Goal: Task Accomplishment & Management: Use online tool/utility

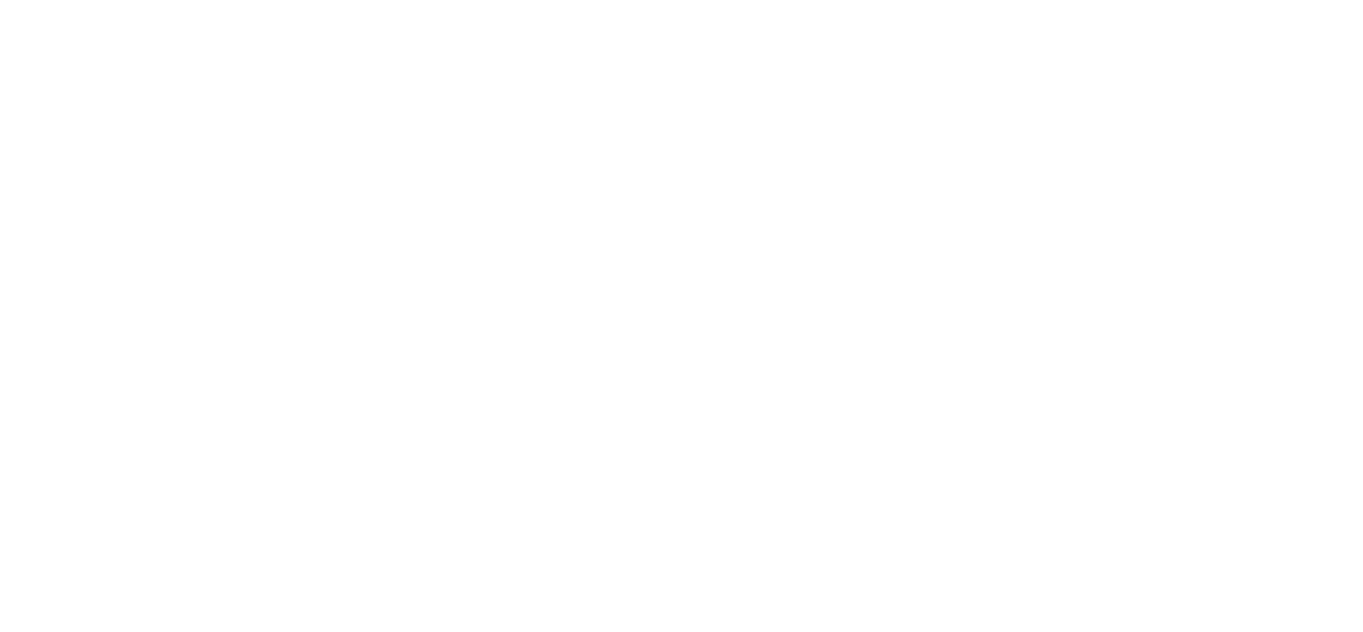
click at [625, 371] on div at bounding box center [681, 316] width 1363 height 632
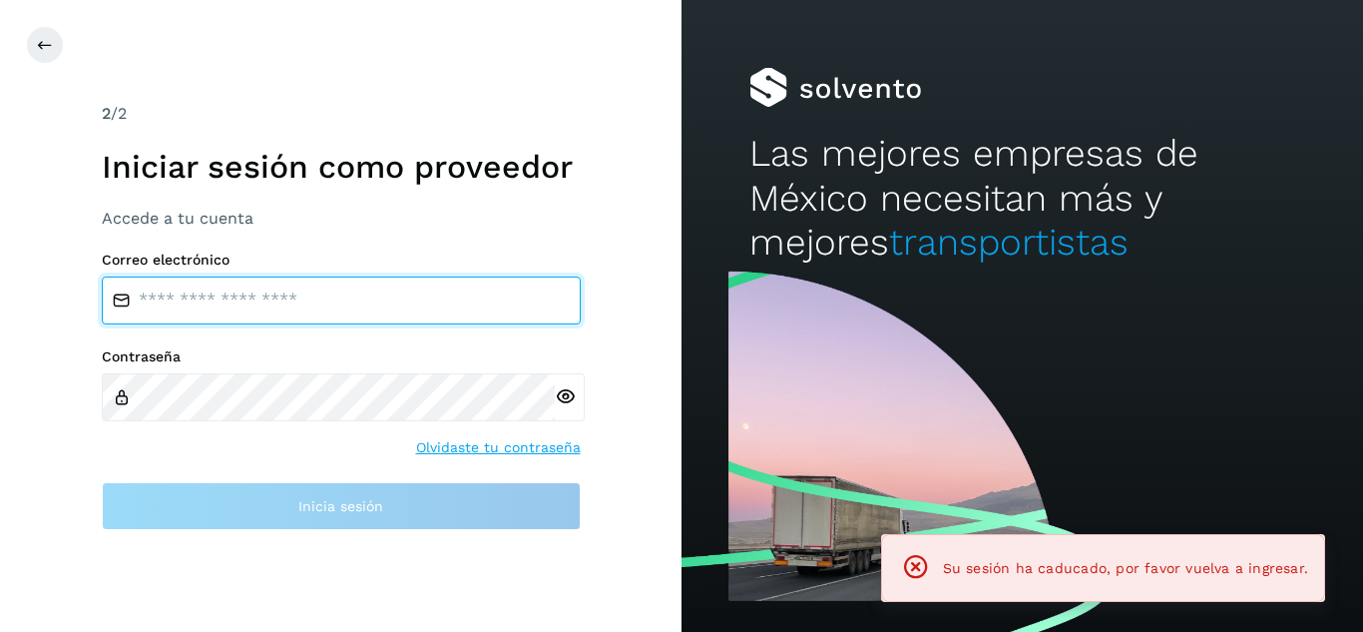
type input "**********"
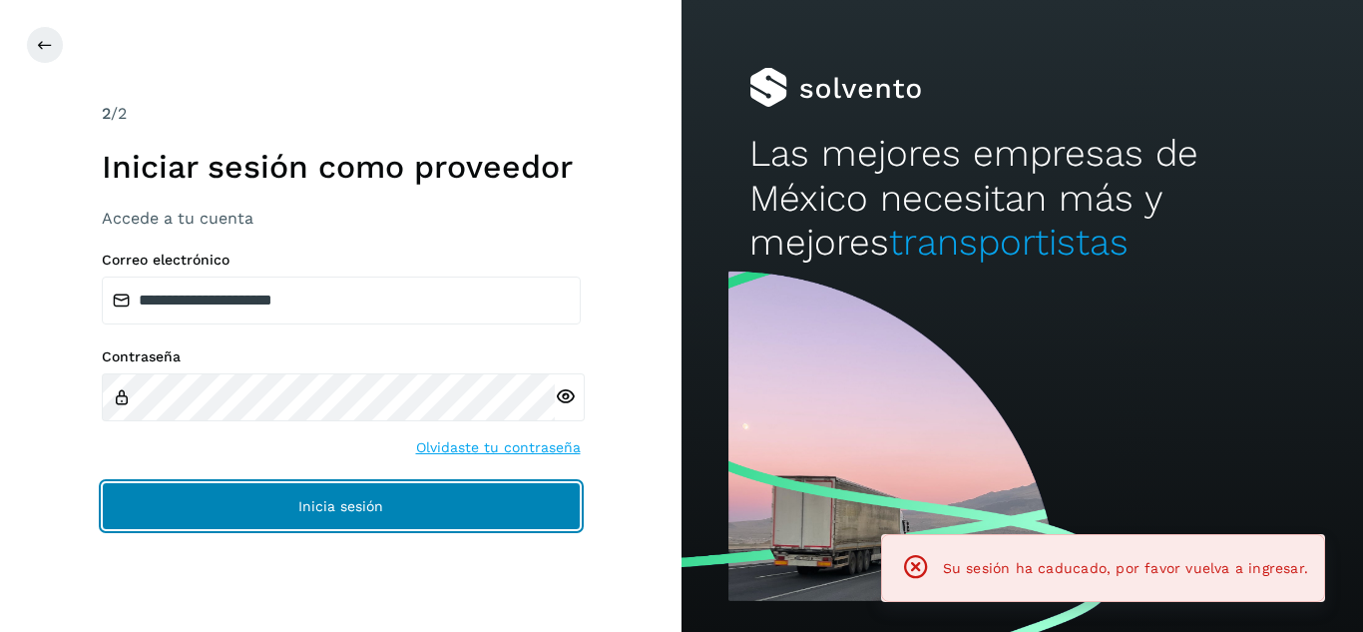
click at [373, 500] on button "Inicia sesión" at bounding box center [341, 506] width 479 height 48
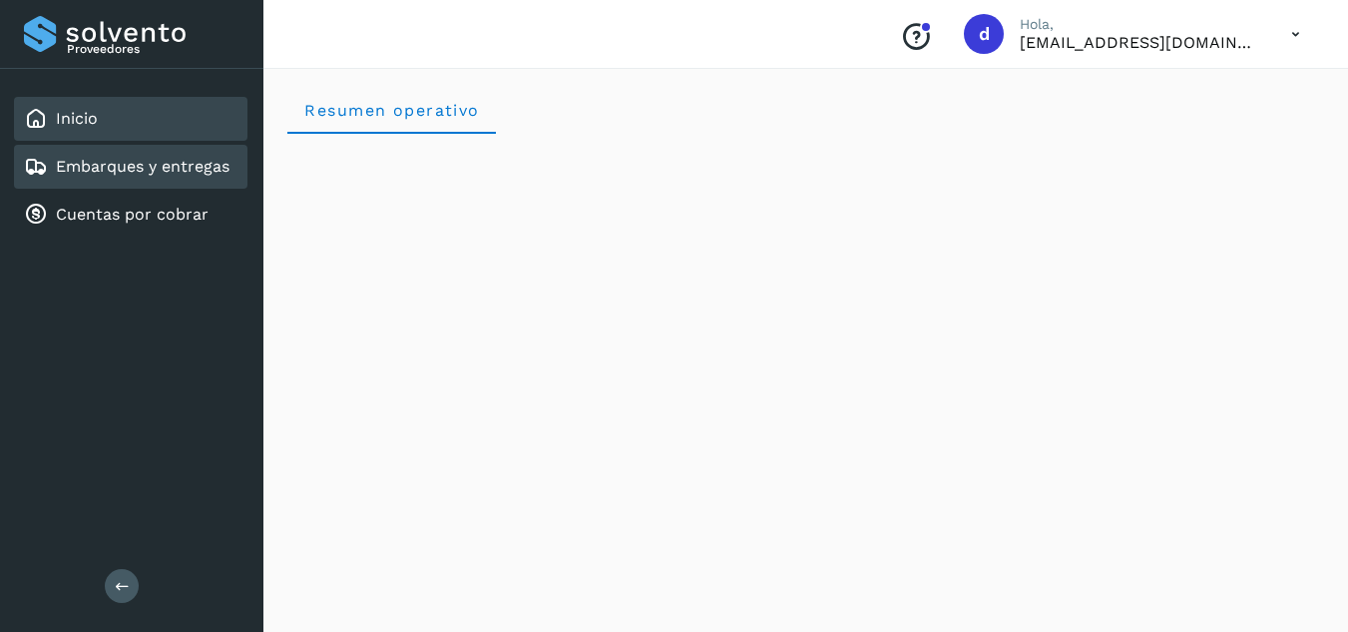
click at [194, 168] on link "Embarques y entregas" at bounding box center [143, 166] width 174 height 19
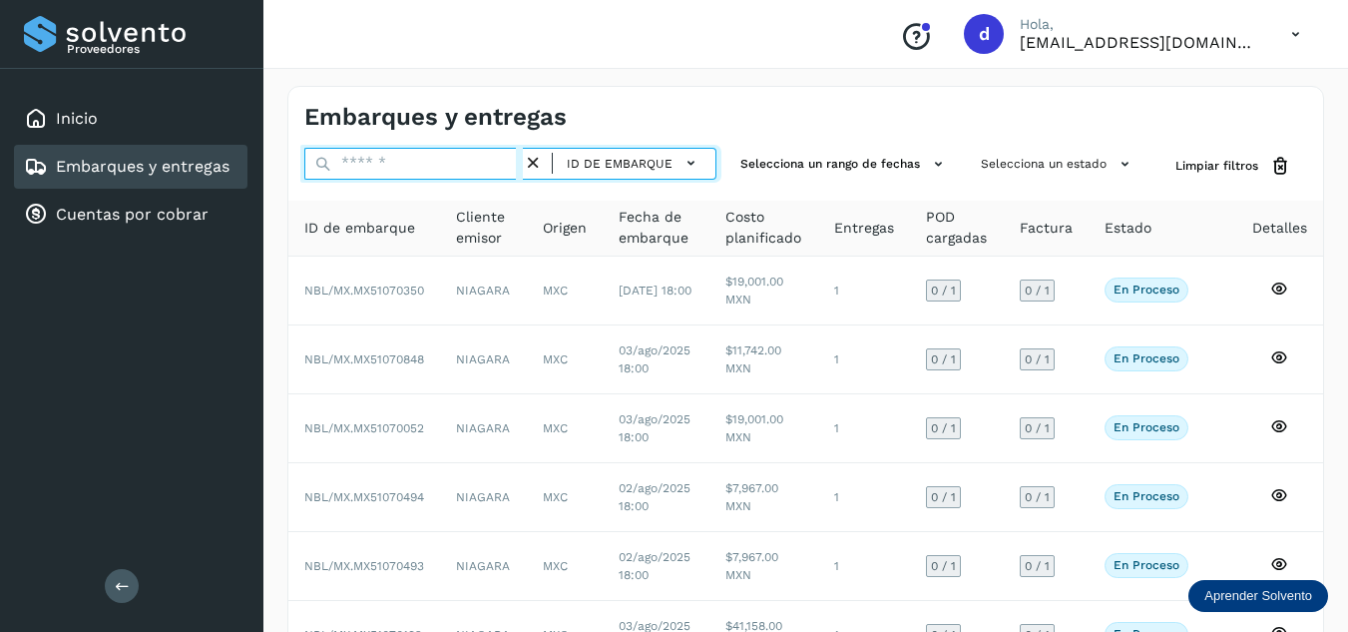
click at [418, 156] on input "text" at bounding box center [413, 164] width 218 height 32
paste input "**********"
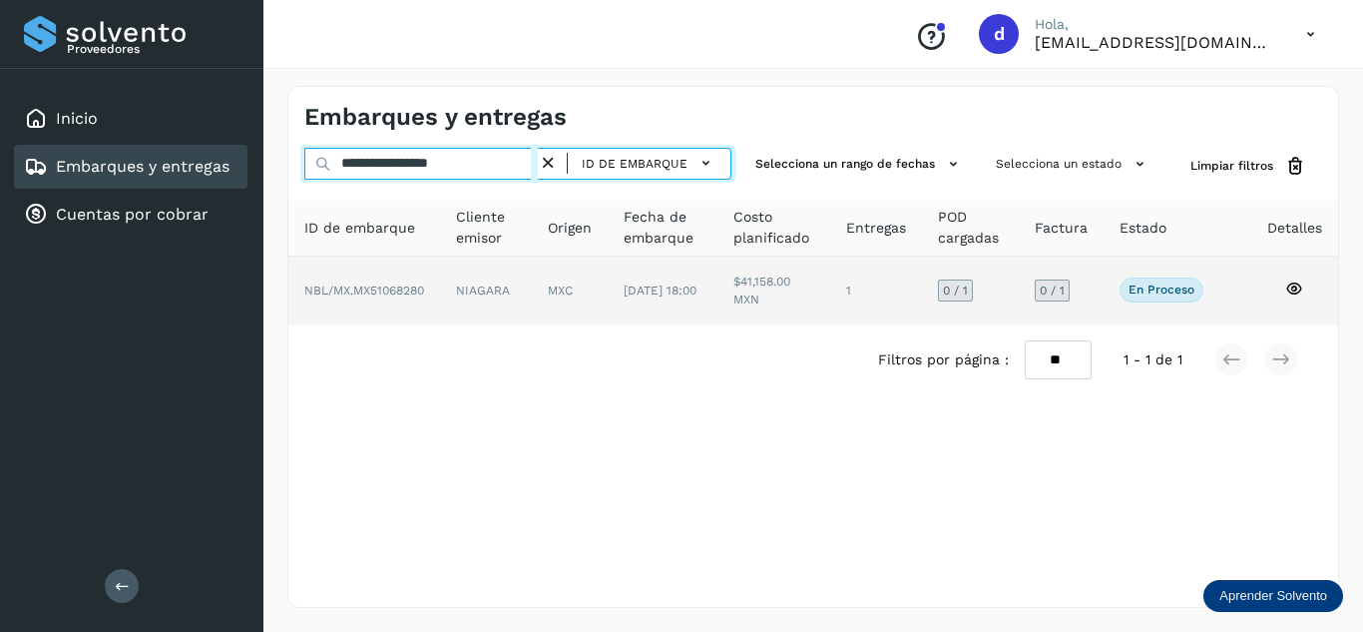
type input "**********"
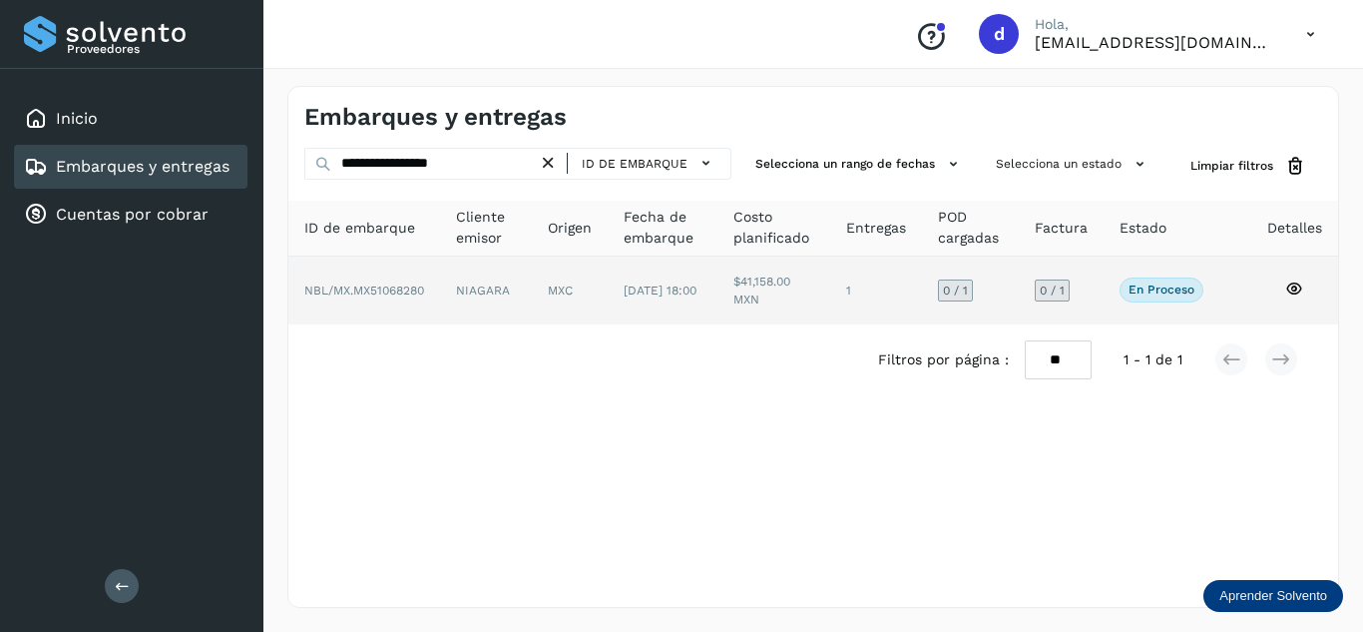
click at [1295, 287] on icon at bounding box center [1294, 288] width 18 height 18
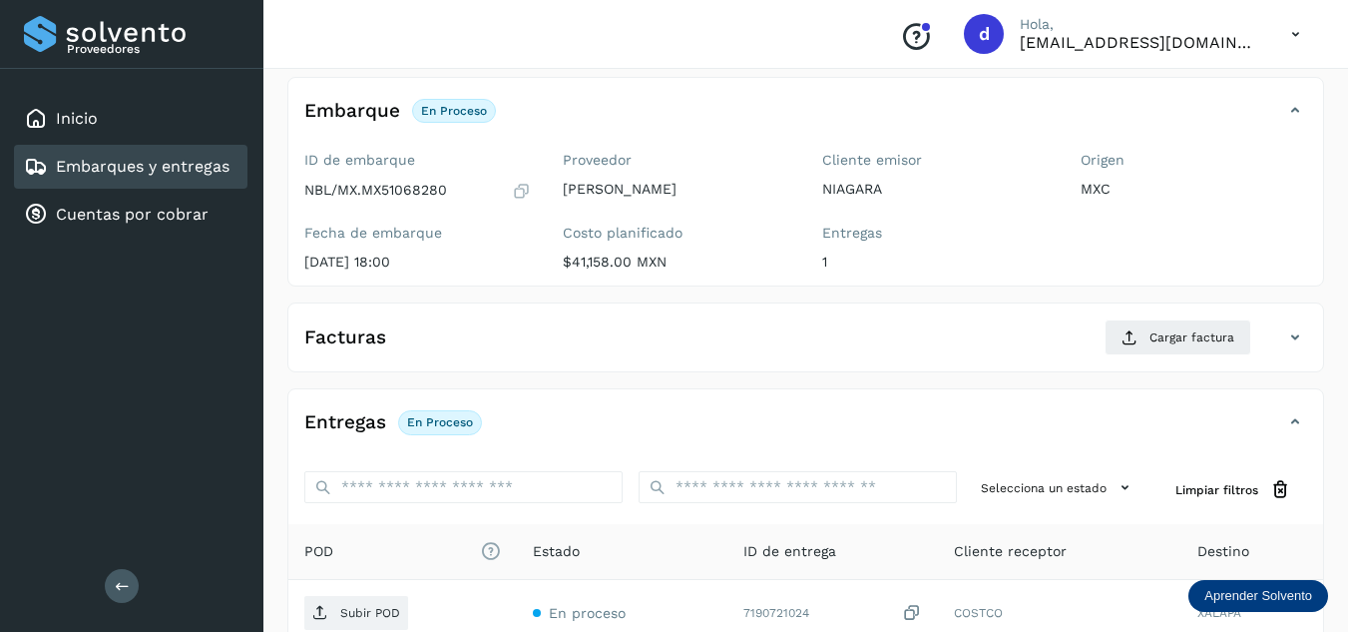
scroll to position [200, 0]
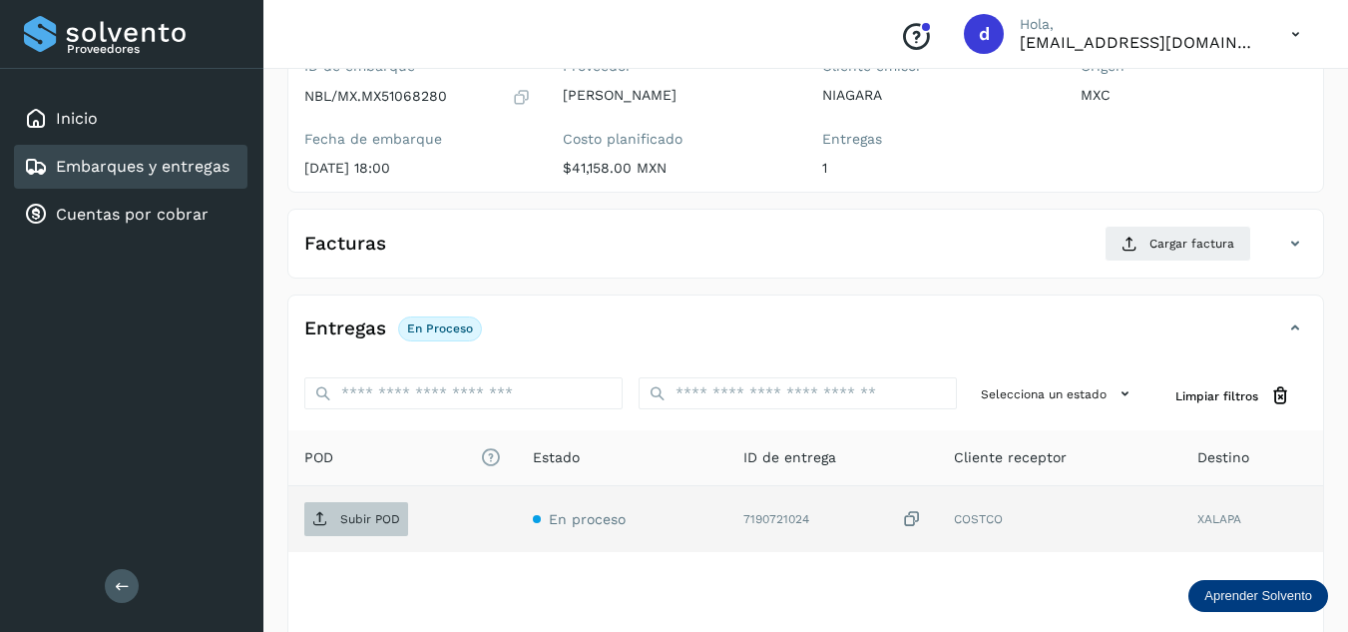
click at [340, 522] on p "Subir POD" at bounding box center [370, 519] width 60 height 14
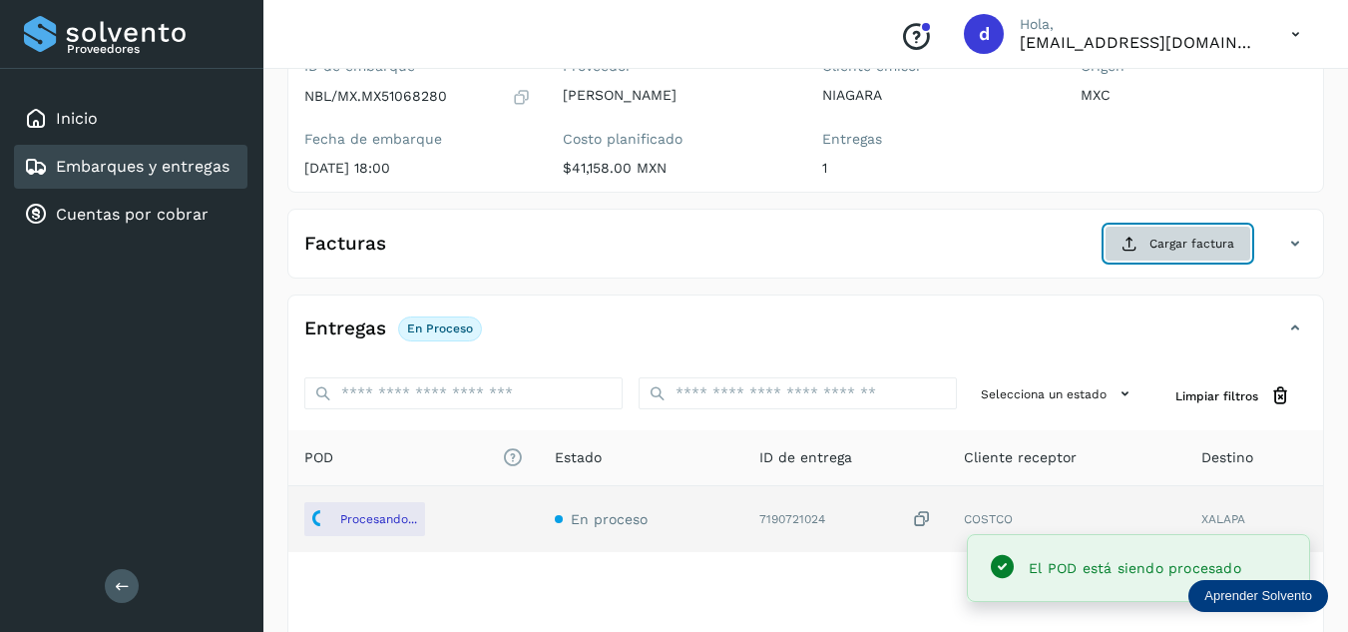
click at [1191, 256] on button "Cargar factura" at bounding box center [1177, 243] width 147 height 36
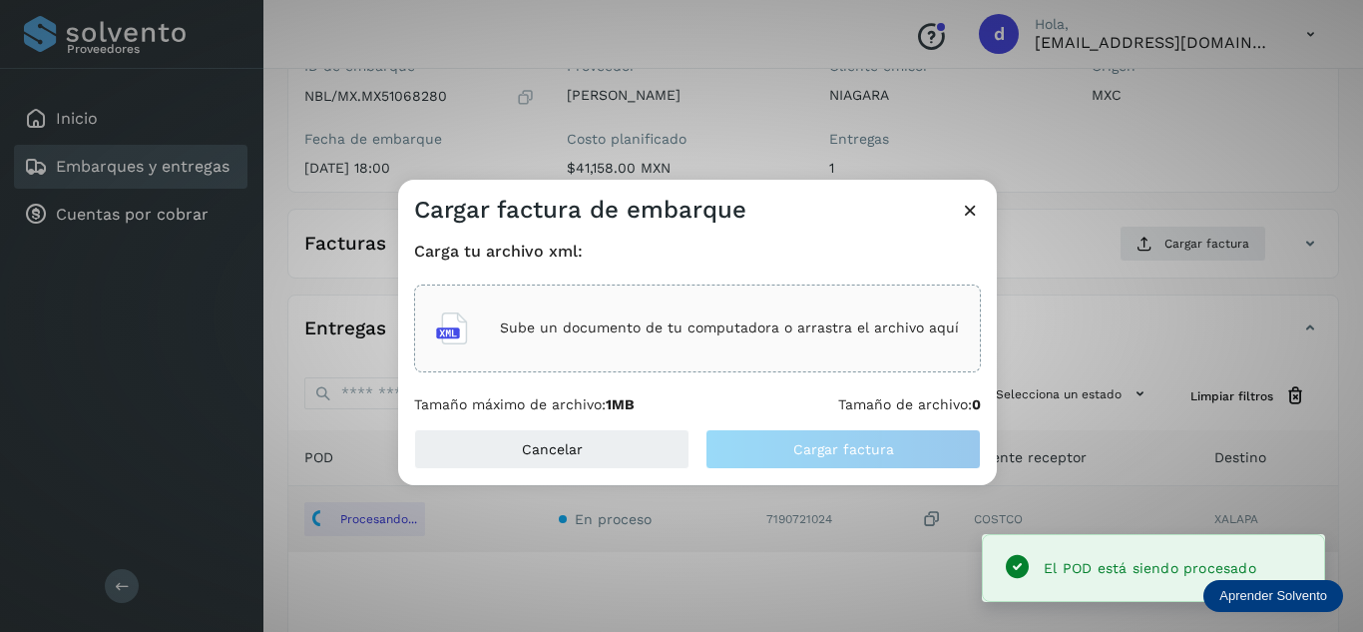
click at [673, 314] on div "Sube un documento de tu computadora o arrastra el archivo aquí" at bounding box center [697, 328] width 523 height 54
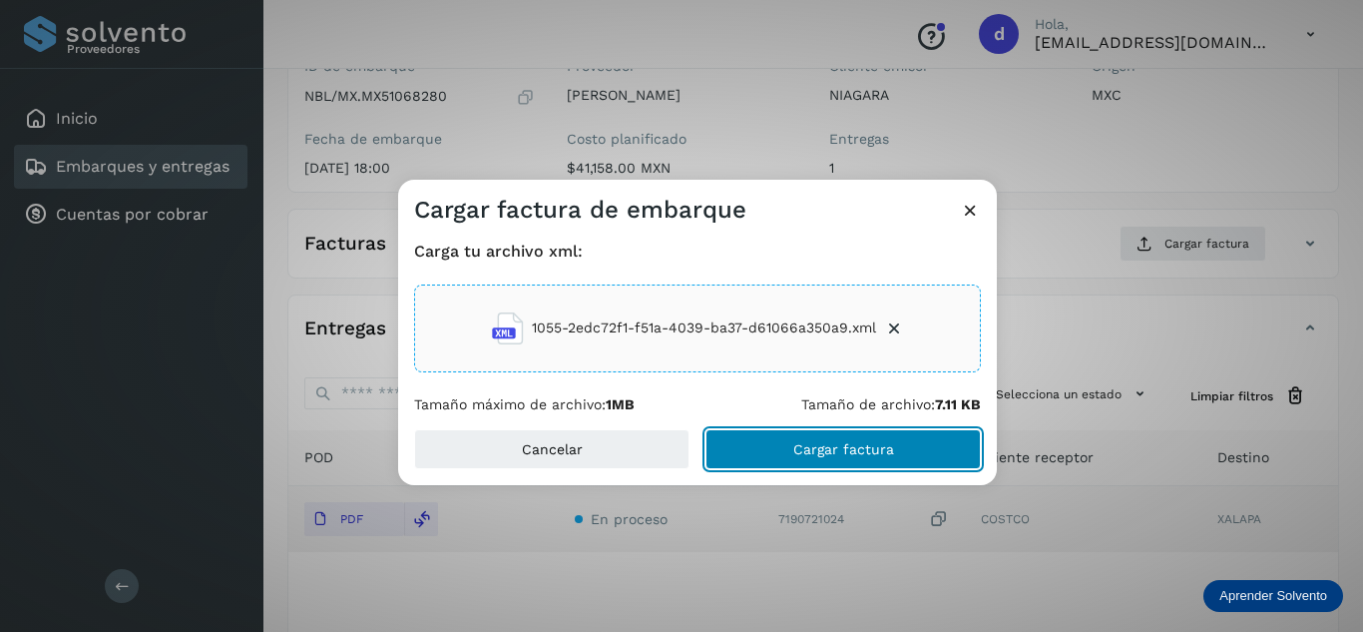
click at [914, 456] on button "Cargar factura" at bounding box center [842, 449] width 275 height 40
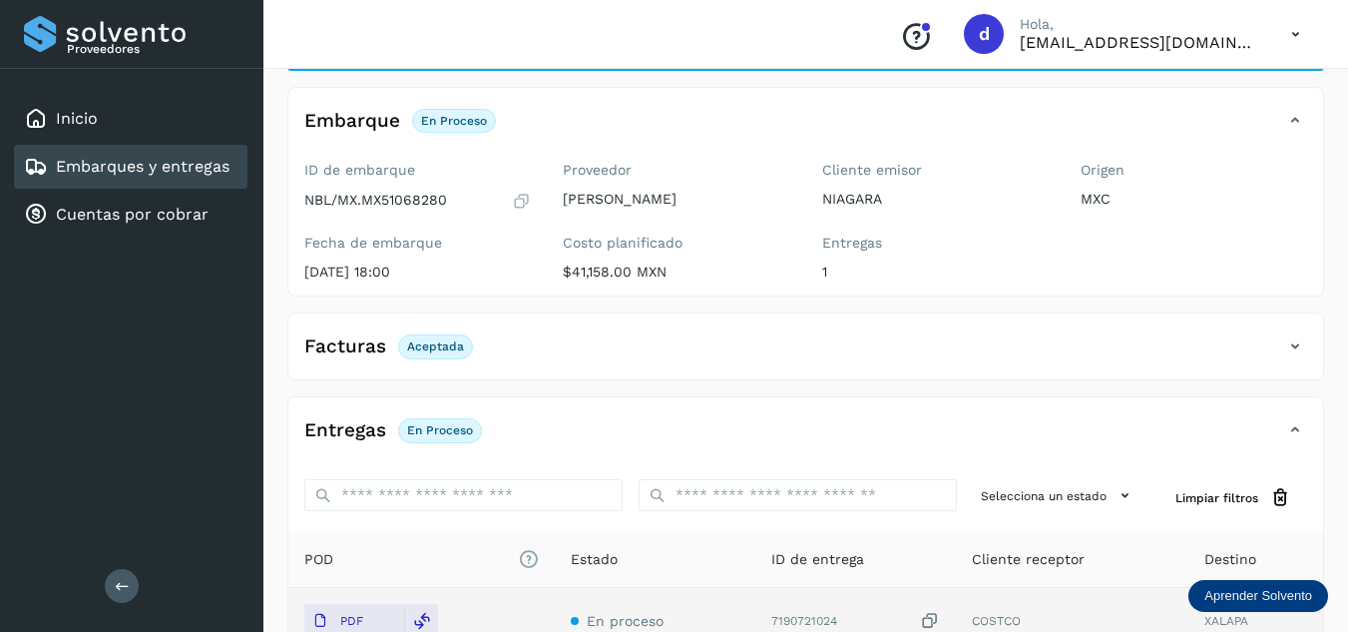
scroll to position [0, 0]
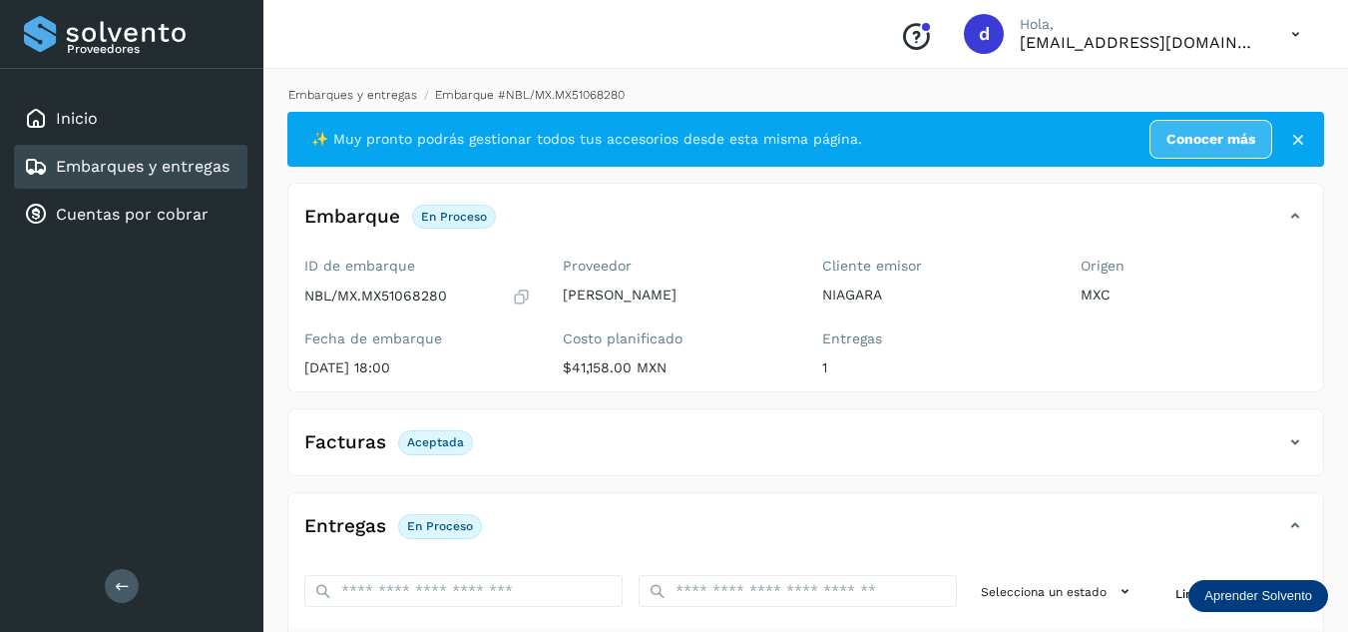
click at [397, 96] on link "Embarques y entregas" at bounding box center [352, 95] width 129 height 14
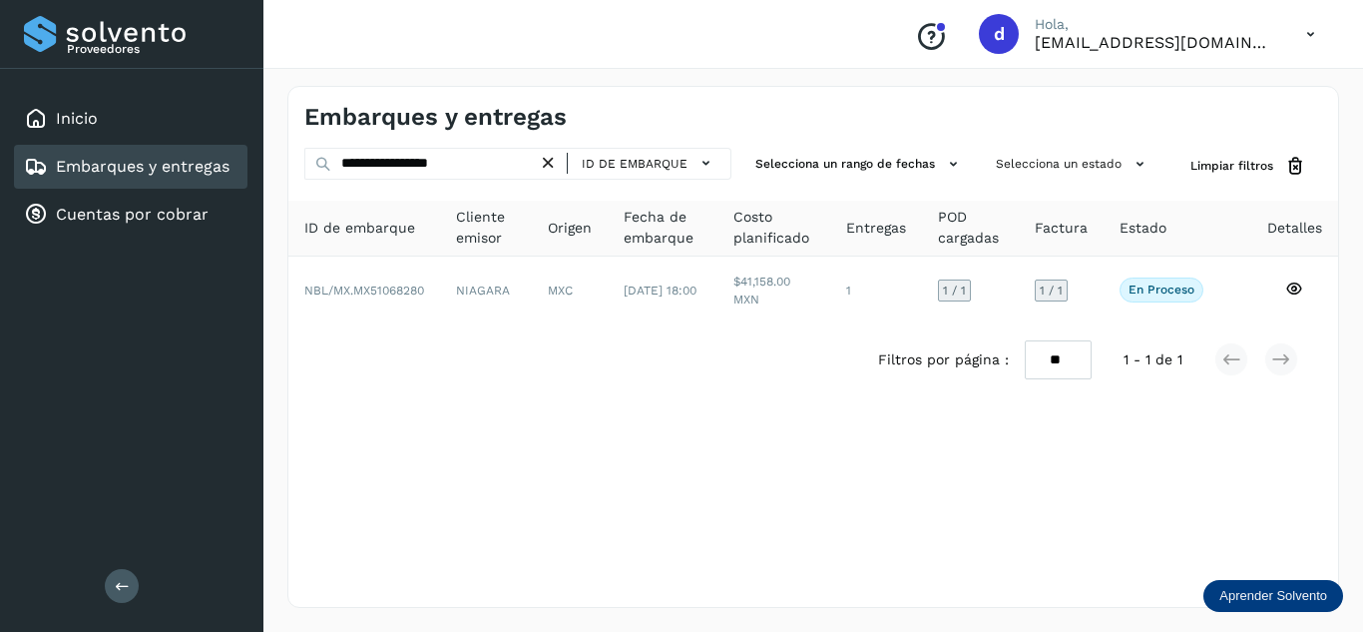
click at [549, 164] on icon at bounding box center [548, 163] width 21 height 21
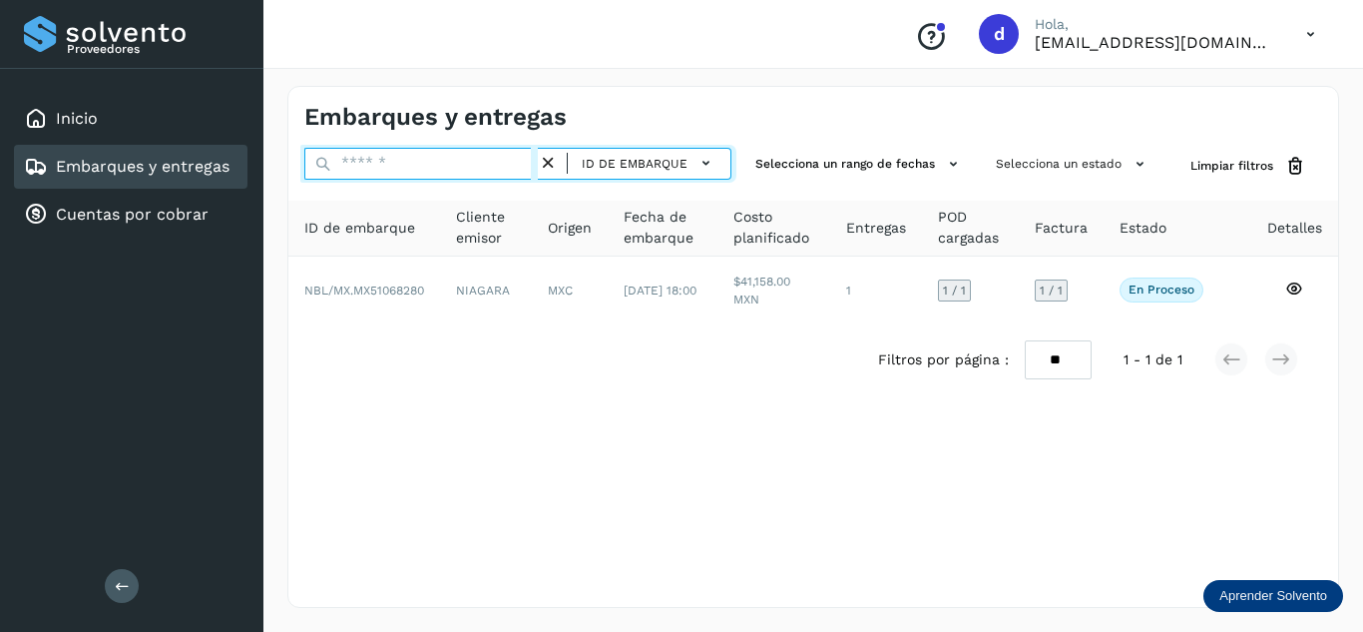
click at [531, 164] on input "text" at bounding box center [420, 164] width 233 height 32
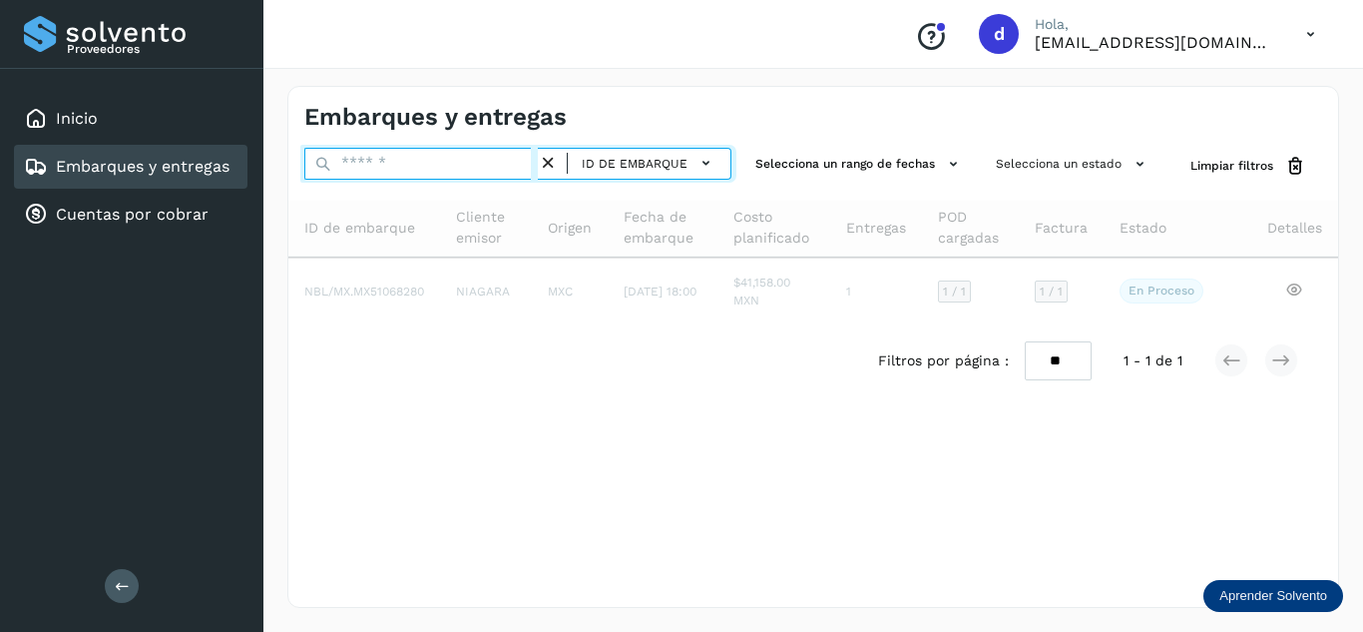
paste input "**********"
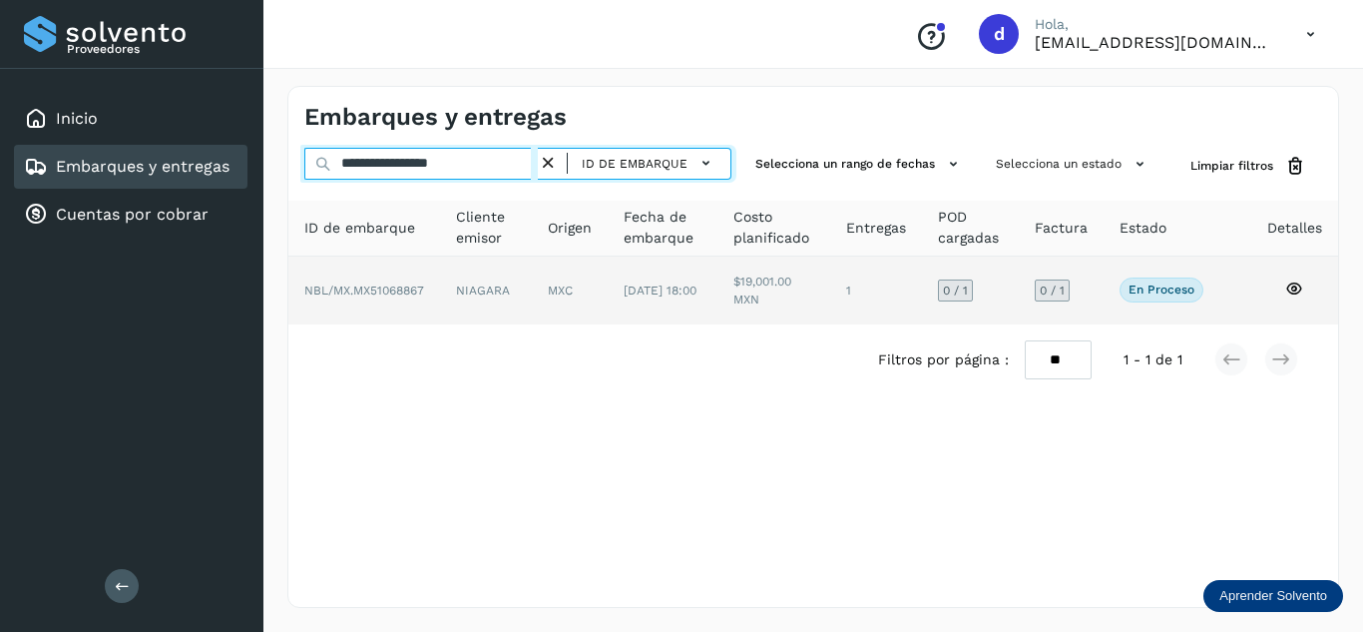
type input "**********"
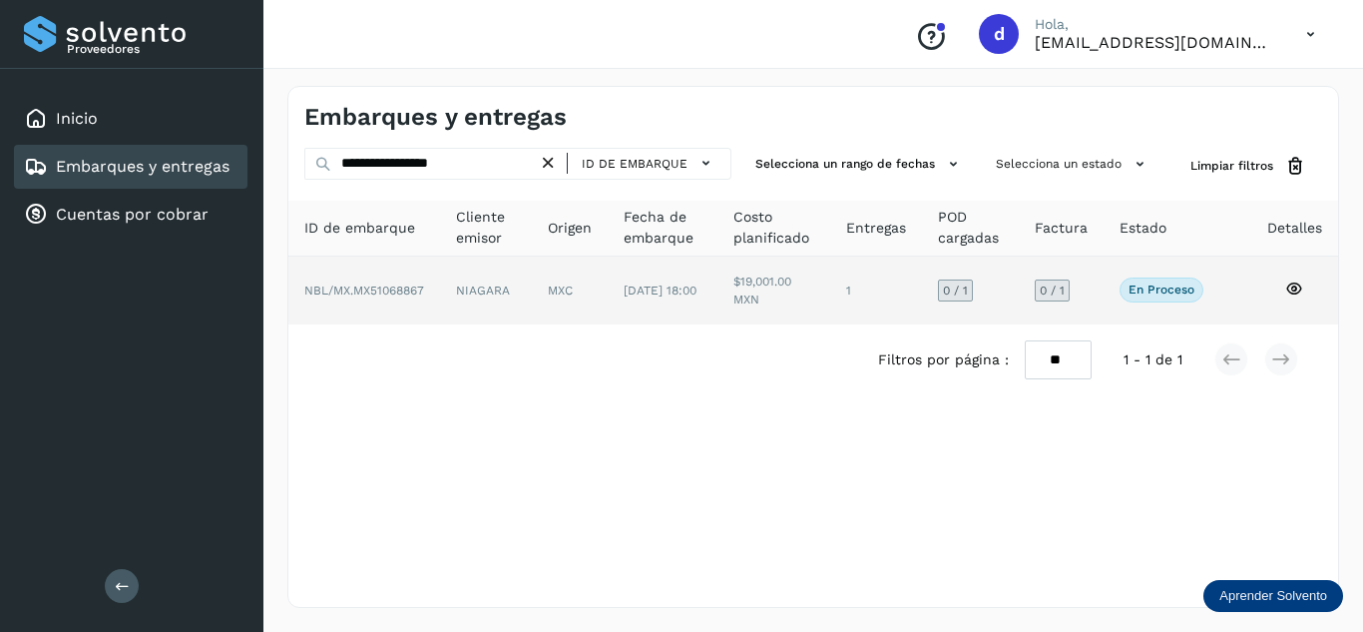
click at [1303, 286] on icon at bounding box center [1294, 288] width 18 height 18
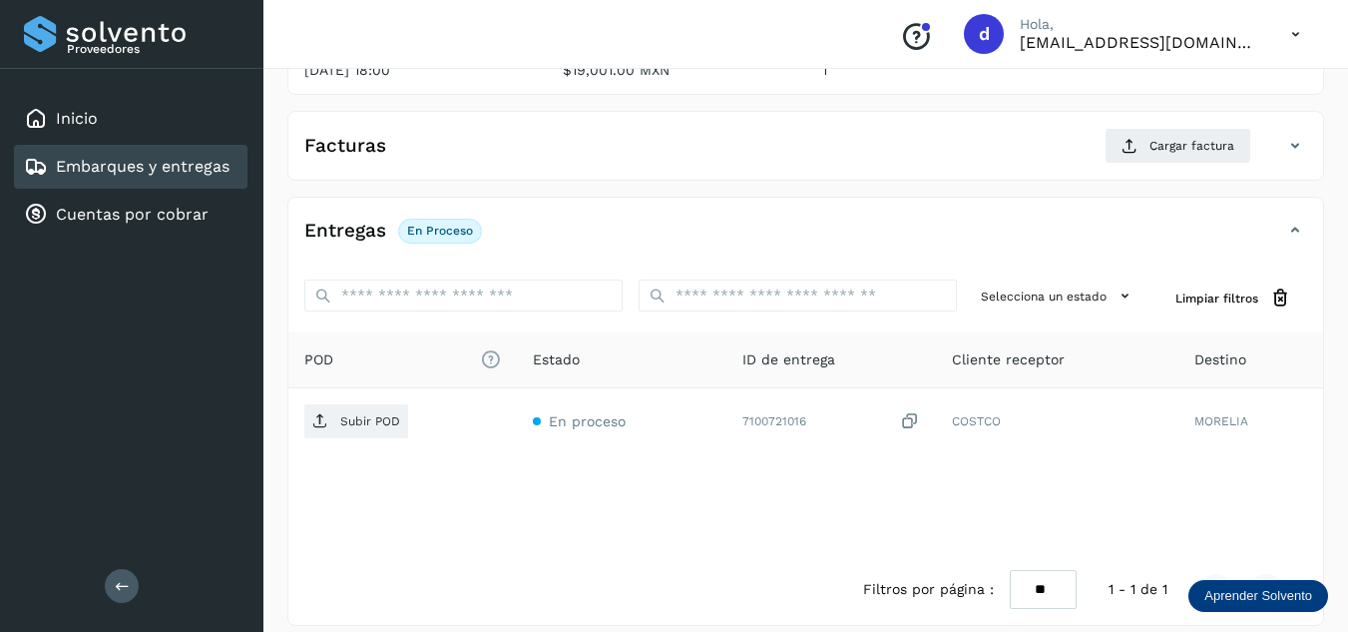
scroll to position [299, 0]
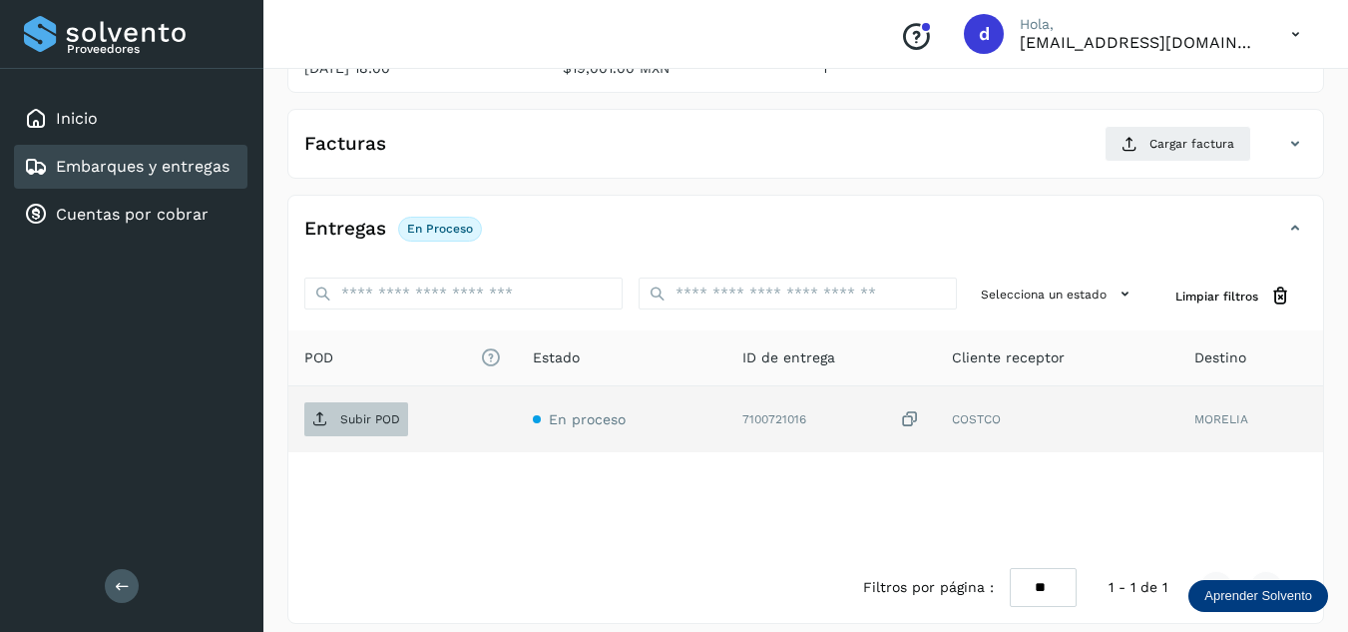
click at [386, 423] on p "Subir POD" at bounding box center [370, 419] width 60 height 14
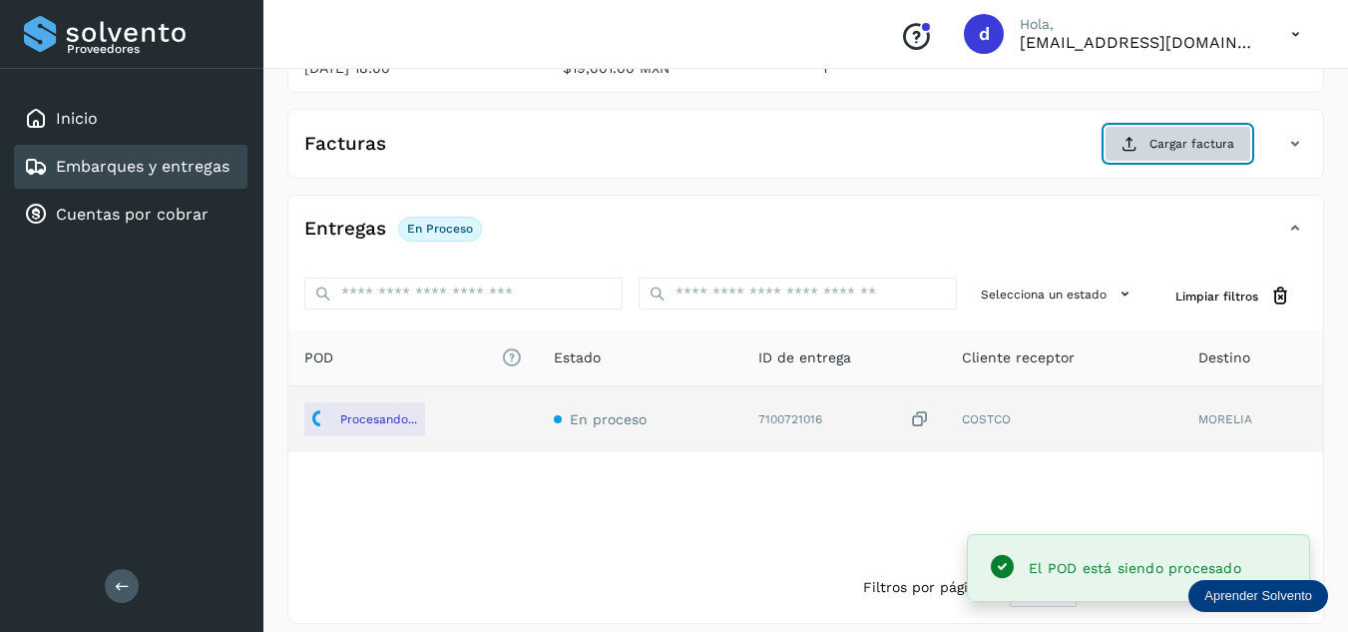
click at [1172, 140] on span "Cargar factura" at bounding box center [1191, 144] width 85 height 18
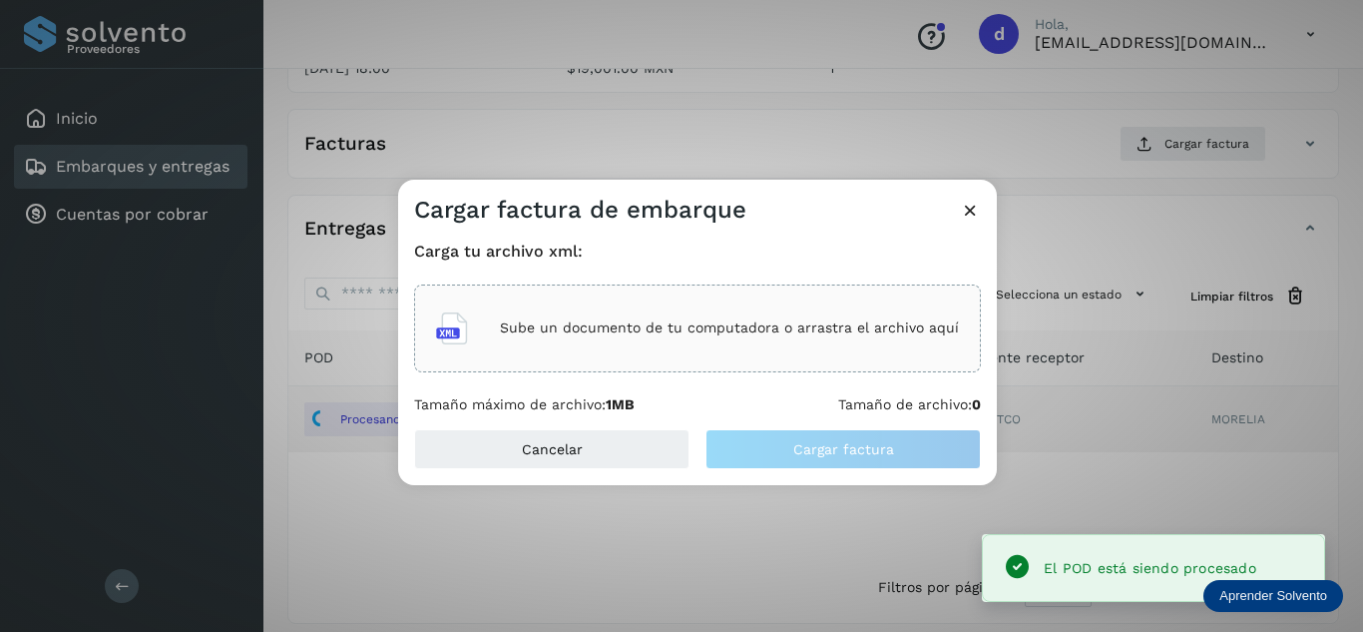
click at [711, 331] on p "Sube un documento de tu computadora o arrastra el archivo aquí" at bounding box center [729, 327] width 459 height 17
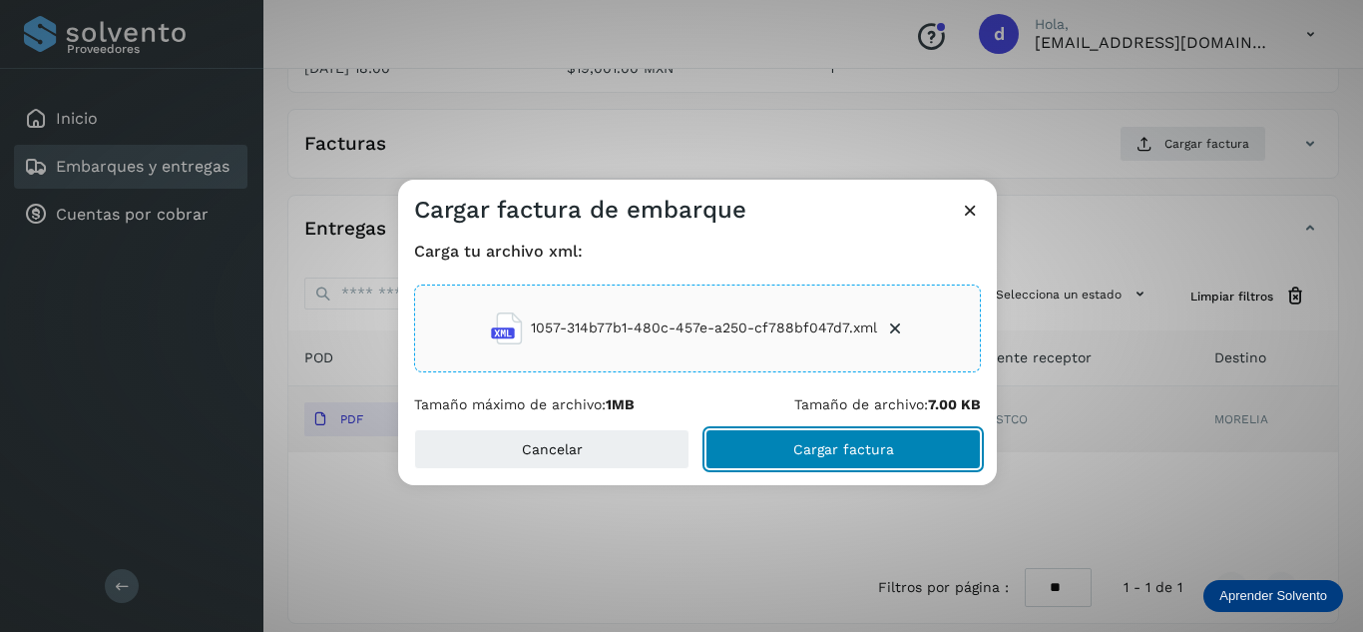
click at [902, 462] on button "Cargar factura" at bounding box center [842, 449] width 275 height 40
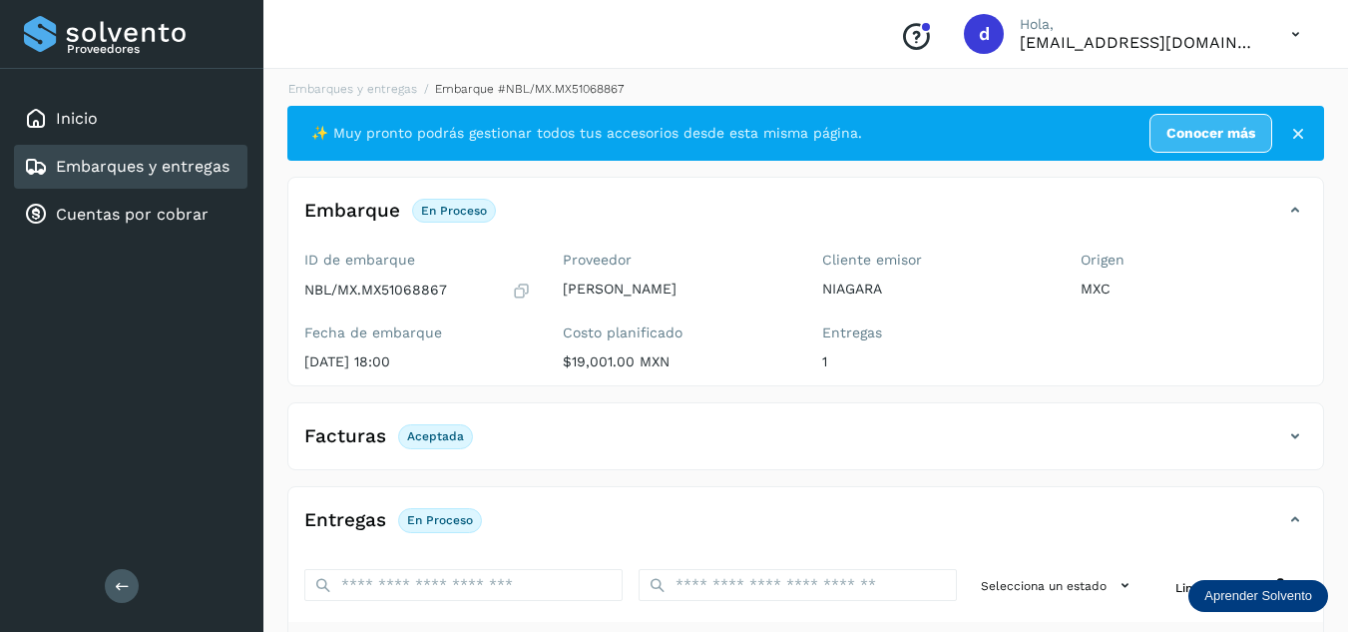
scroll to position [0, 0]
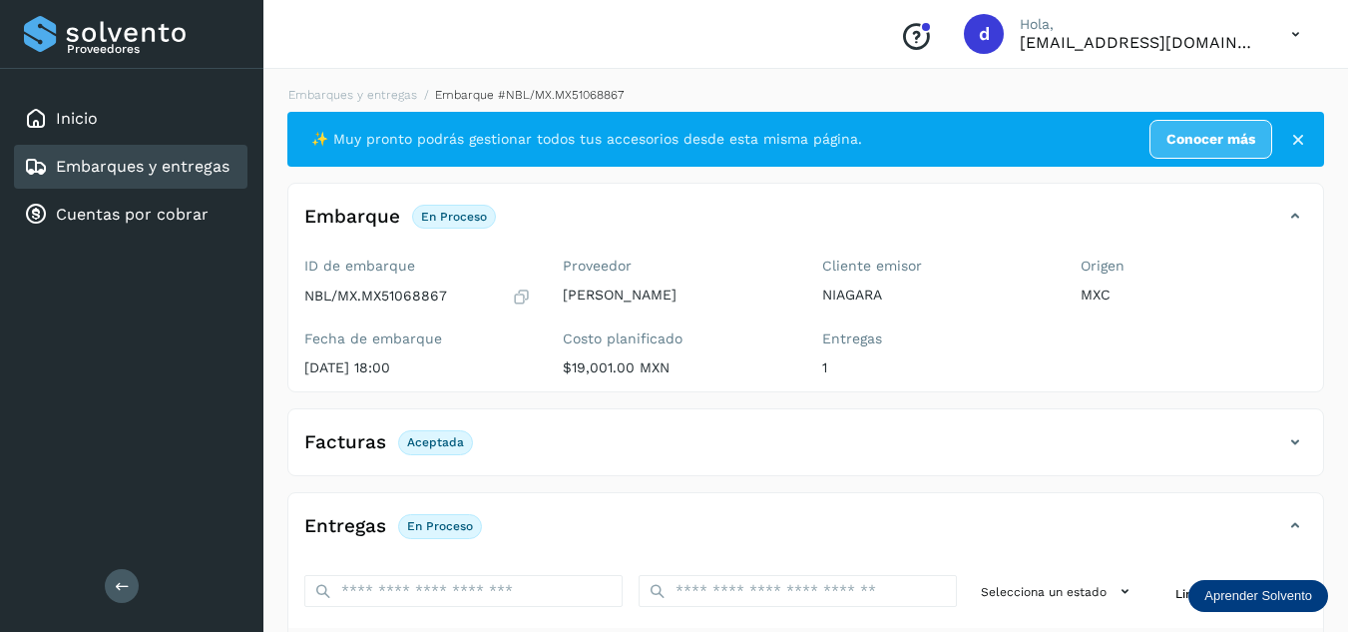
click at [388, 85] on div "Embarques y entregas Embarque #NBL/MX.MX51068867 ✨ Muy pronto podrás gestionar …" at bounding box center [805, 503] width 1084 height 883
click at [384, 97] on link "Embarques y entregas" at bounding box center [352, 95] width 129 height 14
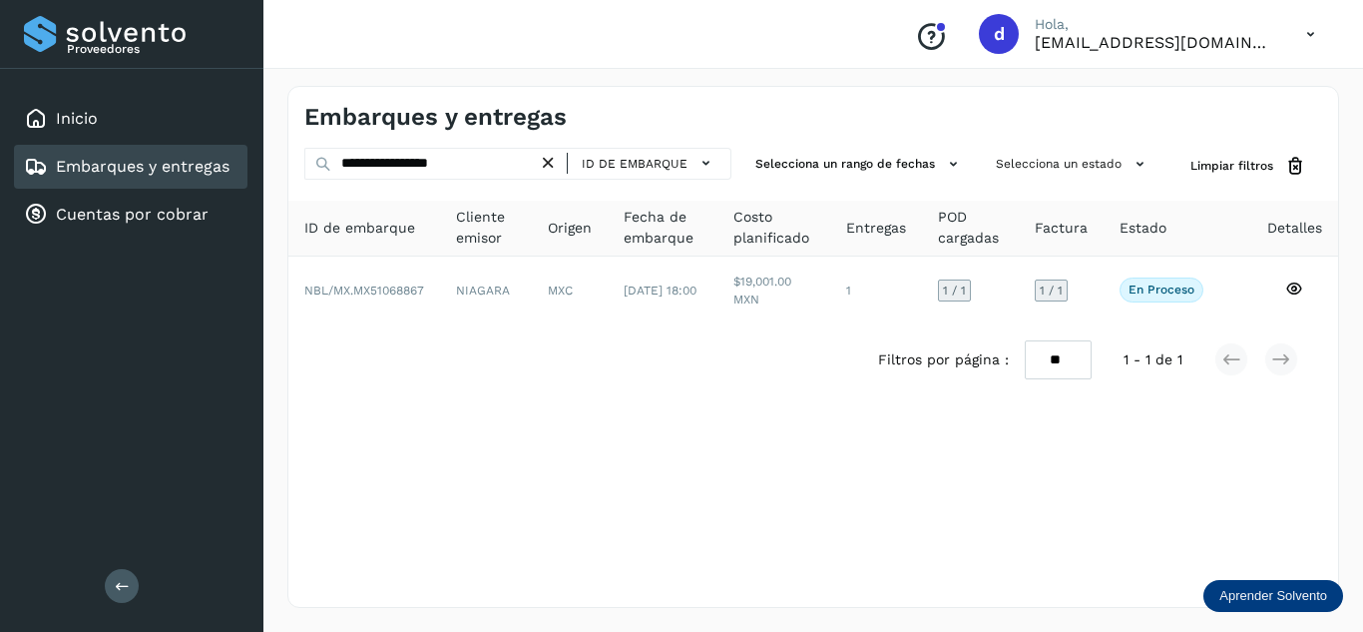
click at [559, 163] on icon at bounding box center [548, 163] width 21 height 21
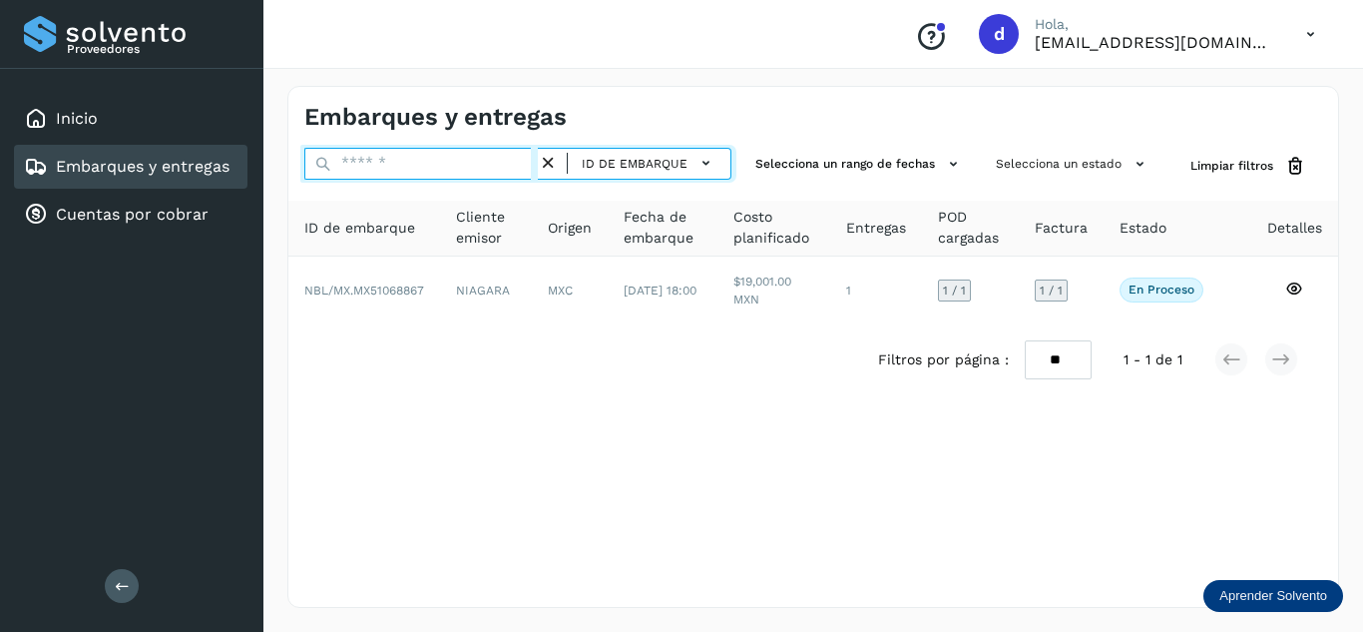
click at [524, 168] on input "text" at bounding box center [420, 164] width 233 height 32
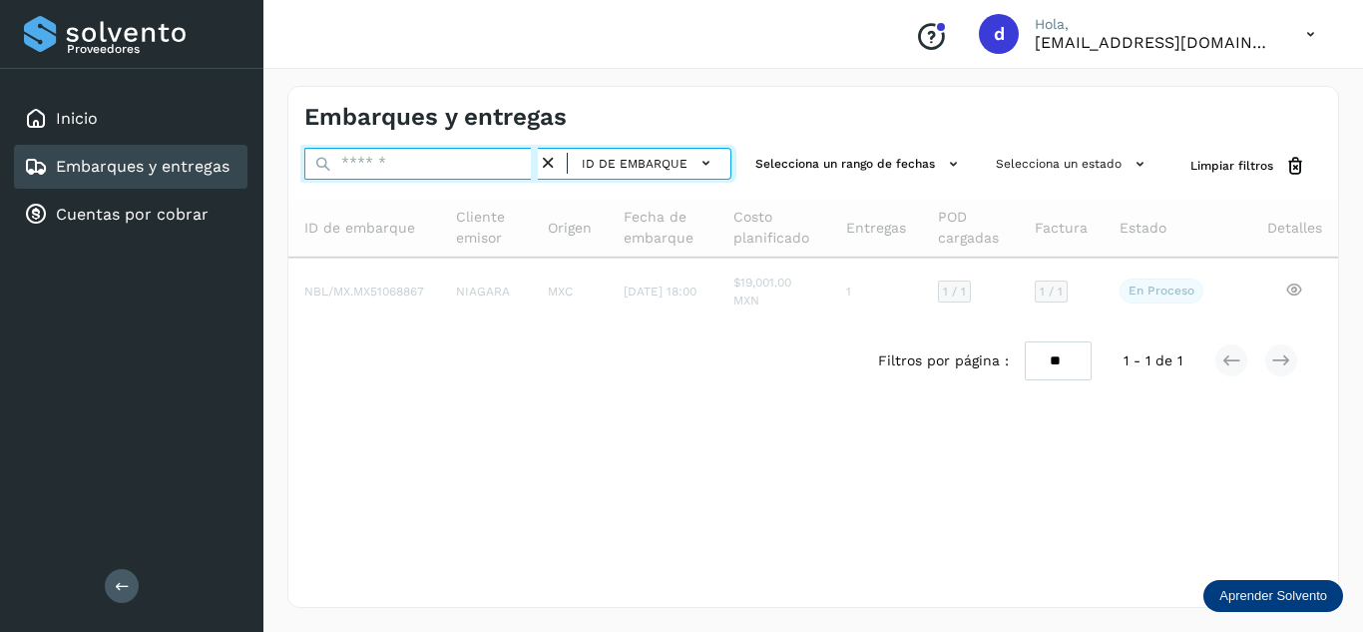
paste input "**********"
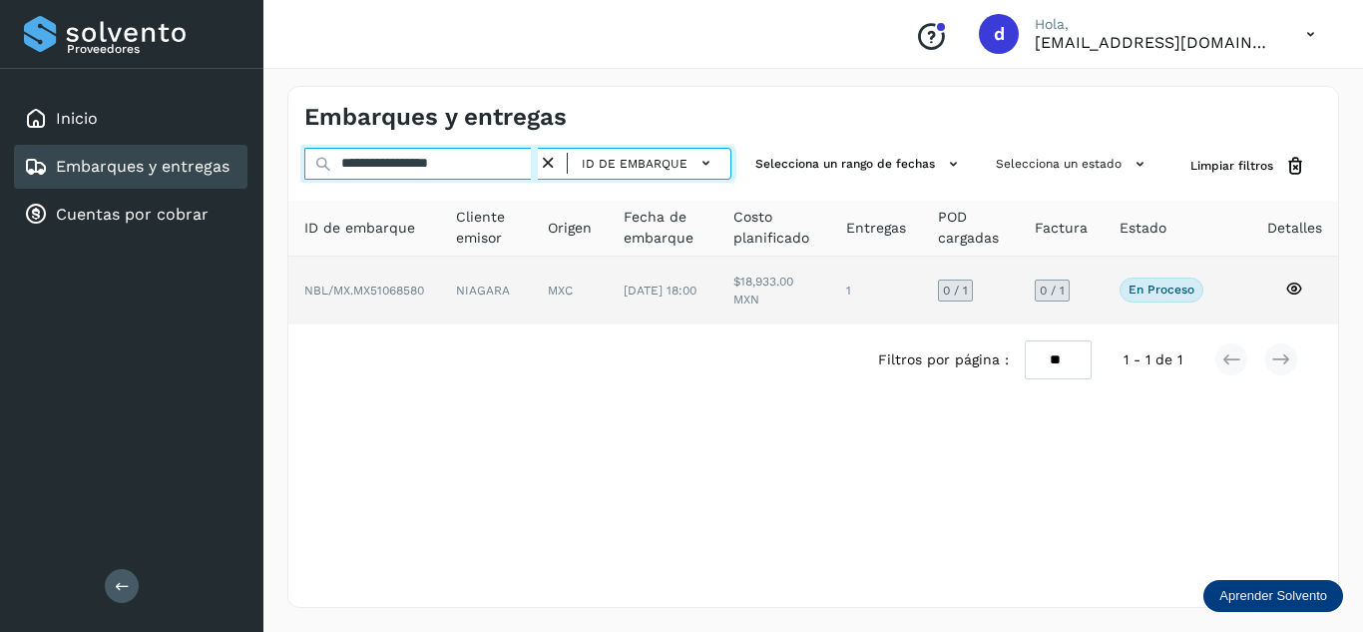
type input "**********"
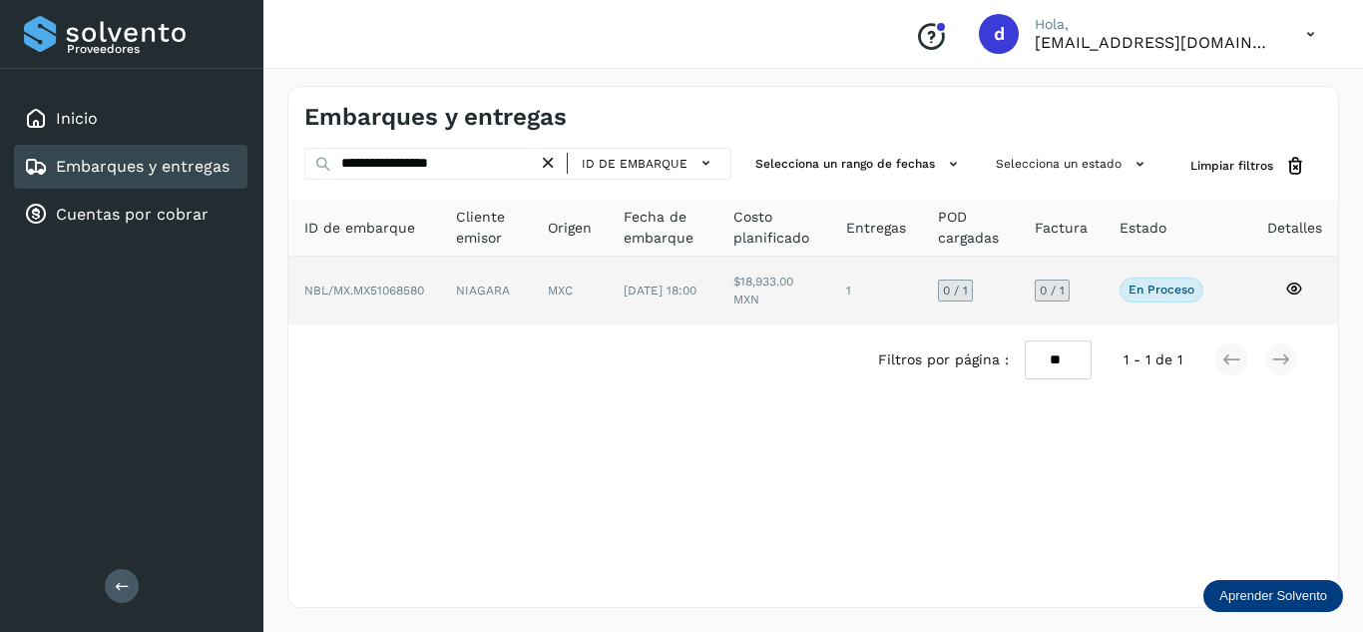
click at [1297, 287] on icon at bounding box center [1294, 288] width 18 height 18
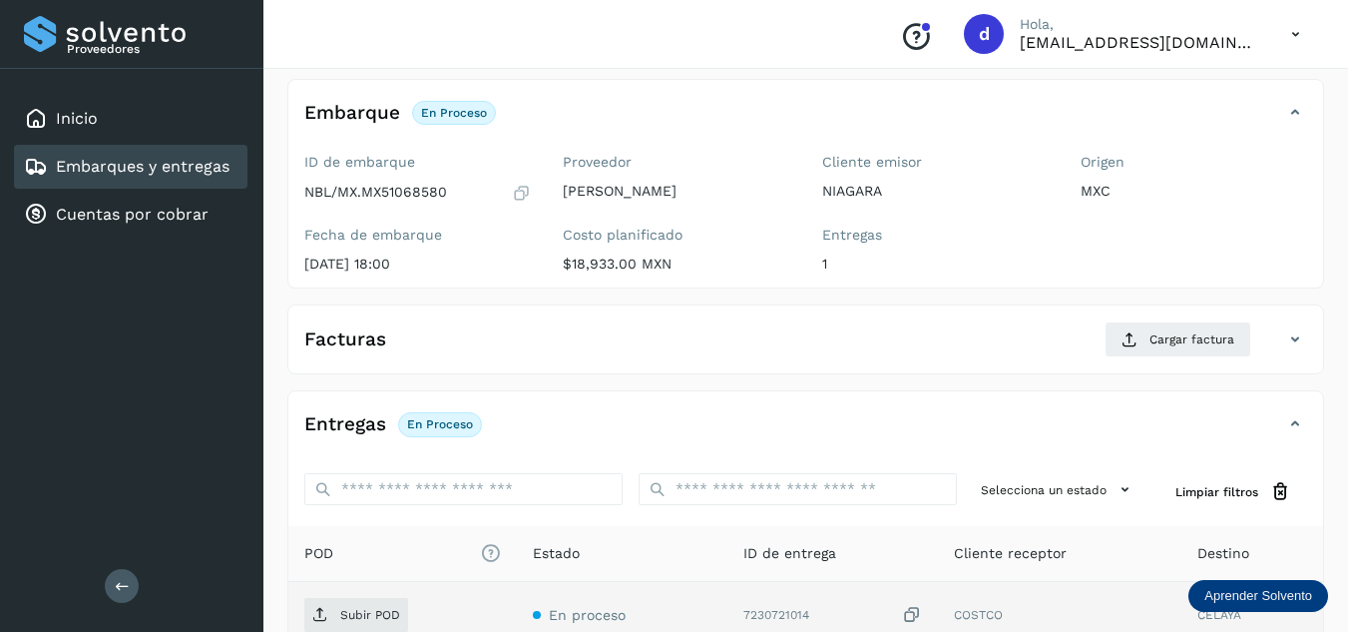
scroll to position [200, 0]
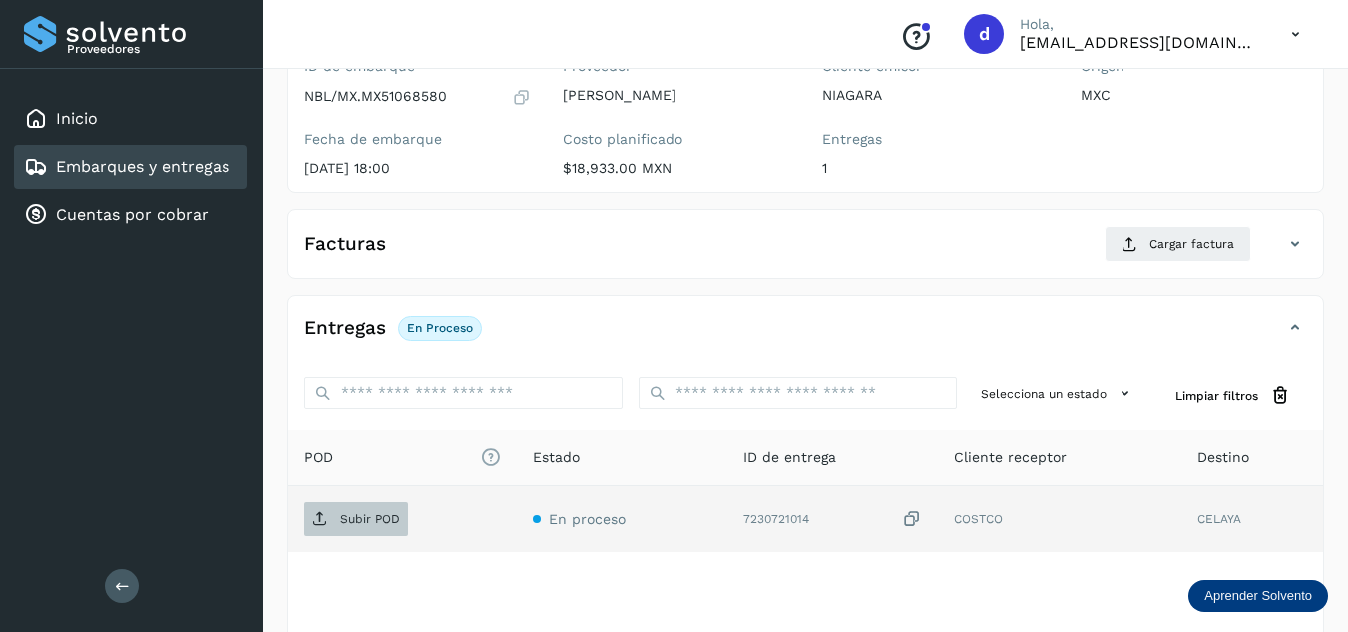
click at [353, 510] on span "Subir POD" at bounding box center [356, 519] width 104 height 32
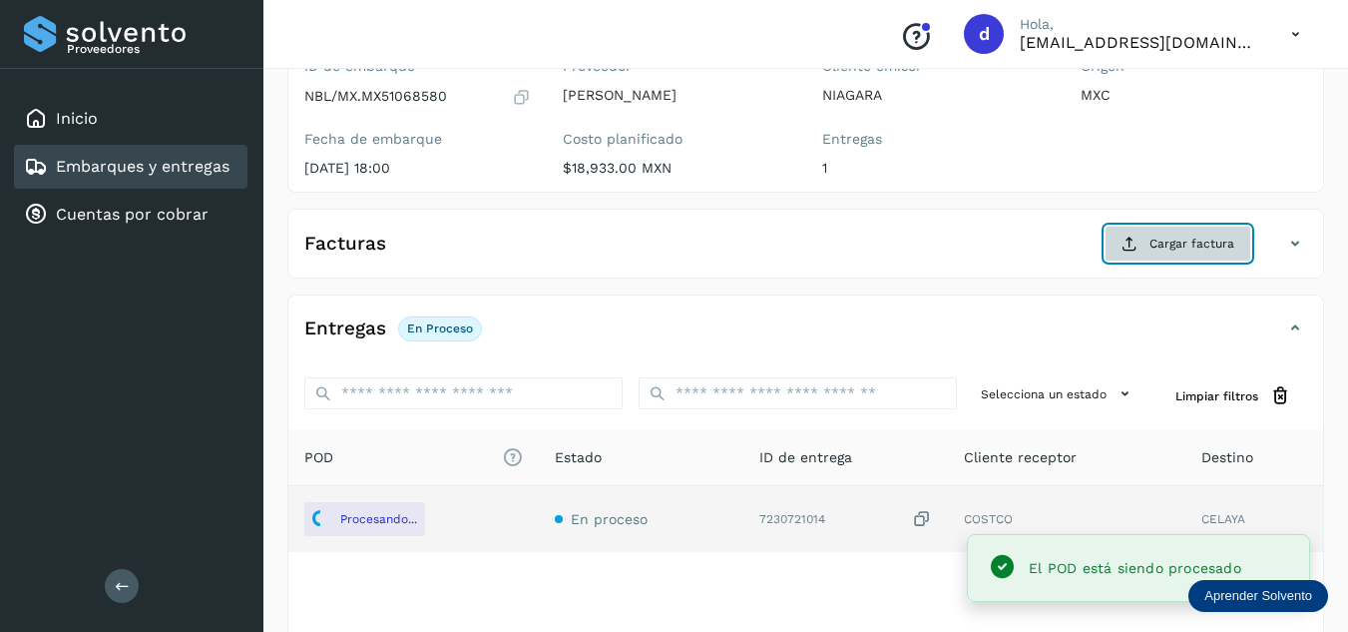
click at [1147, 251] on button "Cargar factura" at bounding box center [1177, 243] width 147 height 36
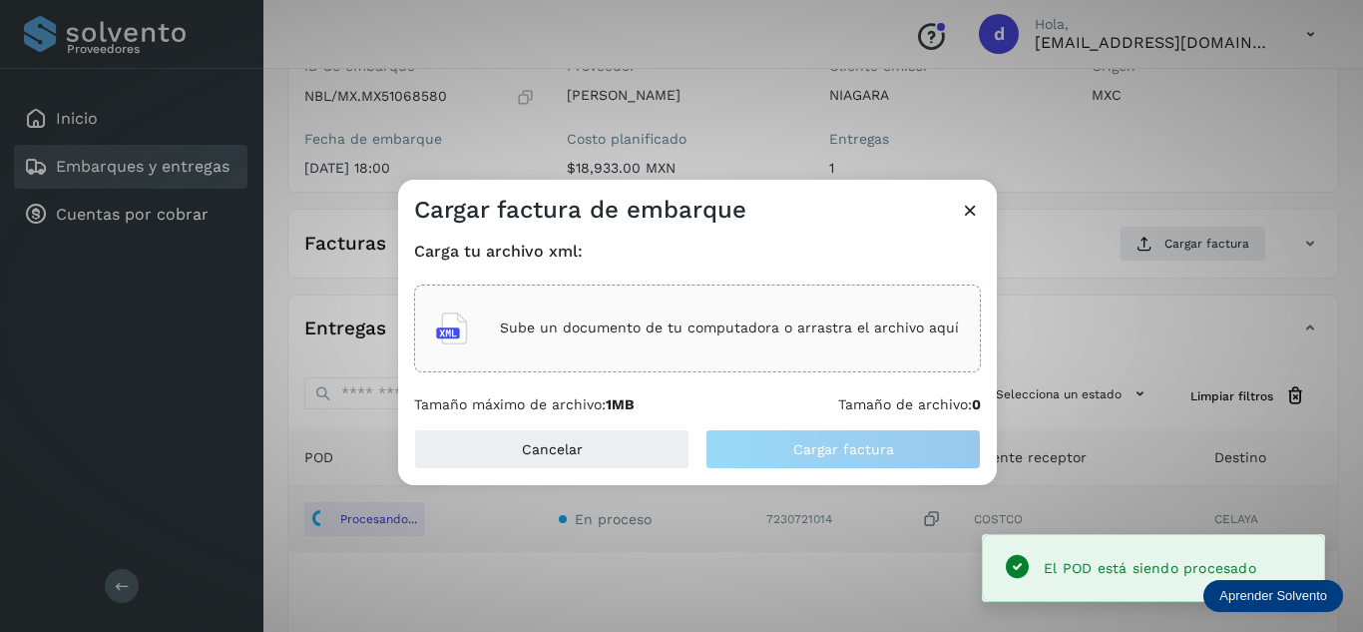
click at [735, 325] on p "Sube un documento de tu computadora o arrastra el archivo aquí" at bounding box center [729, 327] width 459 height 17
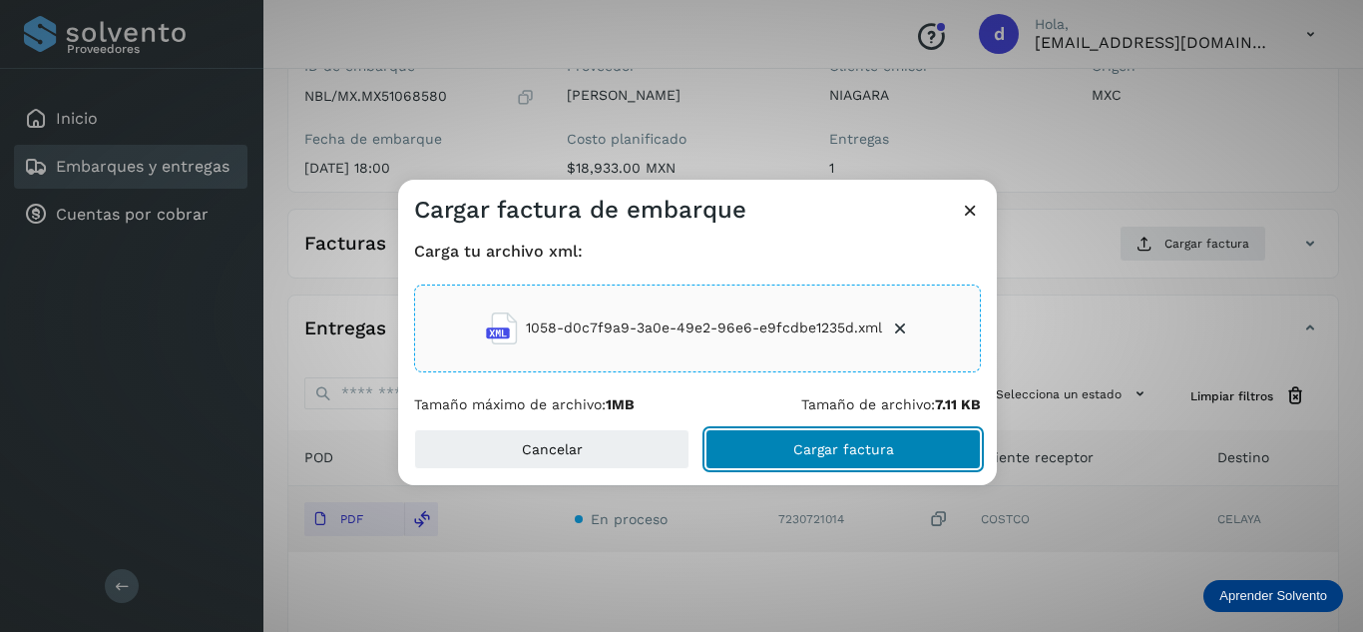
click at [912, 449] on button "Cargar factura" at bounding box center [842, 449] width 275 height 40
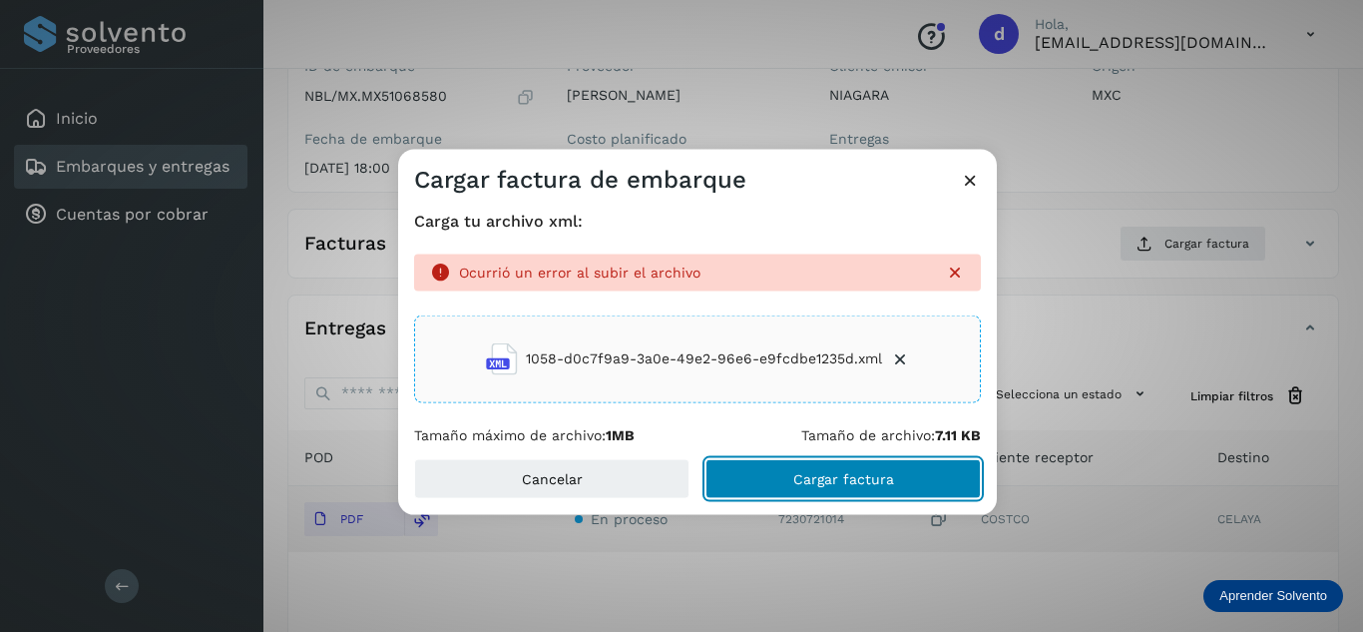
click at [905, 473] on button "Cargar factura" at bounding box center [842, 479] width 275 height 40
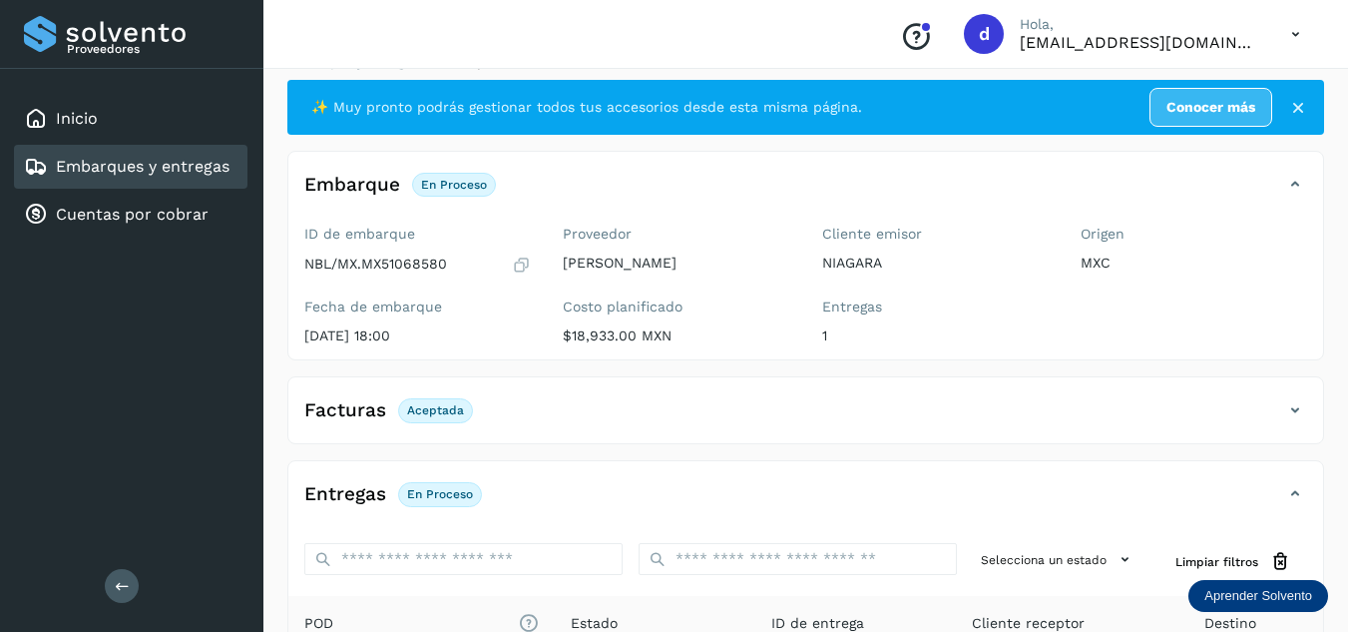
scroll to position [0, 0]
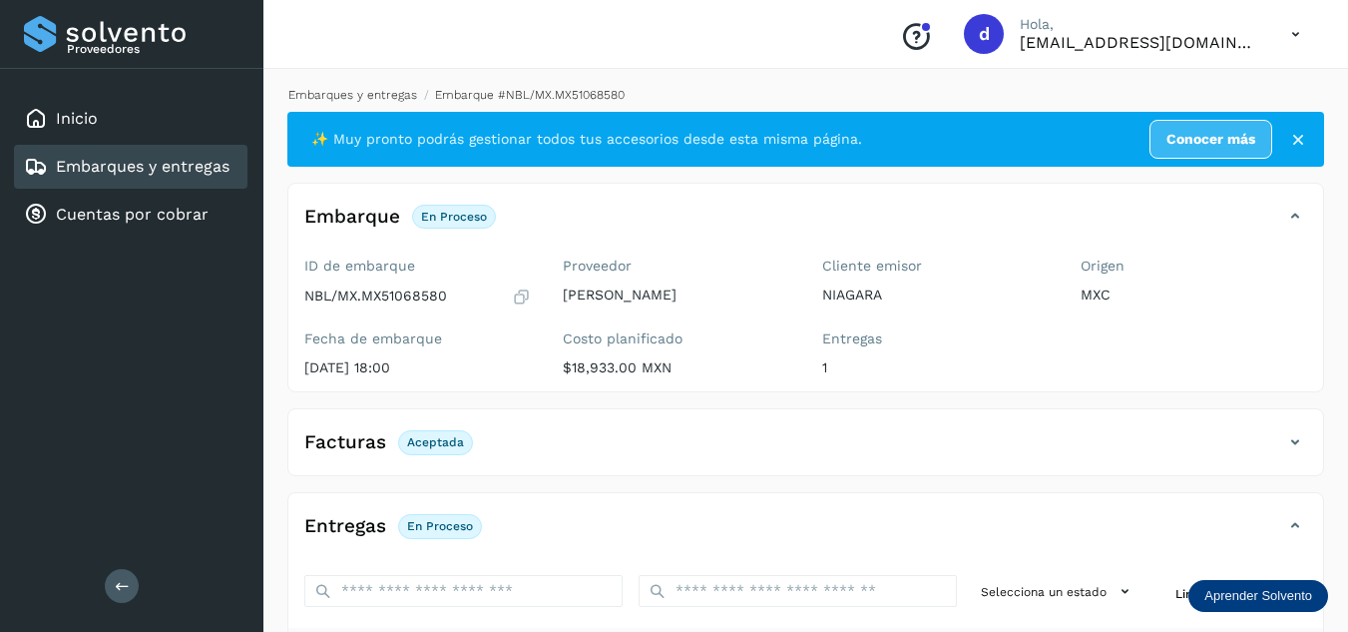
click at [392, 90] on link "Embarques y entregas" at bounding box center [352, 95] width 129 height 14
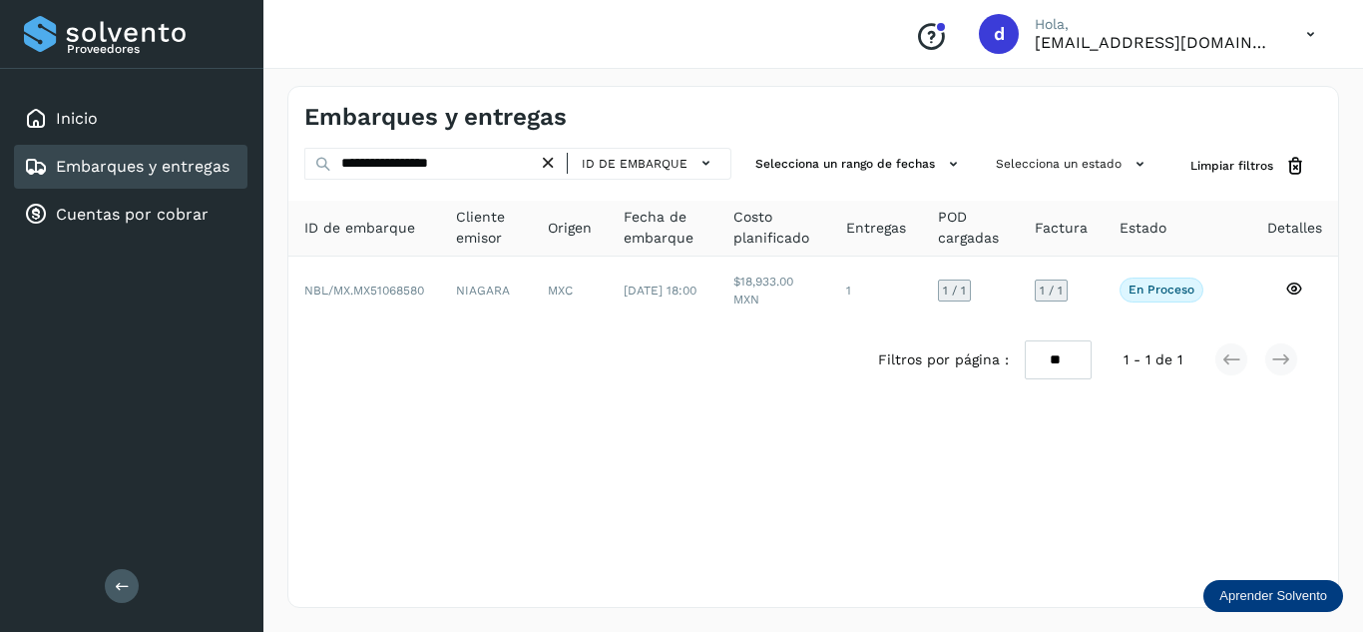
click at [554, 160] on icon at bounding box center [548, 163] width 21 height 21
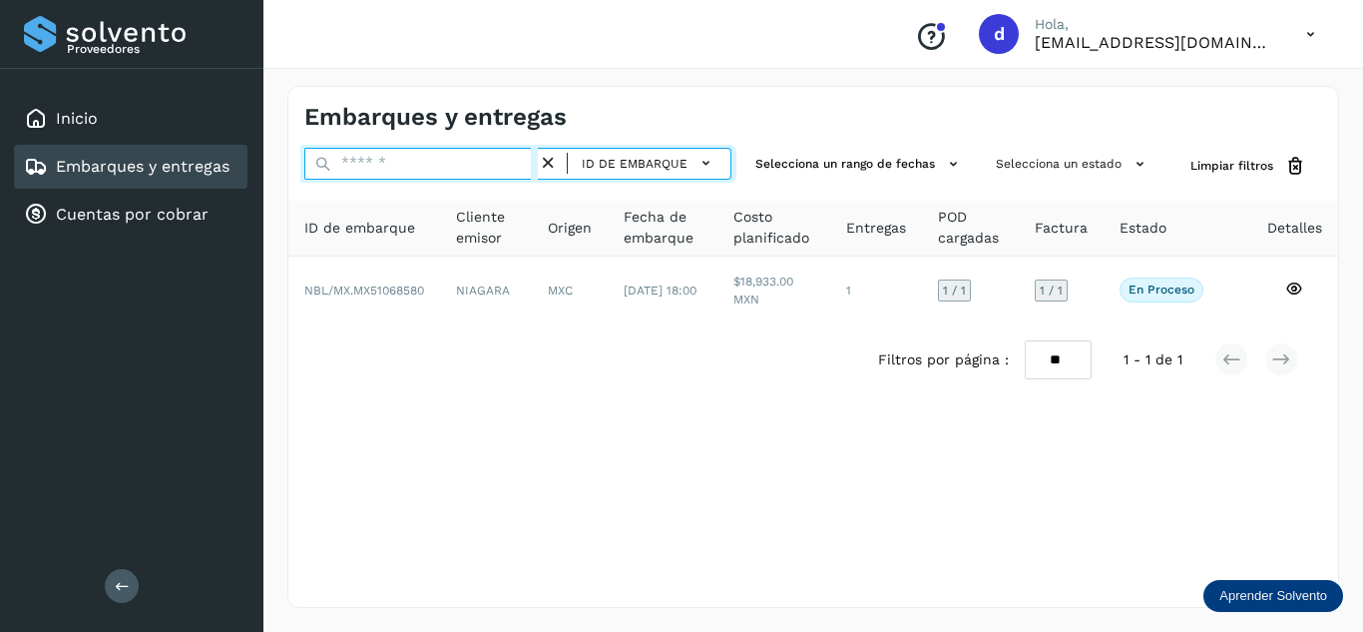
click at [537, 158] on input "text" at bounding box center [420, 164] width 233 height 32
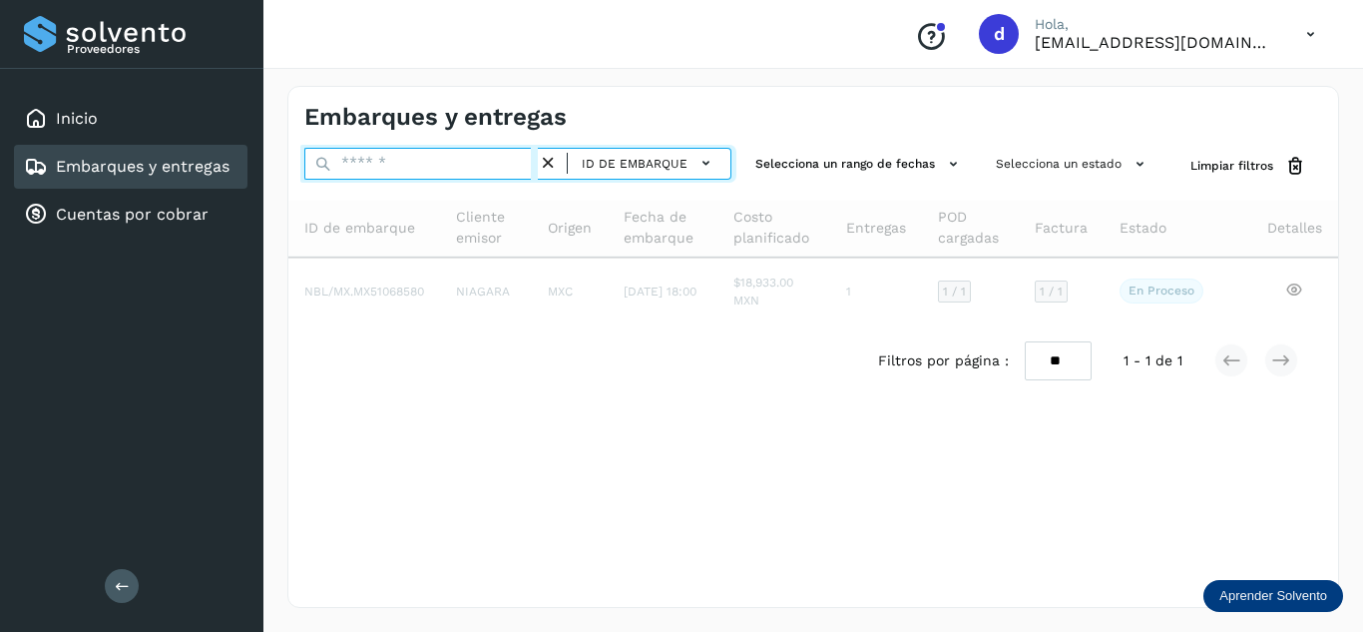
paste input "**********"
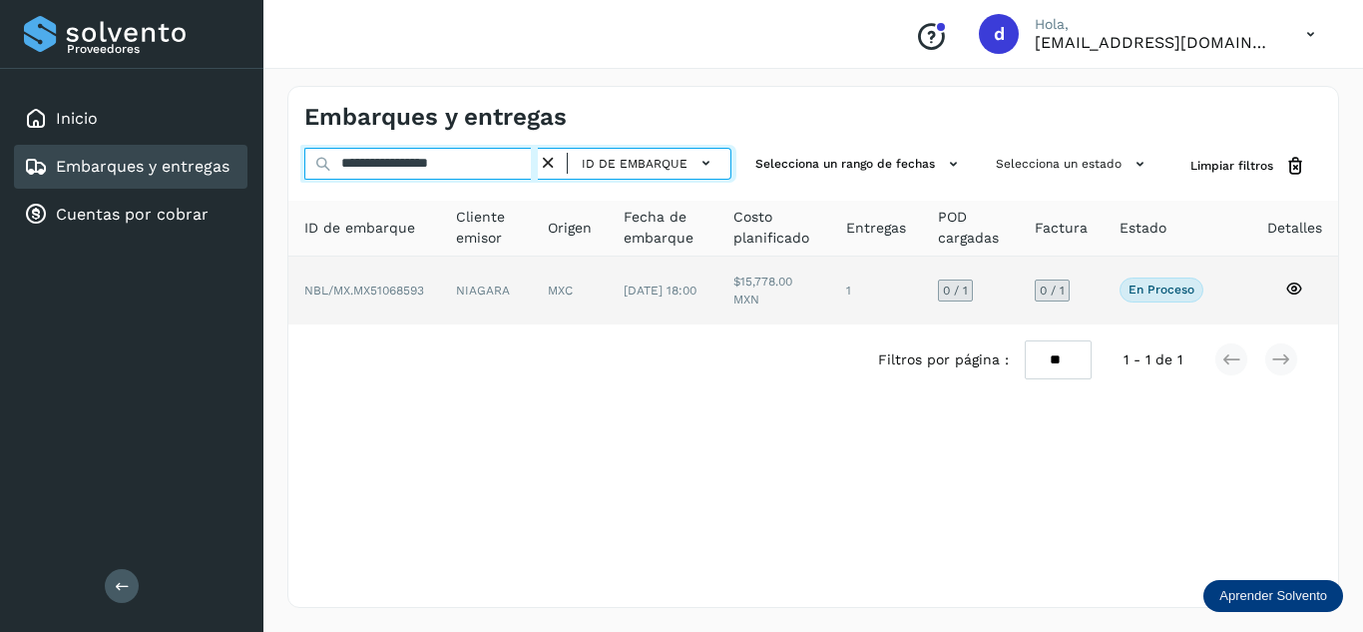
type input "**********"
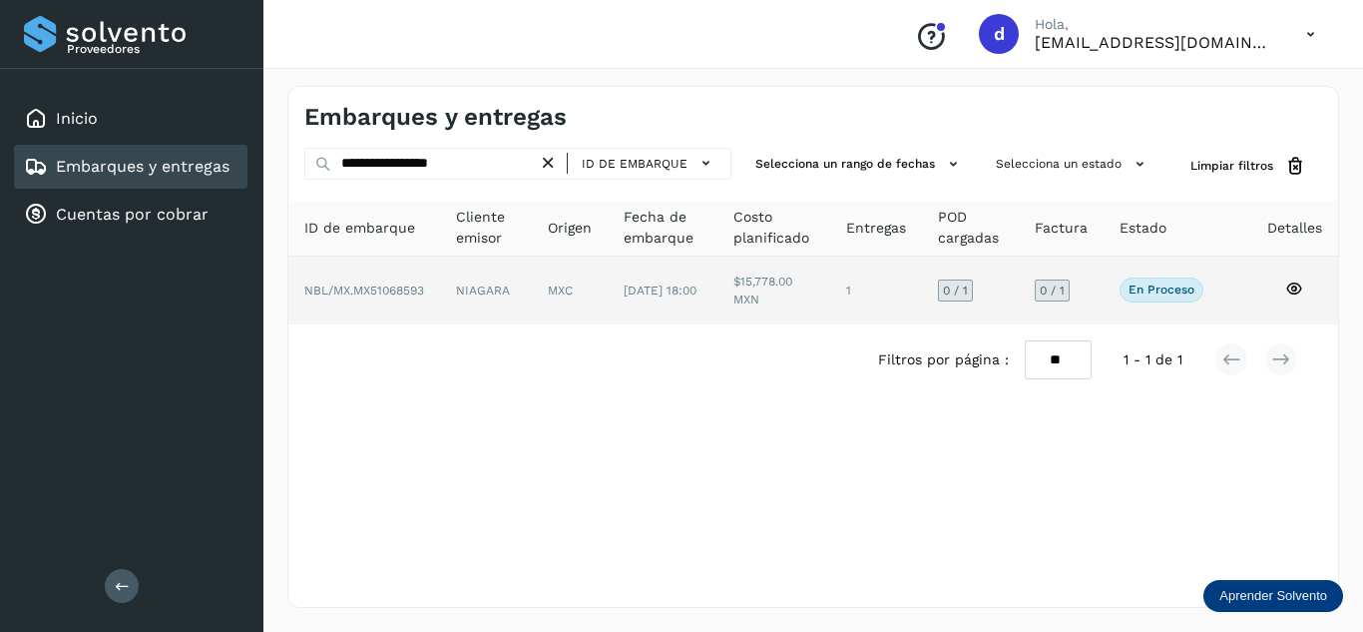
click at [1298, 283] on icon at bounding box center [1294, 288] width 18 height 18
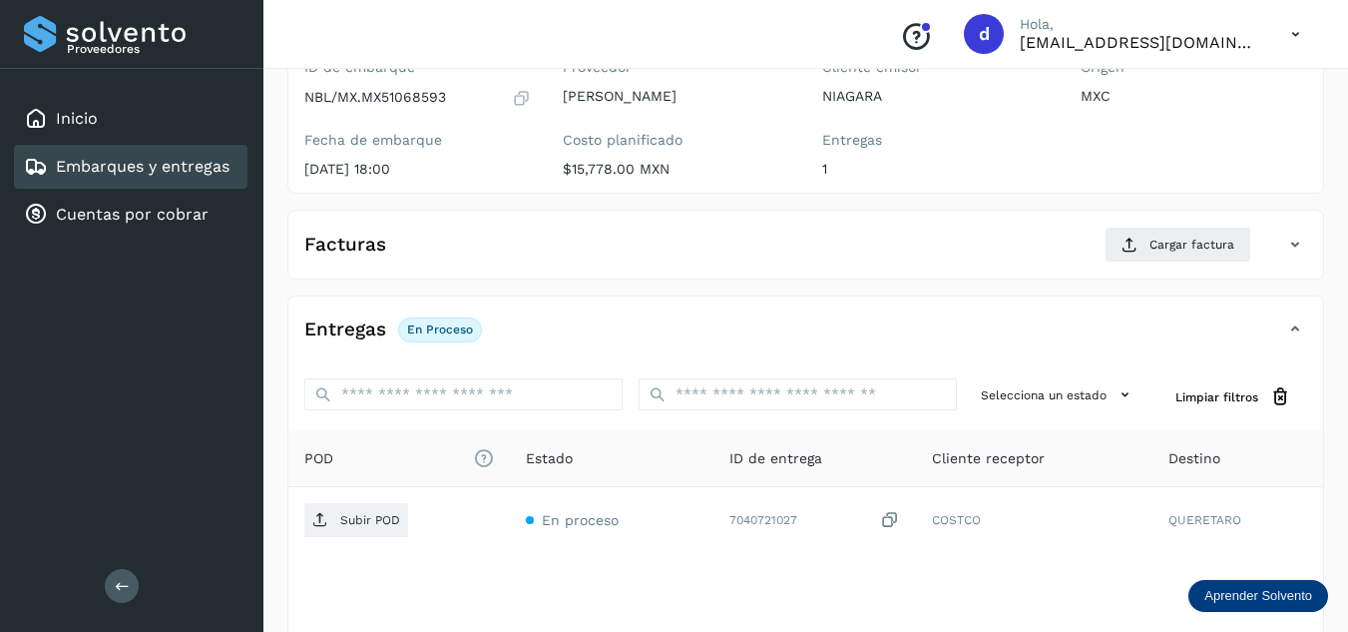
scroll to position [200, 0]
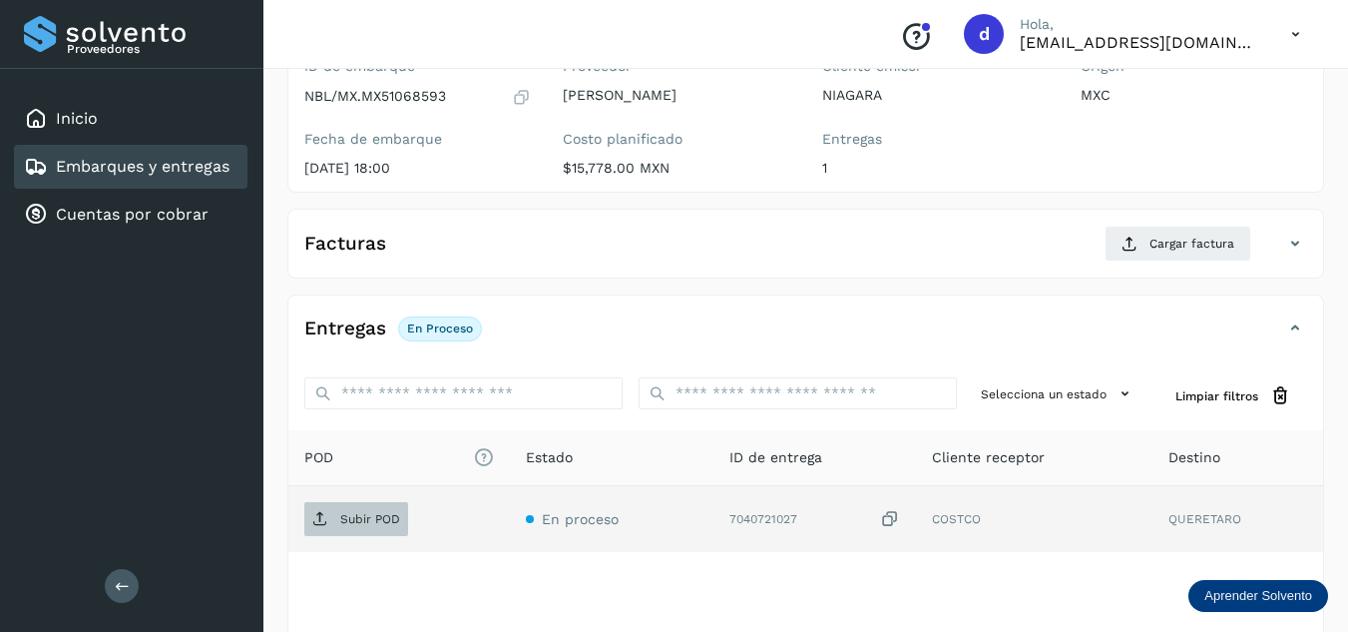
click at [394, 525] on p "Subir POD" at bounding box center [370, 519] width 60 height 14
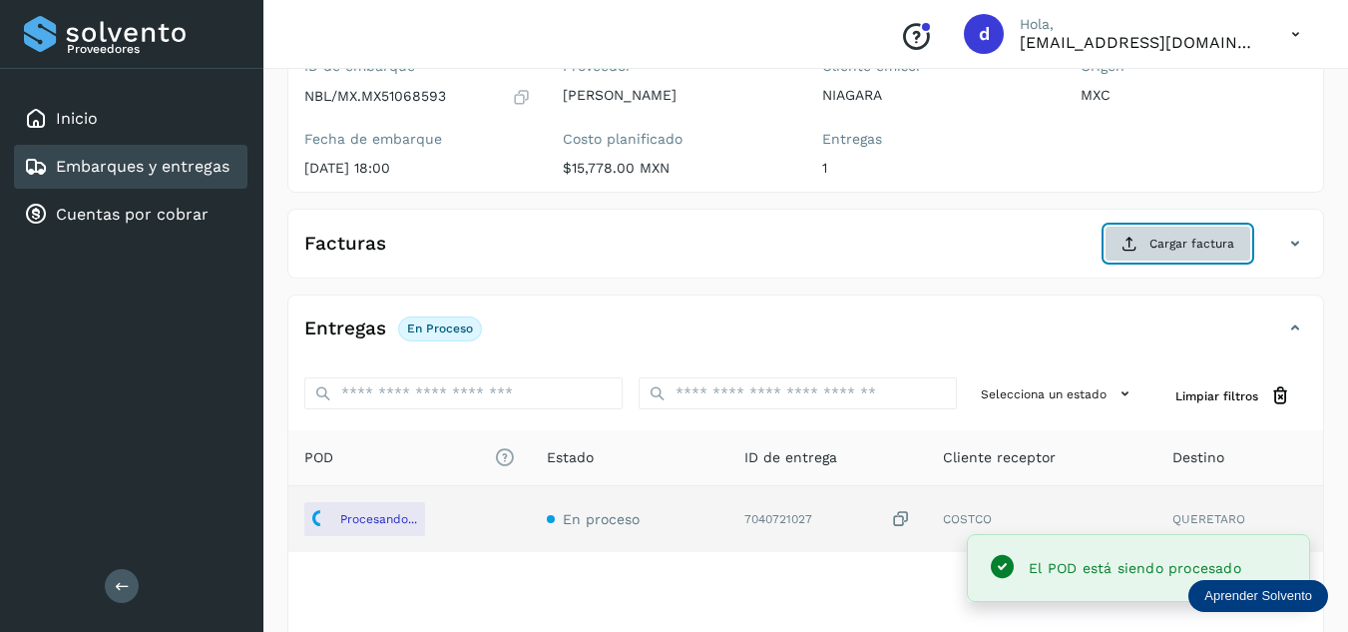
click at [1122, 235] on icon at bounding box center [1129, 243] width 16 height 16
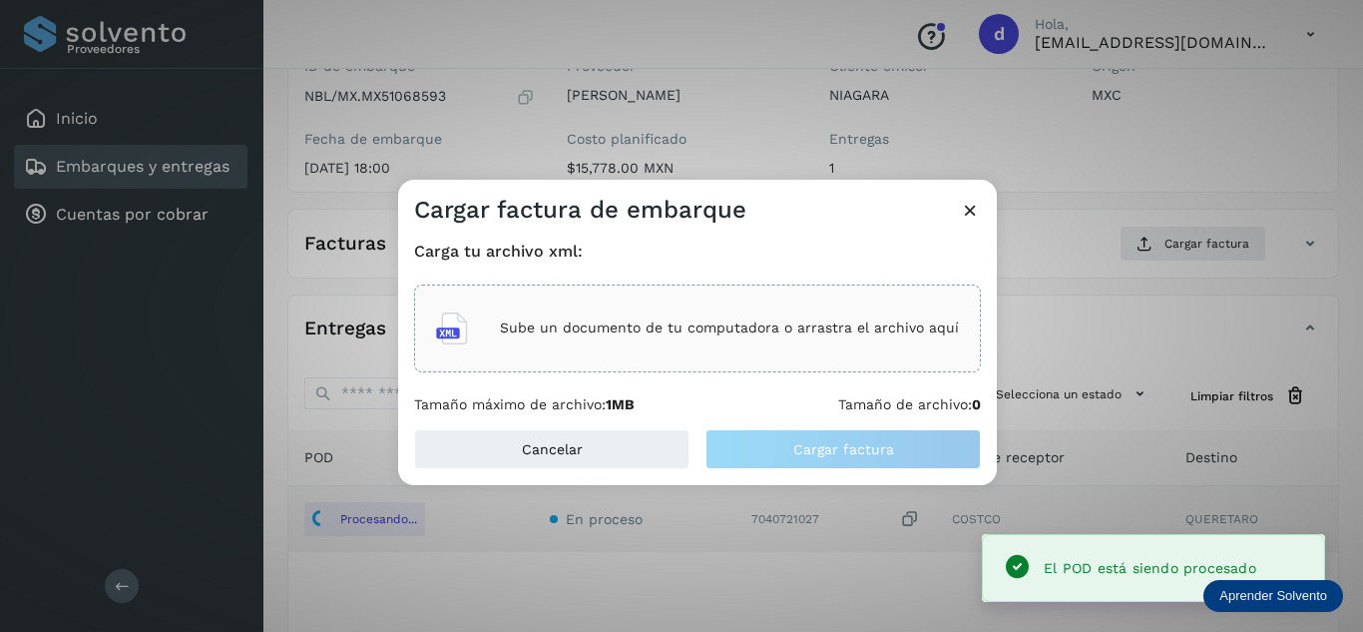
click at [824, 303] on div "Sube un documento de tu computadora o arrastra el archivo aquí" at bounding box center [697, 328] width 567 height 88
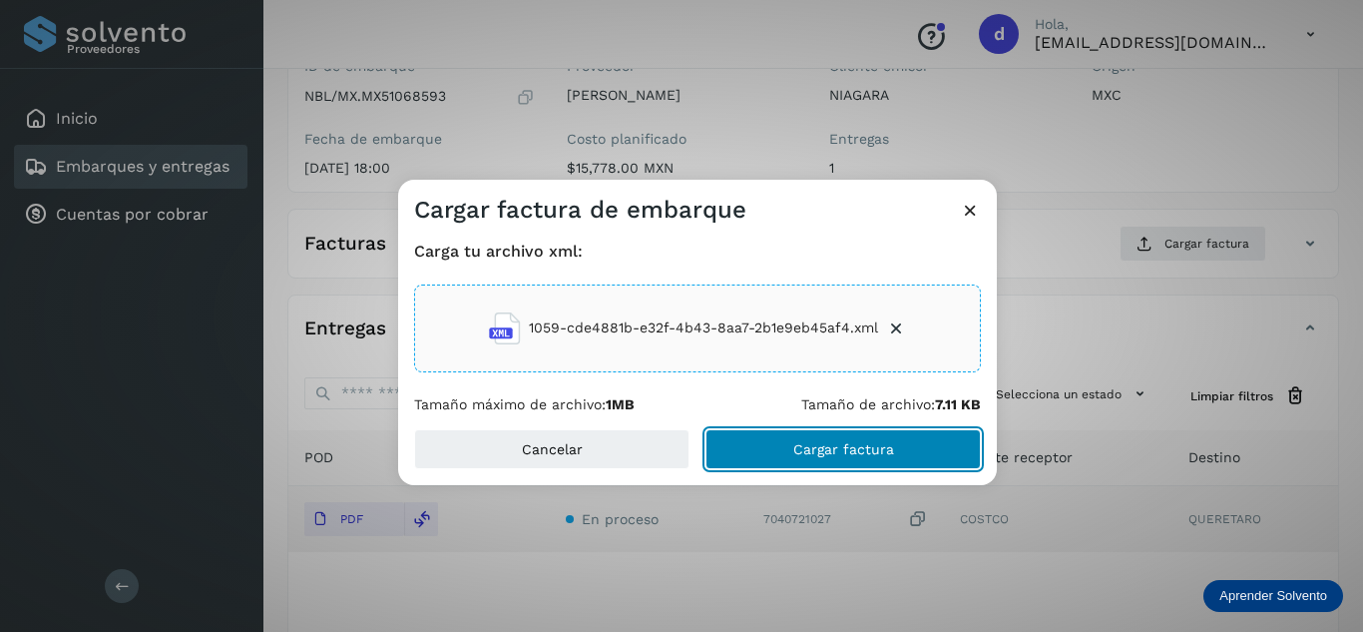
click at [902, 446] on button "Cargar factura" at bounding box center [842, 449] width 275 height 40
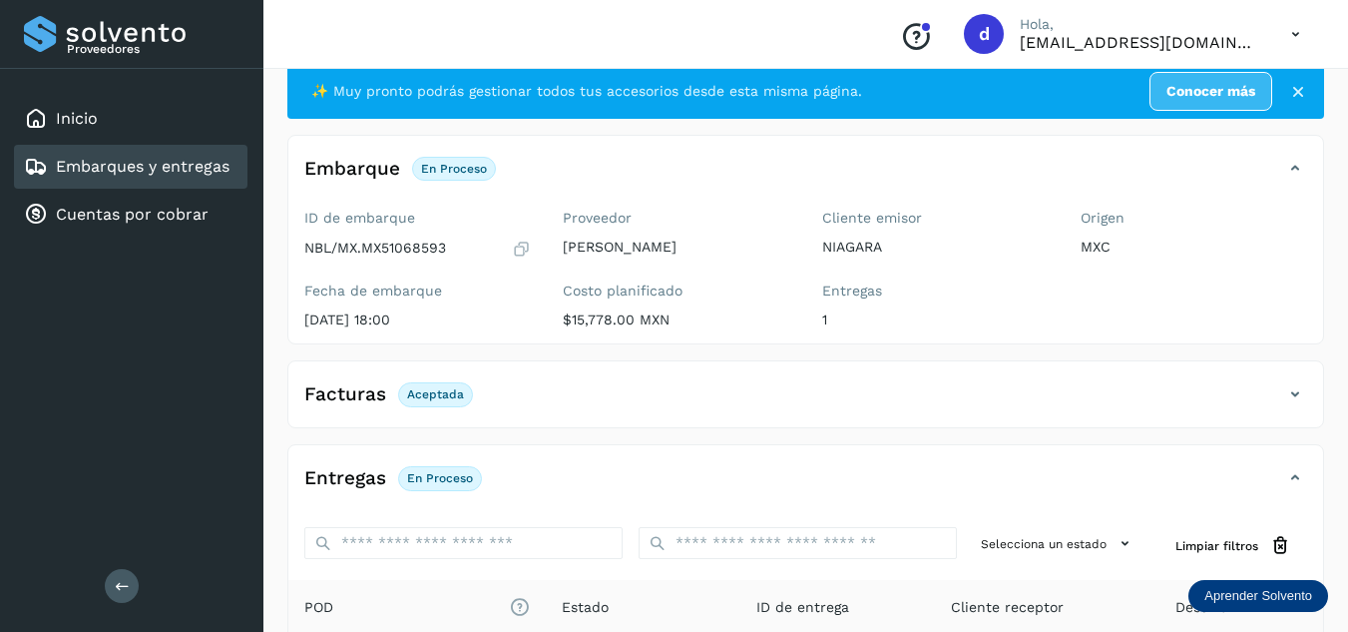
scroll to position [0, 0]
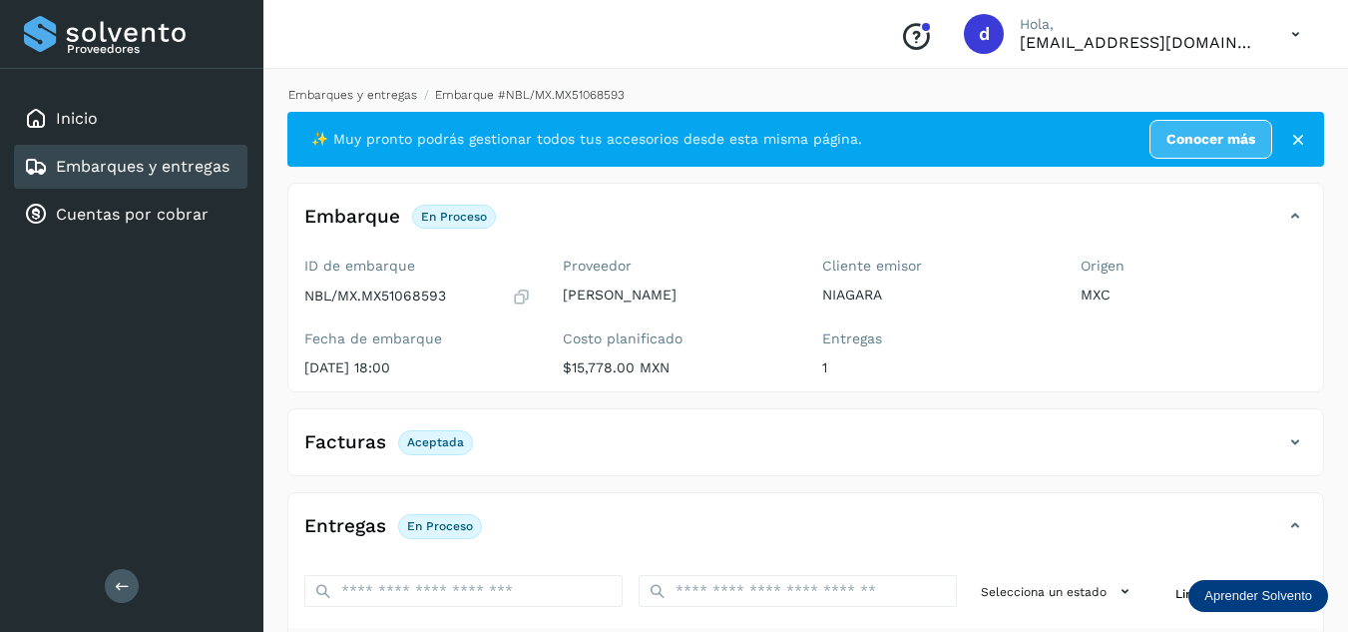
click at [356, 92] on link "Embarques y entregas" at bounding box center [352, 95] width 129 height 14
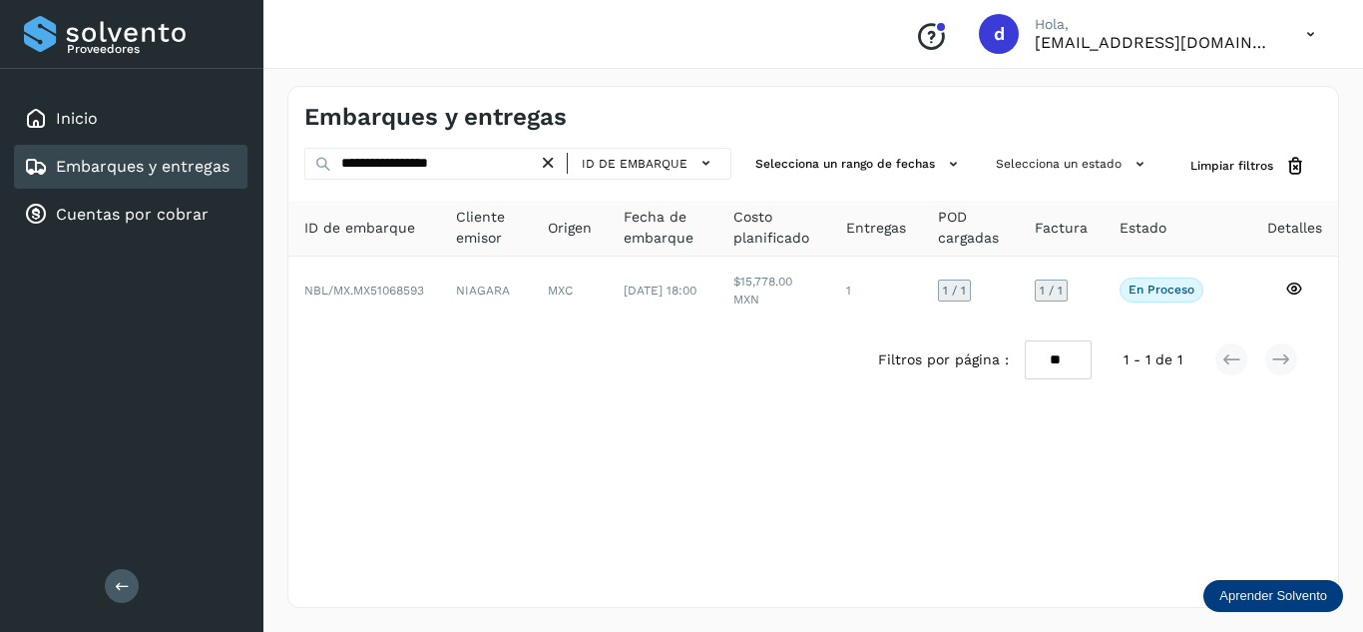
drag, startPoint x: 552, startPoint y: 164, endPoint x: 520, endPoint y: 160, distance: 32.2
click at [551, 164] on icon at bounding box center [548, 163] width 21 height 21
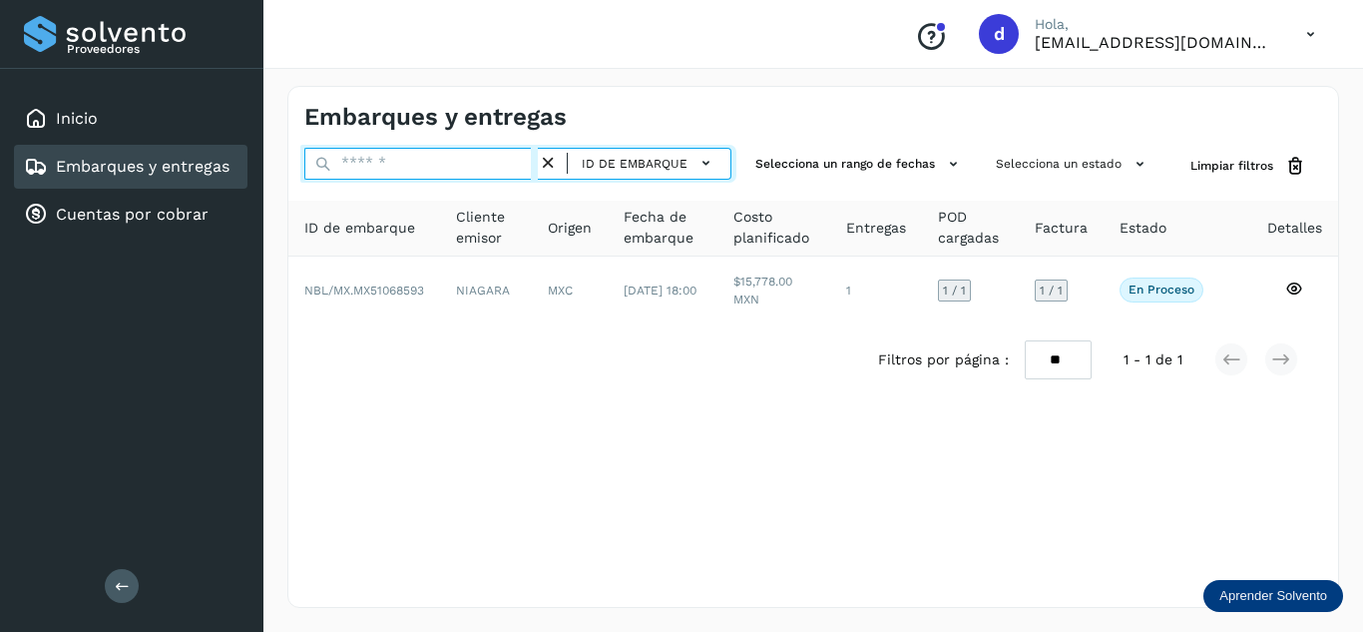
click at [510, 160] on input "text" at bounding box center [420, 164] width 233 height 32
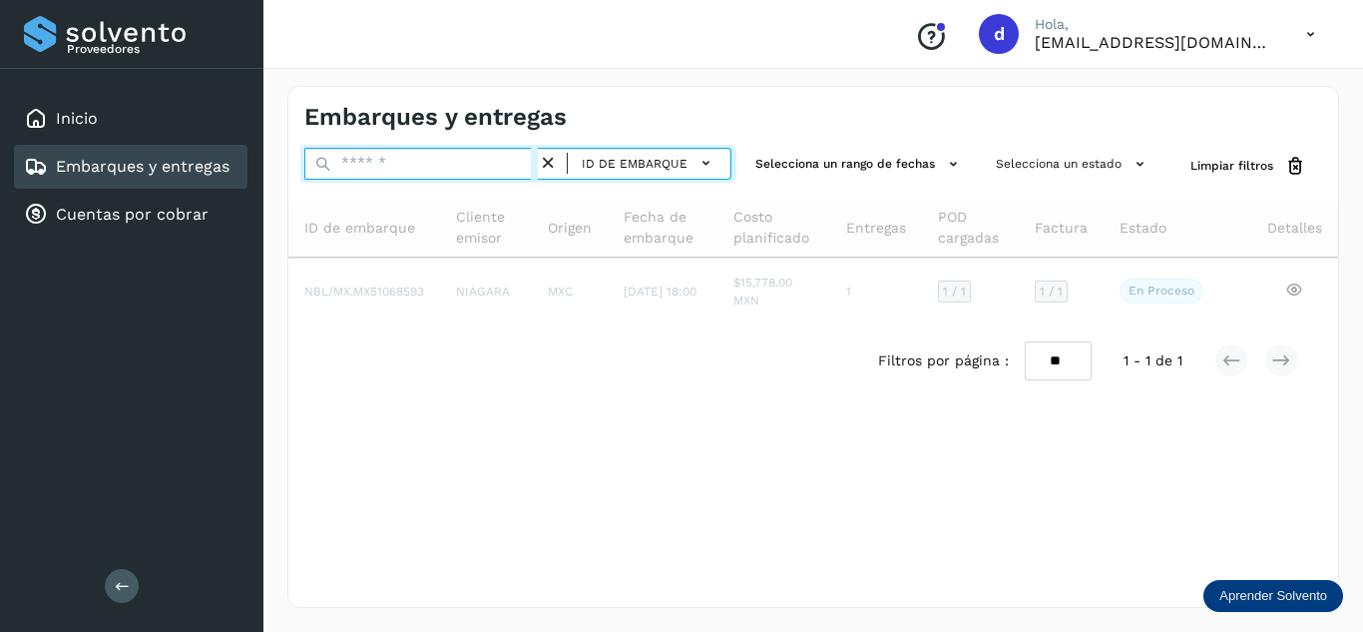
paste input "**********"
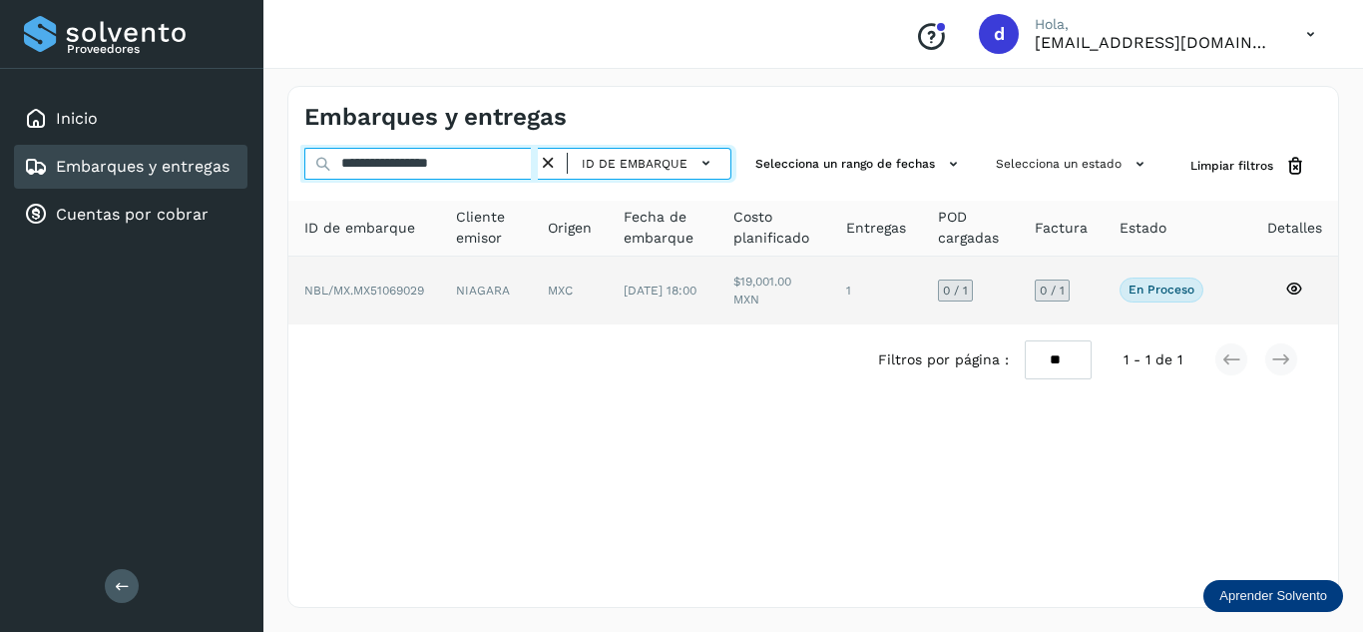
type input "**********"
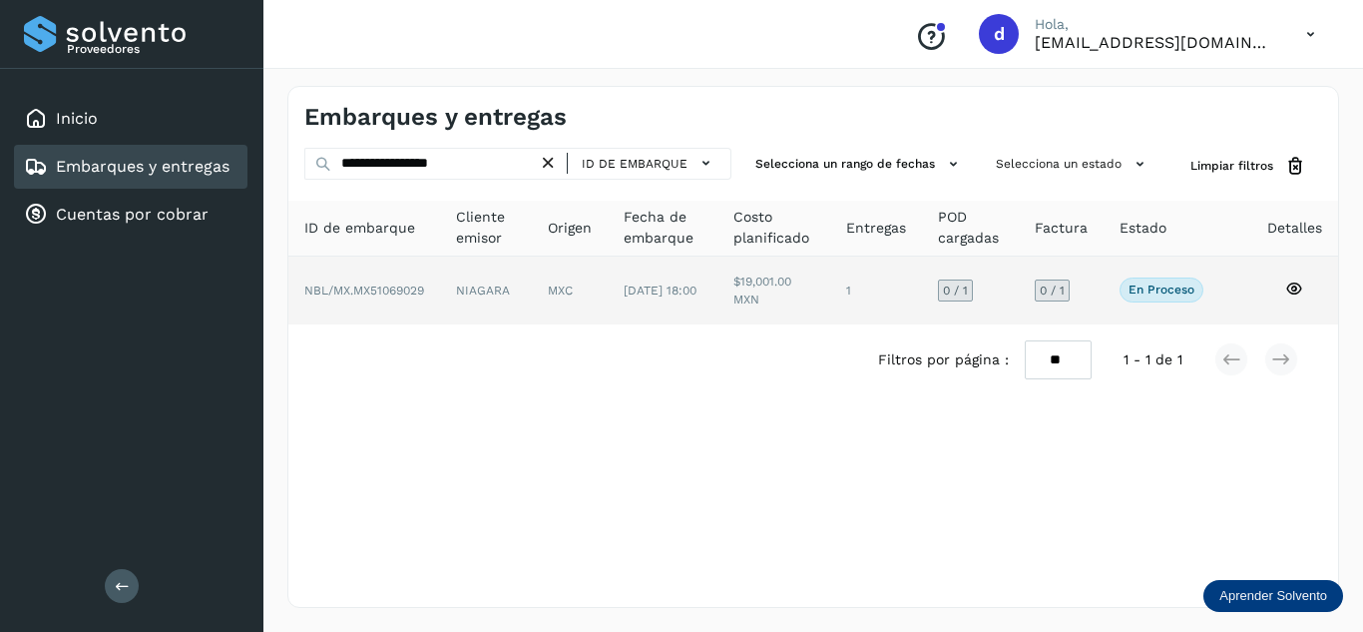
click at [1302, 286] on icon at bounding box center [1294, 288] width 18 height 18
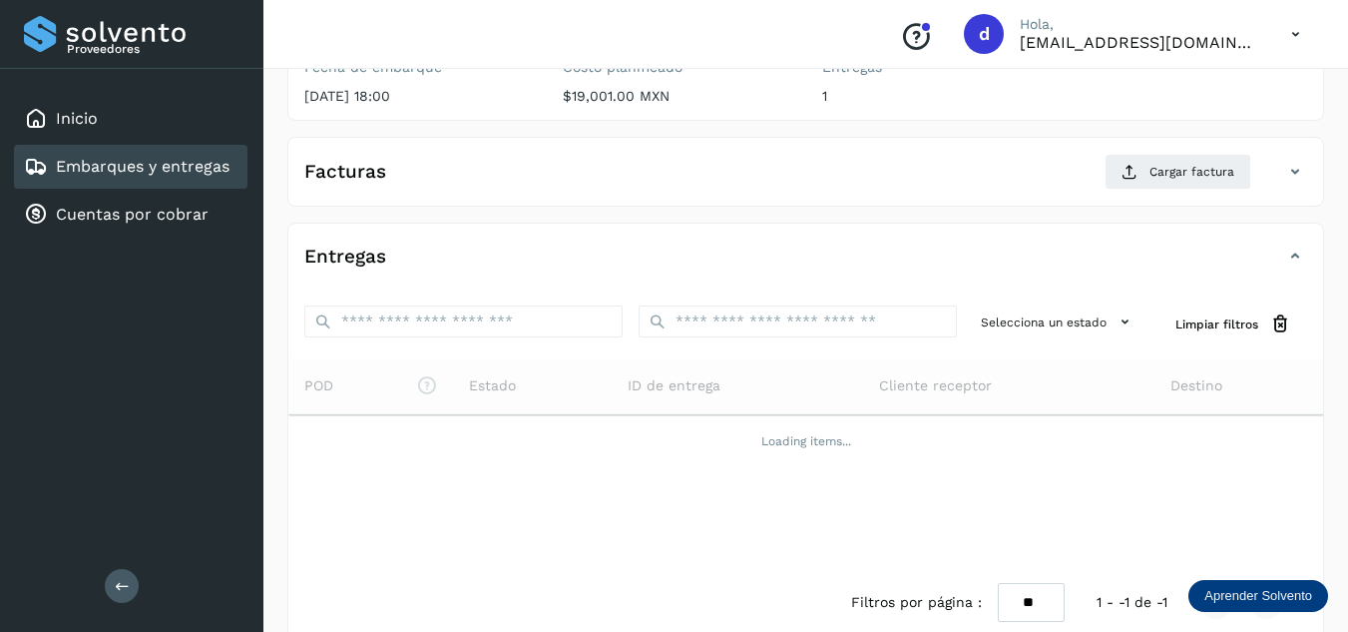
scroll to position [302, 0]
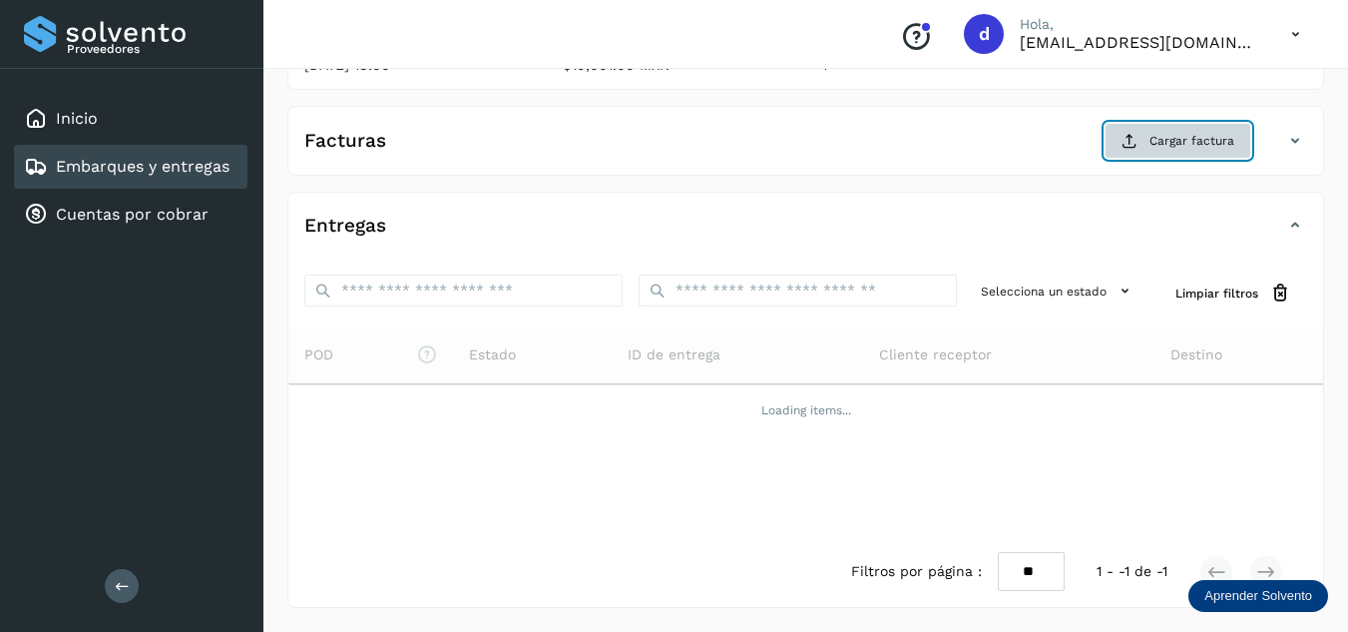
click at [1193, 142] on span "Cargar factura" at bounding box center [1191, 141] width 85 height 18
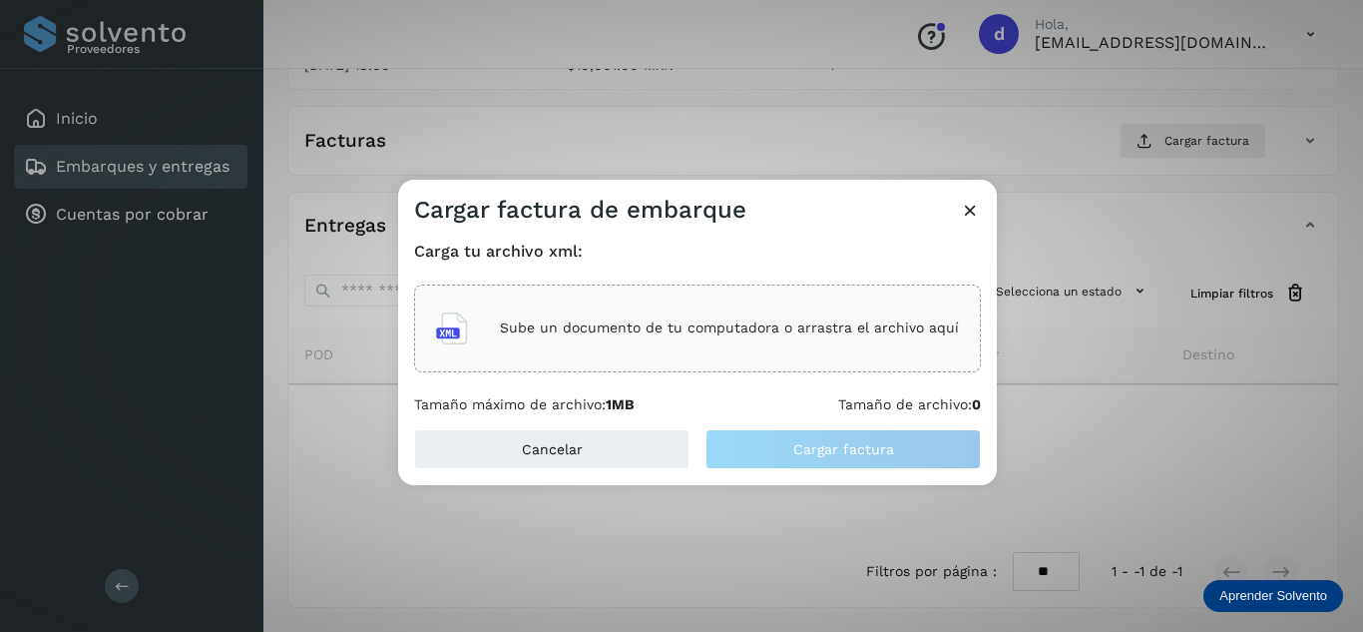
click at [969, 208] on icon at bounding box center [970, 210] width 21 height 21
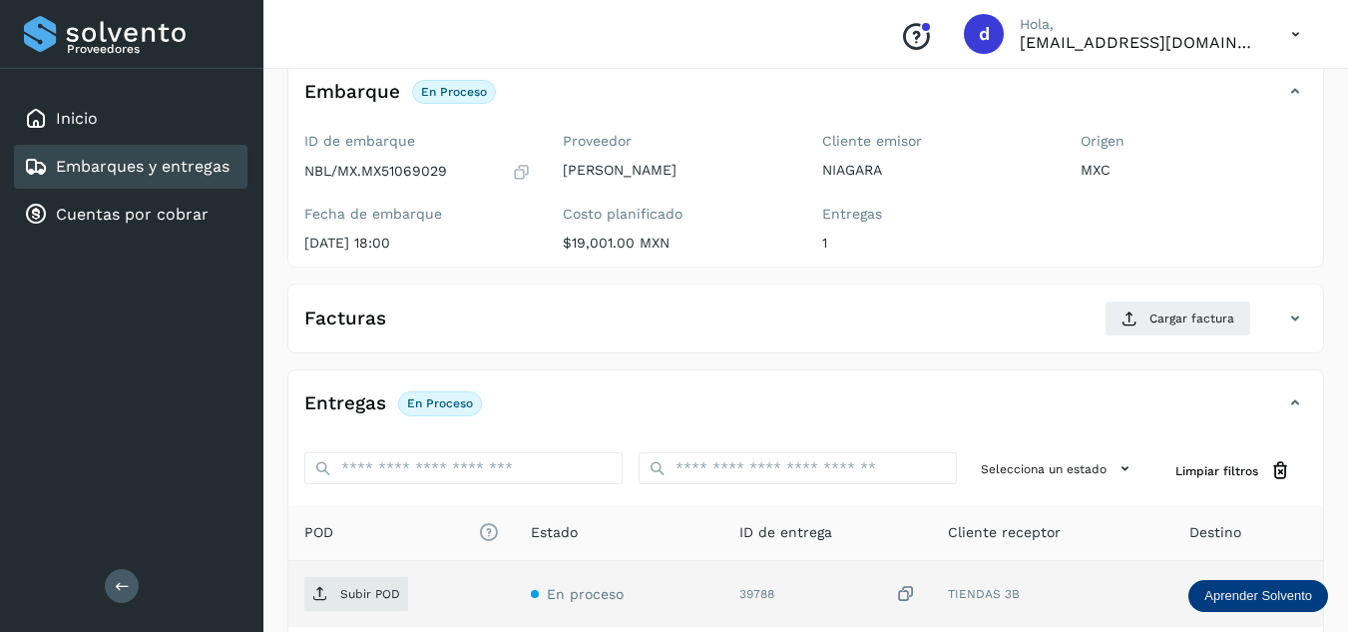
scroll to position [200, 0]
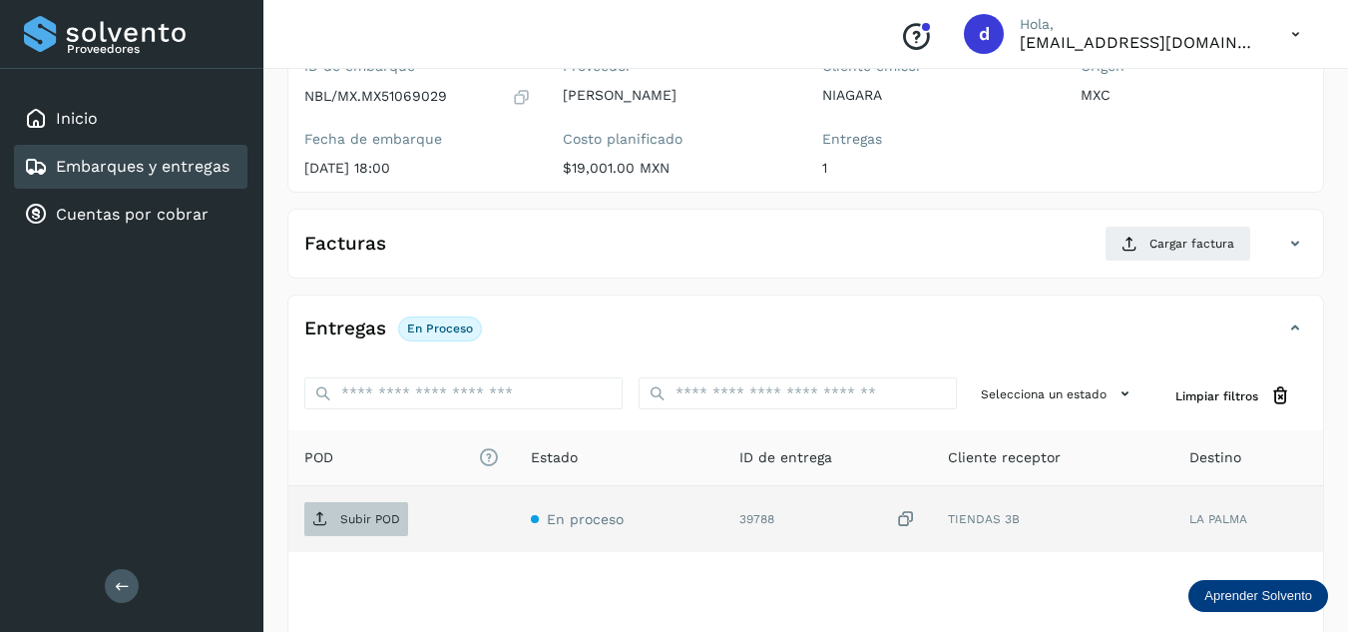
click at [385, 525] on p "Subir POD" at bounding box center [370, 519] width 60 height 14
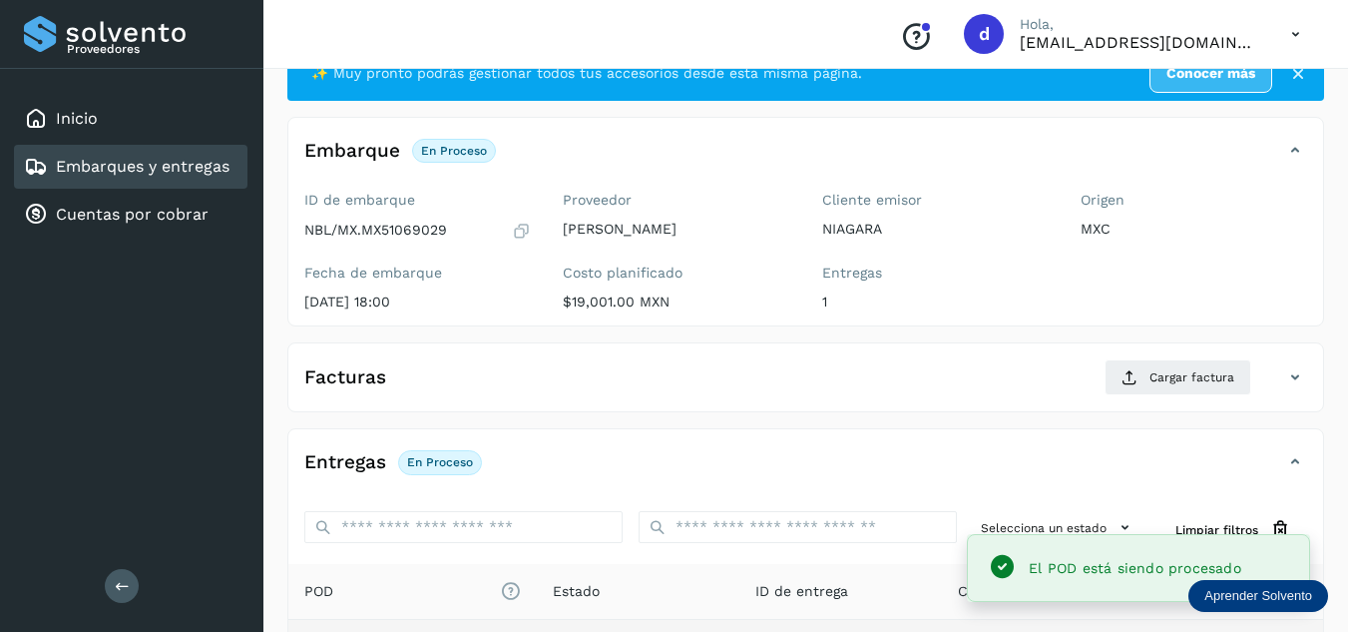
scroll to position [100, 0]
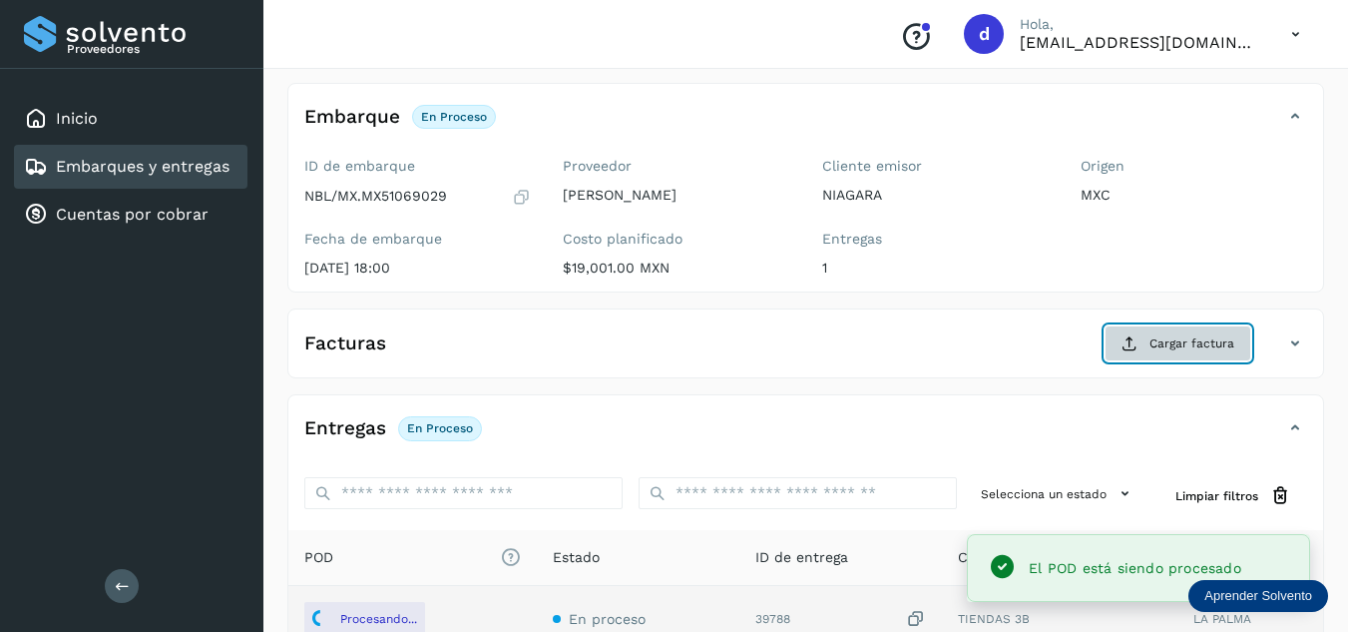
click at [1167, 343] on span "Cargar factura" at bounding box center [1191, 343] width 85 height 18
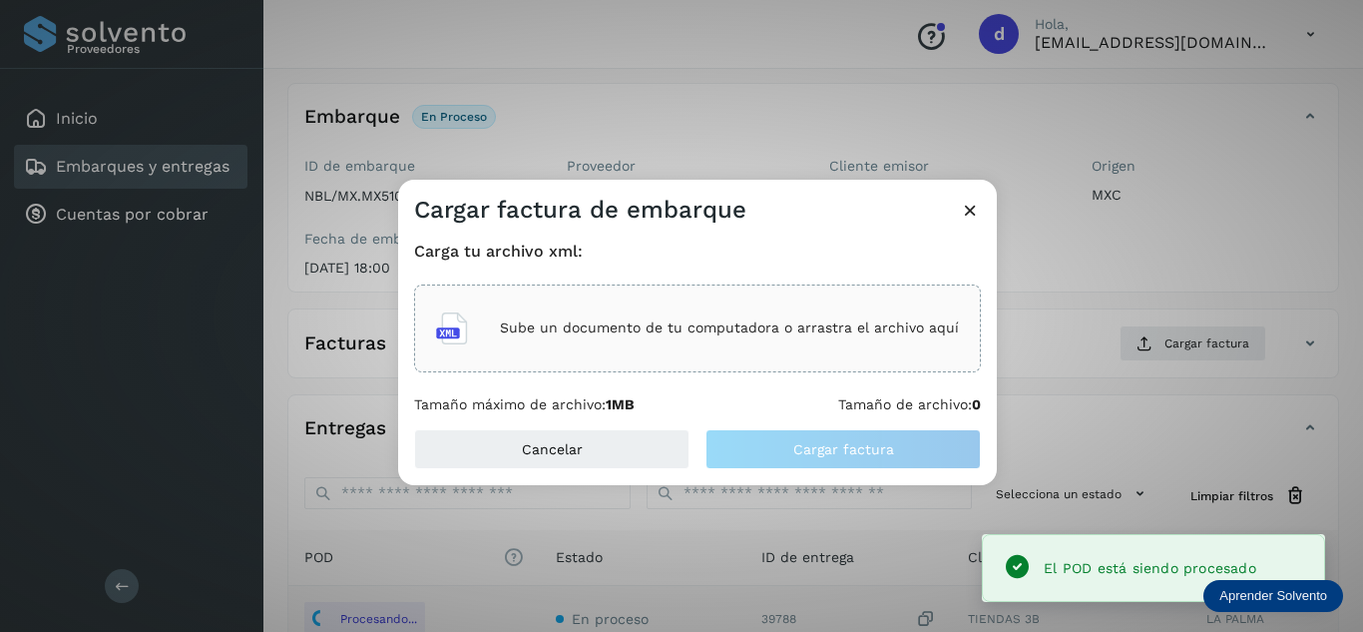
click at [754, 344] on div "Sube un documento de tu computadora o arrastra el archivo aquí" at bounding box center [697, 328] width 523 height 54
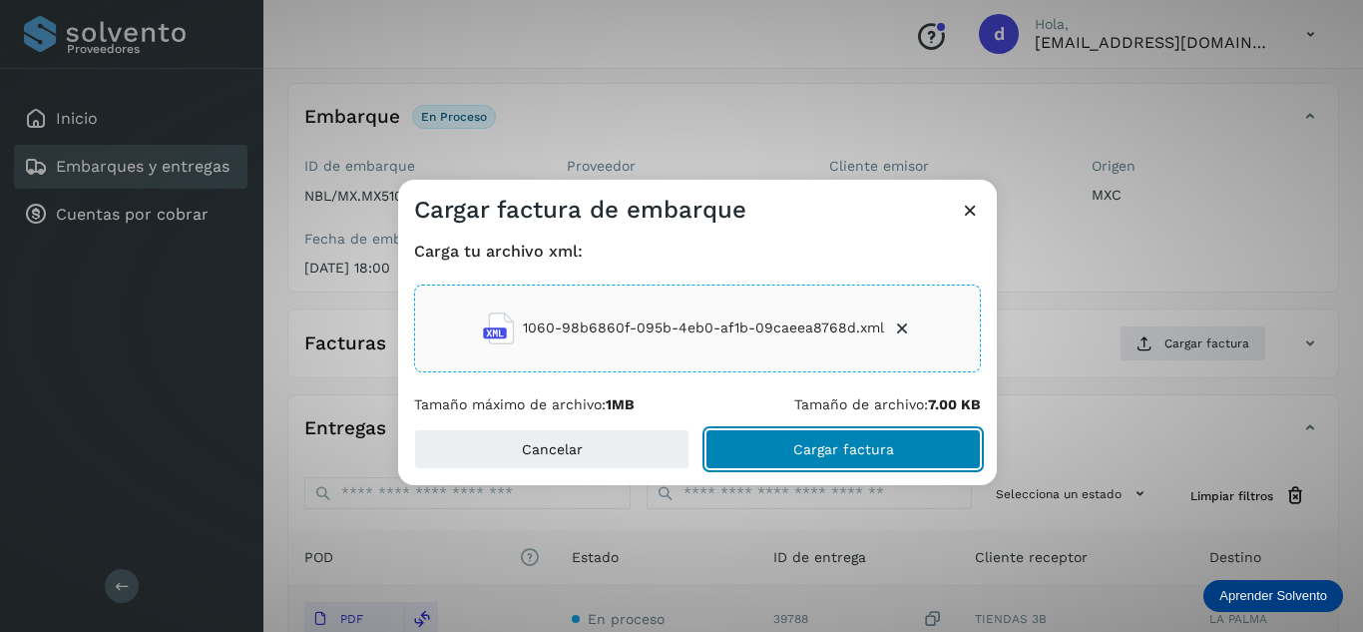
click at [875, 456] on span "Cargar factura" at bounding box center [843, 449] width 101 height 14
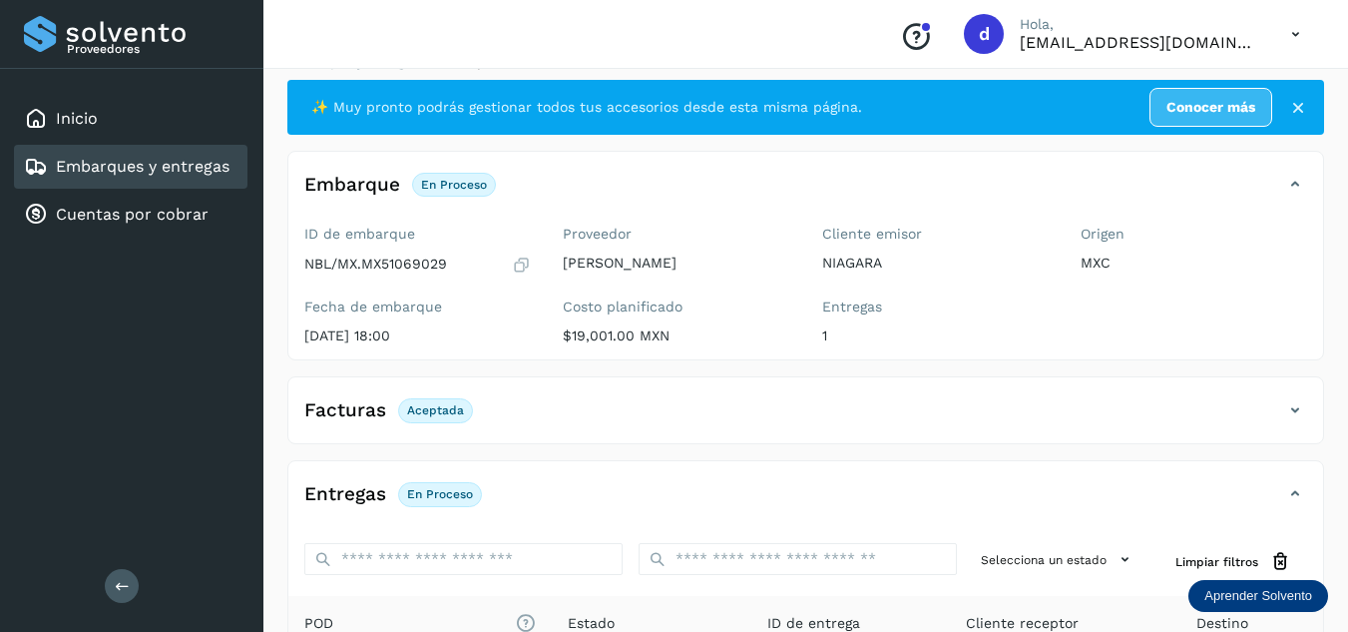
scroll to position [0, 0]
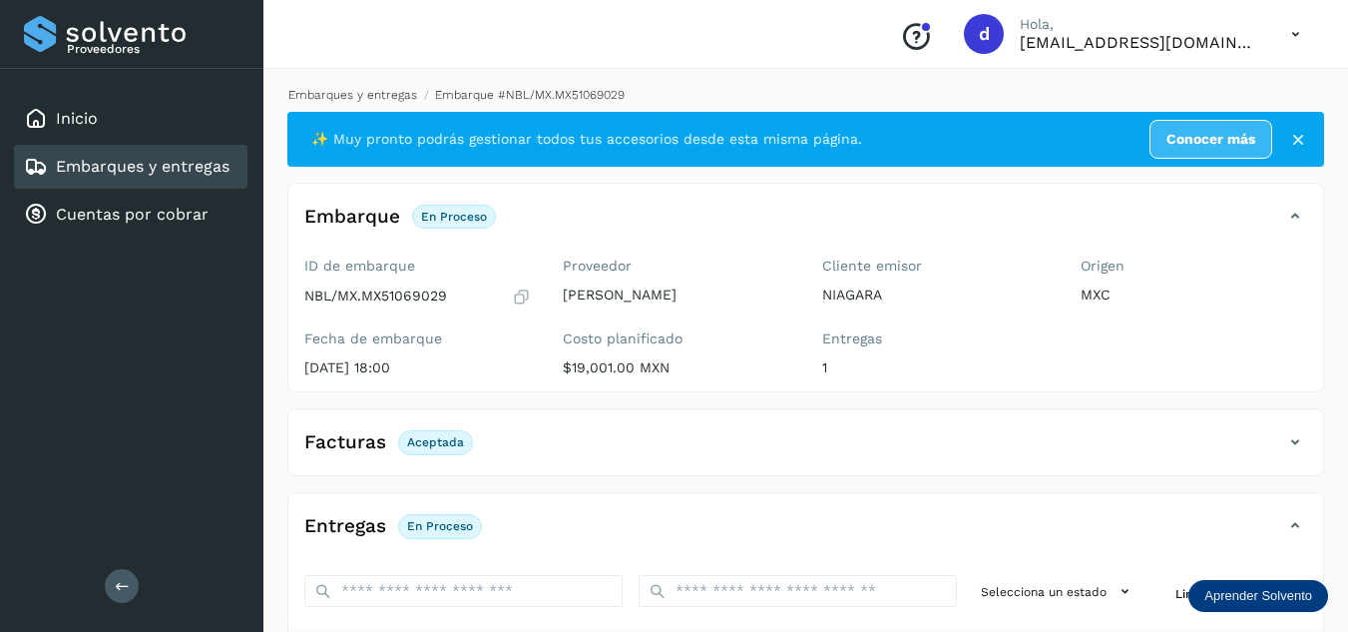
click at [382, 100] on link "Embarques y entregas" at bounding box center [352, 95] width 129 height 14
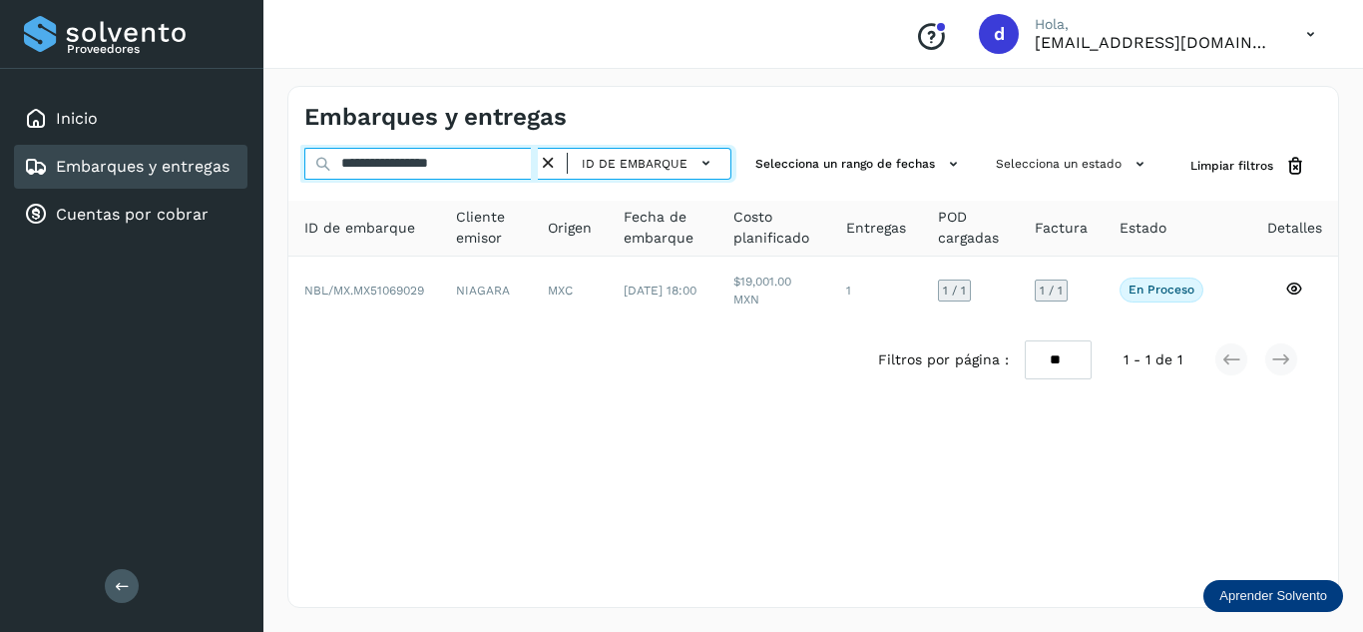
click at [538, 160] on input "**********" at bounding box center [420, 164] width 233 height 32
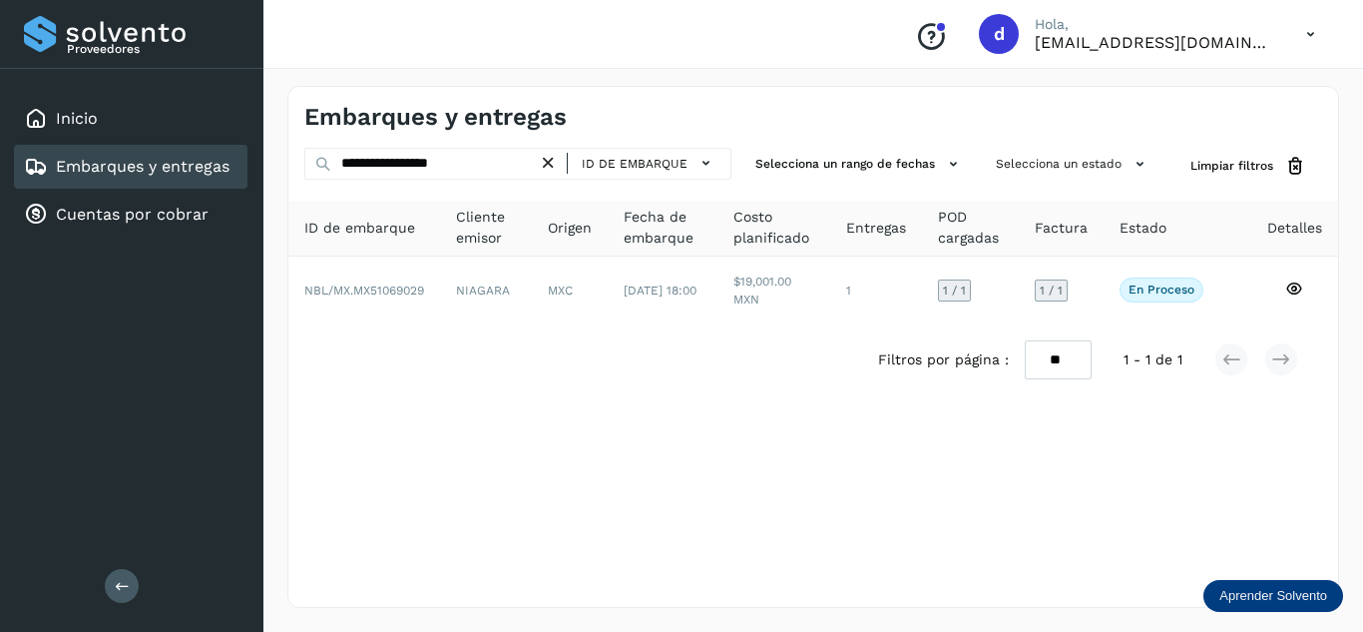
click at [553, 160] on icon at bounding box center [548, 163] width 21 height 21
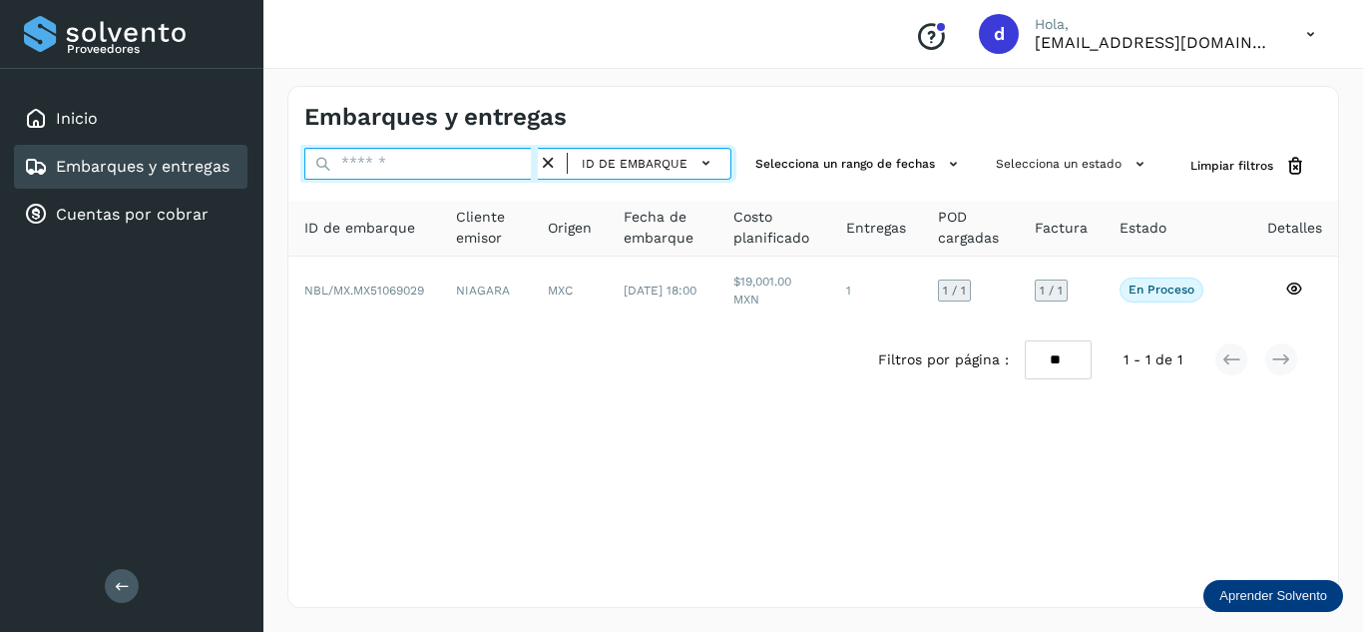
click at [506, 160] on input "text" at bounding box center [420, 164] width 233 height 32
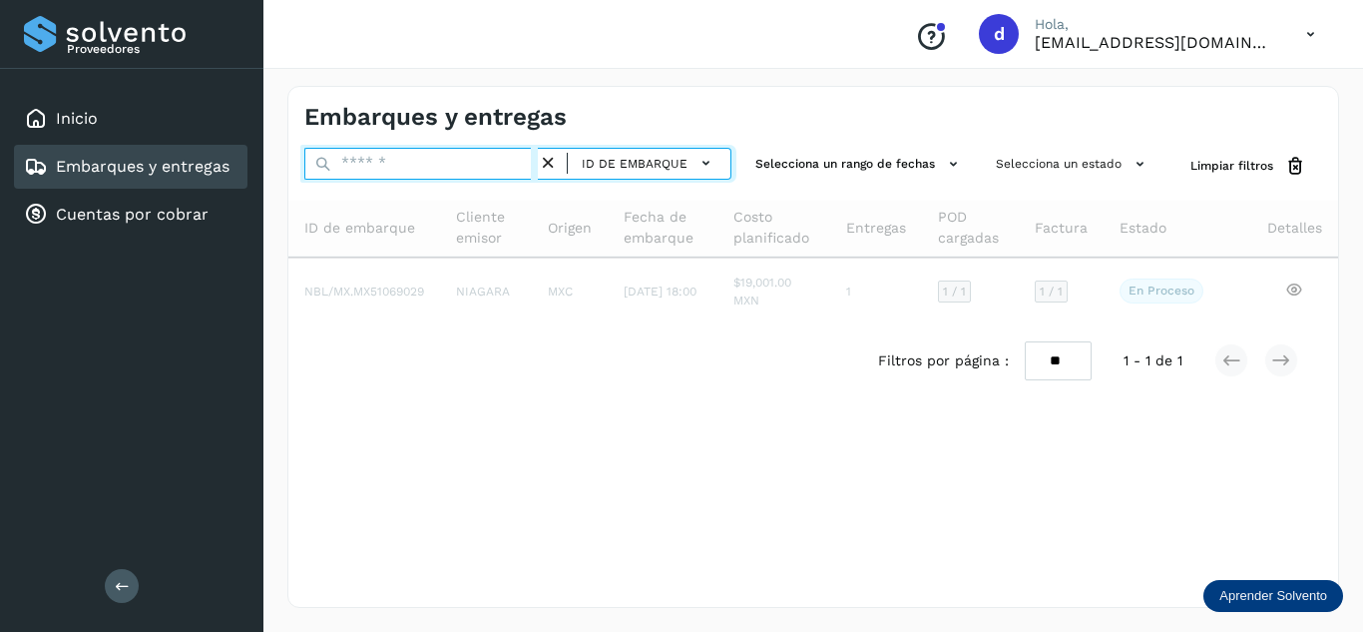
paste input "**********"
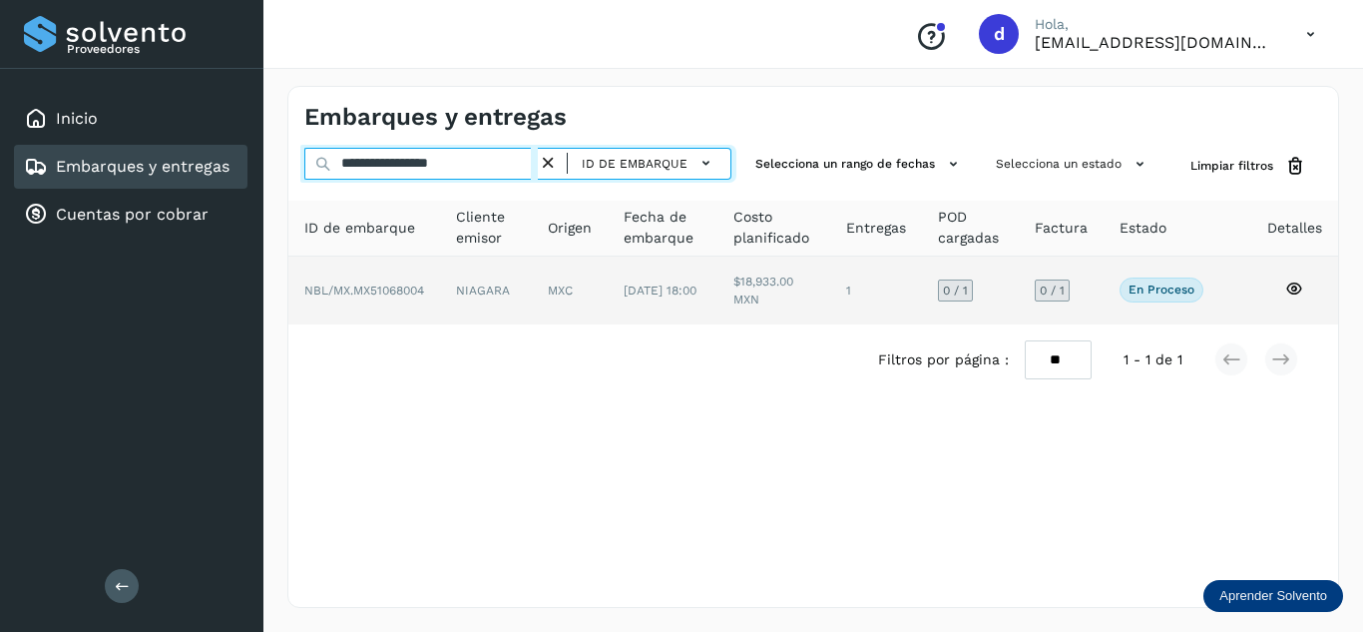
type input "**********"
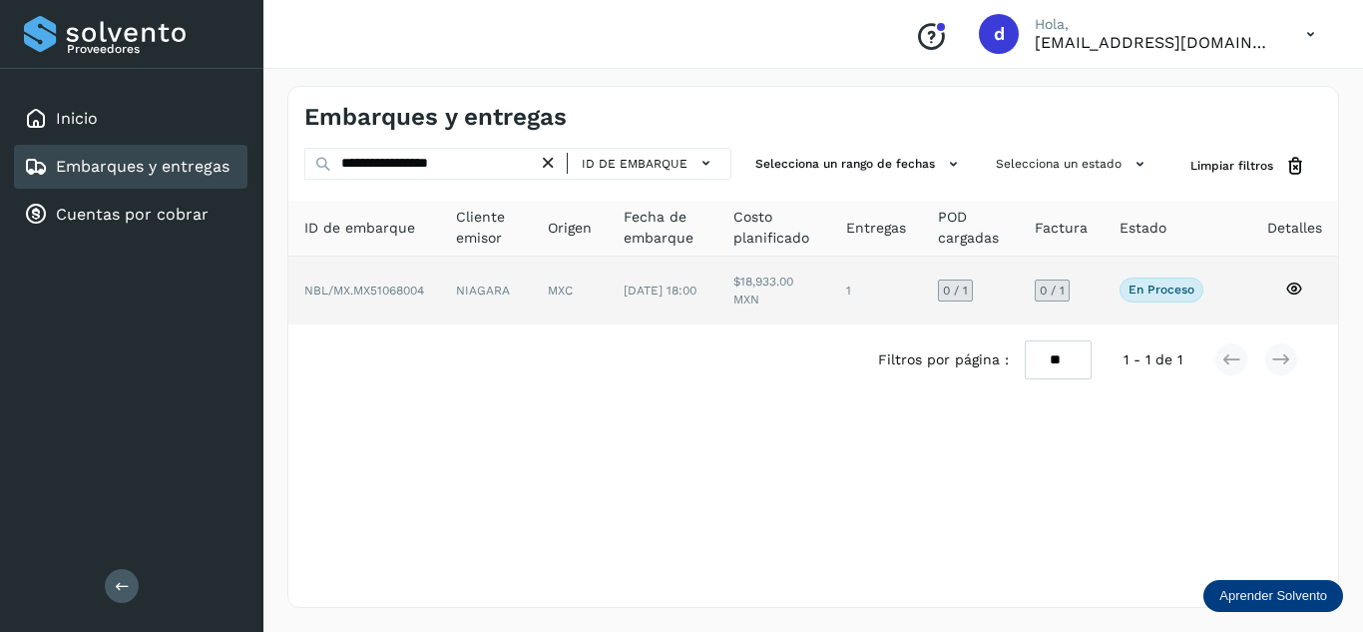
click at [1289, 288] on icon at bounding box center [1294, 288] width 18 height 18
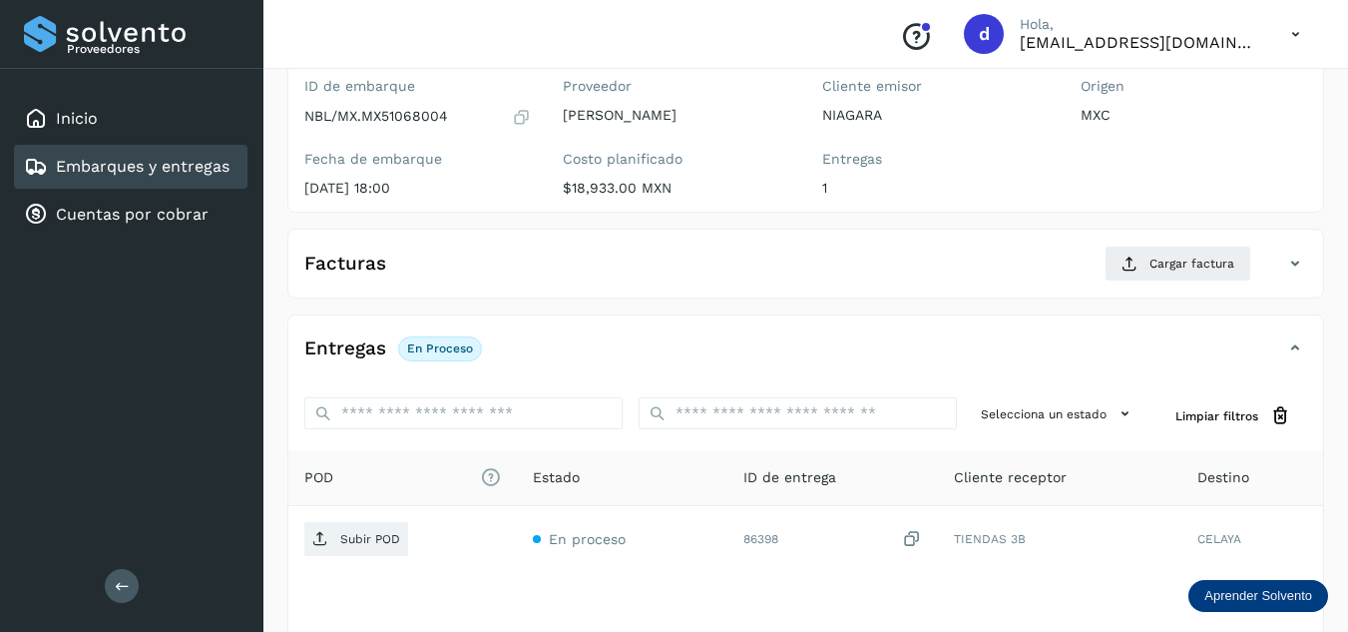
scroll to position [200, 0]
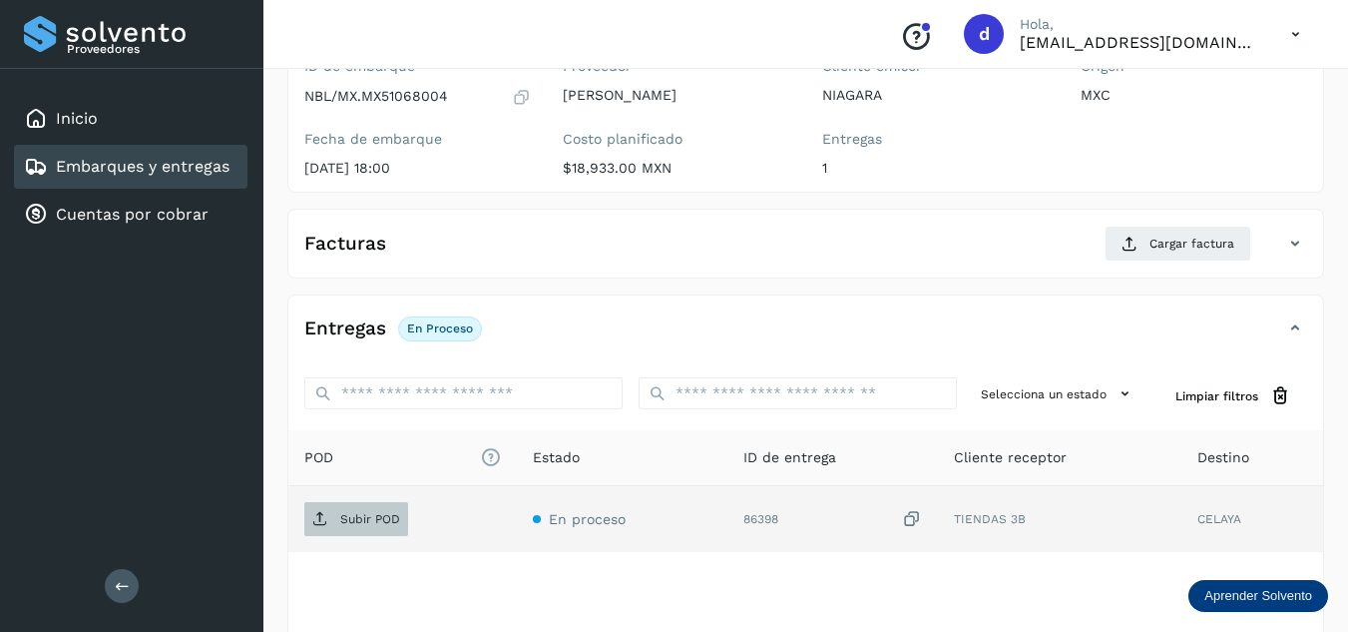
click at [348, 529] on span "Subir POD" at bounding box center [356, 519] width 104 height 32
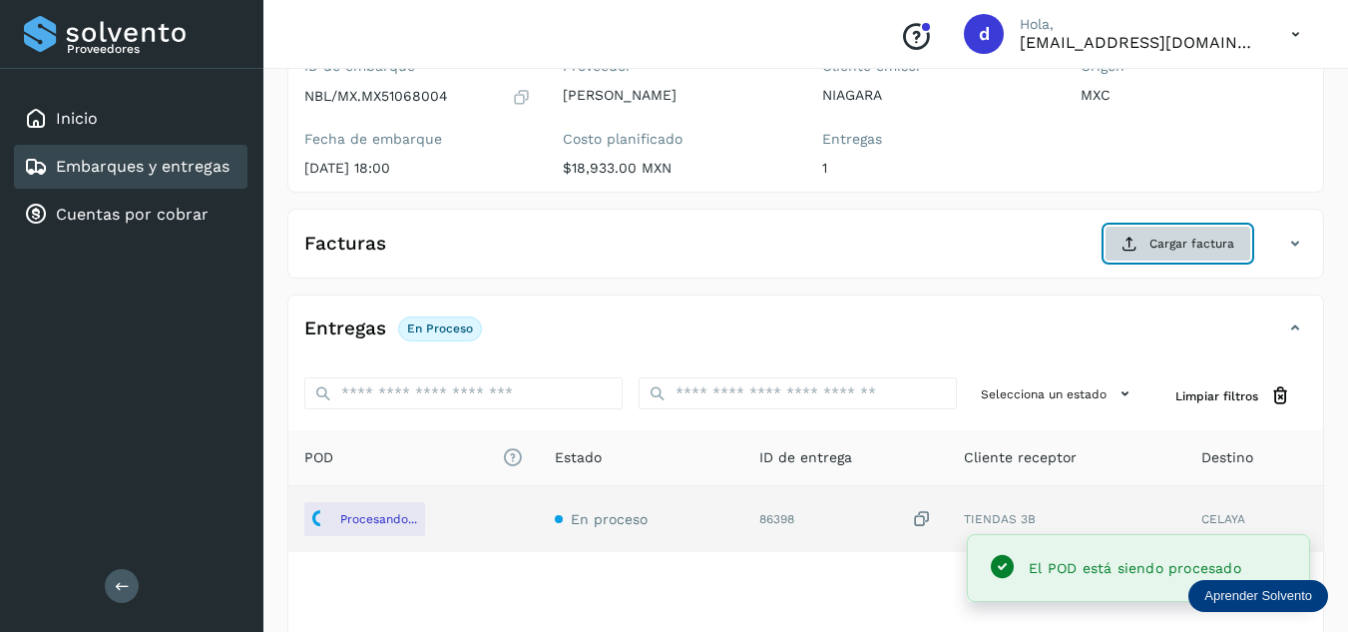
click at [1163, 253] on button "Cargar factura" at bounding box center [1177, 243] width 147 height 36
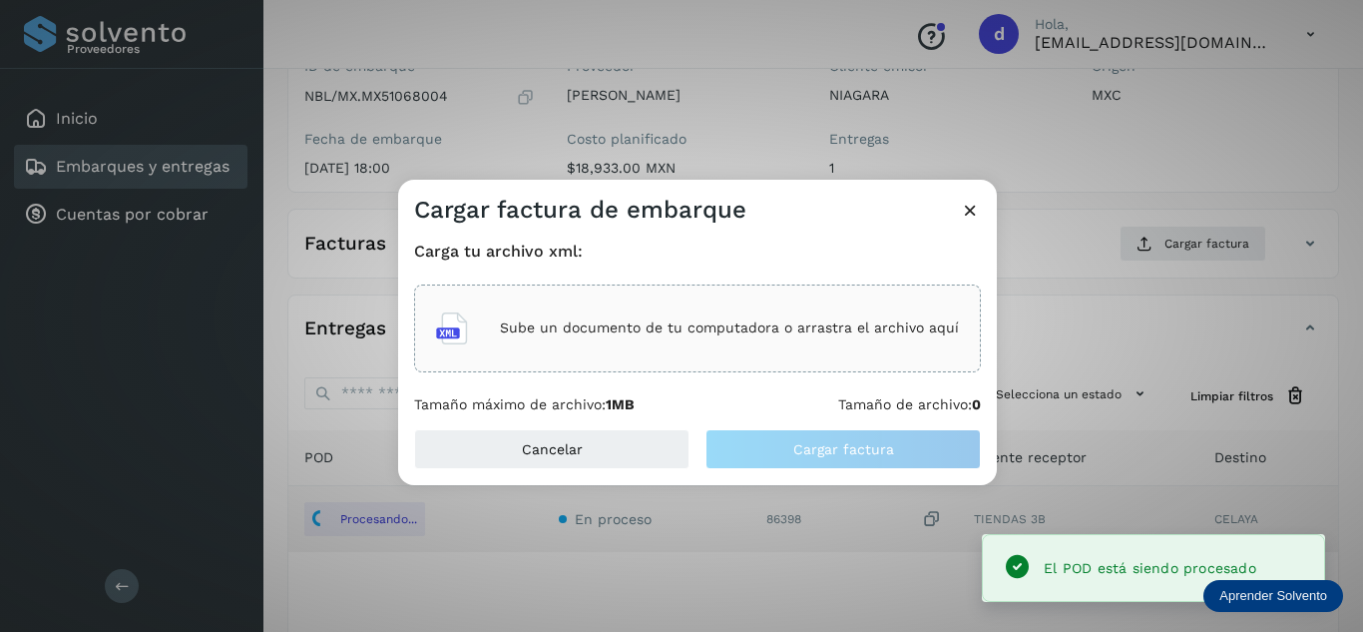
click at [864, 342] on div "Sube un documento de tu computadora o arrastra el archivo aquí" at bounding box center [697, 328] width 523 height 54
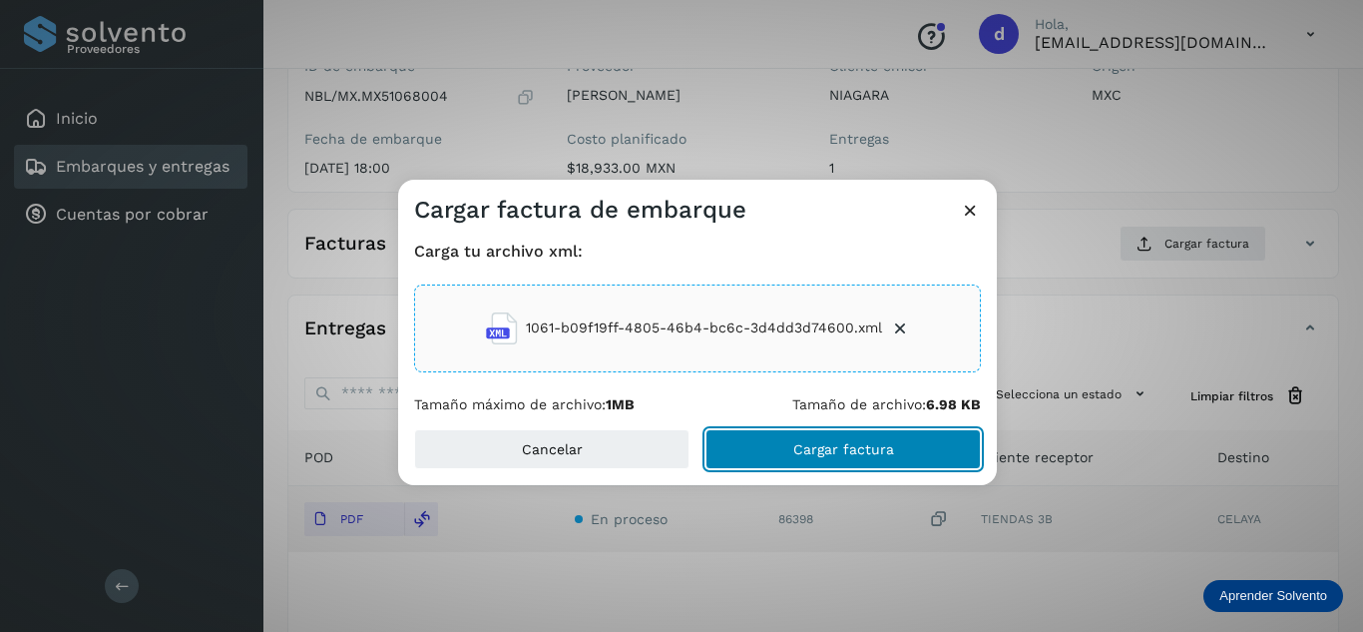
click at [888, 447] on span "Cargar factura" at bounding box center [843, 449] width 101 height 14
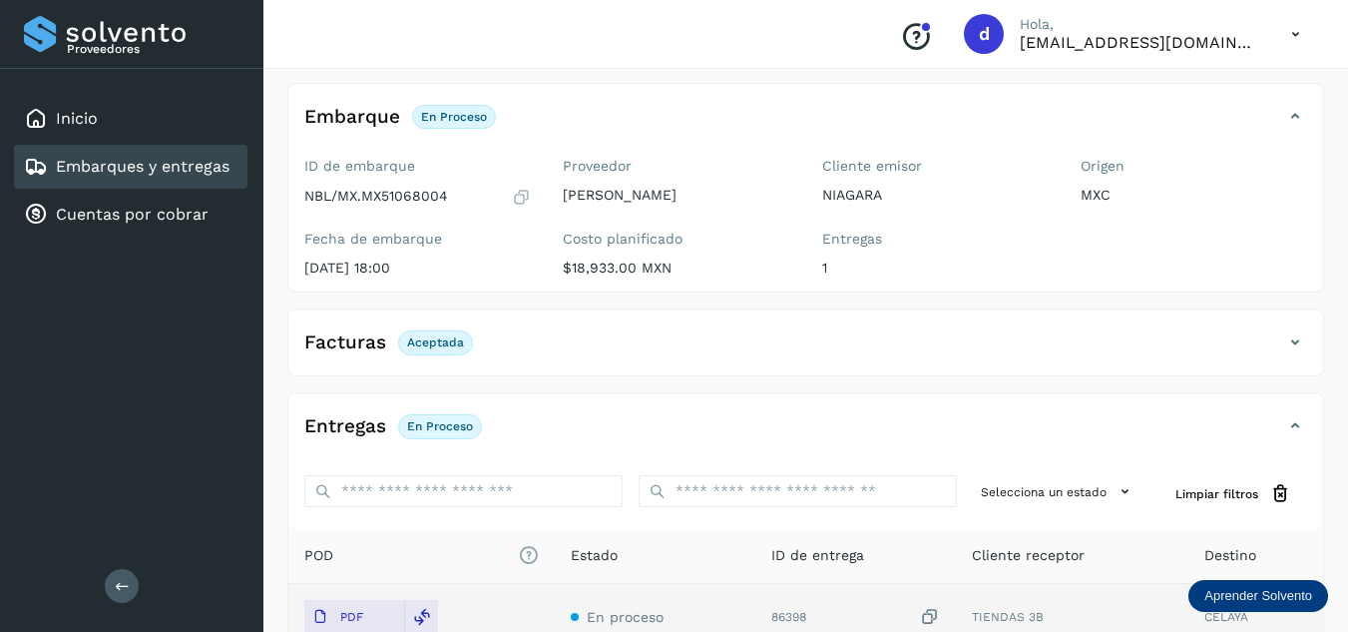
scroll to position [0, 0]
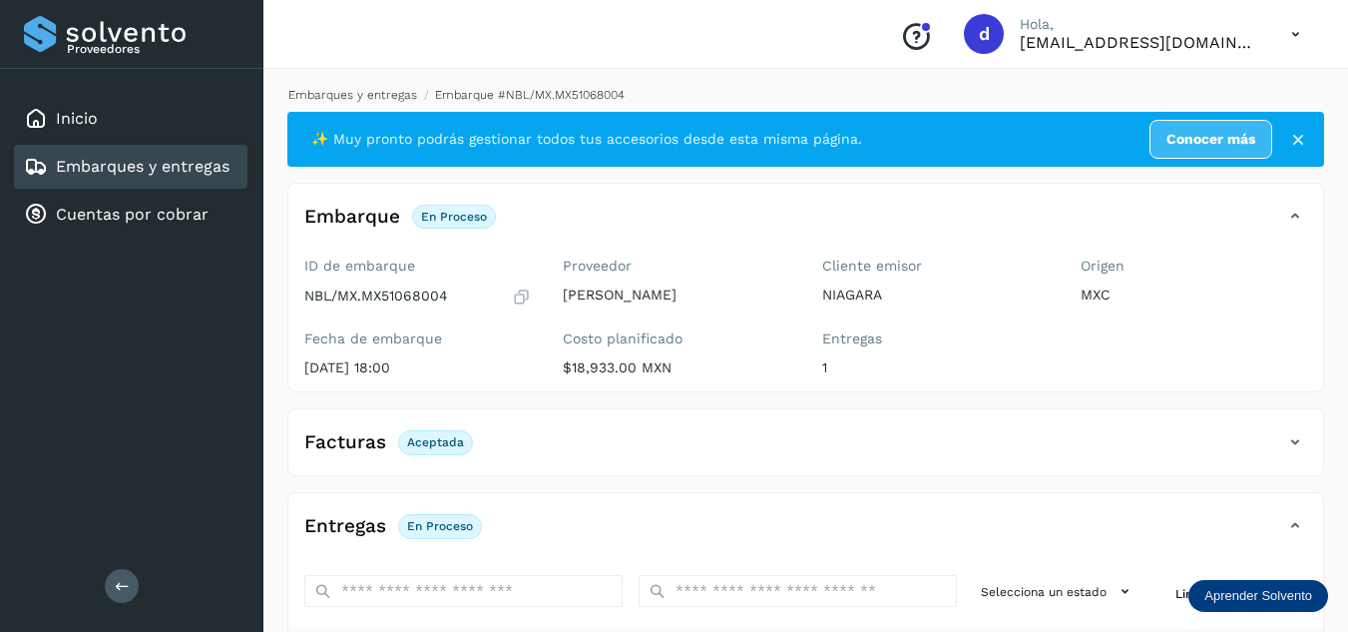
click at [395, 100] on link "Embarques y entregas" at bounding box center [352, 95] width 129 height 14
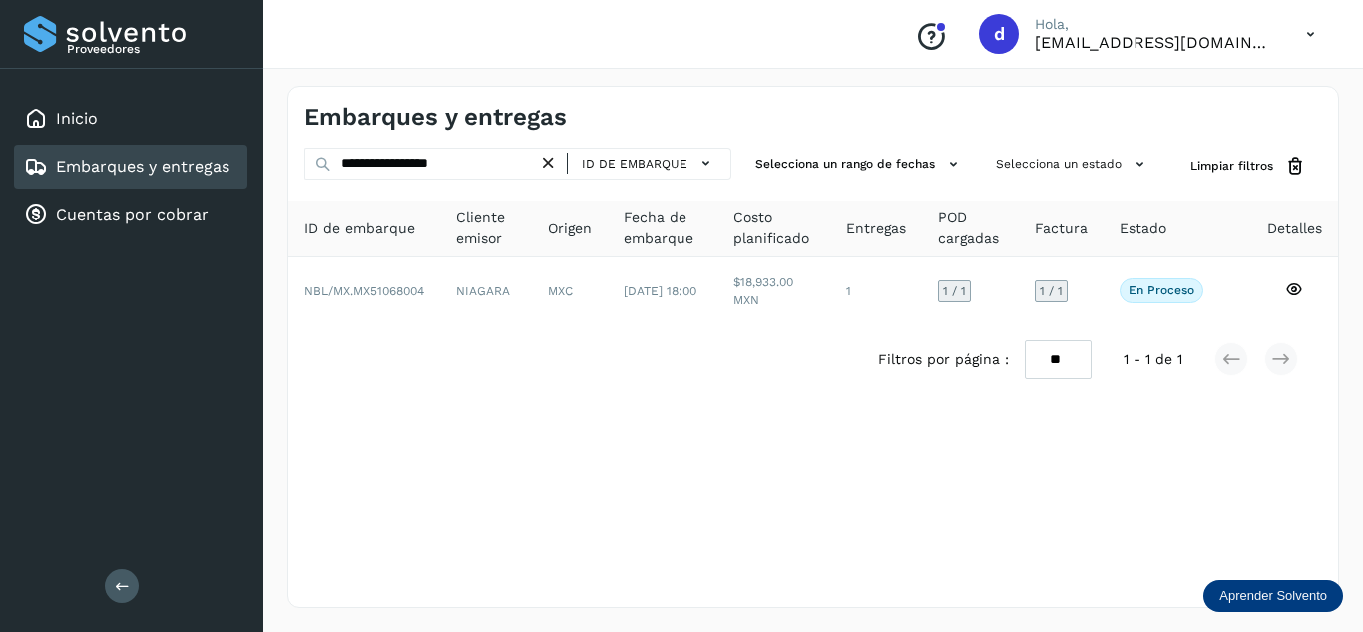
click at [551, 169] on icon at bounding box center [548, 163] width 21 height 21
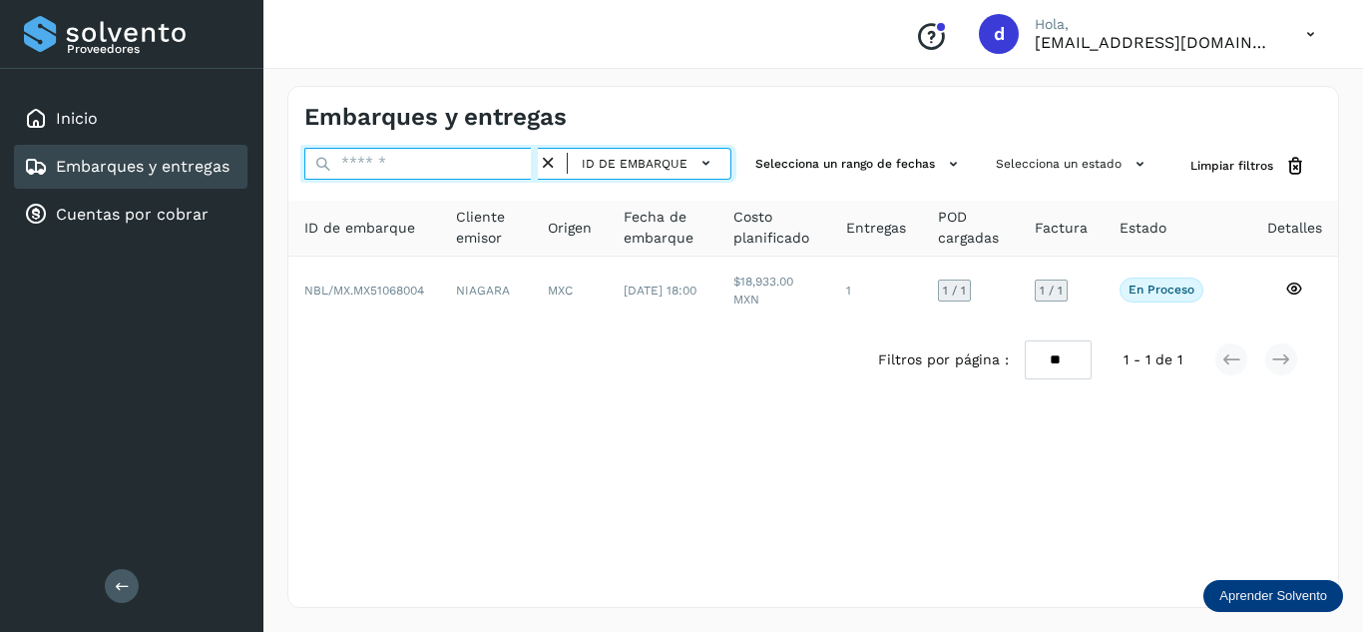
click at [448, 166] on input "text" at bounding box center [420, 164] width 233 height 32
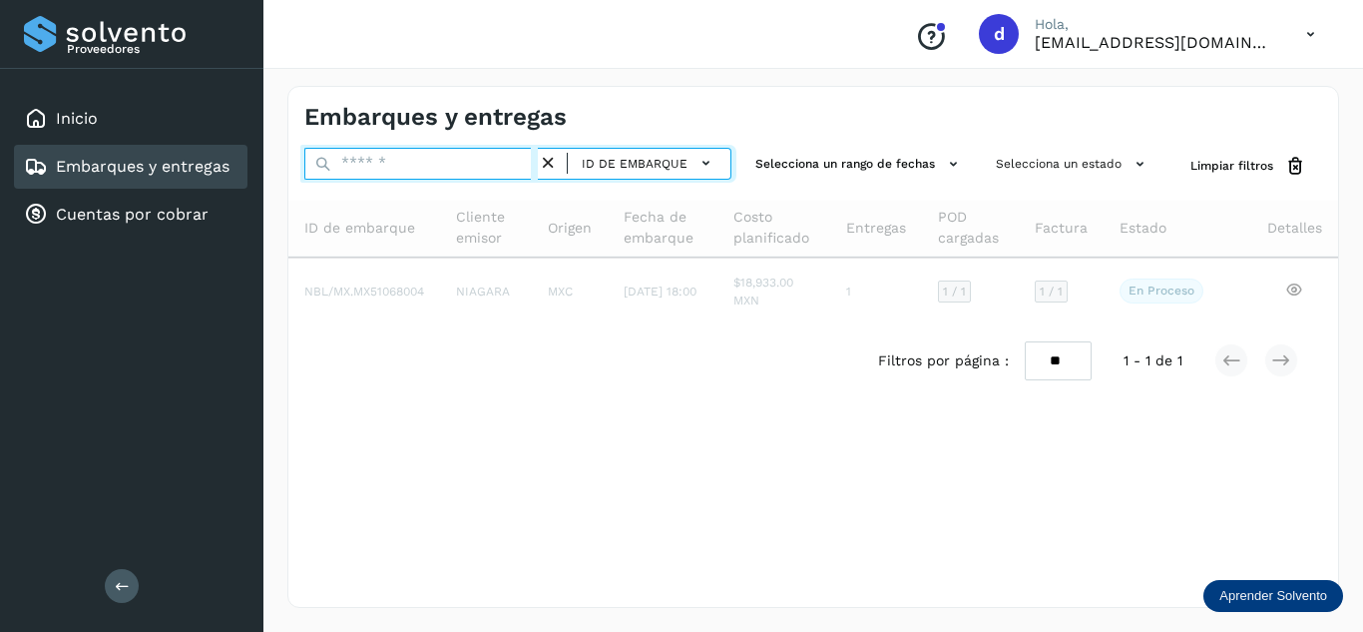
paste input "**********"
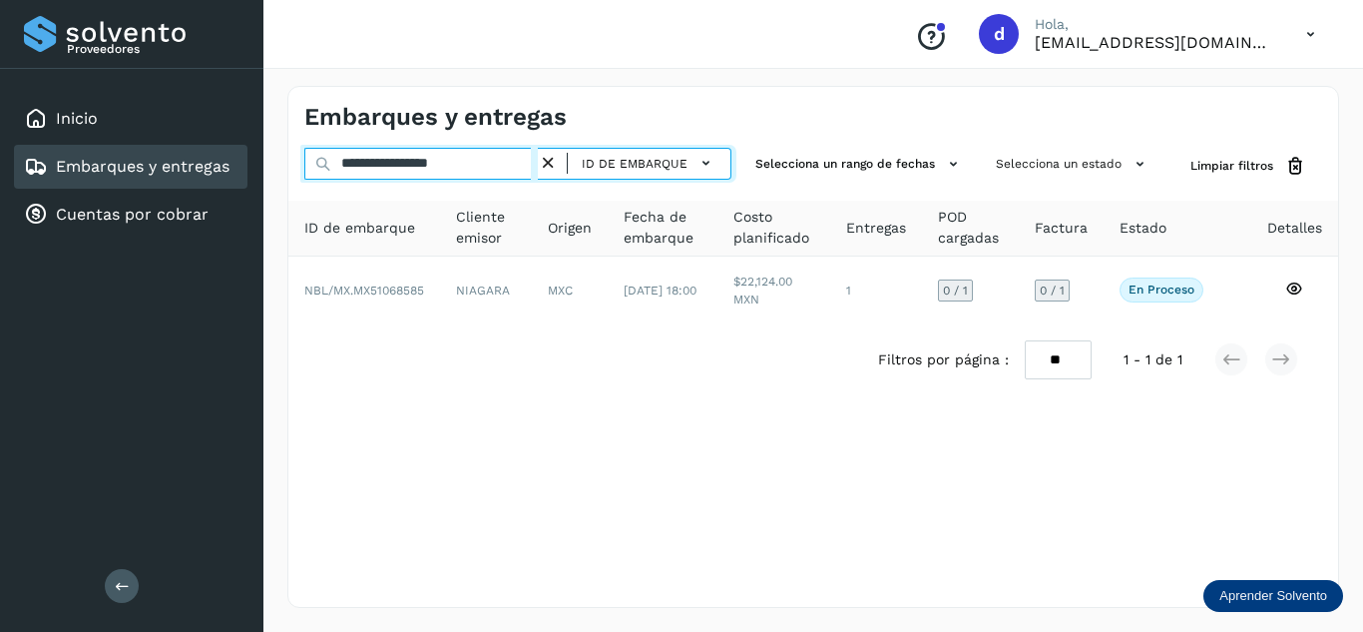
type input "**********"
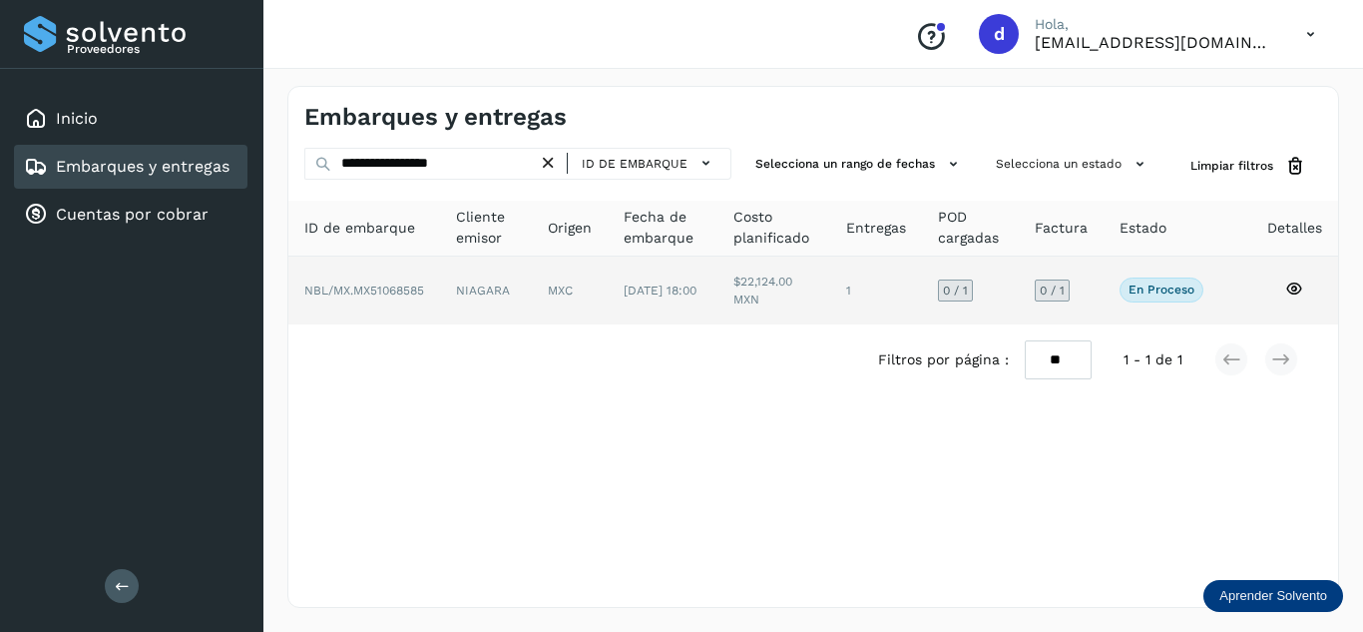
click at [1300, 292] on icon at bounding box center [1294, 288] width 18 height 18
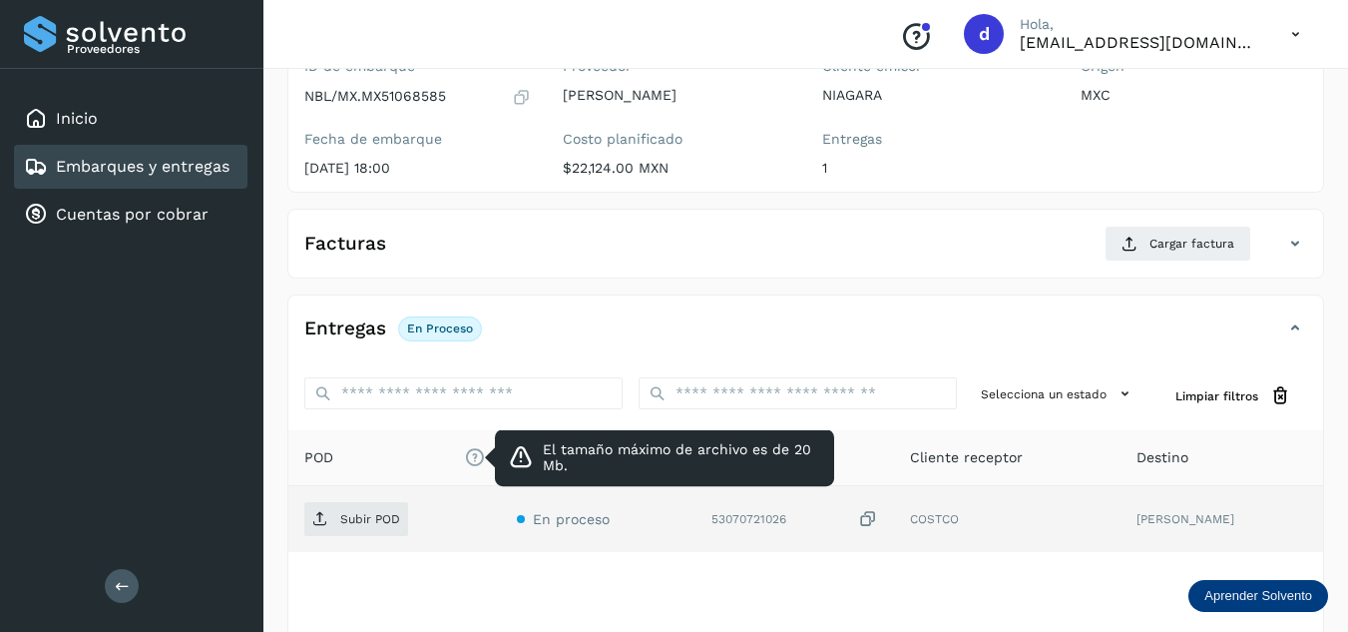
scroll to position [299, 0]
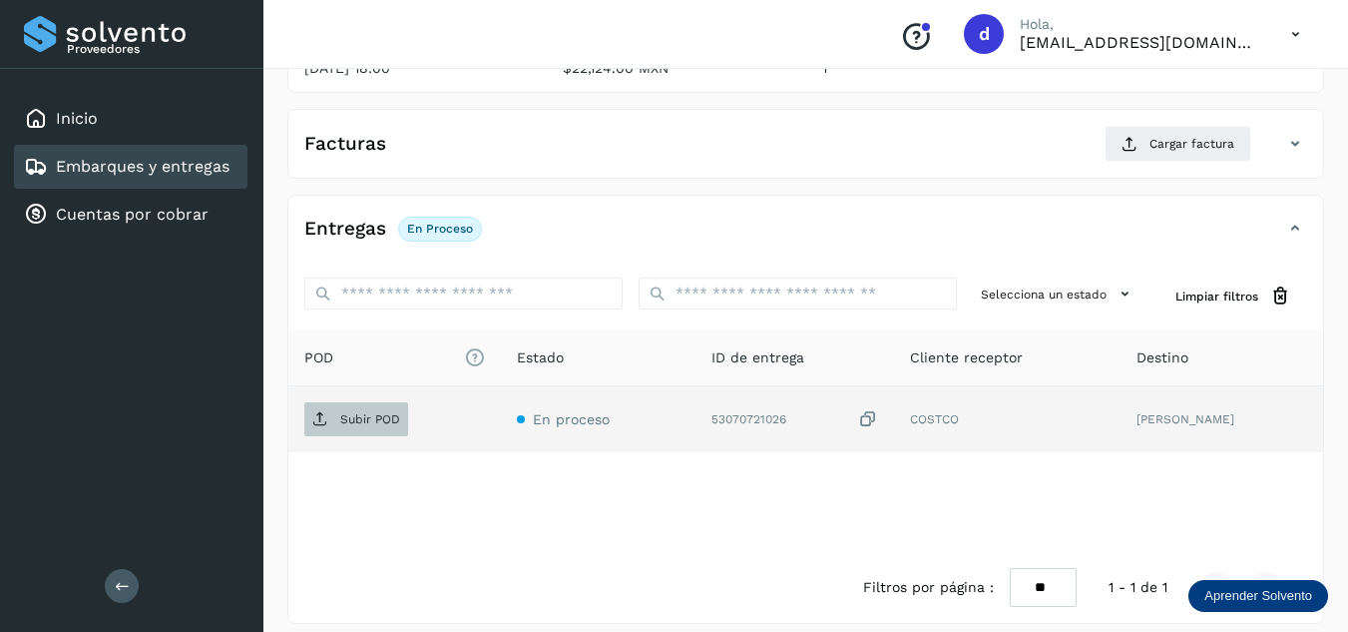
click at [355, 414] on p "Subir POD" at bounding box center [370, 419] width 60 height 14
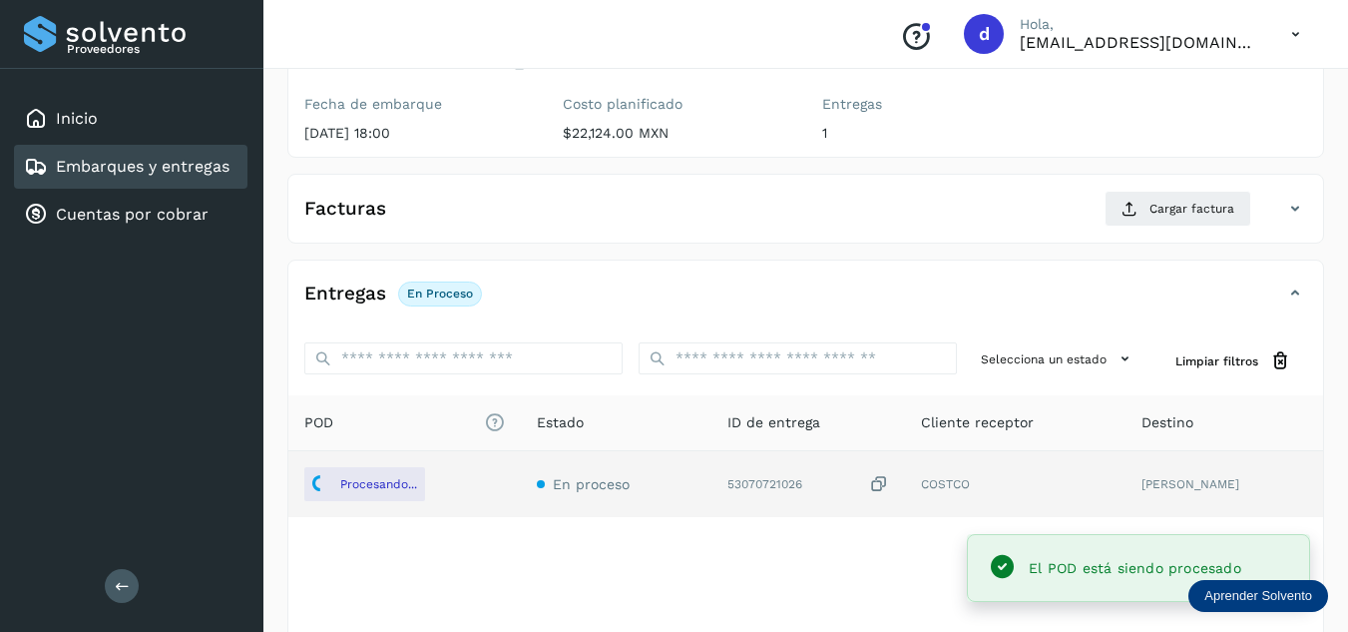
scroll to position [200, 0]
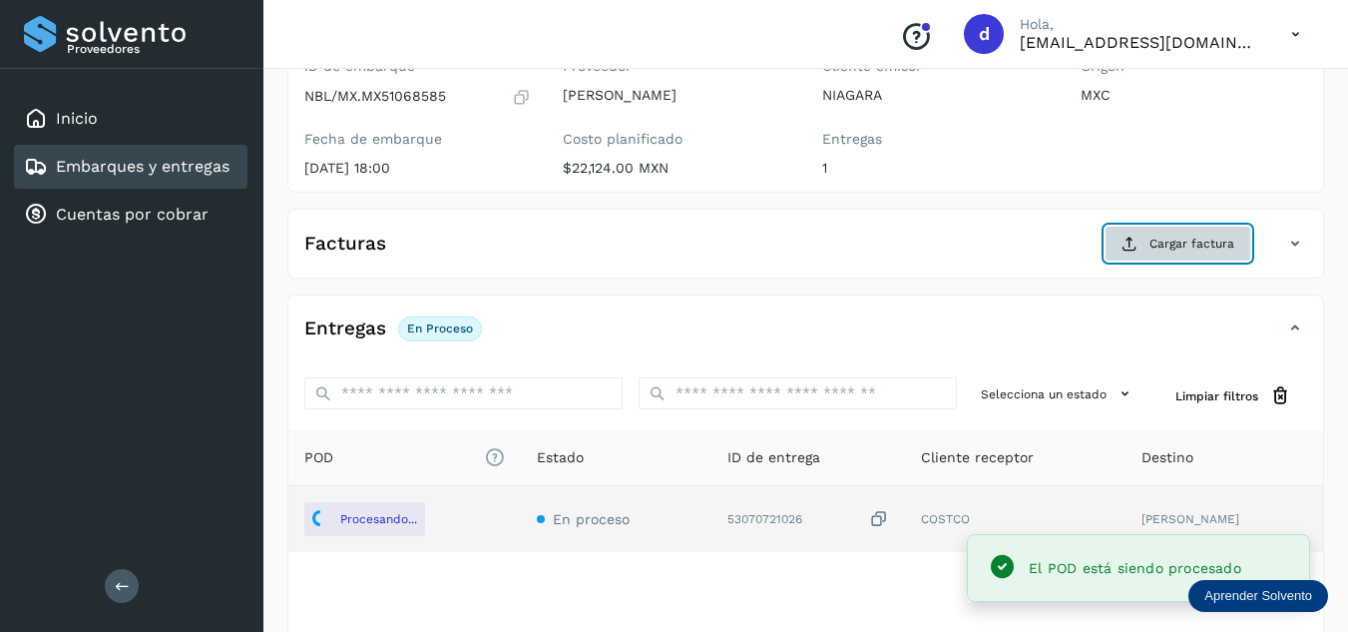
click at [1172, 250] on span "Cargar factura" at bounding box center [1191, 243] width 85 height 18
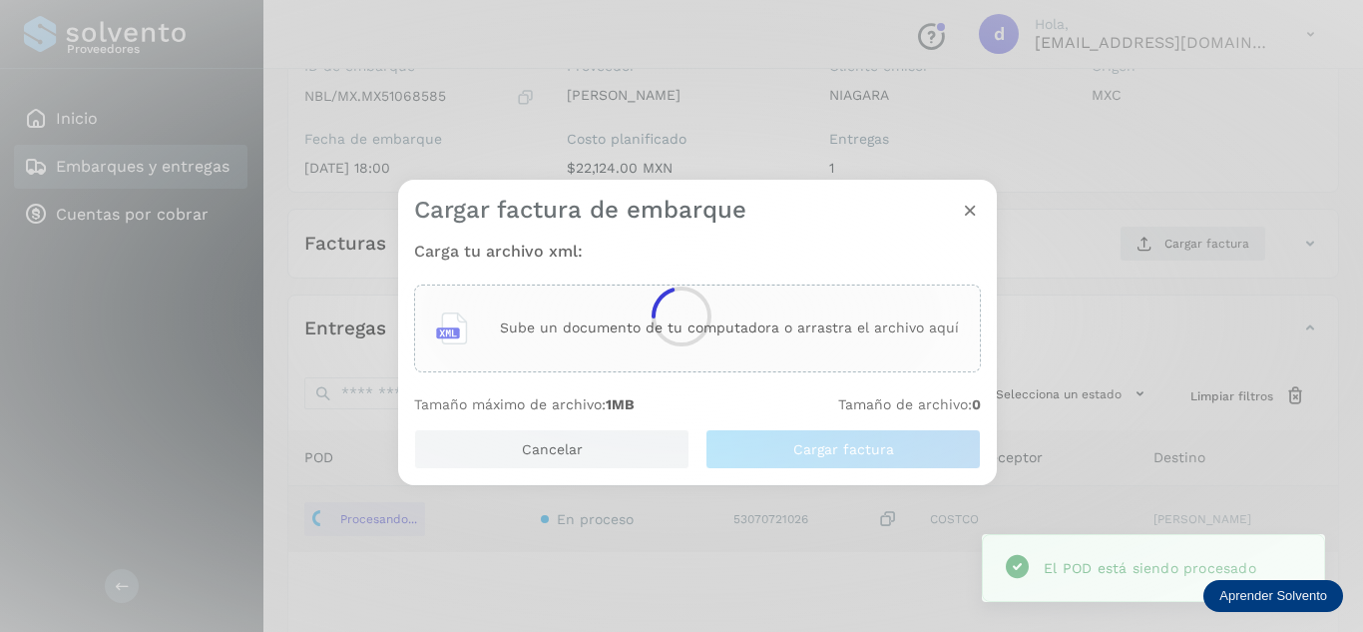
click at [776, 333] on main "Proveedores Inicio Embarques y entregas Cuentas por cobrar Salir Conoce nuestro…" at bounding box center [681, 273] width 1363 height 947
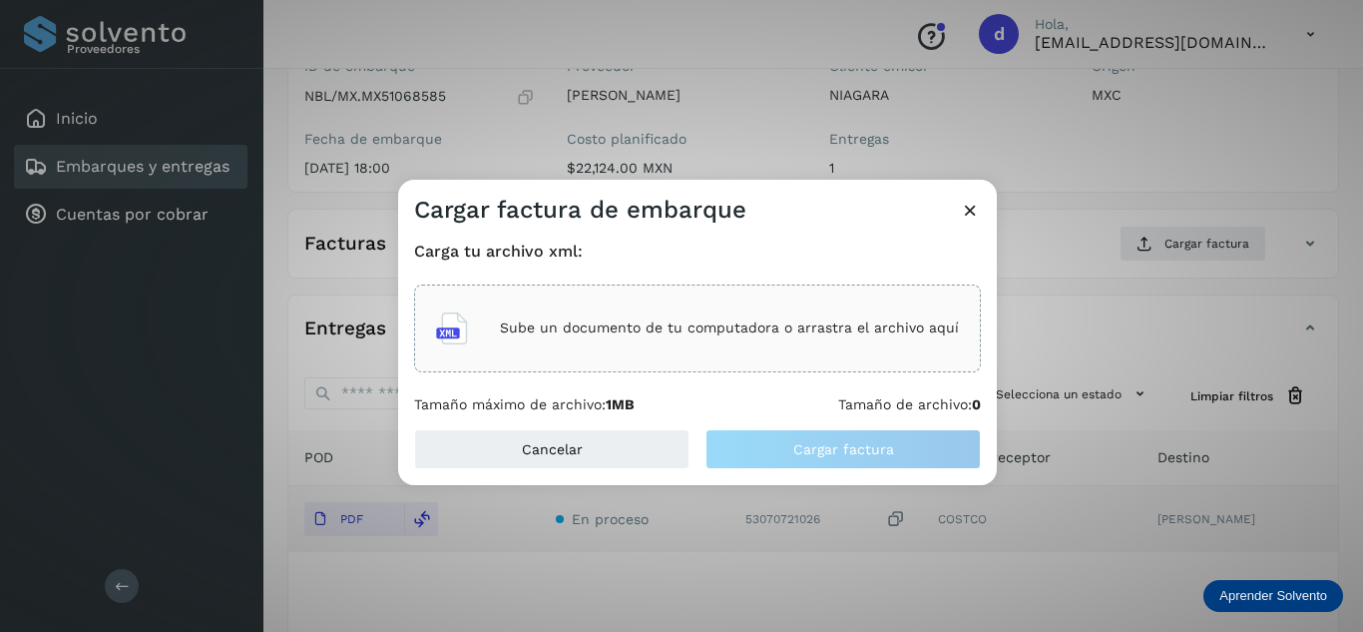
click at [776, 333] on p "Sube un documento de tu computadora o arrastra el archivo aquí" at bounding box center [729, 327] width 459 height 17
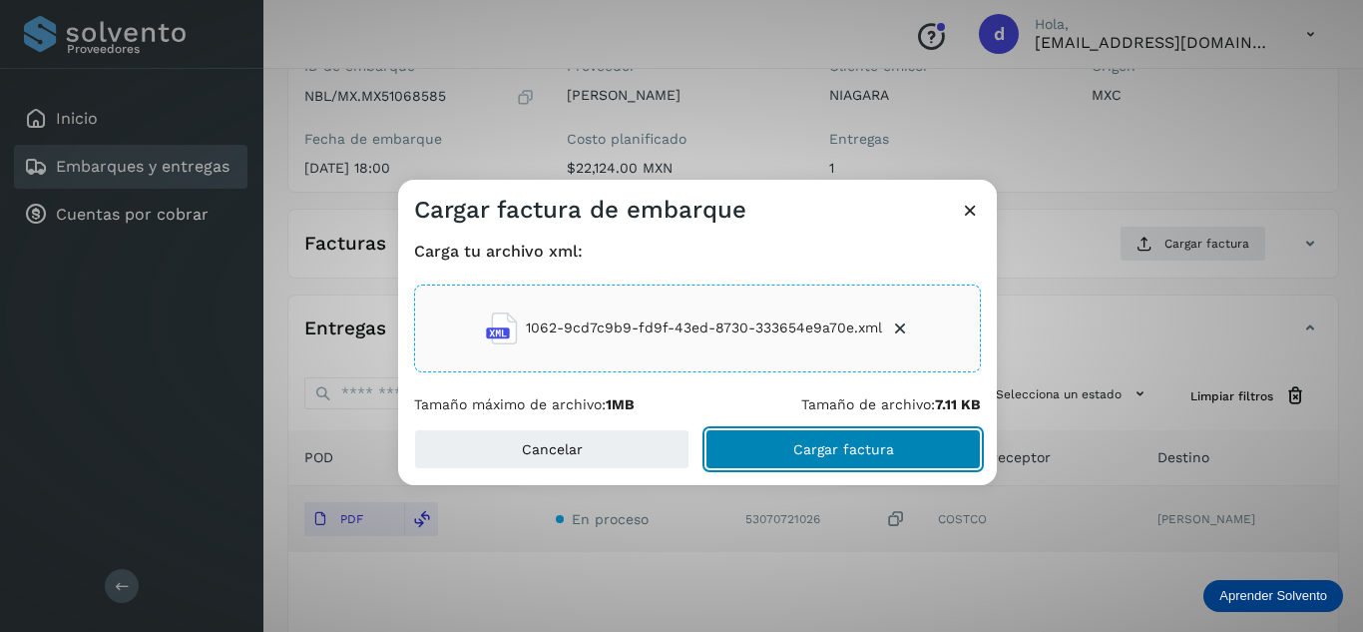
click at [772, 436] on button "Cargar factura" at bounding box center [842, 449] width 275 height 40
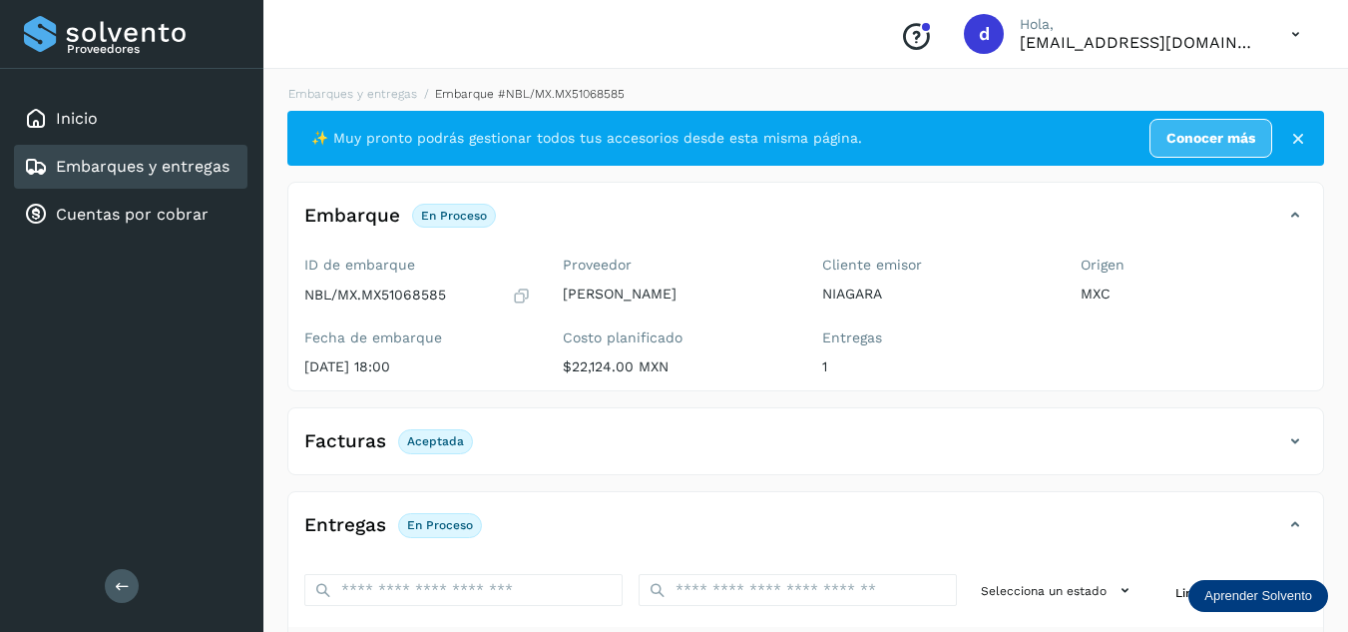
scroll to position [0, 0]
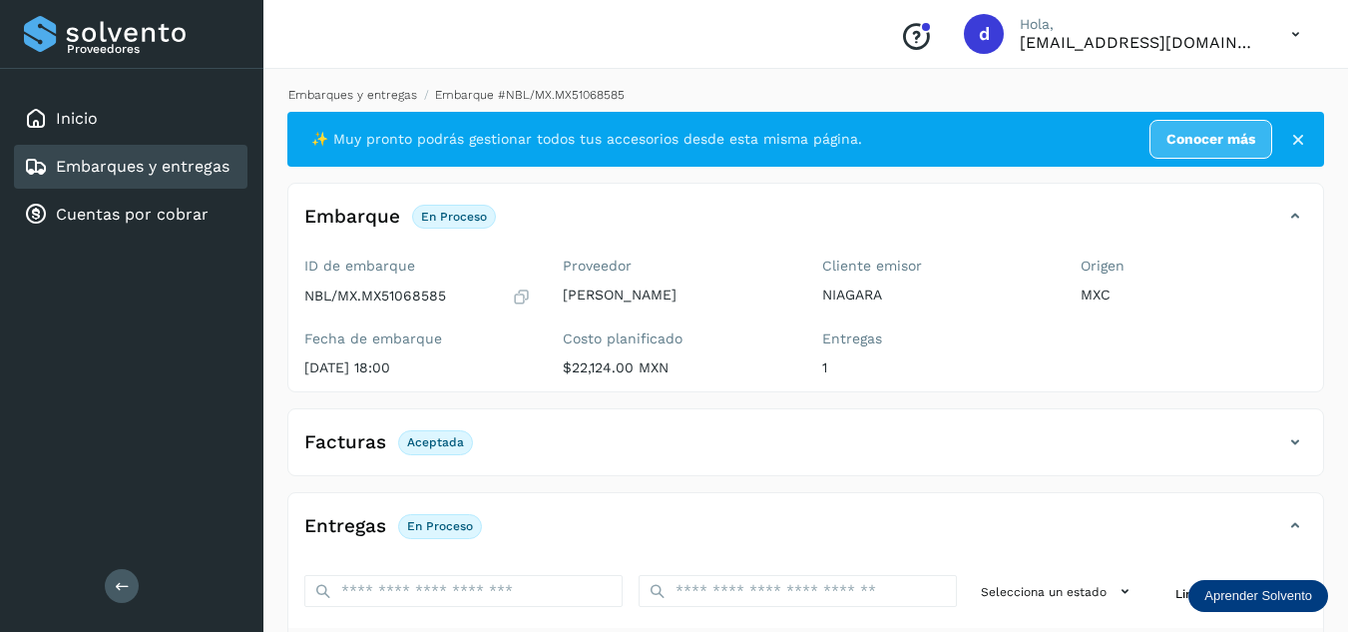
click at [399, 91] on link "Embarques y entregas" at bounding box center [352, 95] width 129 height 14
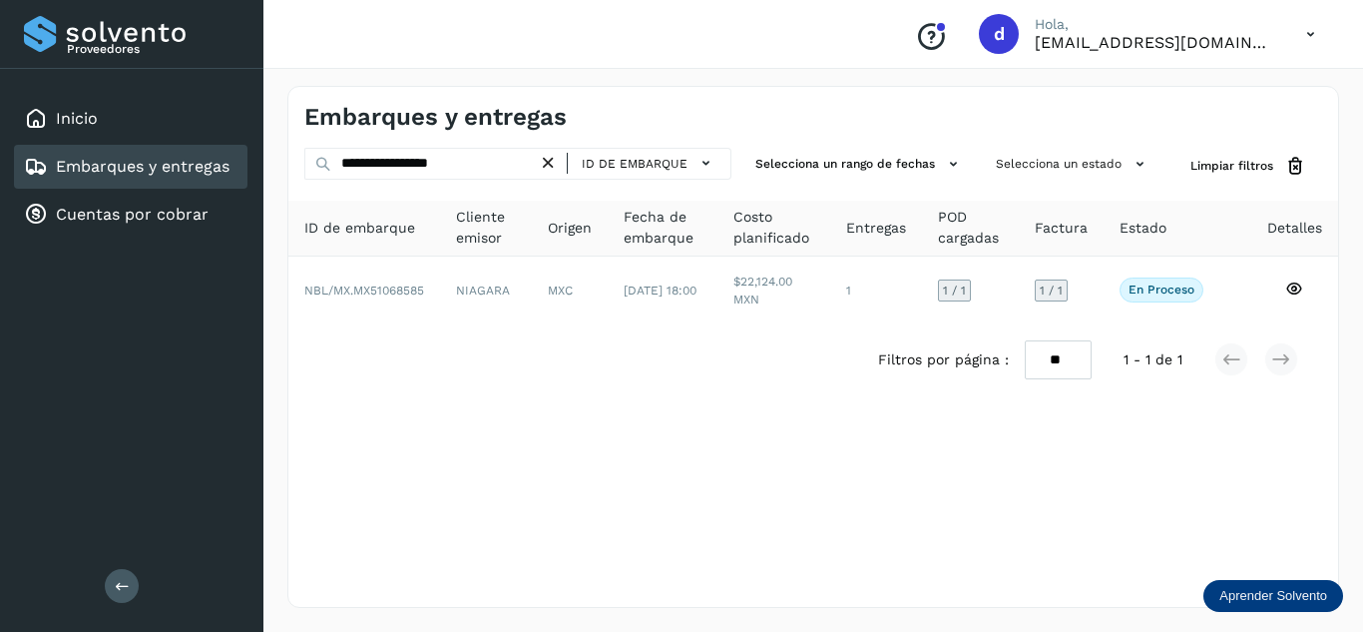
click at [546, 156] on icon at bounding box center [548, 163] width 21 height 21
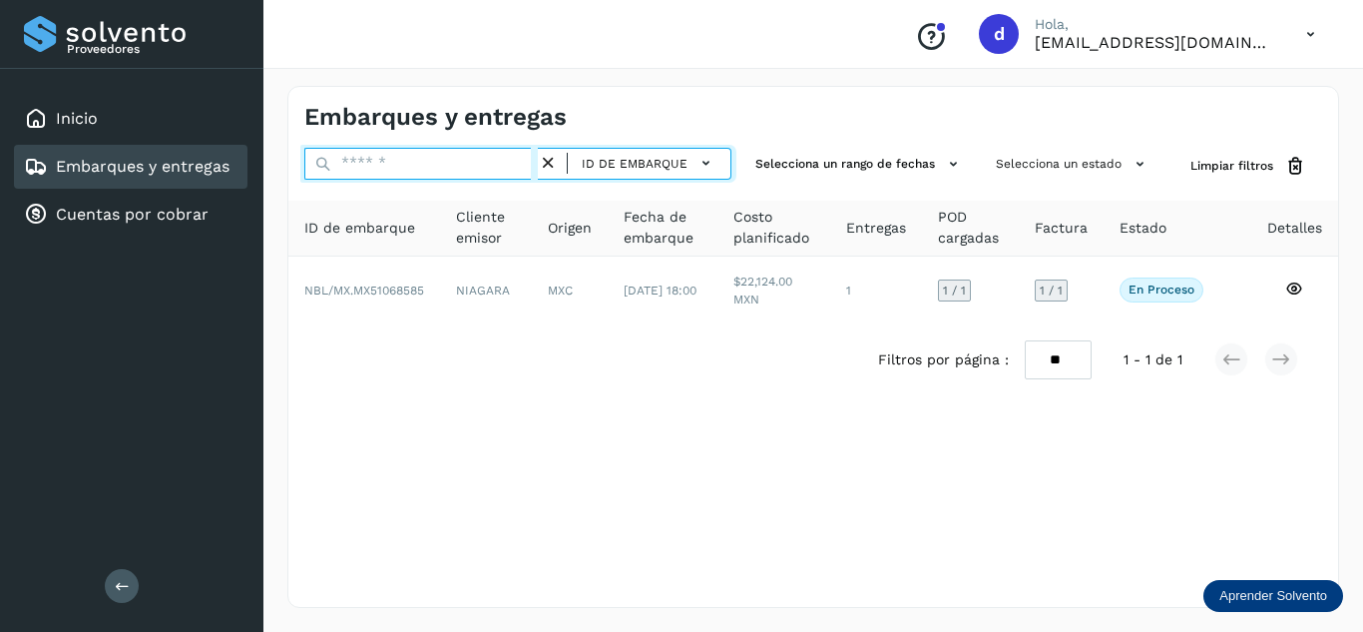
click at [502, 167] on input "text" at bounding box center [420, 164] width 233 height 32
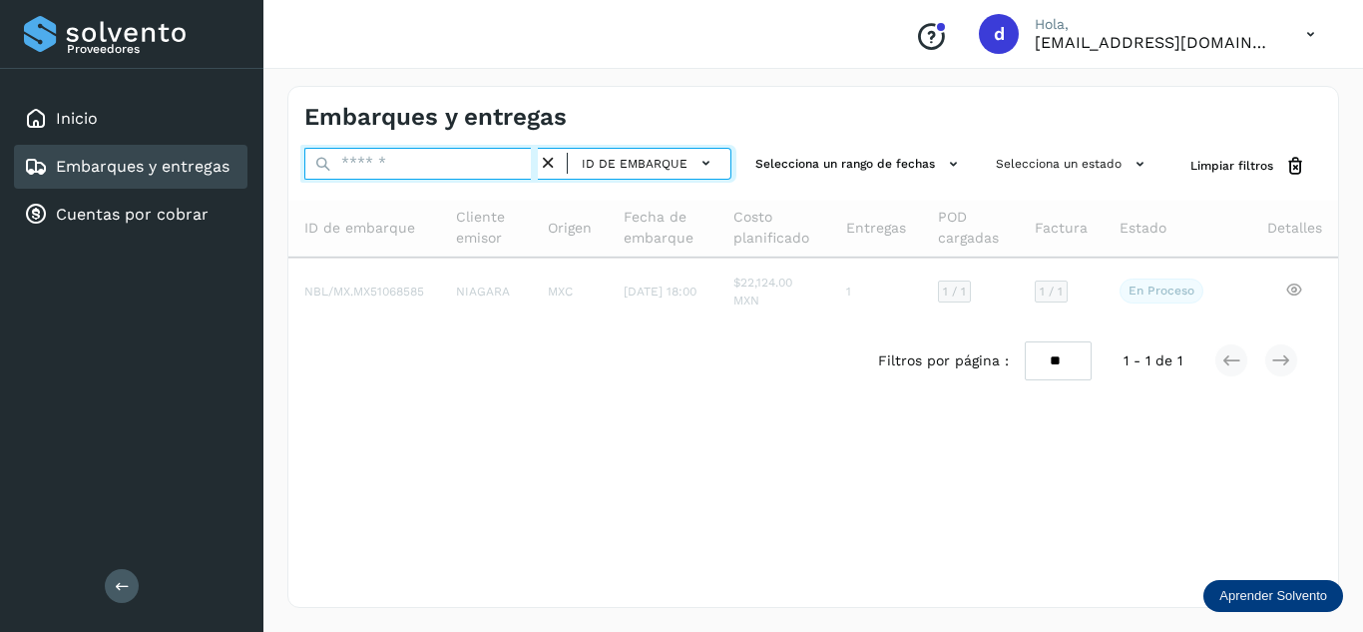
paste input "**********"
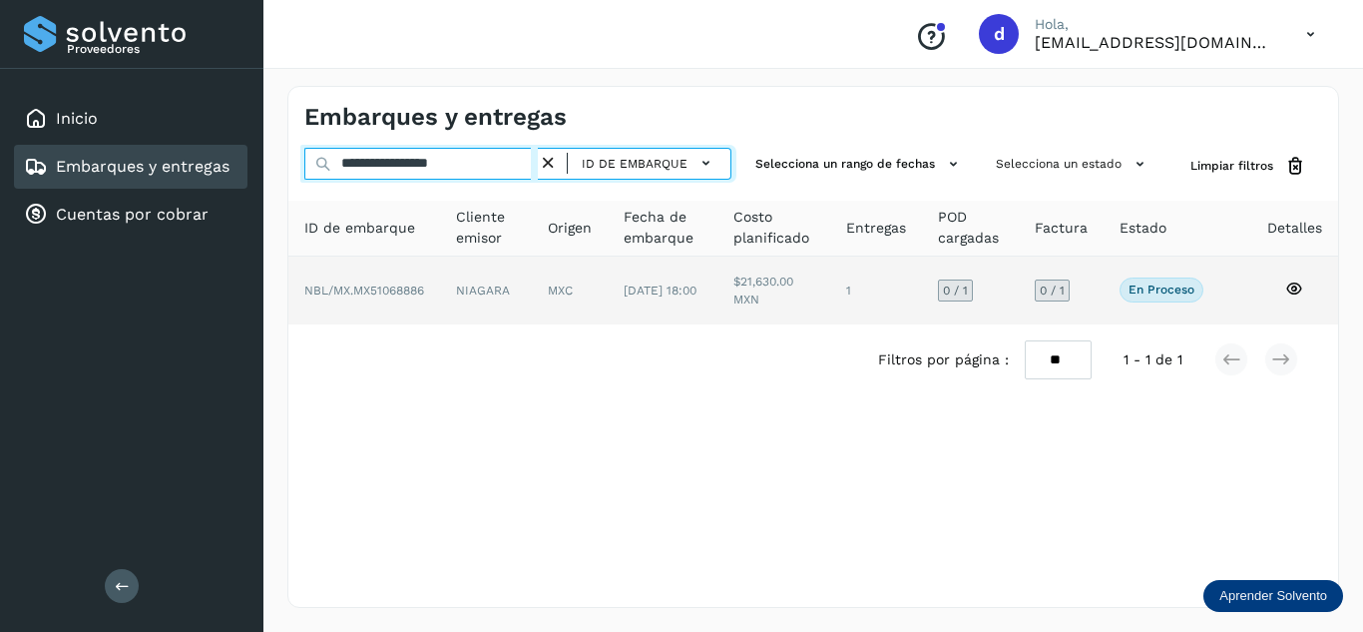
type input "**********"
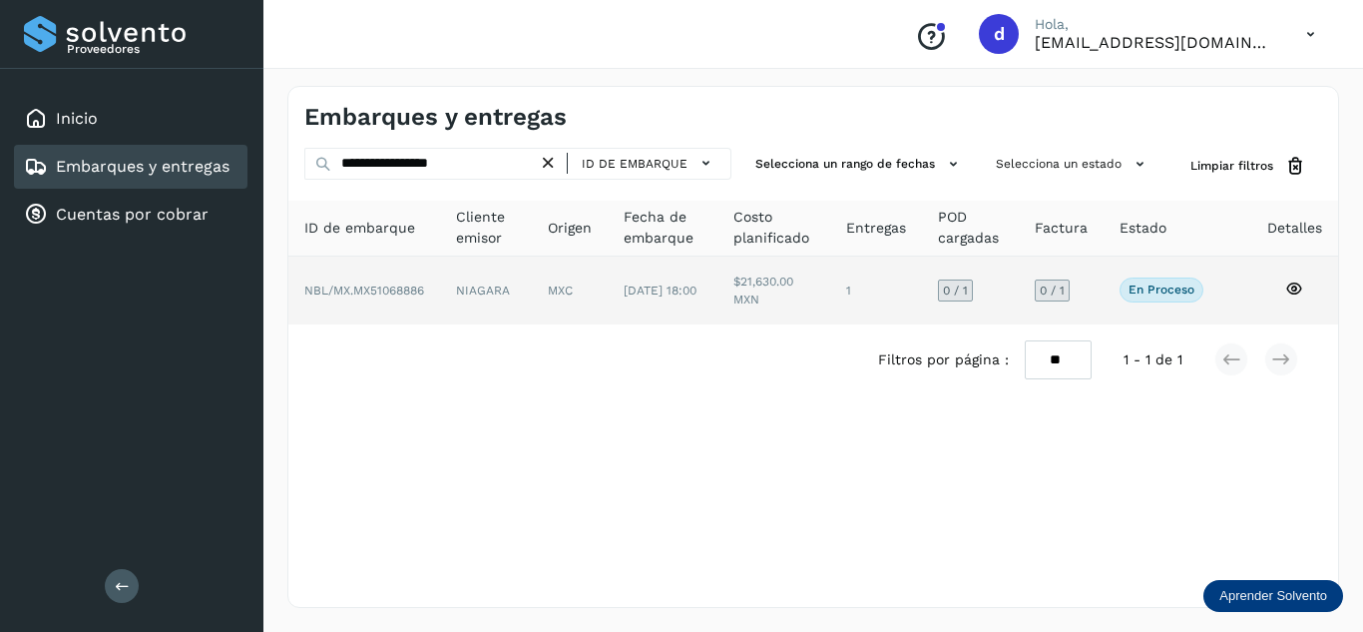
click at [1290, 287] on icon at bounding box center [1294, 288] width 18 height 18
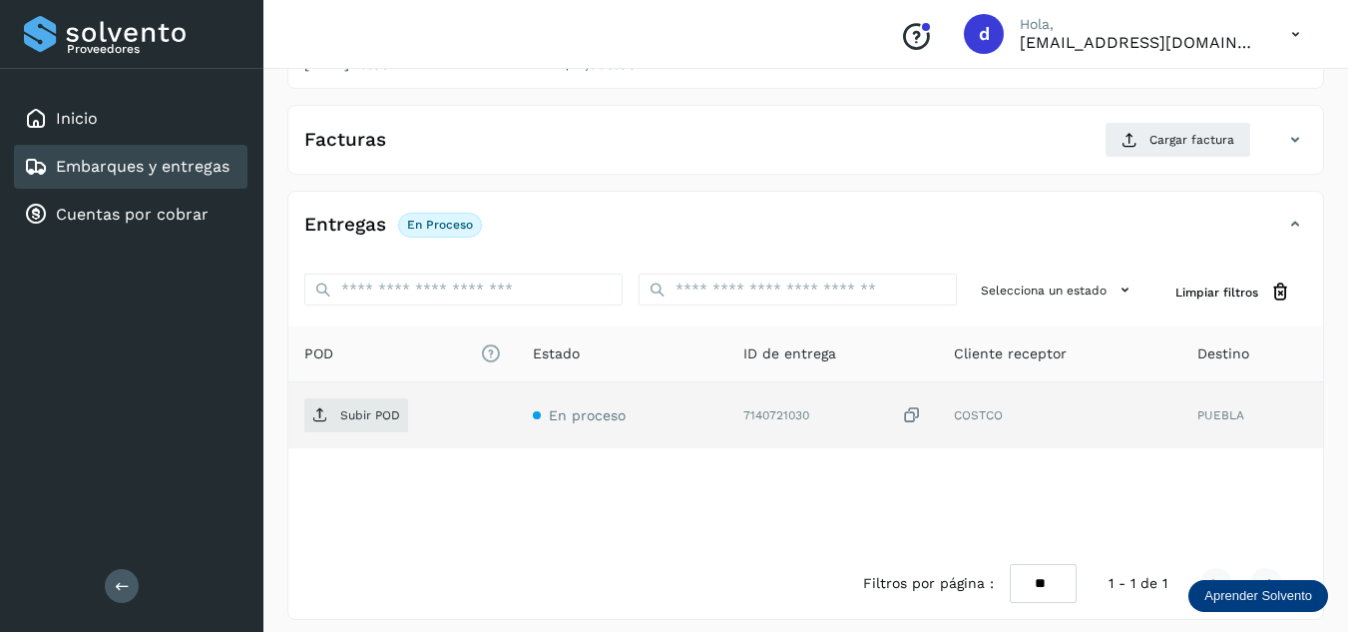
scroll to position [315, 0]
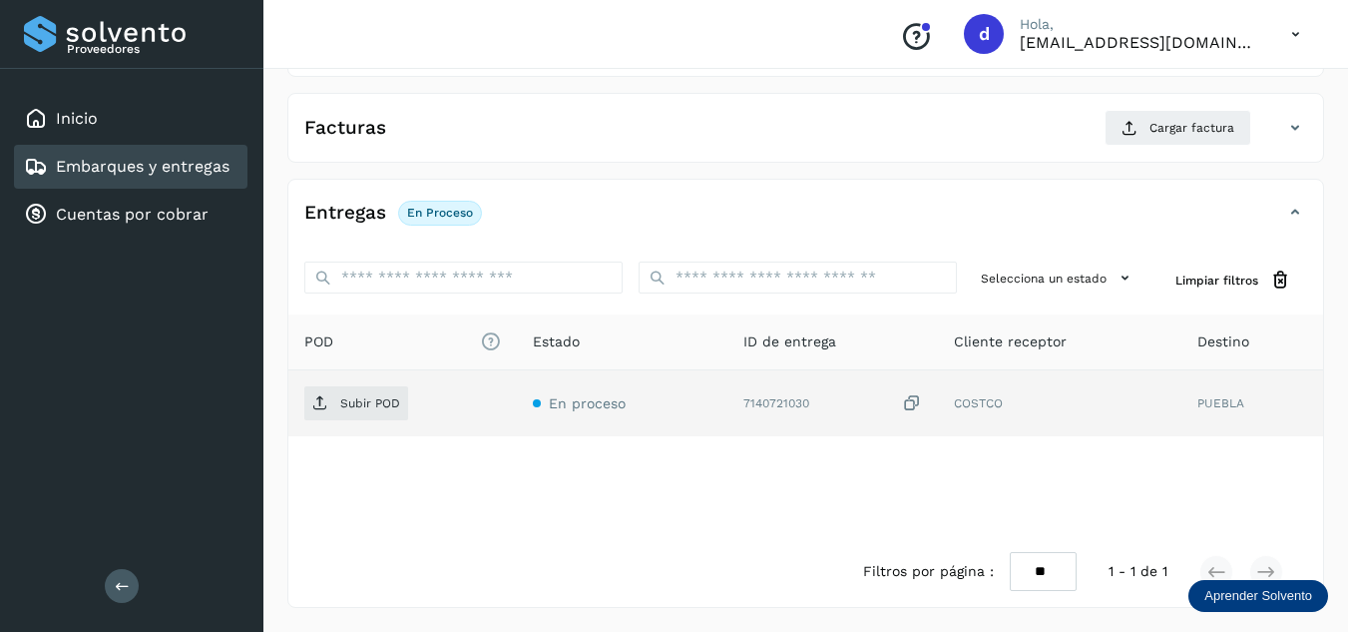
click at [409, 409] on div "Subir POD" at bounding box center [402, 403] width 197 height 34
click at [371, 406] on p "Subir POD" at bounding box center [370, 403] width 60 height 14
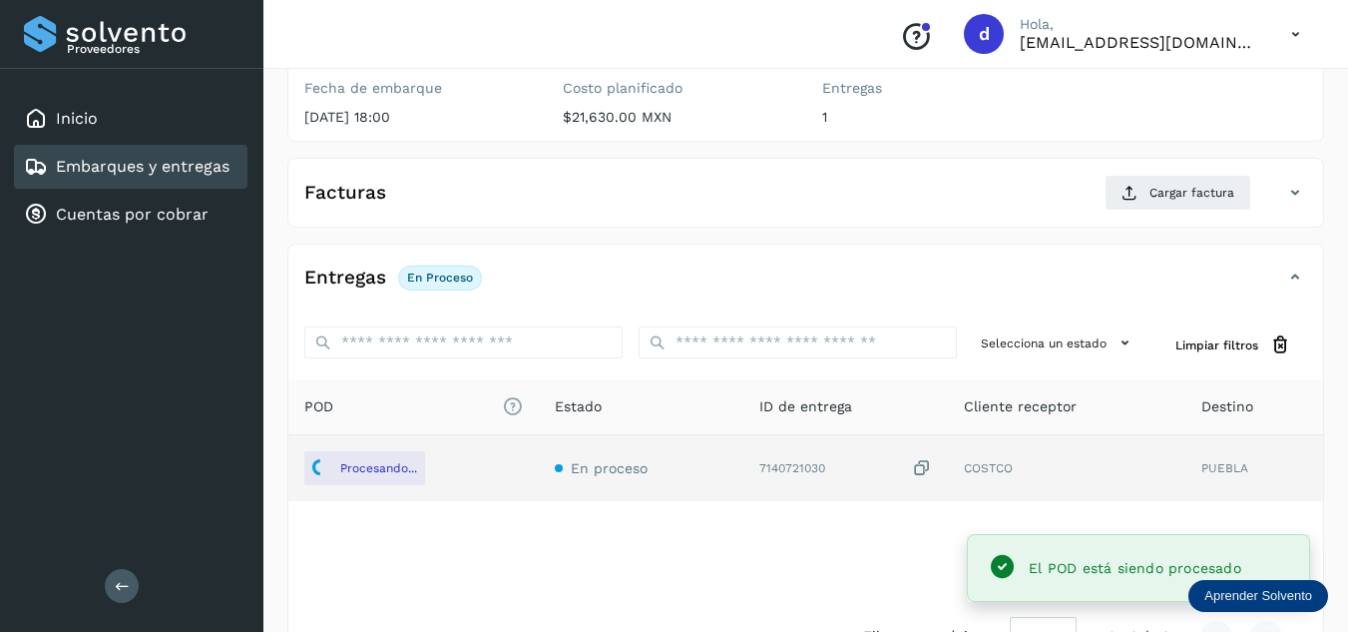
scroll to position [216, 0]
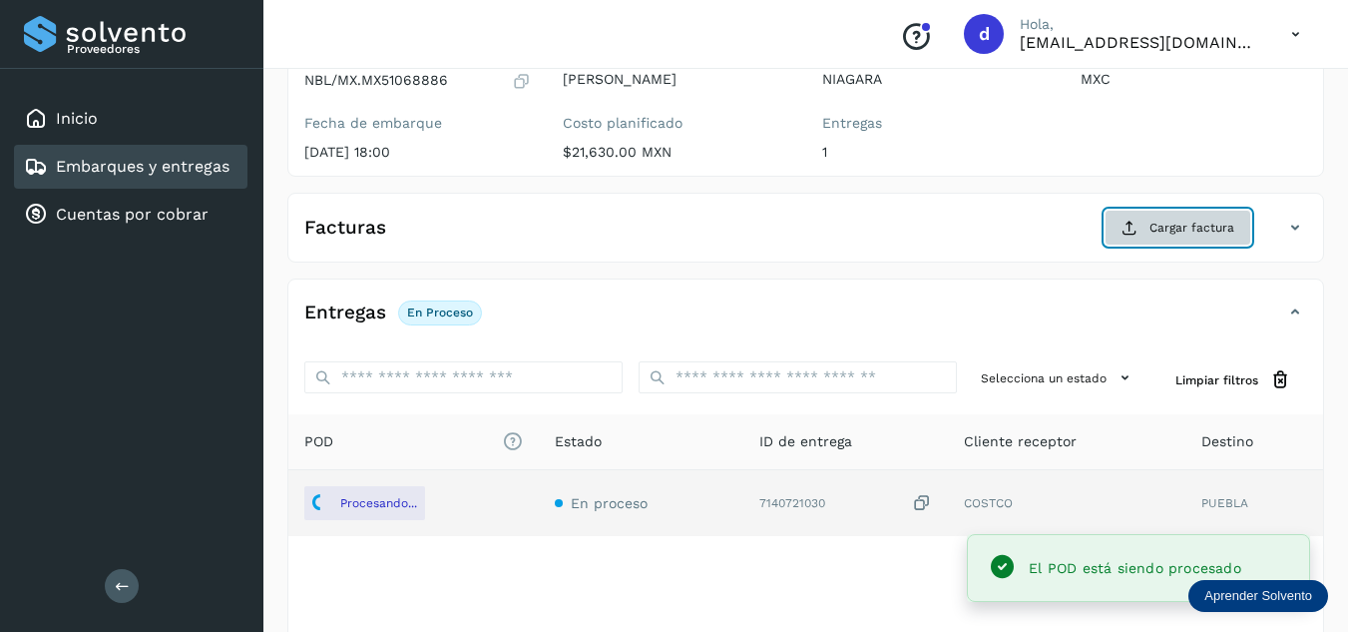
click at [1148, 233] on button "Cargar factura" at bounding box center [1177, 228] width 147 height 36
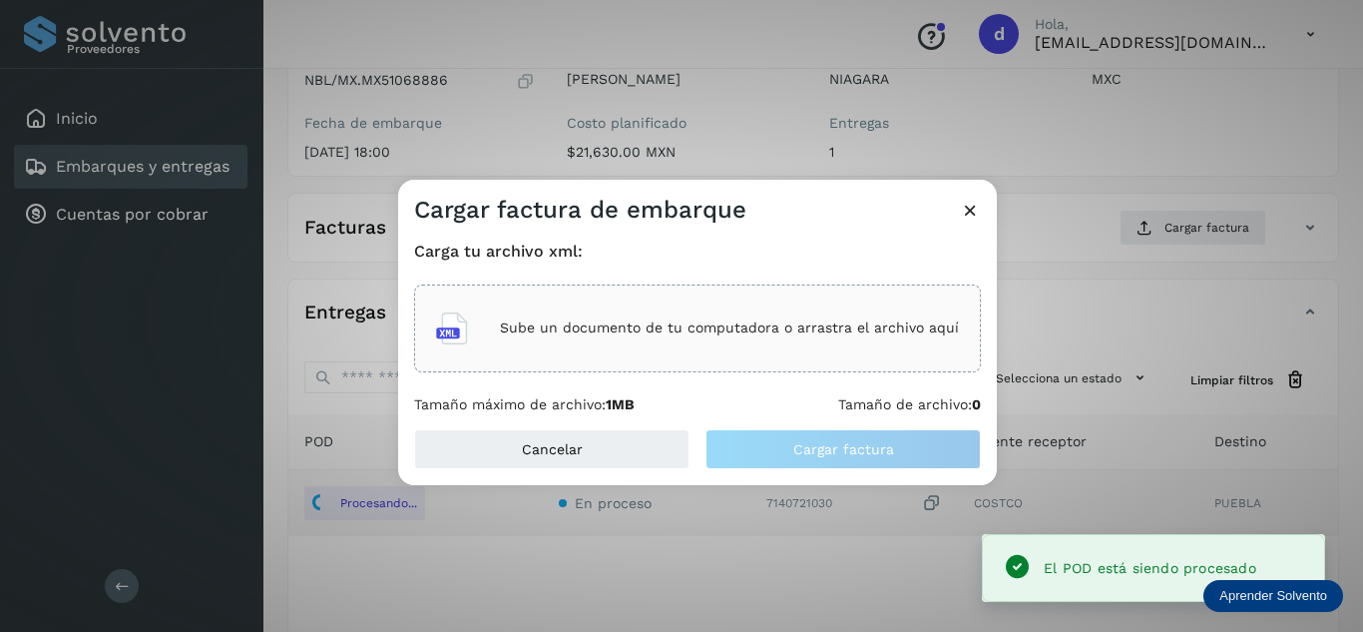
click at [802, 327] on p "Sube un documento de tu computadora o arrastra el archivo aquí" at bounding box center [729, 327] width 459 height 17
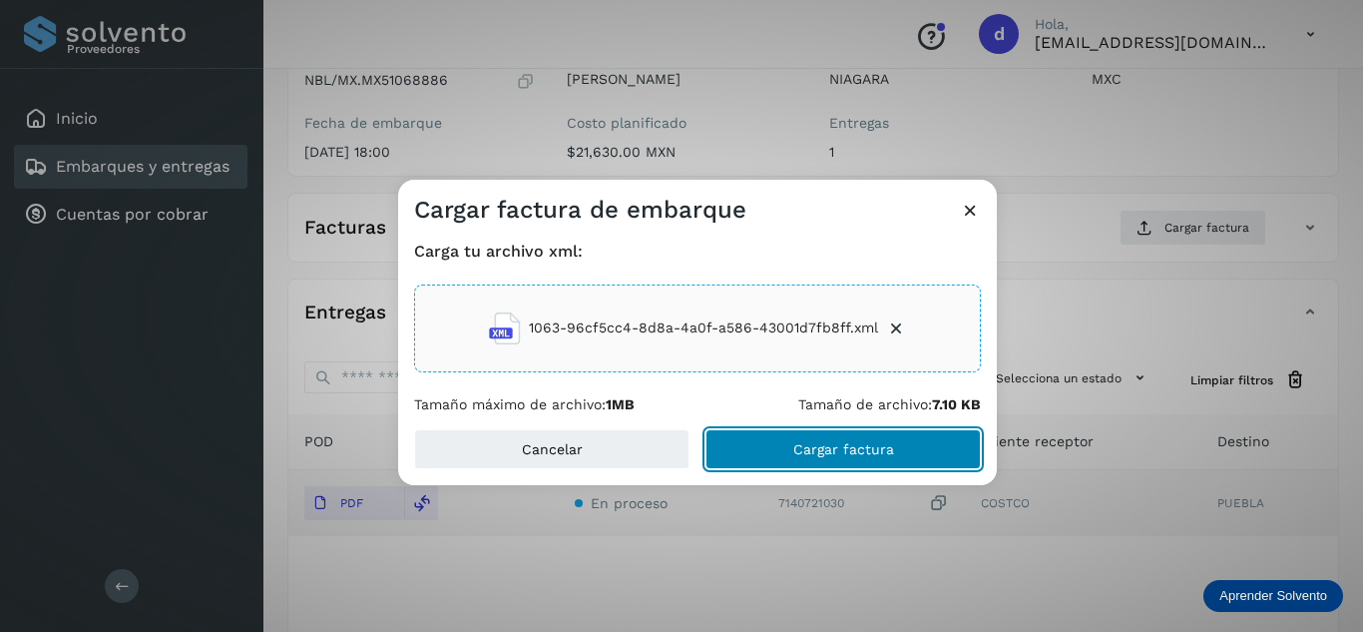
click at [855, 455] on span "Cargar factura" at bounding box center [843, 449] width 101 height 14
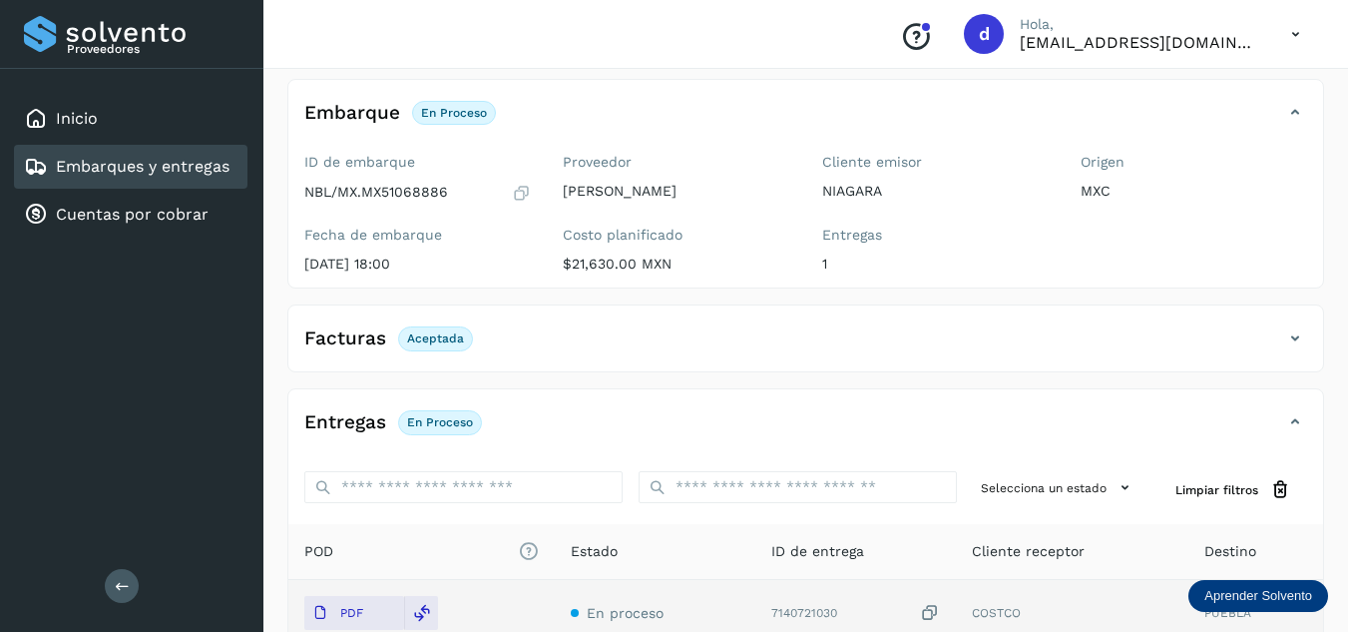
scroll to position [0, 0]
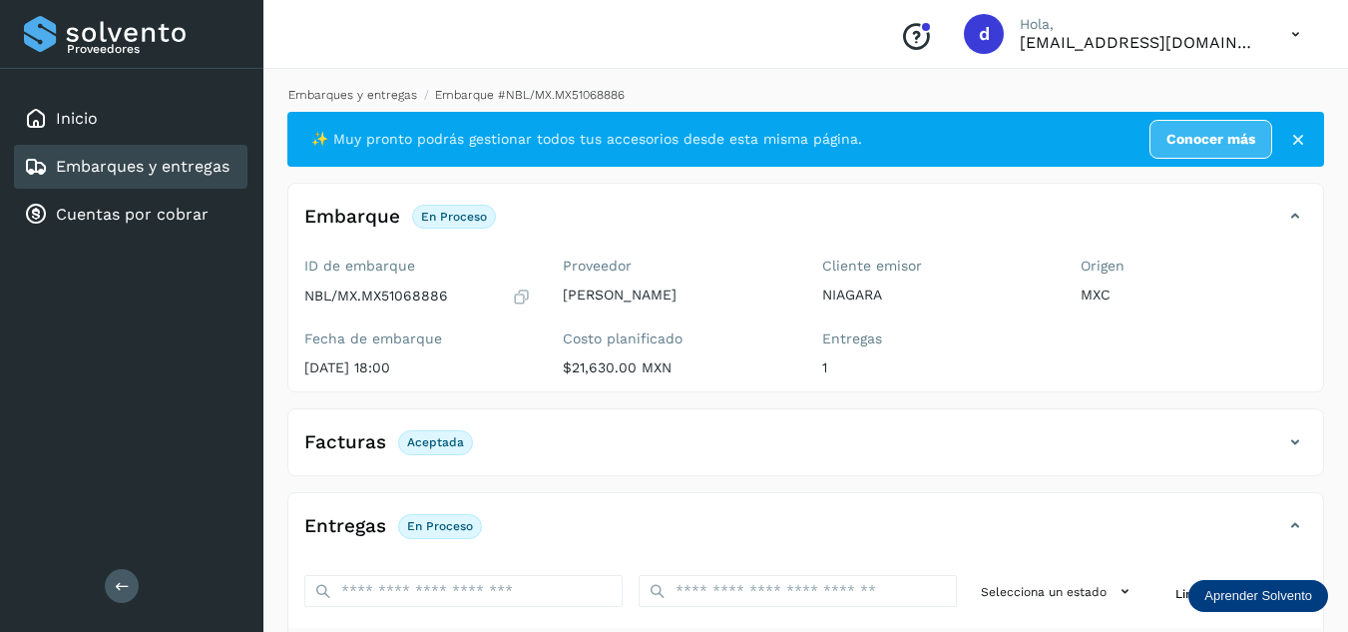
click at [356, 99] on link "Embarques y entregas" at bounding box center [352, 95] width 129 height 14
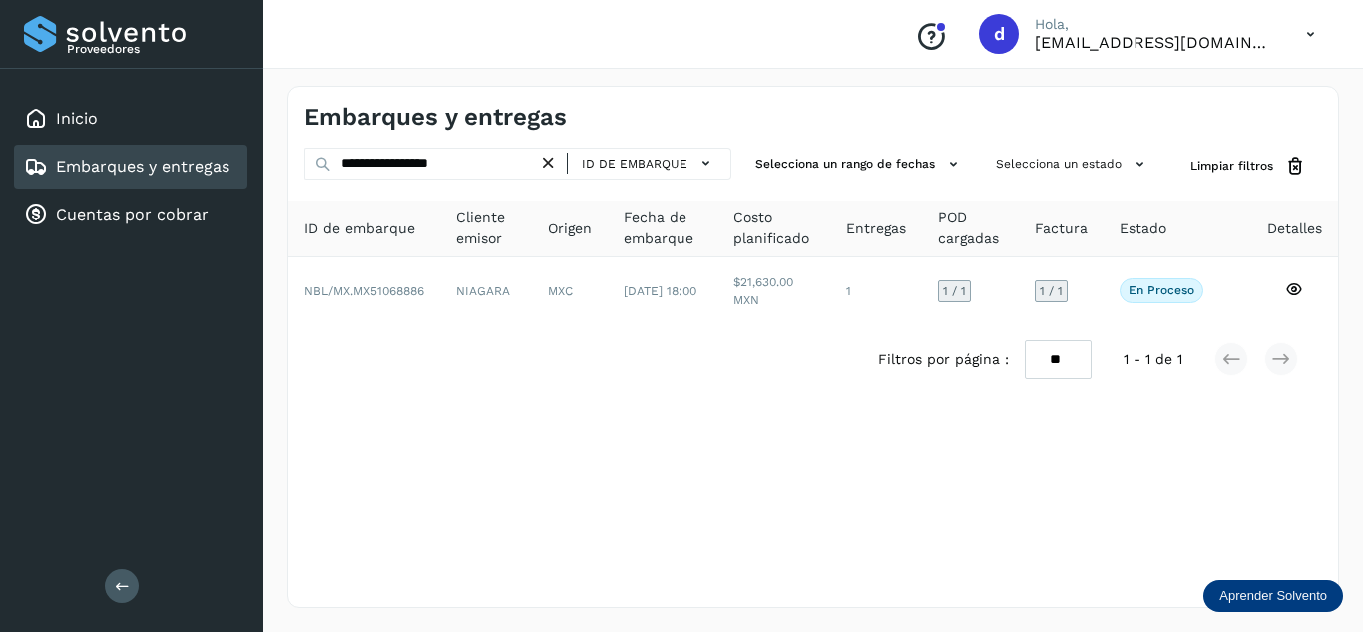
click at [557, 157] on icon at bounding box center [548, 163] width 21 height 21
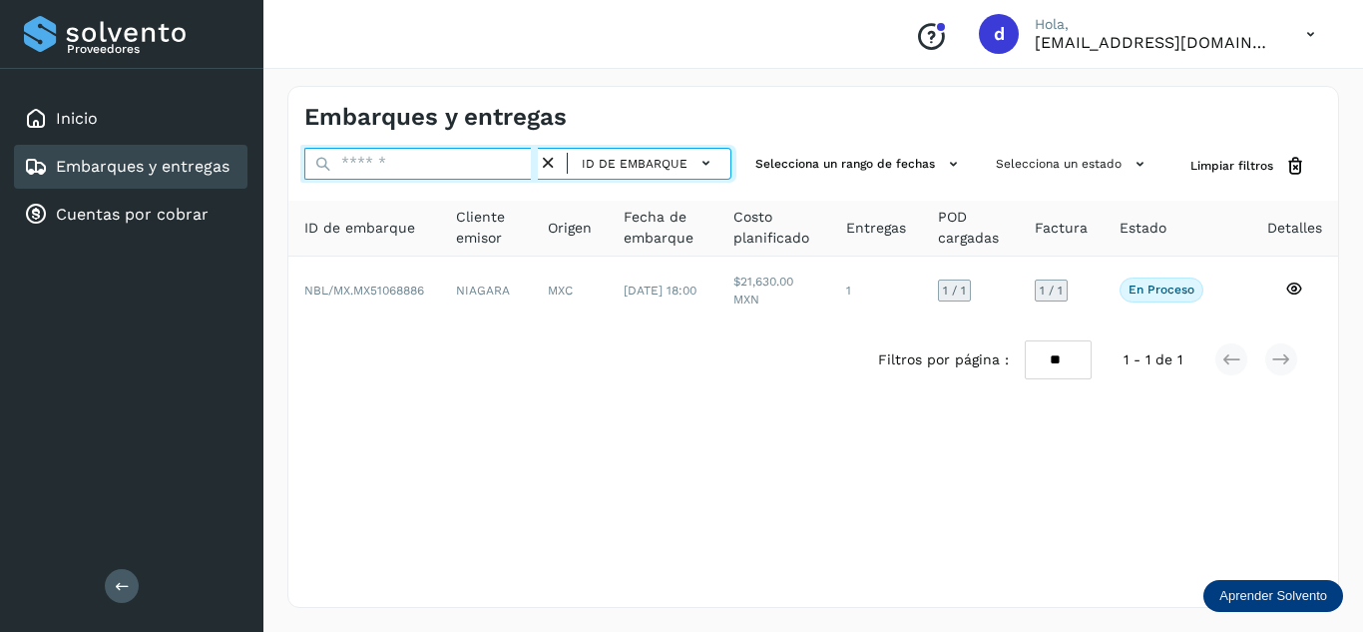
click at [512, 159] on input "text" at bounding box center [420, 164] width 233 height 32
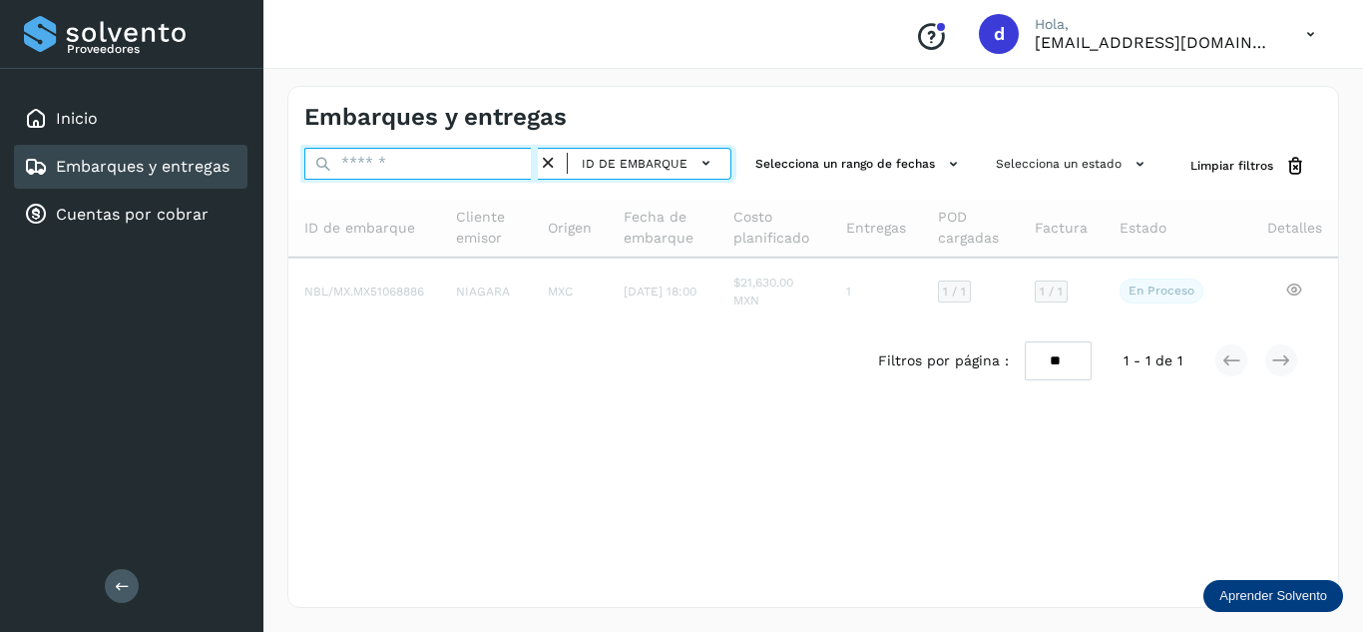
paste input "**********"
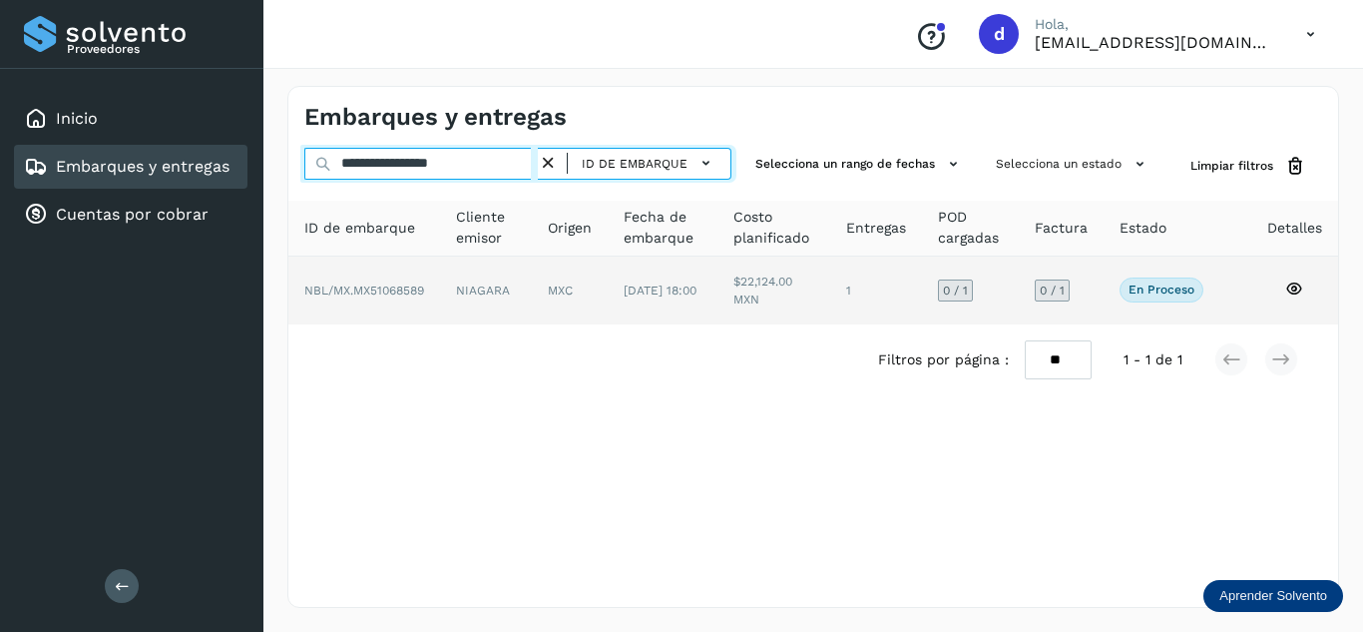
type input "**********"
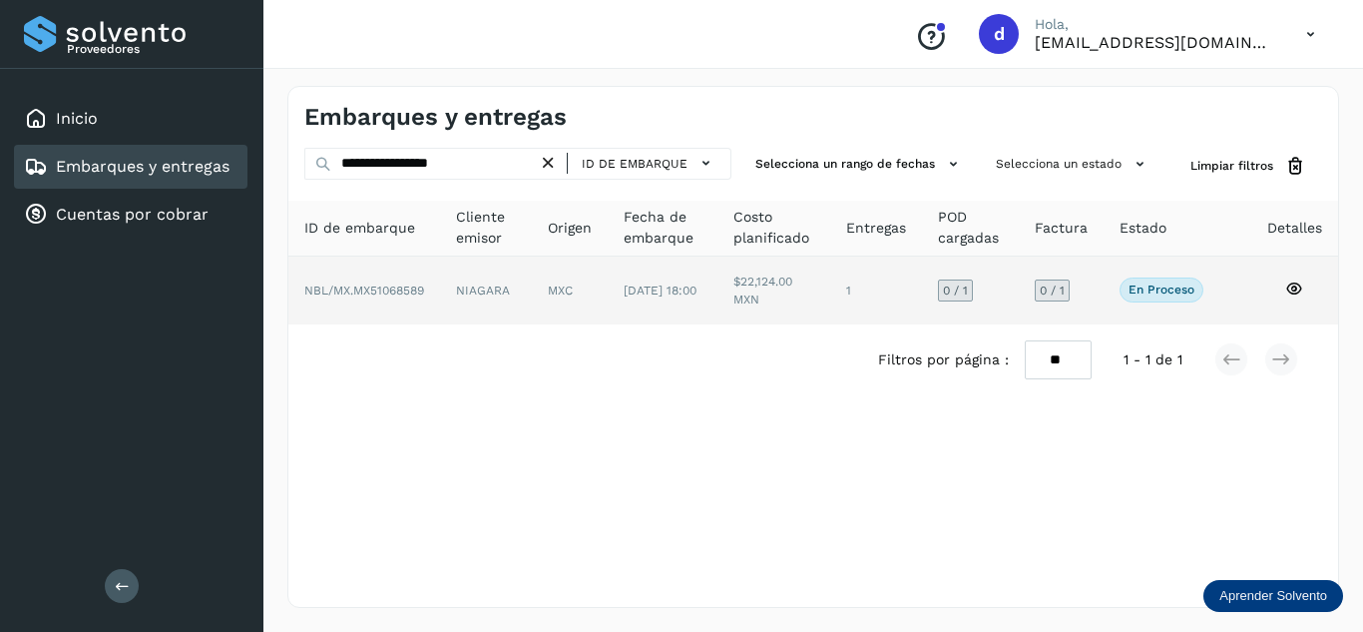
click at [1291, 285] on icon at bounding box center [1294, 288] width 18 height 18
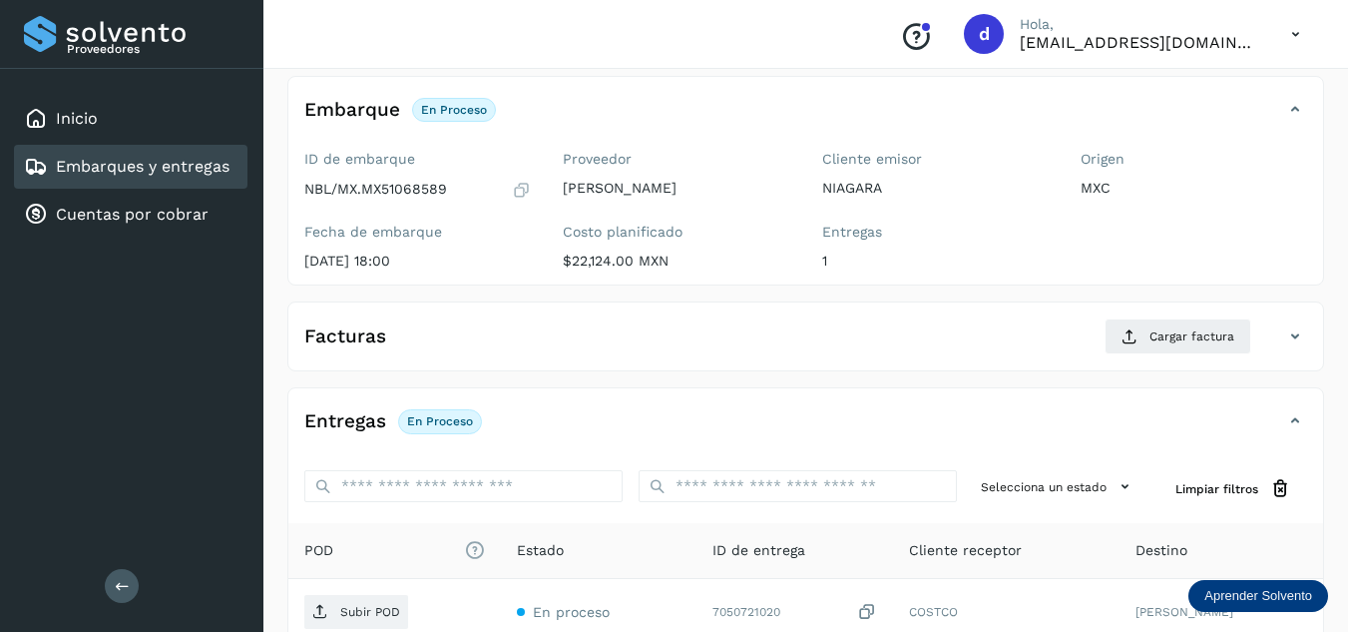
scroll to position [299, 0]
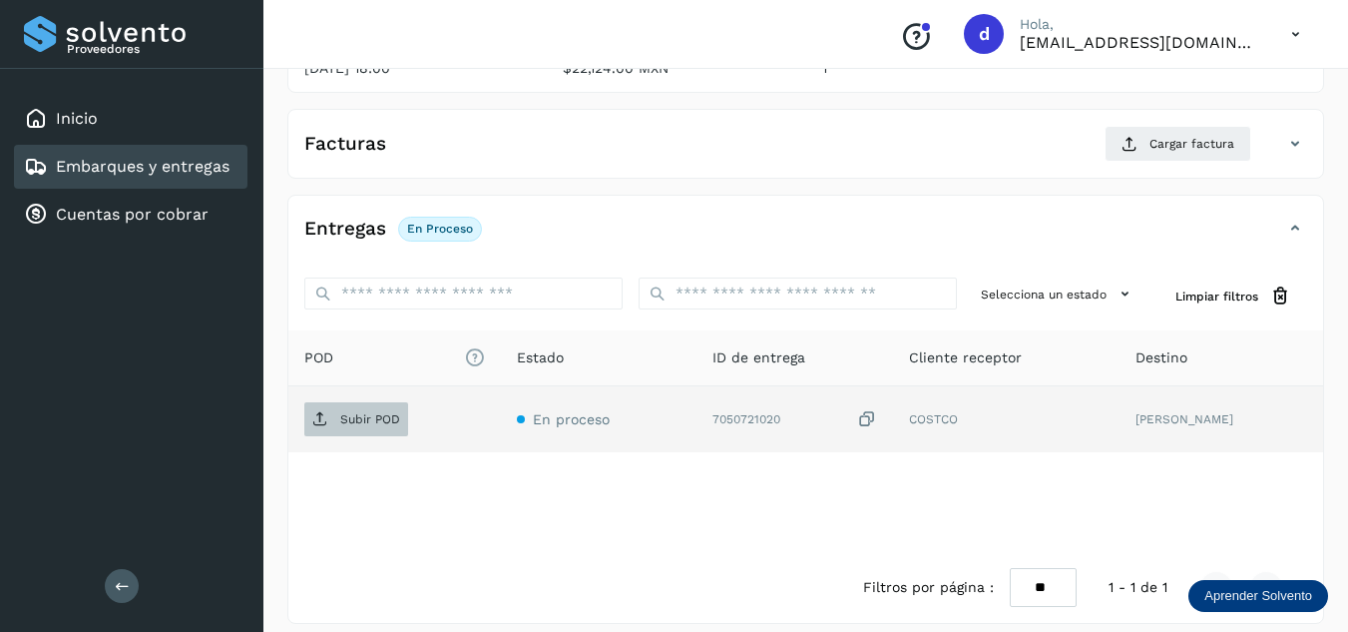
click at [375, 426] on p "Subir POD" at bounding box center [370, 419] width 60 height 14
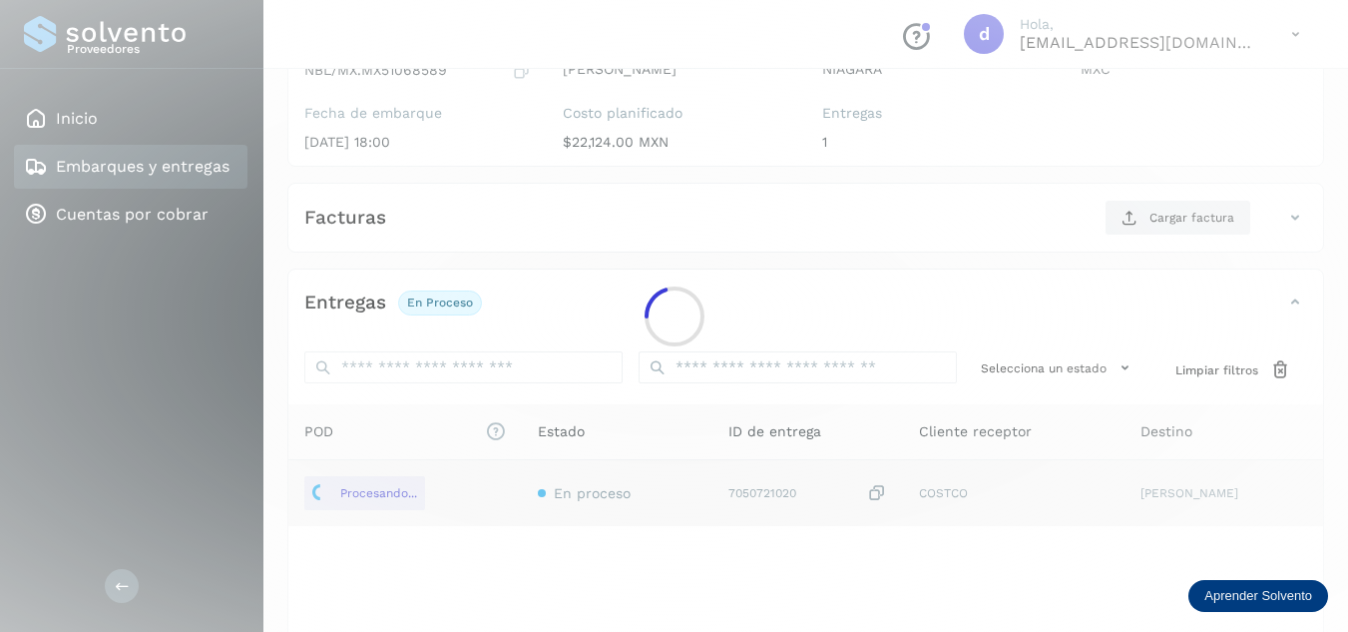
scroll to position [100, 0]
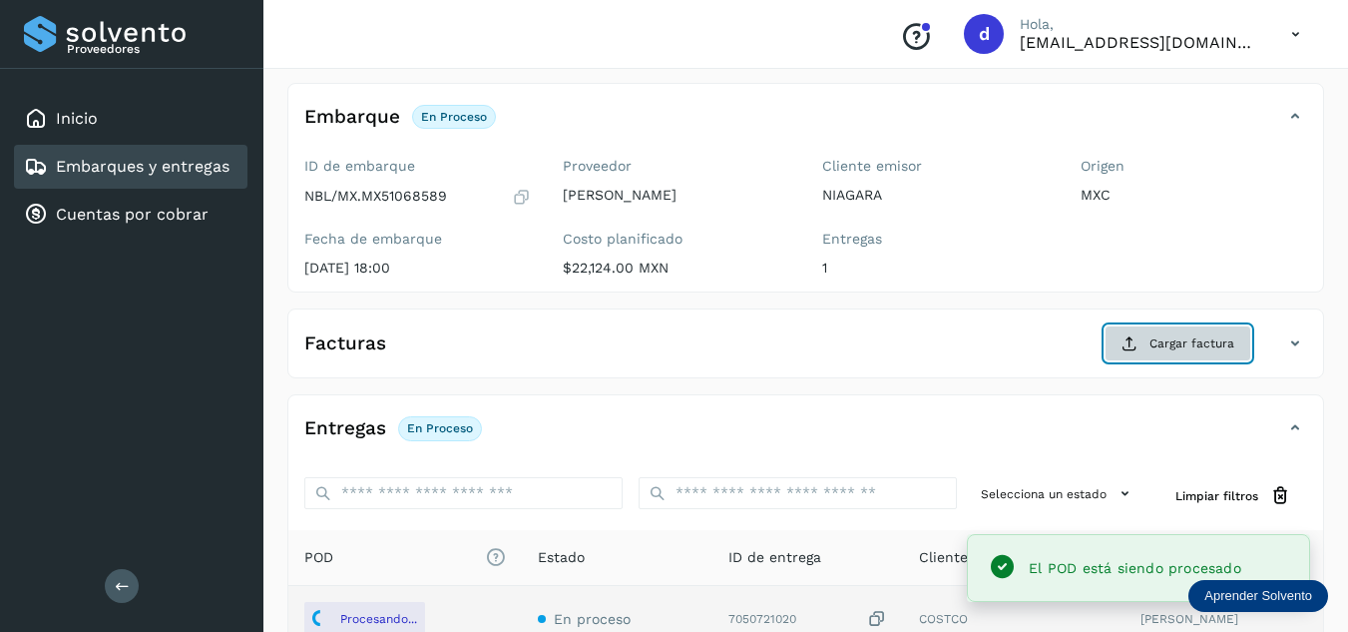
click at [1178, 337] on span "Cargar factura" at bounding box center [1191, 343] width 85 height 18
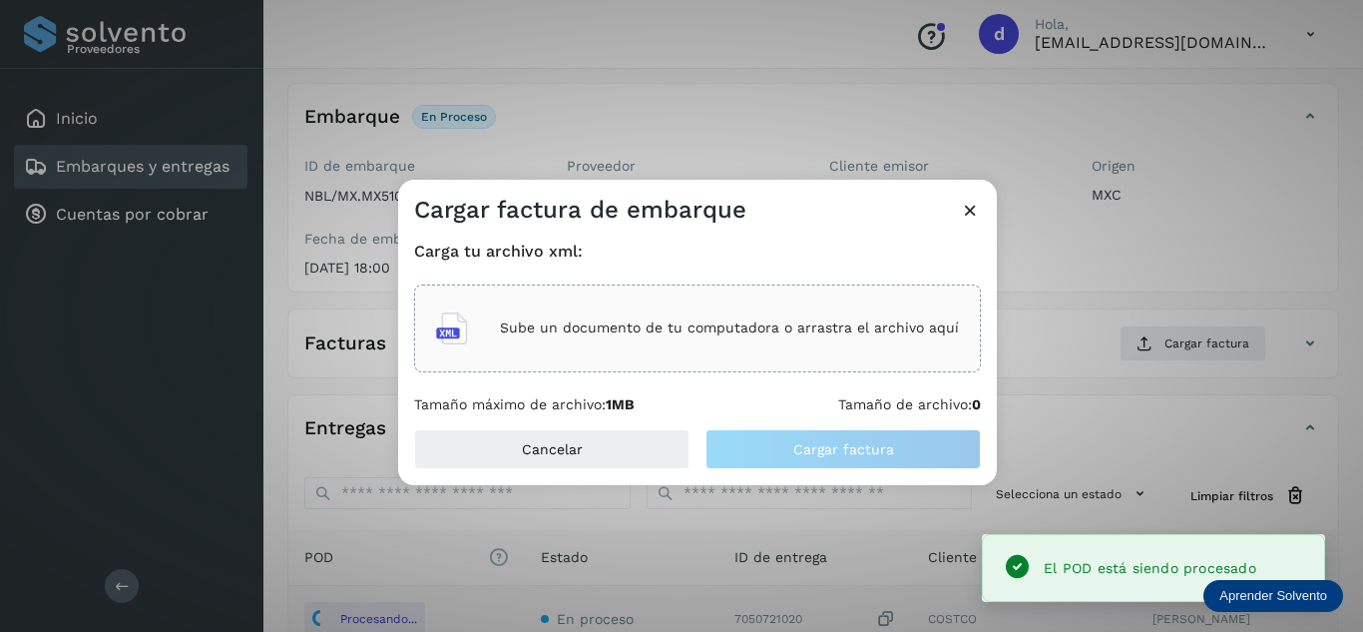
click at [847, 332] on p "Sube un documento de tu computadora o arrastra el archivo aquí" at bounding box center [729, 327] width 459 height 17
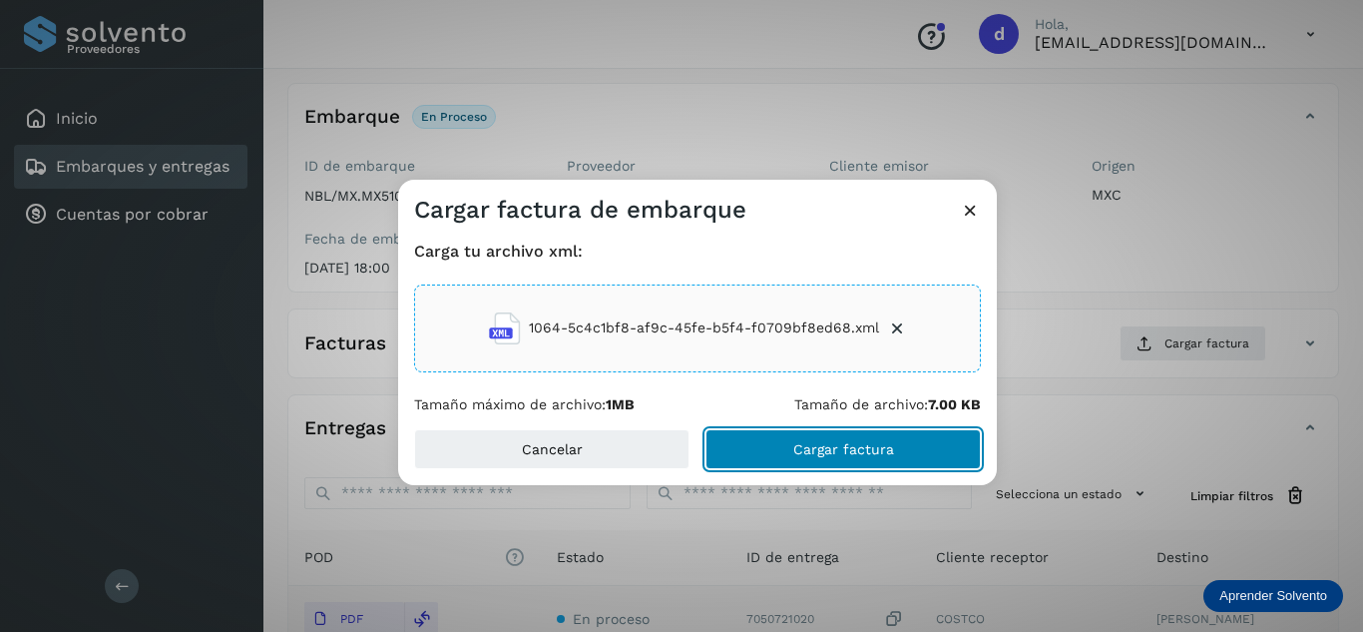
click at [806, 451] on span "Cargar factura" at bounding box center [843, 449] width 101 height 14
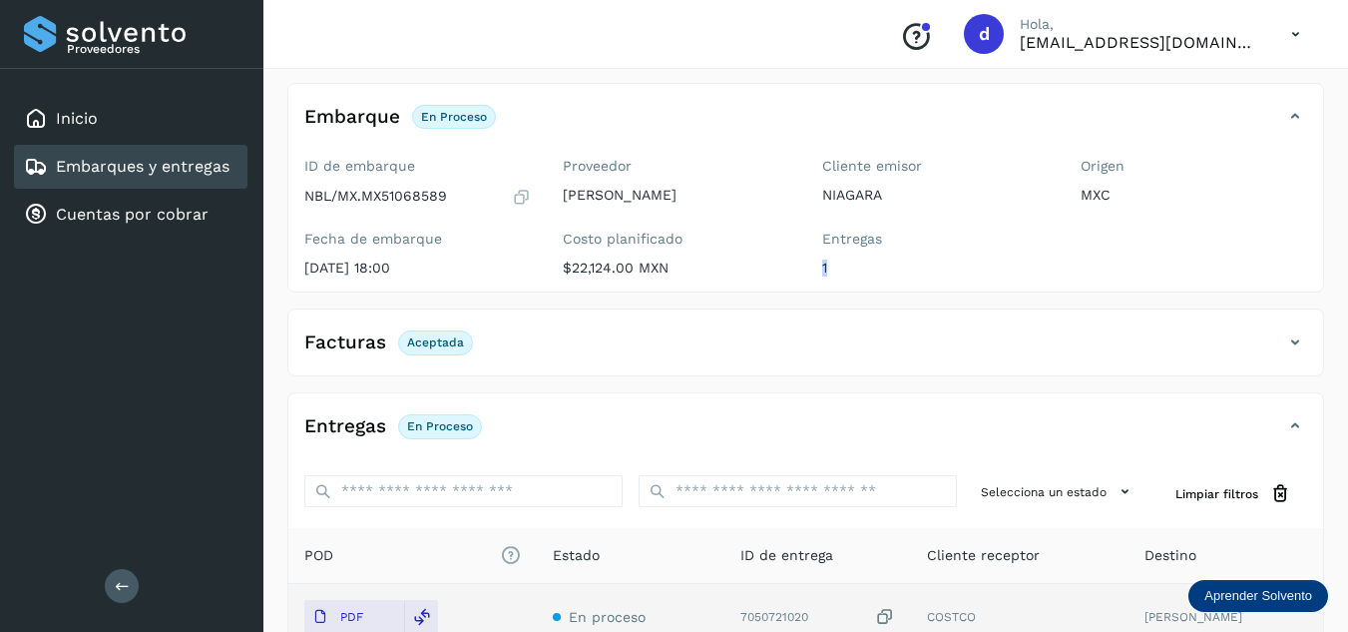
drag, startPoint x: 1036, startPoint y: 255, endPoint x: 1031, endPoint y: 321, distance: 66.0
click at [1031, 314] on div "✨ Muy pronto podrás gestionar todos tus accesorios desde esta misma página. Con…" at bounding box center [805, 416] width 1037 height 809
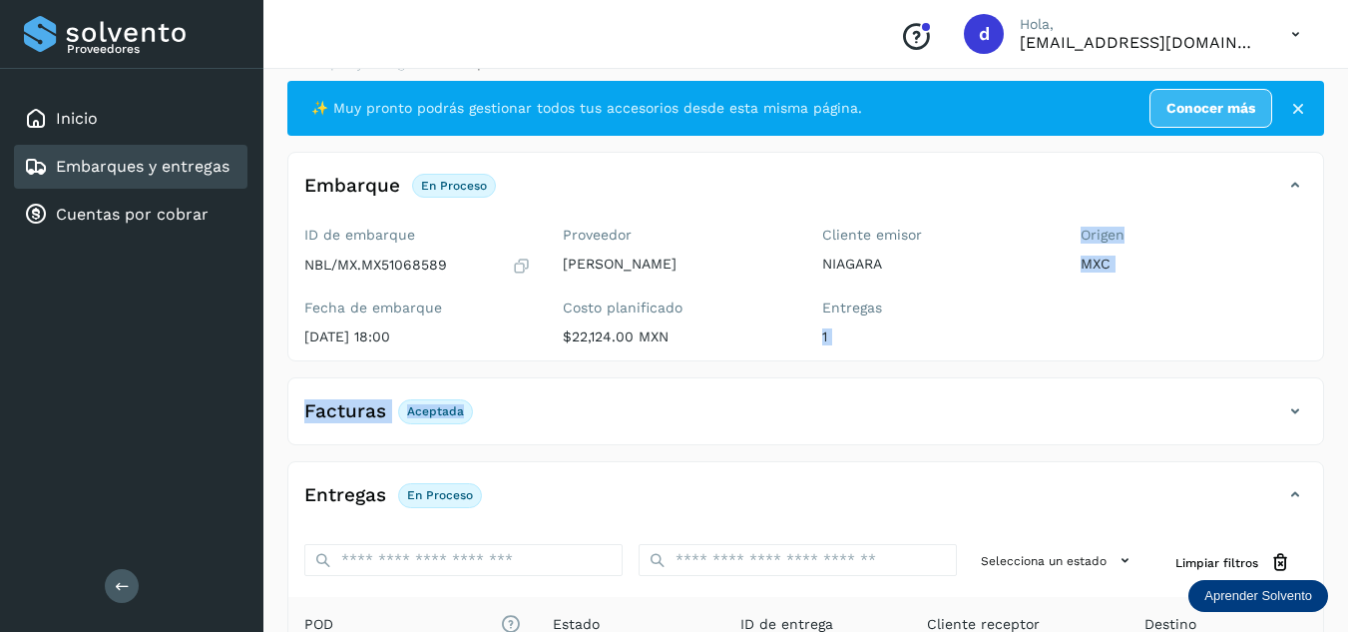
scroll to position [0, 0]
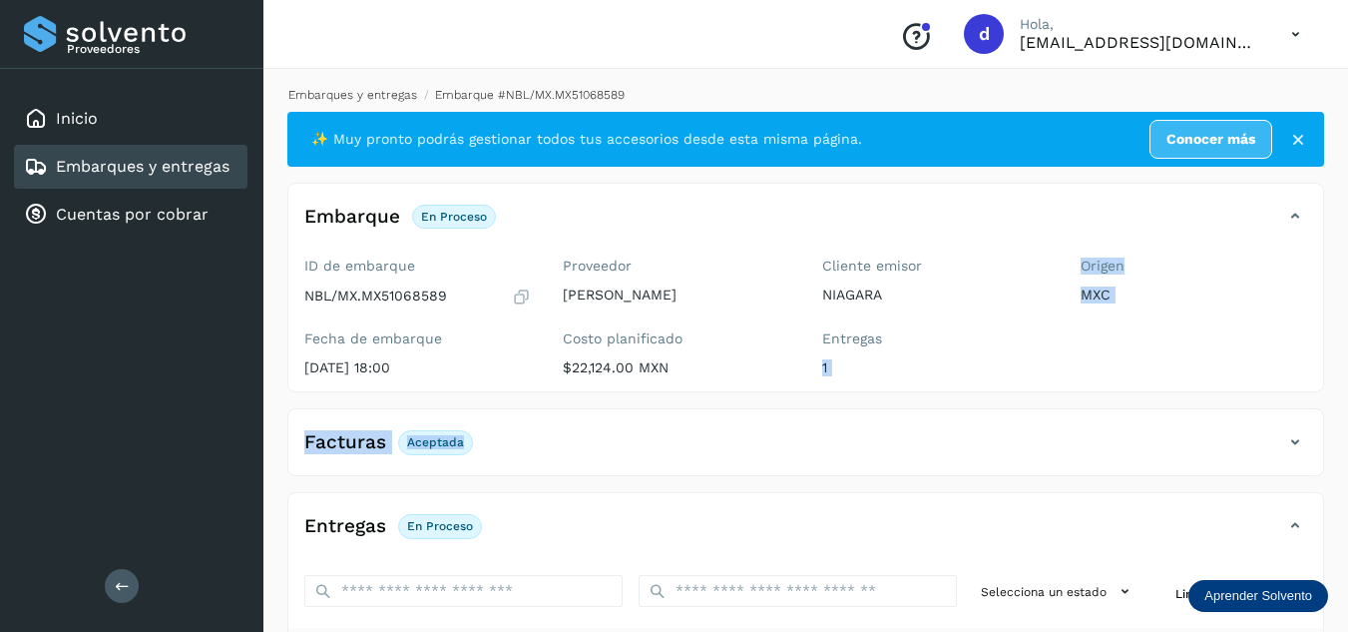
click at [361, 95] on link "Embarques y entregas" at bounding box center [352, 95] width 129 height 14
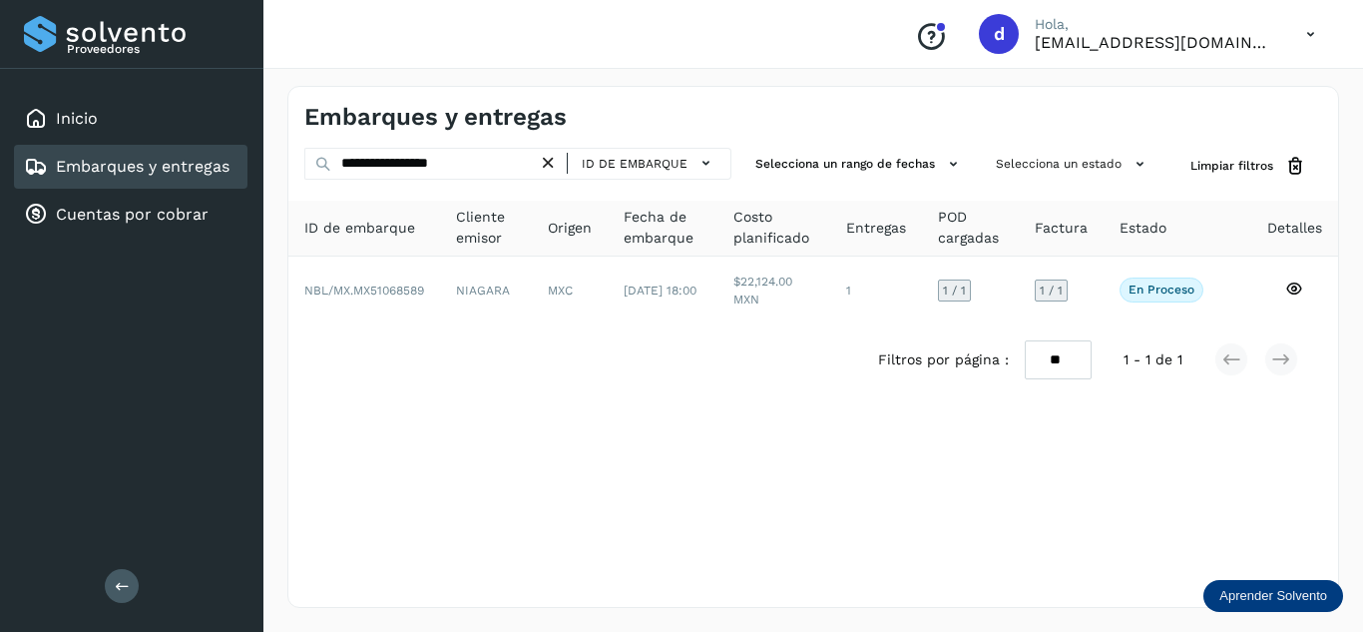
click at [552, 159] on icon at bounding box center [548, 163] width 21 height 21
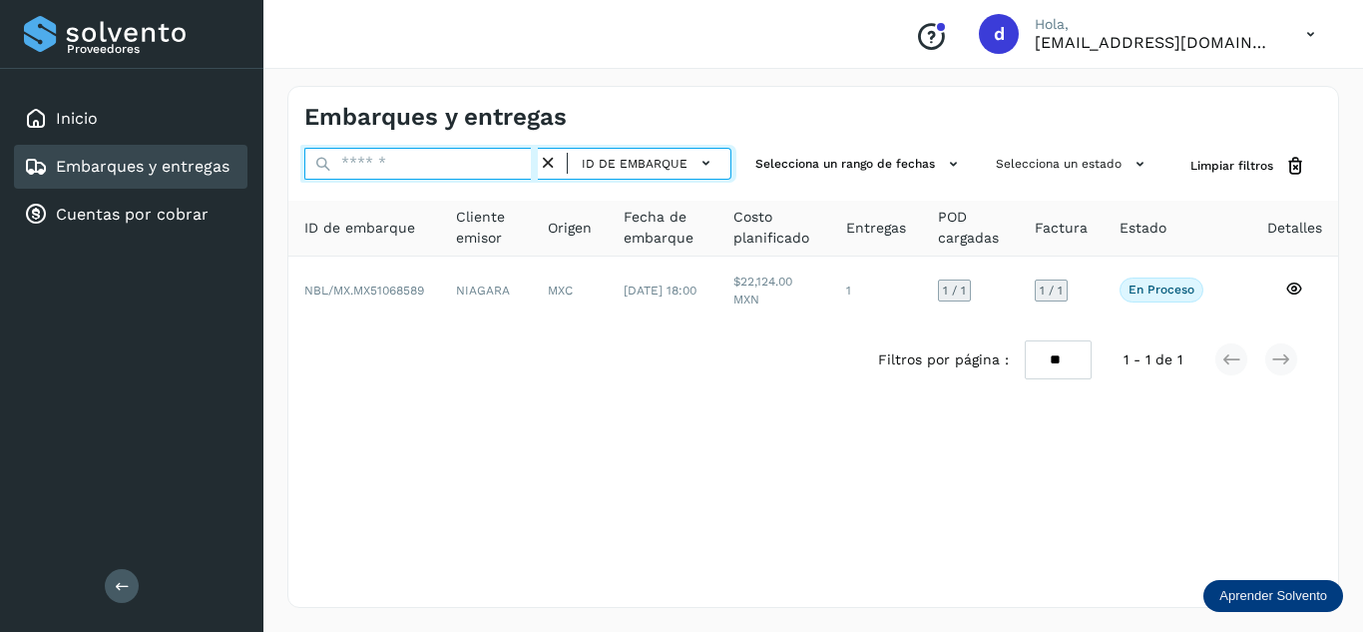
click at [499, 164] on input "text" at bounding box center [420, 164] width 233 height 32
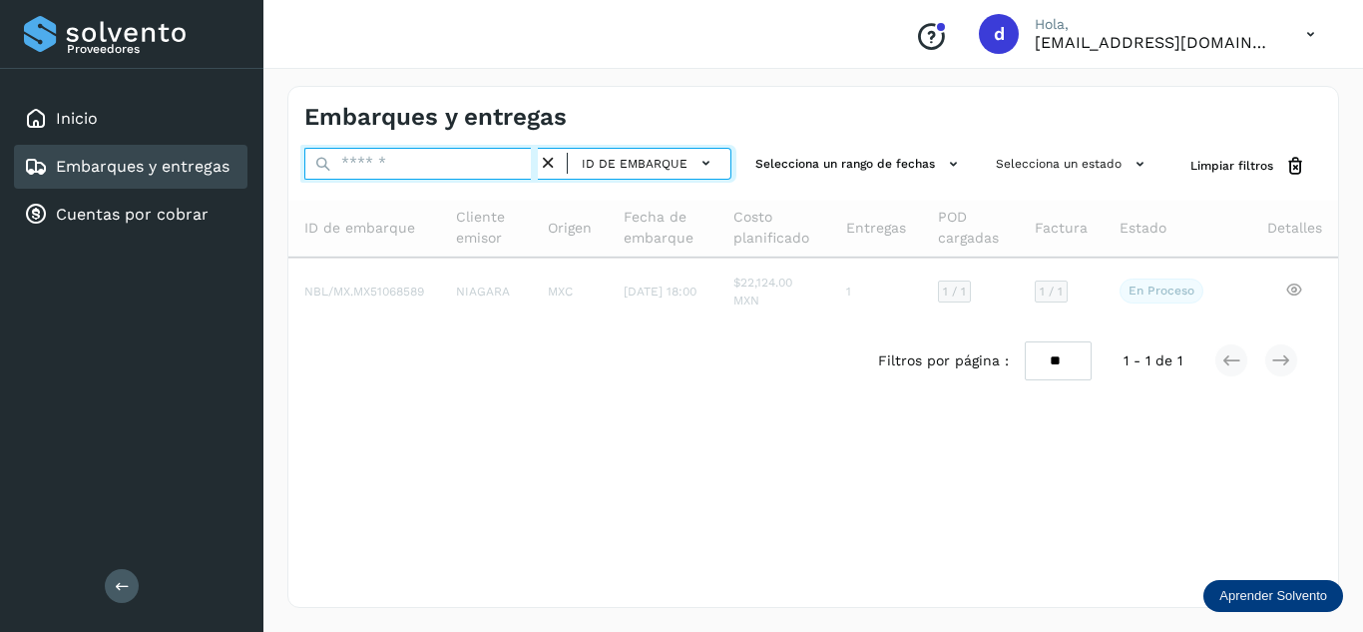
paste input "**********"
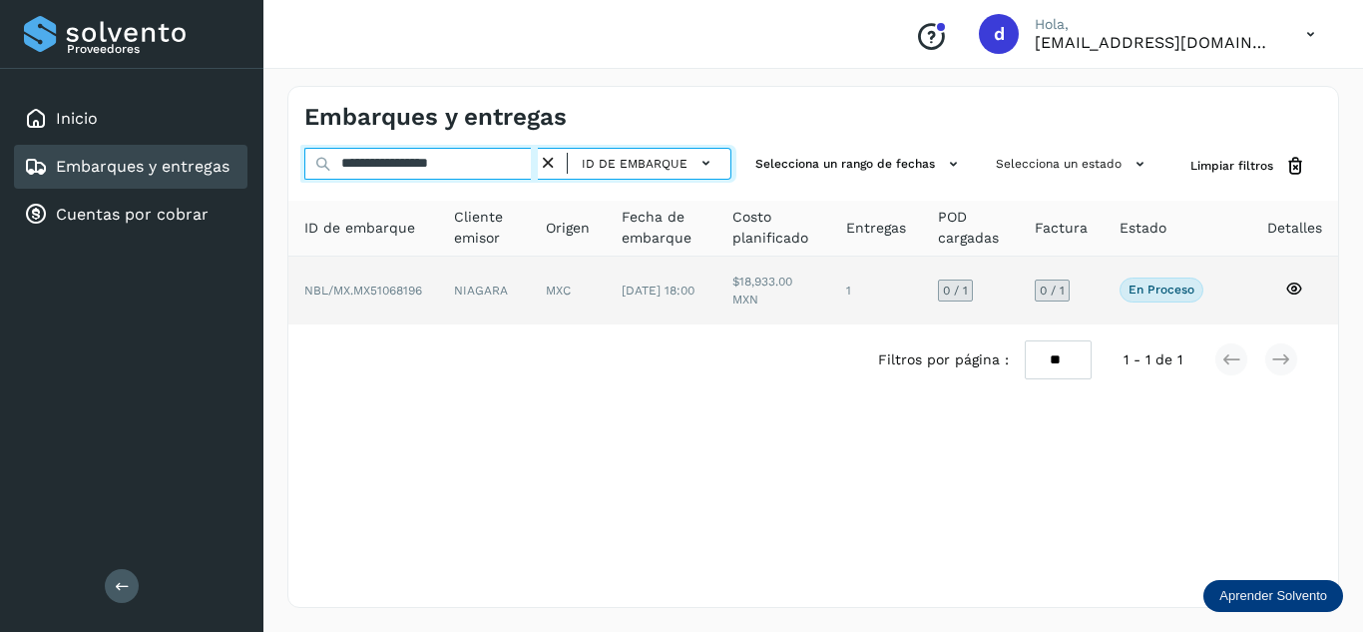
type input "**********"
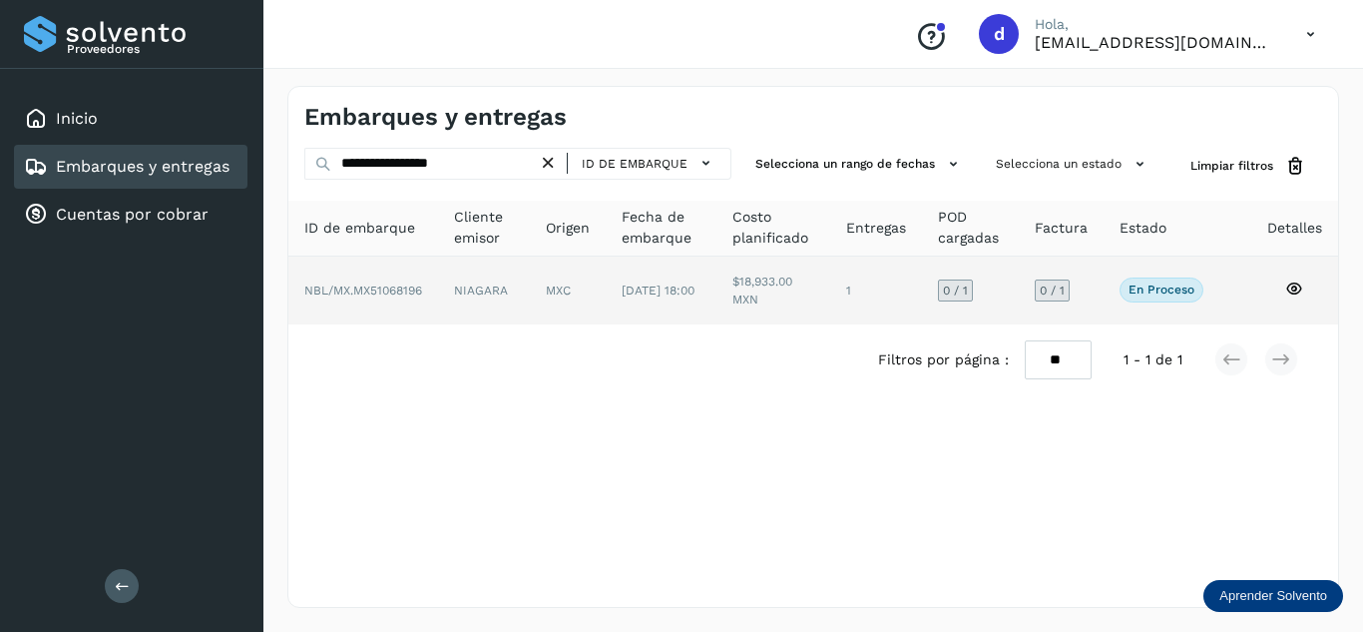
click at [1297, 287] on icon at bounding box center [1294, 288] width 18 height 18
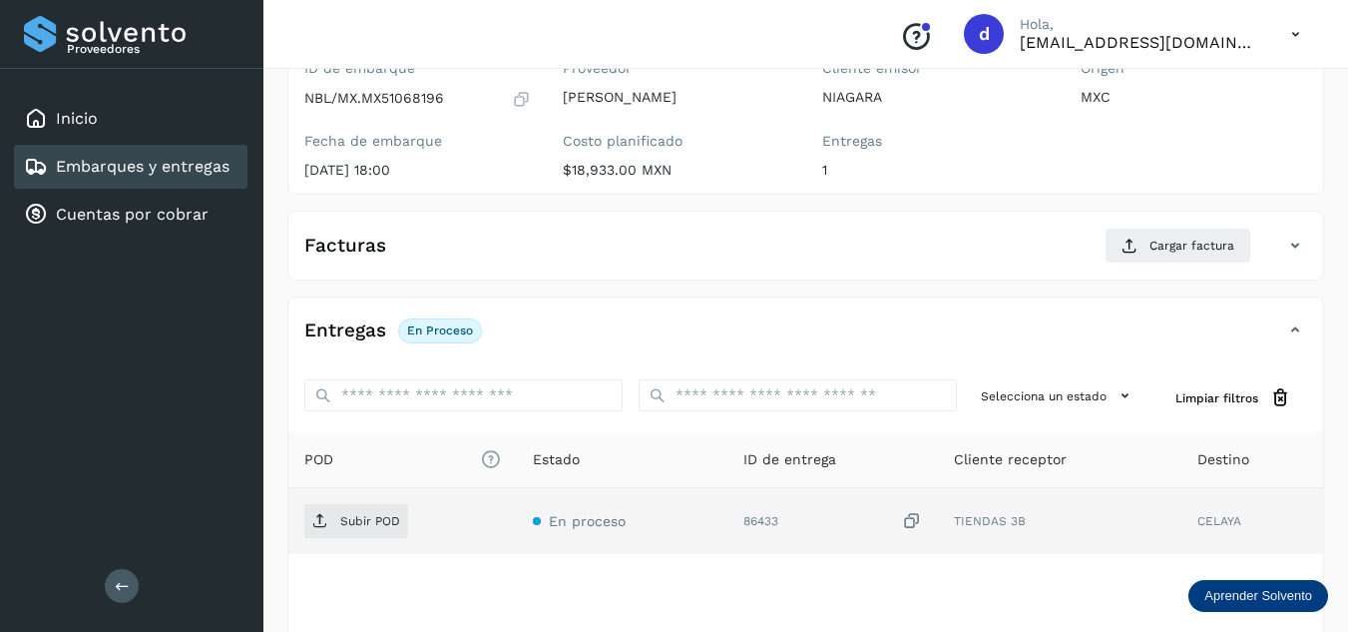
scroll to position [200, 0]
click at [354, 509] on span "Subir POD" at bounding box center [356, 519] width 104 height 32
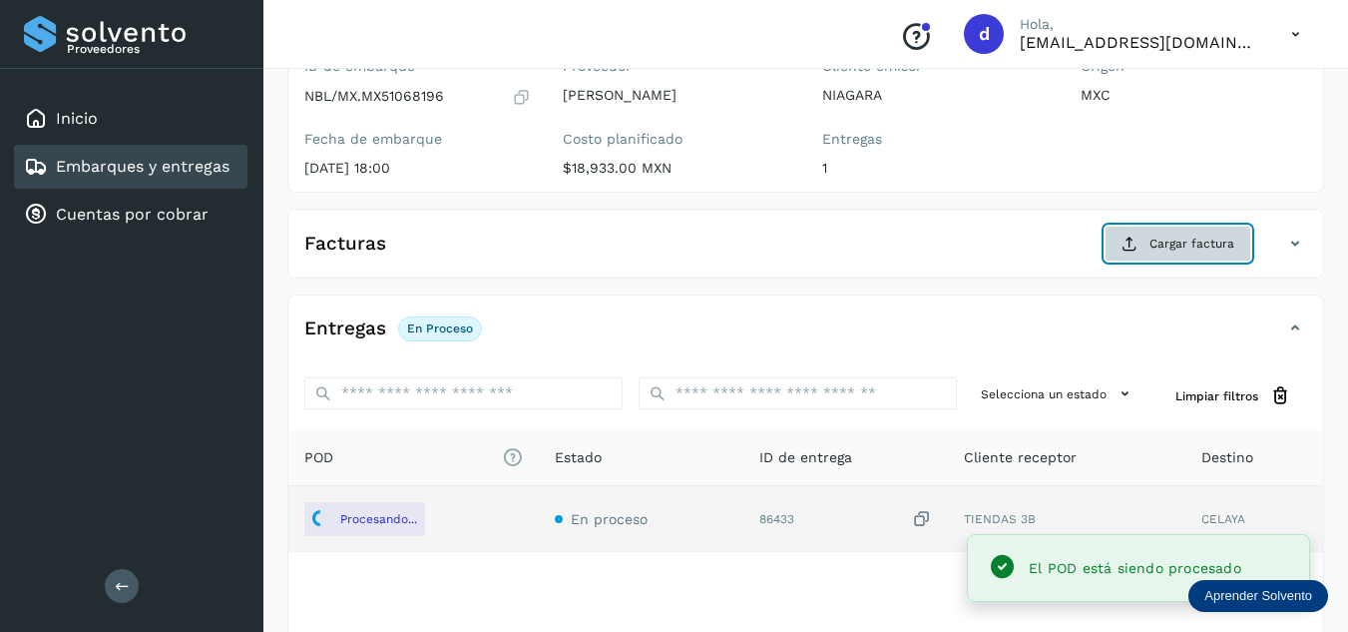
click at [1139, 236] on button "Cargar factura" at bounding box center [1177, 243] width 147 height 36
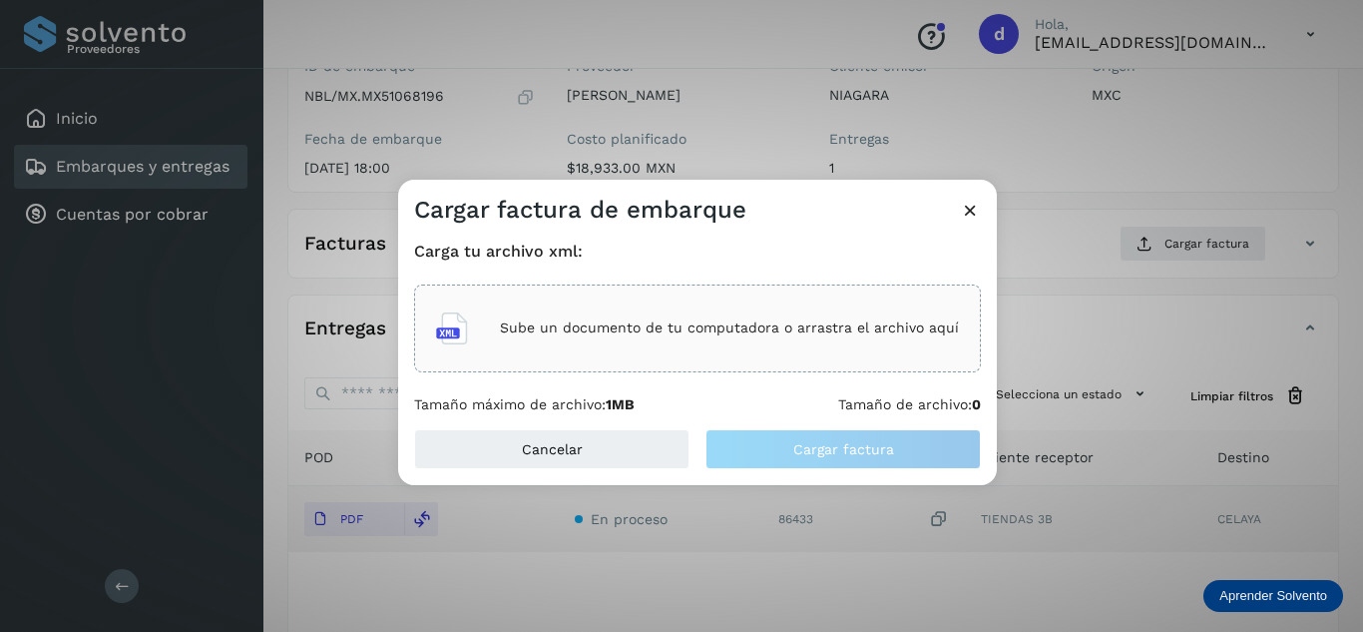
click at [490, 310] on div "Sube un documento de tu computadora o arrastra el archivo aquí" at bounding box center [697, 328] width 523 height 54
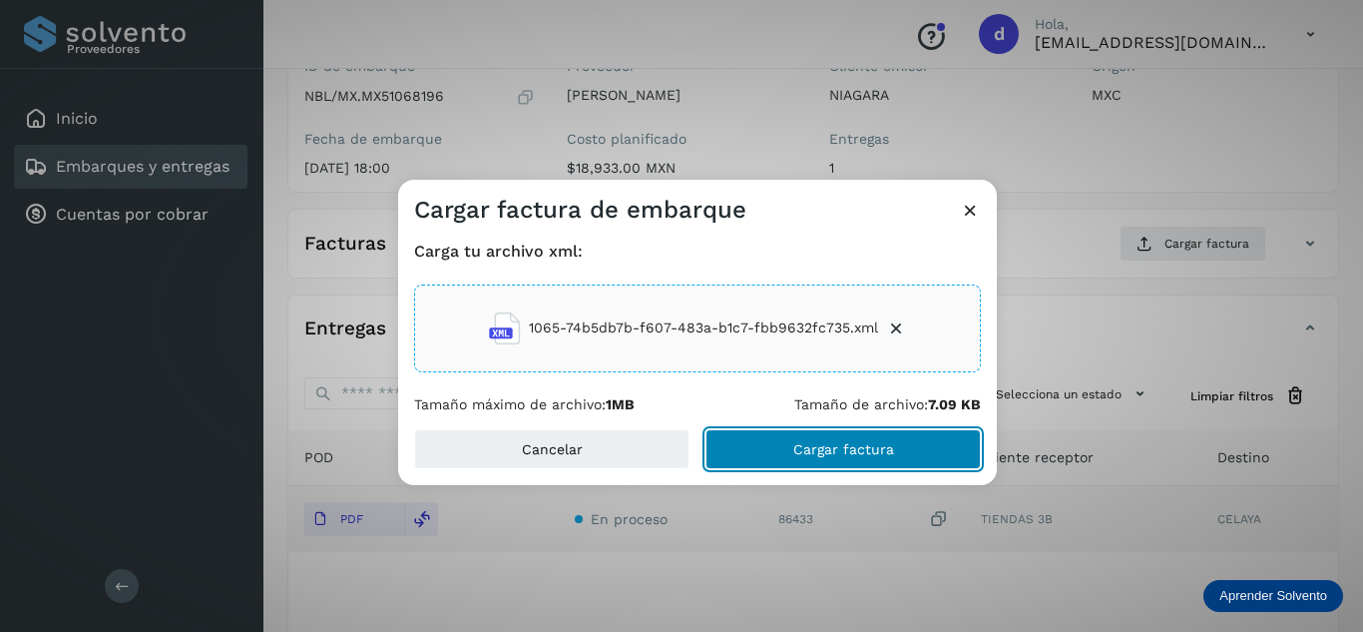
click at [836, 448] on span "Cargar factura" at bounding box center [843, 449] width 101 height 14
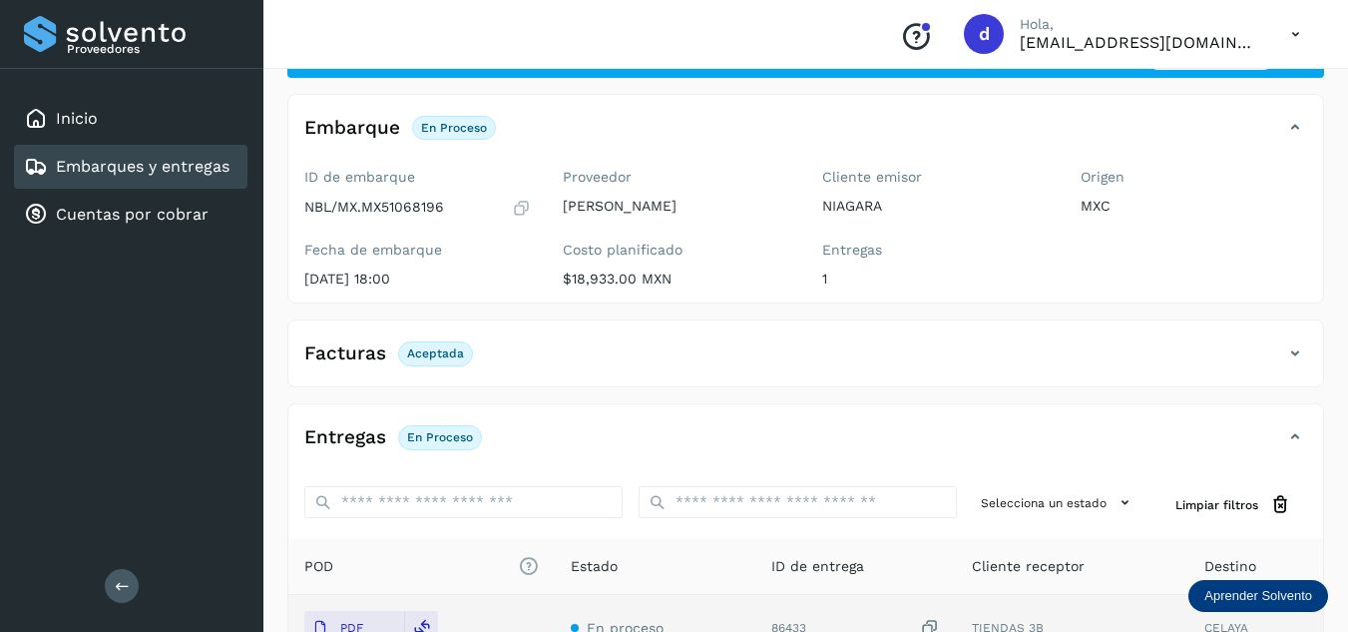
scroll to position [0, 0]
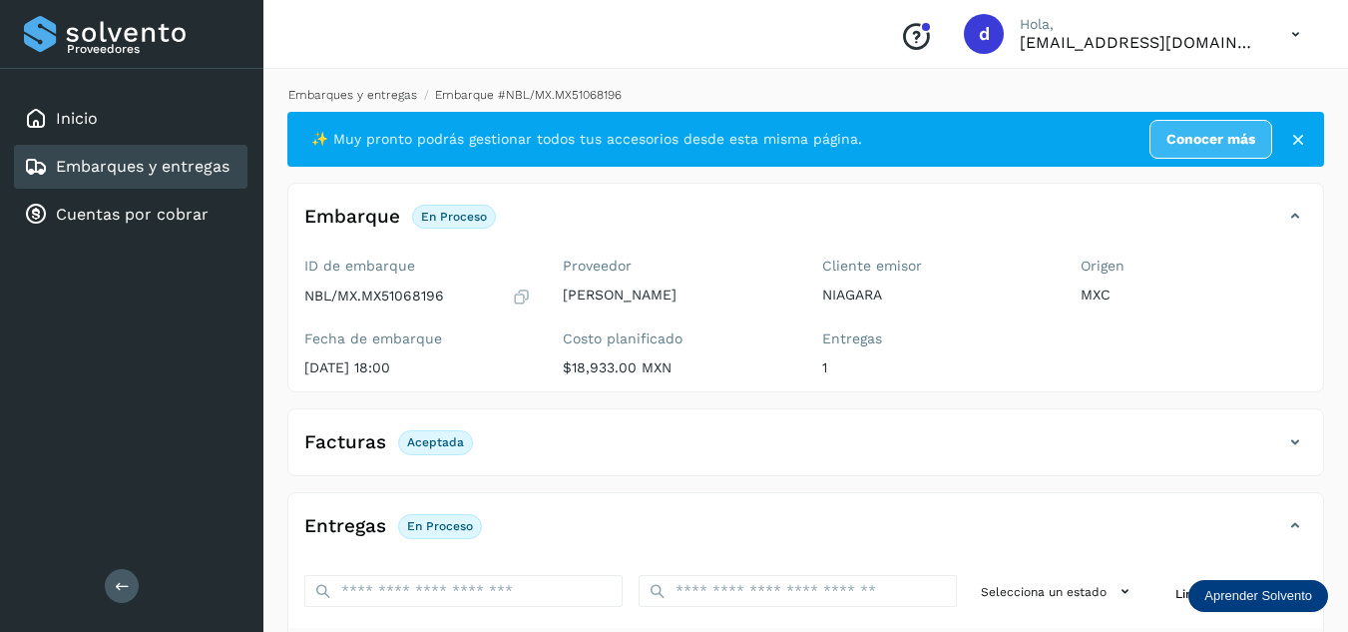
click at [388, 95] on link "Embarques y entregas" at bounding box center [352, 95] width 129 height 14
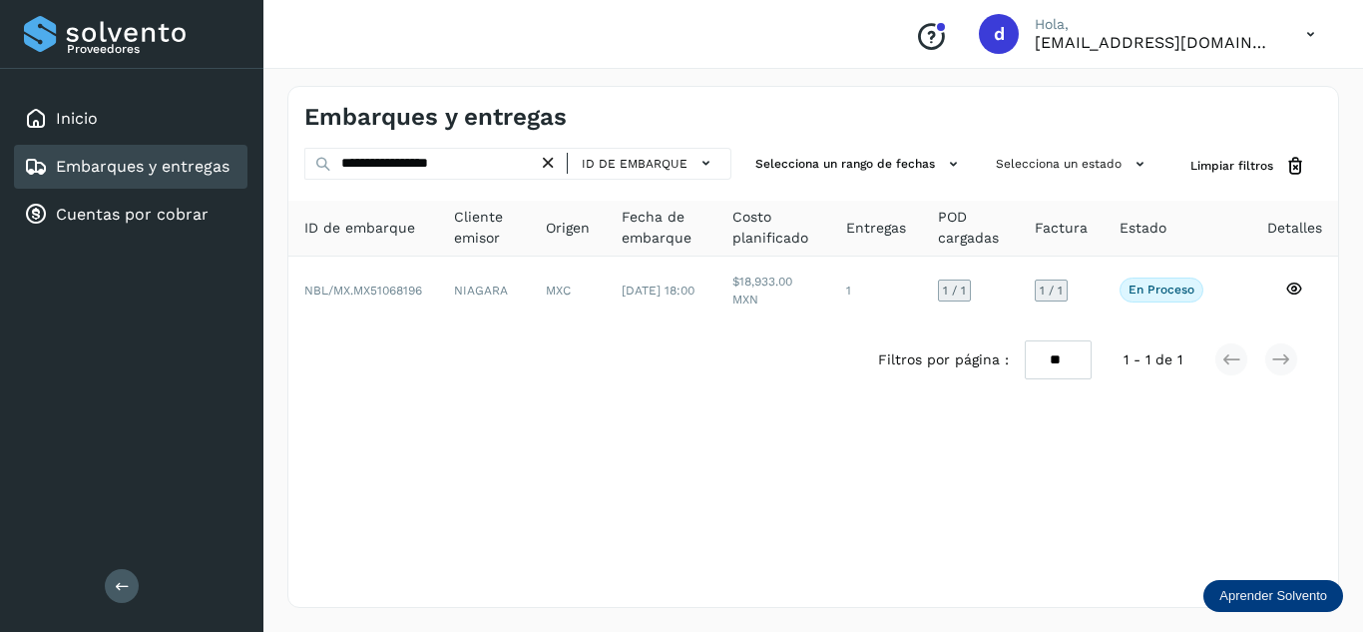
click at [550, 161] on icon at bounding box center [548, 163] width 21 height 21
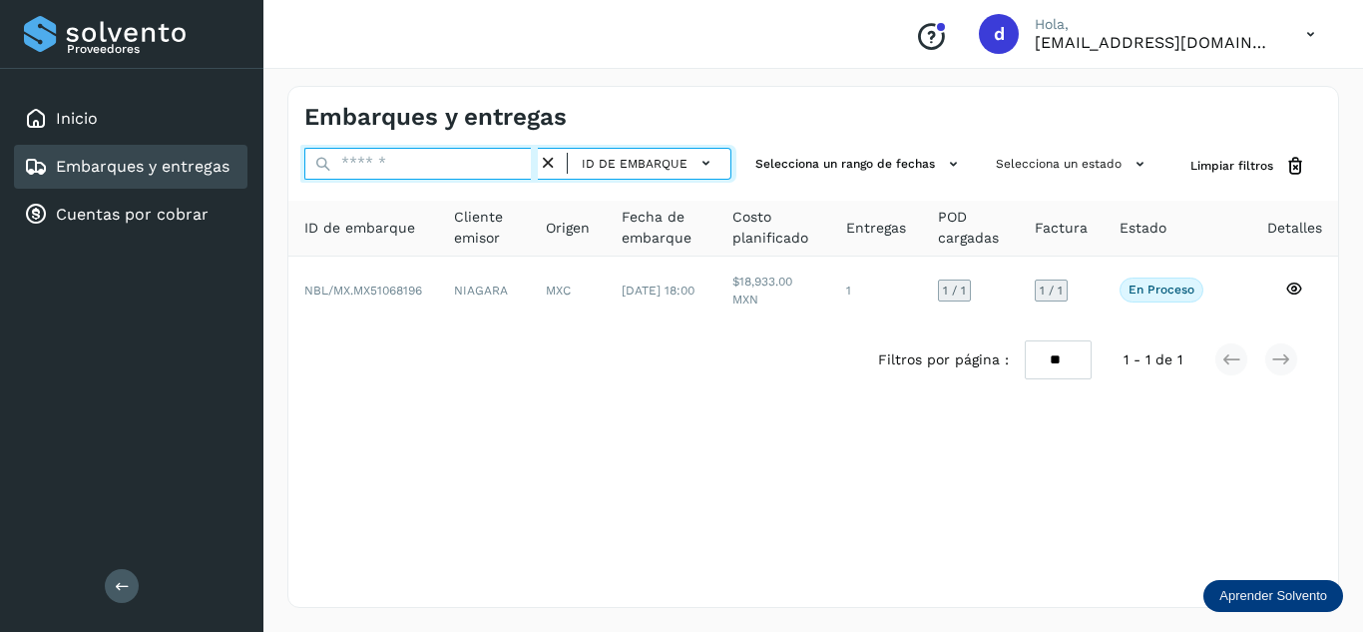
click at [499, 155] on input "text" at bounding box center [420, 164] width 233 height 32
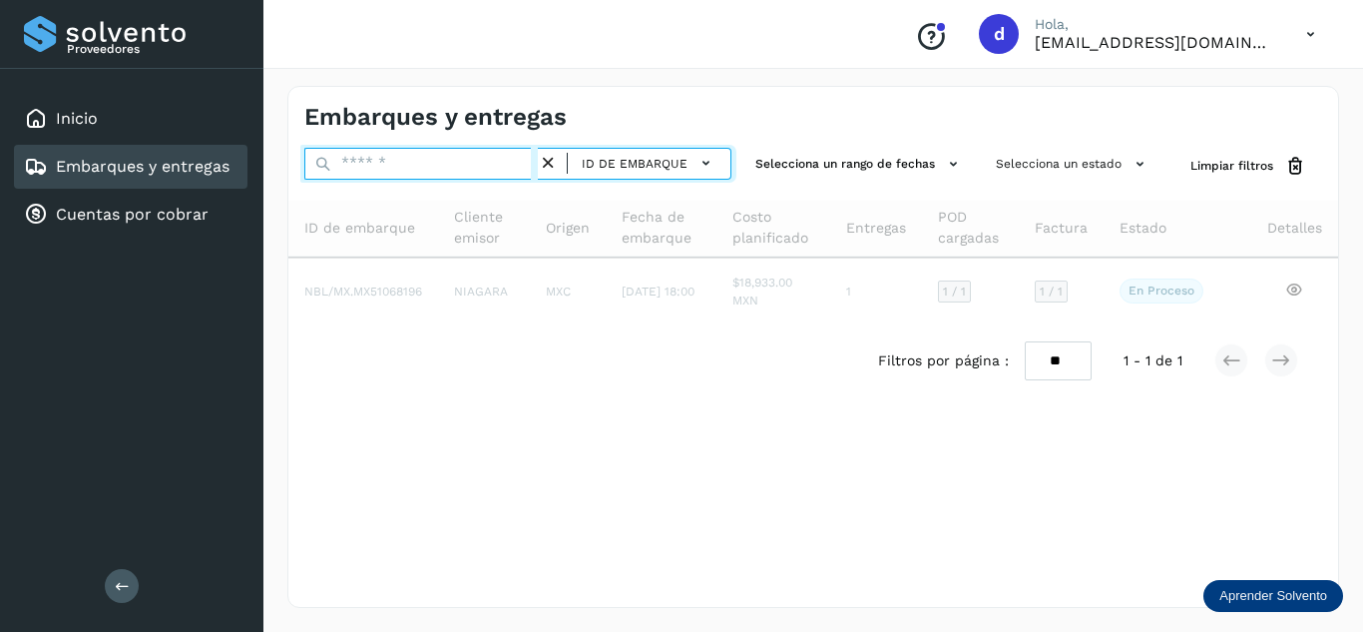
paste input "**********"
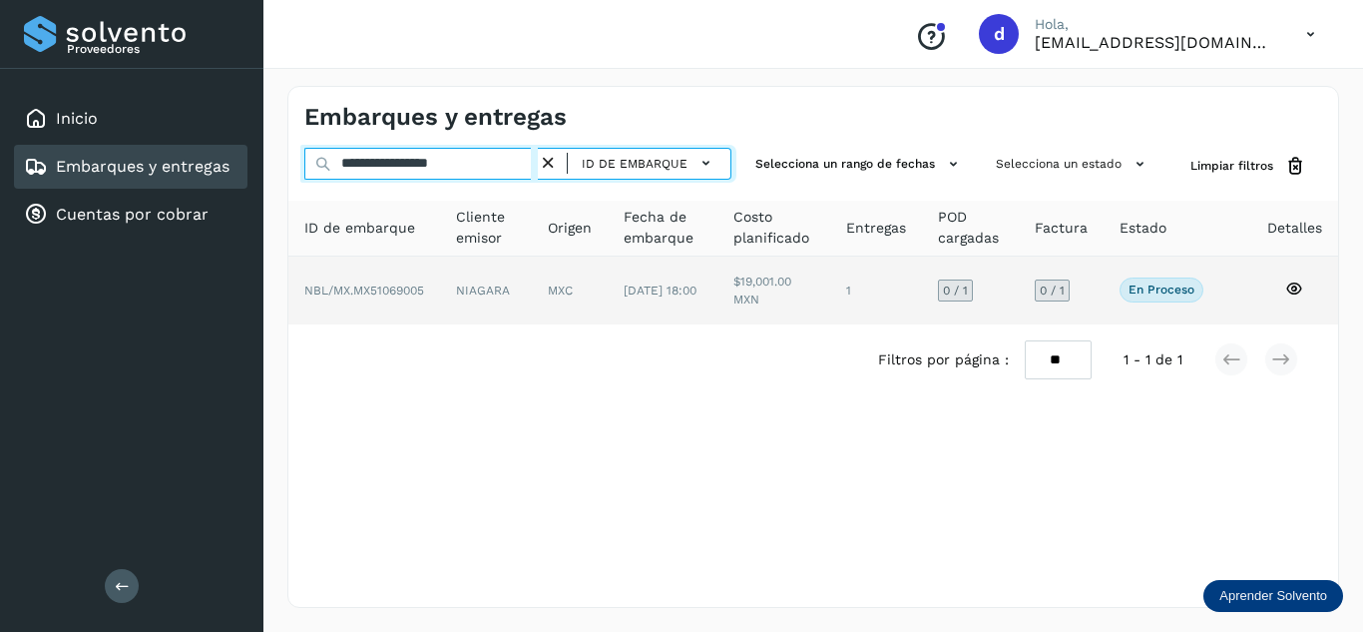
type input "**********"
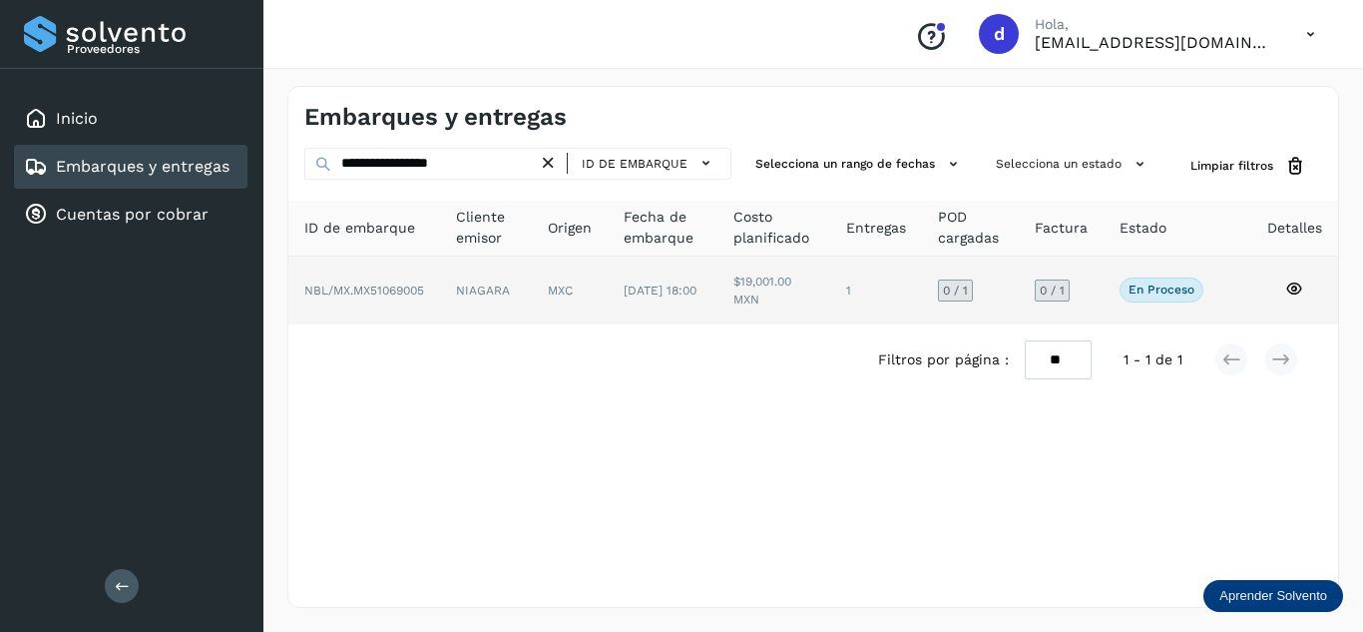
click at [1293, 285] on icon at bounding box center [1294, 288] width 18 height 18
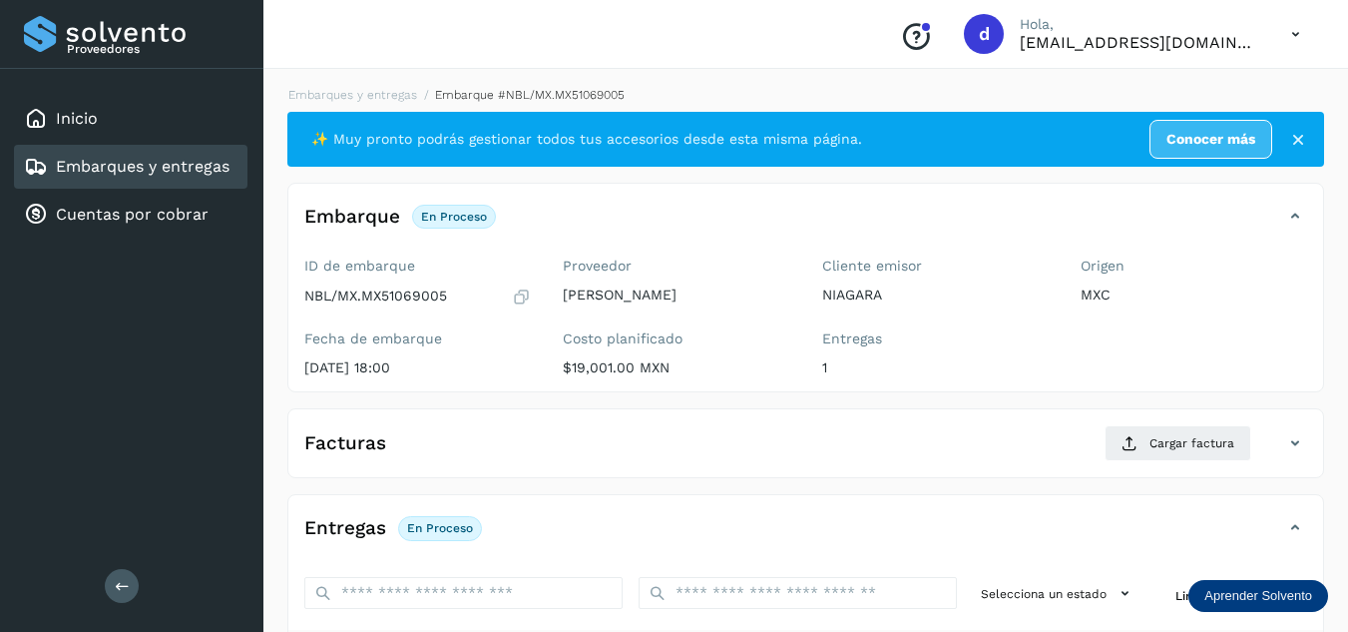
scroll to position [299, 0]
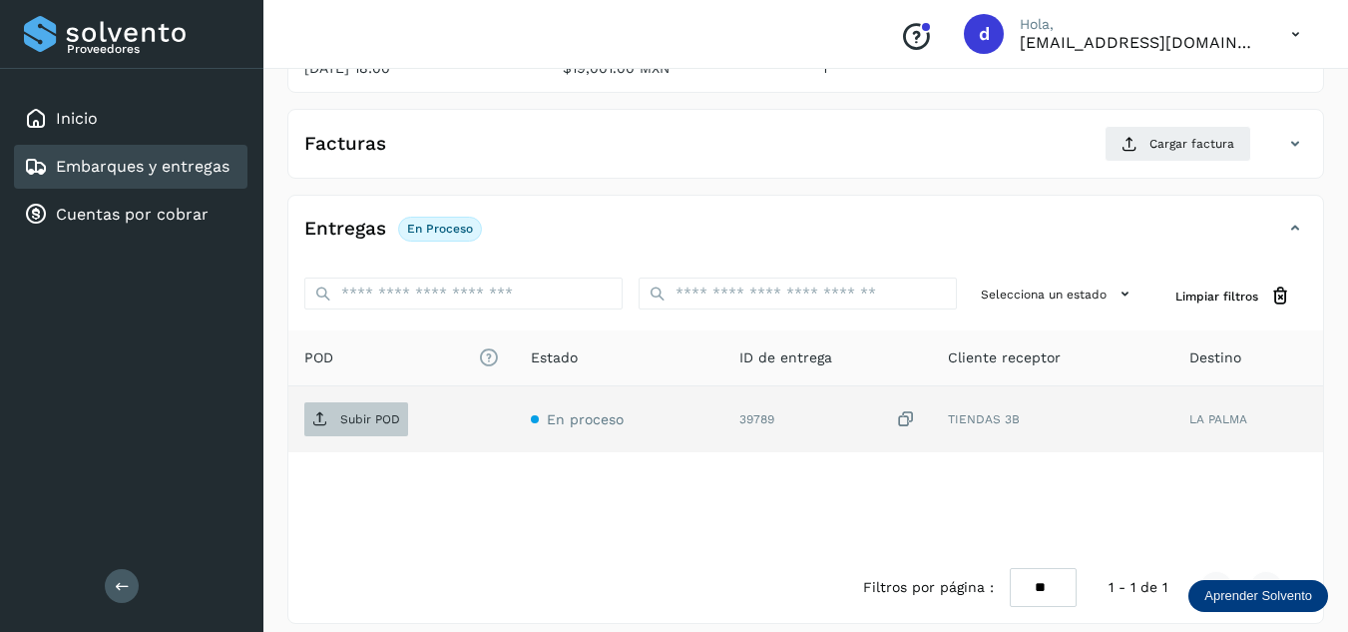
click at [381, 428] on span "Subir POD" at bounding box center [356, 419] width 104 height 32
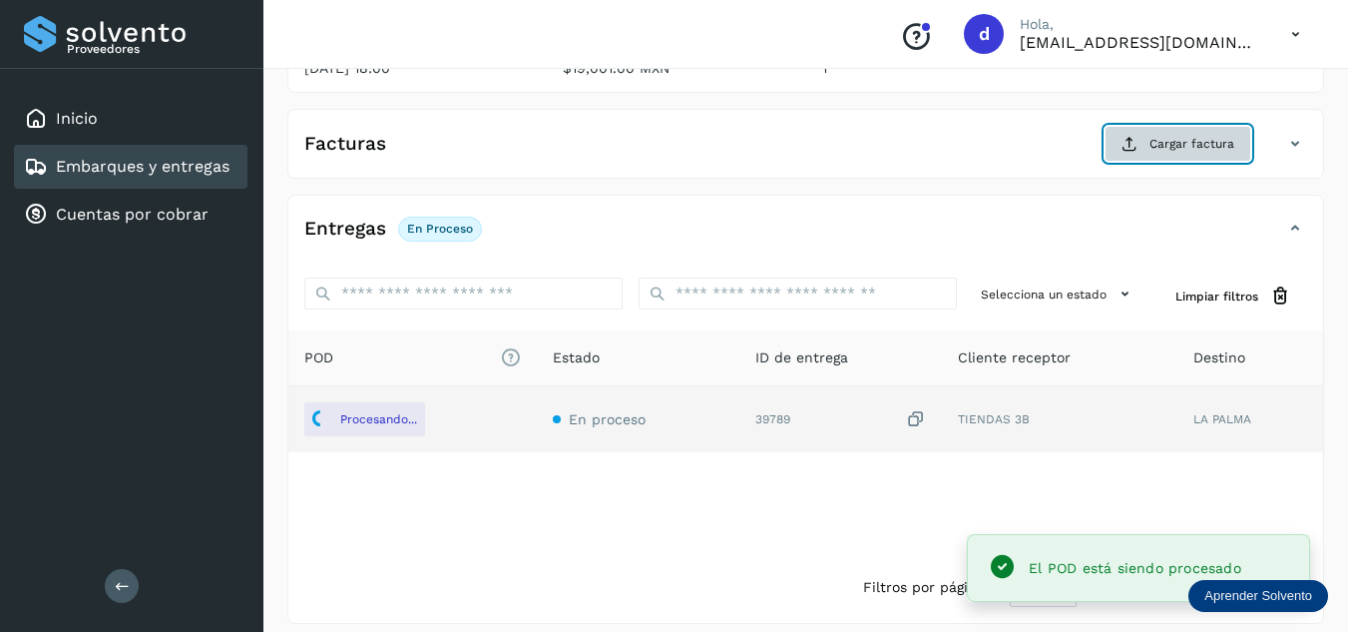
click at [1156, 159] on button "Cargar factura" at bounding box center [1177, 144] width 147 height 36
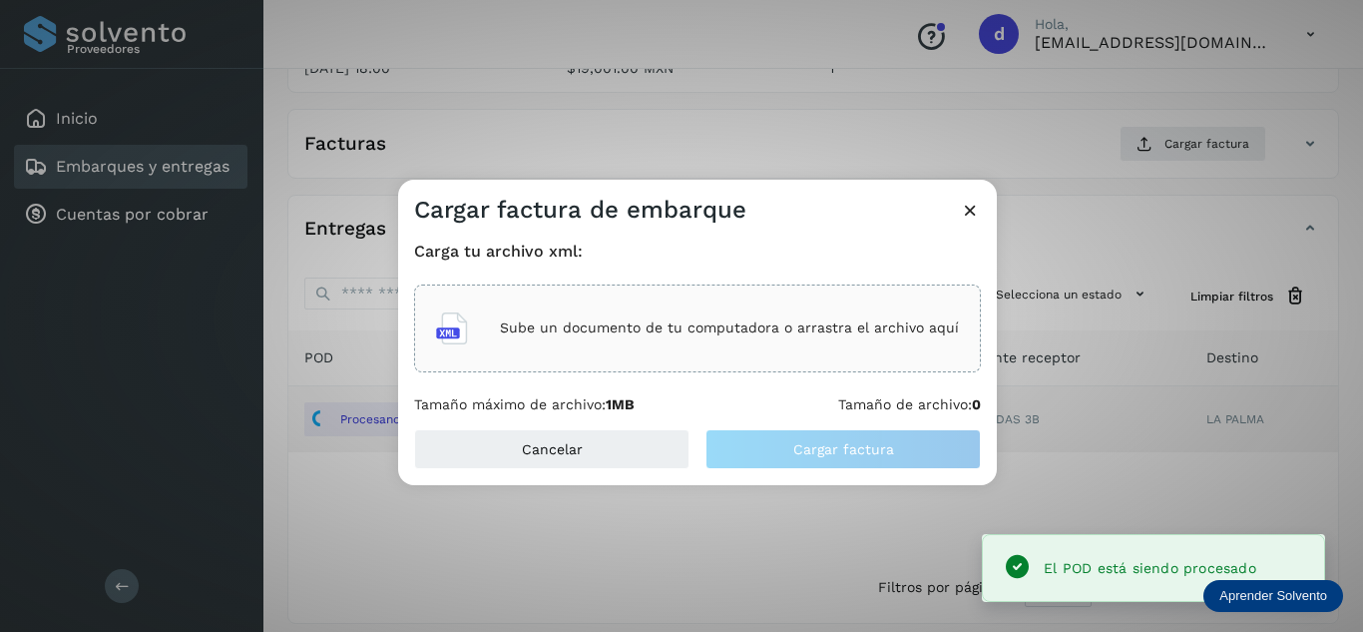
click at [715, 320] on p "Sube un documento de tu computadora o arrastra el archivo aquí" at bounding box center [729, 327] width 459 height 17
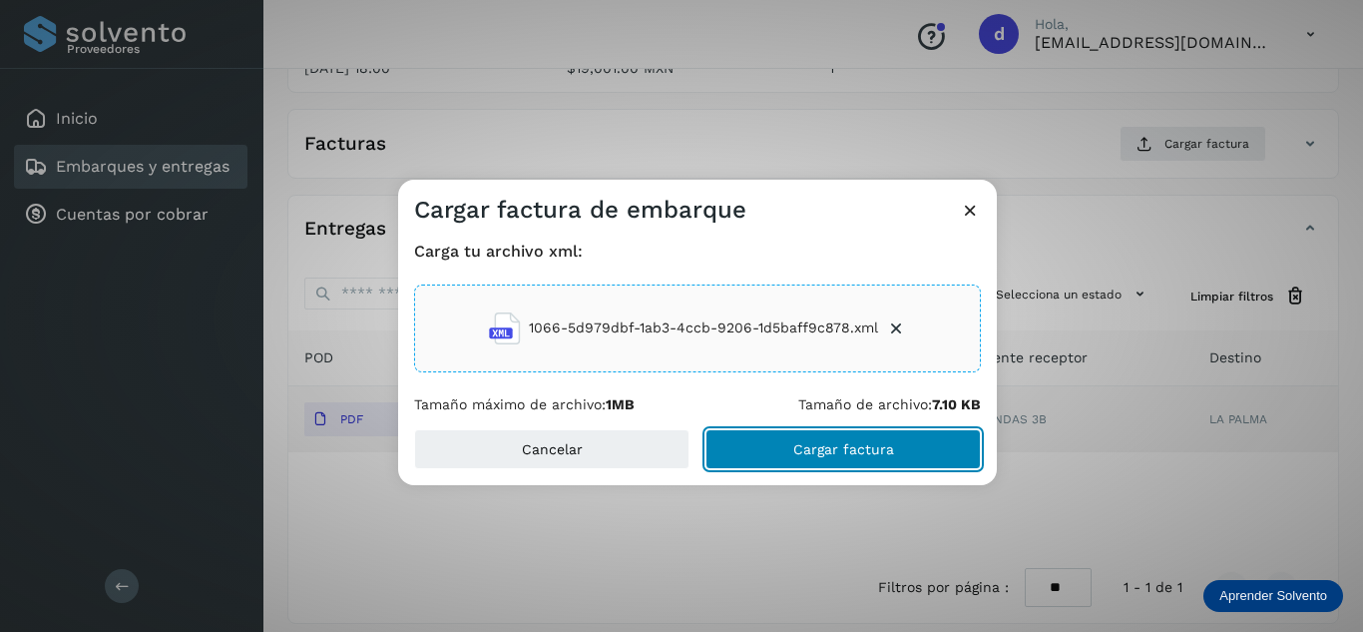
click at [863, 448] on span "Cargar factura" at bounding box center [843, 449] width 101 height 14
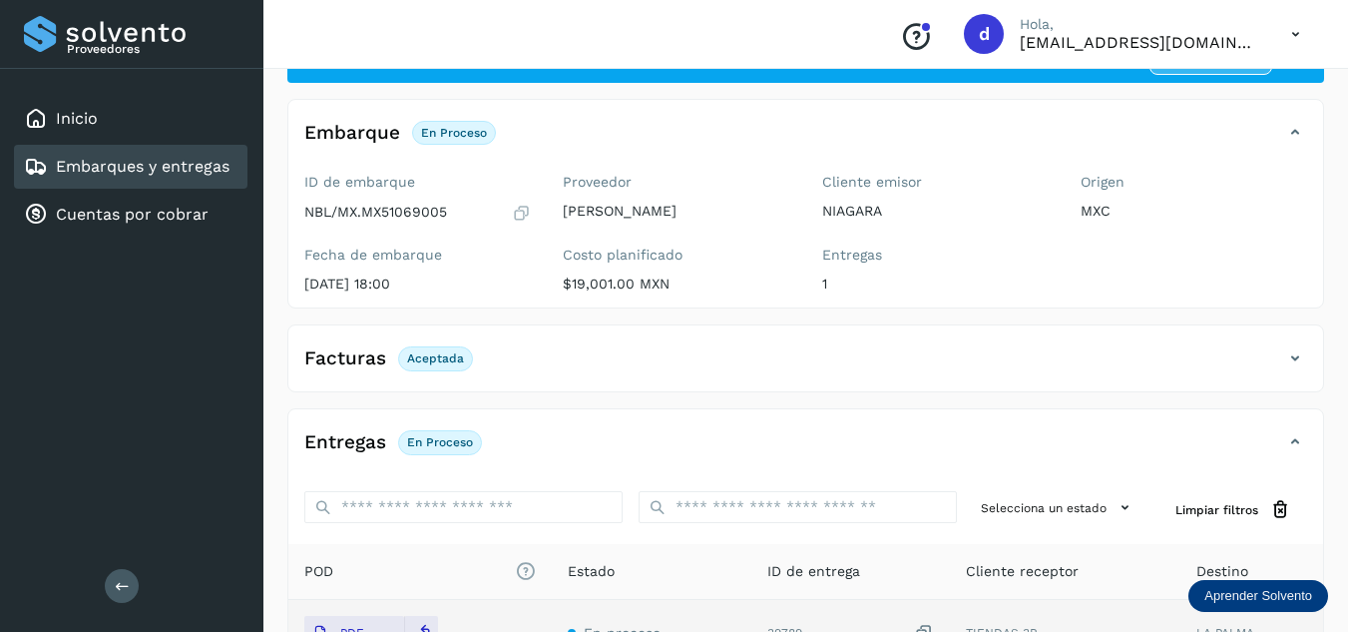
scroll to position [0, 0]
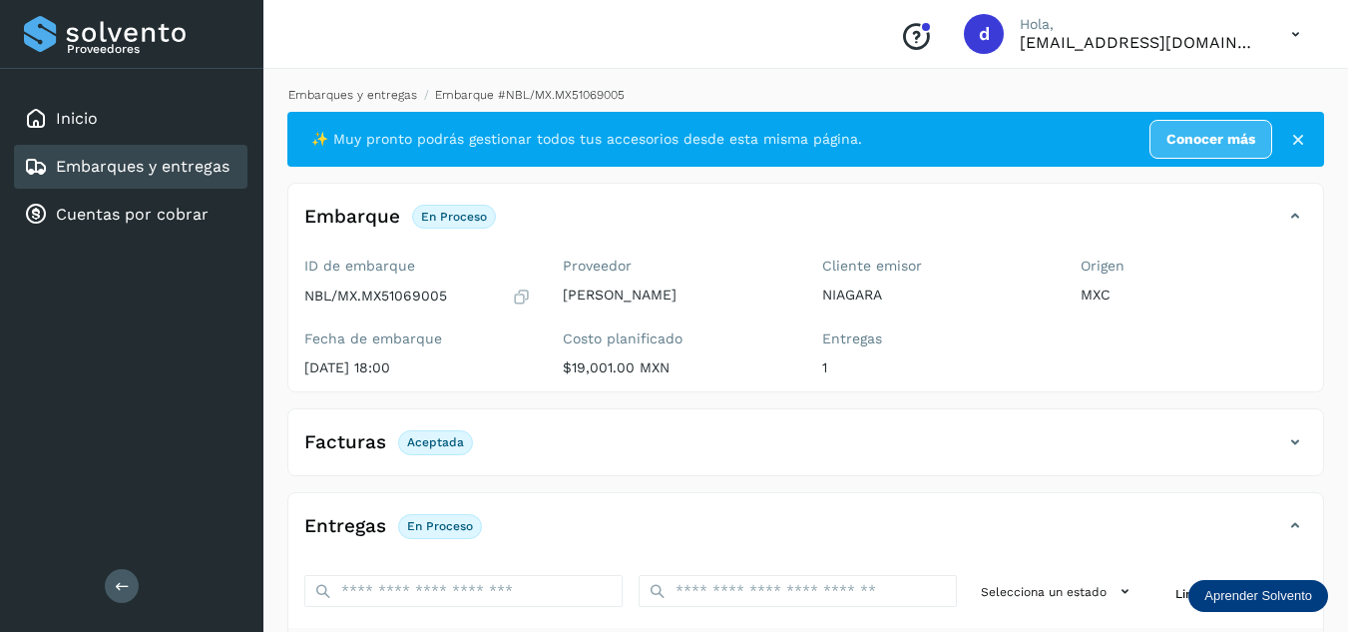
click at [344, 91] on link "Embarques y entregas" at bounding box center [352, 95] width 129 height 14
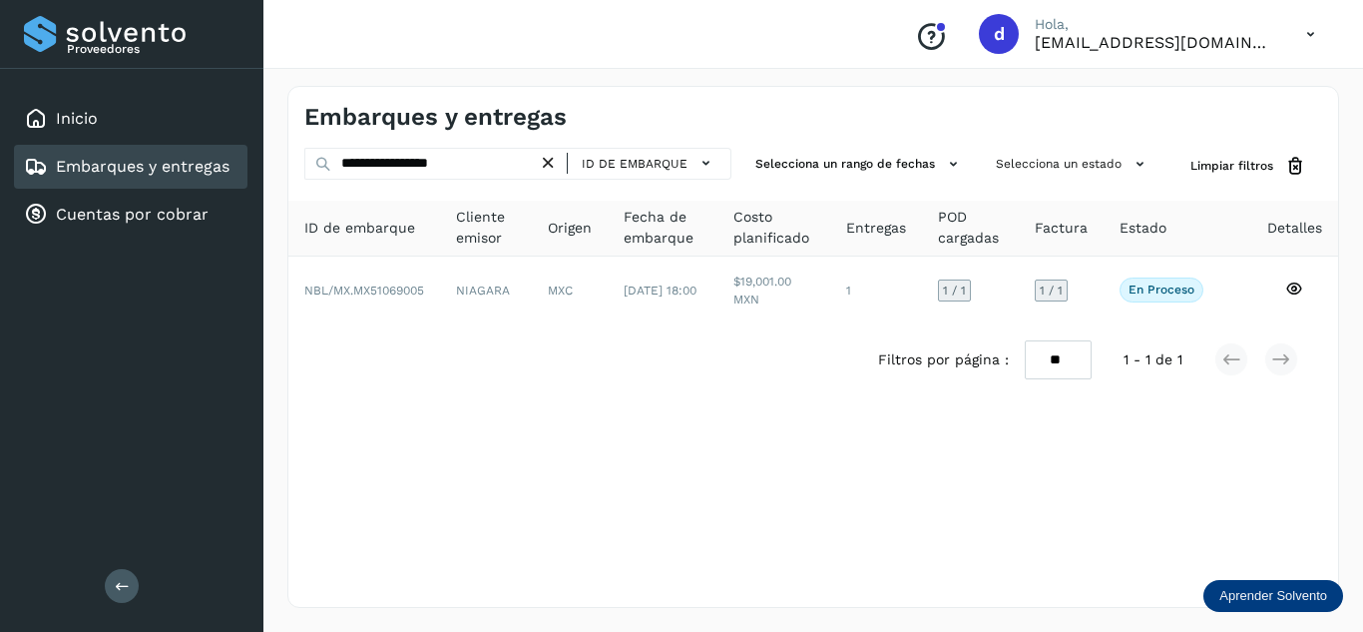
click at [554, 163] on icon at bounding box center [548, 163] width 21 height 21
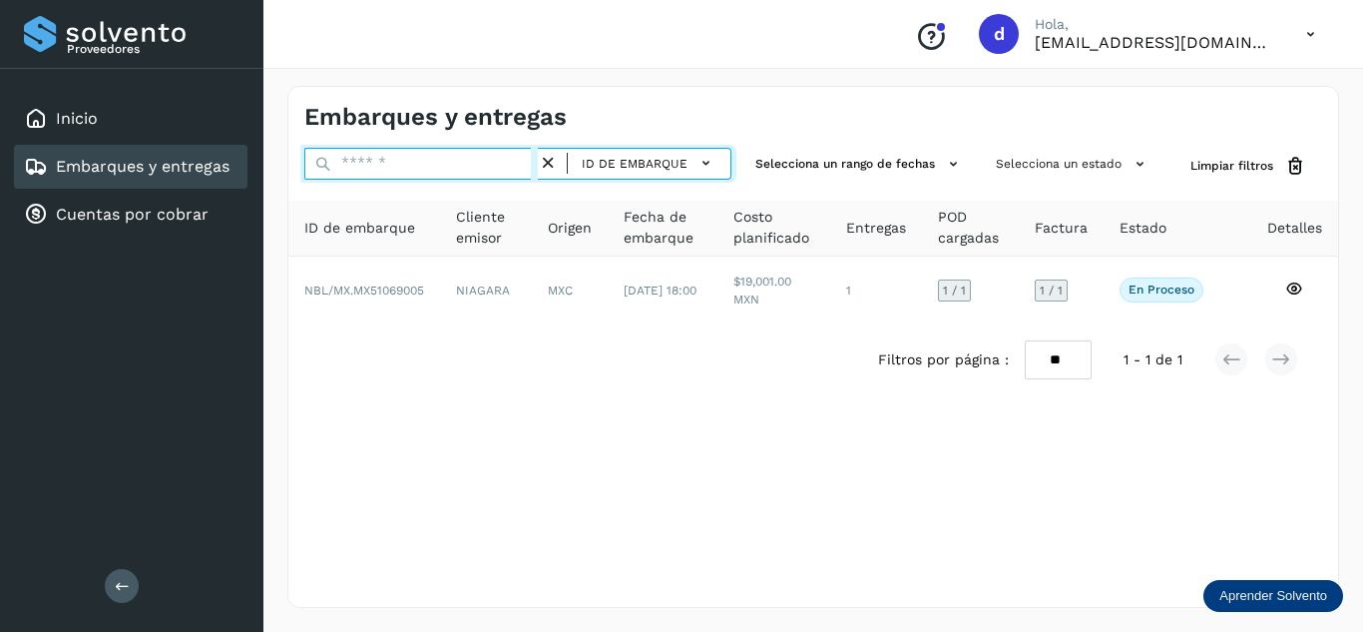
click at [521, 162] on input "text" at bounding box center [420, 164] width 233 height 32
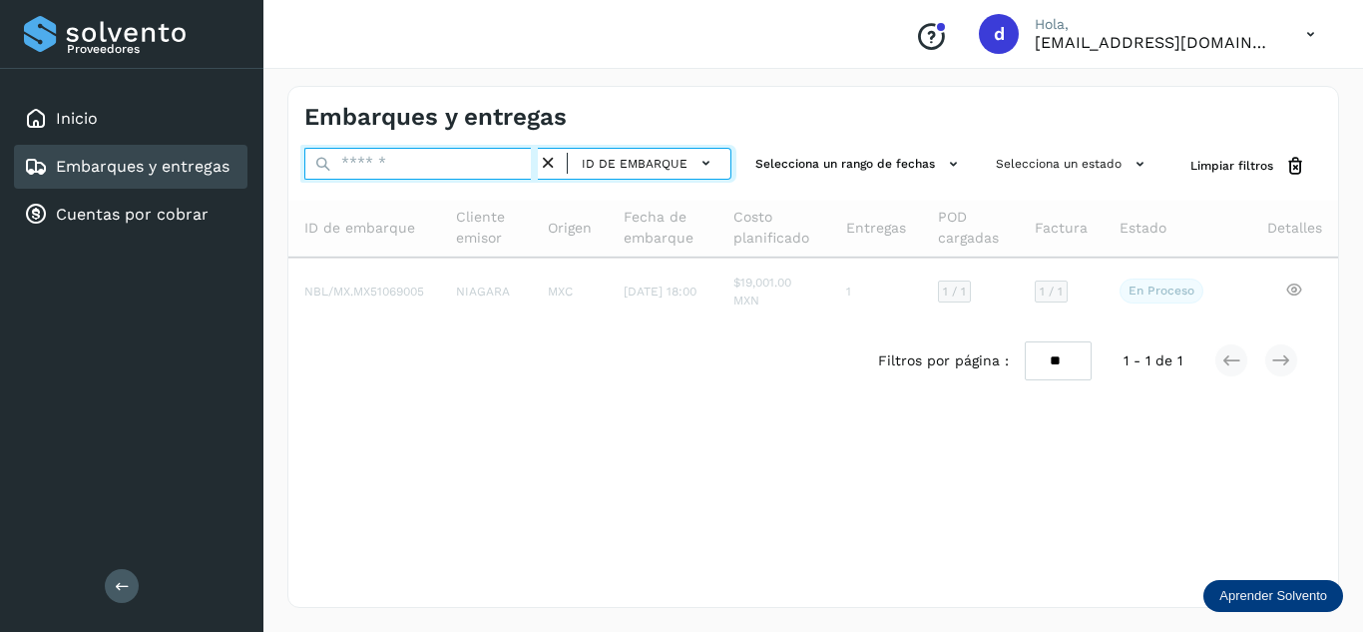
paste input "**********"
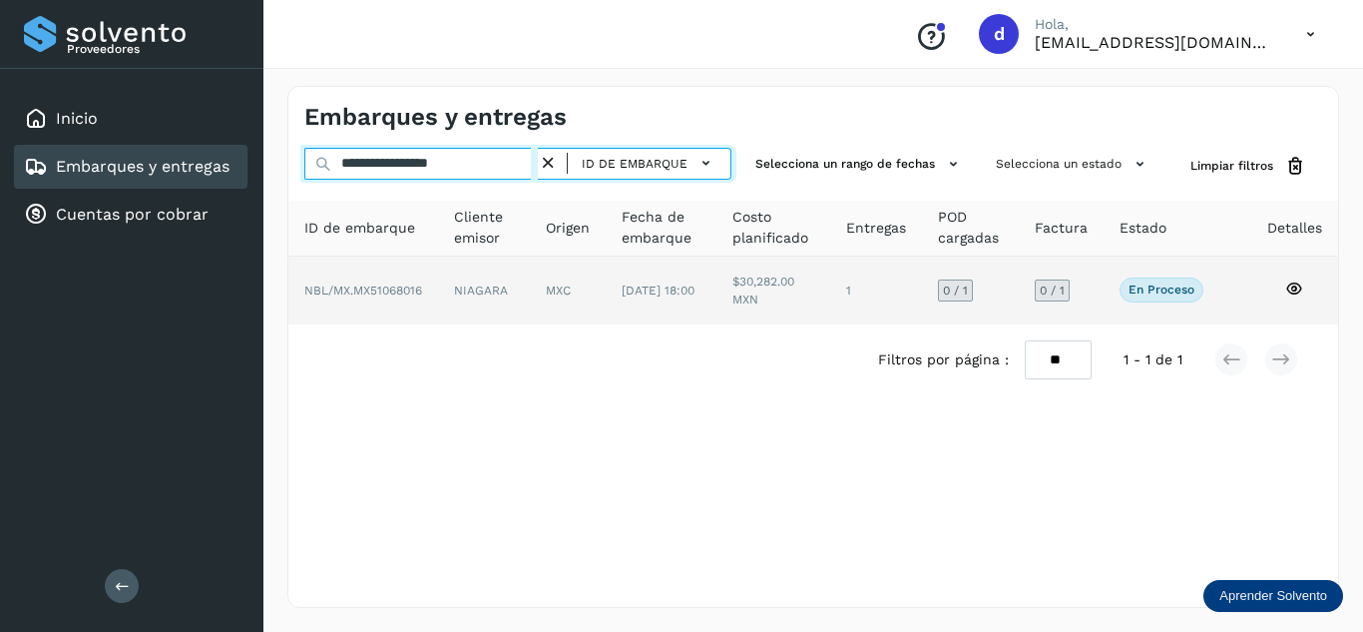
type input "**********"
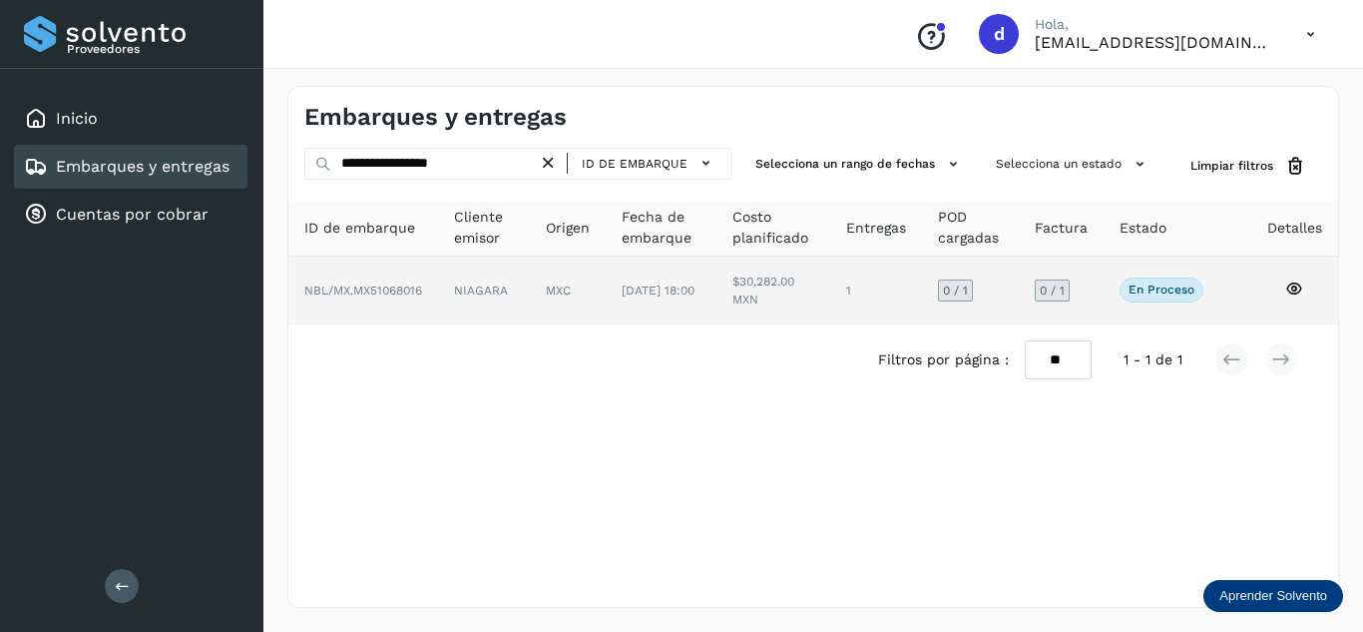
click at [1302, 290] on icon at bounding box center [1294, 288] width 18 height 18
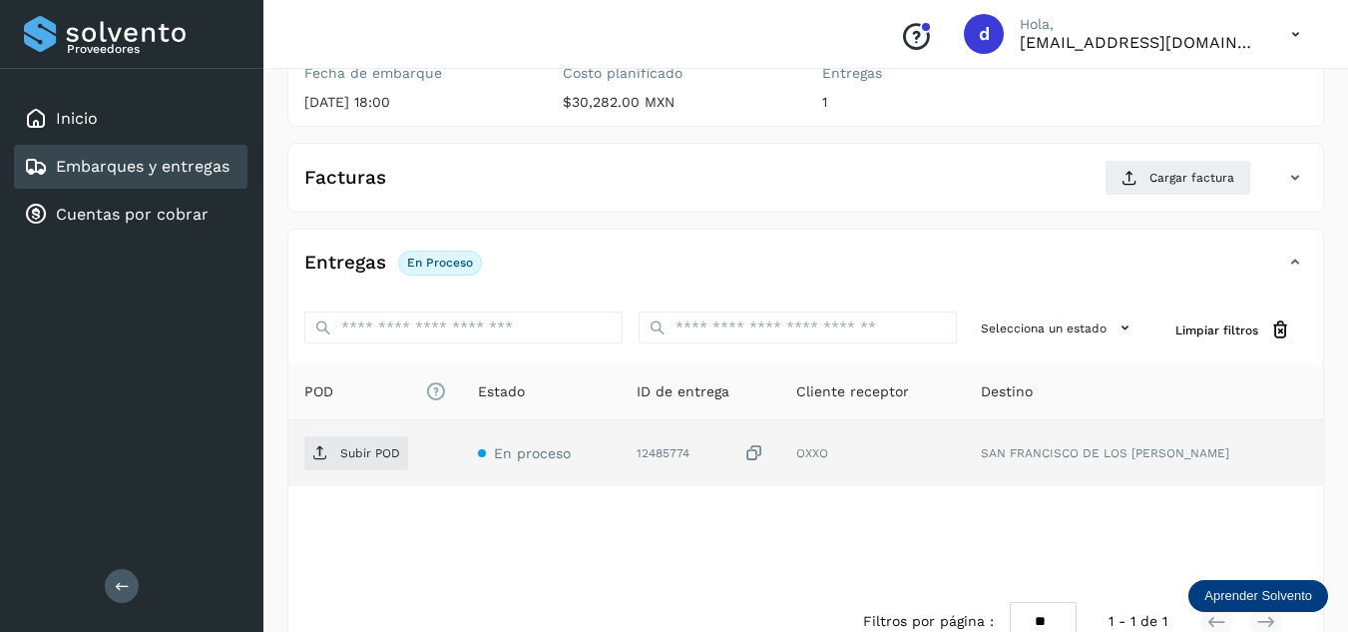
scroll to position [299, 0]
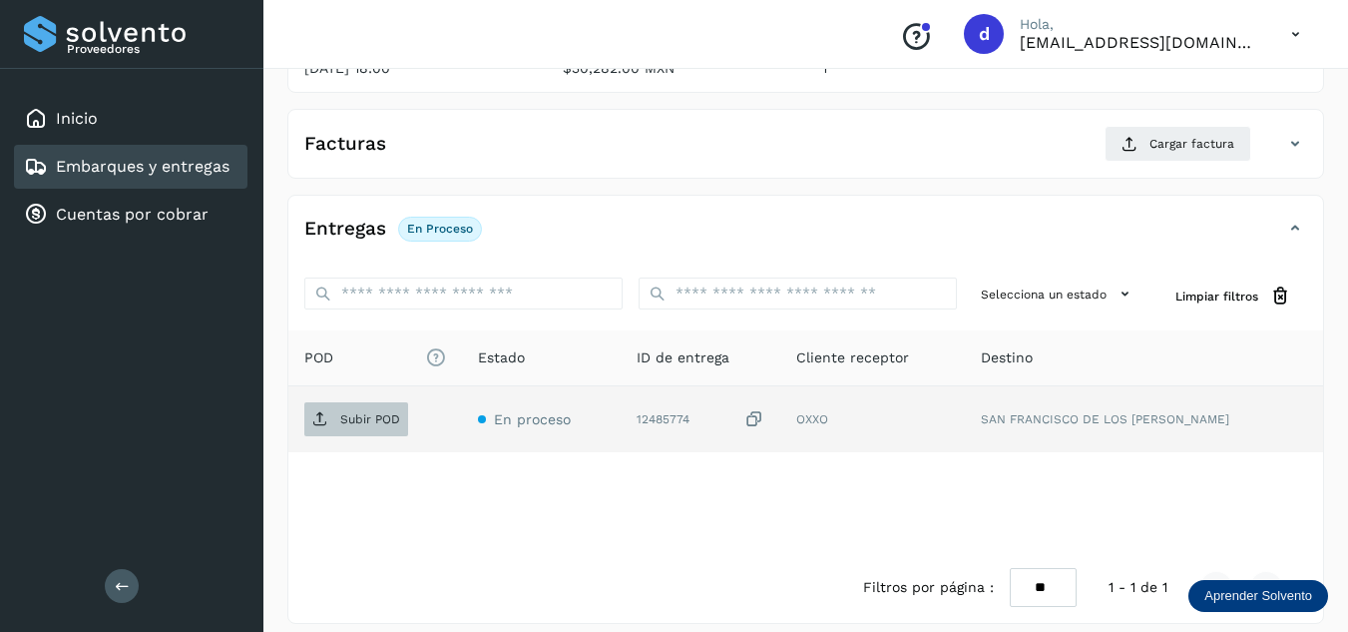
click at [379, 425] on p "Subir POD" at bounding box center [370, 419] width 60 height 14
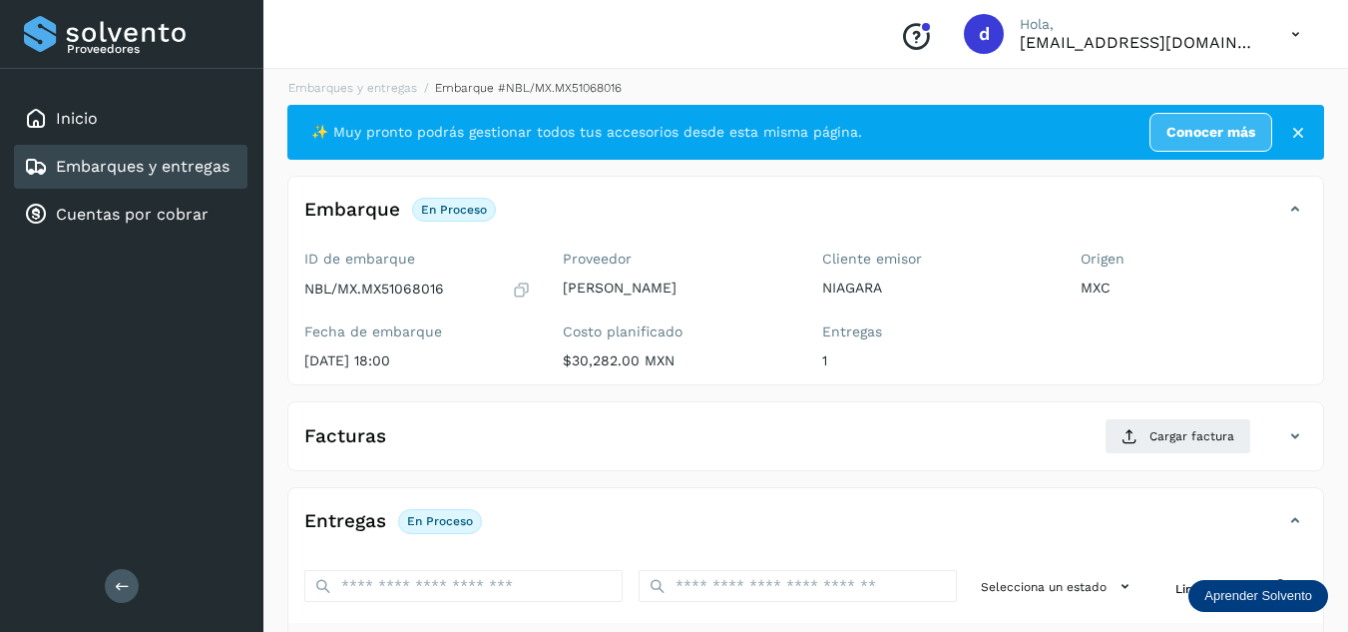
scroll to position [0, 0]
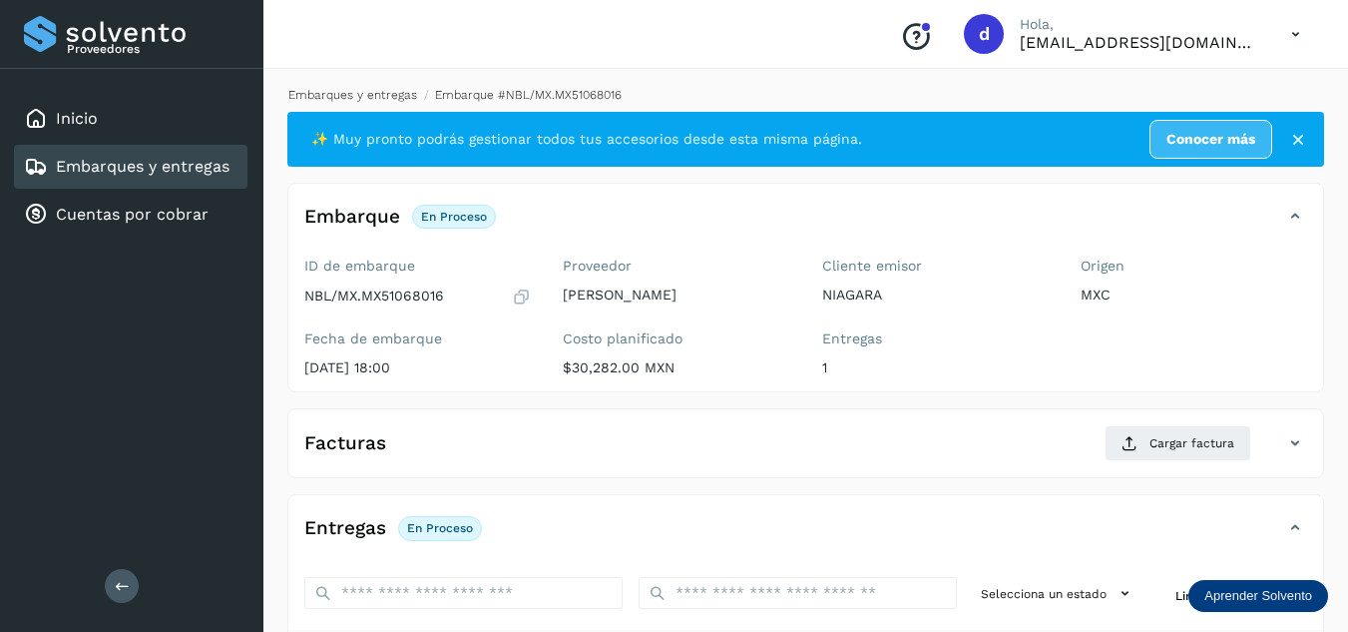
click at [379, 98] on link "Embarques y entregas" at bounding box center [352, 95] width 129 height 14
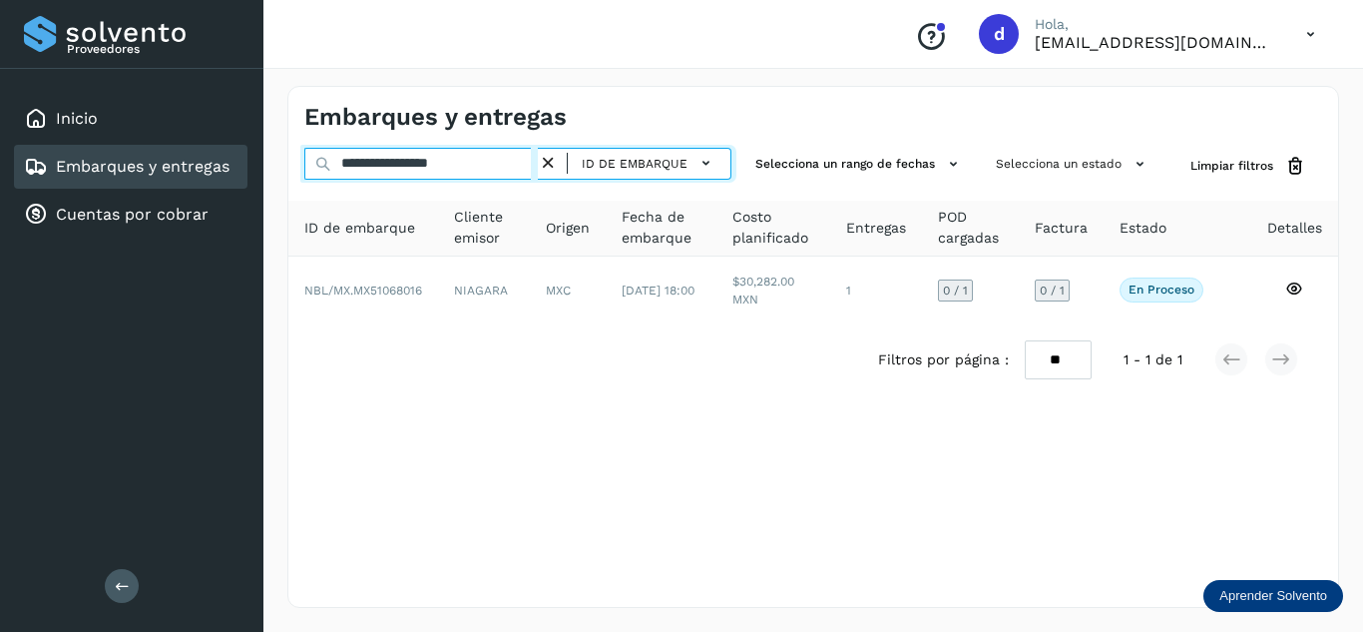
click at [538, 164] on input "**********" at bounding box center [420, 164] width 233 height 32
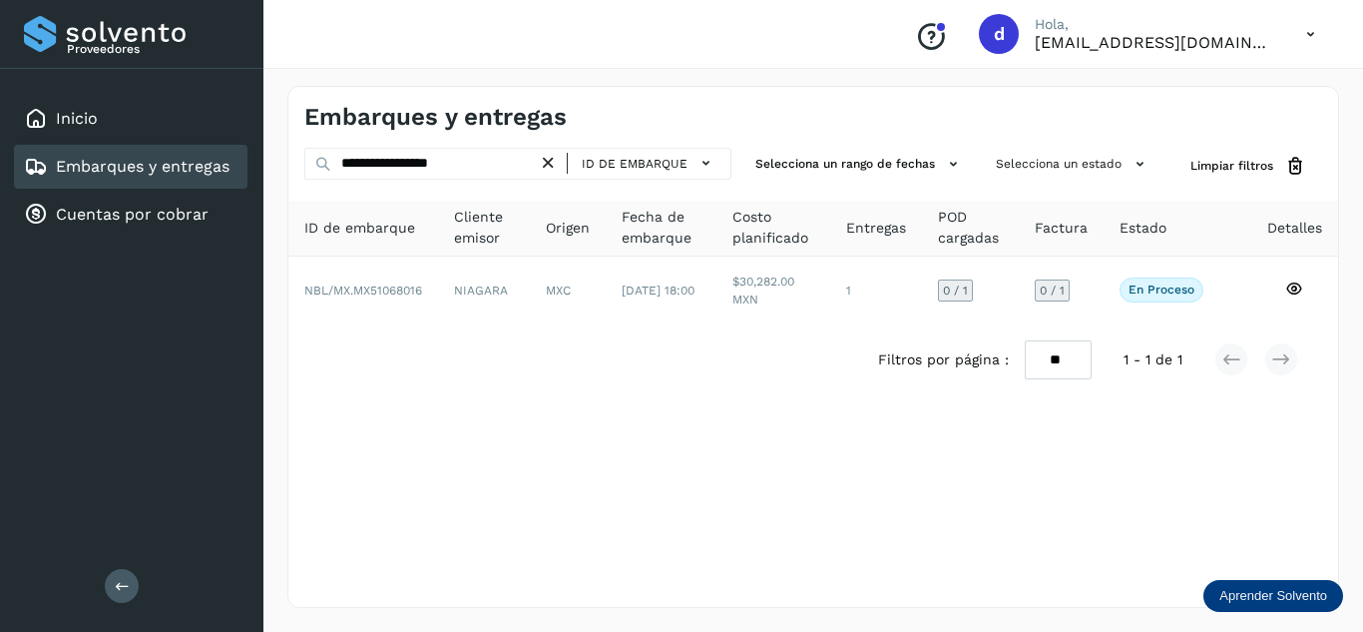
click at [546, 161] on icon at bounding box center [548, 163] width 21 height 21
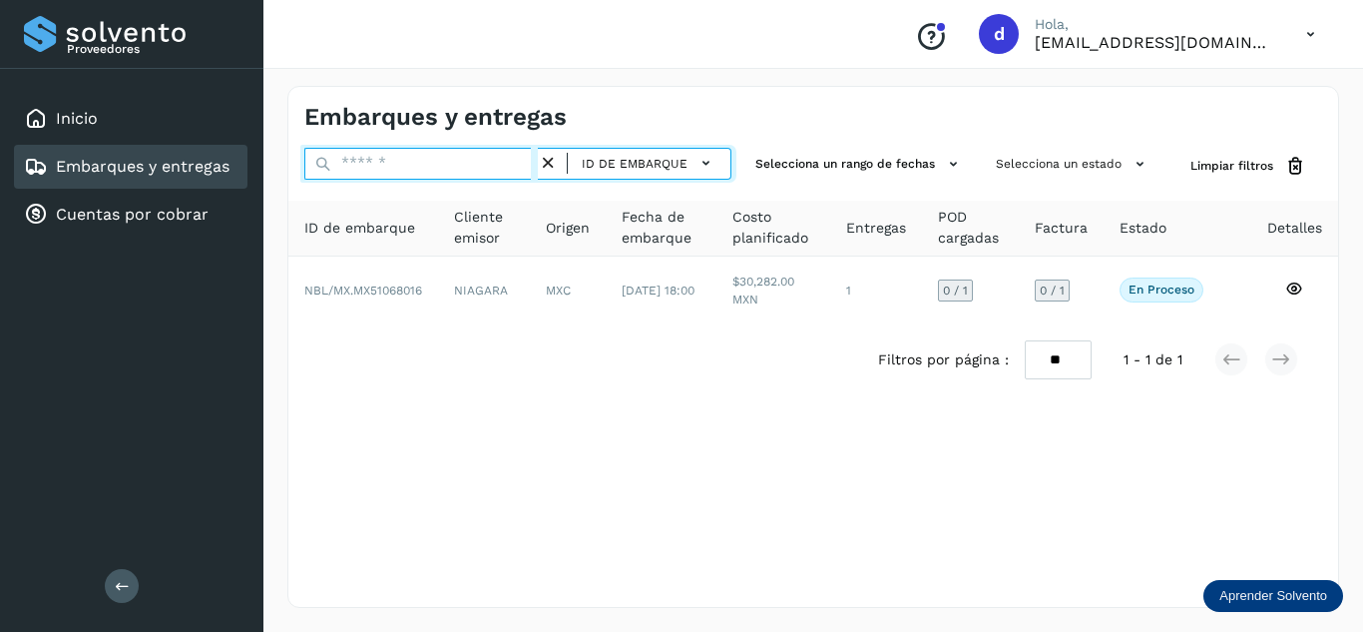
click at [528, 161] on input "text" at bounding box center [420, 164] width 233 height 32
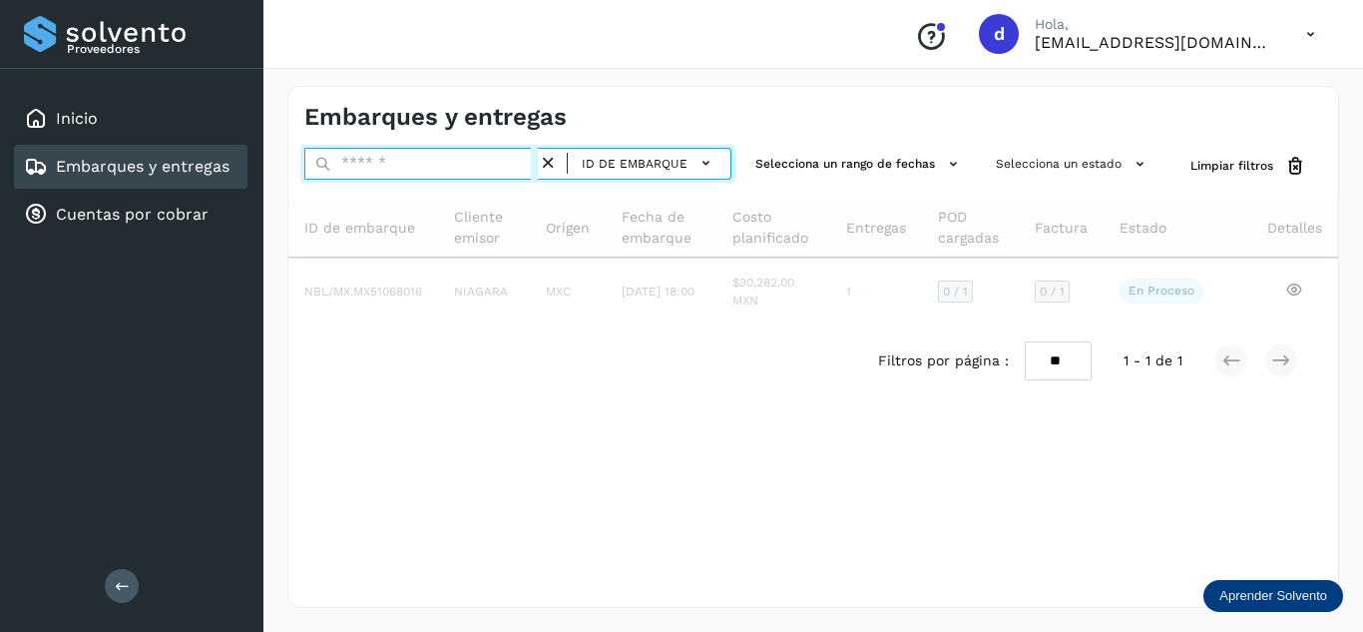
paste input "**********"
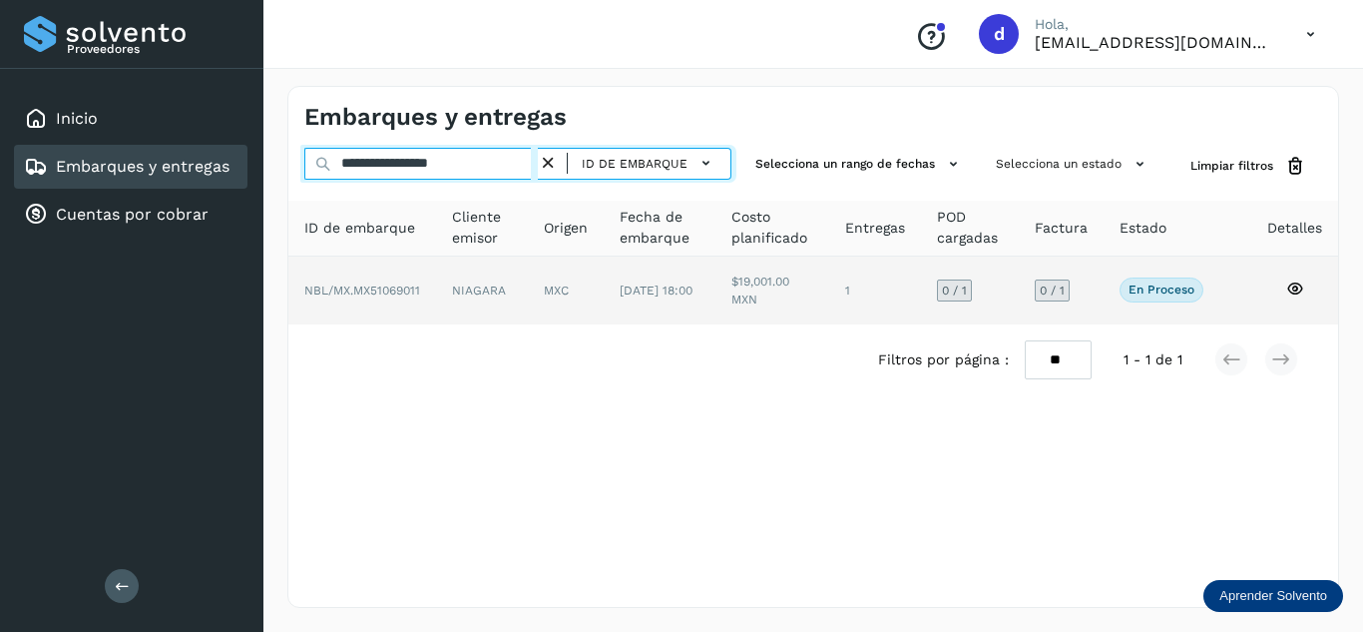
type input "**********"
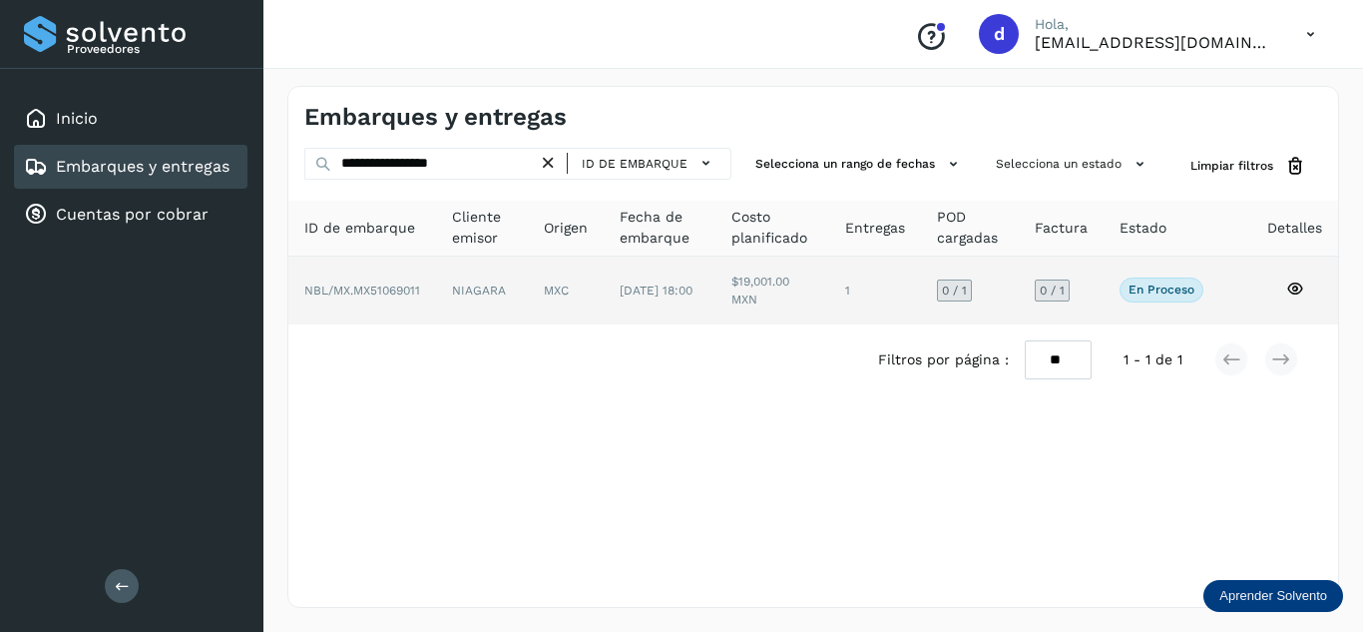
click at [1287, 286] on icon at bounding box center [1295, 288] width 18 height 18
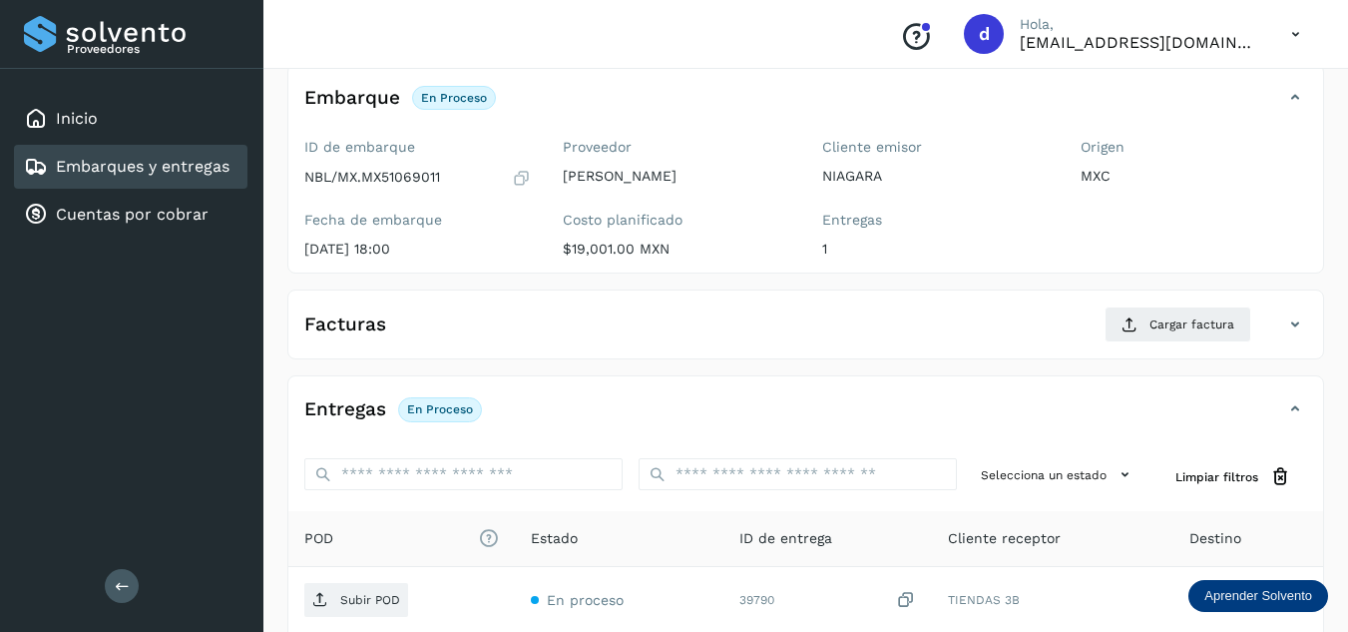
scroll to position [299, 0]
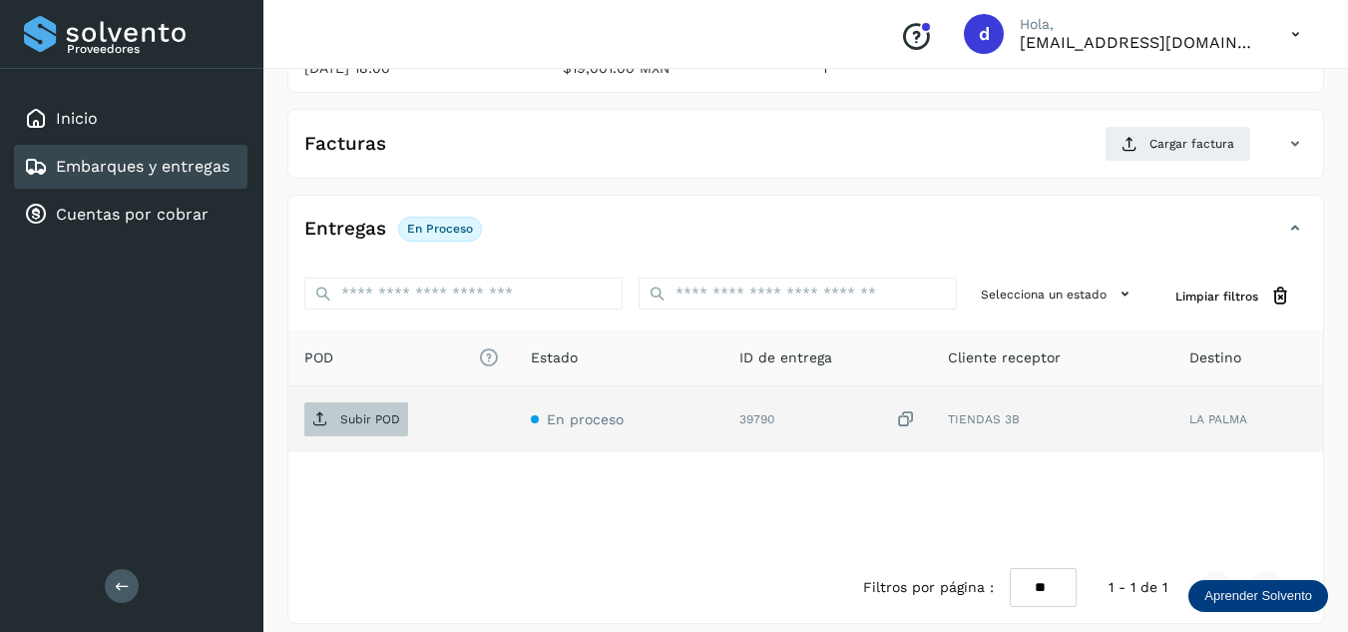
click at [357, 406] on span "Subir POD" at bounding box center [356, 419] width 104 height 32
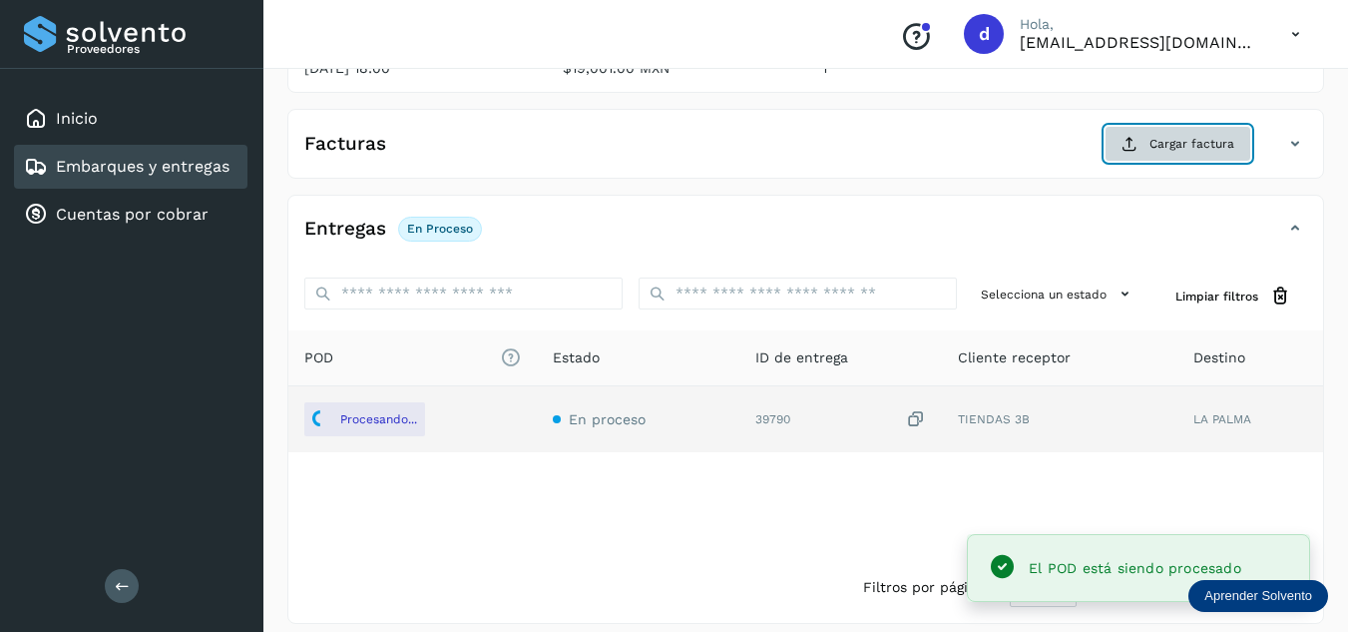
click at [1137, 140] on icon at bounding box center [1129, 144] width 16 height 16
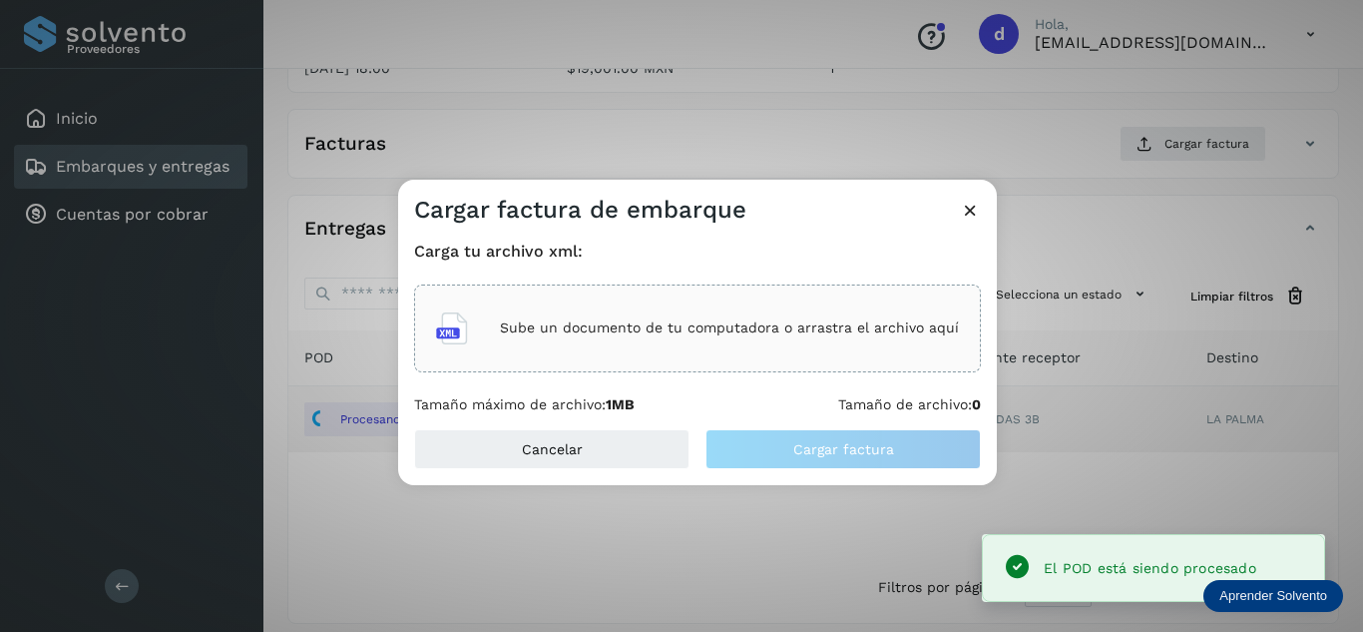
click at [563, 342] on div "Sube un documento de tu computadora o arrastra el archivo aquí" at bounding box center [697, 328] width 523 height 54
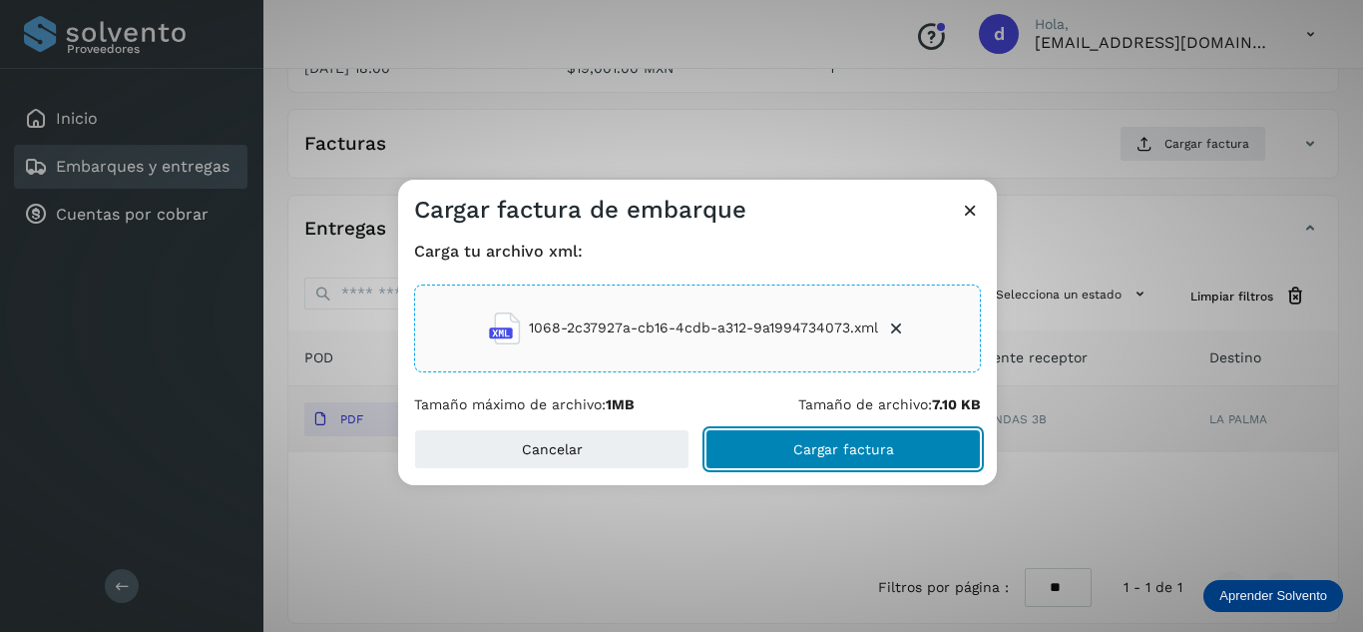
click at [864, 435] on button "Cargar factura" at bounding box center [842, 449] width 275 height 40
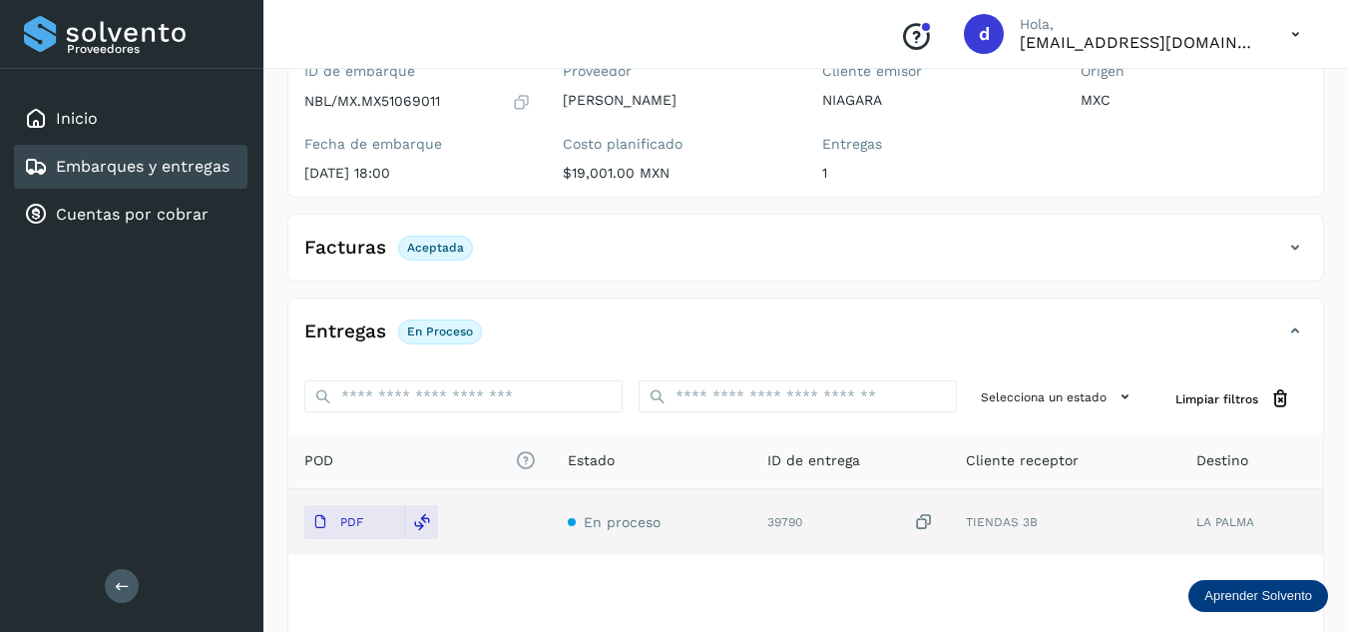
scroll to position [0, 0]
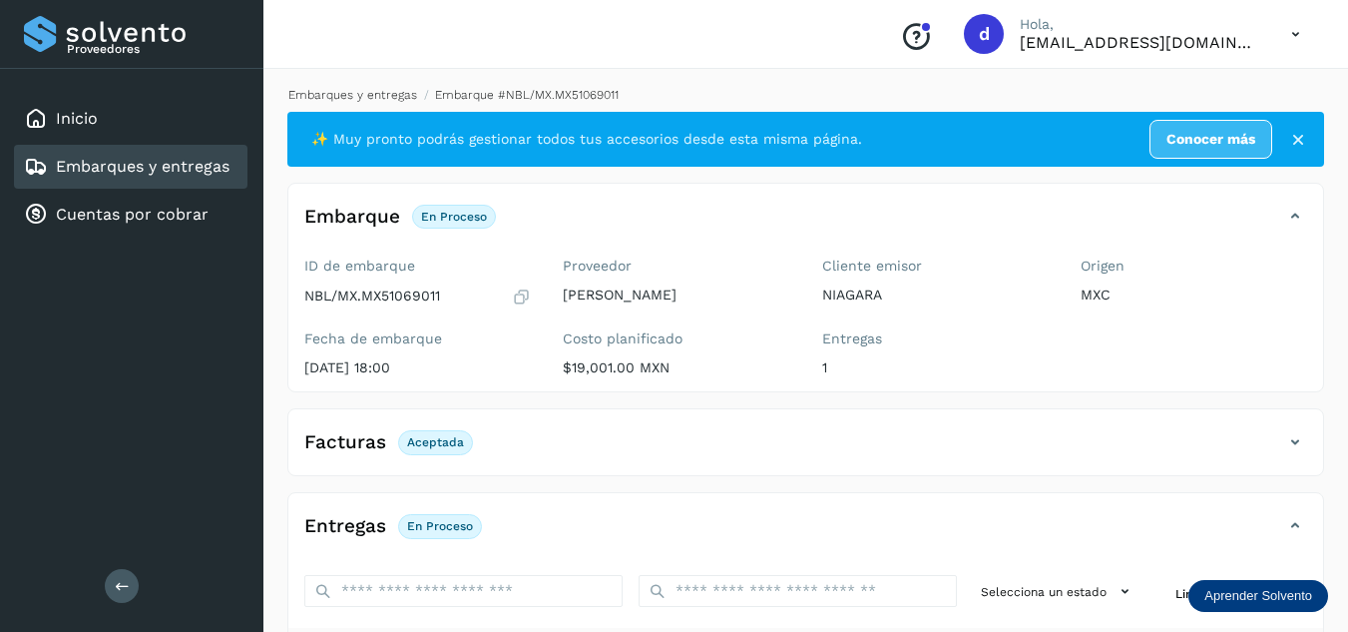
click at [381, 94] on link "Embarques y entregas" at bounding box center [352, 95] width 129 height 14
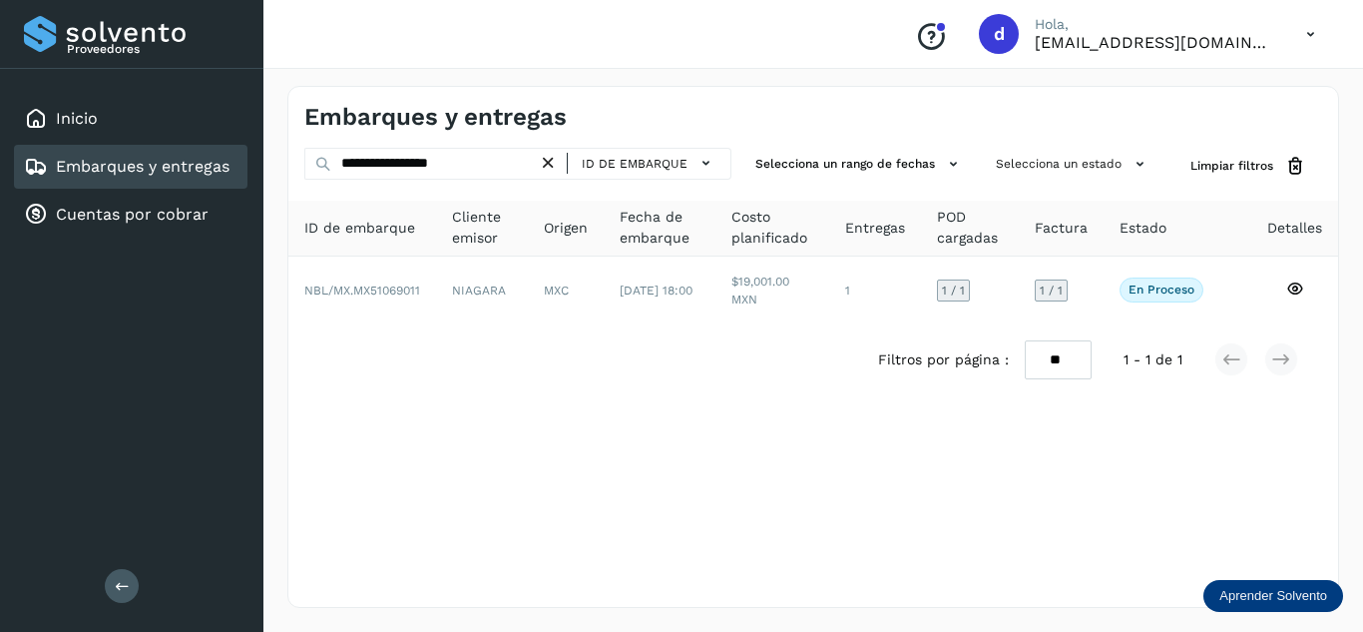
click at [549, 165] on icon at bounding box center [548, 163] width 21 height 21
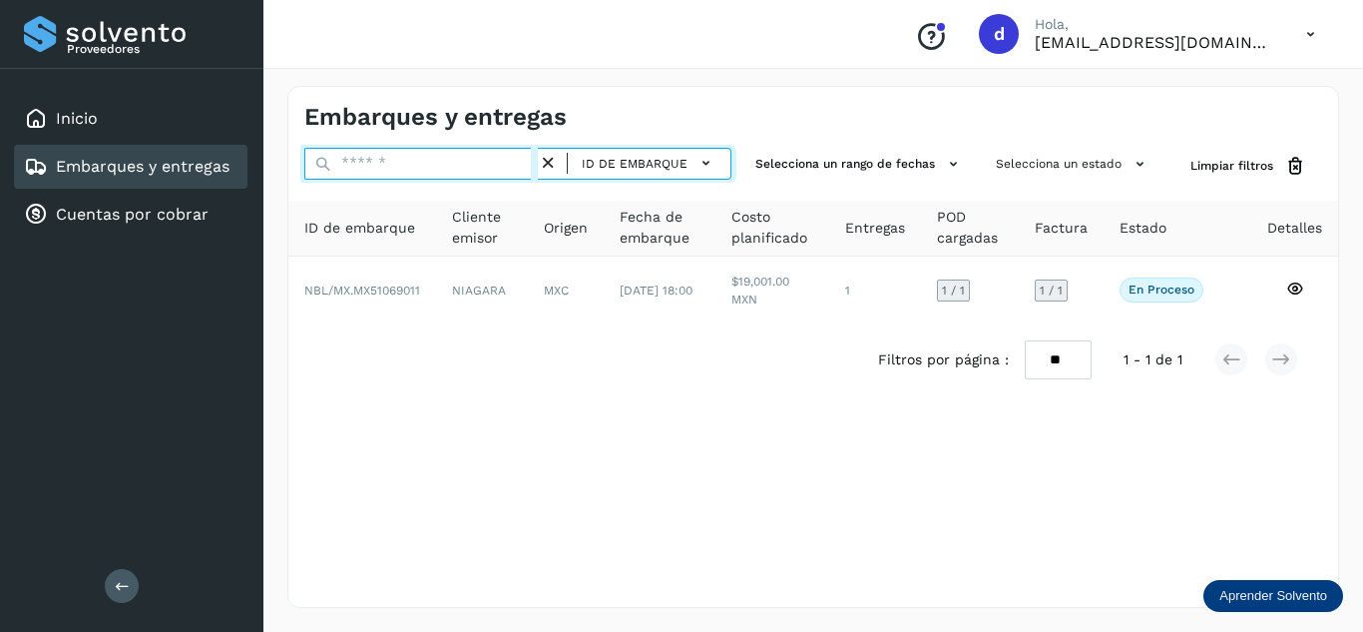
click at [451, 175] on input "text" at bounding box center [420, 164] width 233 height 32
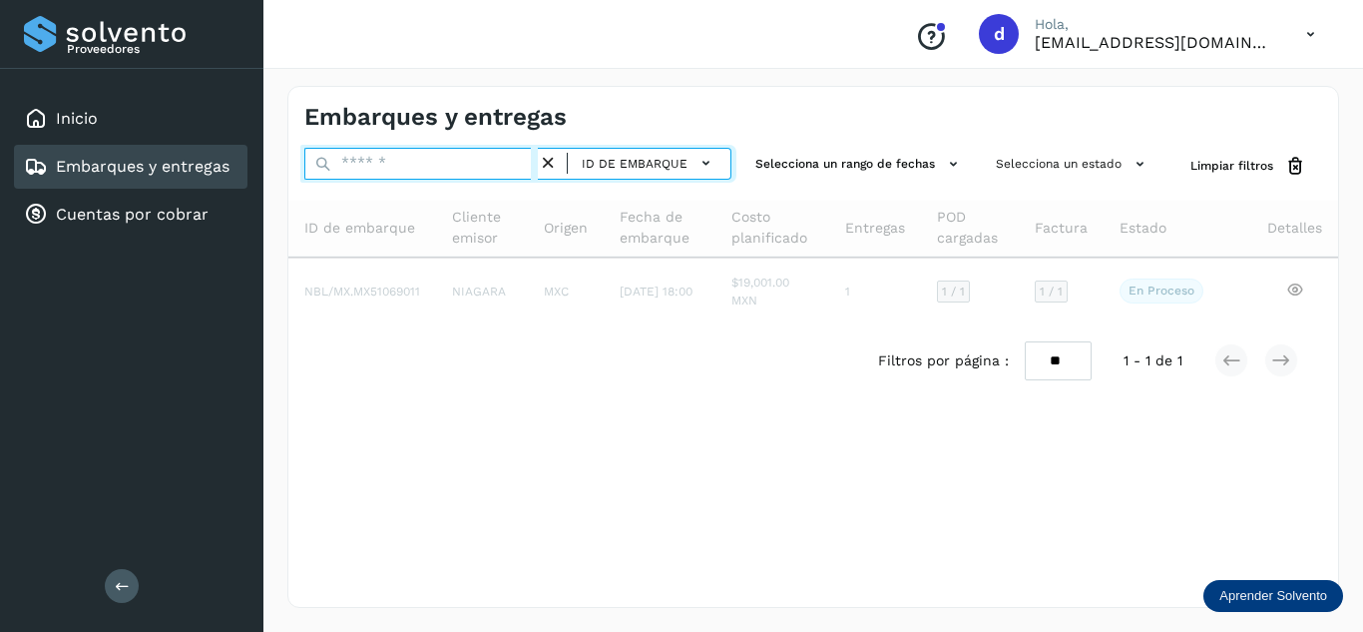
paste input "**********"
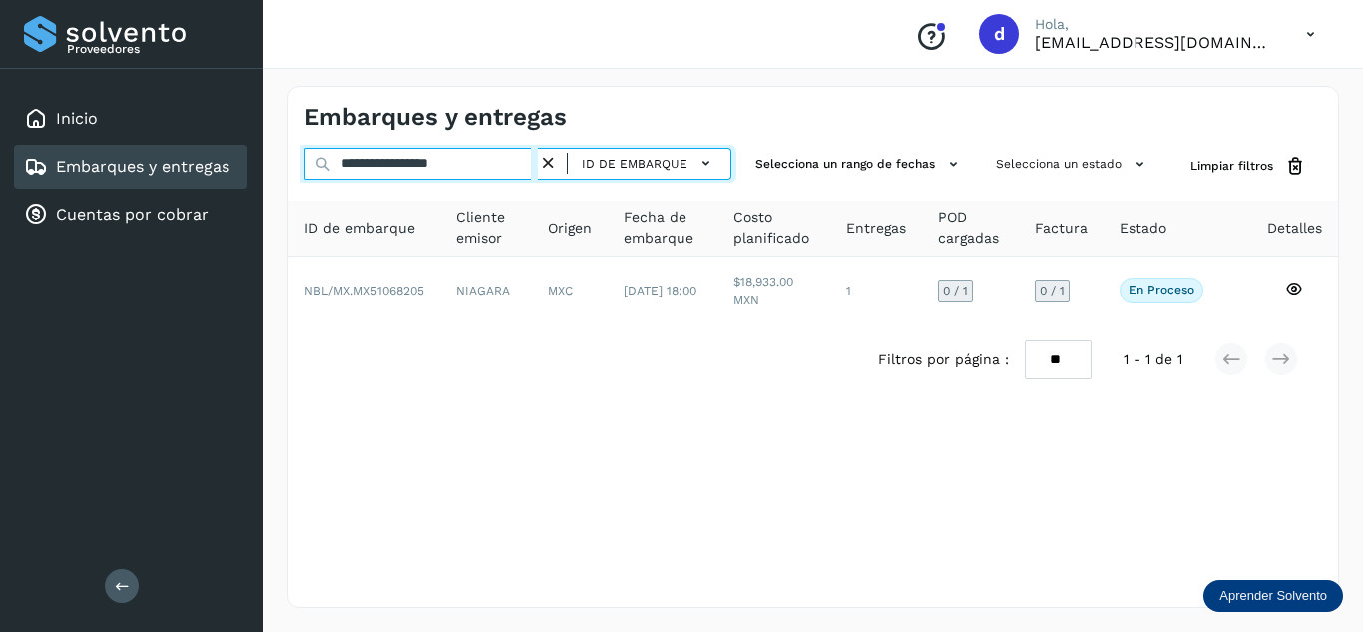
type input "**********"
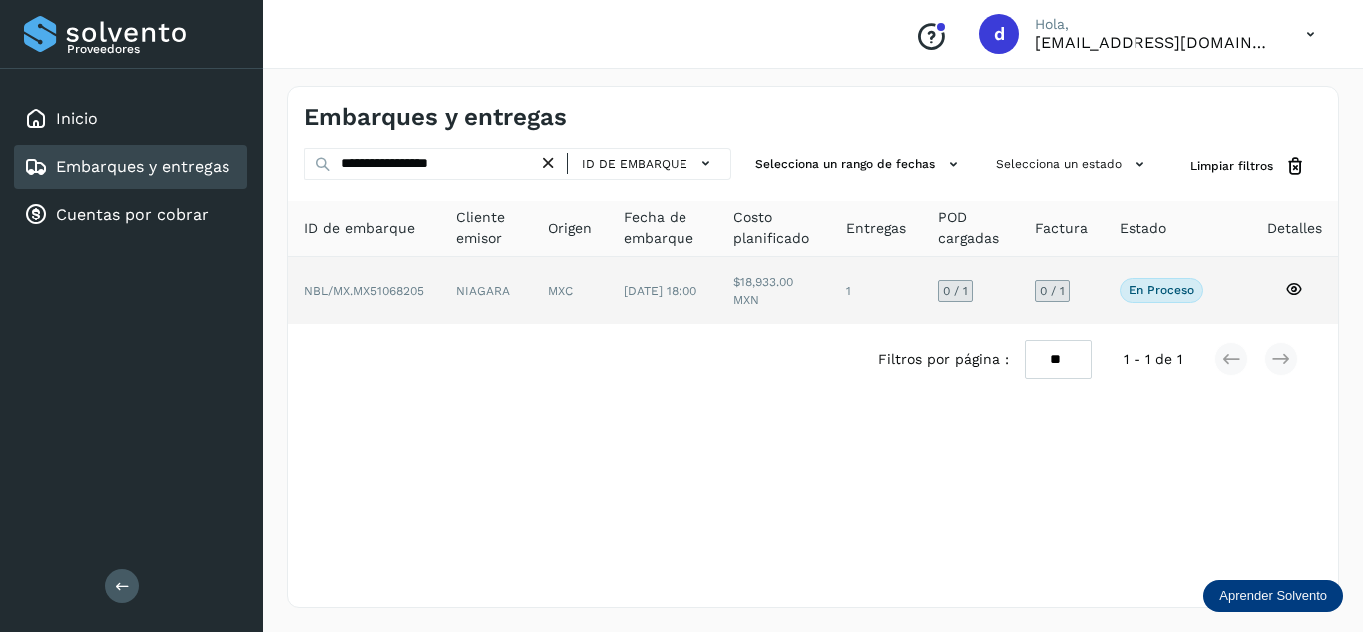
click at [1301, 288] on icon at bounding box center [1294, 288] width 18 height 18
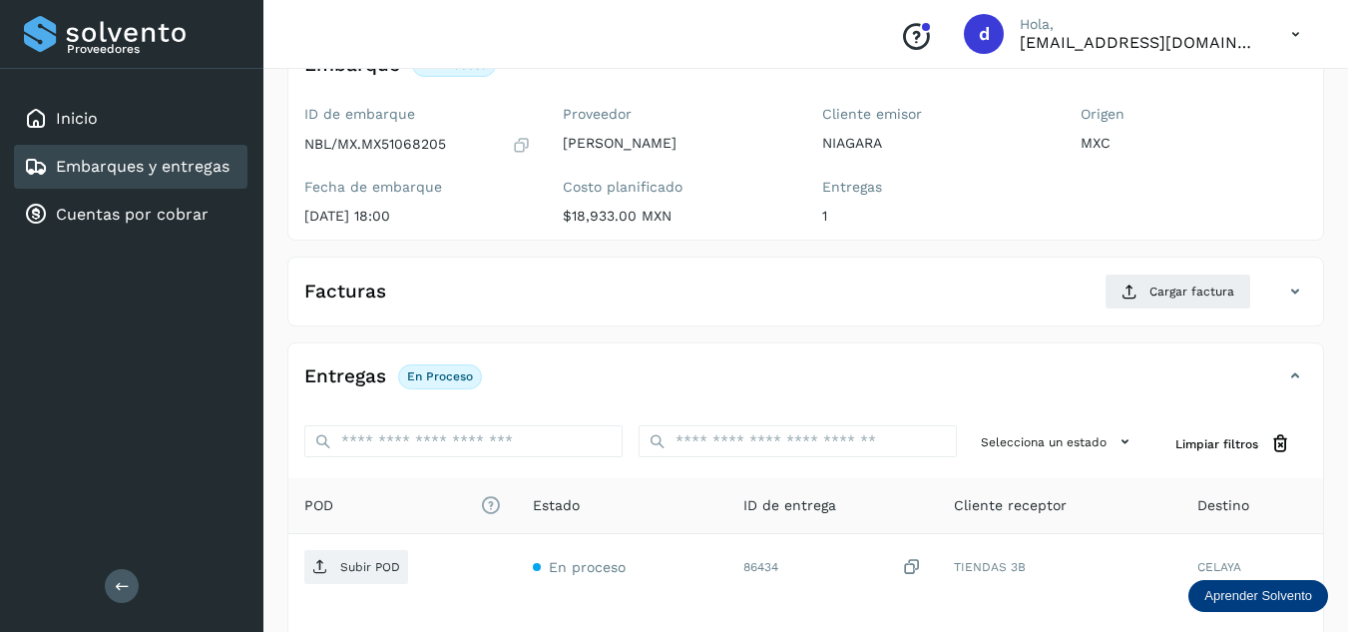
scroll to position [299, 0]
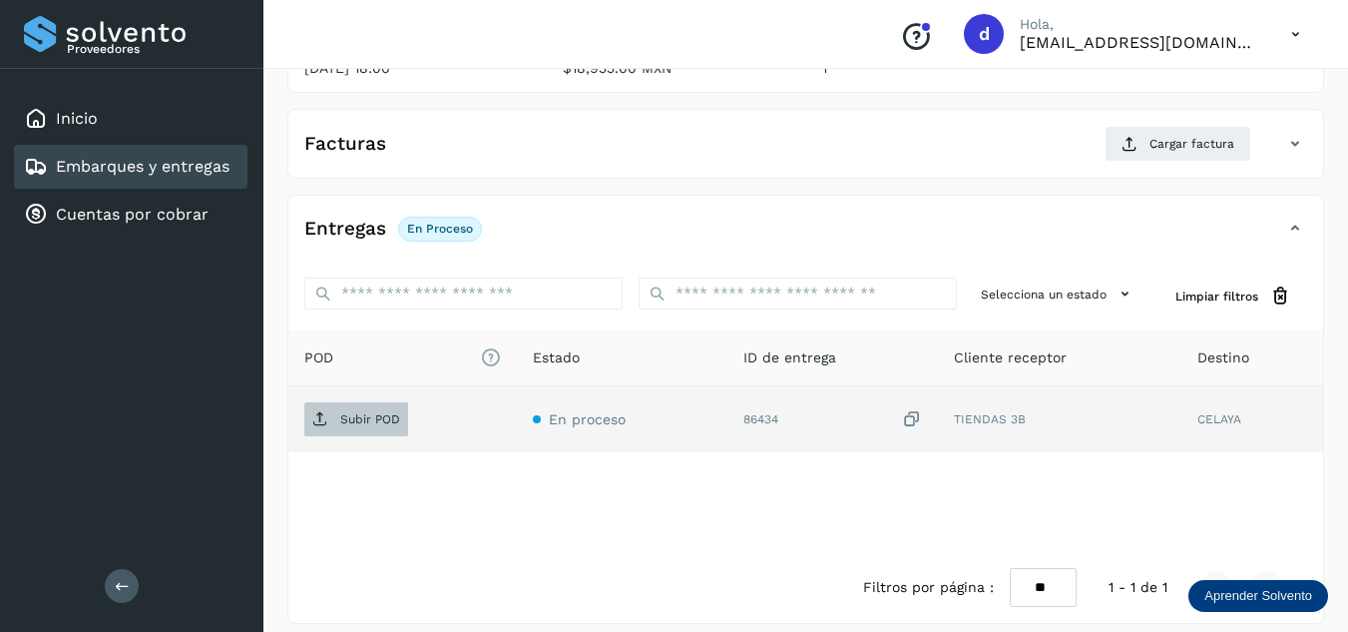
drag, startPoint x: 353, startPoint y: 393, endPoint x: 361, endPoint y: 412, distance: 20.6
click at [517, 397] on td "Subir POD" at bounding box center [622, 419] width 211 height 66
click at [362, 412] on p "Subir POD" at bounding box center [370, 419] width 60 height 14
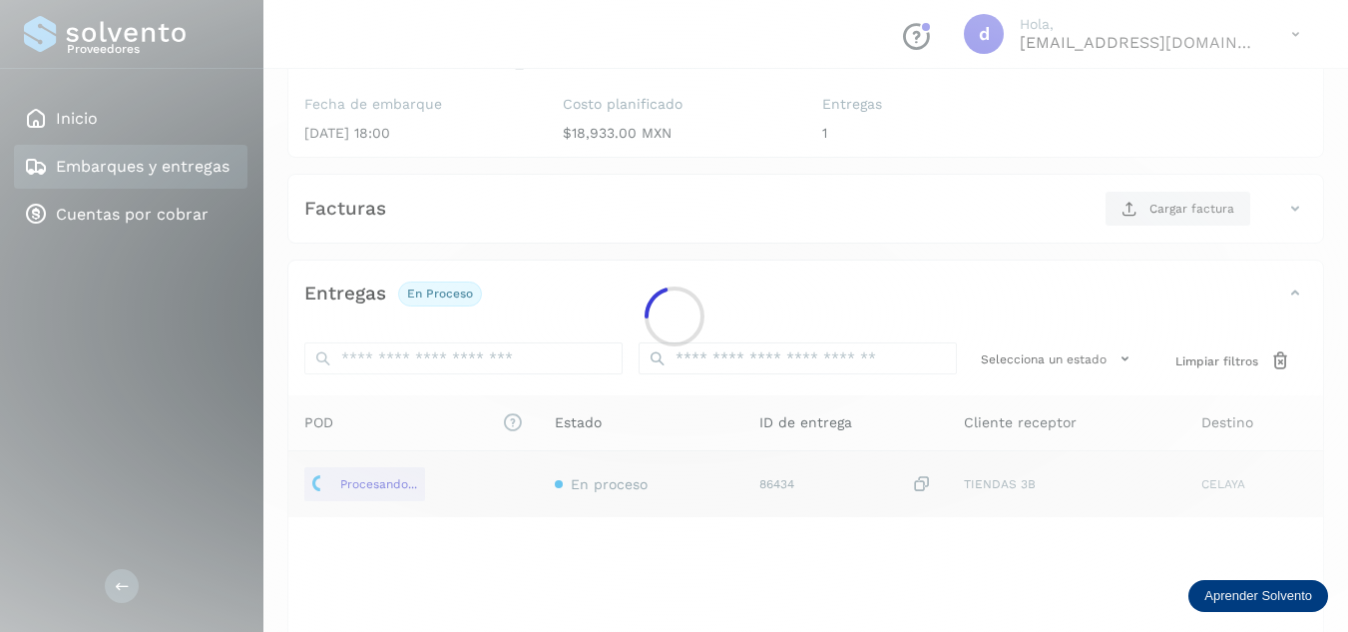
scroll to position [200, 0]
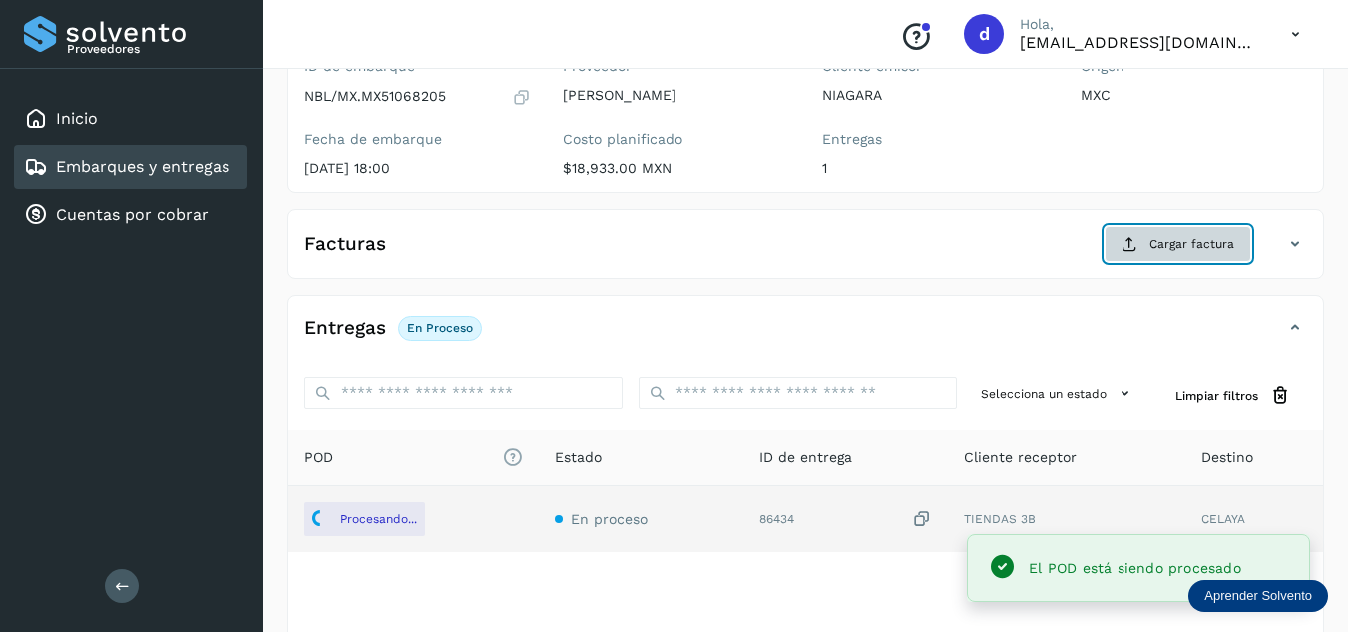
click at [1132, 230] on button "Cargar factura" at bounding box center [1177, 243] width 147 height 36
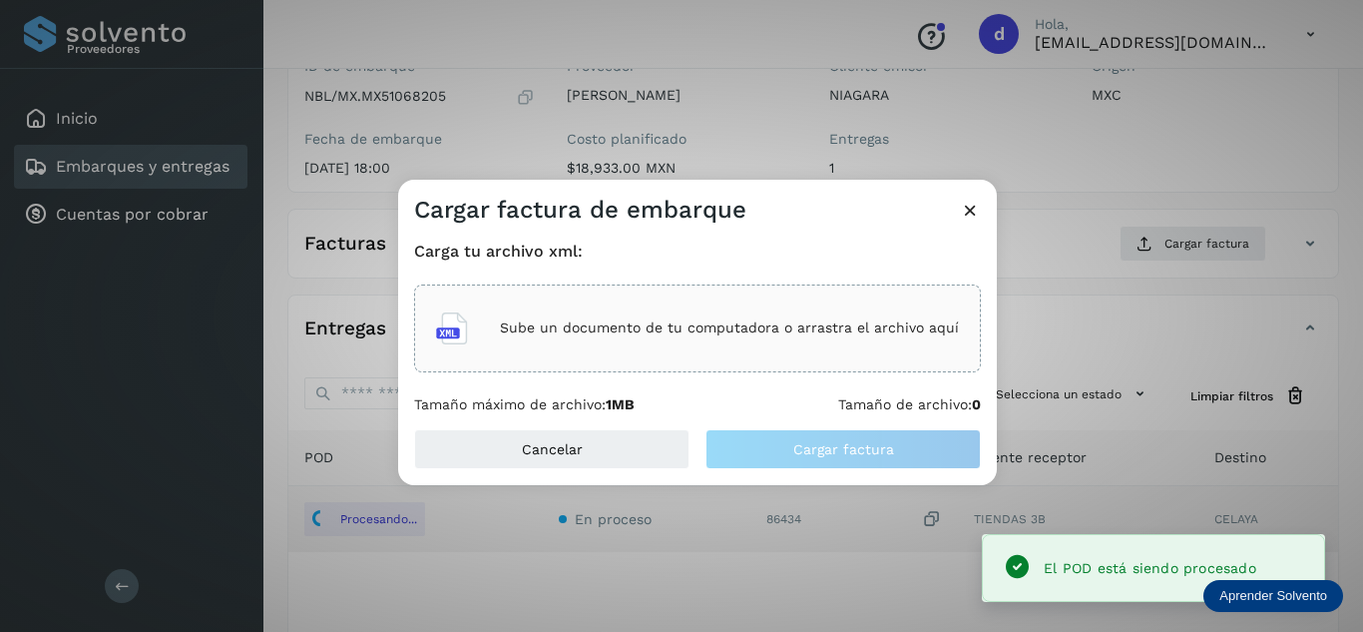
click at [753, 340] on div "Sube un documento de tu computadora o arrastra el archivo aquí" at bounding box center [697, 328] width 523 height 54
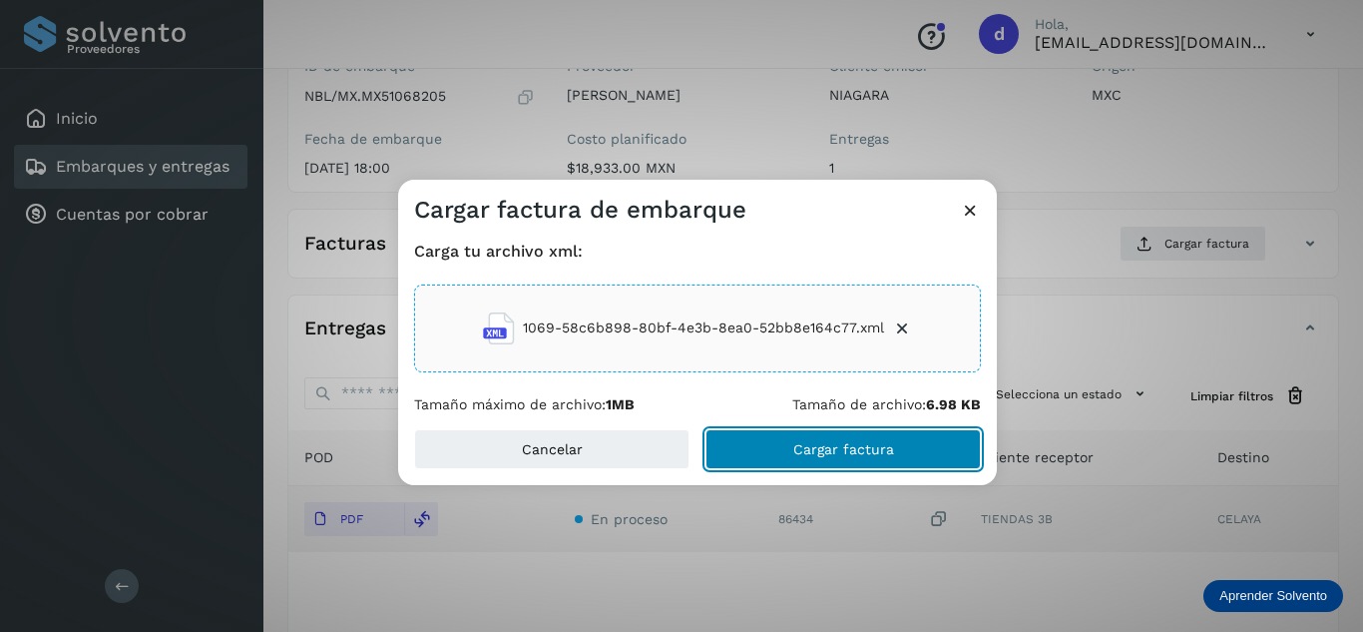
click at [865, 450] on span "Cargar factura" at bounding box center [843, 449] width 101 height 14
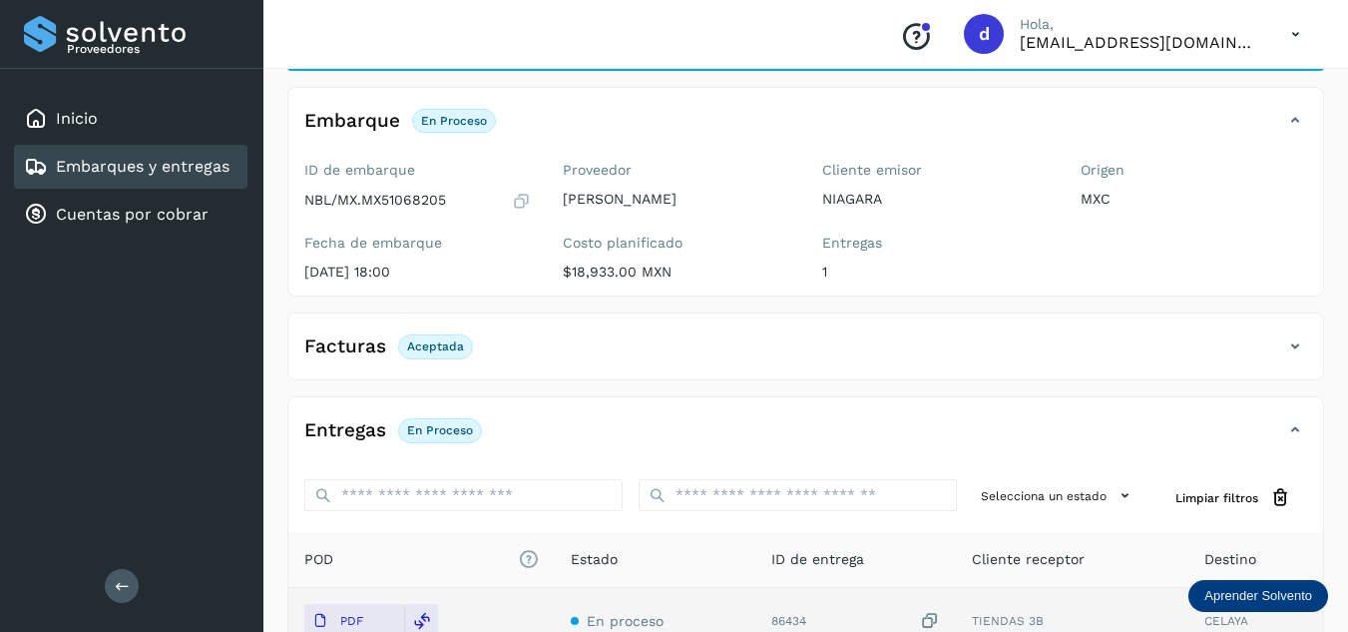
scroll to position [0, 0]
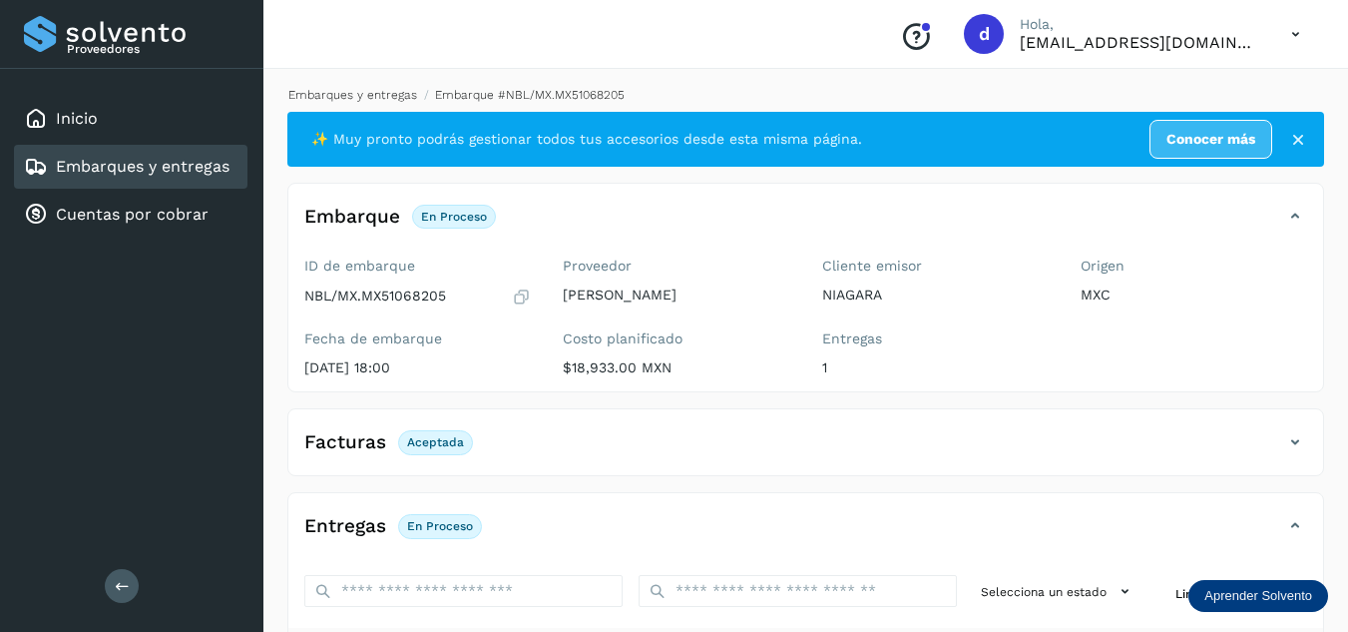
click at [393, 100] on link "Embarques y entregas" at bounding box center [352, 95] width 129 height 14
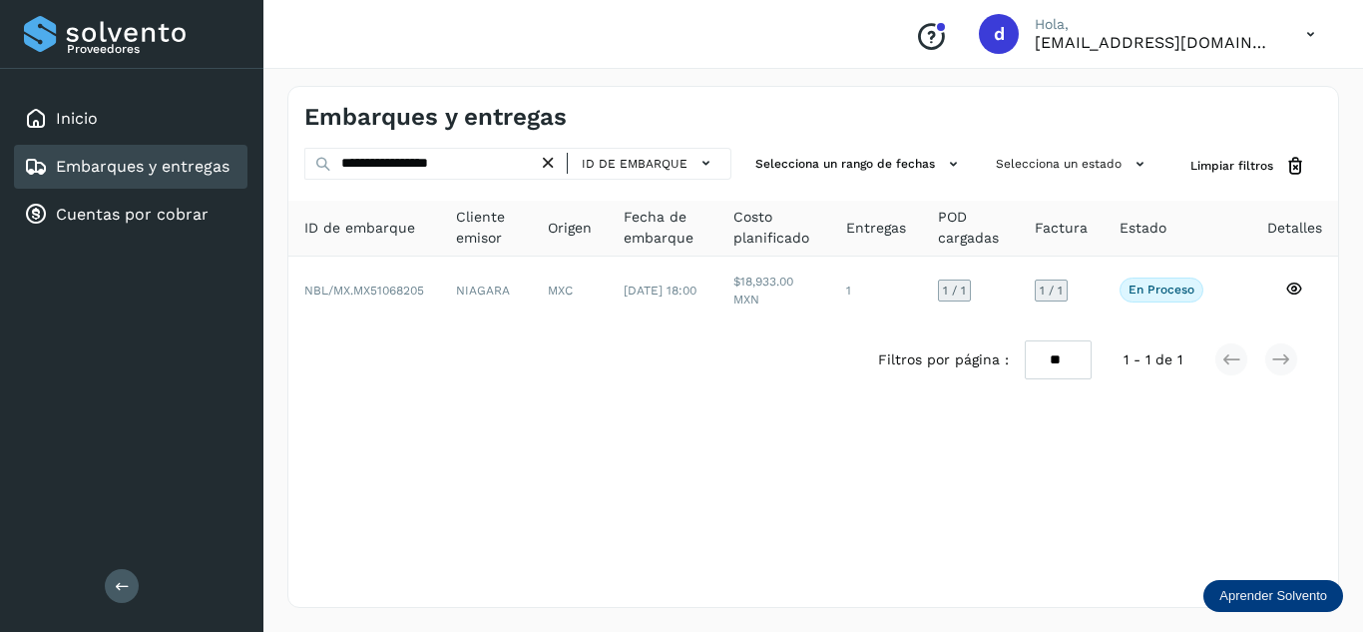
click at [554, 167] on icon at bounding box center [548, 163] width 21 height 21
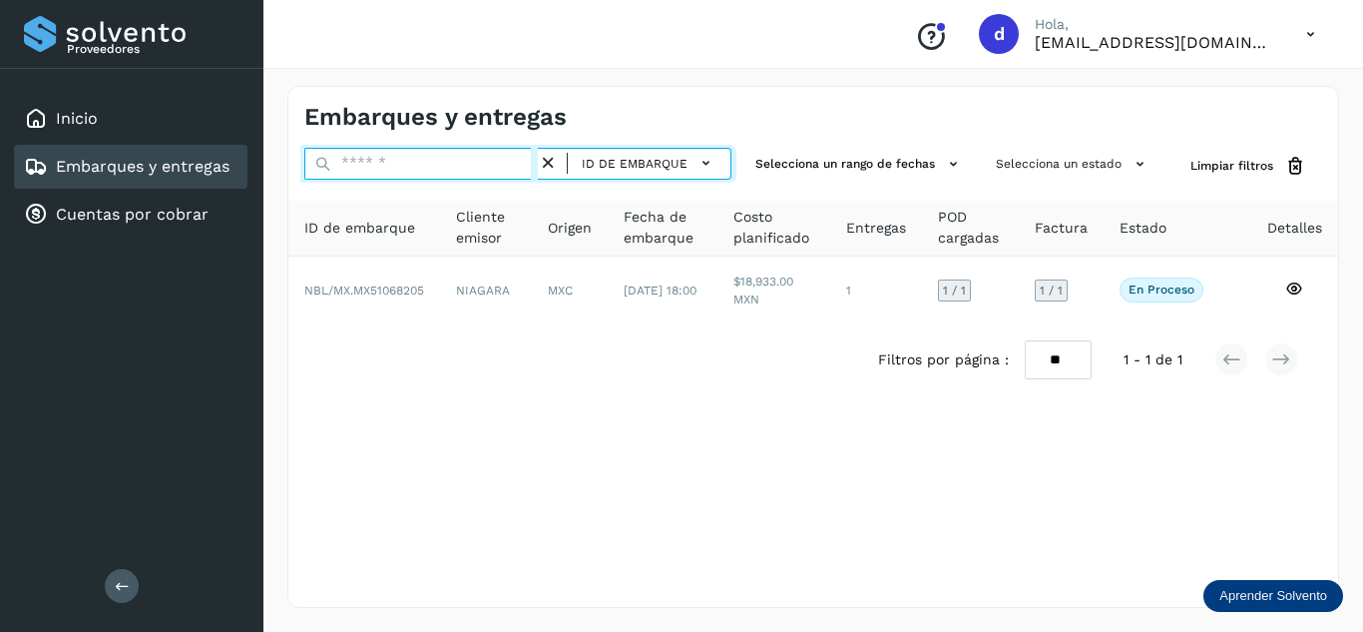
click at [515, 166] on input "text" at bounding box center [420, 164] width 233 height 32
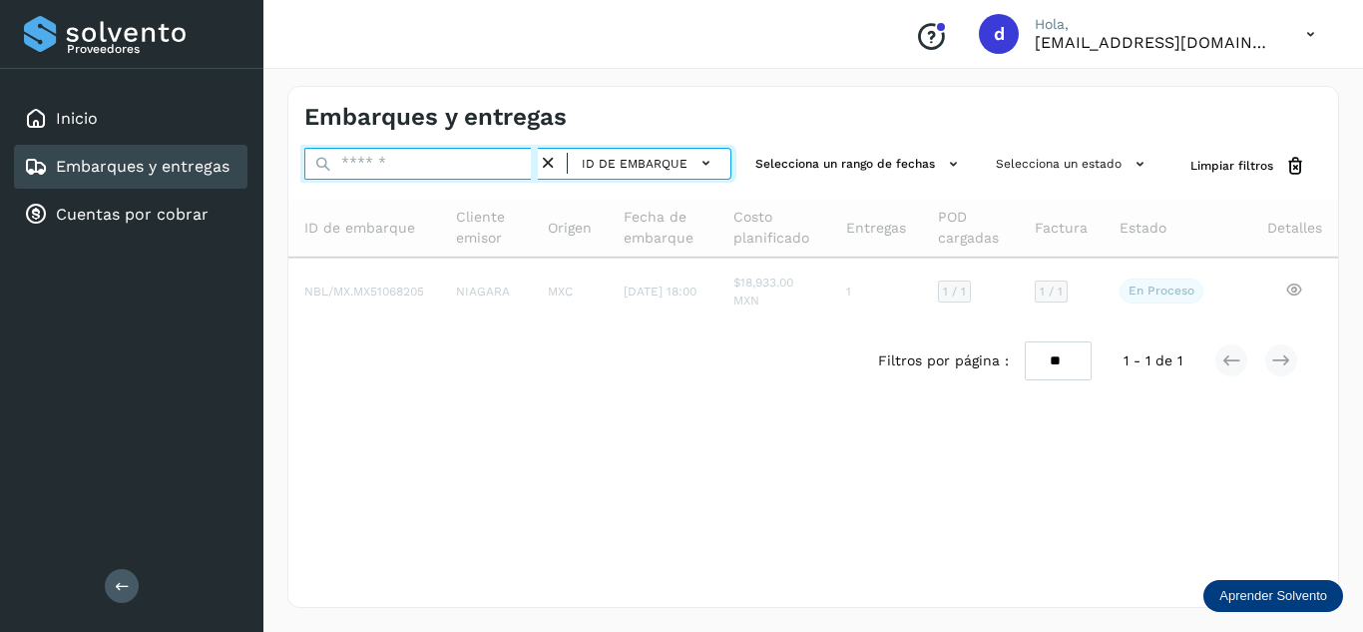
paste input "**********"
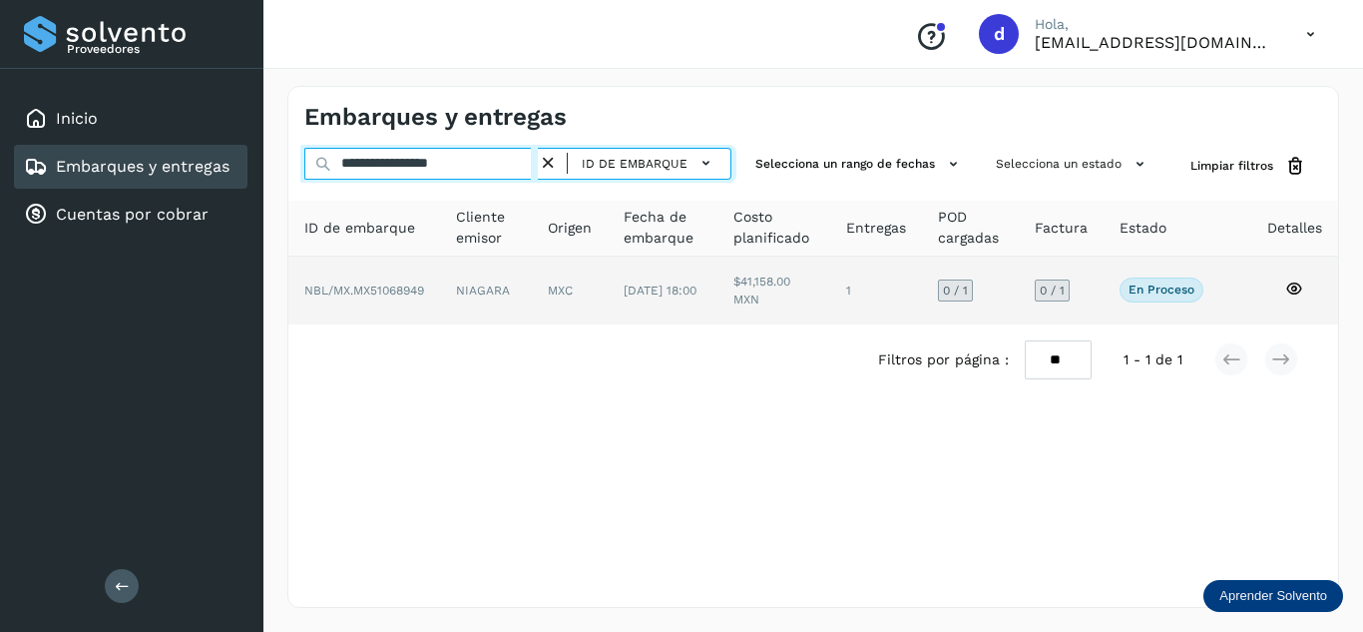
type input "**********"
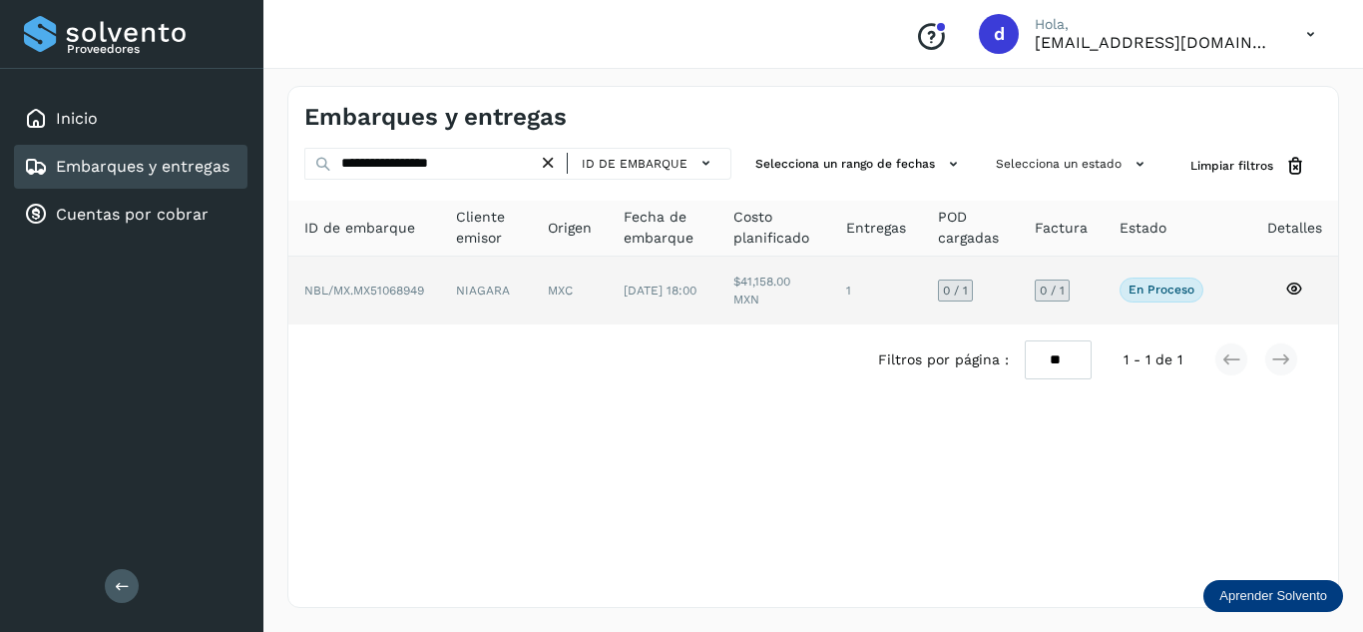
click at [1292, 284] on icon at bounding box center [1294, 288] width 18 height 18
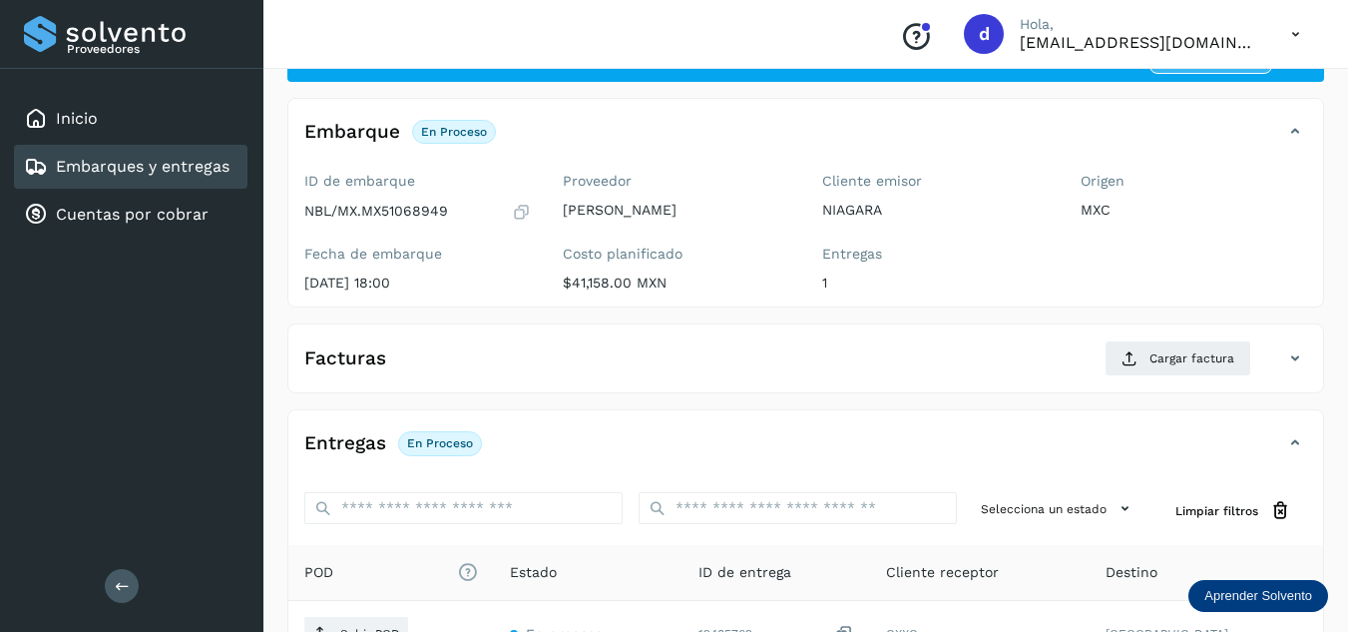
scroll to position [200, 0]
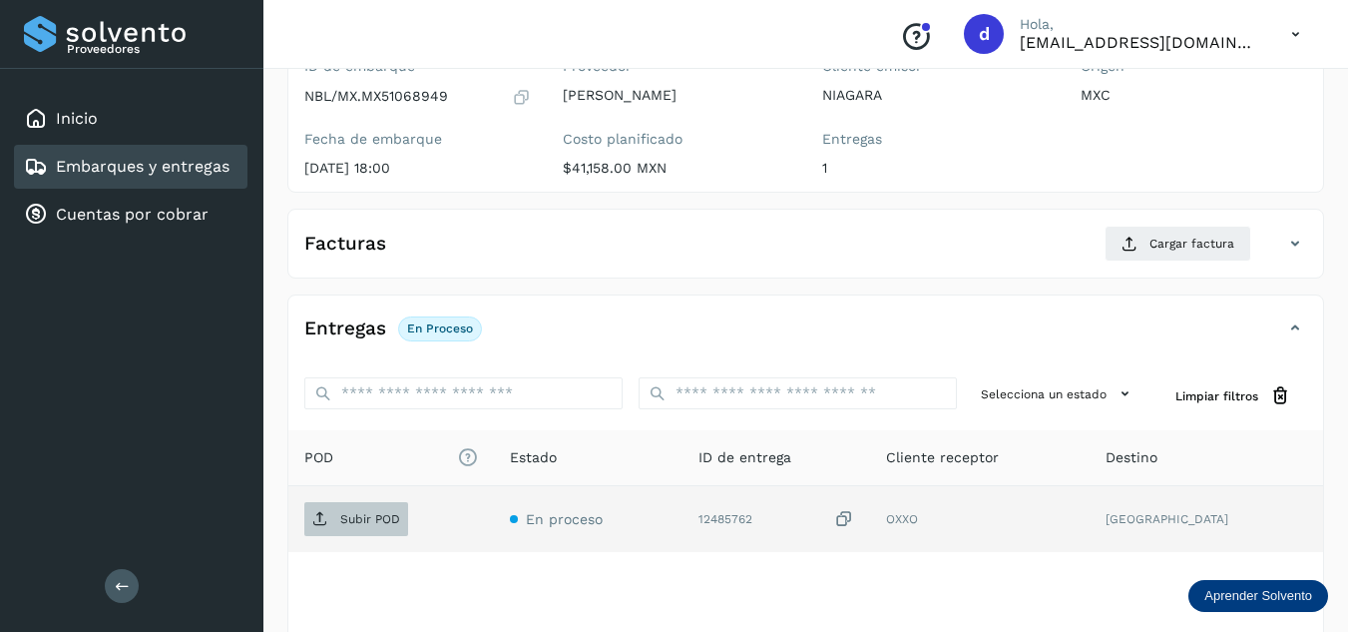
click at [353, 517] on p "Subir POD" at bounding box center [370, 519] width 60 height 14
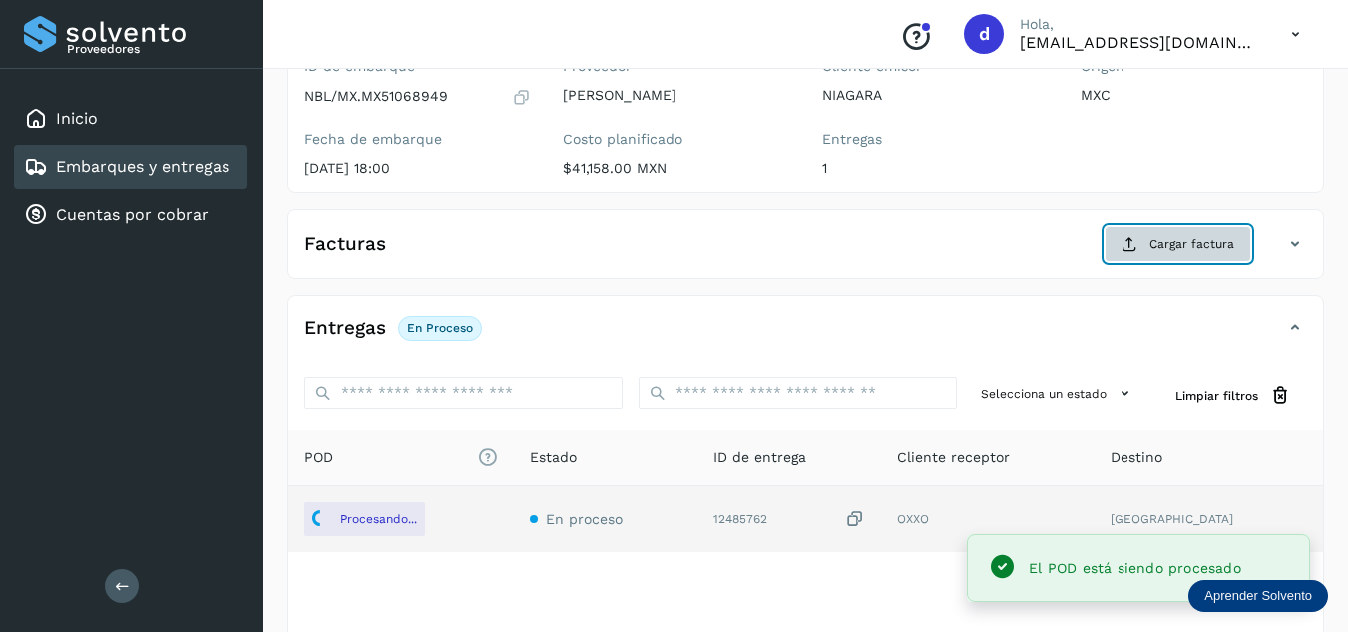
click at [1176, 237] on span "Cargar factura" at bounding box center [1191, 243] width 85 height 18
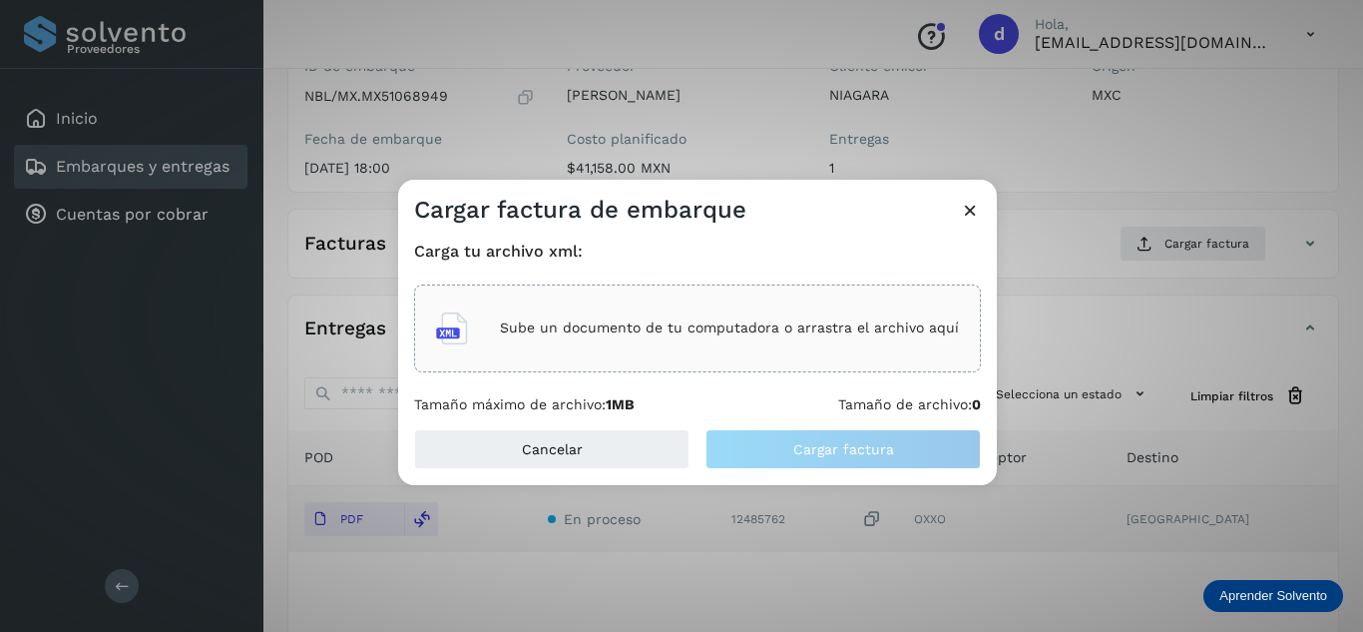
click at [641, 348] on div "Sube un documento de tu computadora o arrastra el archivo aquí" at bounding box center [697, 328] width 523 height 54
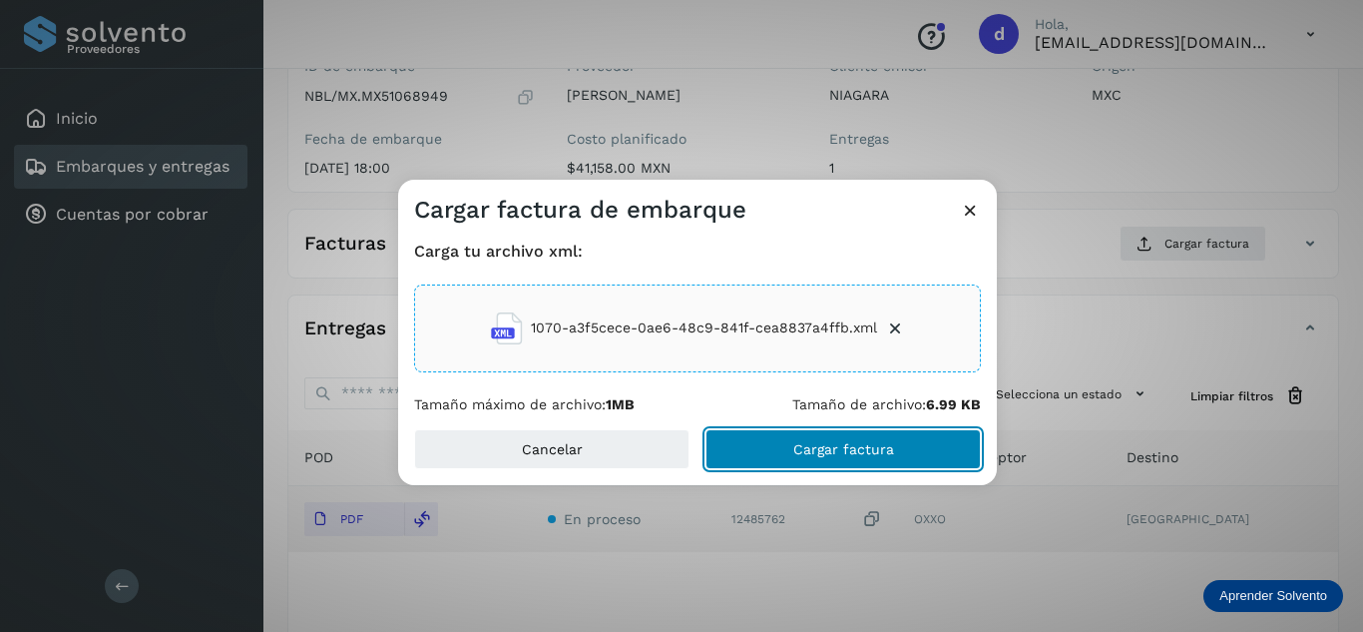
click at [900, 451] on button "Cargar factura" at bounding box center [842, 449] width 275 height 40
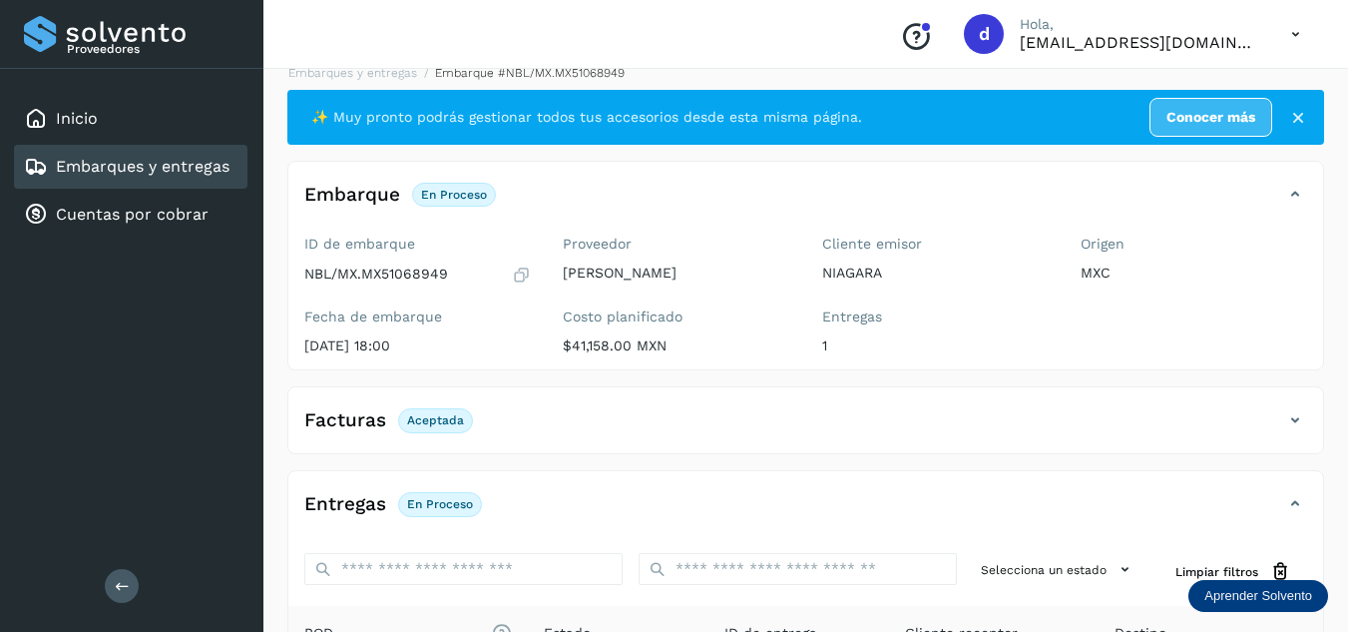
scroll to position [0, 0]
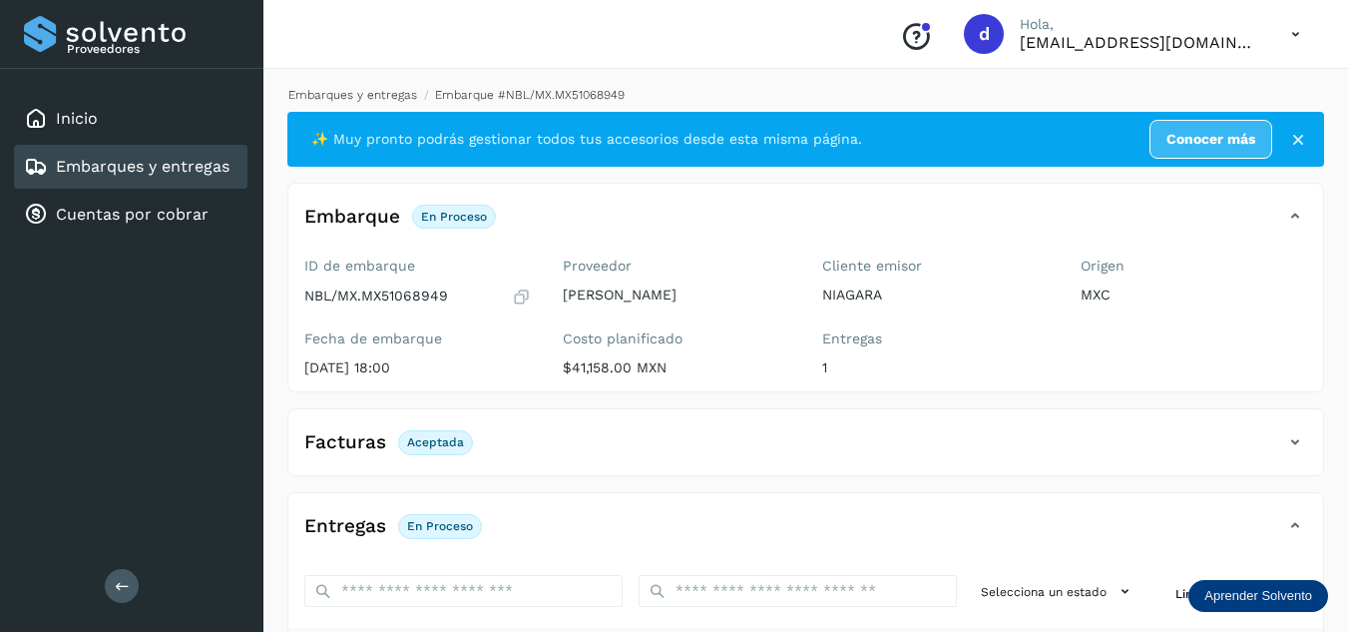
click at [402, 92] on link "Embarques y entregas" at bounding box center [352, 95] width 129 height 14
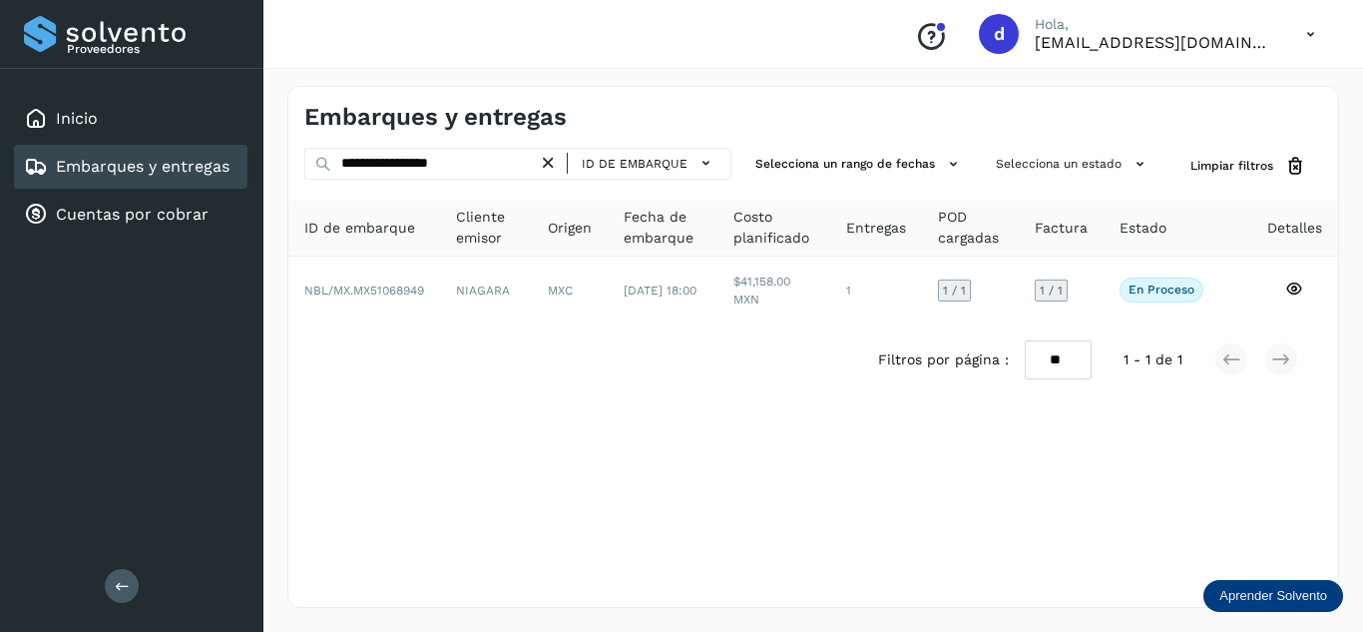
click at [557, 164] on icon at bounding box center [548, 163] width 21 height 21
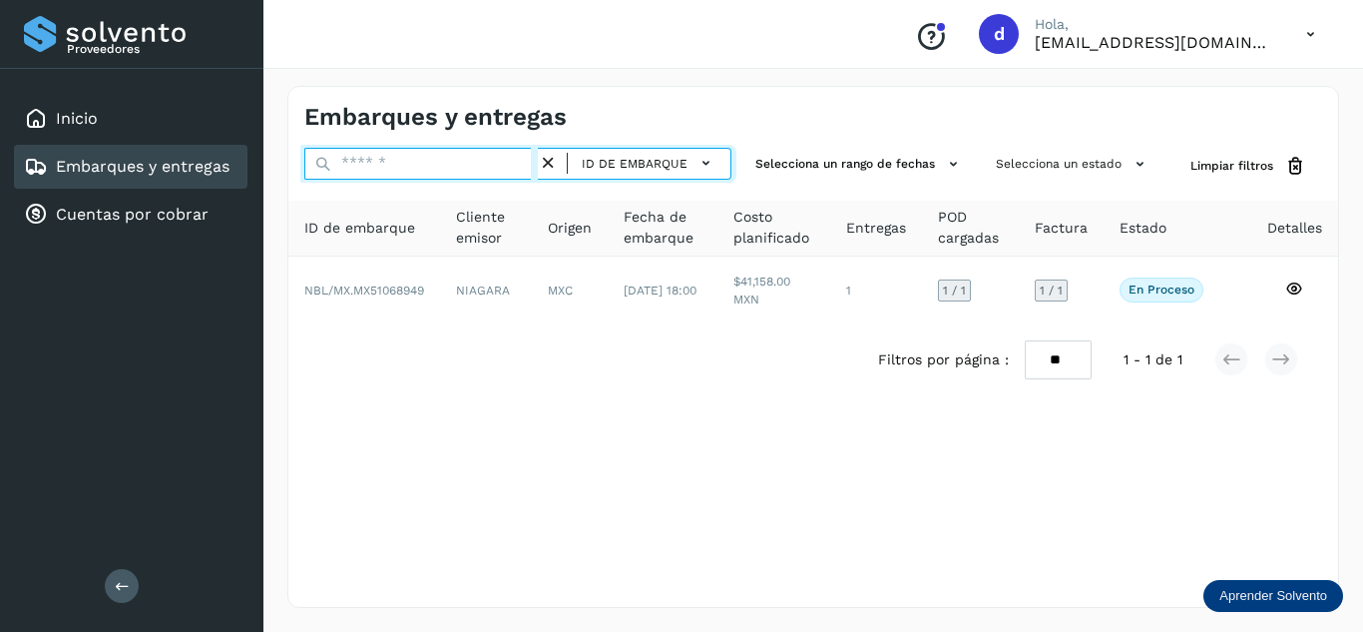
click at [501, 164] on input "text" at bounding box center [420, 164] width 233 height 32
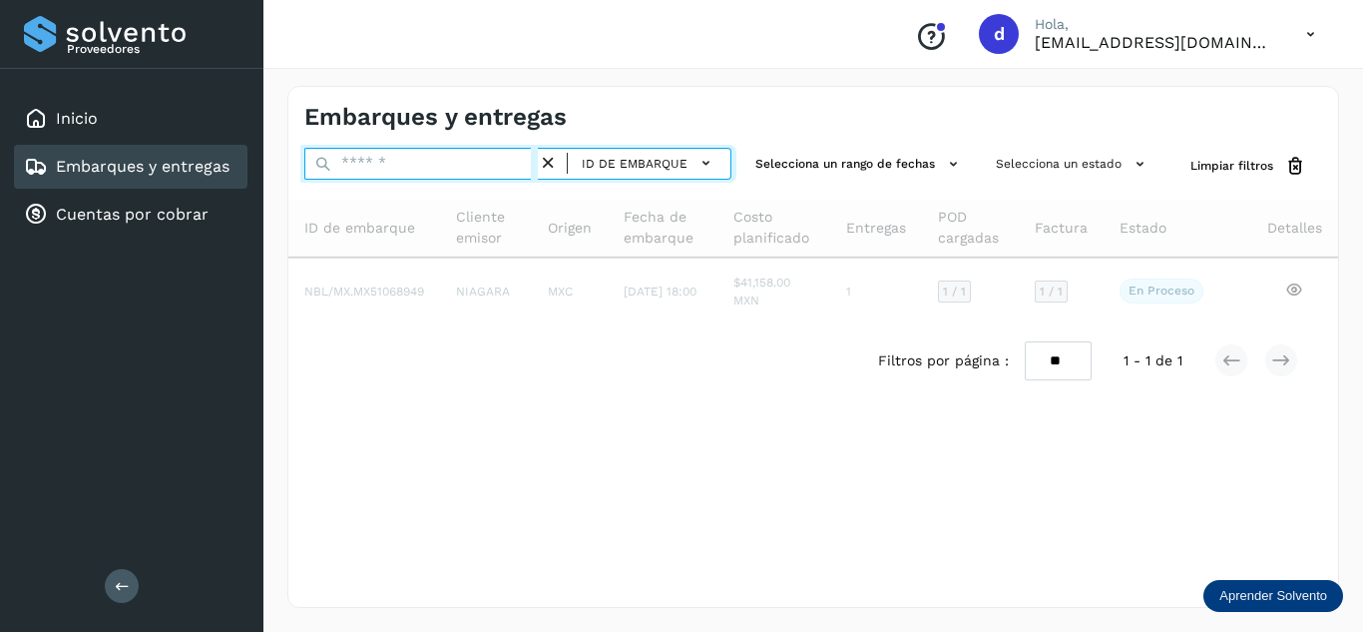
paste input "**********"
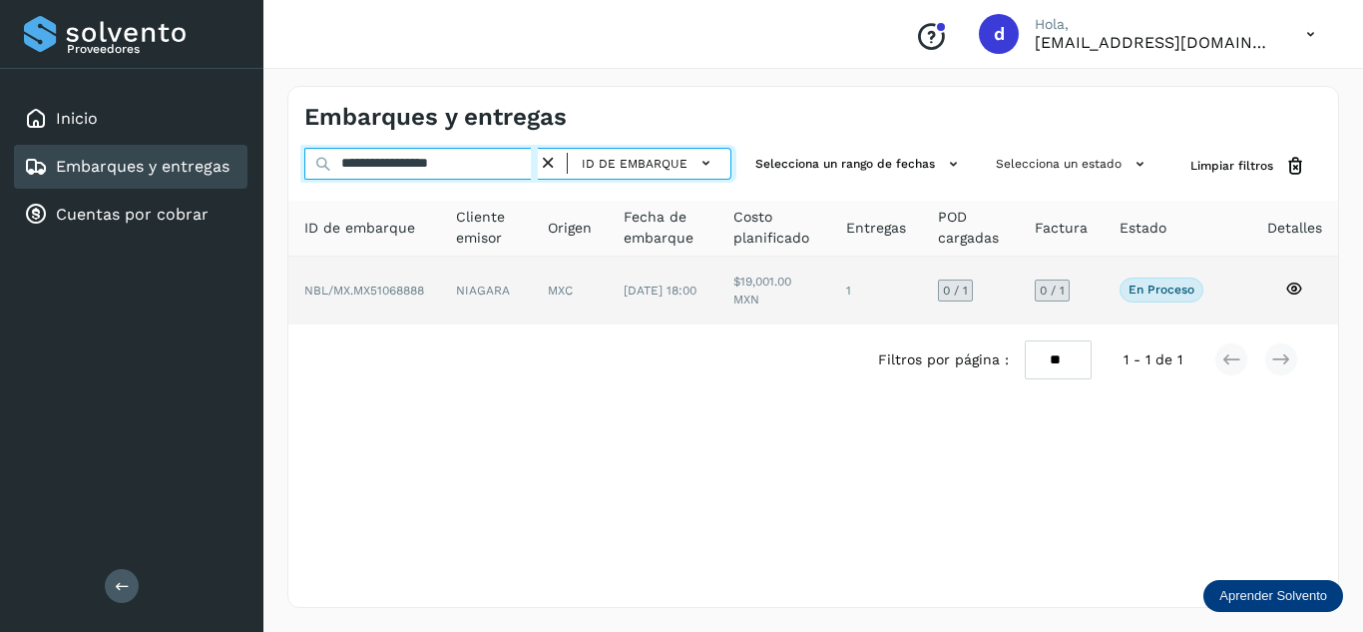
type input "**********"
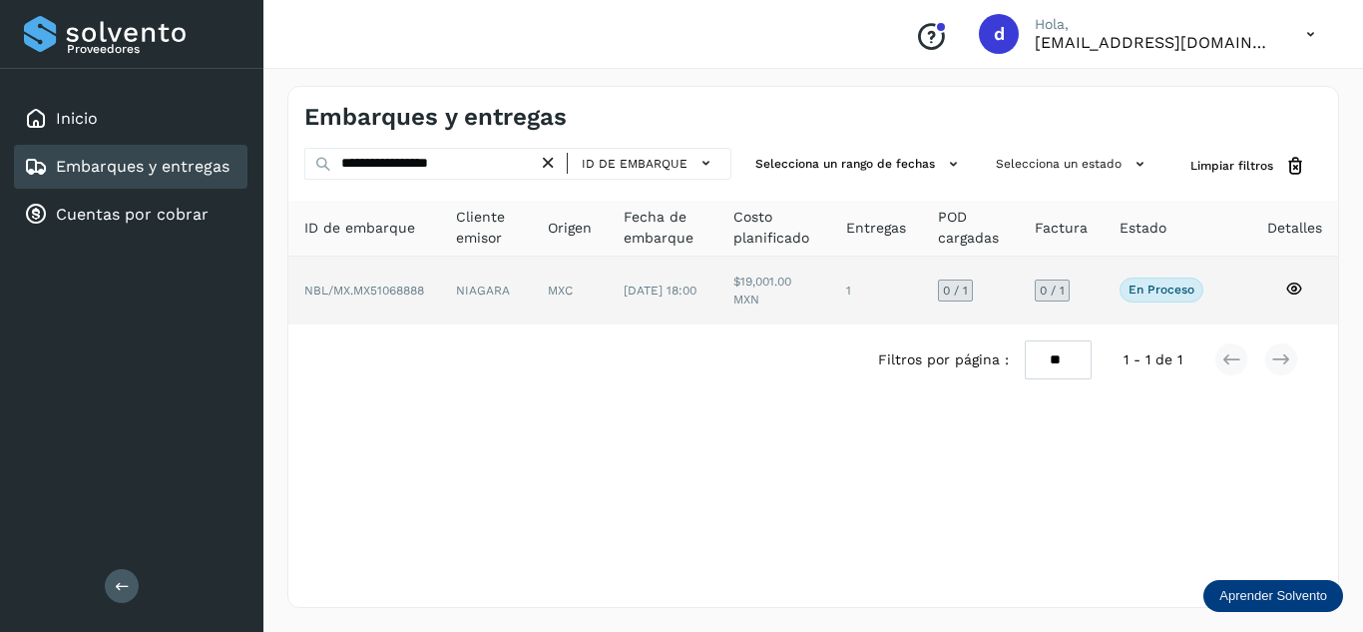
click at [1302, 288] on icon at bounding box center [1294, 288] width 18 height 18
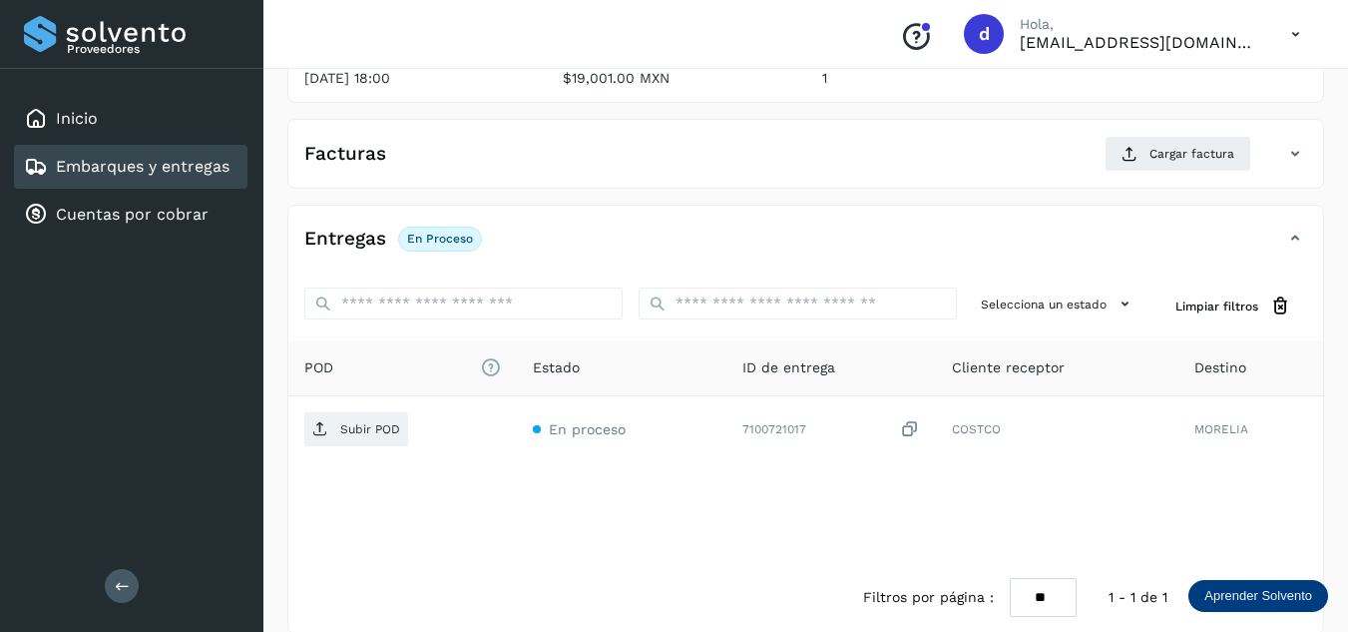
scroll to position [299, 0]
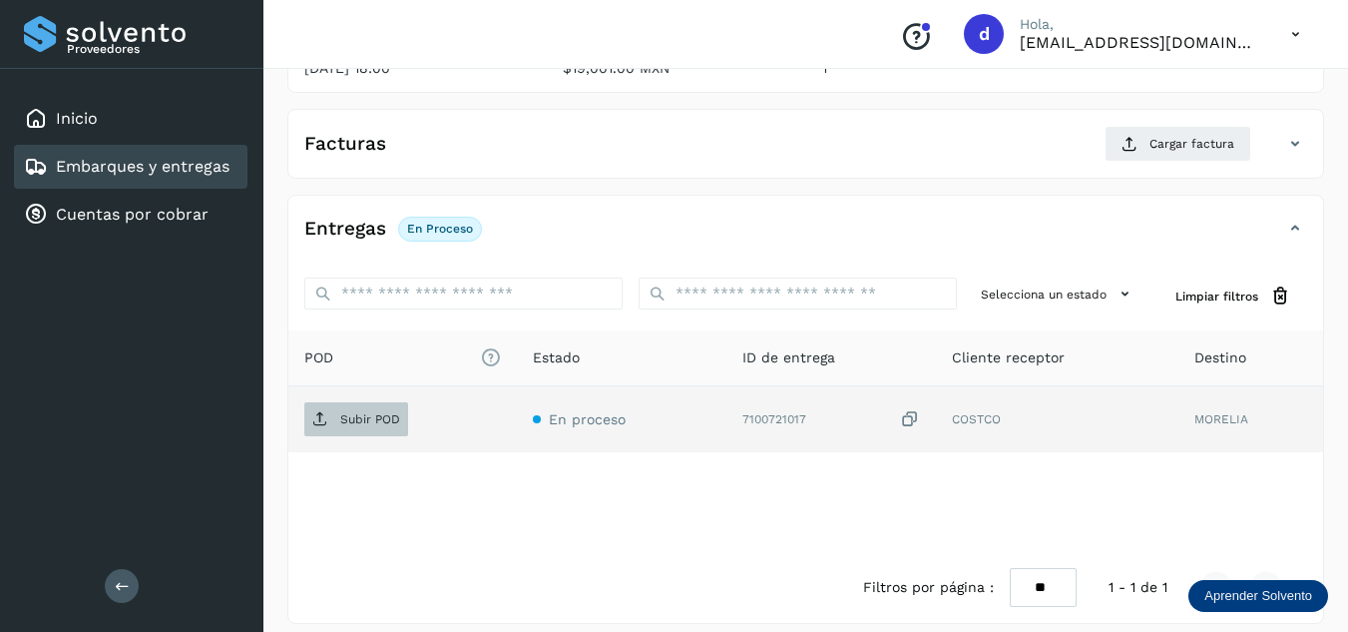
click at [369, 416] on p "Subir POD" at bounding box center [370, 419] width 60 height 14
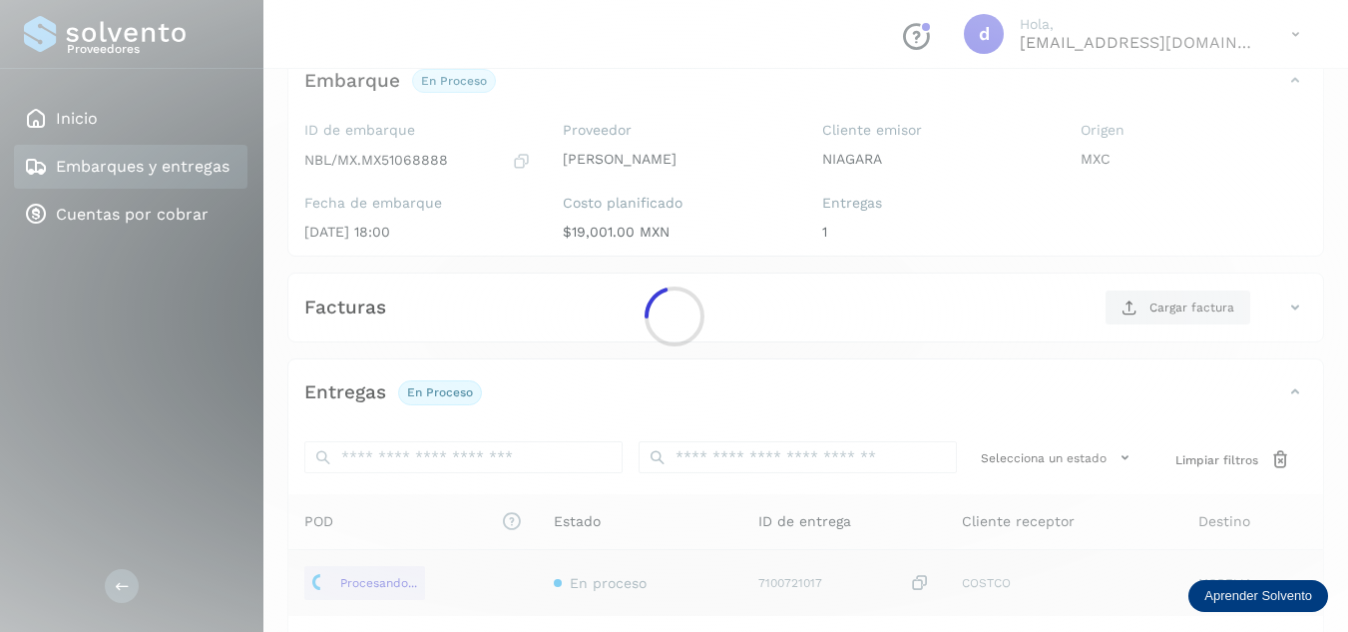
scroll to position [100, 0]
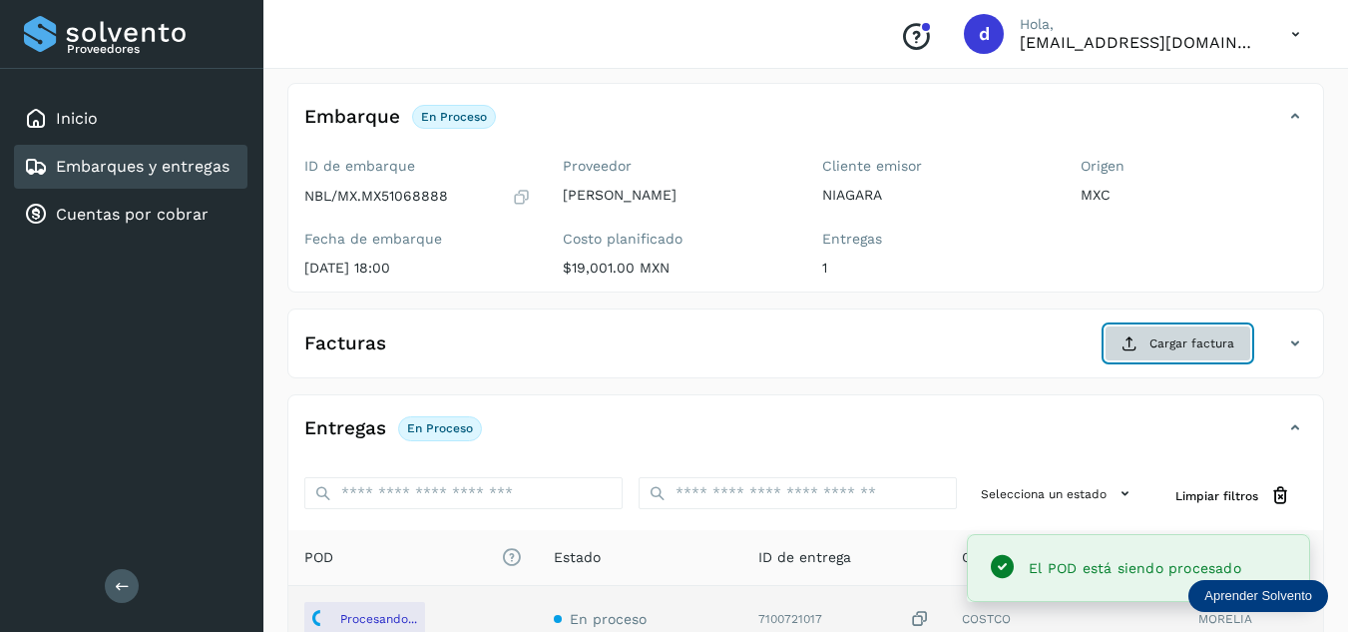
click at [1173, 349] on span "Cargar factura" at bounding box center [1191, 343] width 85 height 18
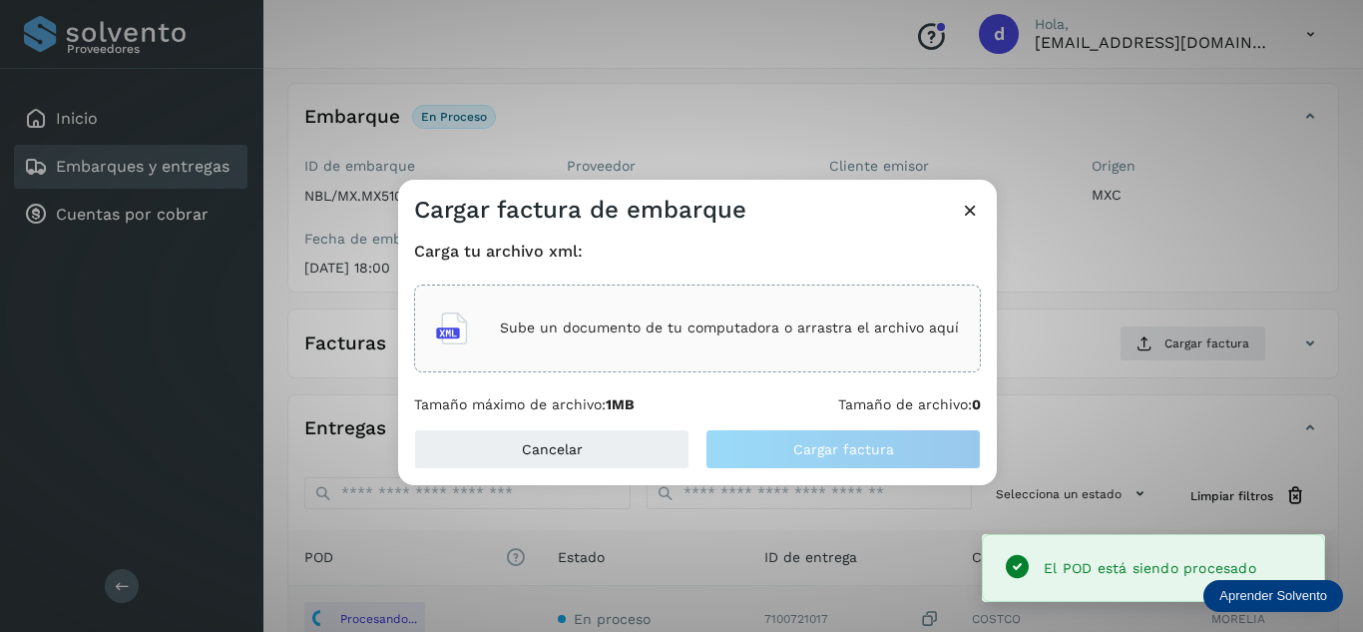
click at [906, 342] on div "Sube un documento de tu computadora o arrastra el archivo aquí" at bounding box center [697, 328] width 523 height 54
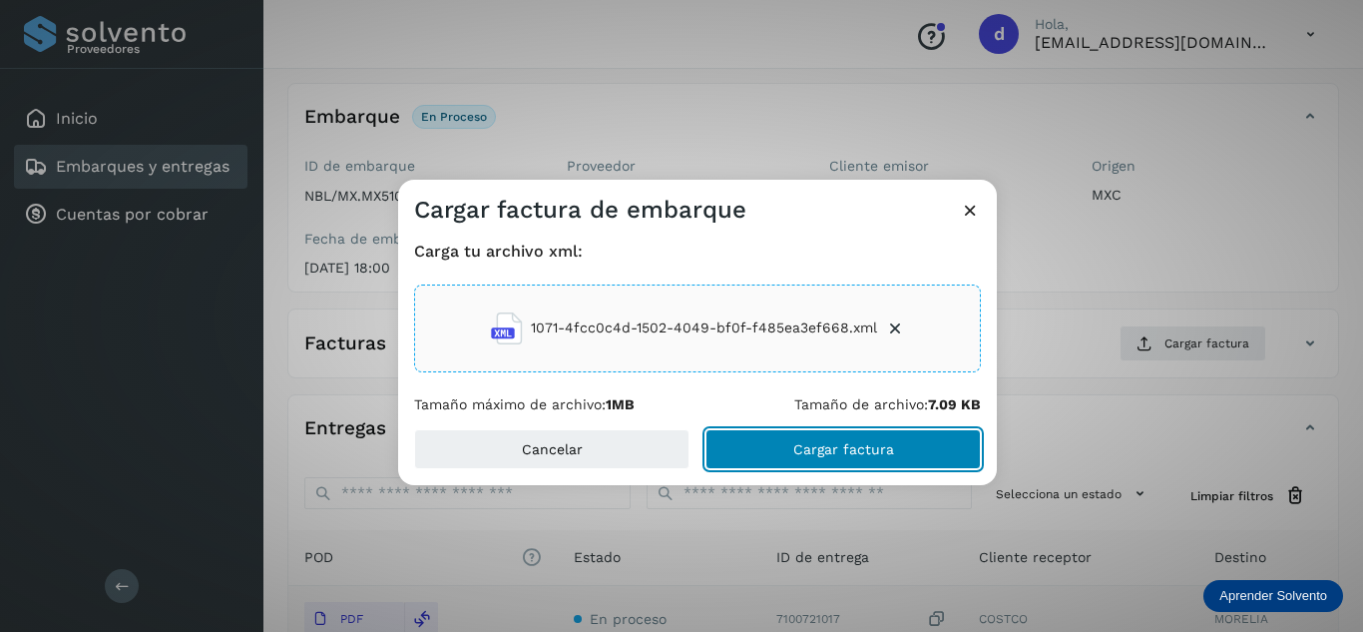
click at [877, 454] on span "Cargar factura" at bounding box center [843, 449] width 101 height 14
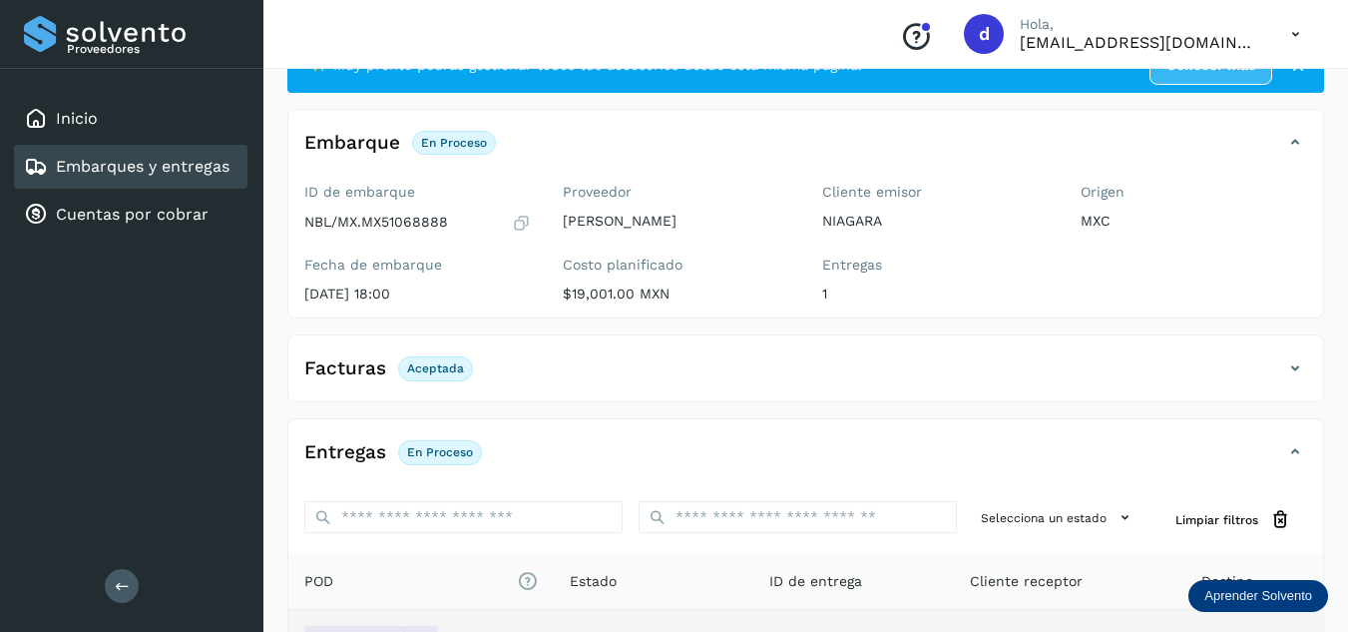
scroll to position [0, 0]
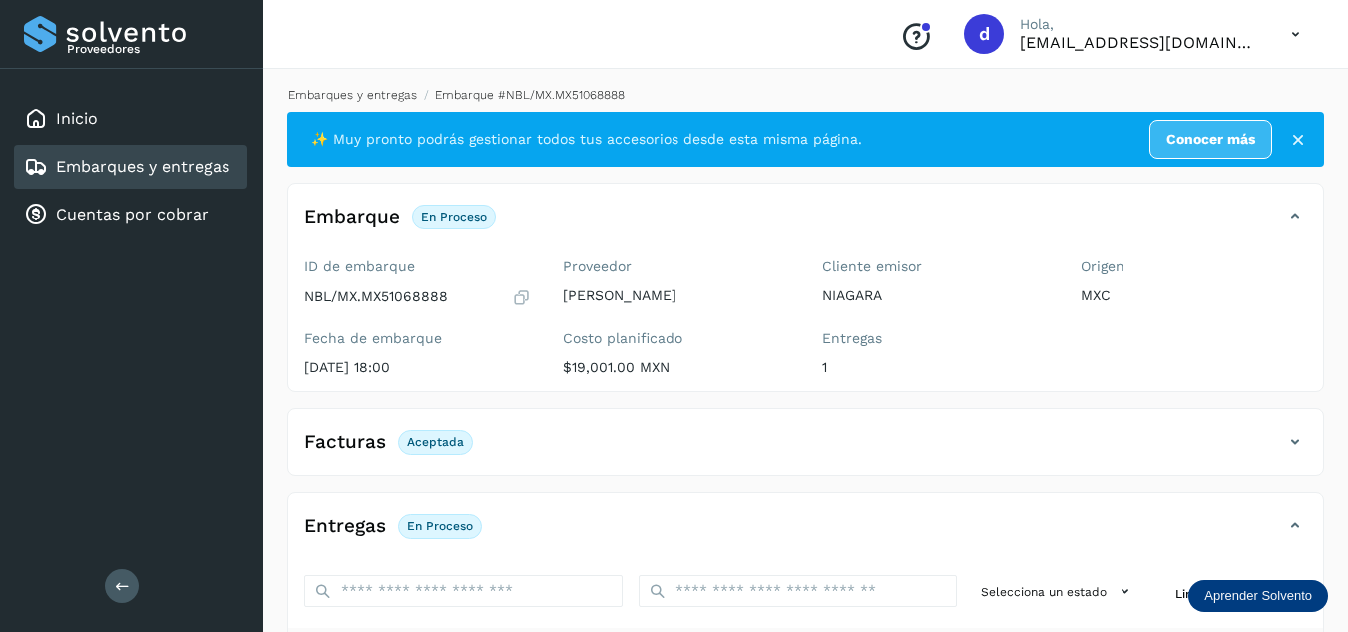
click at [397, 93] on link "Embarques y entregas" at bounding box center [352, 95] width 129 height 14
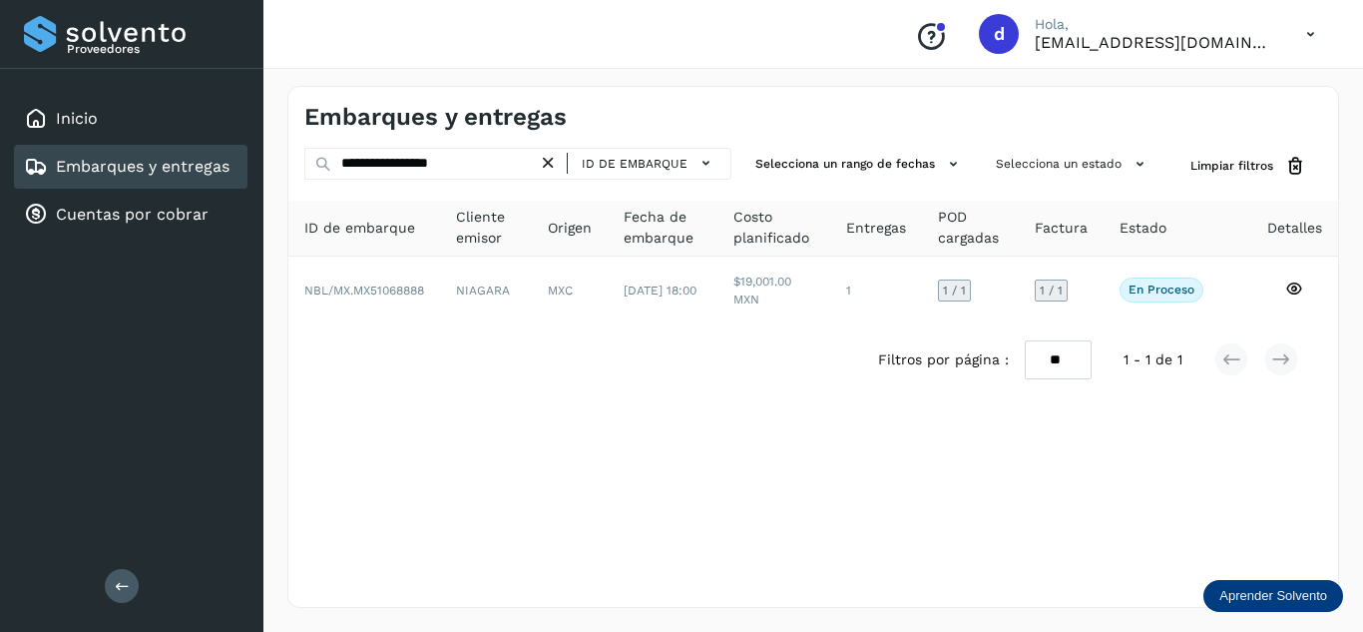
click at [555, 165] on icon at bounding box center [548, 163] width 21 height 21
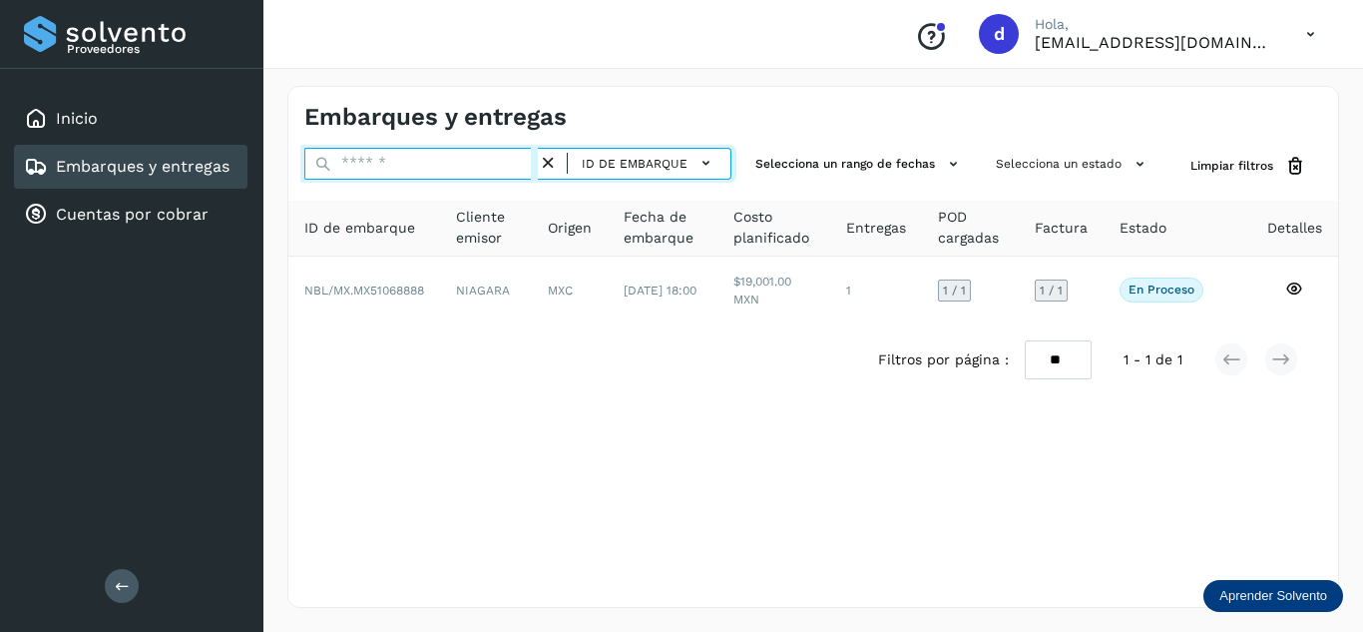
click at [486, 168] on input "text" at bounding box center [420, 164] width 233 height 32
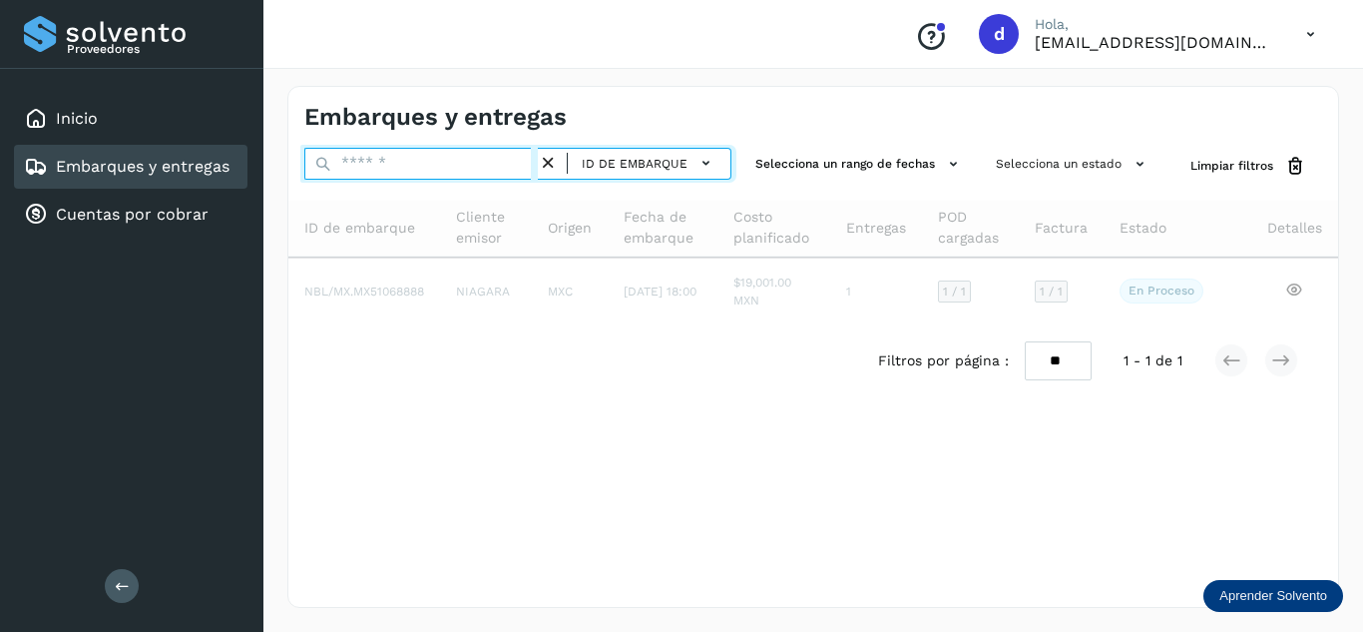
paste input "**********"
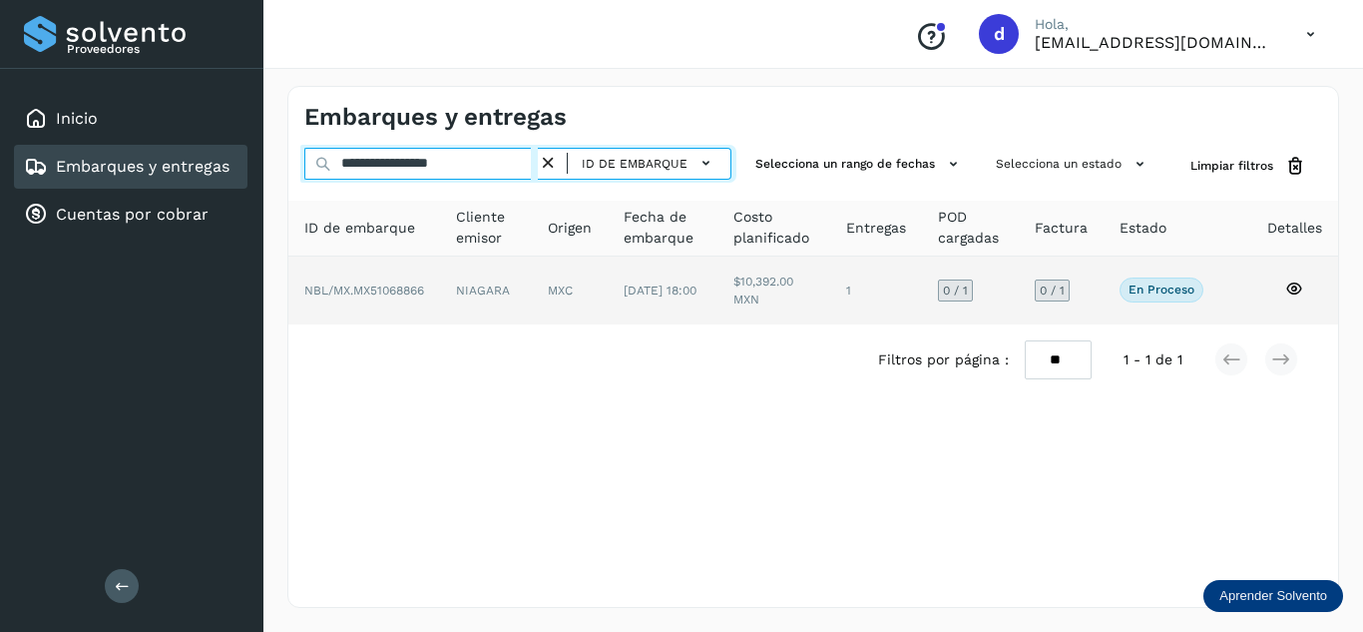
type input "**********"
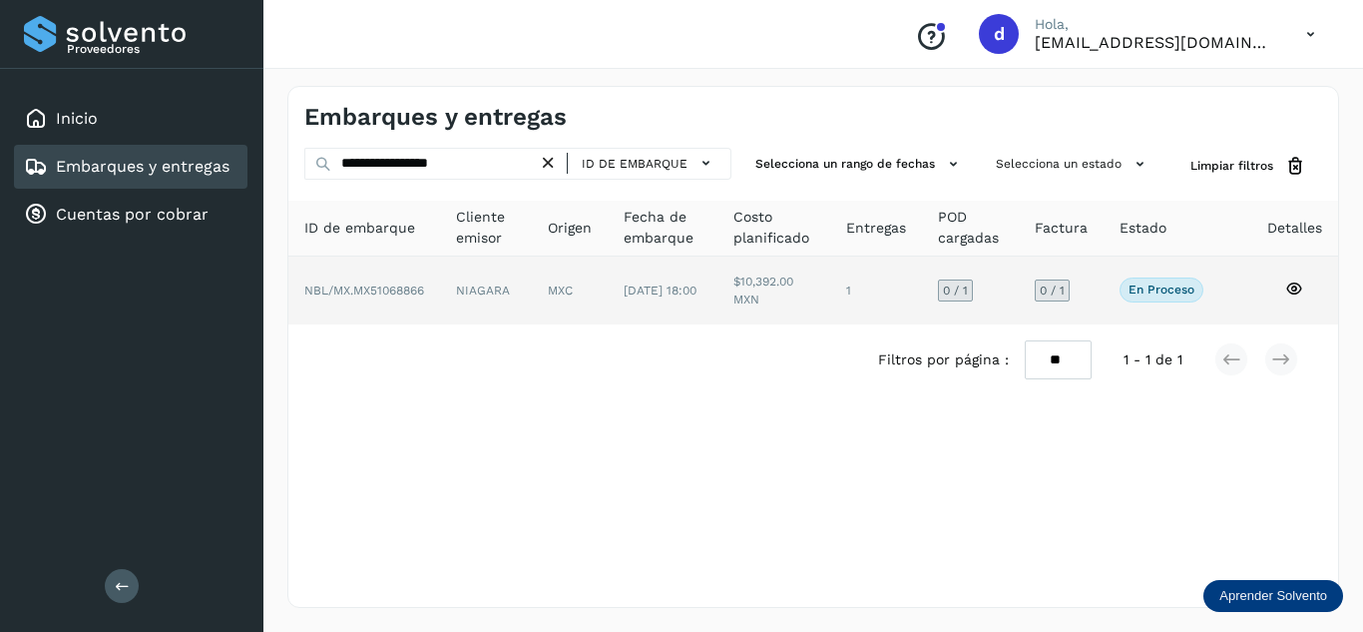
click at [1289, 286] on icon at bounding box center [1294, 288] width 18 height 18
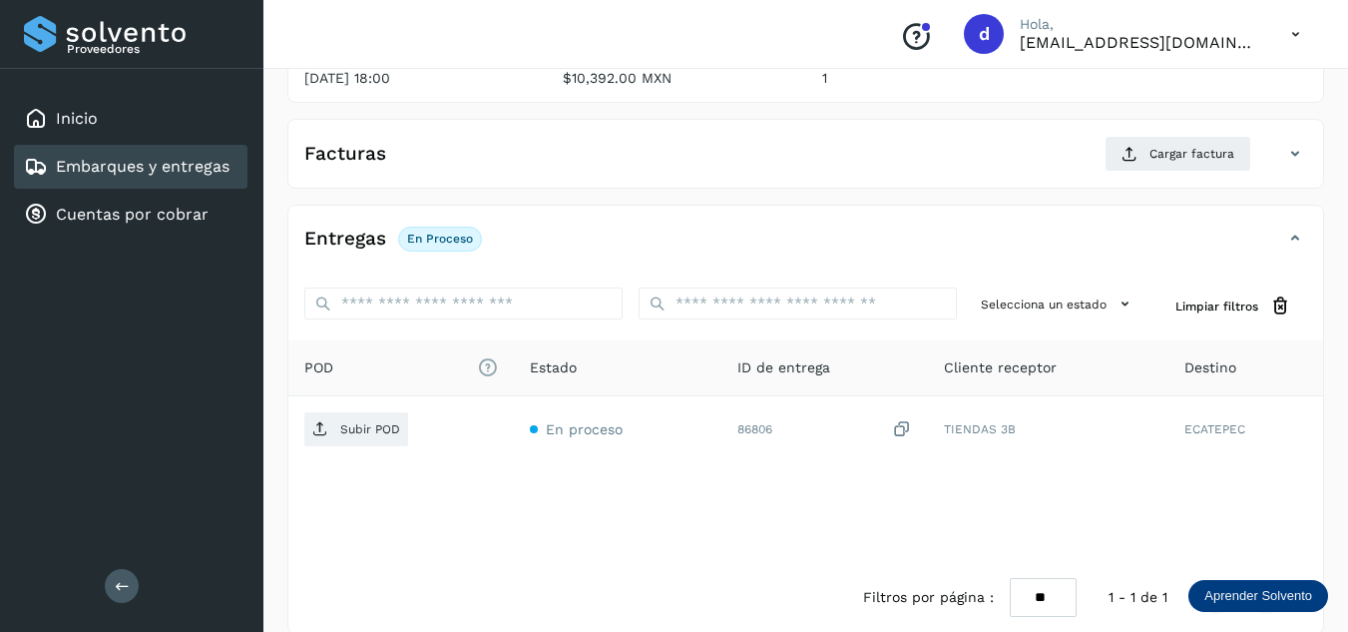
scroll to position [299, 0]
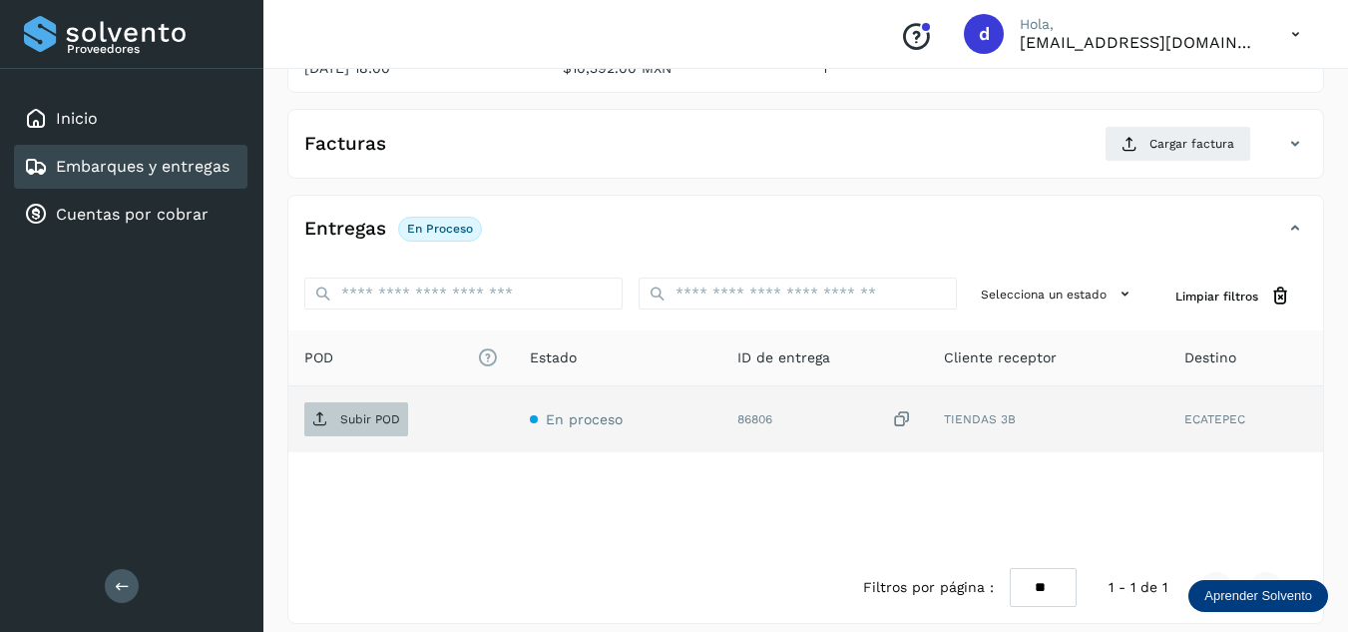
click at [340, 425] on p "Subir POD" at bounding box center [370, 419] width 60 height 14
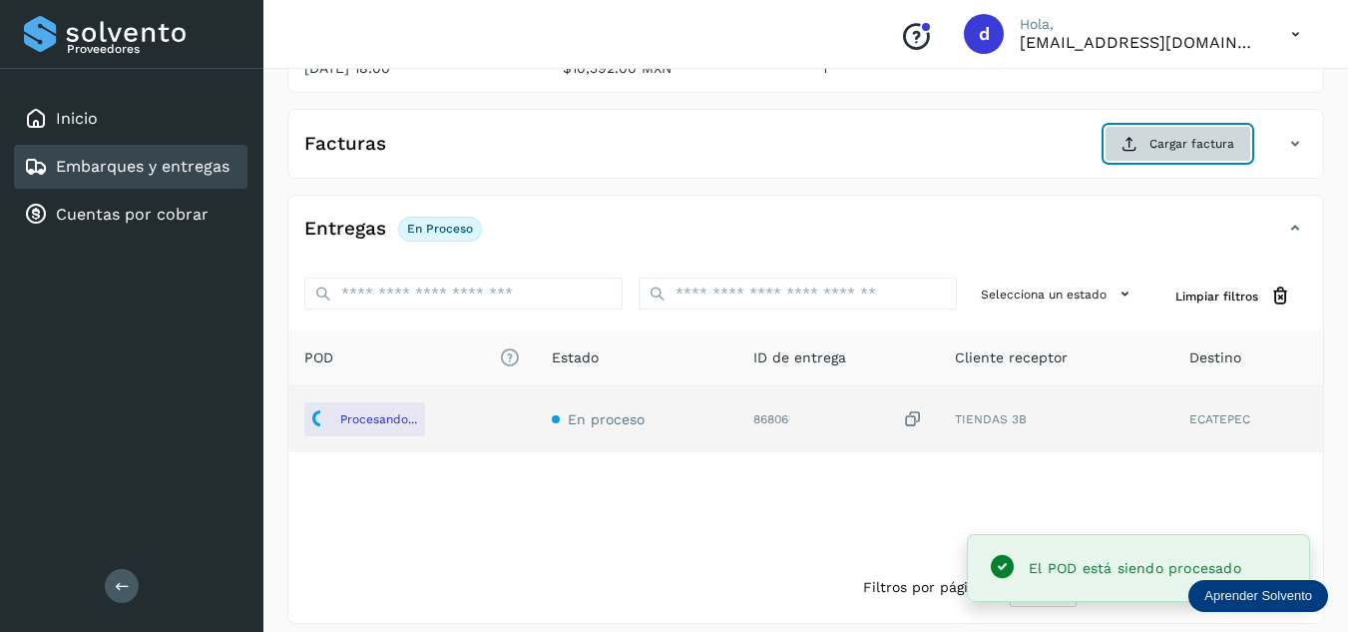
click at [1118, 151] on button "Cargar factura" at bounding box center [1177, 144] width 147 height 36
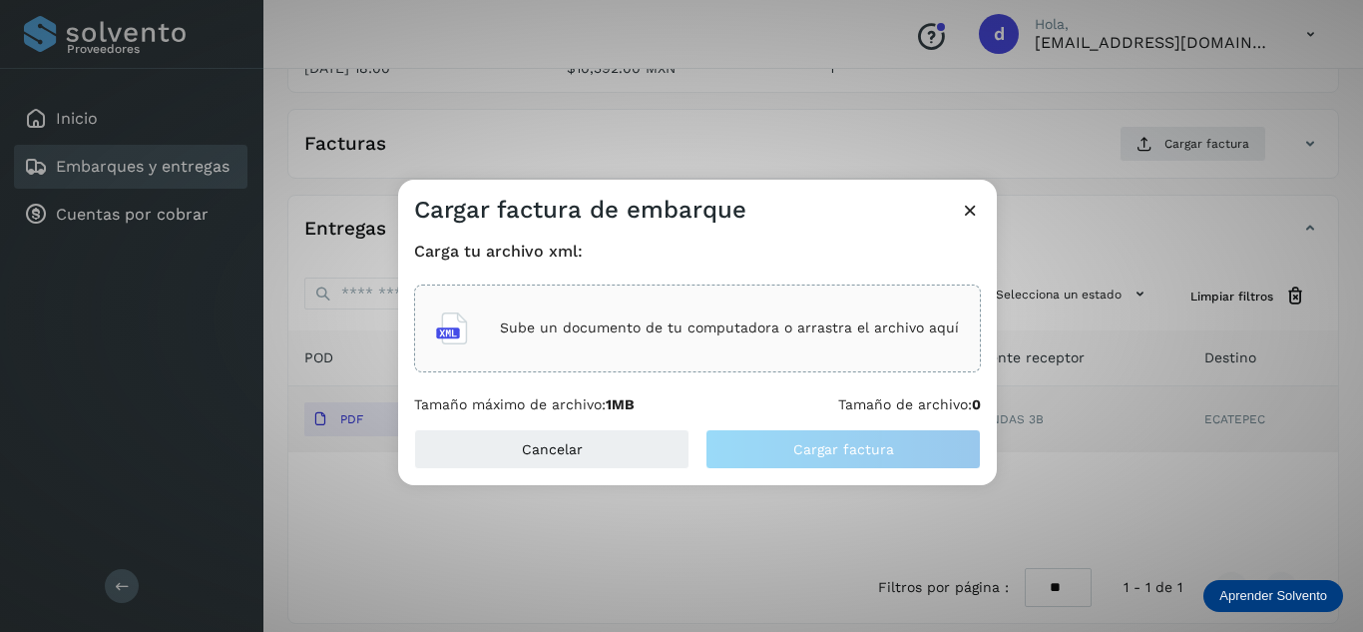
click at [744, 336] on p "Sube un documento de tu computadora o arrastra el archivo aquí" at bounding box center [729, 327] width 459 height 17
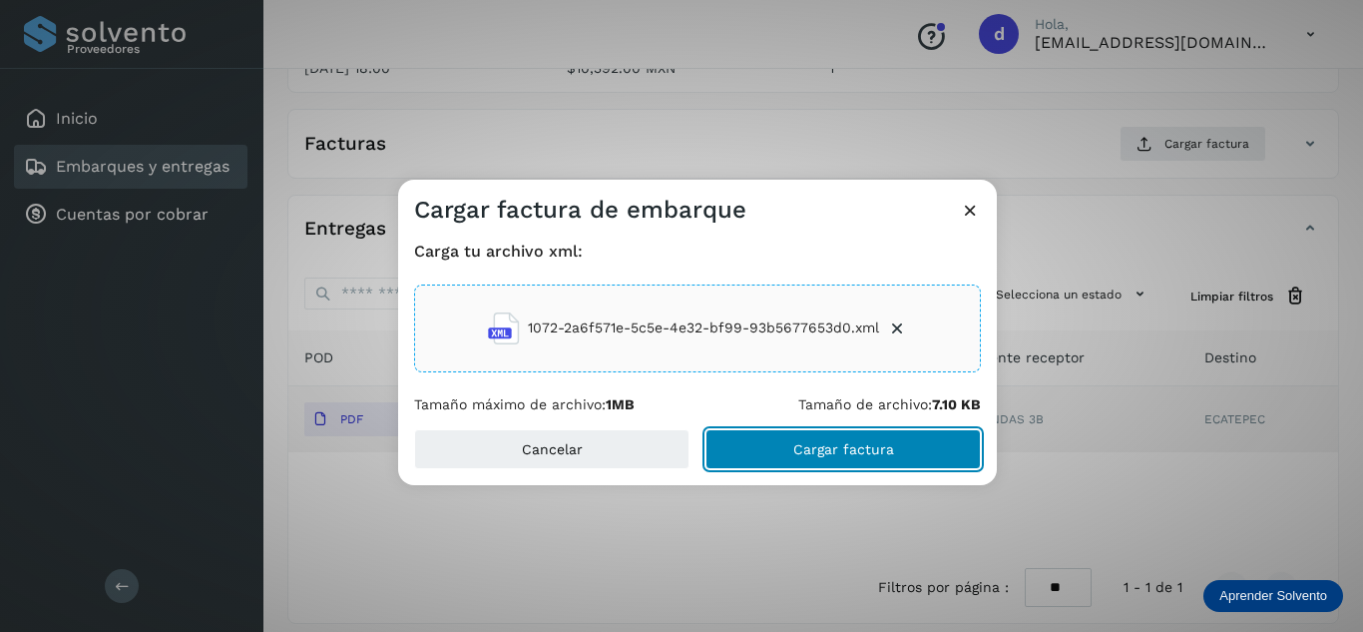
click at [818, 451] on span "Cargar factura" at bounding box center [843, 449] width 101 height 14
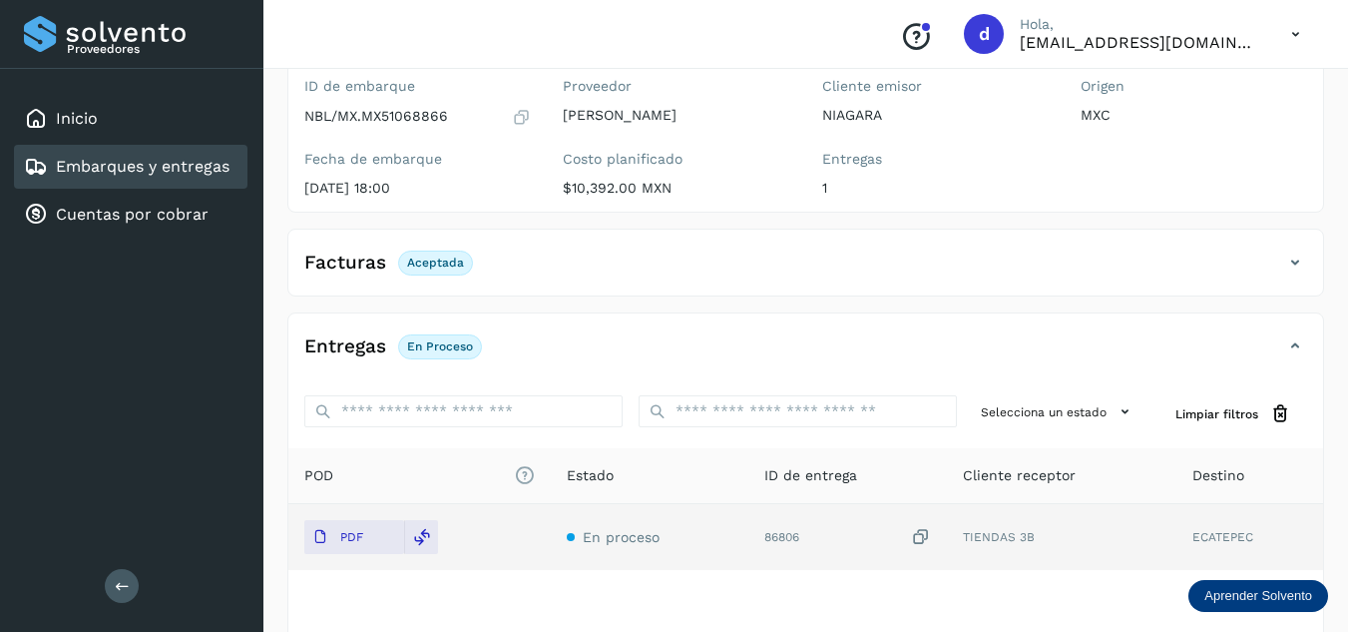
scroll to position [0, 0]
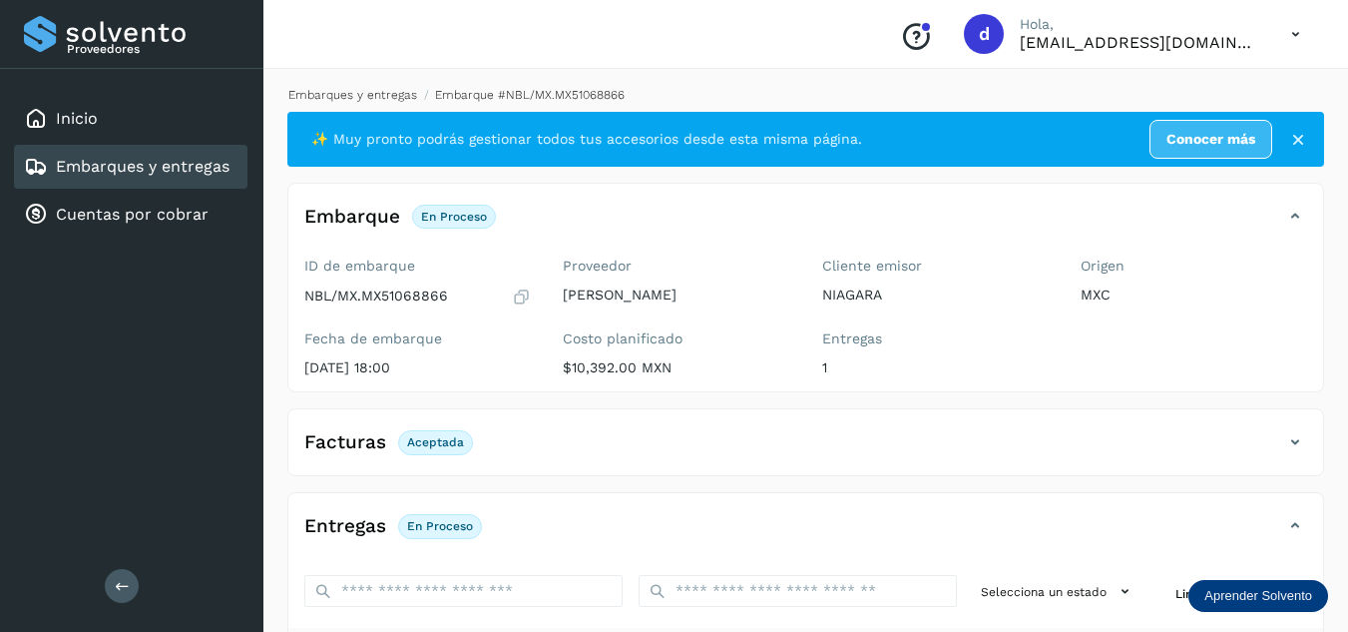
click at [387, 94] on link "Embarques y entregas" at bounding box center [352, 95] width 129 height 14
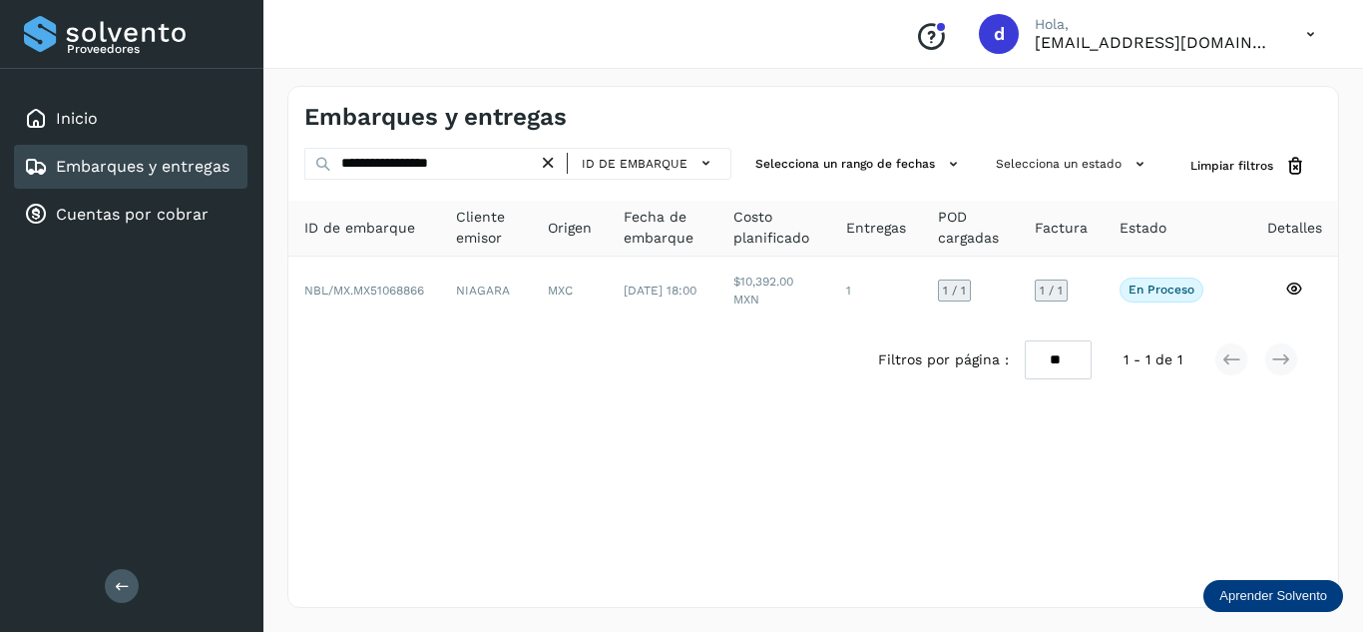
click at [554, 159] on icon at bounding box center [548, 163] width 21 height 21
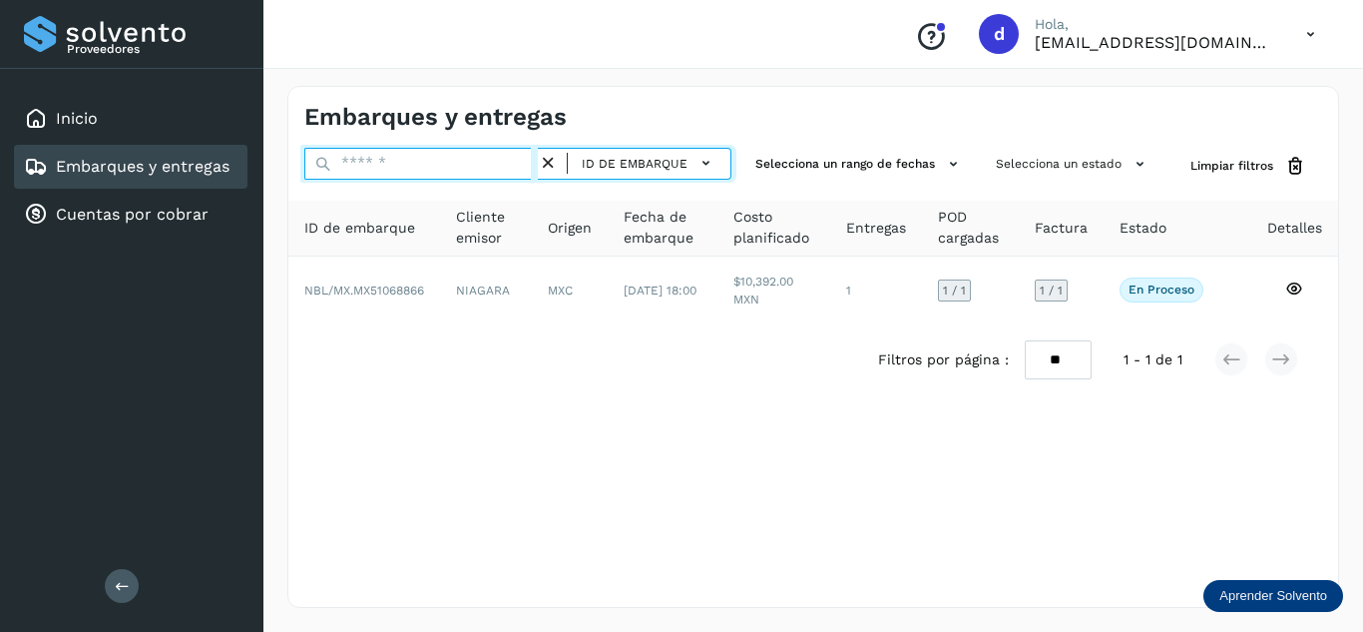
click at [522, 165] on input "text" at bounding box center [420, 164] width 233 height 32
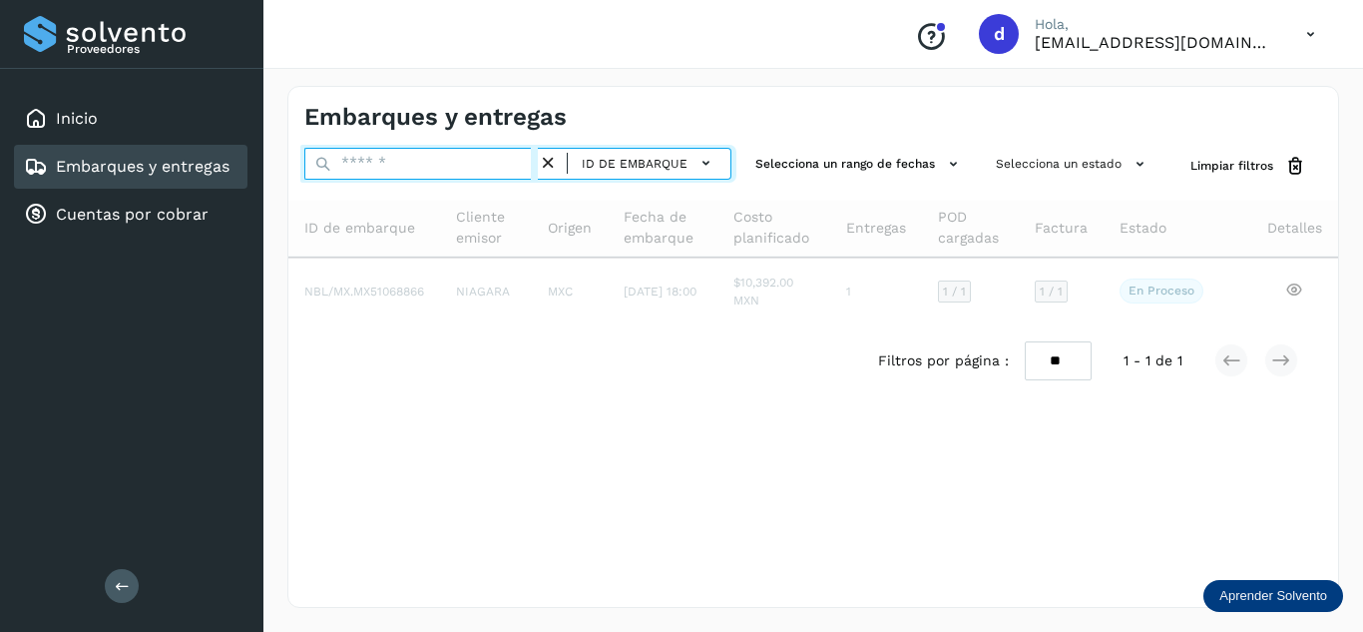
paste input "**********"
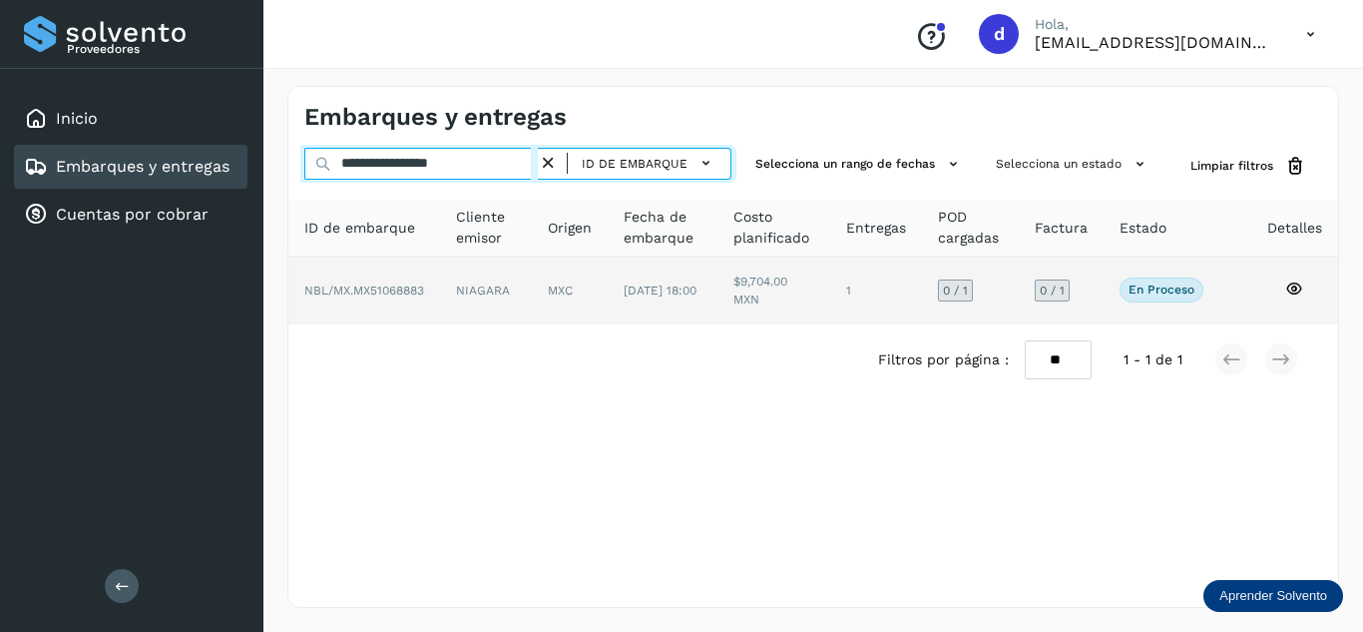
type input "**********"
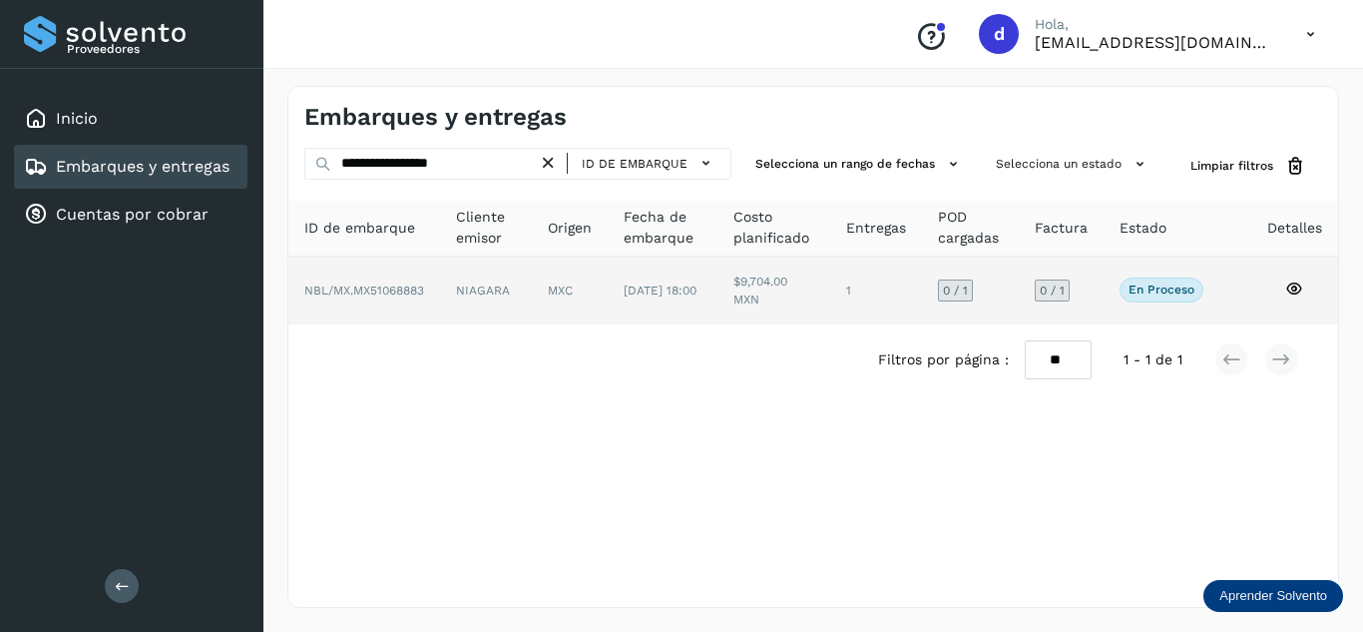
click at [1301, 291] on icon at bounding box center [1294, 288] width 18 height 18
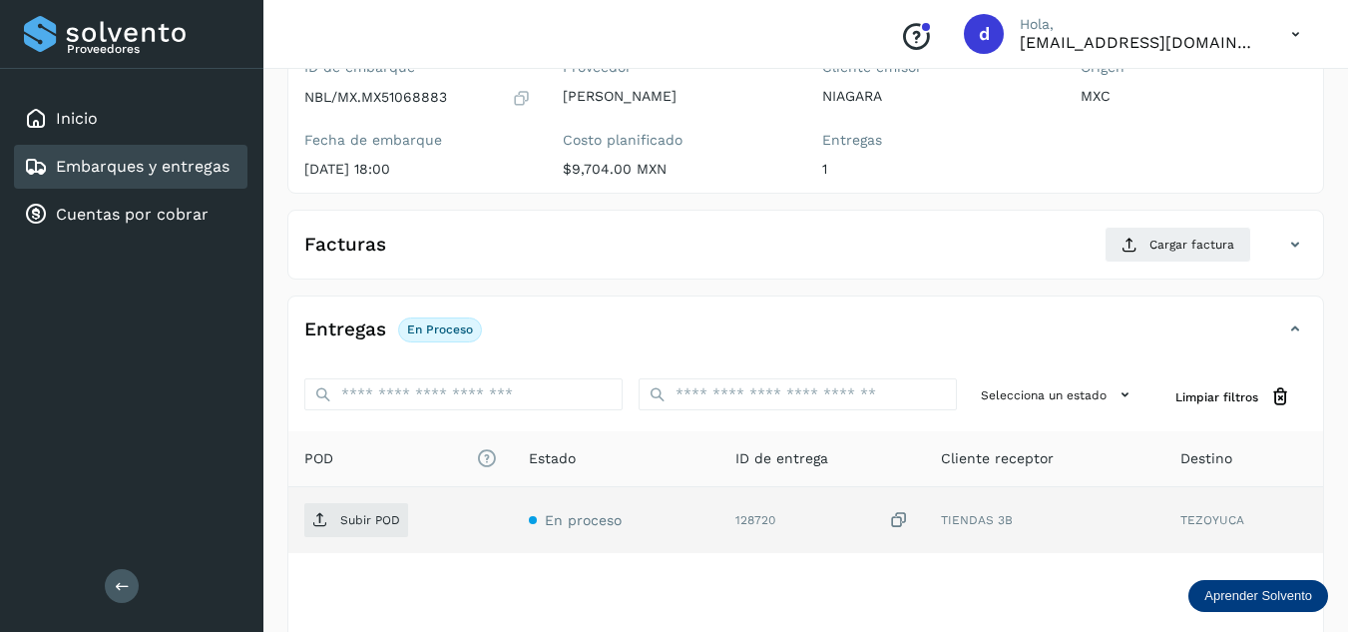
scroll to position [200, 0]
click at [359, 521] on p "Subir POD" at bounding box center [370, 519] width 60 height 14
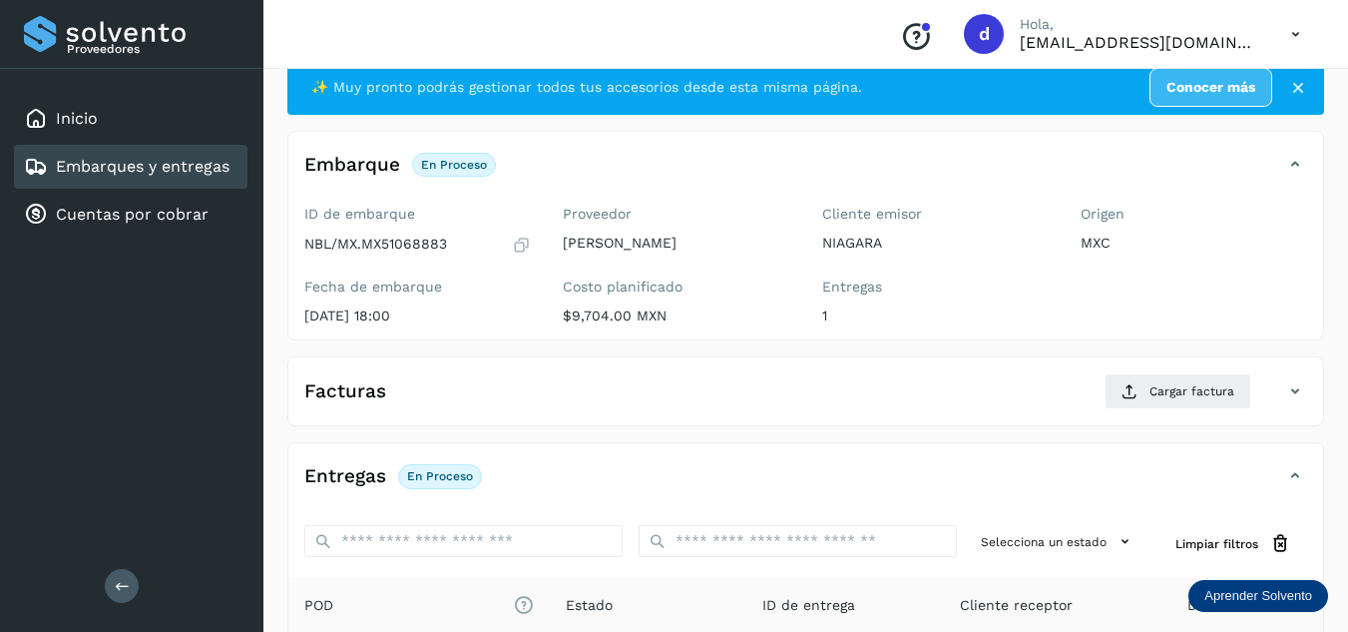
scroll to position [0, 0]
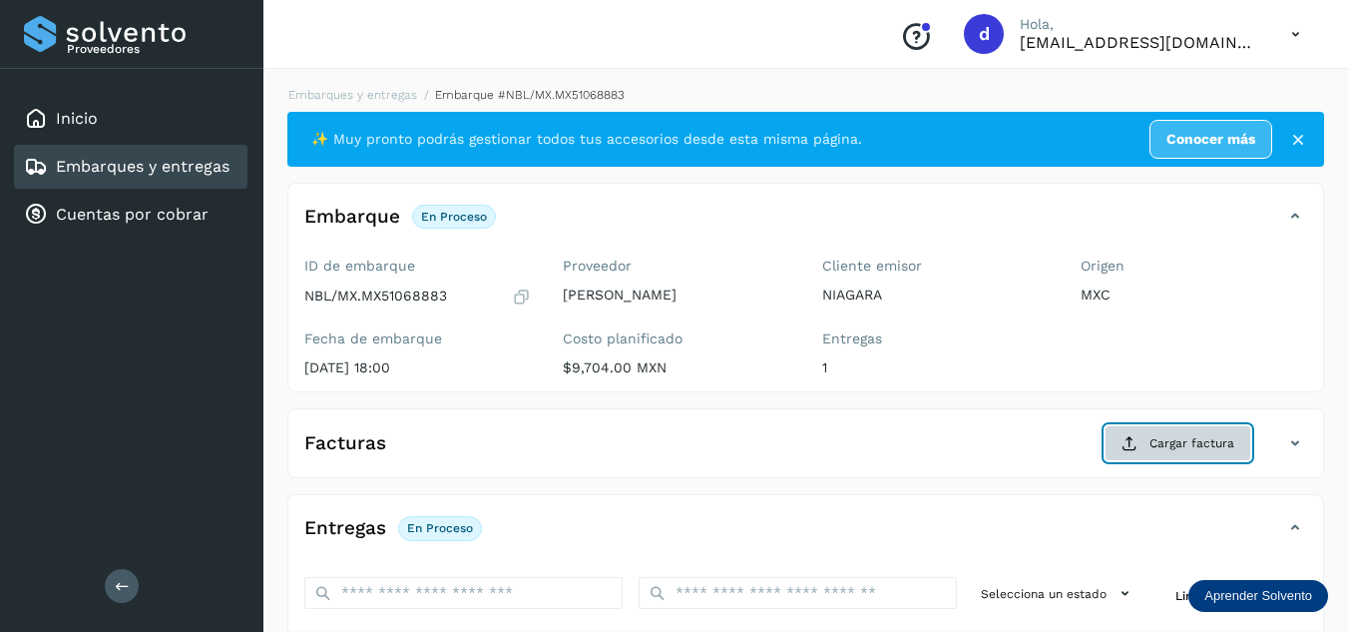
click at [1147, 451] on button "Cargar factura" at bounding box center [1177, 443] width 147 height 36
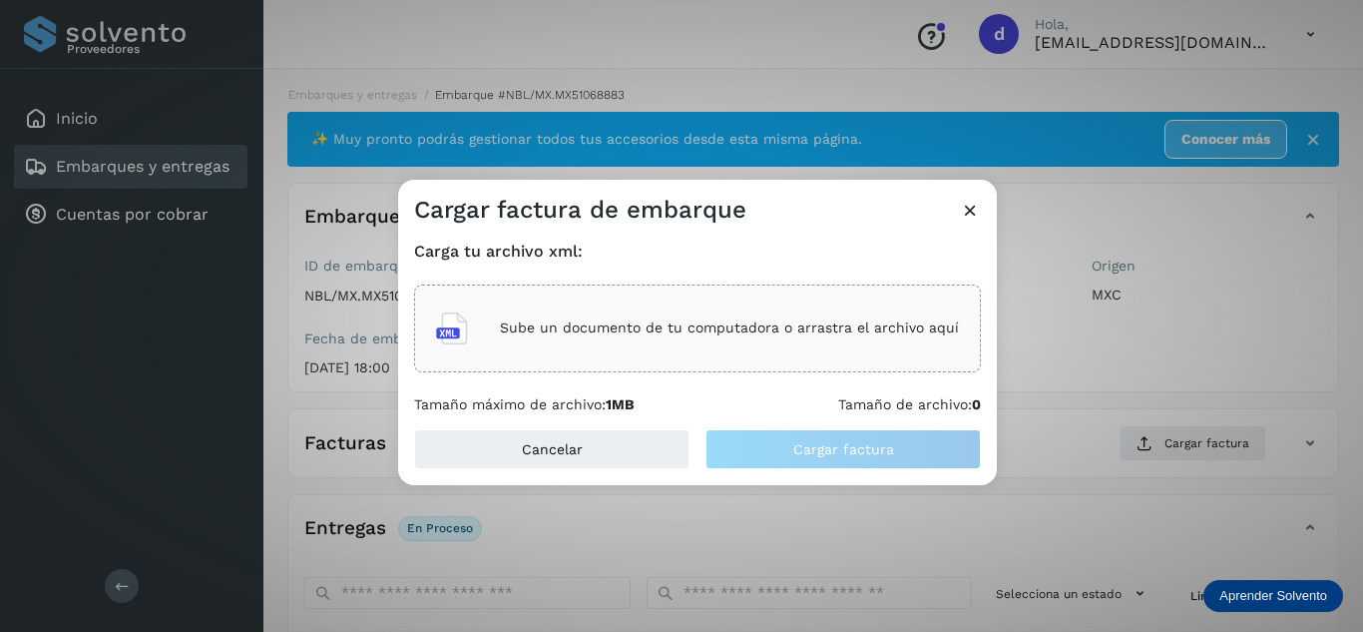
click at [646, 319] on p "Sube un documento de tu computadora o arrastra el archivo aquí" at bounding box center [729, 327] width 459 height 17
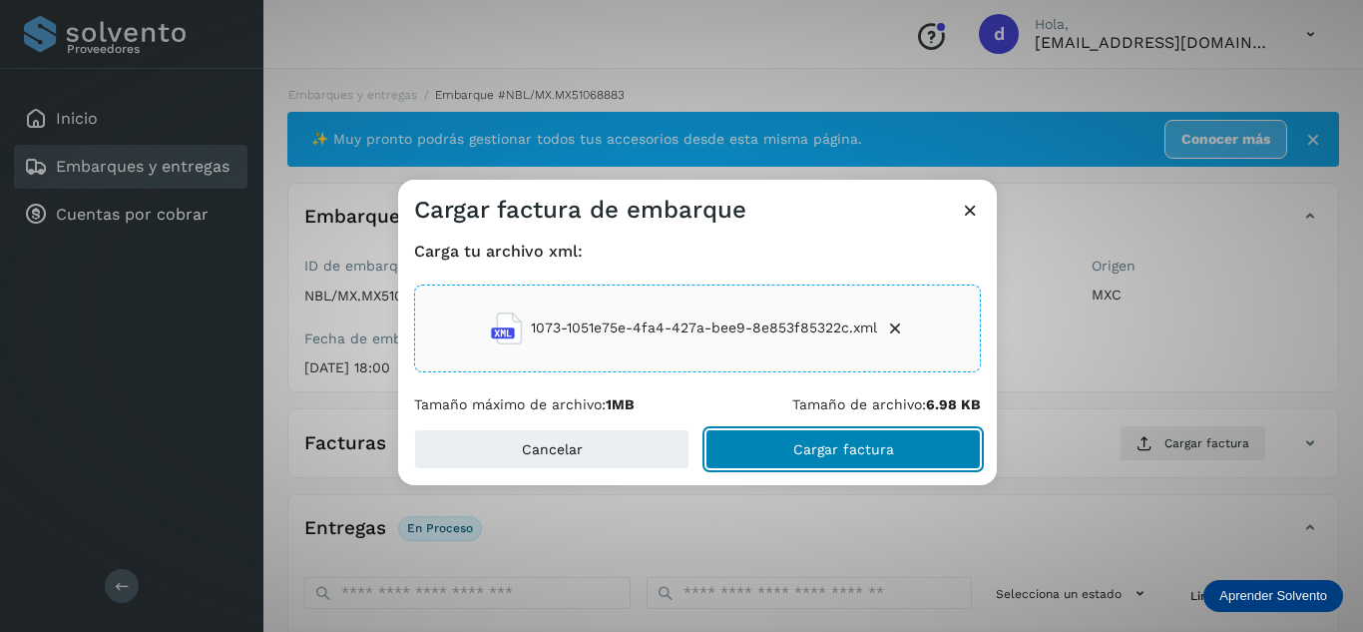
click at [893, 457] on button "Cargar factura" at bounding box center [842, 449] width 275 height 40
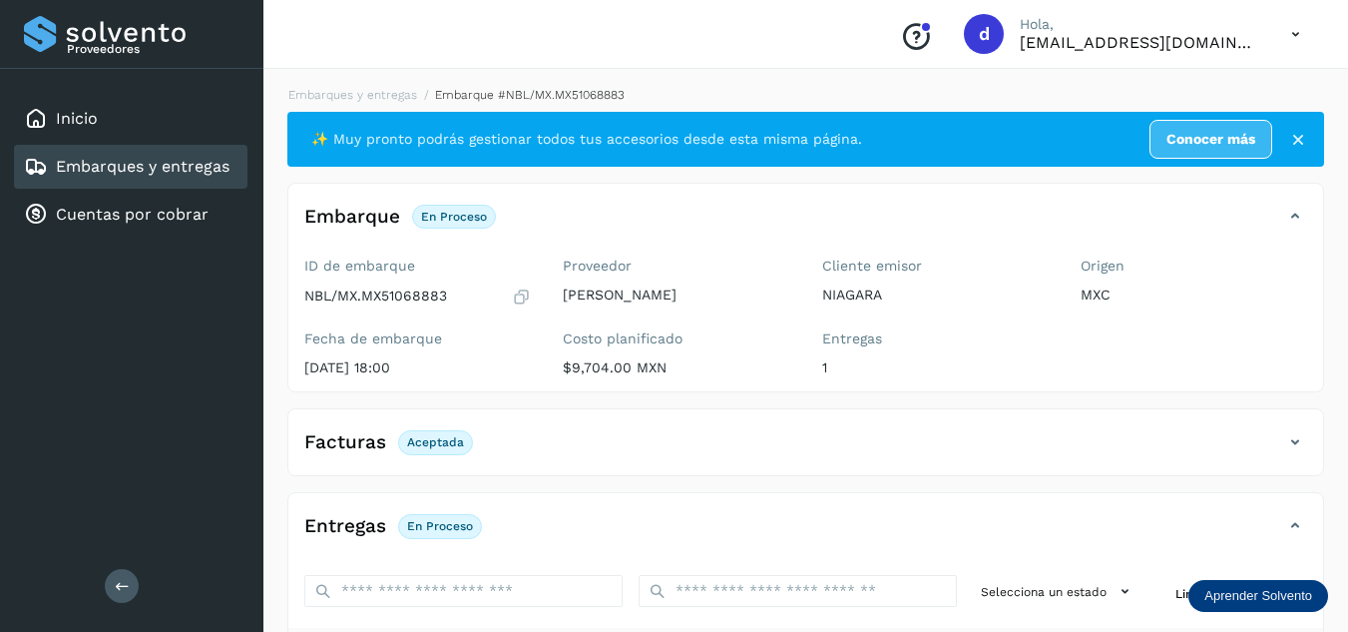
click at [356, 85] on div "Embarques y entregas Embarque #NBL/MX.MX51068883 ✨ Muy pronto podrás gestionar …" at bounding box center [805, 503] width 1084 height 883
click at [355, 92] on link "Embarques y entregas" at bounding box center [352, 95] width 129 height 14
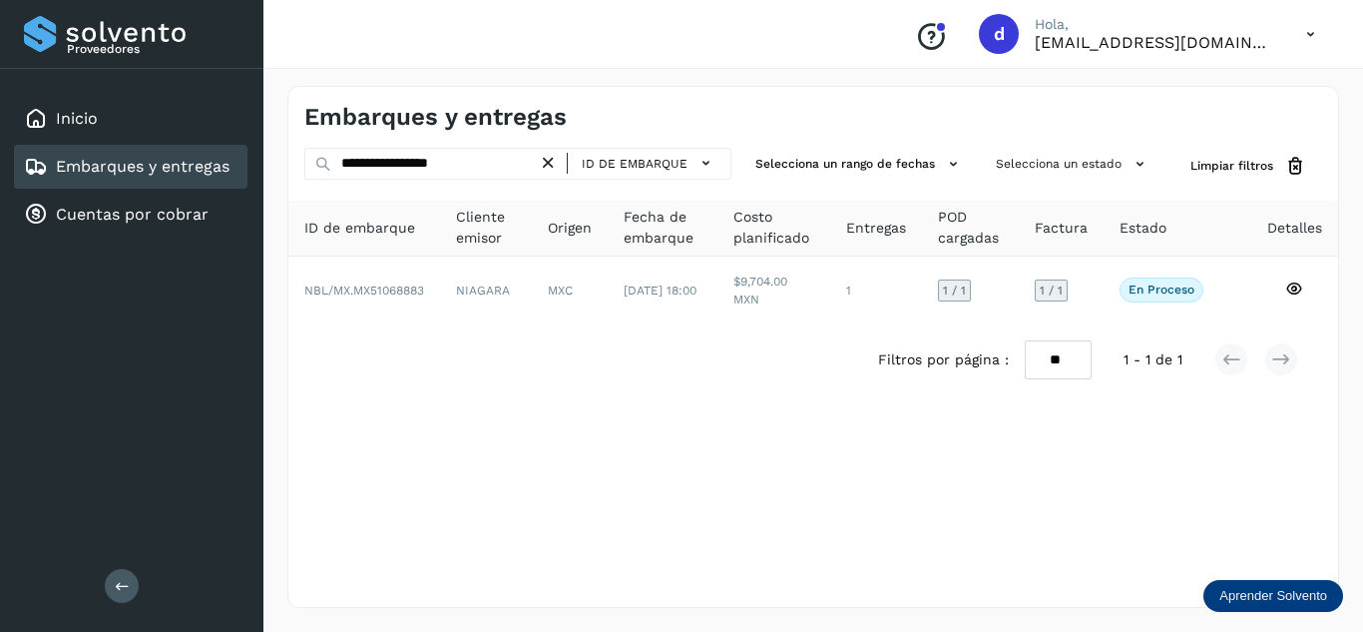
click at [553, 163] on icon at bounding box center [548, 163] width 21 height 21
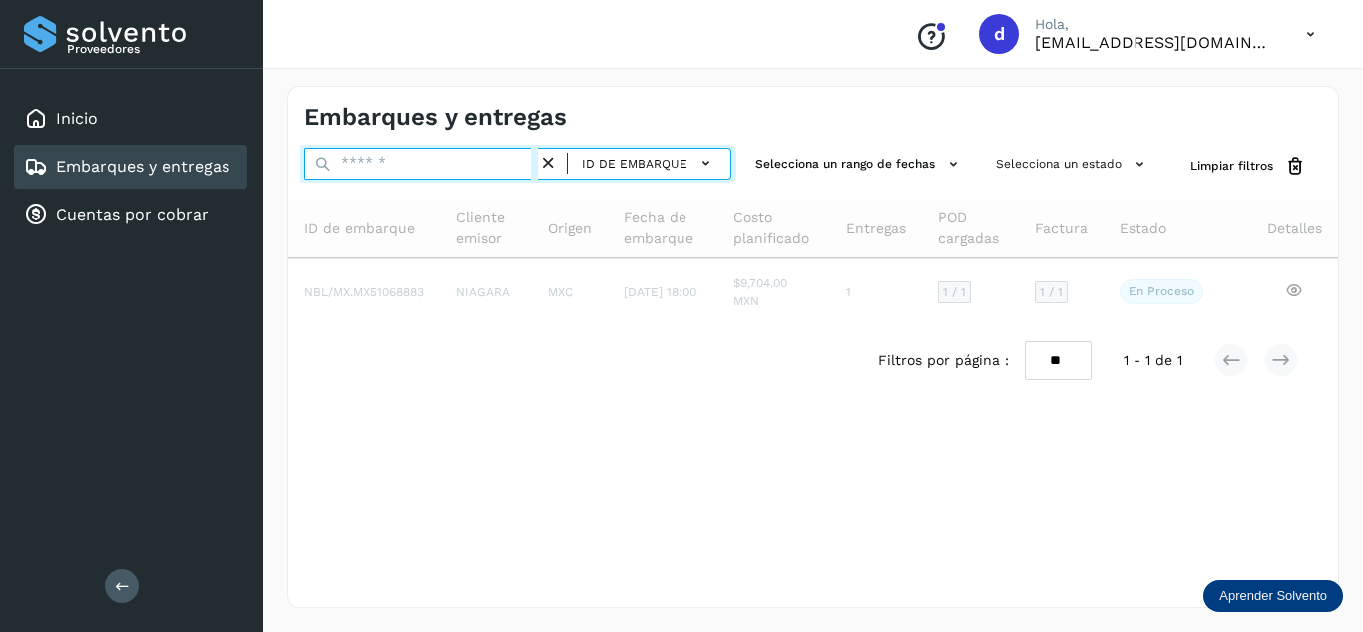
click at [462, 173] on input "text" at bounding box center [420, 164] width 233 height 32
paste input "**********"
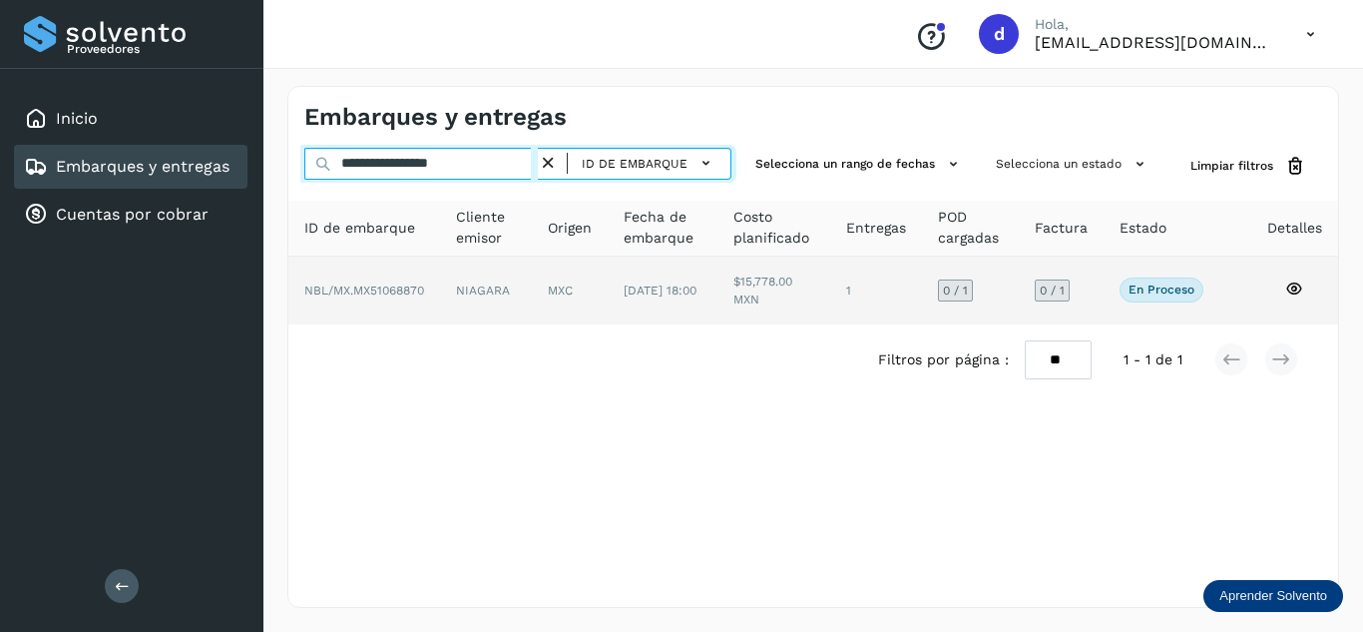
type input "**********"
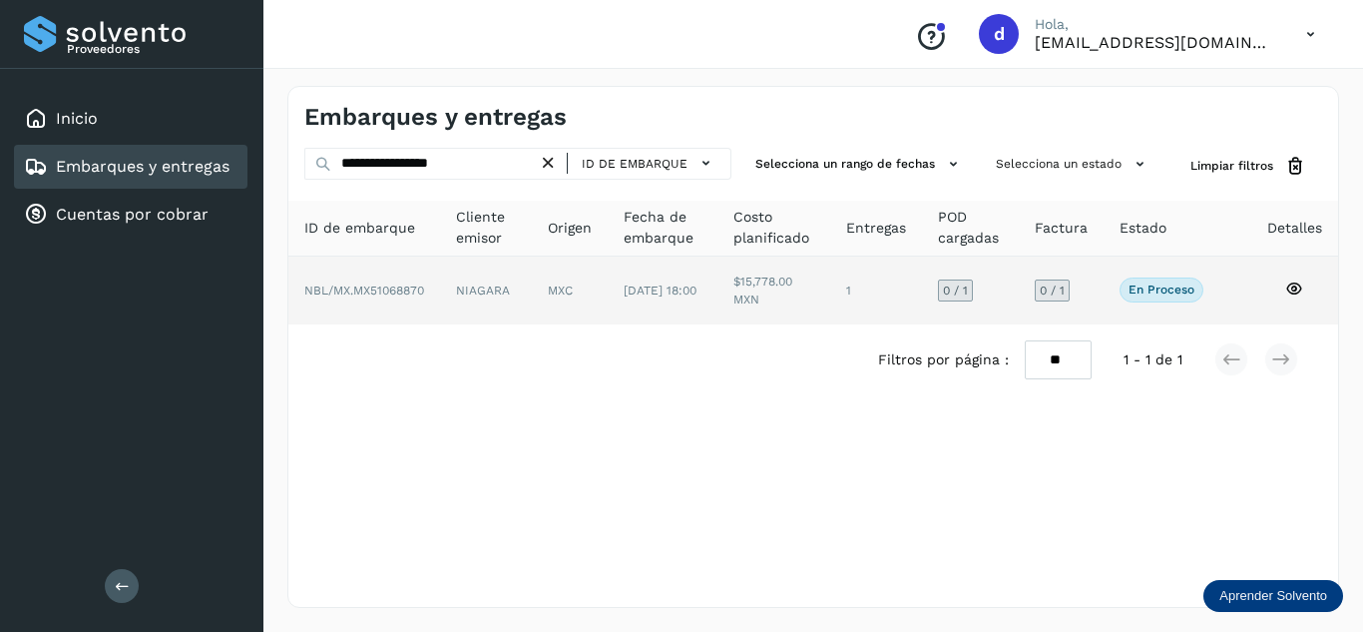
click at [1298, 290] on icon at bounding box center [1294, 288] width 18 height 18
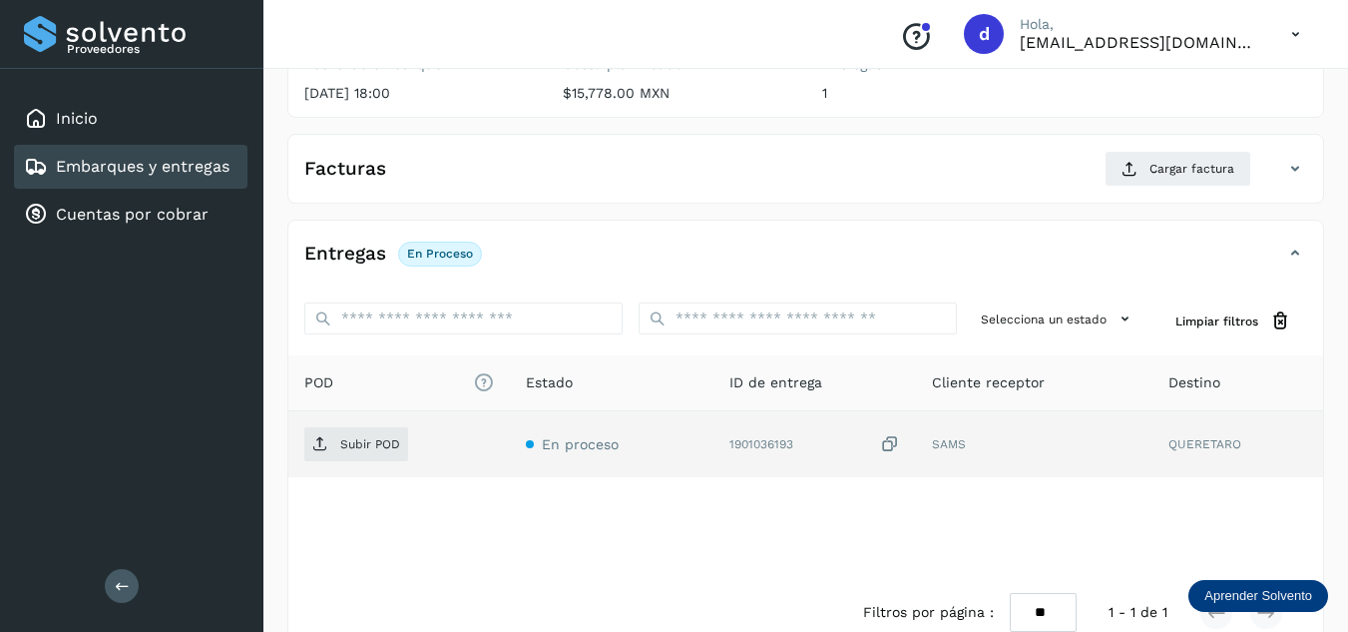
scroll to position [299, 0]
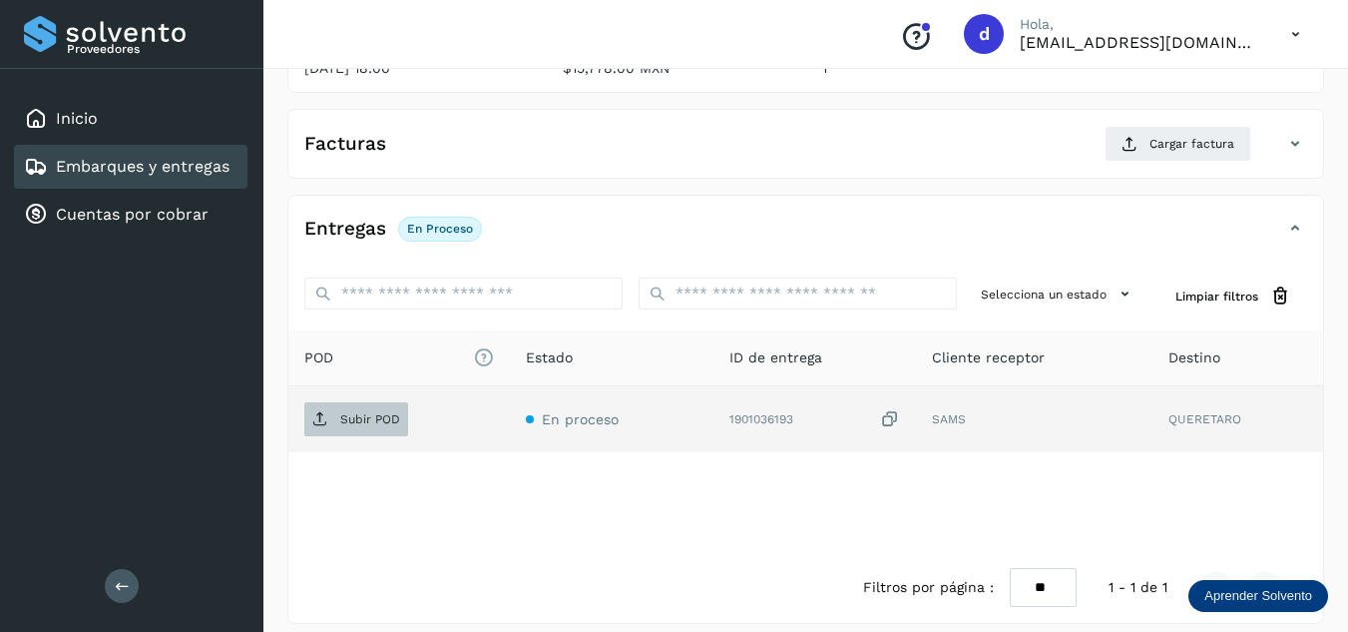
click at [372, 429] on span "Subir POD" at bounding box center [356, 419] width 104 height 32
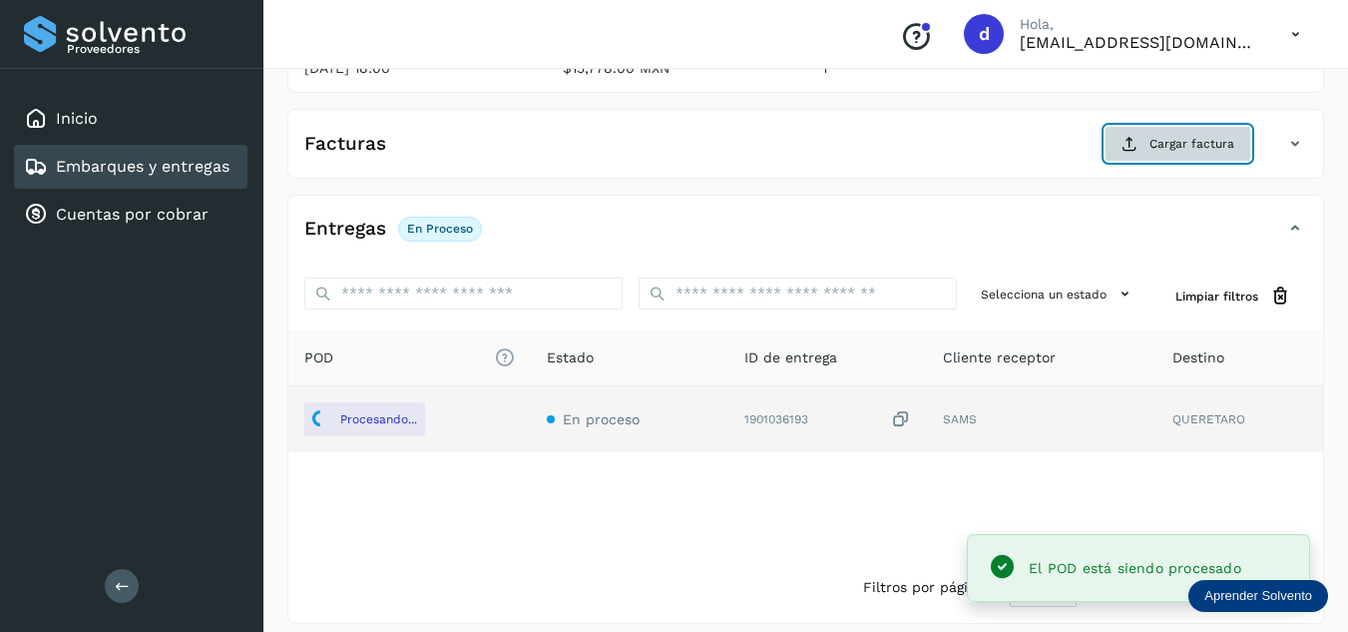
click at [1159, 156] on button "Cargar factura" at bounding box center [1177, 144] width 147 height 36
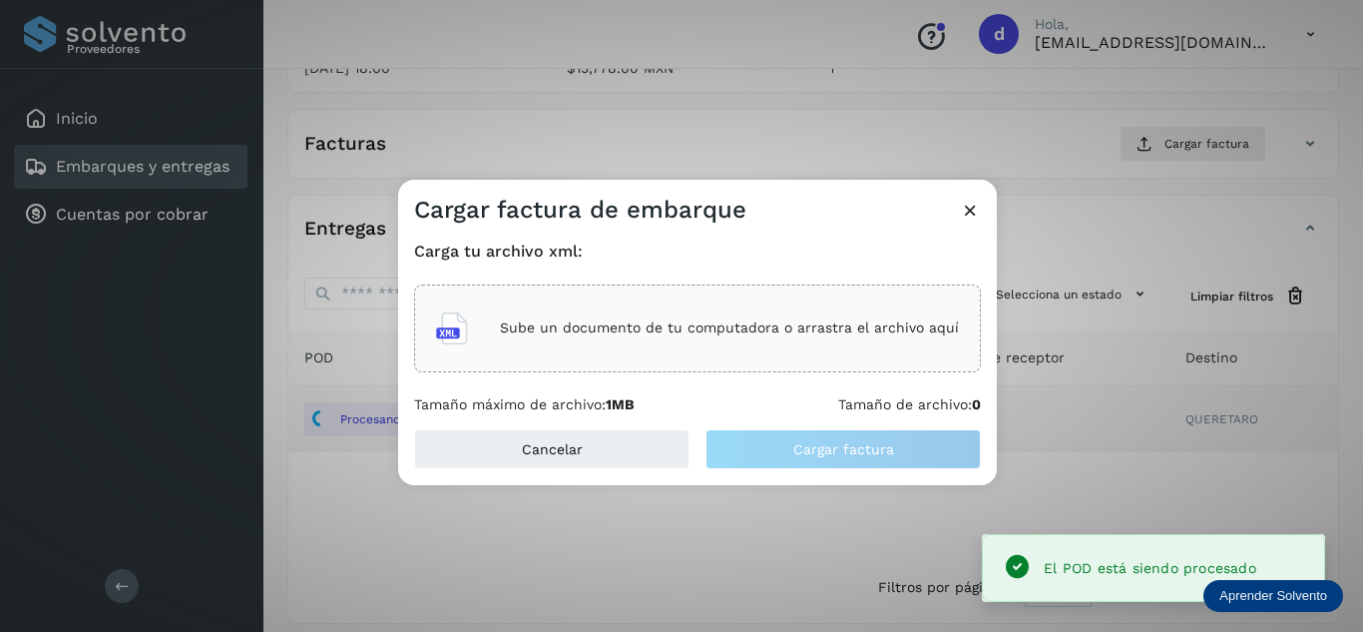
click at [642, 345] on div "Sube un documento de tu computadora o arrastra el archivo aquí" at bounding box center [697, 328] width 523 height 54
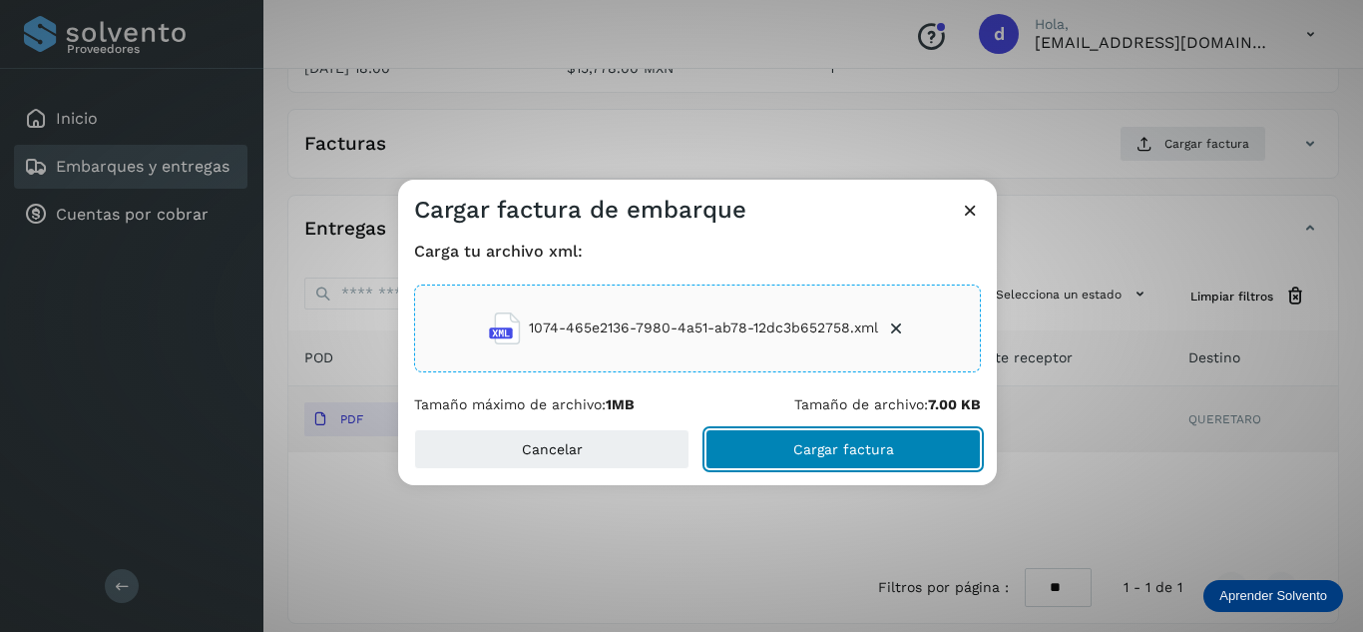
click at [799, 446] on span "Cargar factura" at bounding box center [843, 449] width 101 height 14
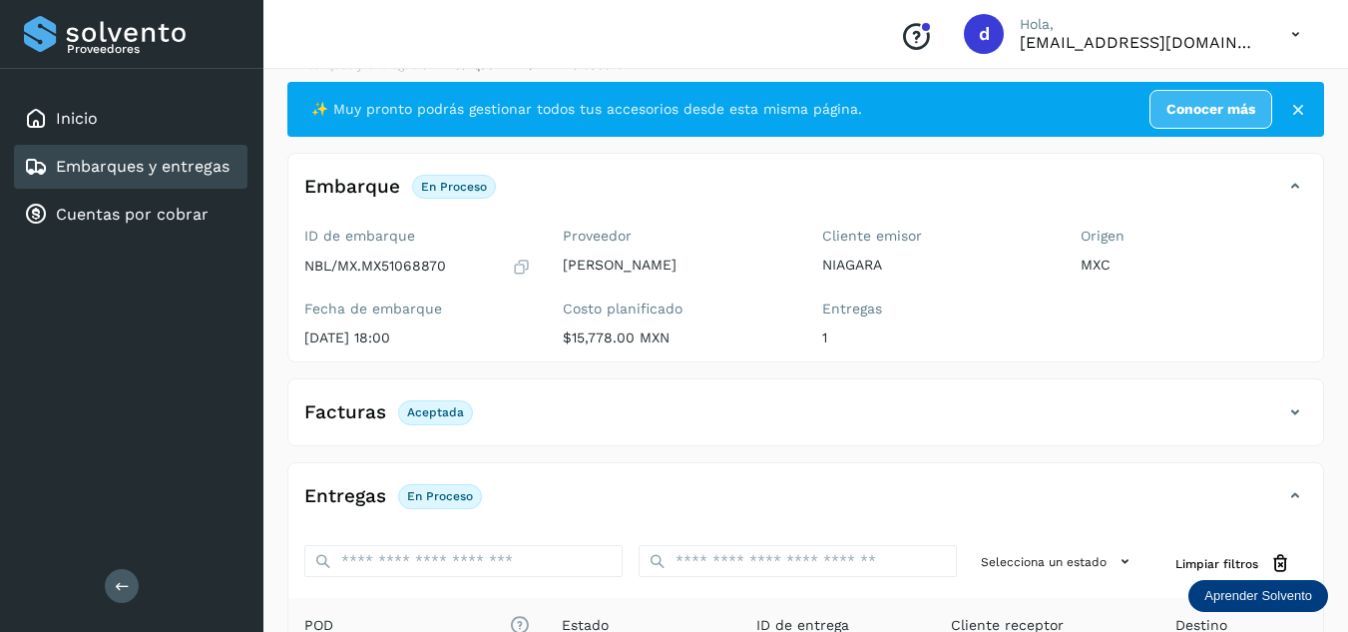
scroll to position [0, 0]
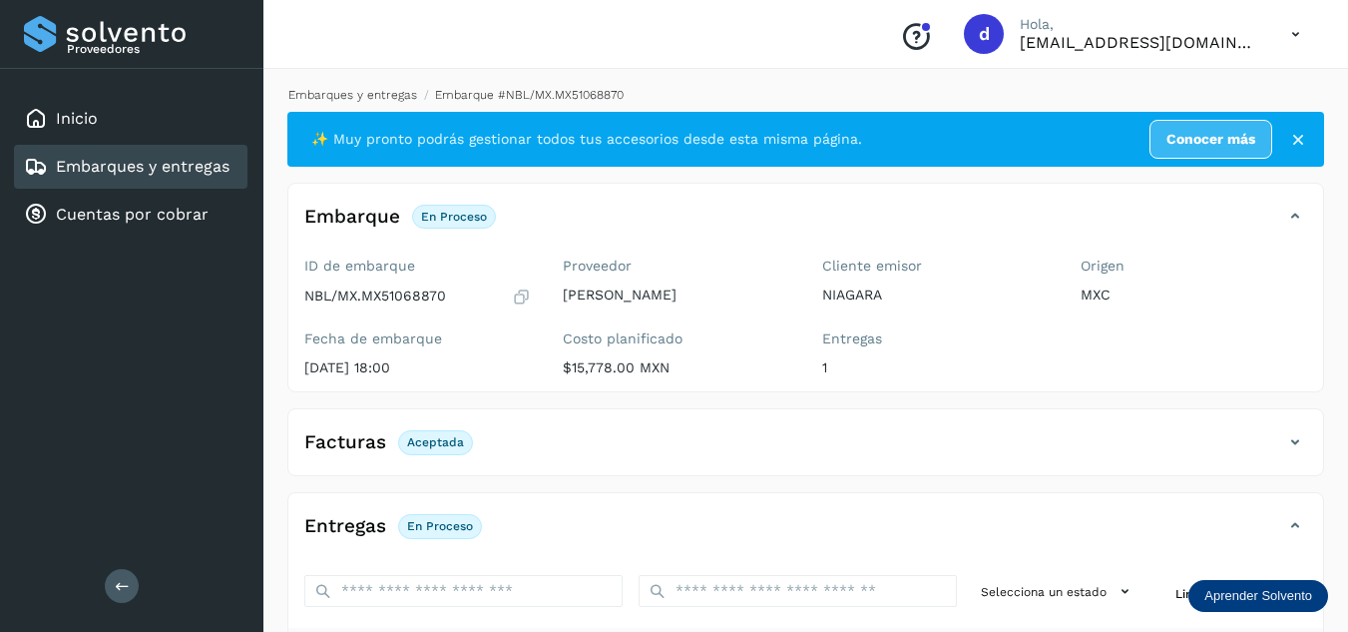
click at [343, 98] on link "Embarques y entregas" at bounding box center [352, 95] width 129 height 14
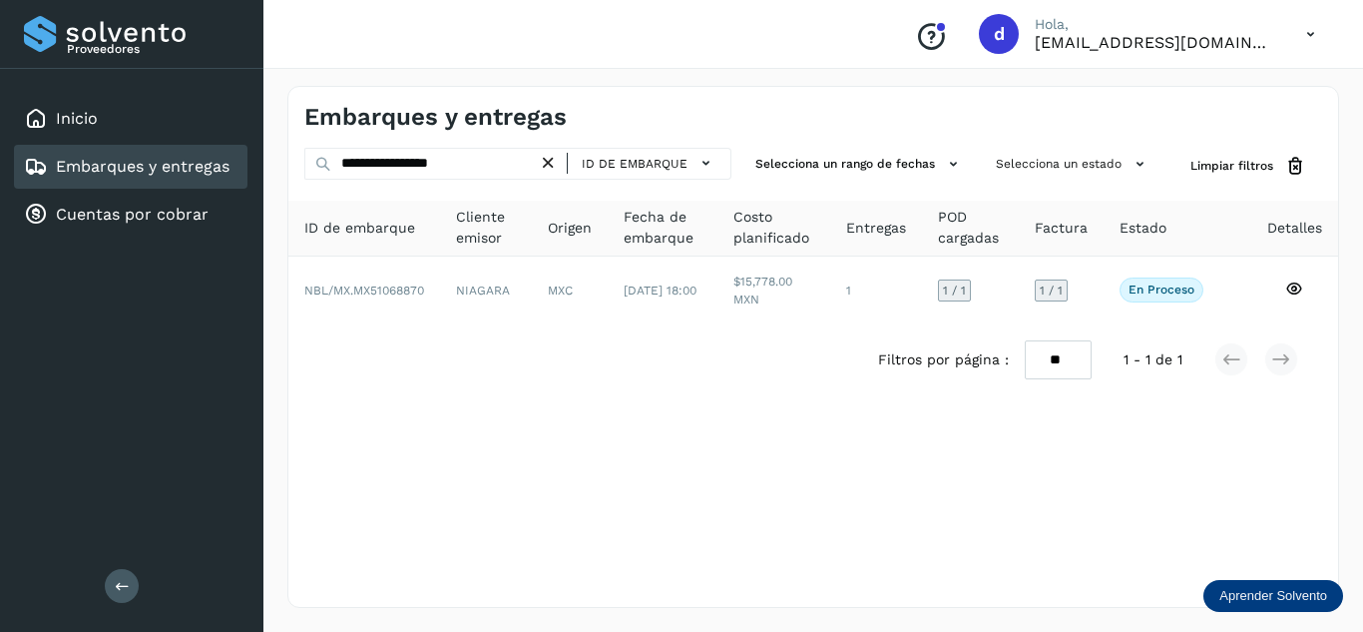
click at [545, 164] on icon at bounding box center [548, 163] width 21 height 21
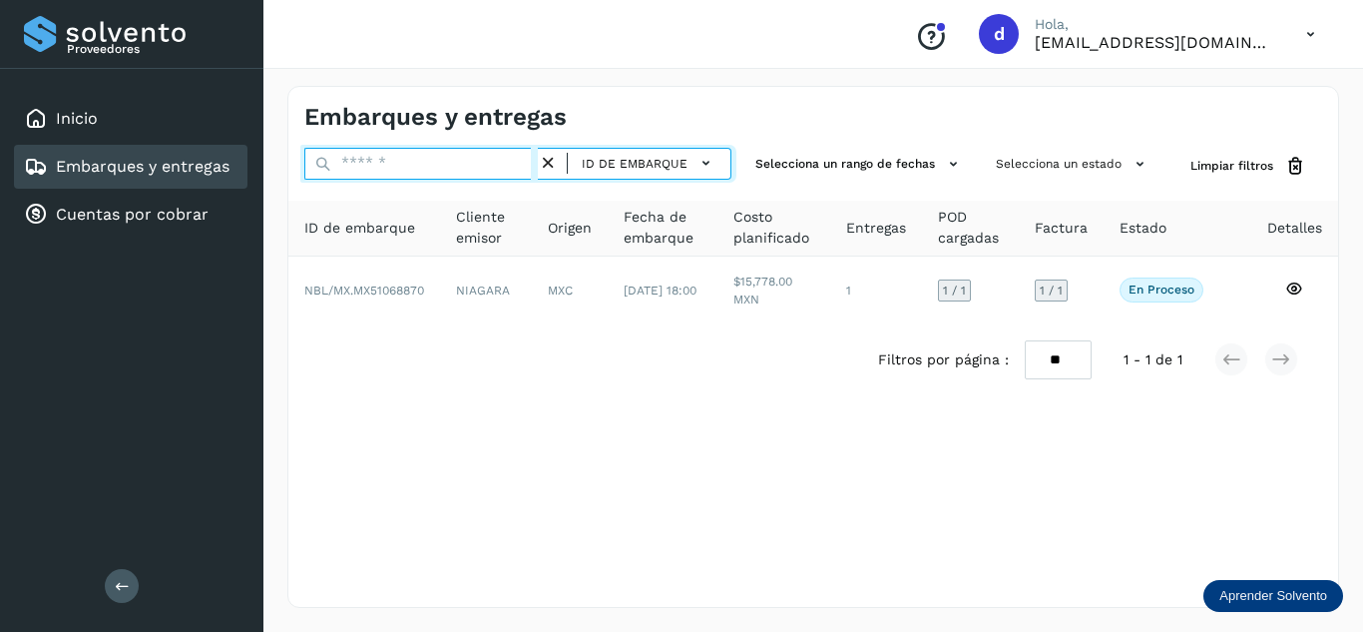
click at [511, 160] on input "text" at bounding box center [420, 164] width 233 height 32
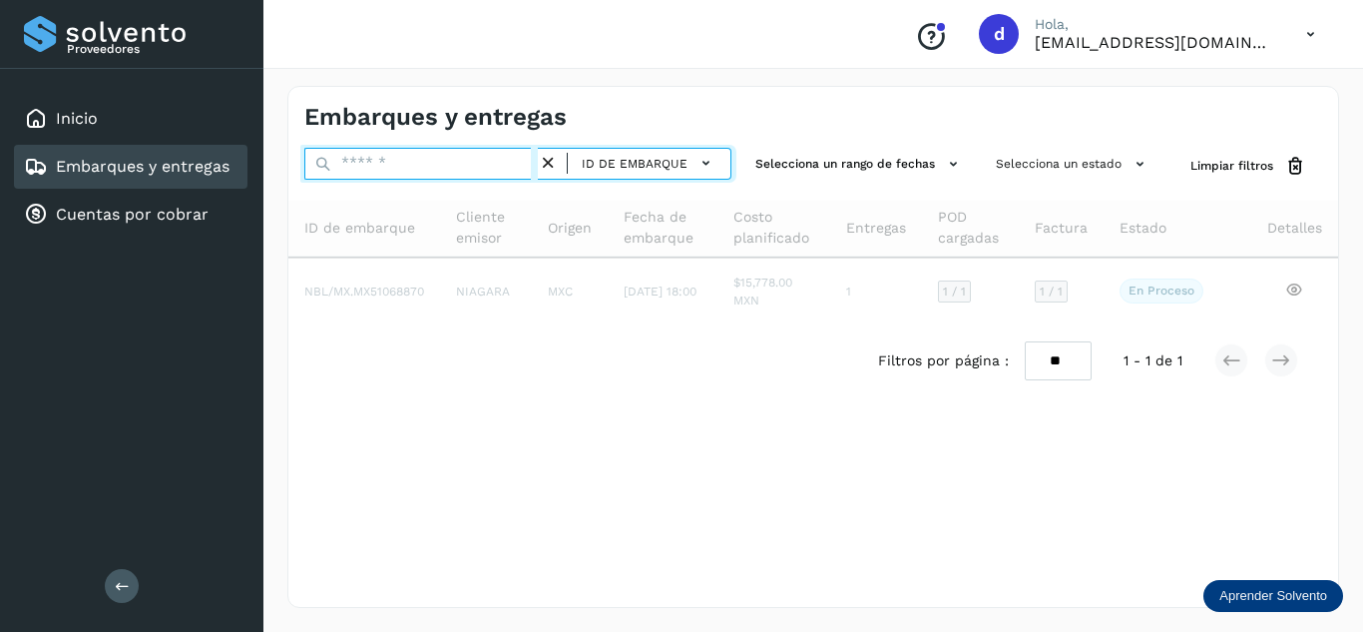
paste input "**********"
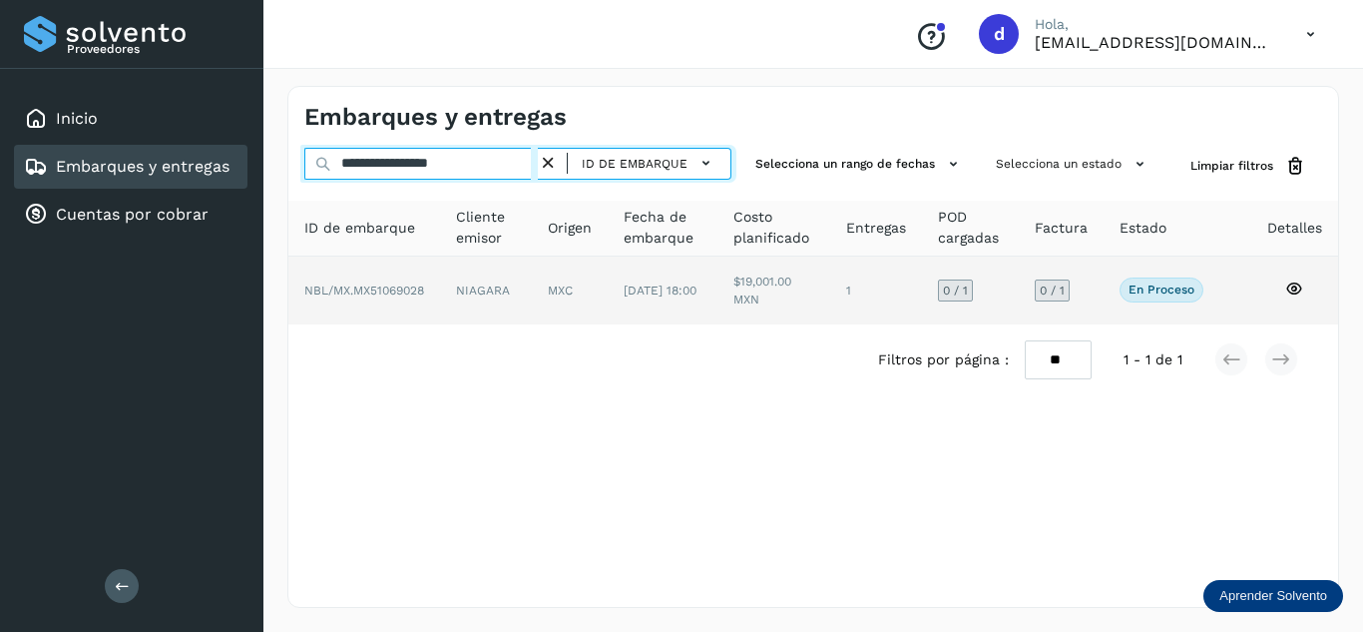
type input "**********"
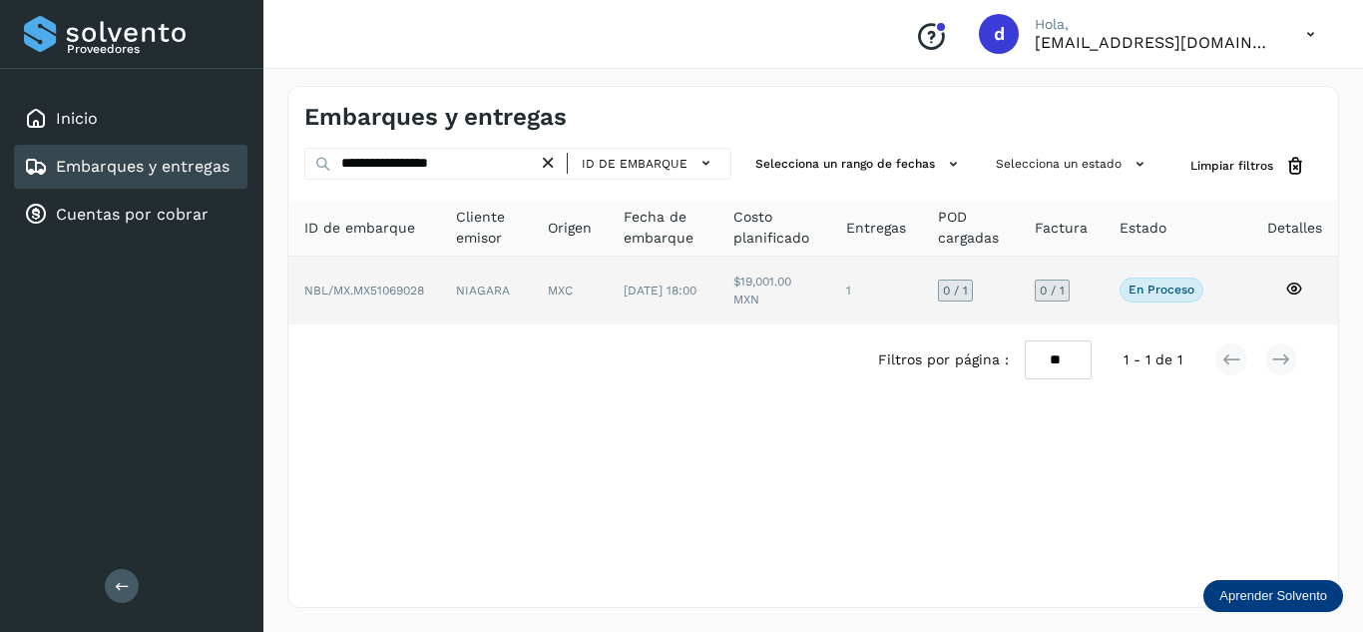
click at [1298, 290] on icon at bounding box center [1294, 288] width 18 height 18
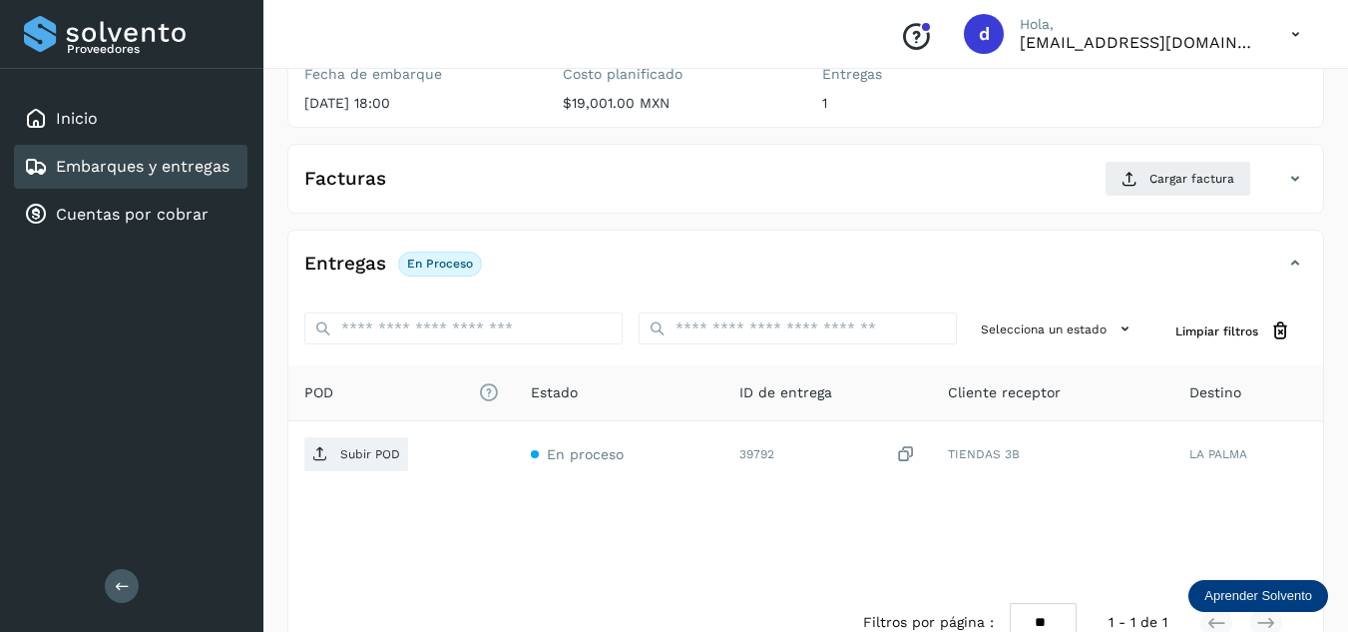
scroll to position [299, 0]
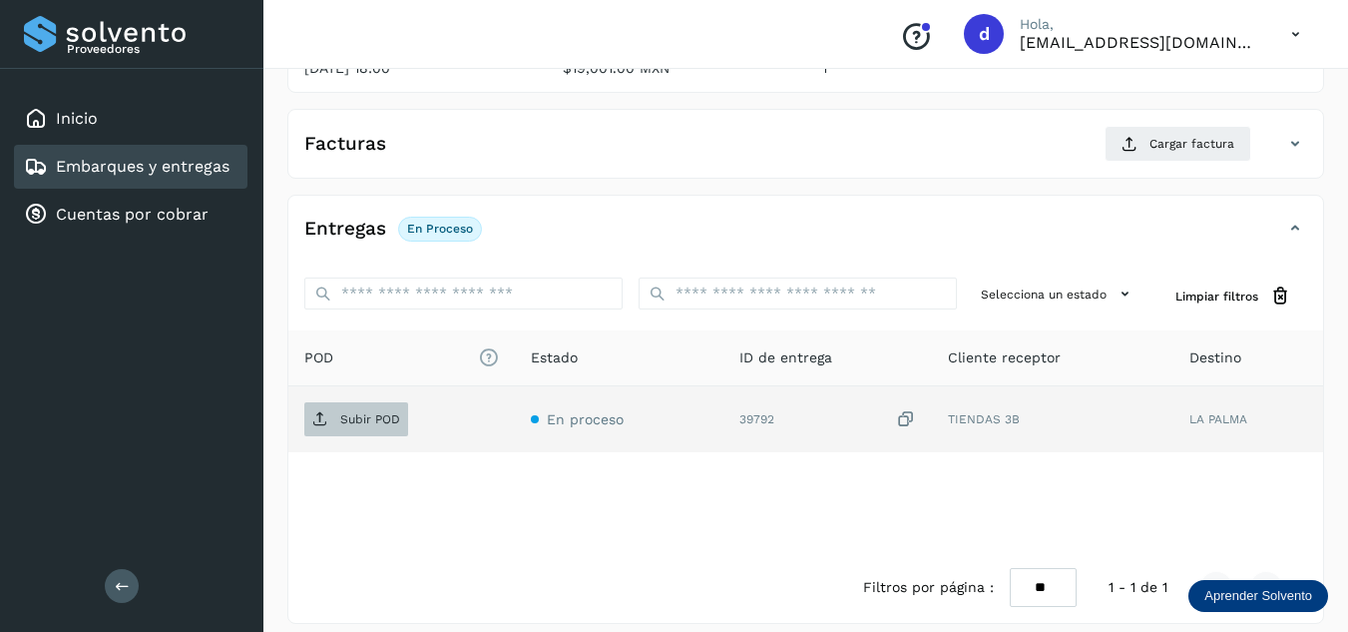
click at [383, 430] on span "Subir POD" at bounding box center [356, 419] width 104 height 32
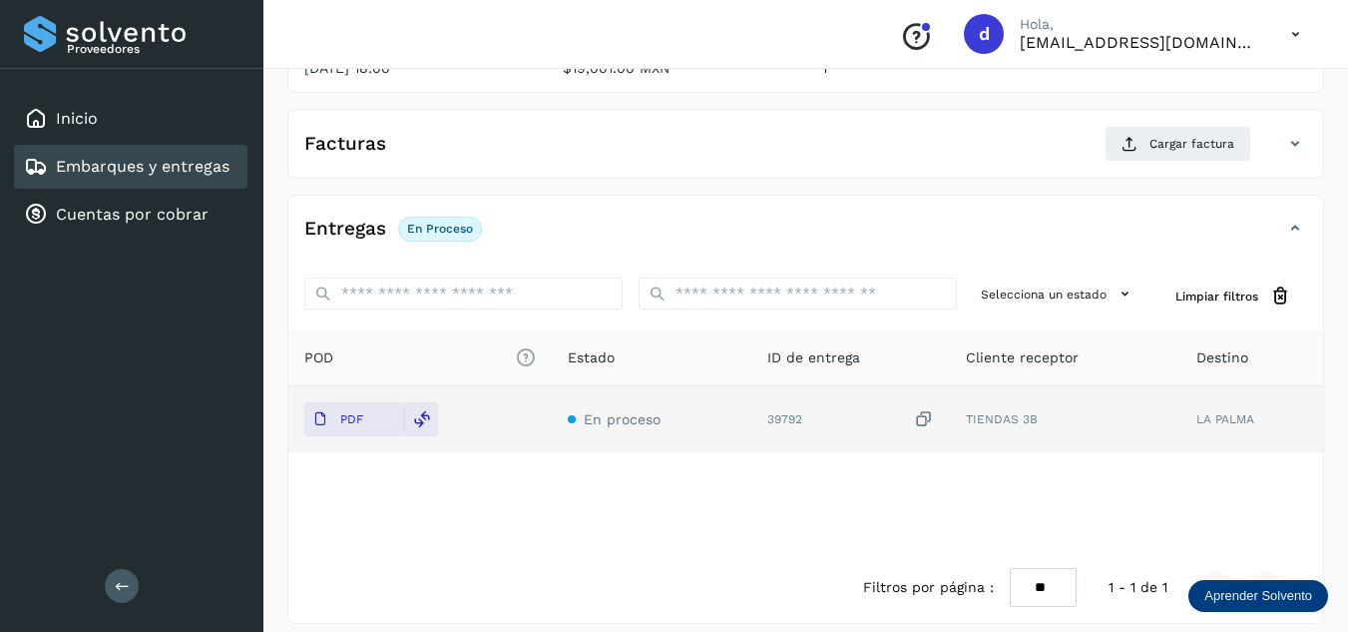
click at [1141, 163] on div "Facturas Cargar factura" at bounding box center [805, 152] width 1035 height 52
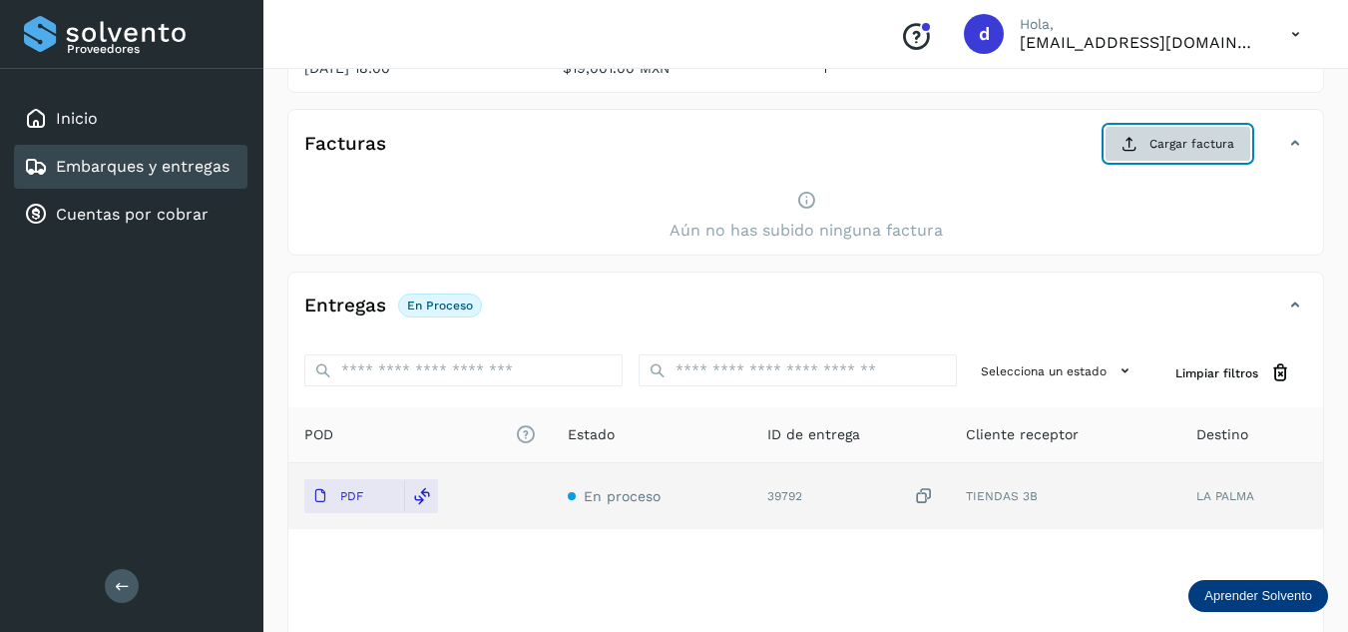
click at [1141, 149] on button "Cargar factura" at bounding box center [1177, 144] width 147 height 36
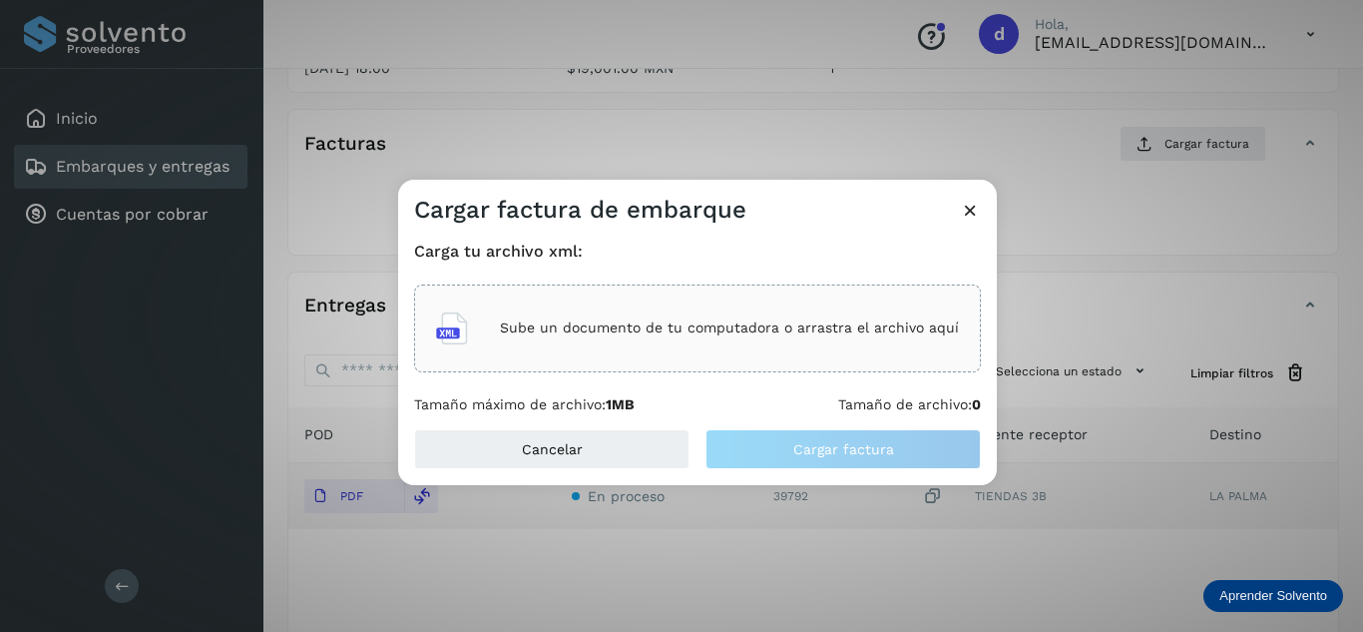
click at [690, 319] on p "Sube un documento de tu computadora o arrastra el archivo aquí" at bounding box center [729, 327] width 459 height 17
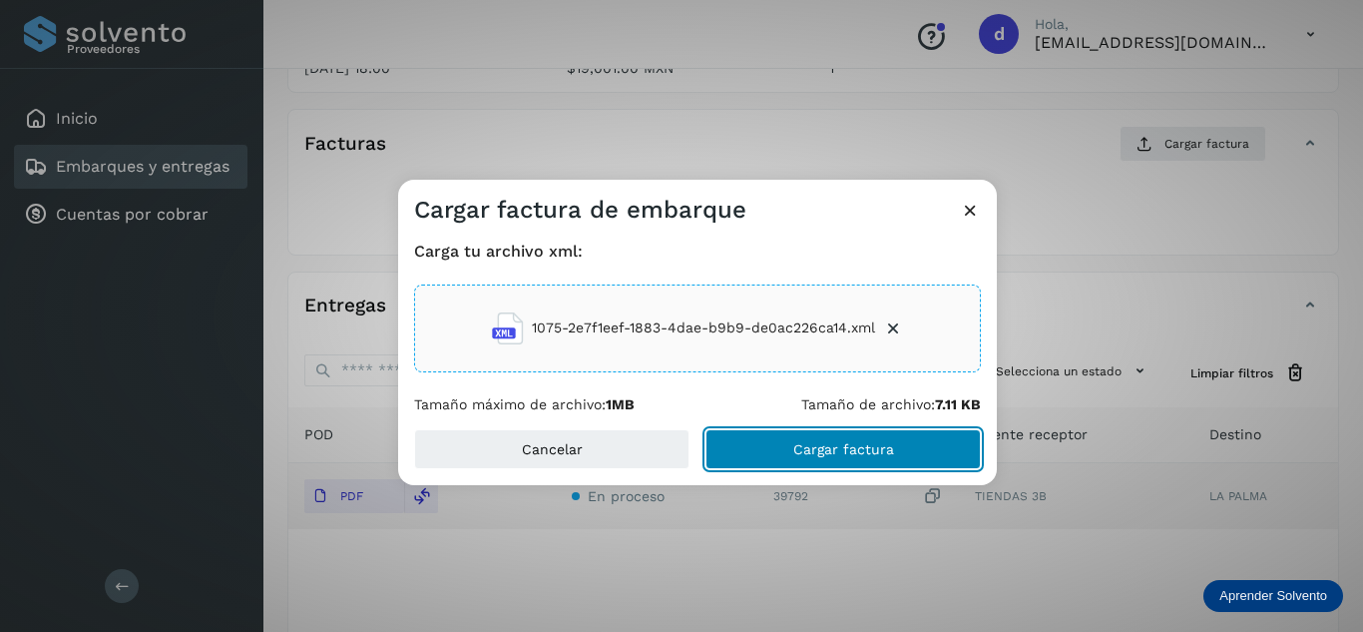
click at [861, 450] on span "Cargar factura" at bounding box center [843, 449] width 101 height 14
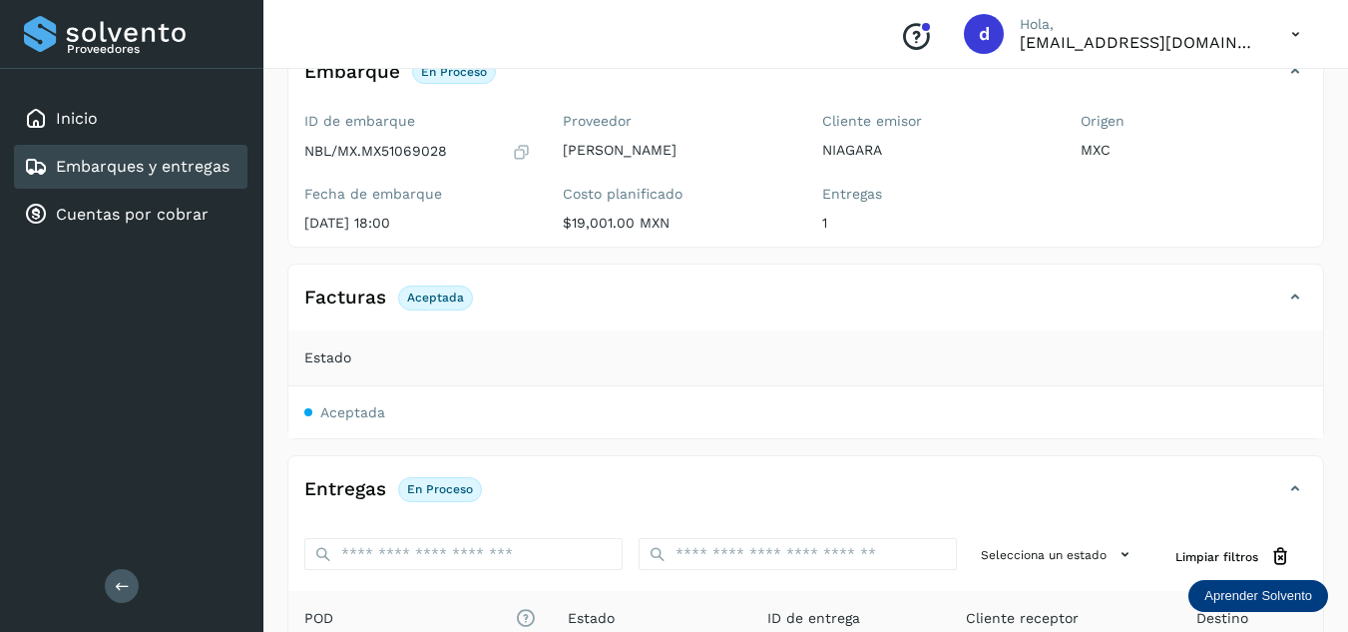
scroll to position [0, 0]
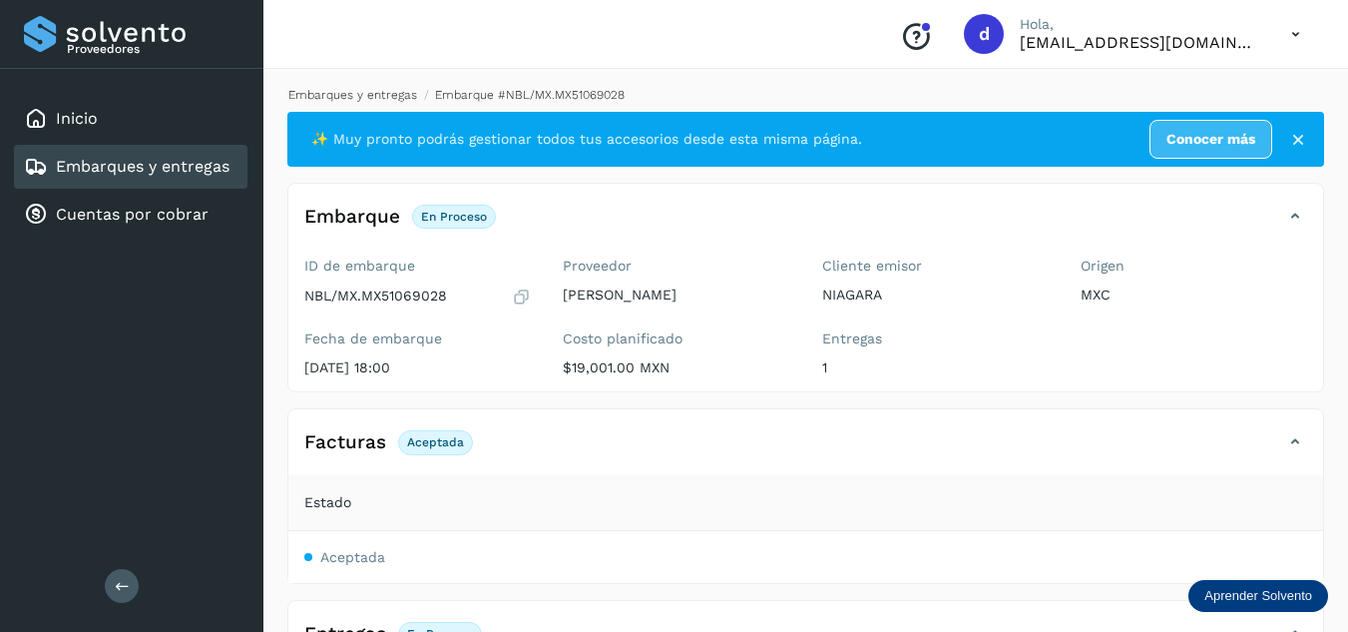
click at [382, 101] on link "Embarques y entregas" at bounding box center [352, 95] width 129 height 14
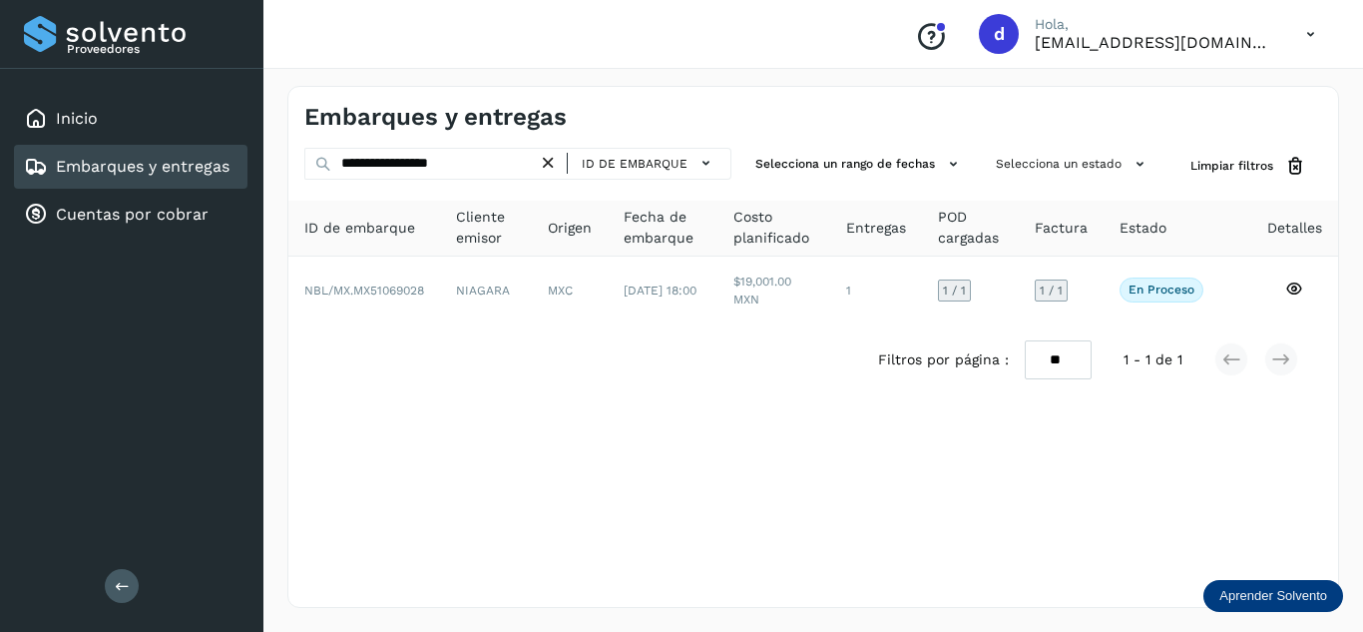
click at [550, 163] on icon at bounding box center [548, 163] width 21 height 21
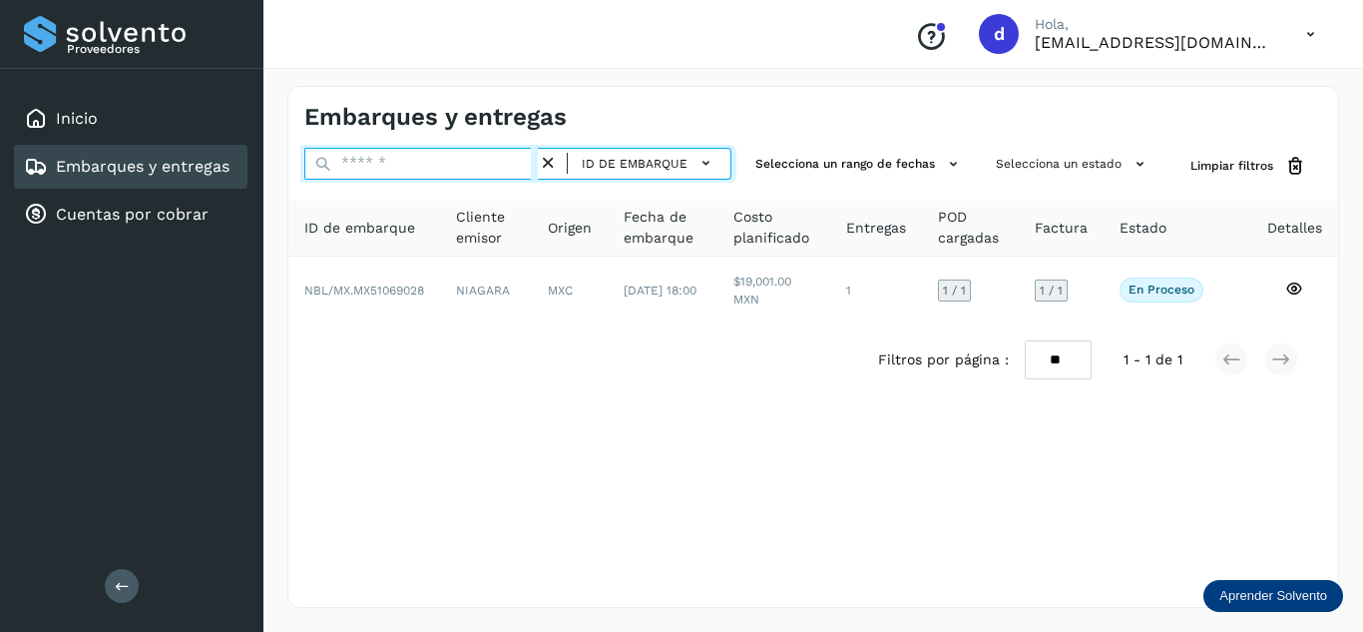
click at [512, 153] on input "text" at bounding box center [420, 164] width 233 height 32
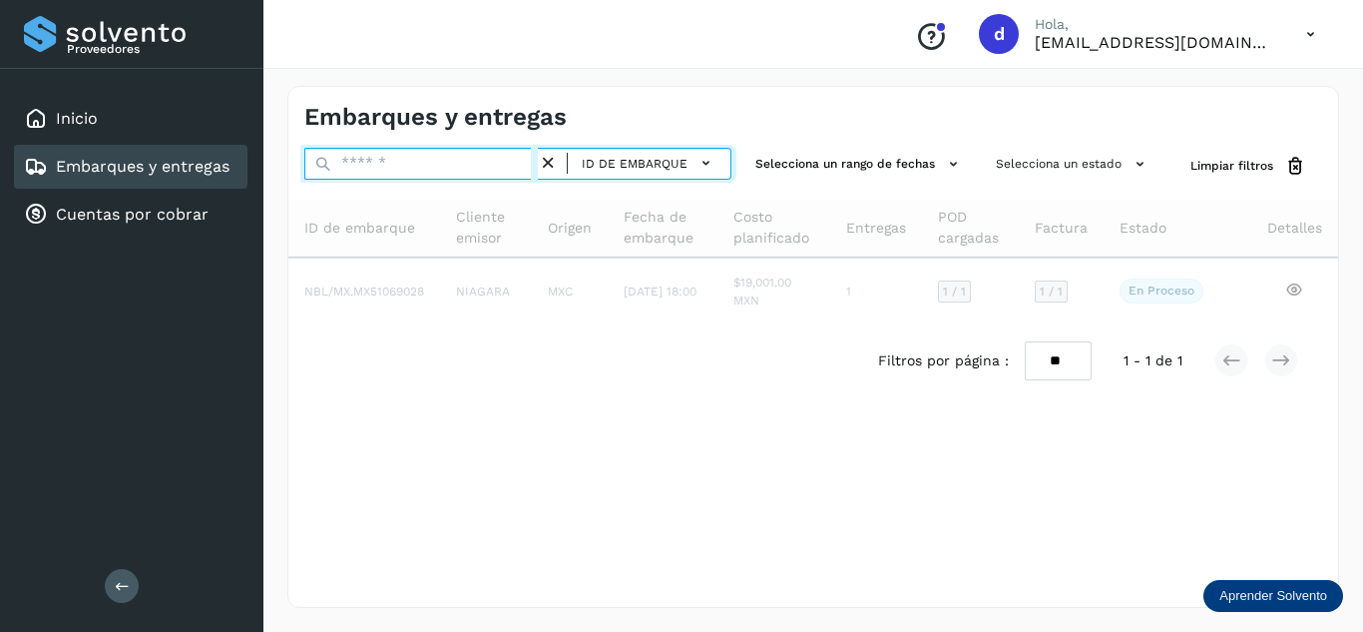
paste input "**********"
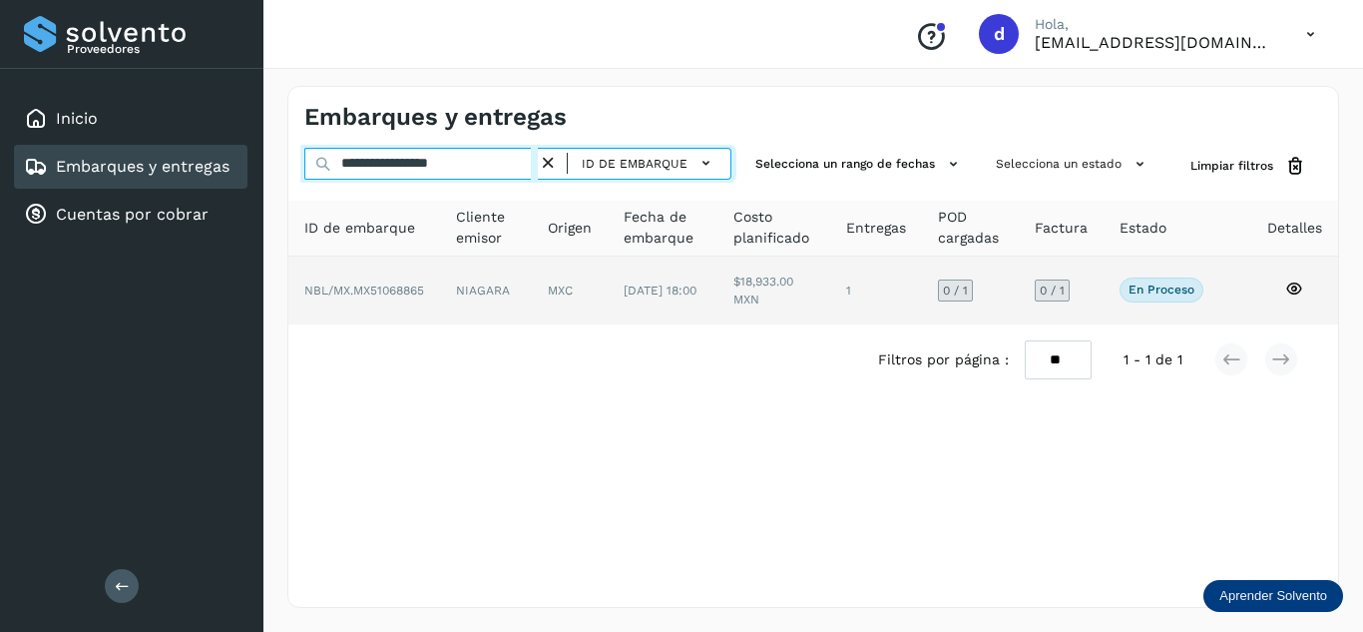
type input "**********"
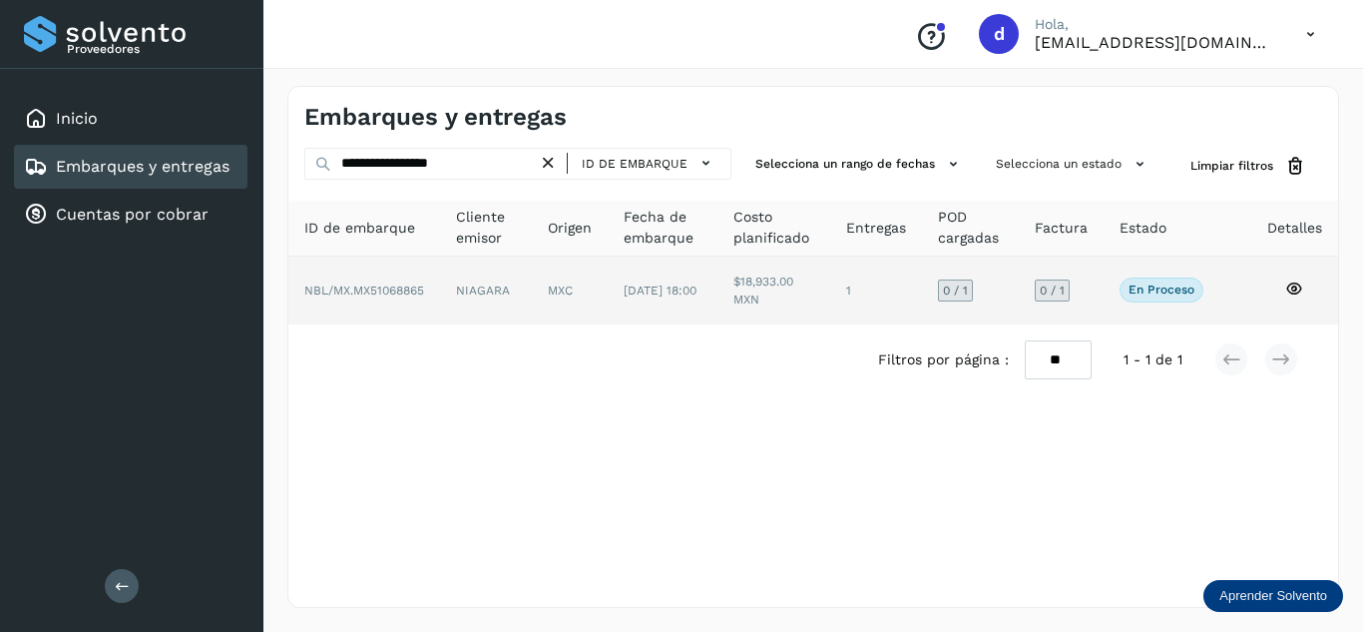
click at [1297, 286] on icon at bounding box center [1294, 288] width 18 height 18
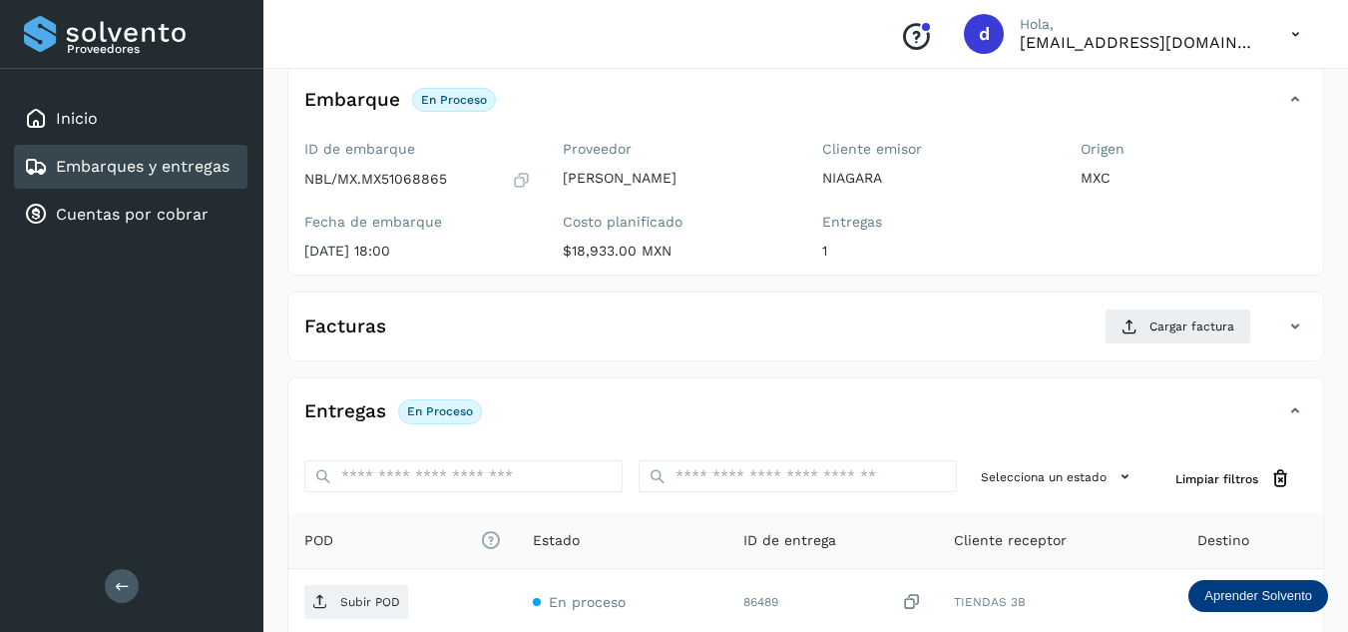
scroll to position [299, 0]
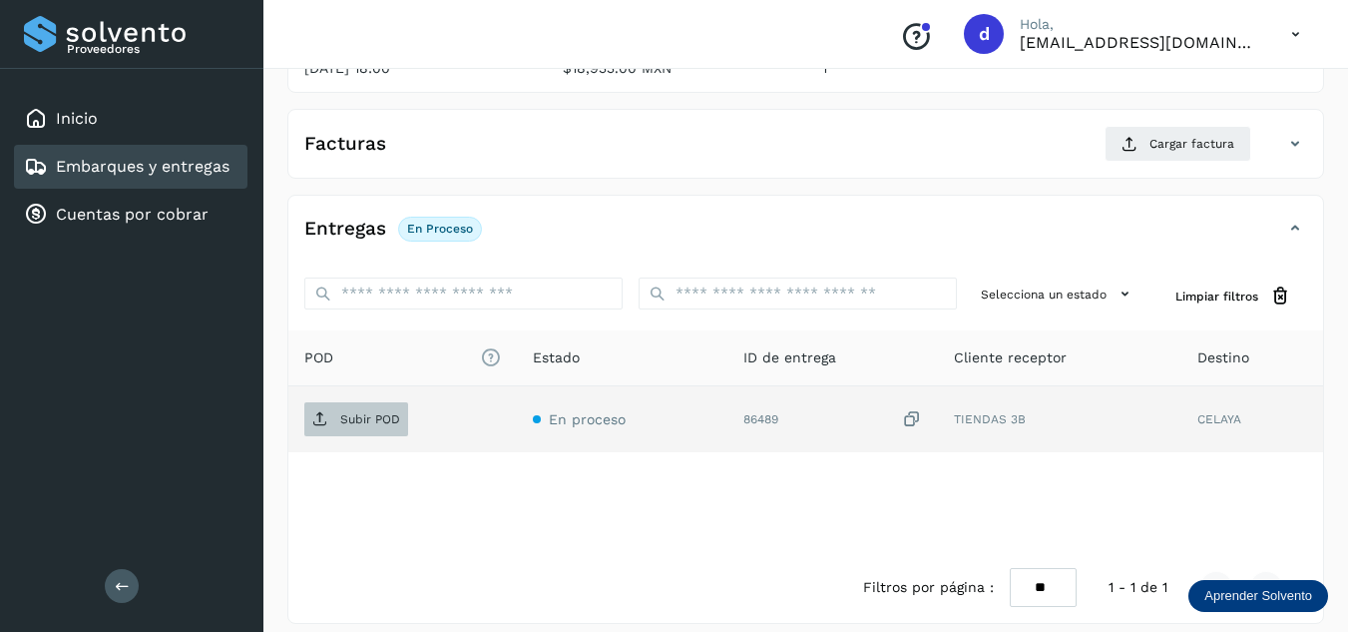
click at [342, 413] on p "Subir POD" at bounding box center [370, 419] width 60 height 14
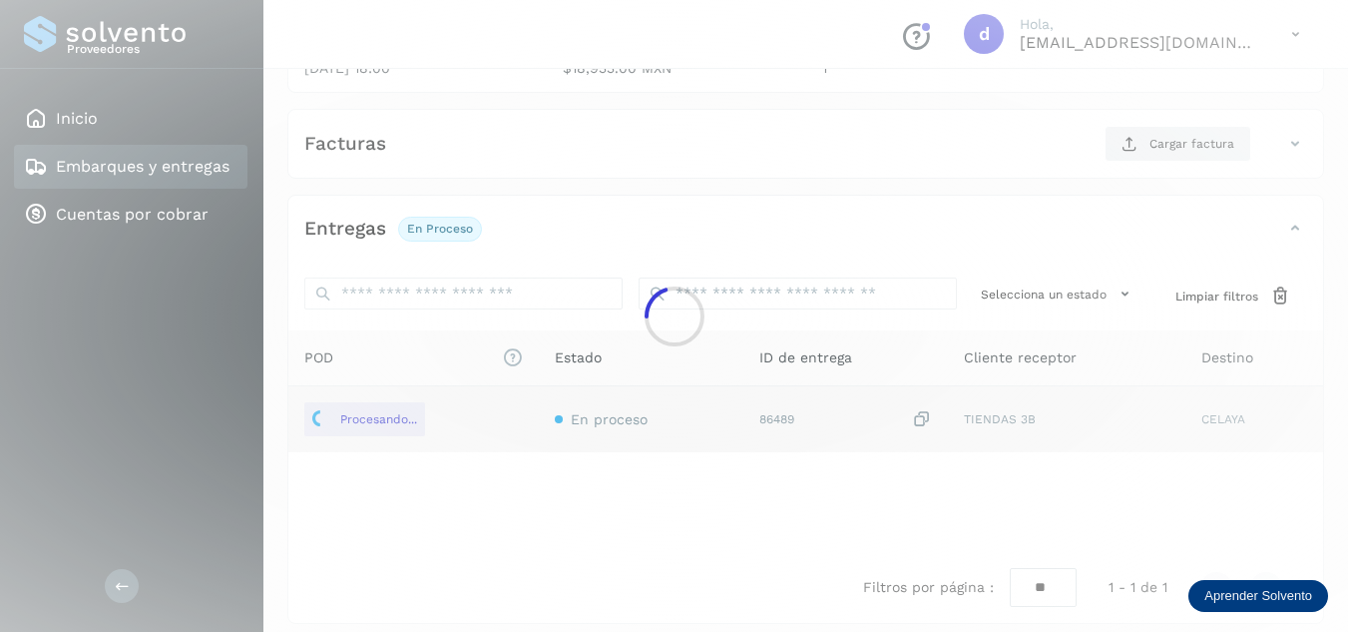
scroll to position [200, 0]
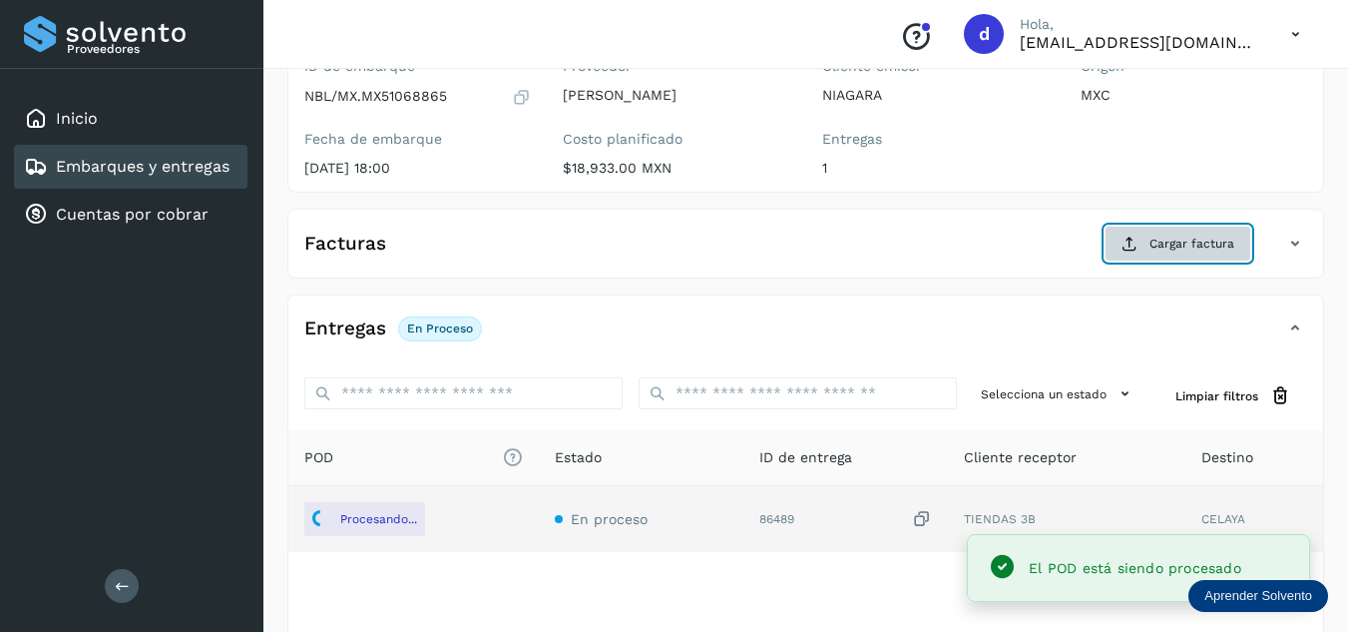
click at [1157, 243] on span "Cargar factura" at bounding box center [1191, 243] width 85 height 18
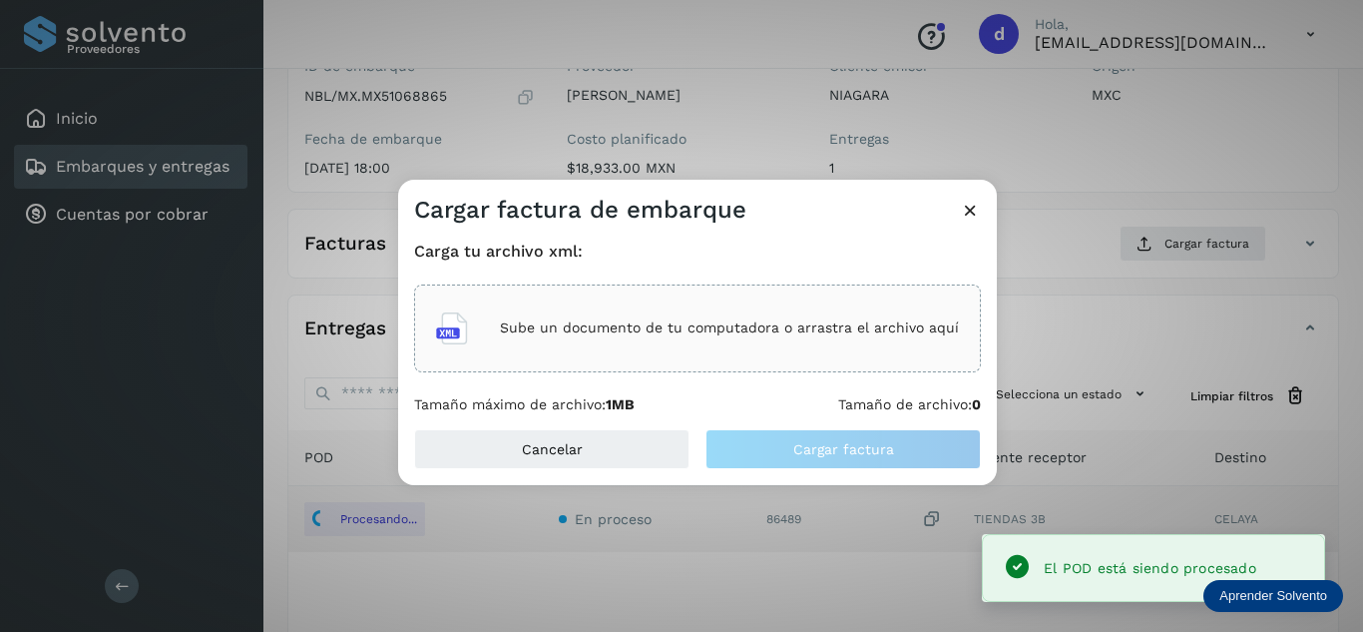
click at [816, 321] on p "Sube un documento de tu computadora o arrastra el archivo aquí" at bounding box center [729, 327] width 459 height 17
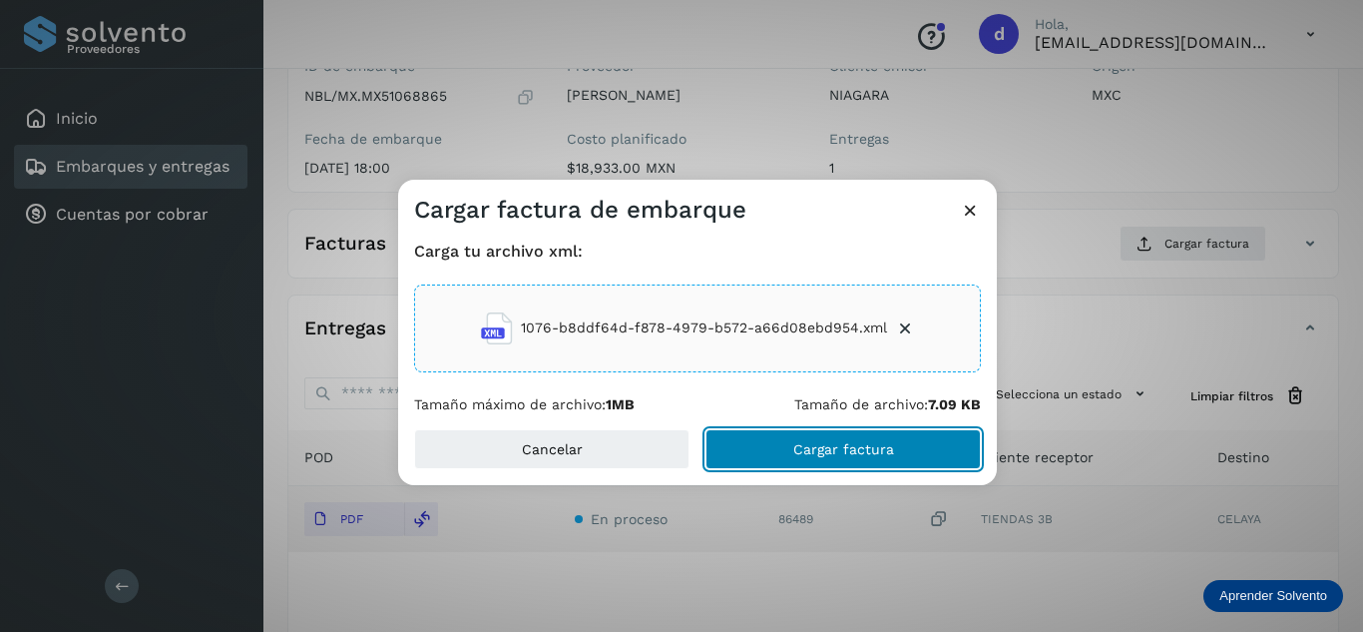
click at [866, 451] on span "Cargar factura" at bounding box center [843, 449] width 101 height 14
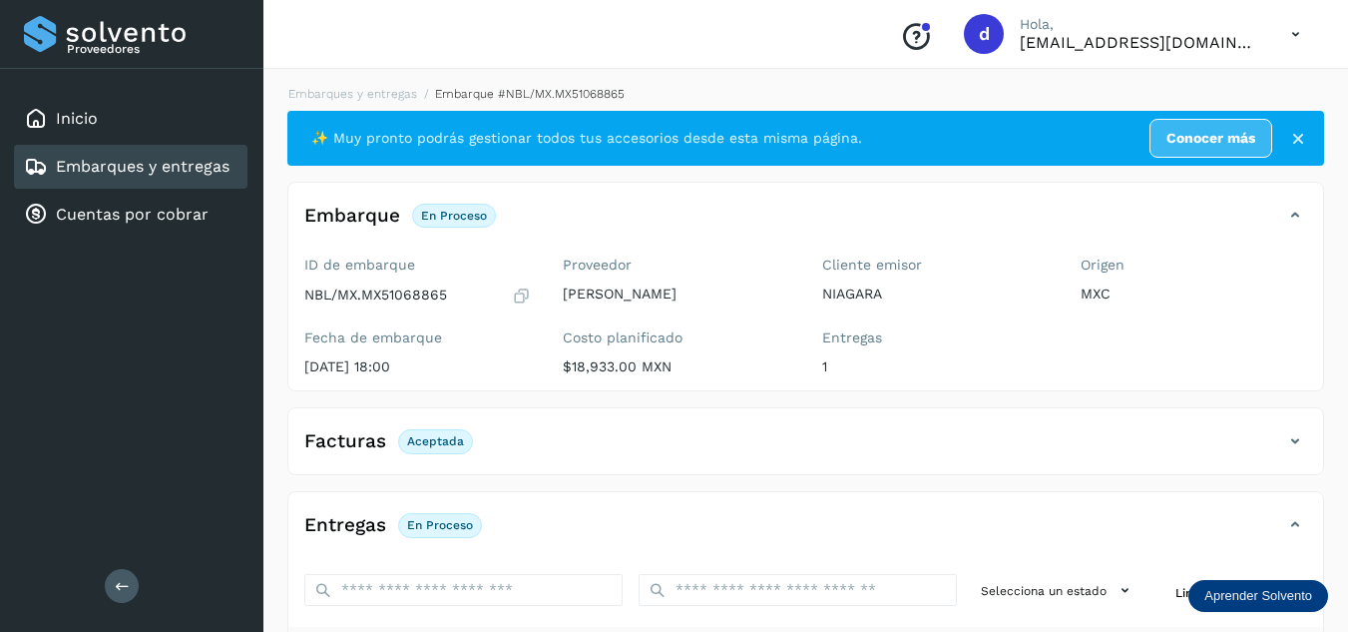
scroll to position [0, 0]
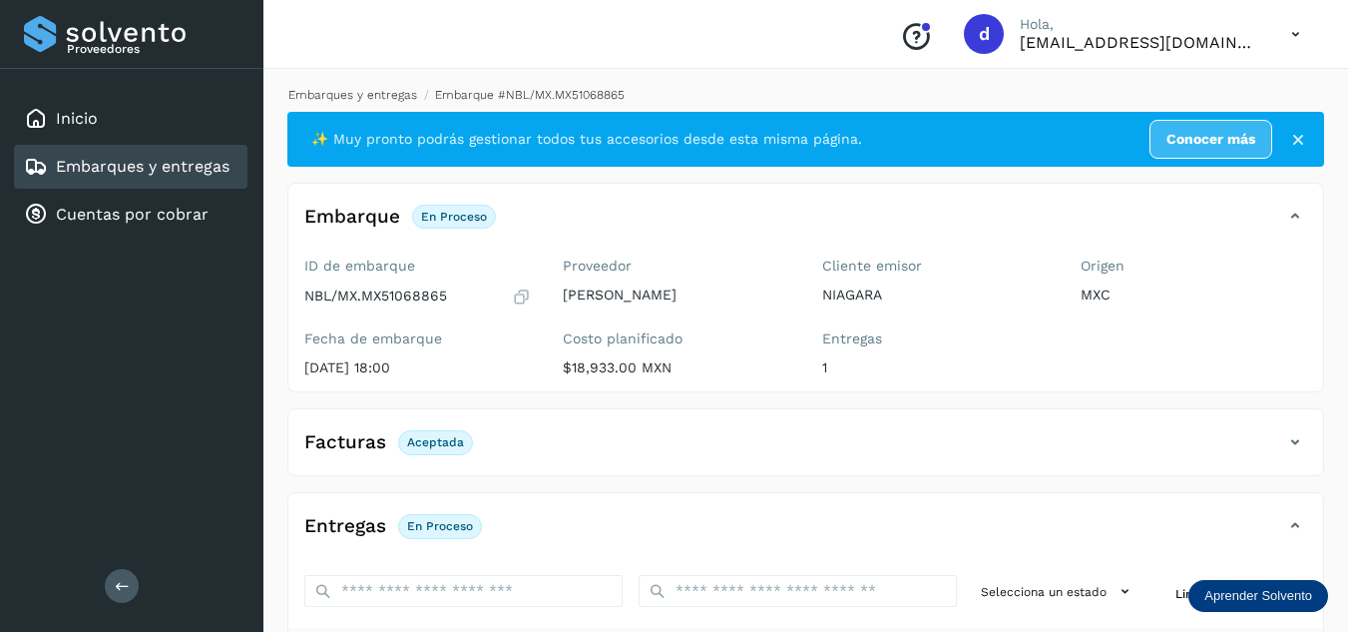
click at [385, 96] on link "Embarques y entregas" at bounding box center [352, 95] width 129 height 14
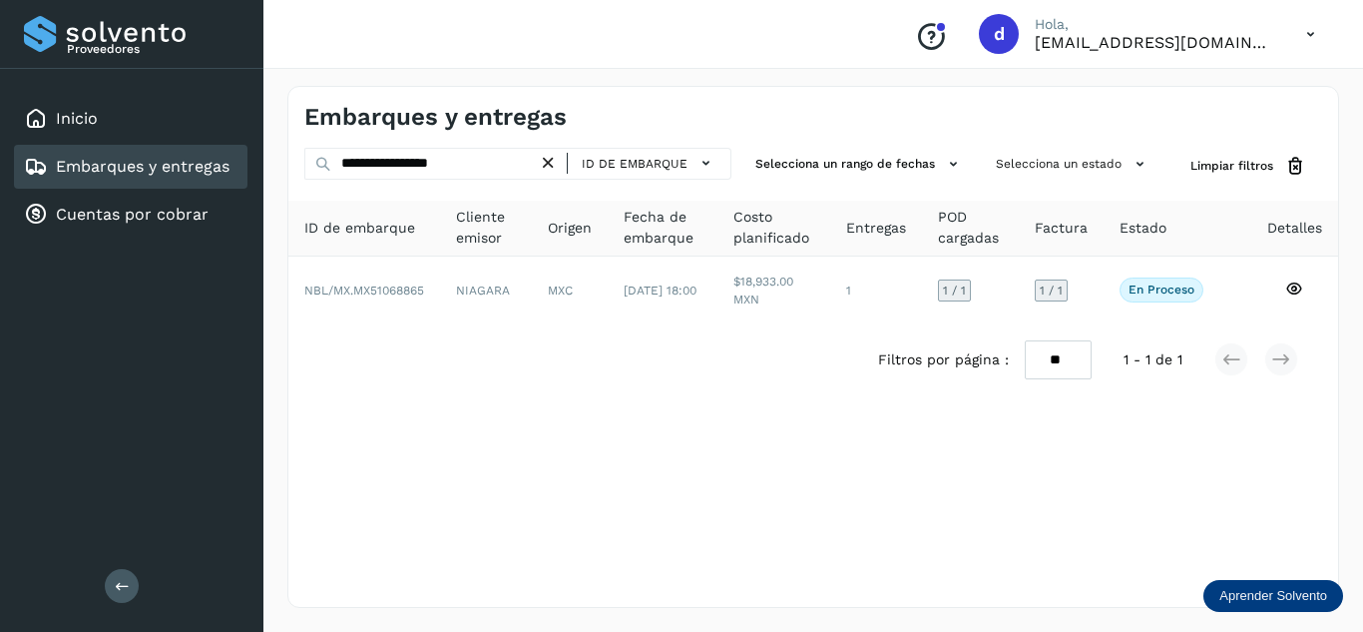
click at [554, 162] on icon at bounding box center [548, 163] width 21 height 21
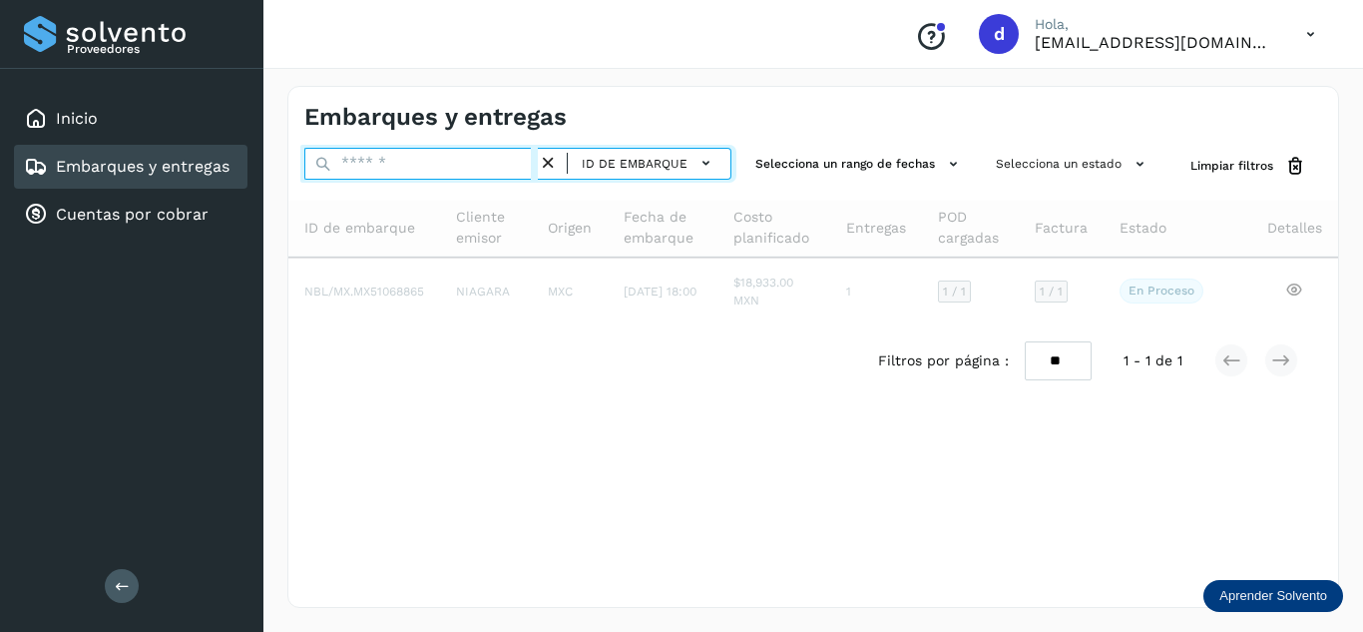
click at [500, 173] on input "text" at bounding box center [420, 164] width 233 height 32
paste input "**********"
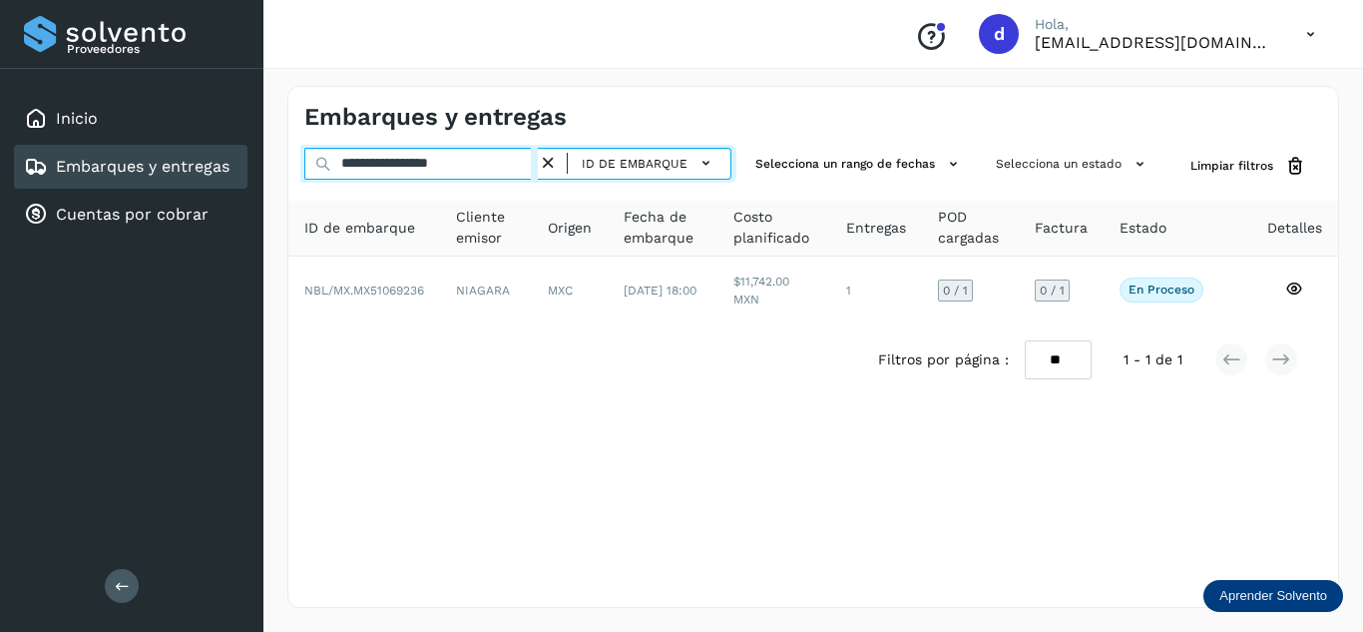
type input "**********"
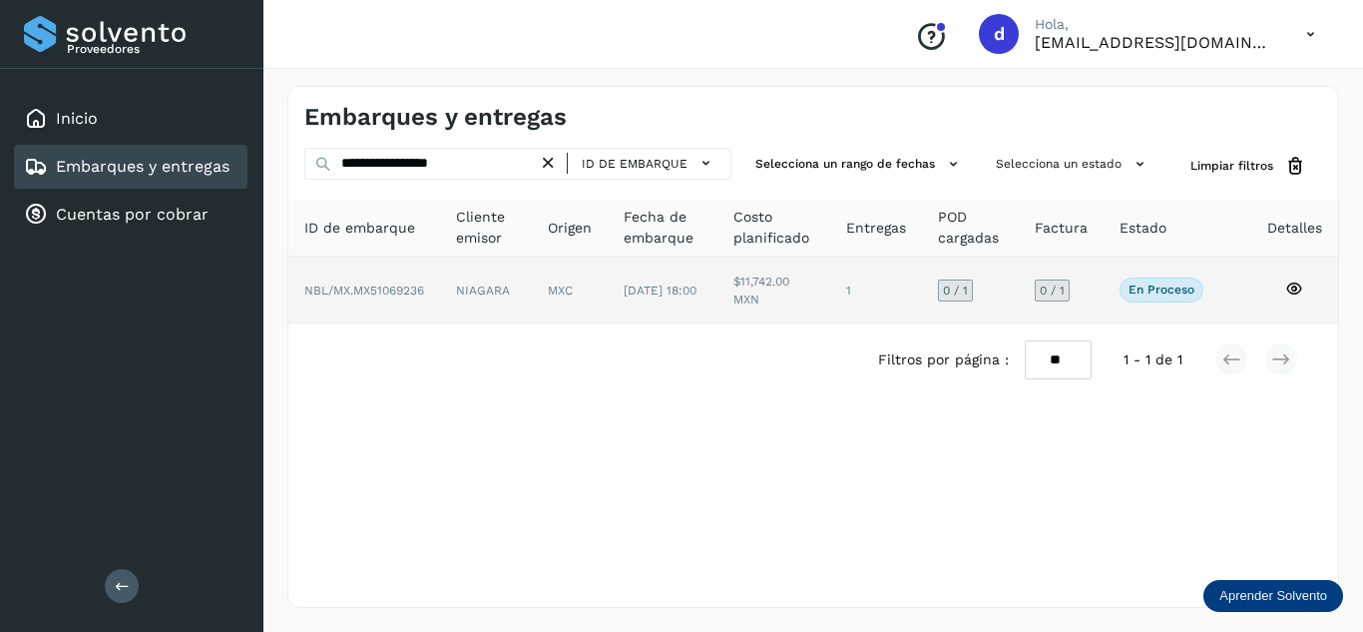
click at [1296, 289] on icon at bounding box center [1294, 288] width 18 height 18
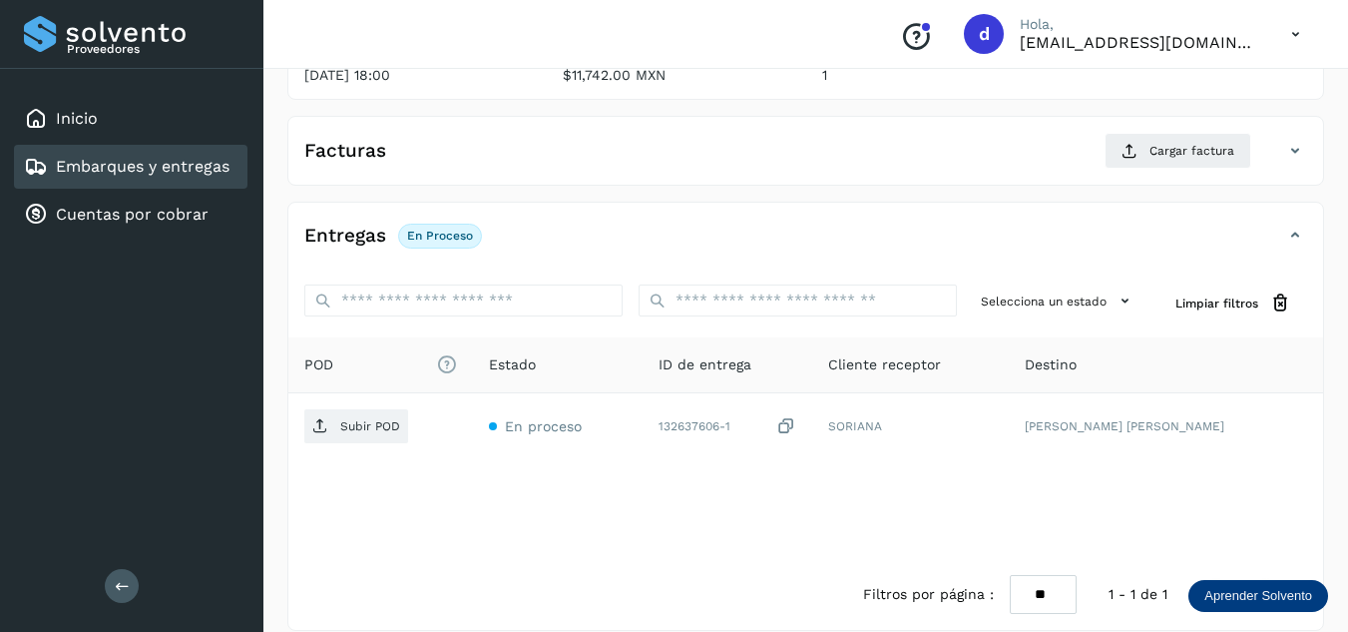
scroll to position [299, 0]
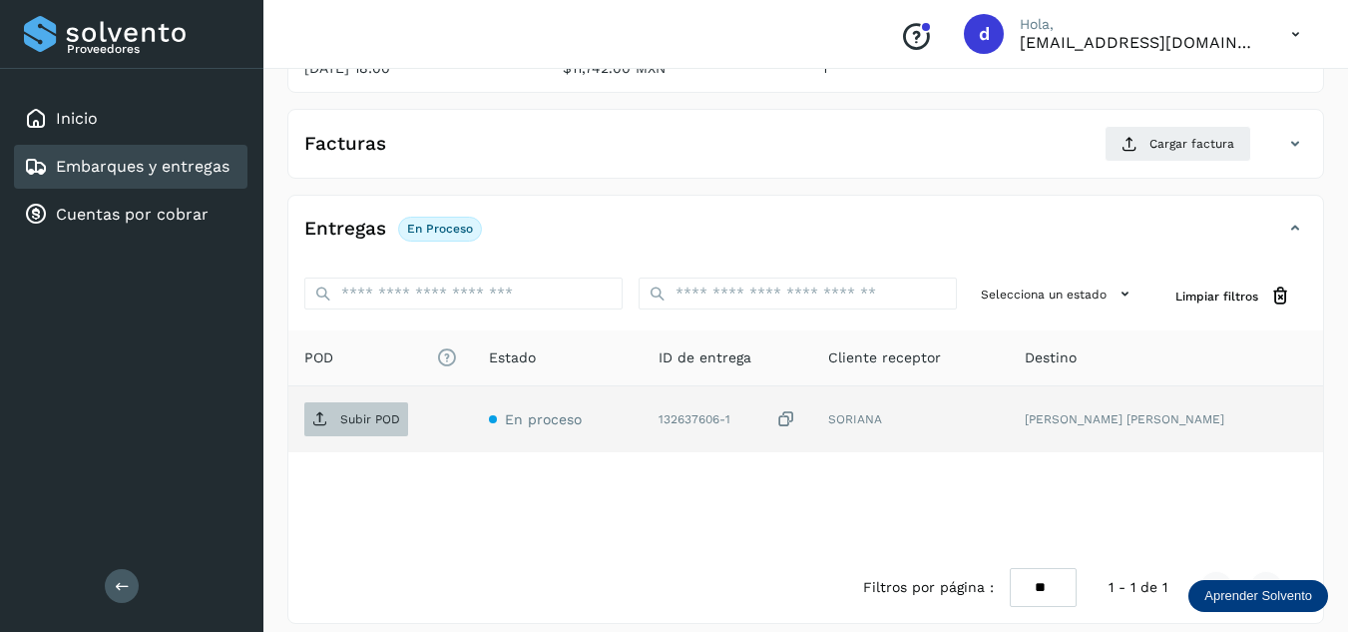
click at [373, 408] on span "Subir POD" at bounding box center [356, 419] width 104 height 32
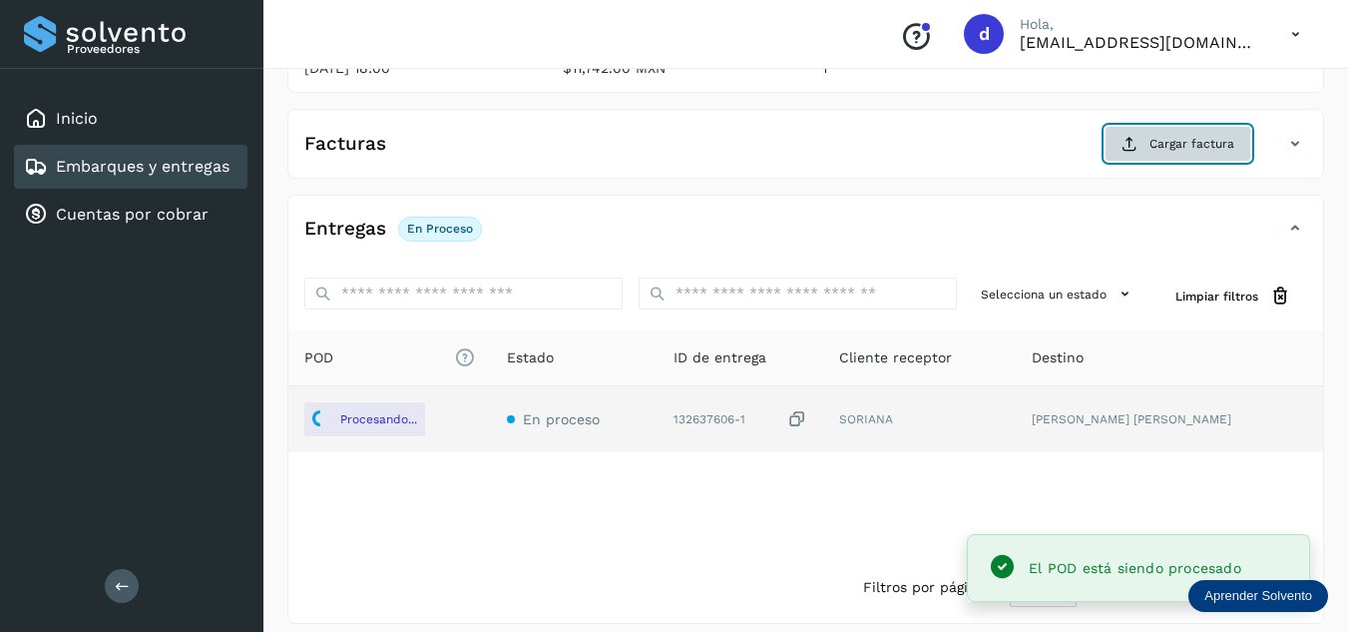
click at [1157, 144] on span "Cargar factura" at bounding box center [1191, 144] width 85 height 18
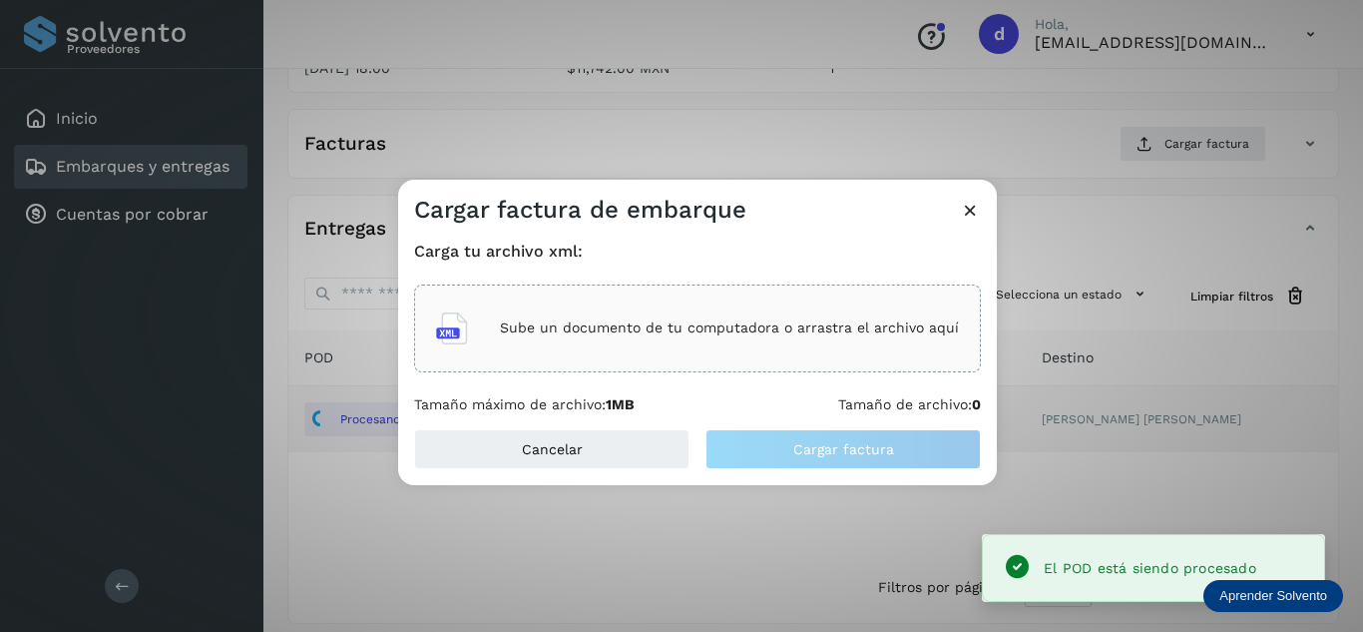
click at [838, 318] on div "Sube un documento de tu computadora o arrastra el archivo aquí" at bounding box center [697, 328] width 523 height 54
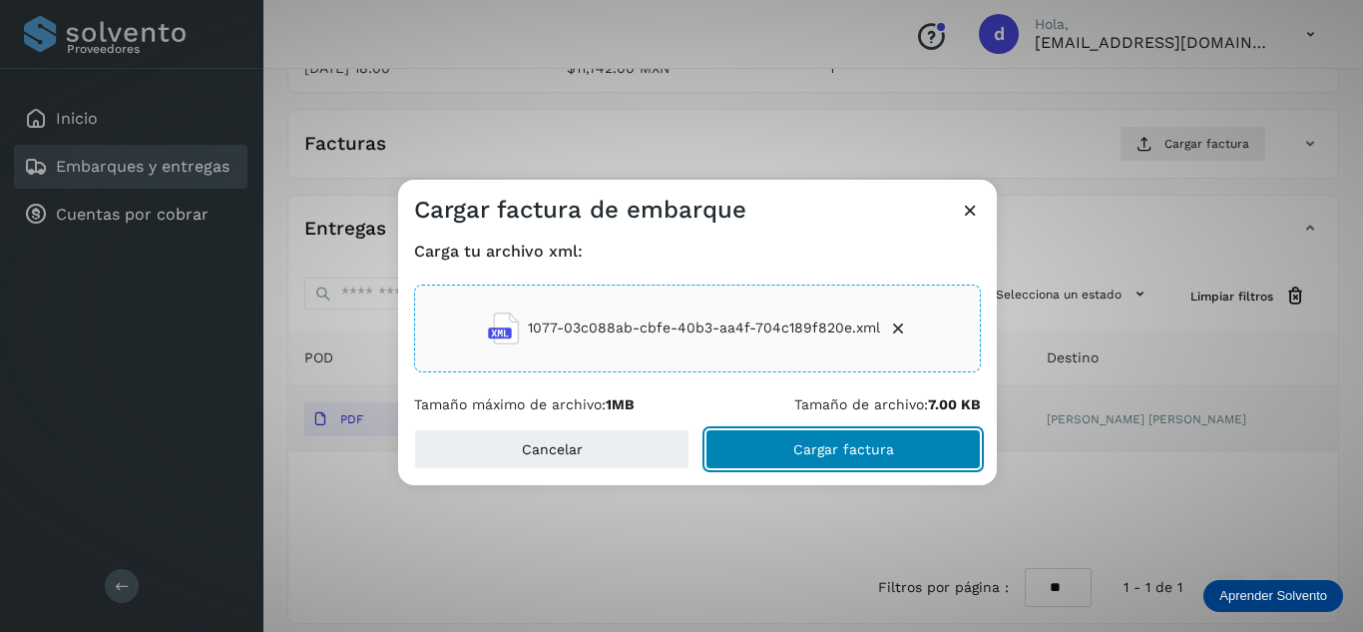
click at [889, 457] on button "Cargar factura" at bounding box center [842, 449] width 275 height 40
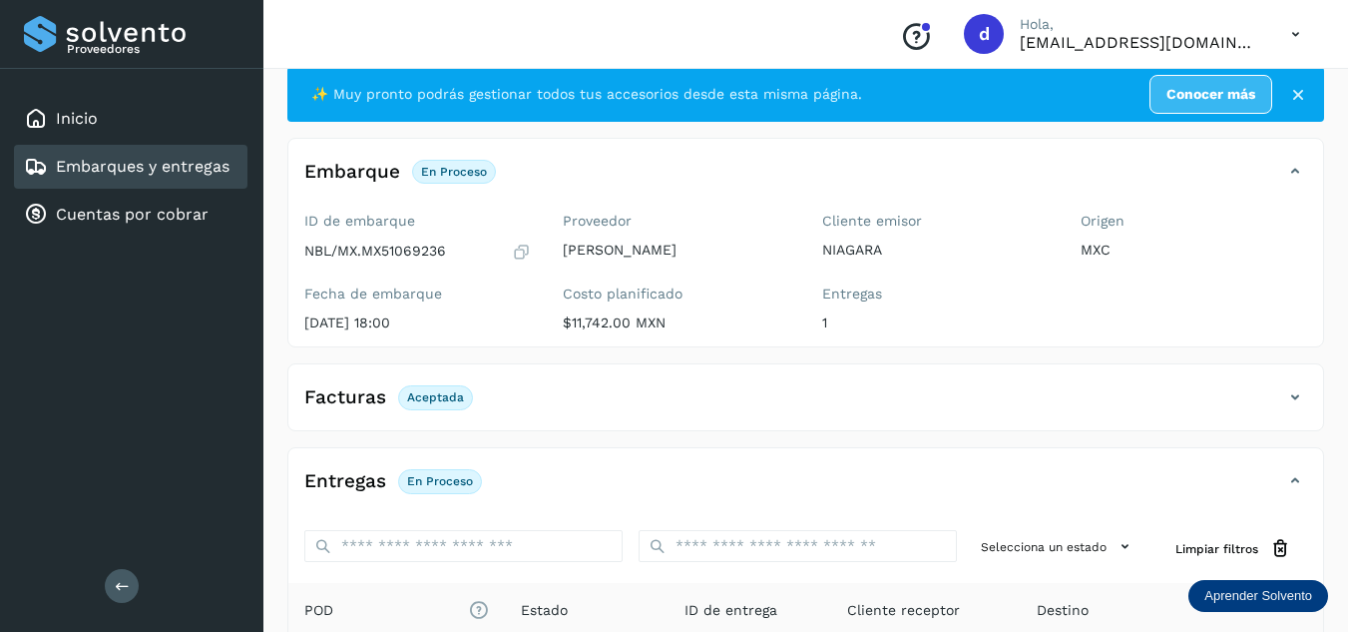
scroll to position [0, 0]
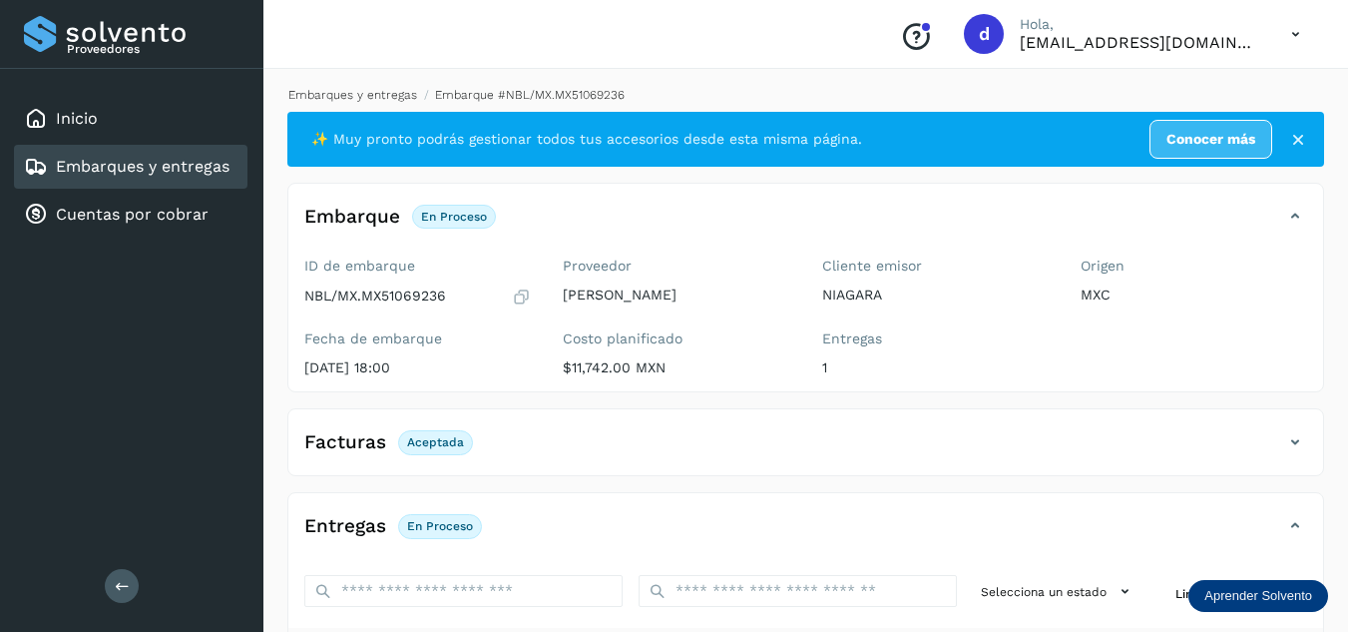
click at [399, 97] on link "Embarques y entregas" at bounding box center [352, 95] width 129 height 14
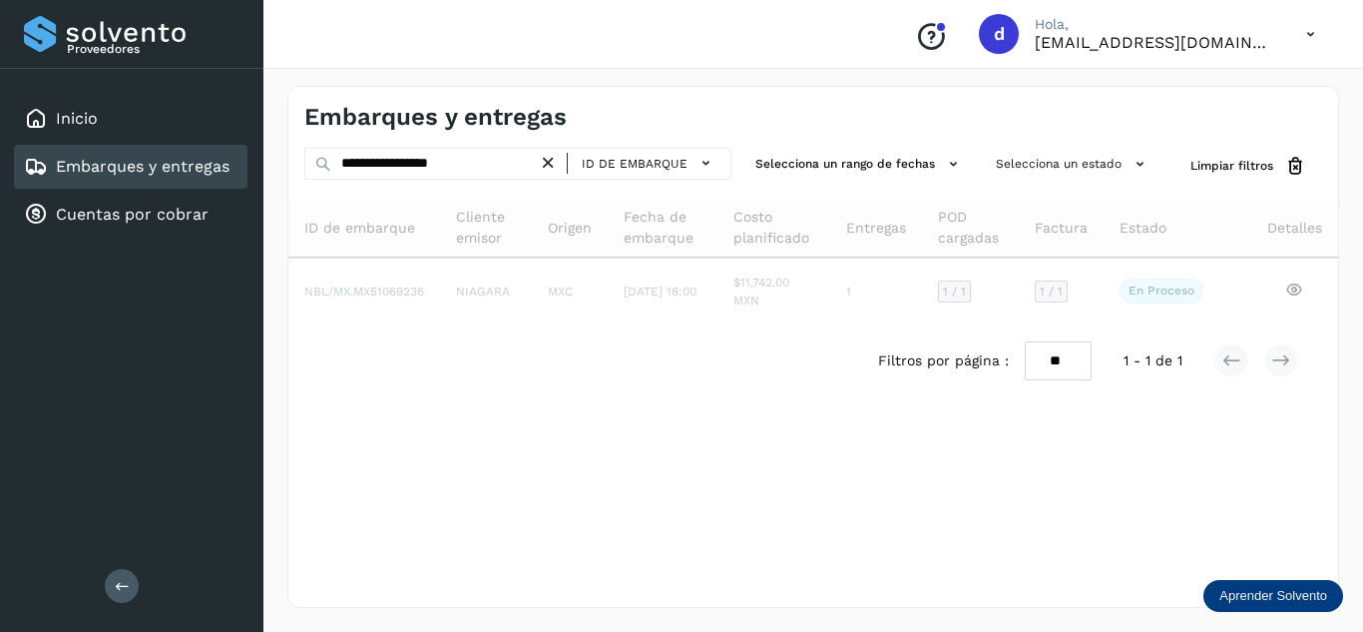
click at [542, 159] on icon at bounding box center [548, 163] width 21 height 21
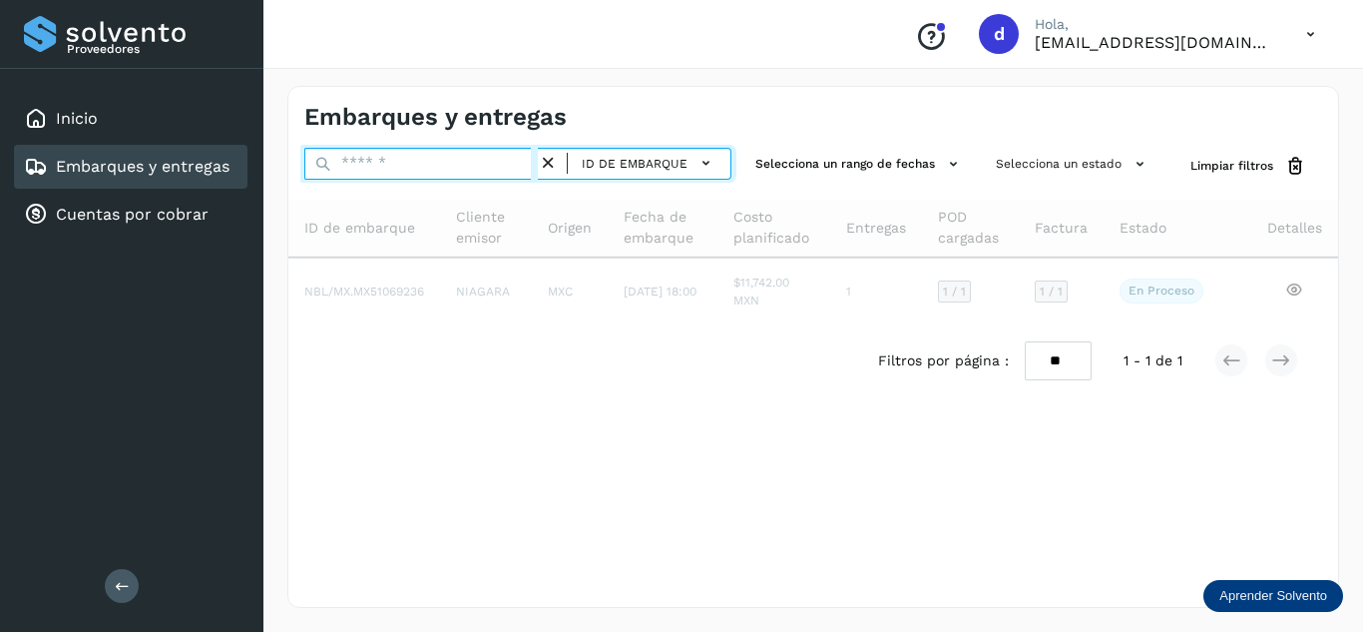
click at [516, 164] on input "text" at bounding box center [420, 164] width 233 height 32
paste input "**********"
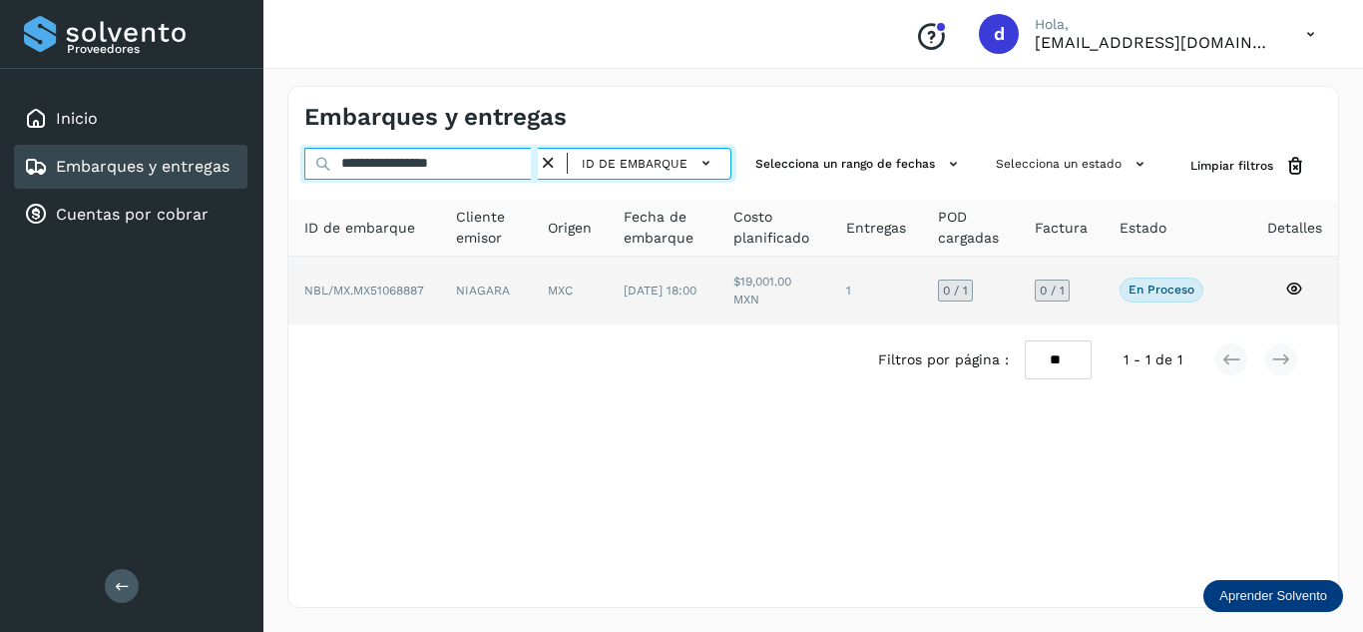
type input "**********"
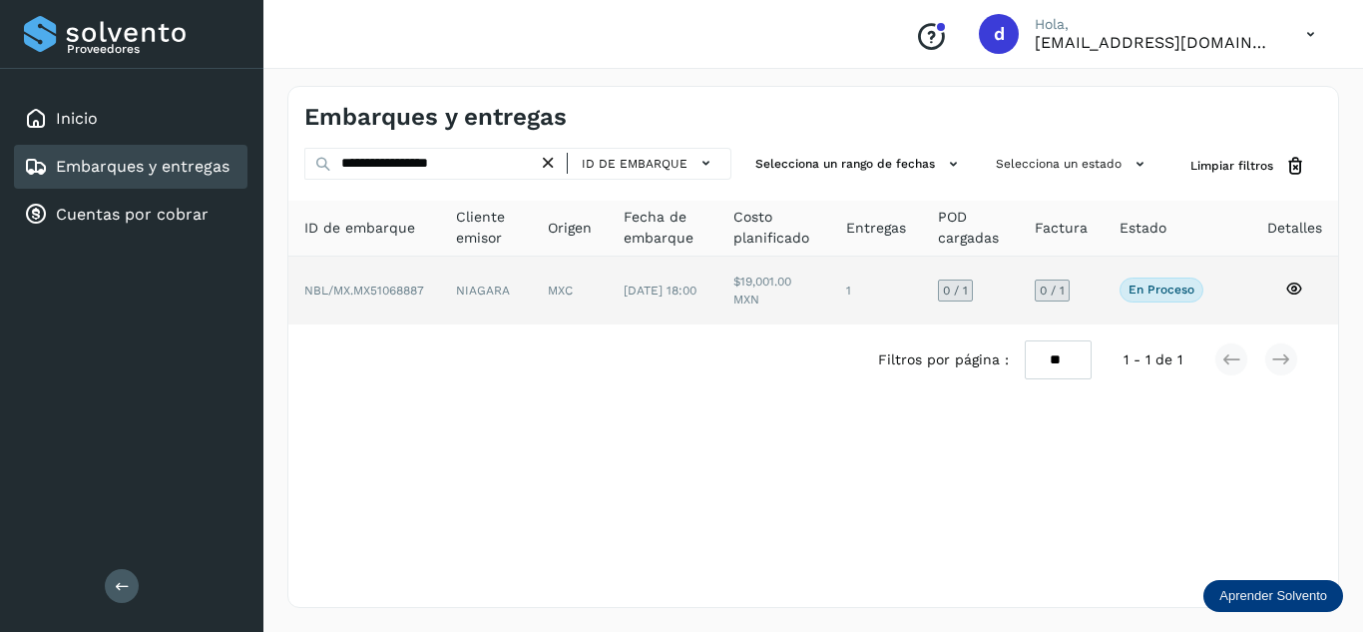
click at [1295, 289] on icon at bounding box center [1294, 288] width 18 height 18
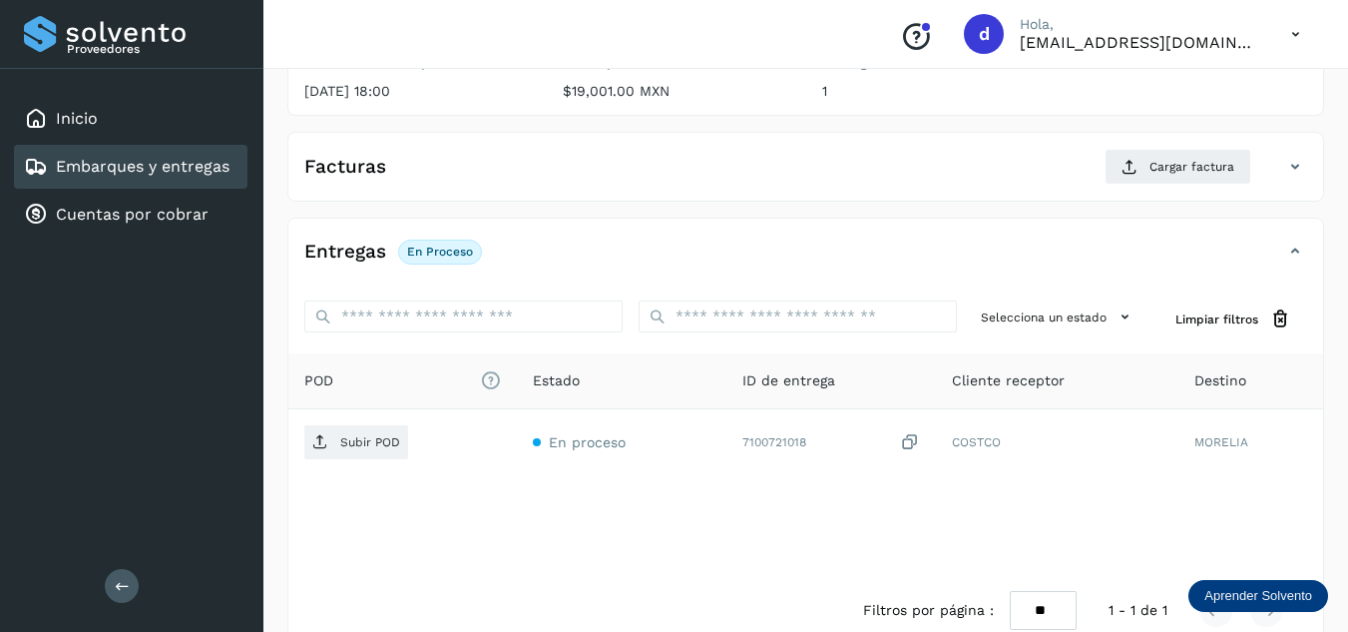
scroll to position [299, 0]
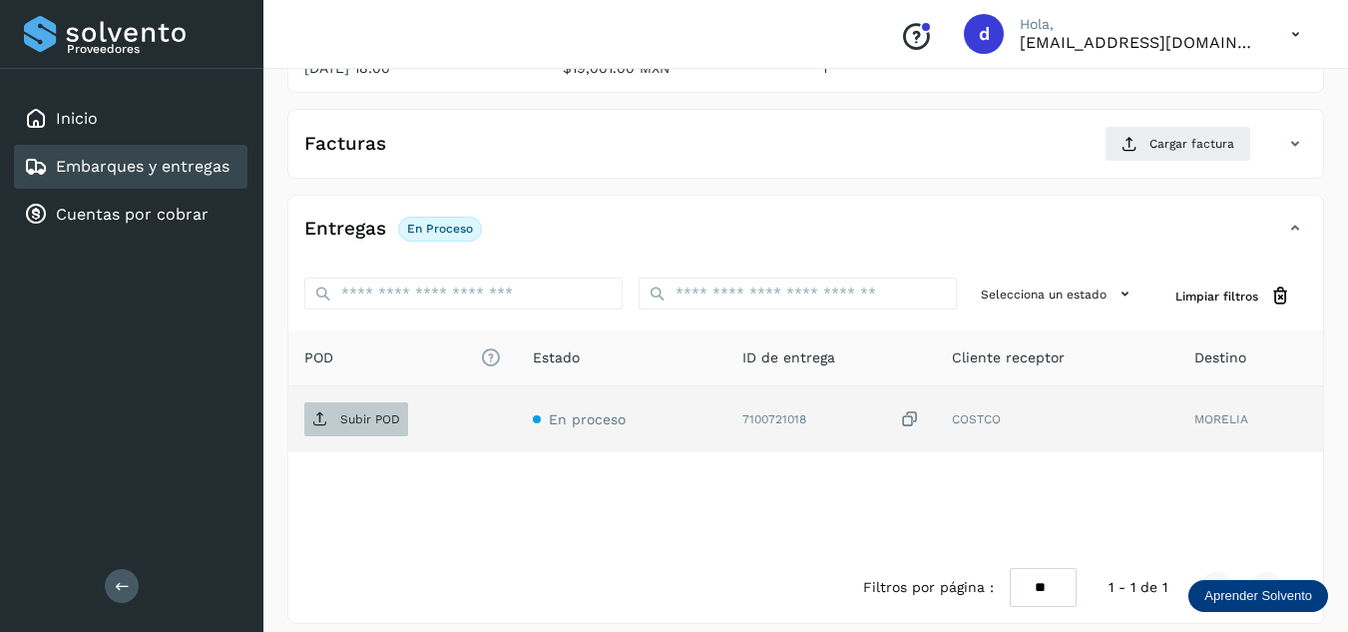
click at [360, 416] on p "Subir POD" at bounding box center [370, 419] width 60 height 14
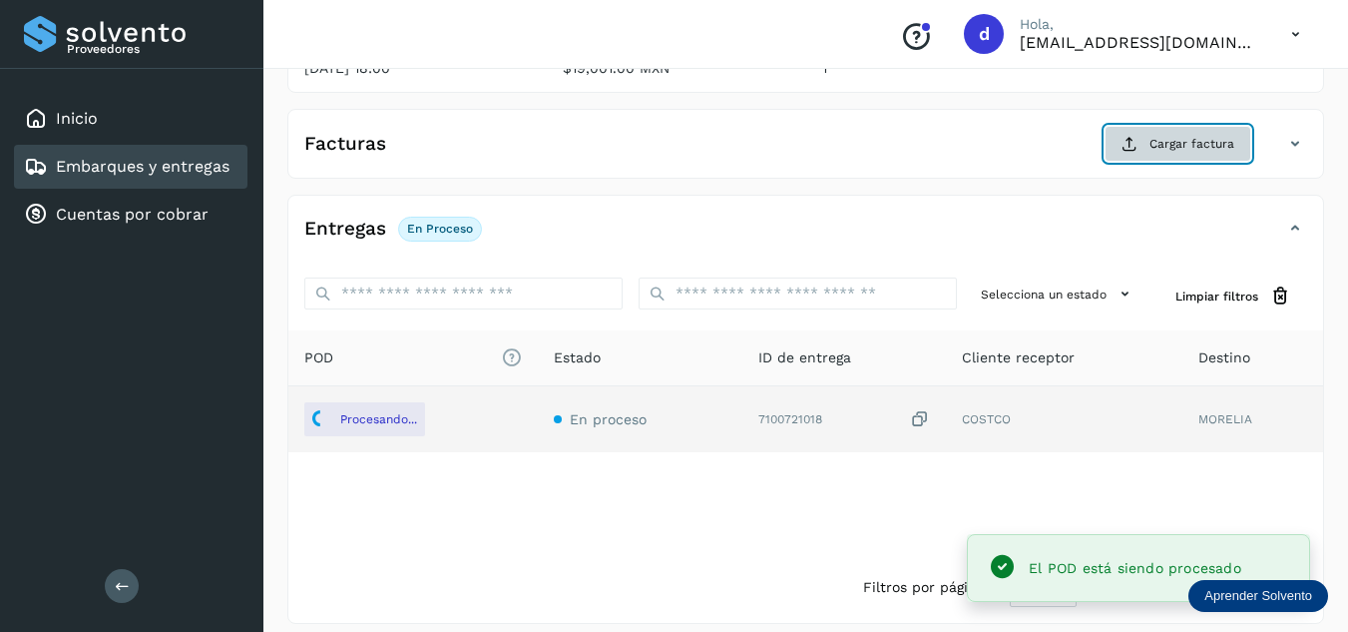
click at [1161, 136] on span "Cargar factura" at bounding box center [1191, 144] width 85 height 18
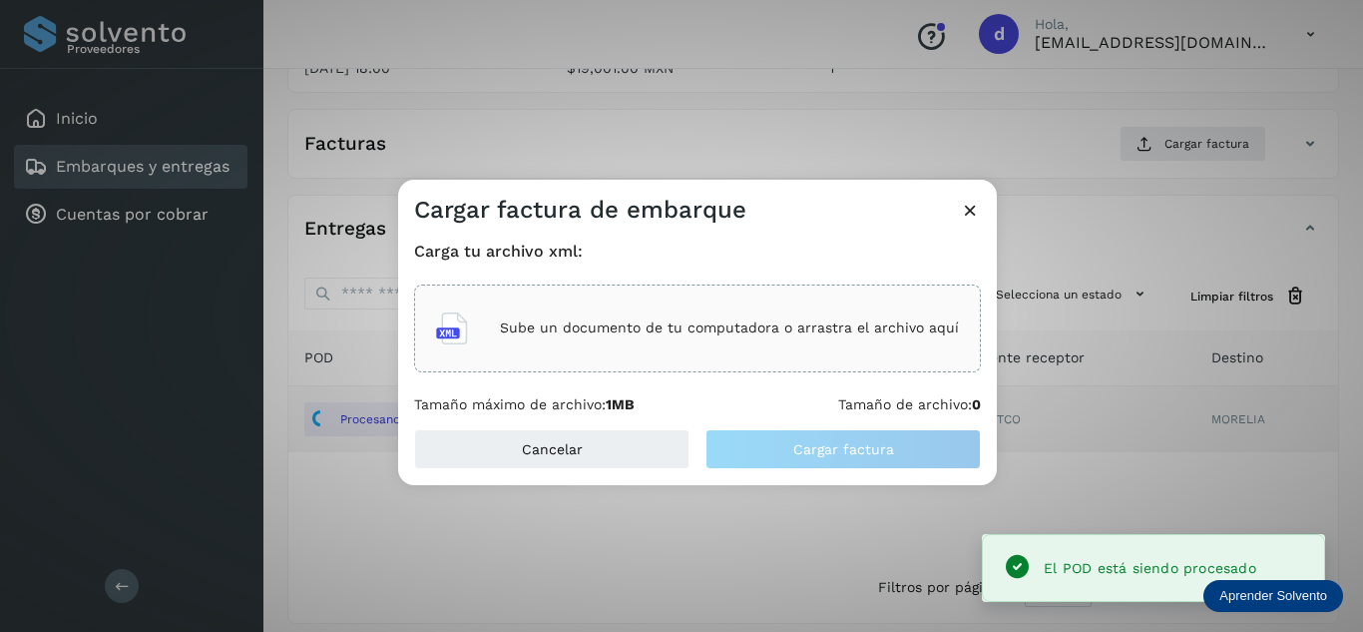
click at [774, 315] on div "Sube un documento de tu computadora o arrastra el archivo aquí" at bounding box center [697, 328] width 523 height 54
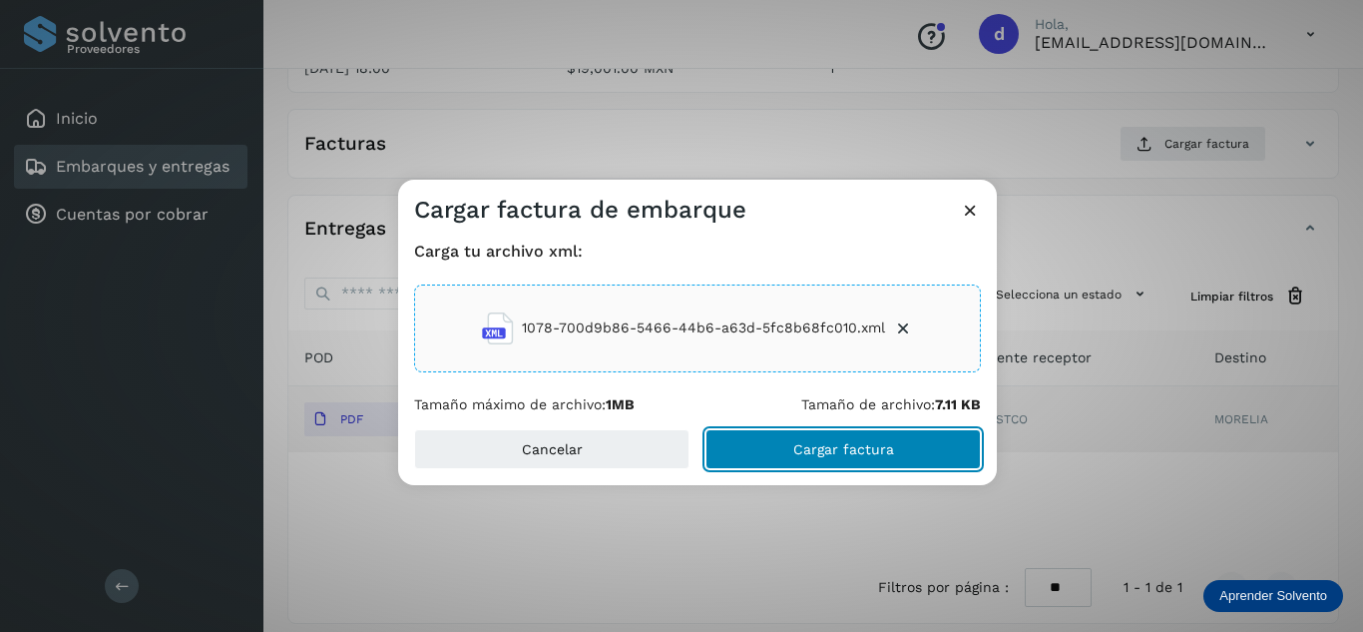
click at [884, 446] on span "Cargar factura" at bounding box center [843, 449] width 101 height 14
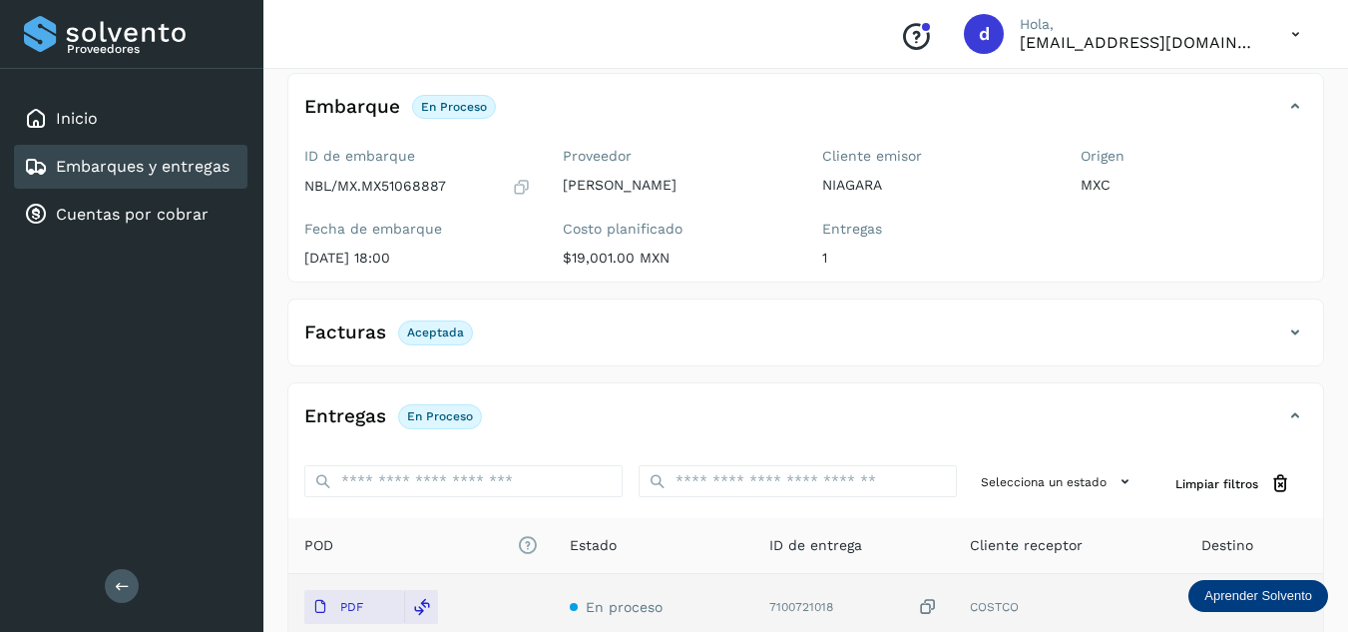
scroll to position [0, 0]
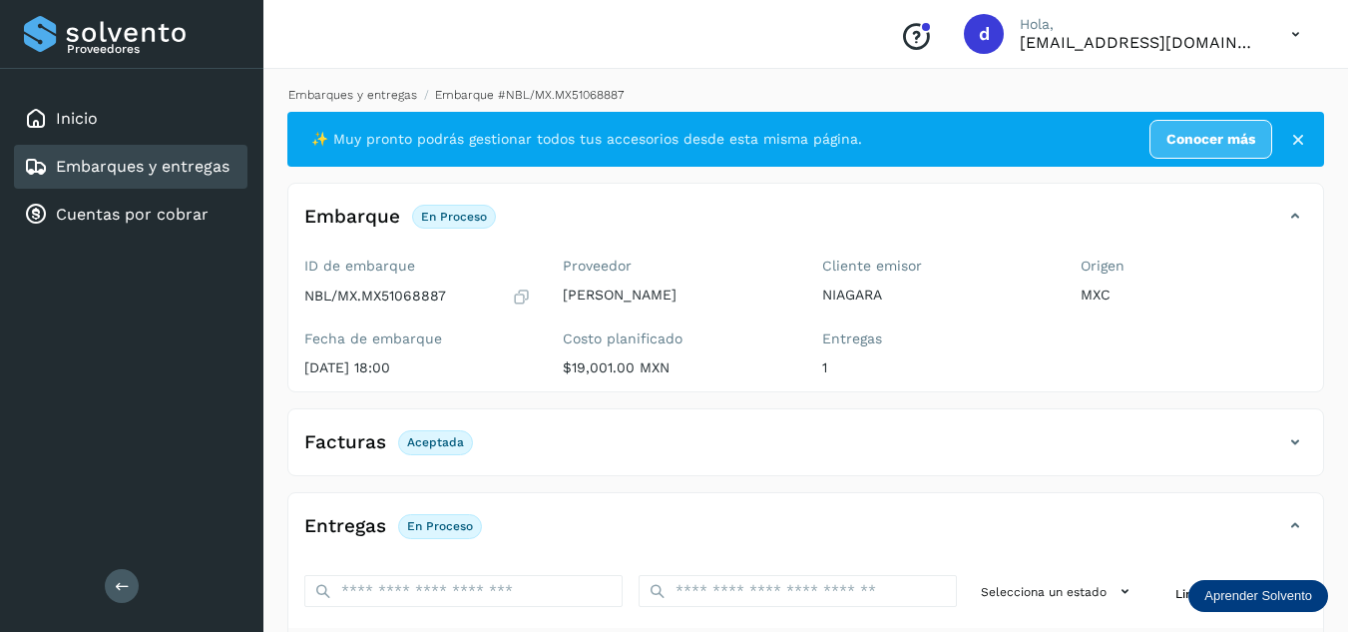
click at [398, 93] on link "Embarques y entregas" at bounding box center [352, 95] width 129 height 14
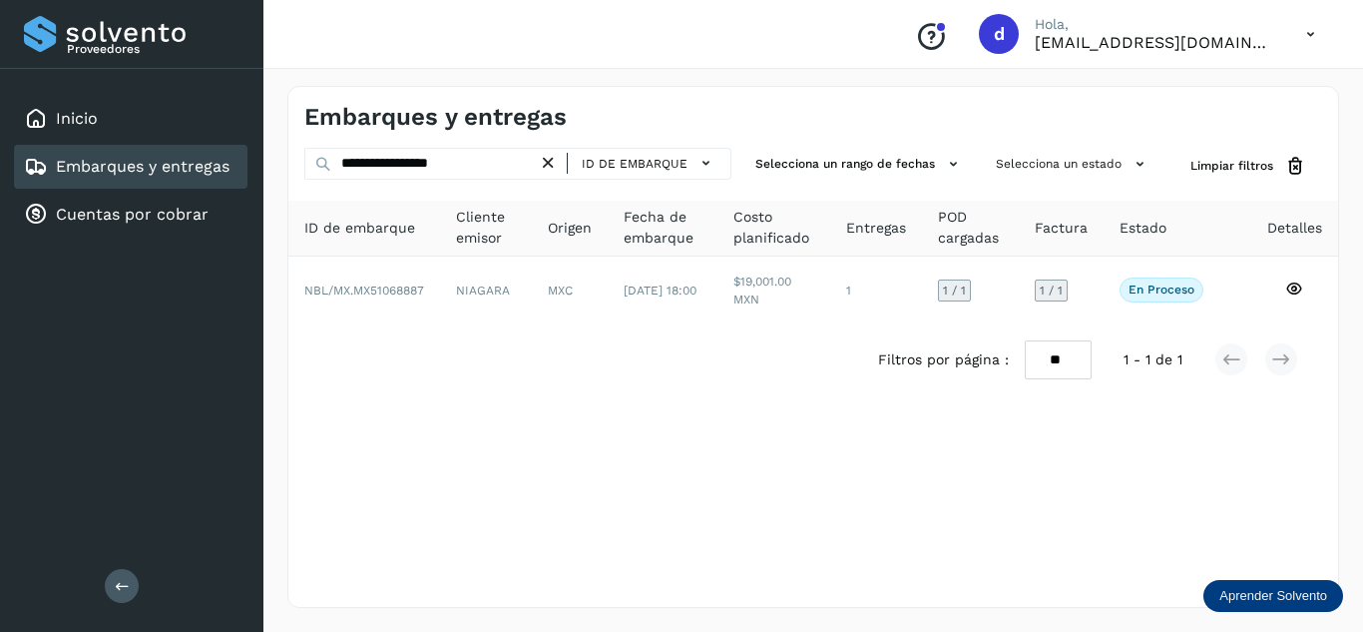
click at [559, 164] on icon at bounding box center [548, 163] width 21 height 21
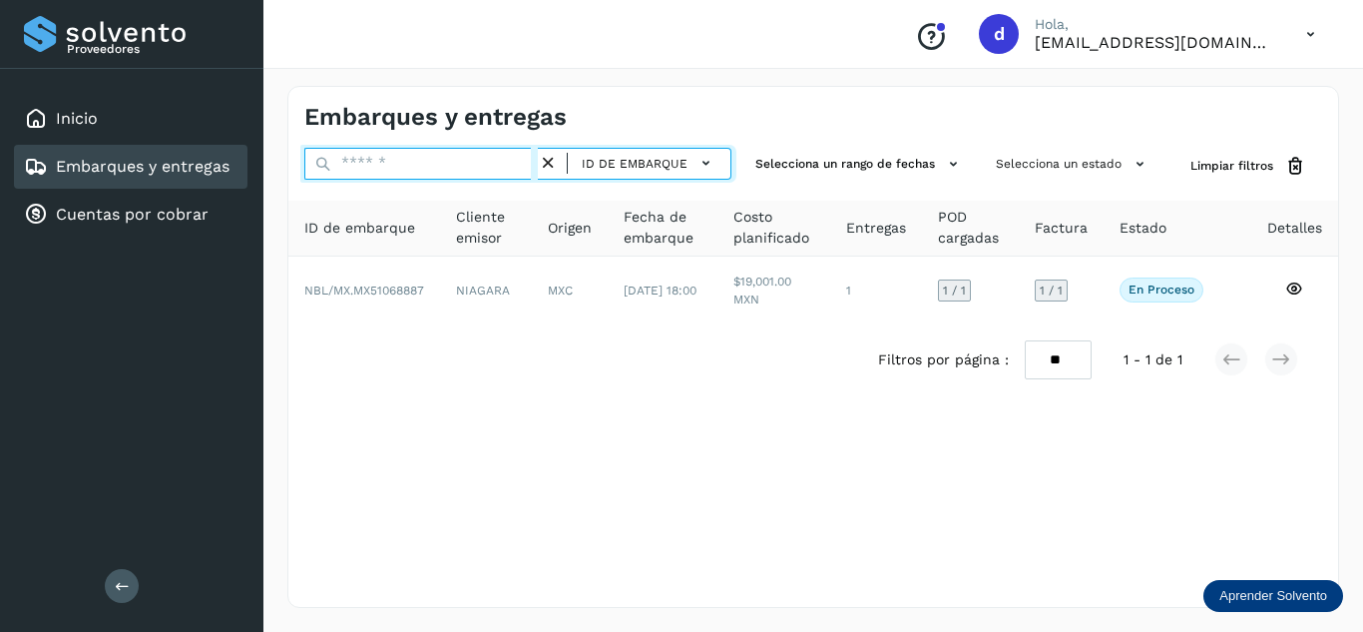
click at [495, 163] on input "text" at bounding box center [420, 164] width 233 height 32
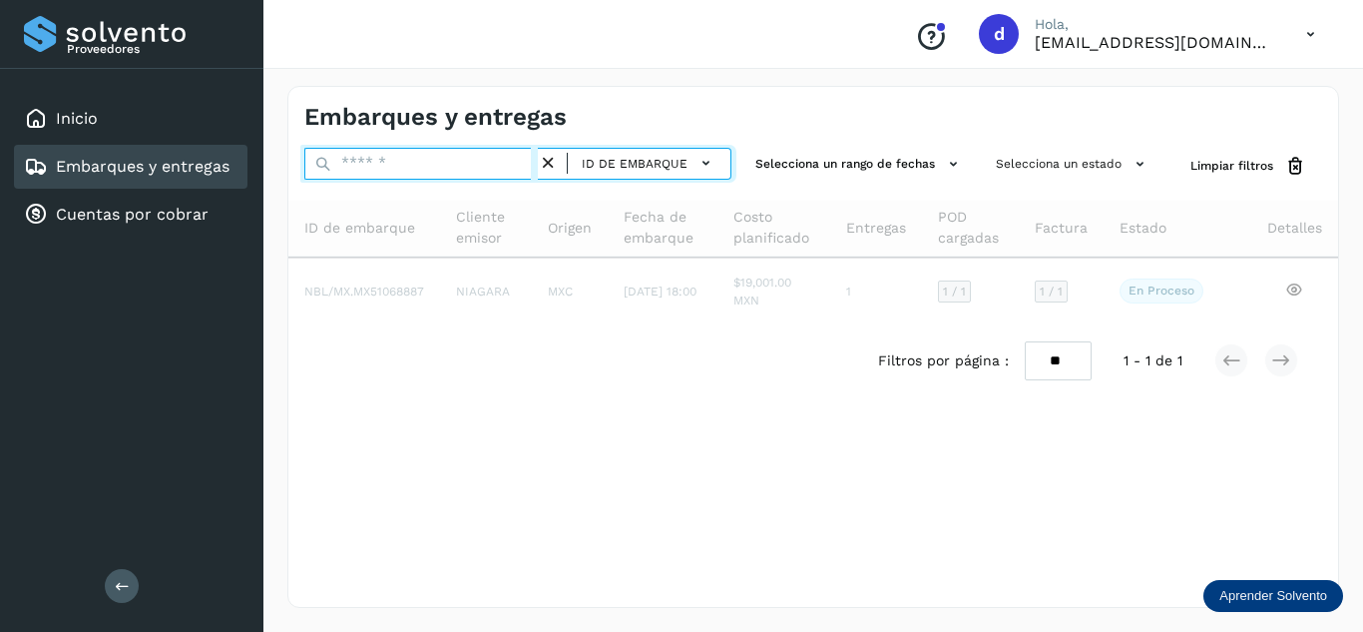
paste input "**********"
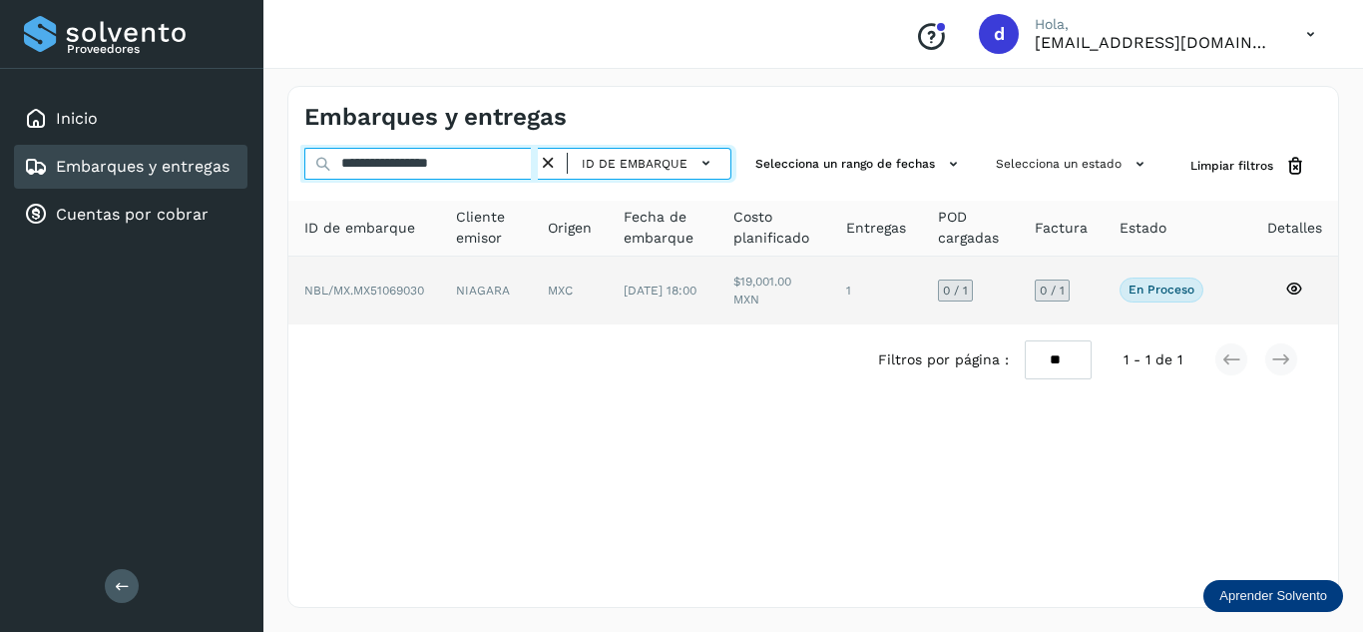
type input "**********"
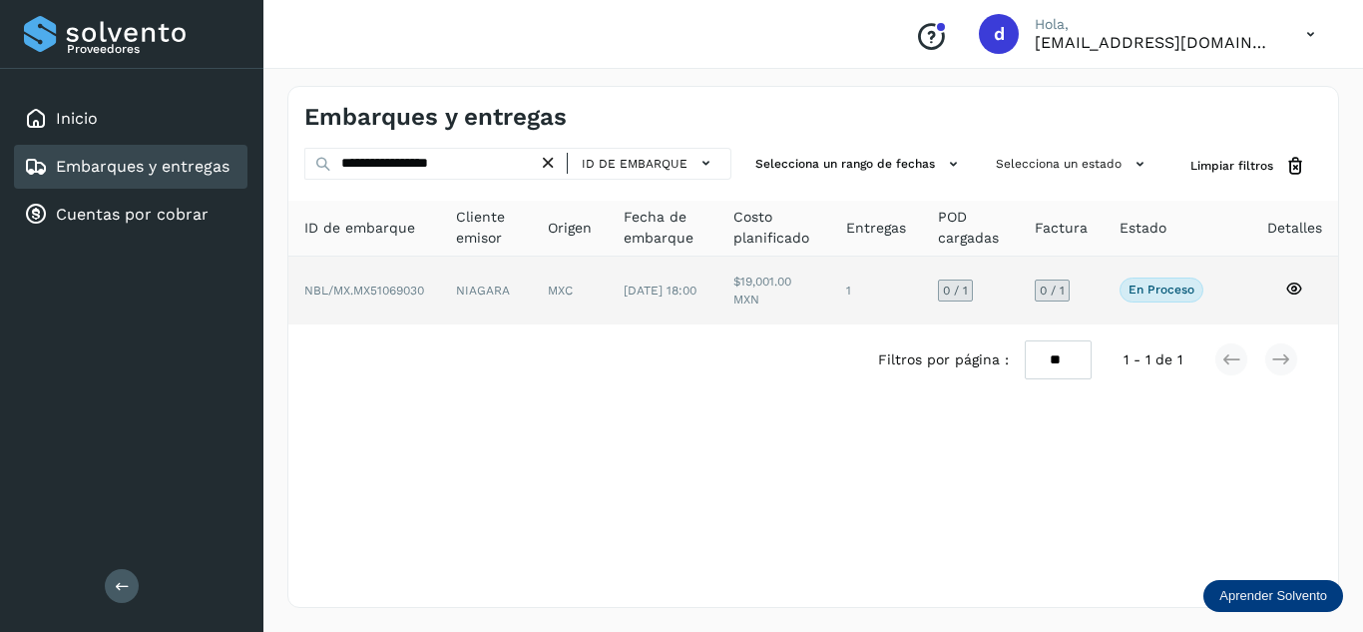
click at [1291, 289] on icon at bounding box center [1294, 288] width 18 height 18
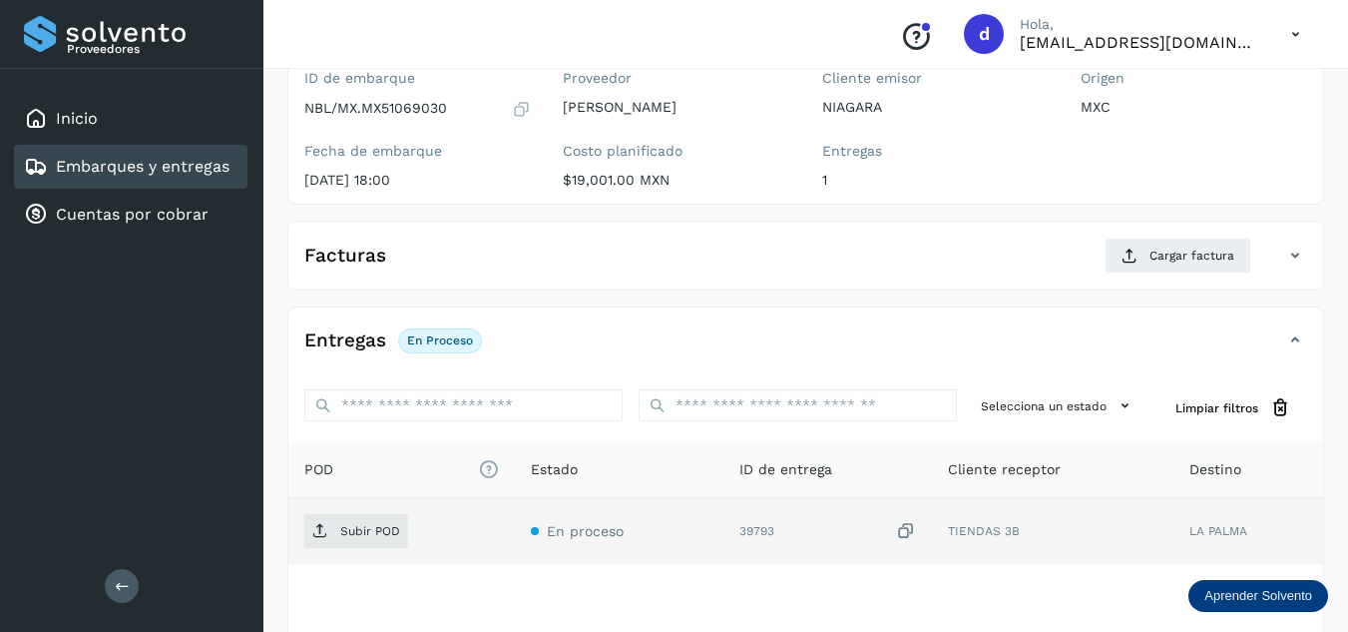
scroll to position [200, 0]
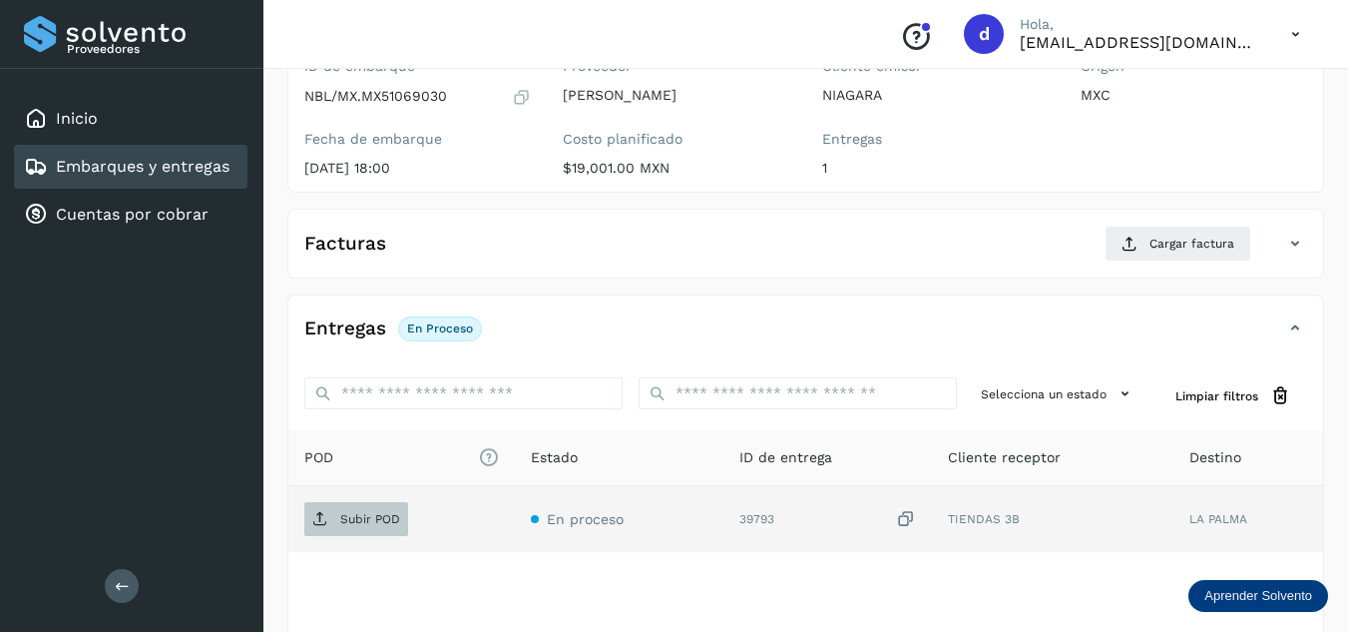
click at [398, 517] on p "Subir POD" at bounding box center [370, 519] width 60 height 14
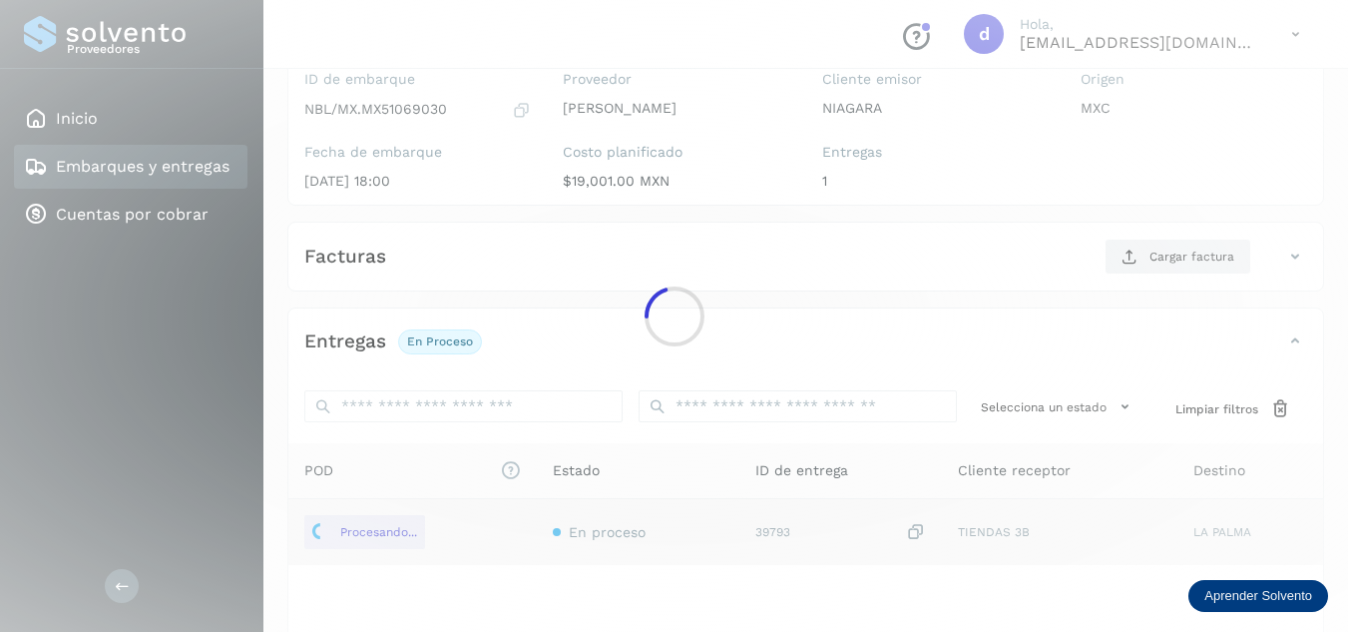
scroll to position [100, 0]
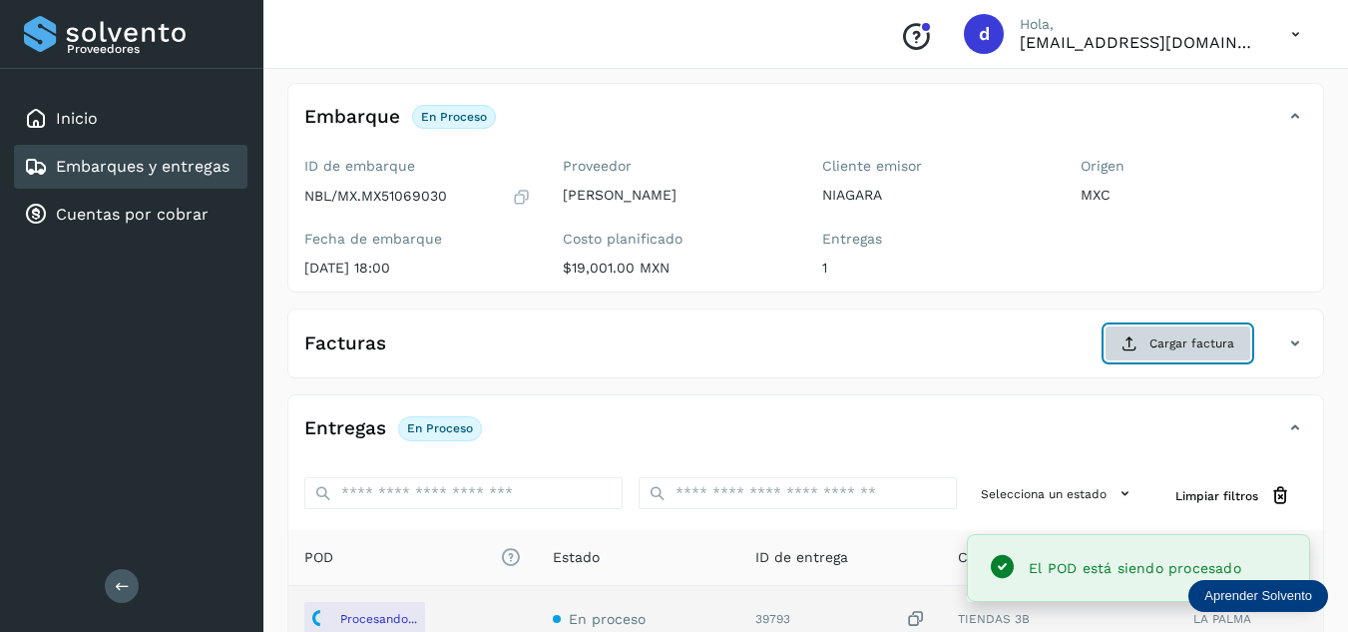
click at [1187, 353] on button "Cargar factura" at bounding box center [1177, 343] width 147 height 36
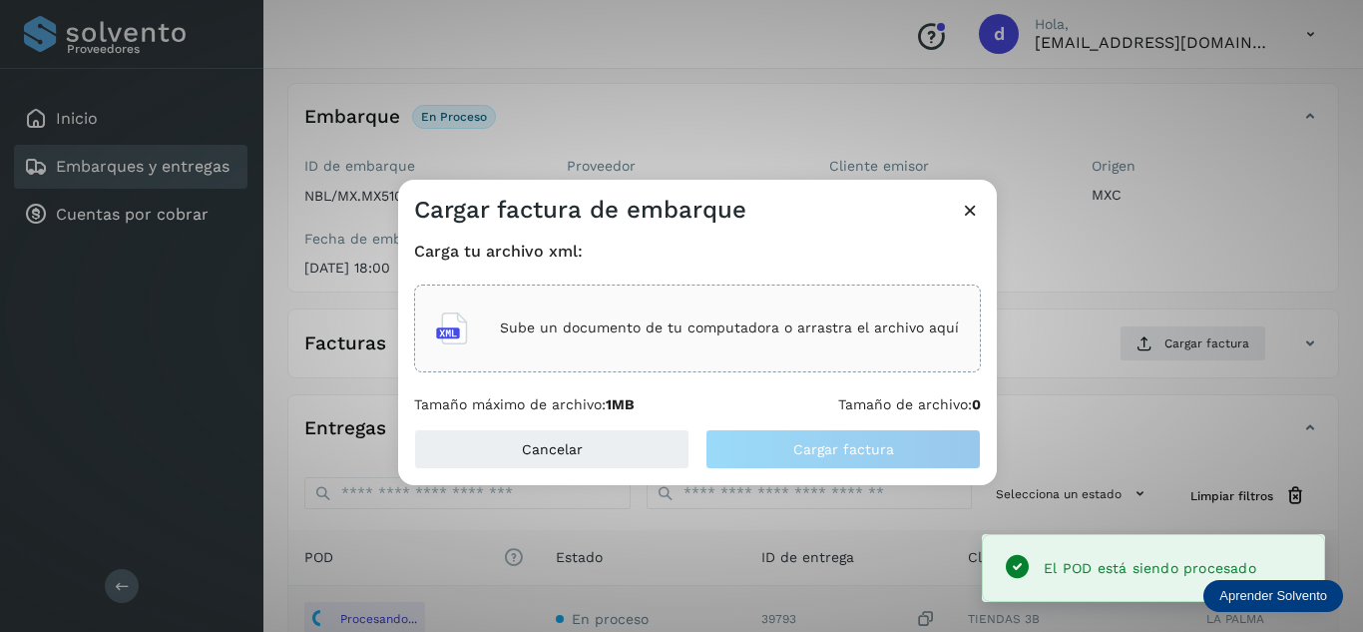
click at [791, 342] on div "Sube un documento de tu computadora o arrastra el archivo aquí" at bounding box center [697, 328] width 523 height 54
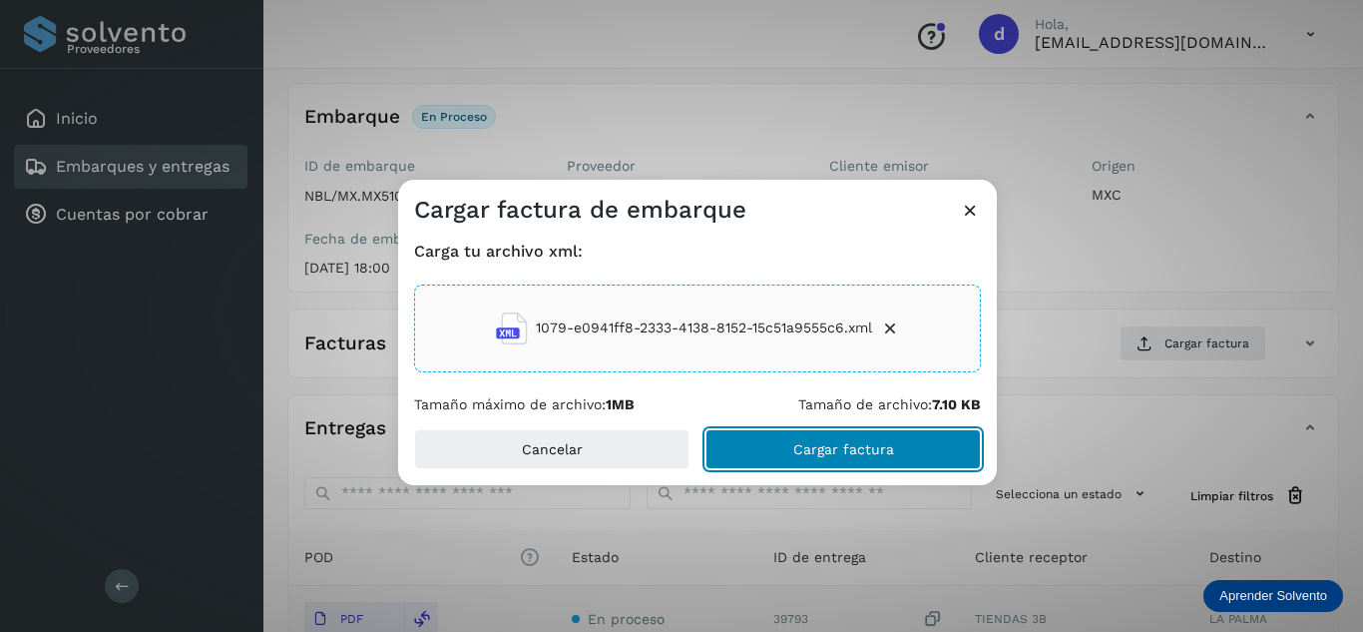
click at [798, 451] on span "Cargar factura" at bounding box center [843, 449] width 101 height 14
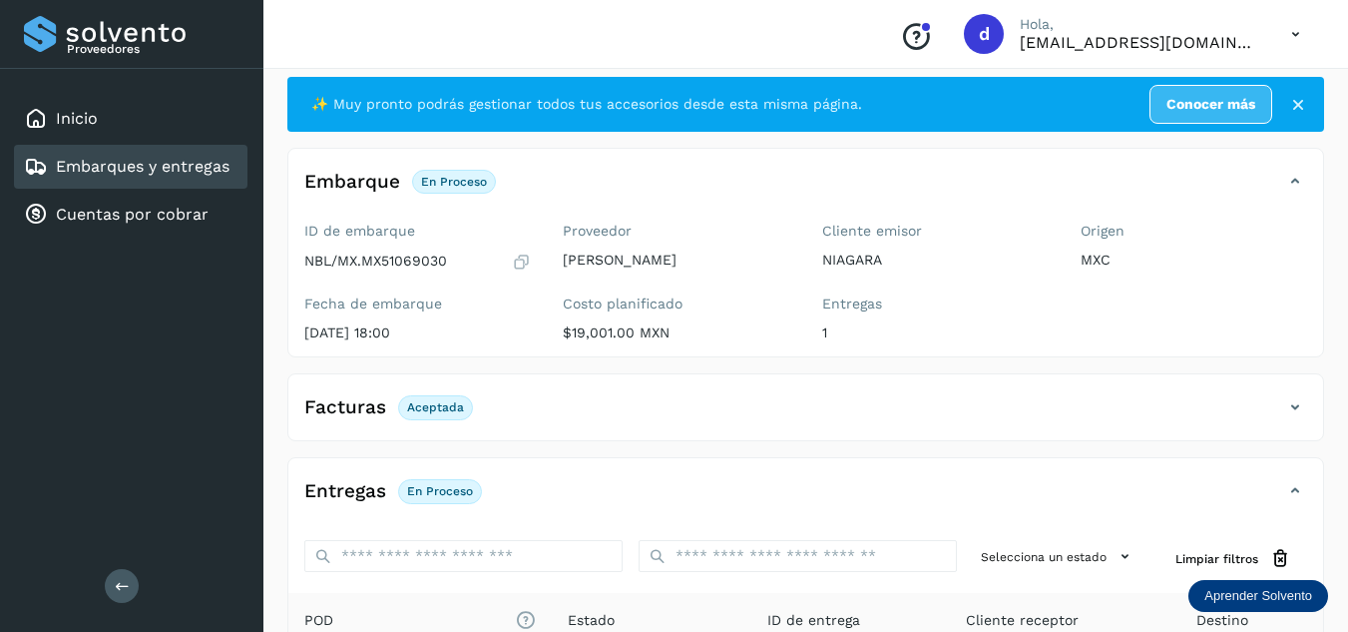
scroll to position [0, 0]
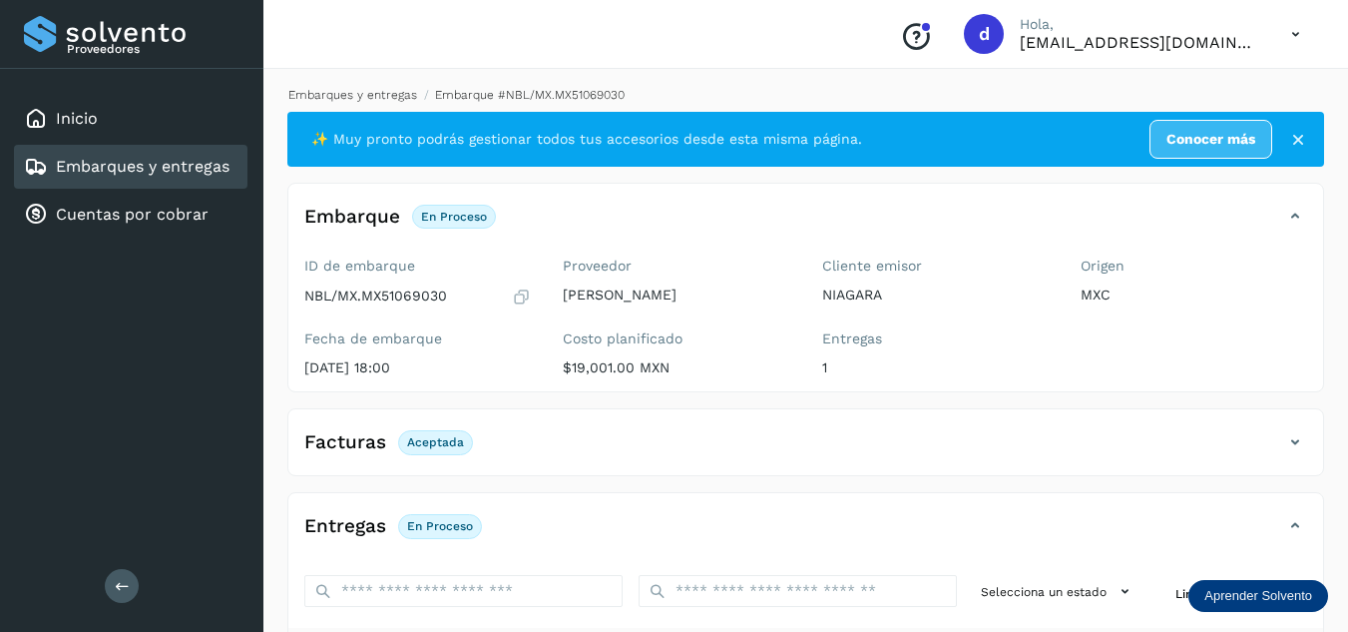
click at [350, 94] on link "Embarques y entregas" at bounding box center [352, 95] width 129 height 14
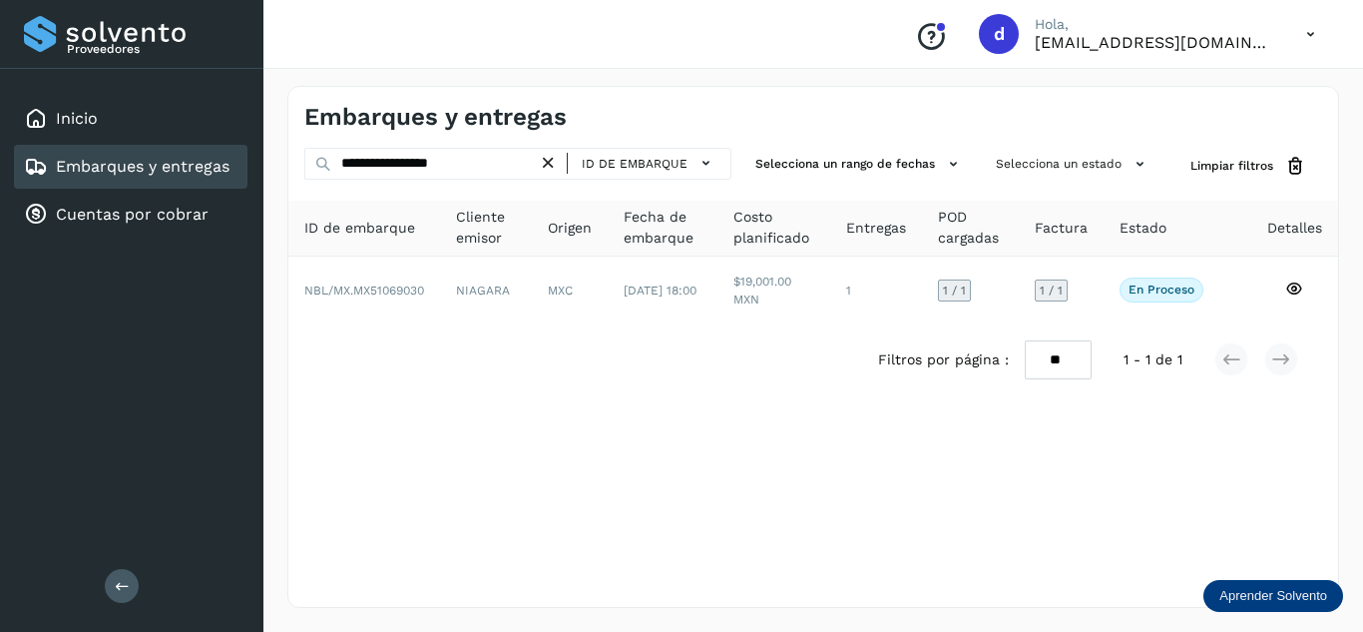
click at [549, 158] on icon at bounding box center [548, 163] width 21 height 21
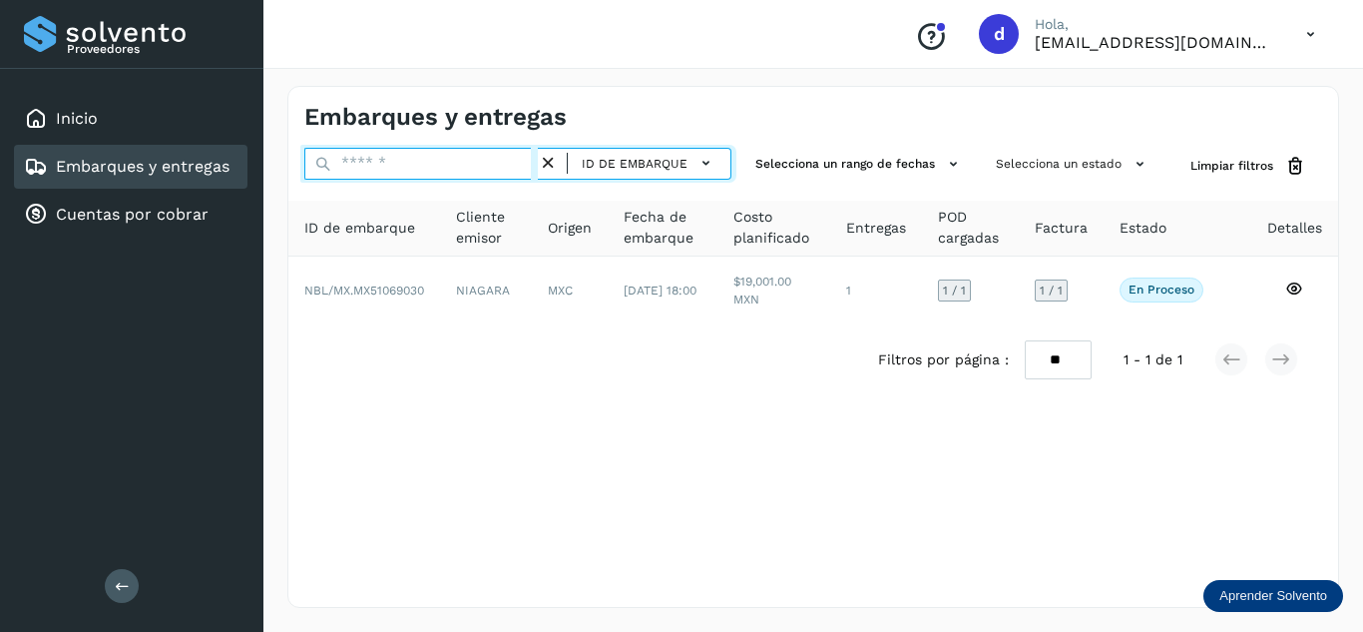
click at [515, 166] on input "text" at bounding box center [420, 164] width 233 height 32
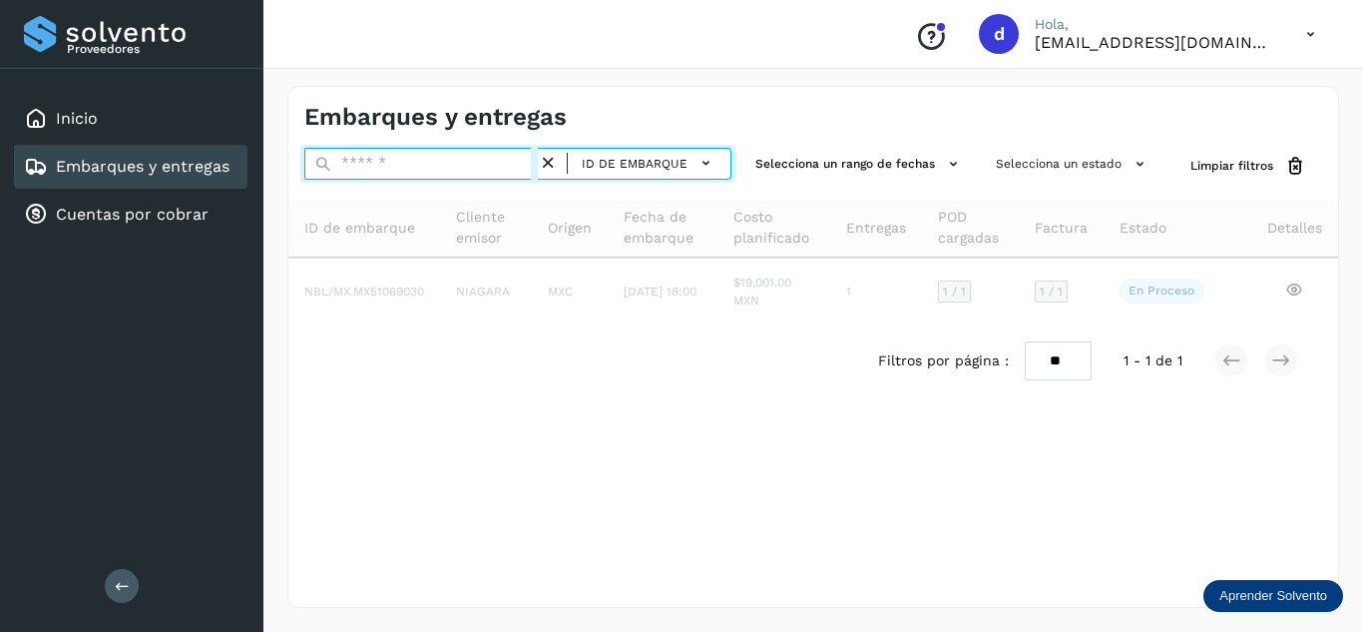
paste input "**********"
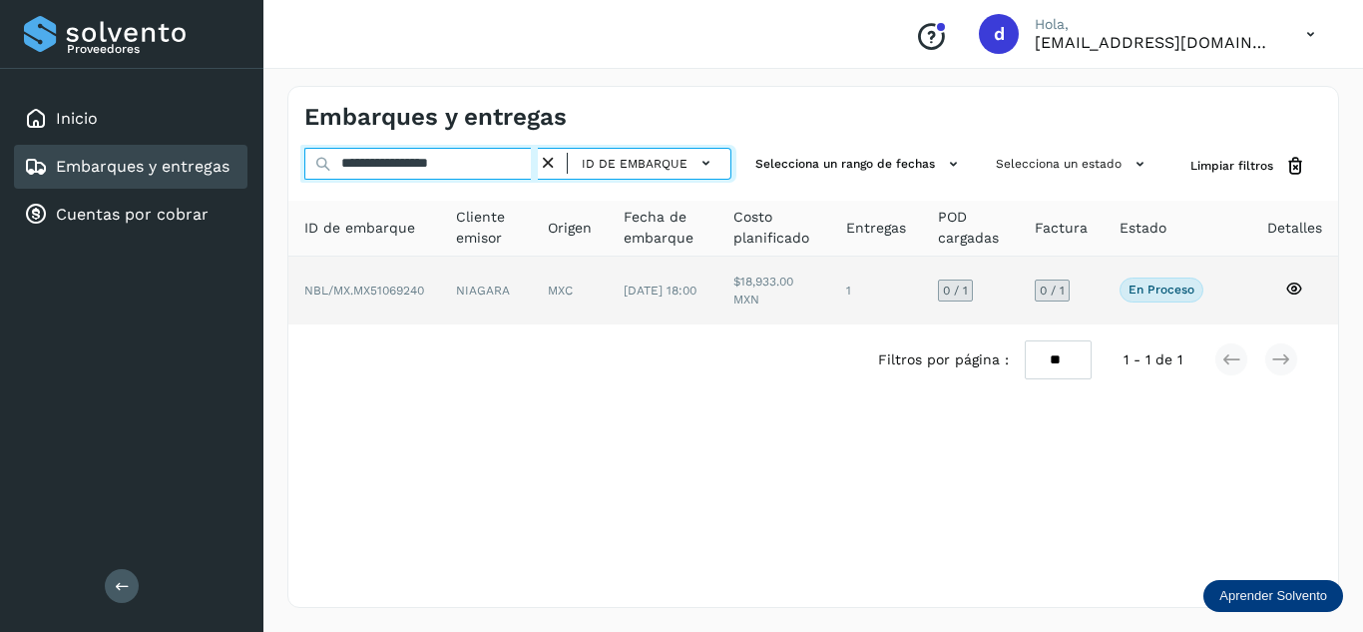
type input "**********"
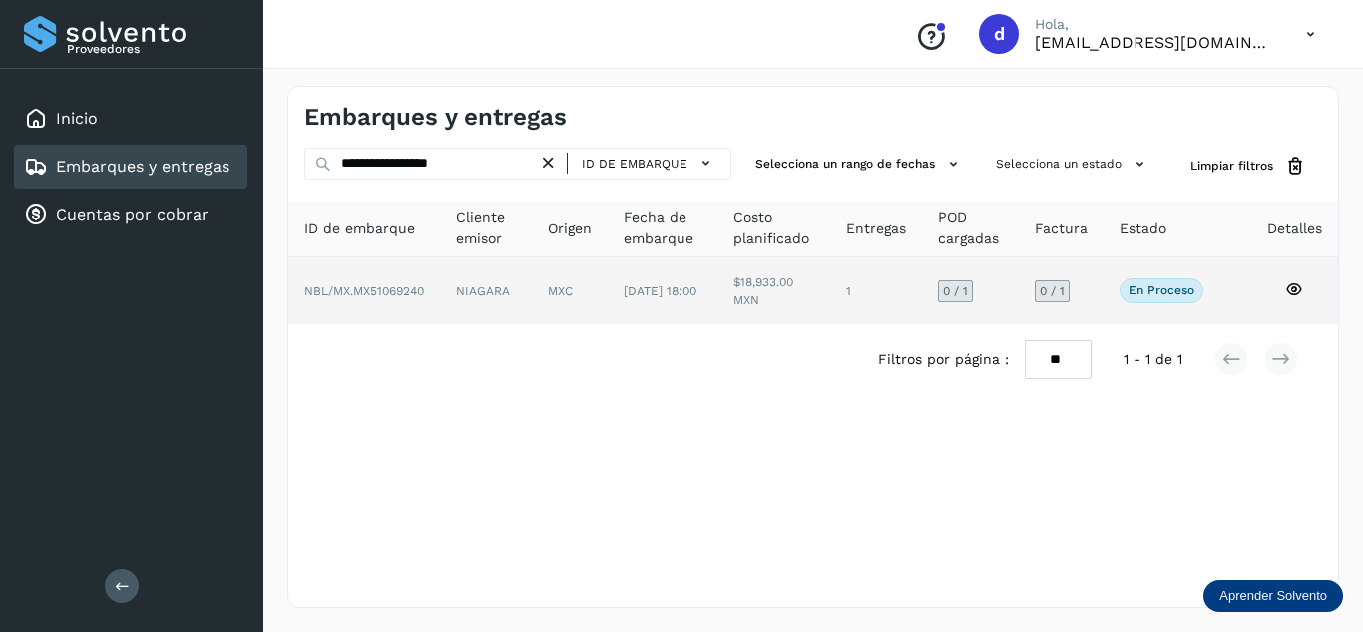
click at [1300, 281] on icon at bounding box center [1294, 288] width 18 height 18
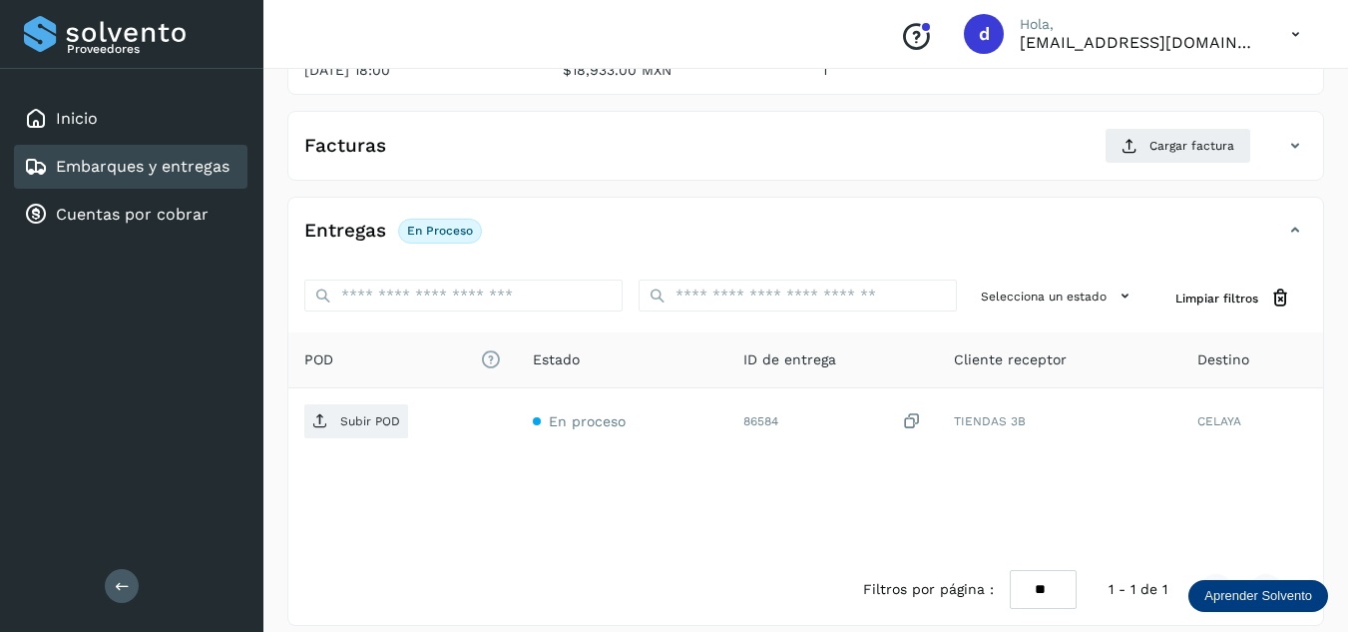
scroll to position [299, 0]
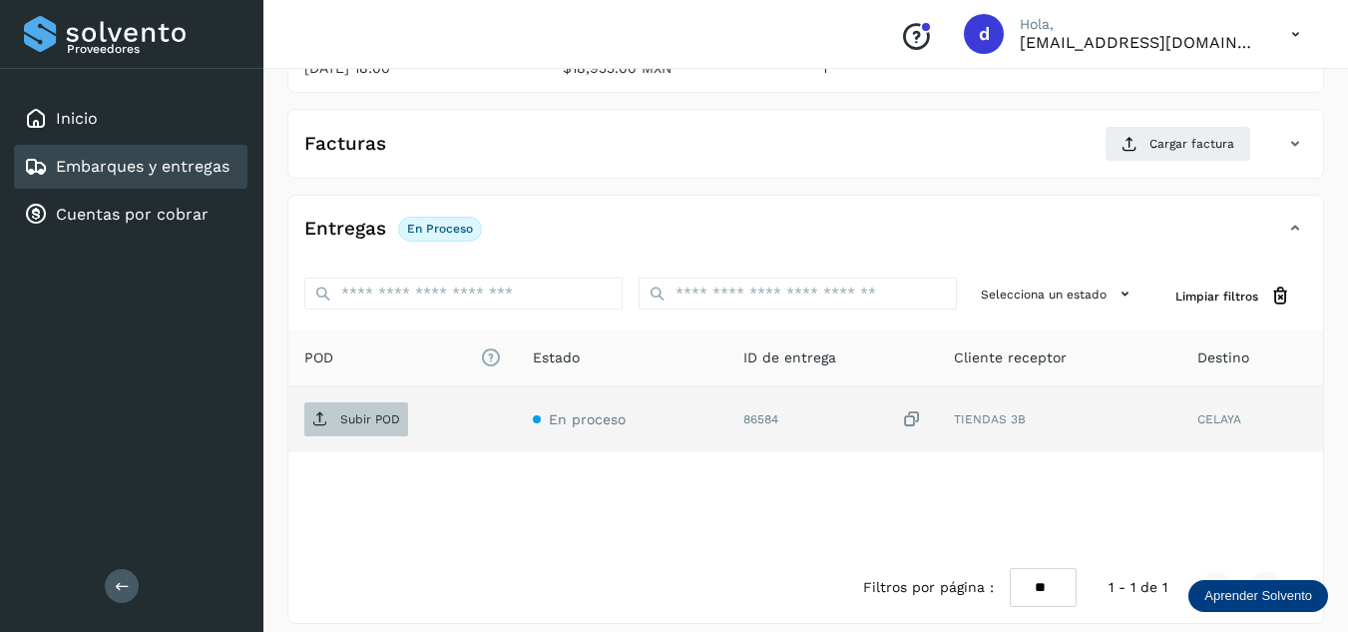
click at [319, 427] on span "Subir POD" at bounding box center [356, 419] width 104 height 32
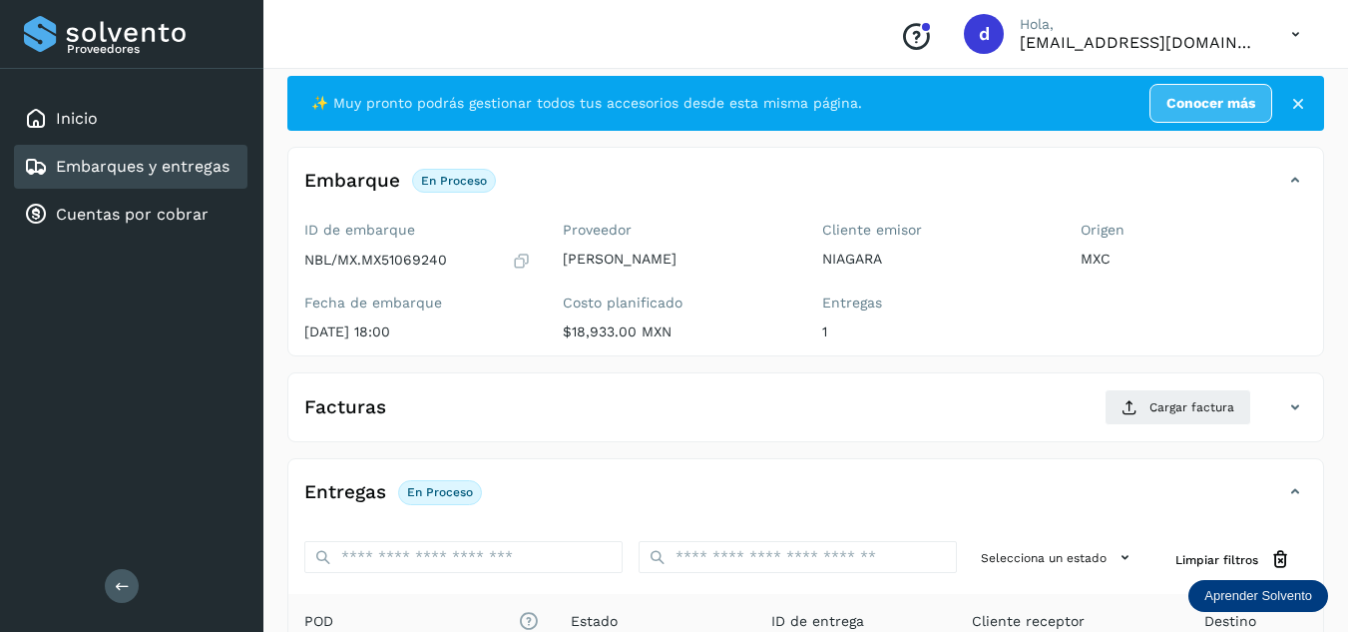
scroll to position [0, 0]
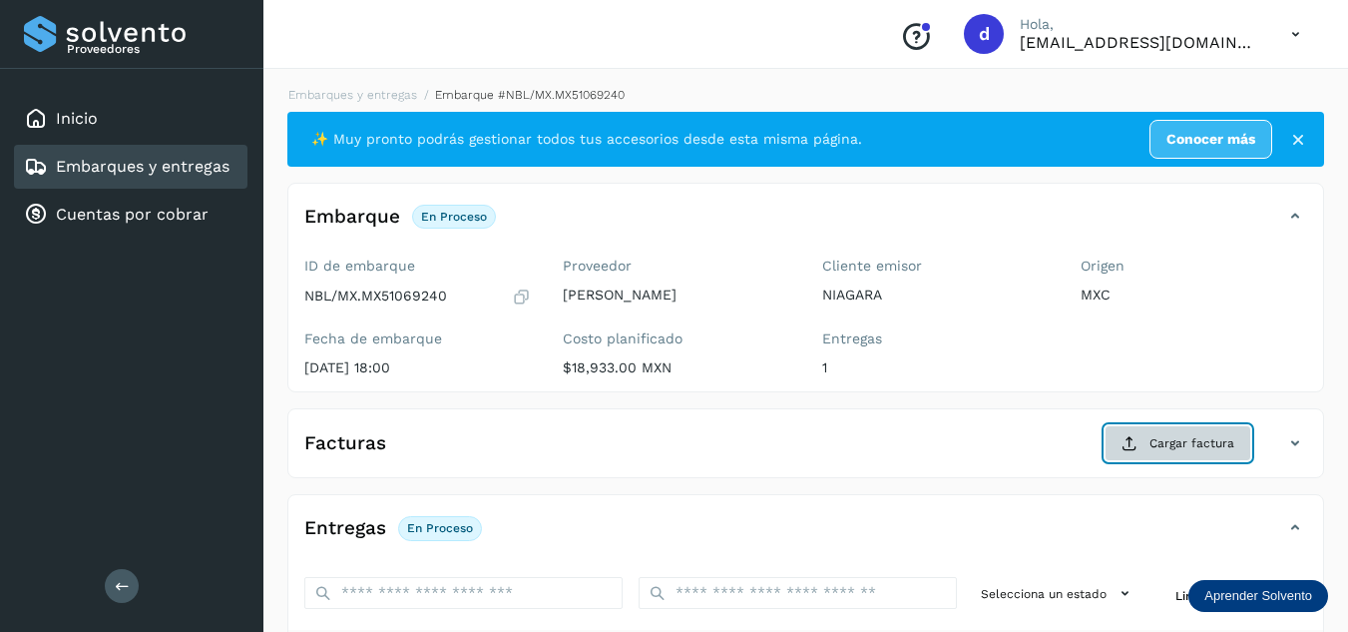
click at [1186, 447] on span "Cargar factura" at bounding box center [1191, 443] width 85 height 18
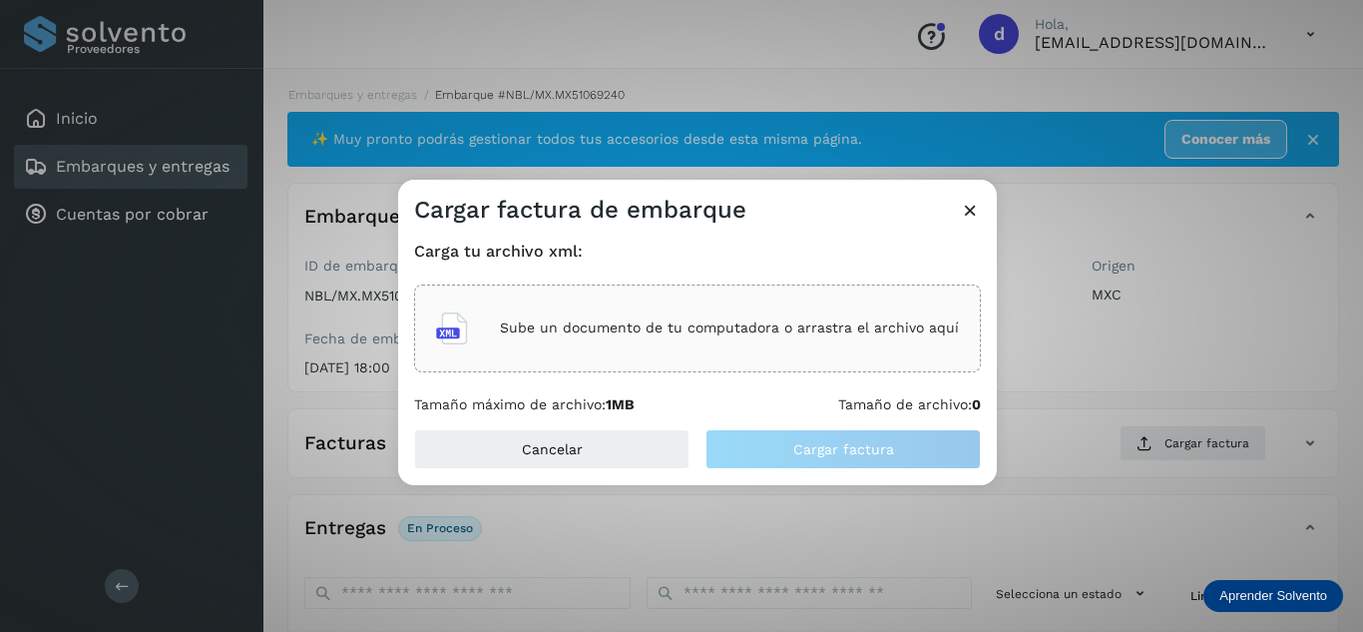
click at [726, 332] on p "Sube un documento de tu computadora o arrastra el archivo aquí" at bounding box center [729, 327] width 459 height 17
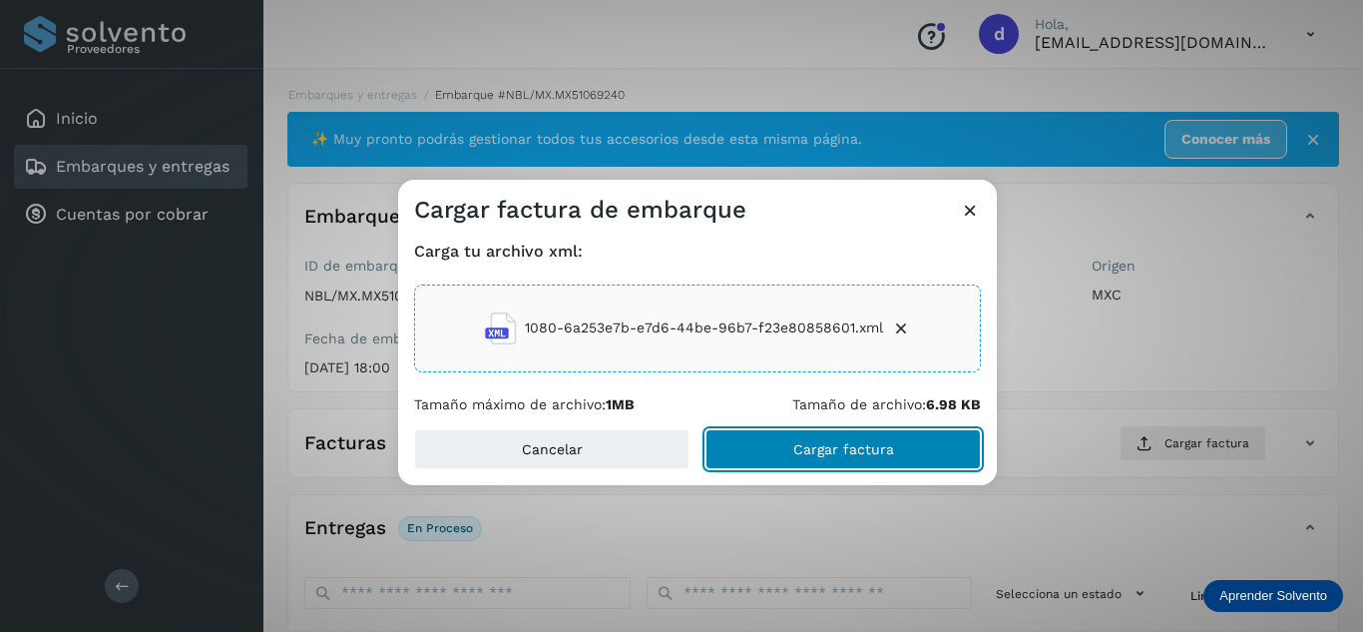
click at [903, 464] on button "Cargar factura" at bounding box center [842, 449] width 275 height 40
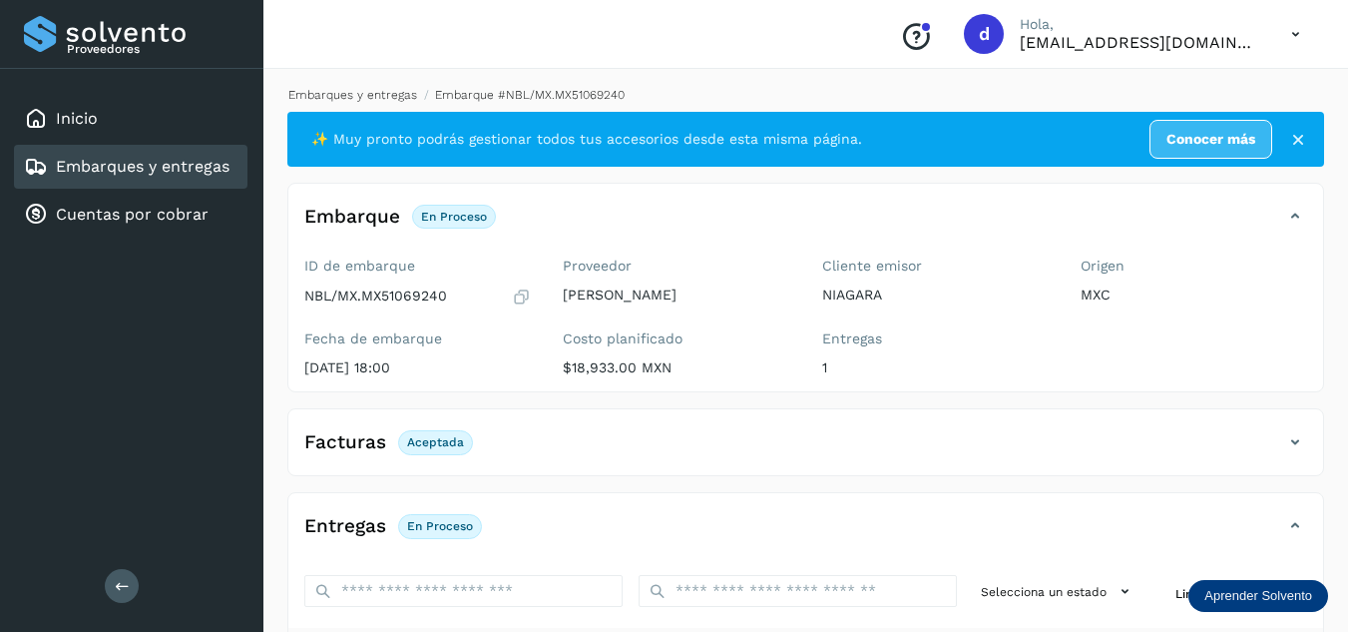
click at [376, 92] on link "Embarques y entregas" at bounding box center [352, 95] width 129 height 14
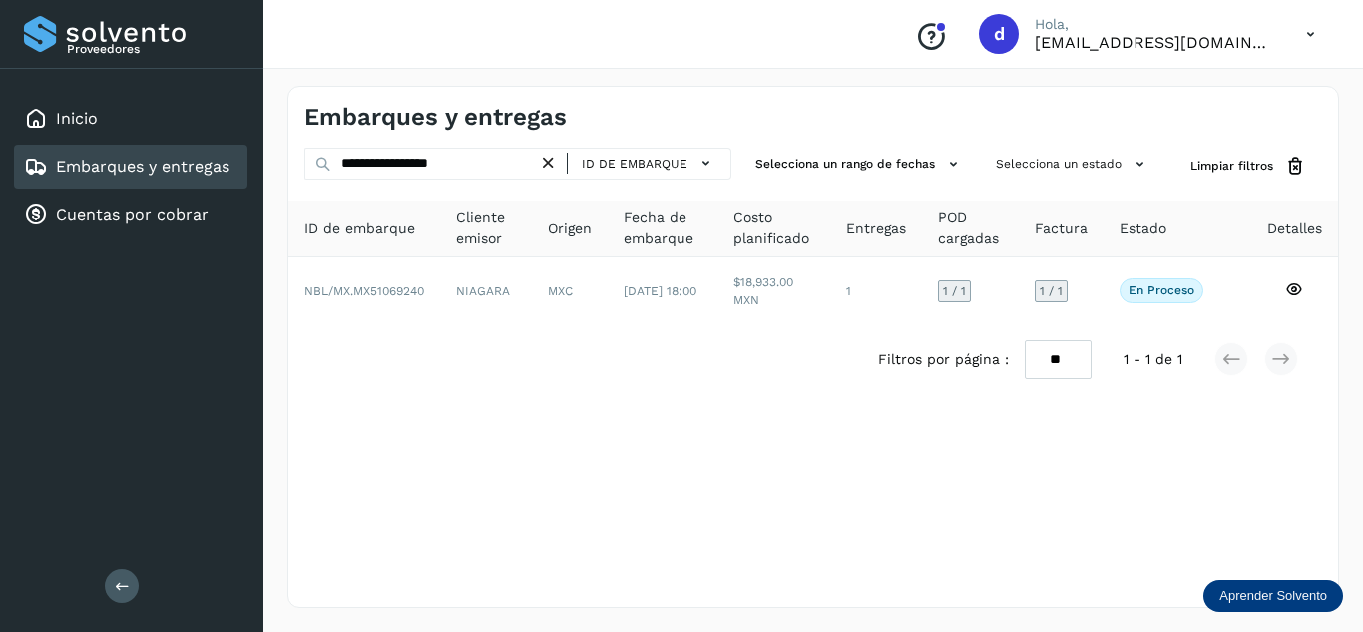
click at [553, 163] on icon at bounding box center [548, 163] width 21 height 21
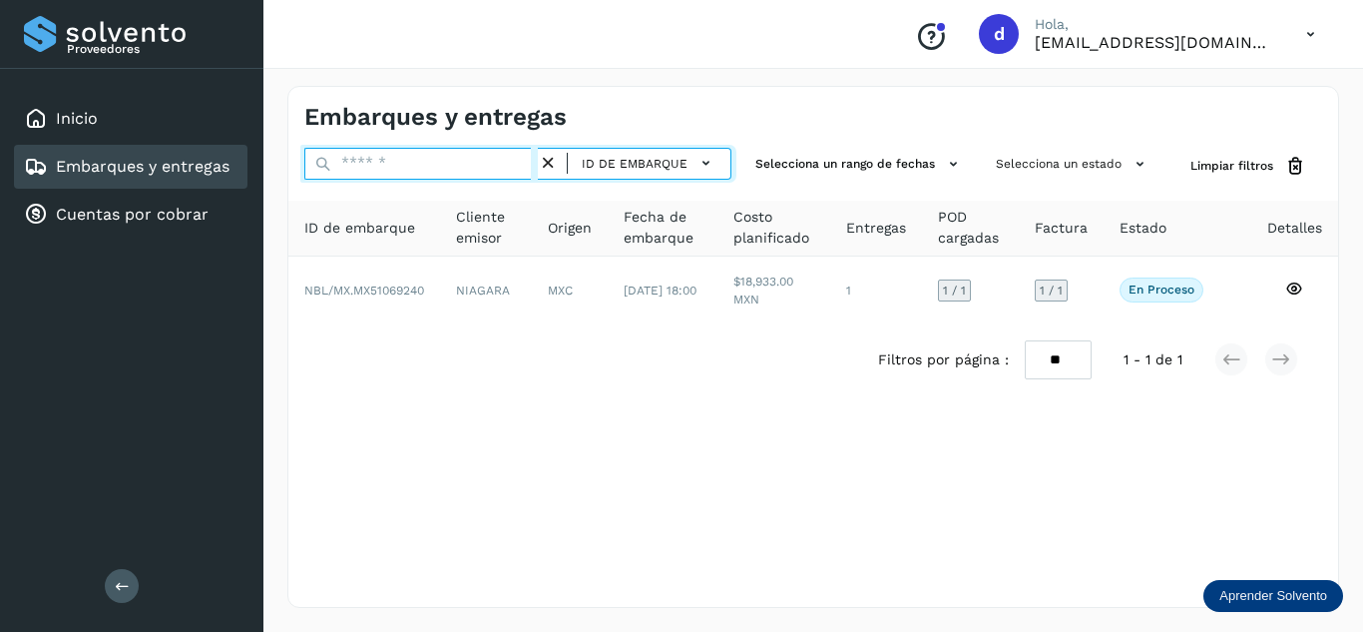
click at [512, 164] on input "text" at bounding box center [420, 164] width 233 height 32
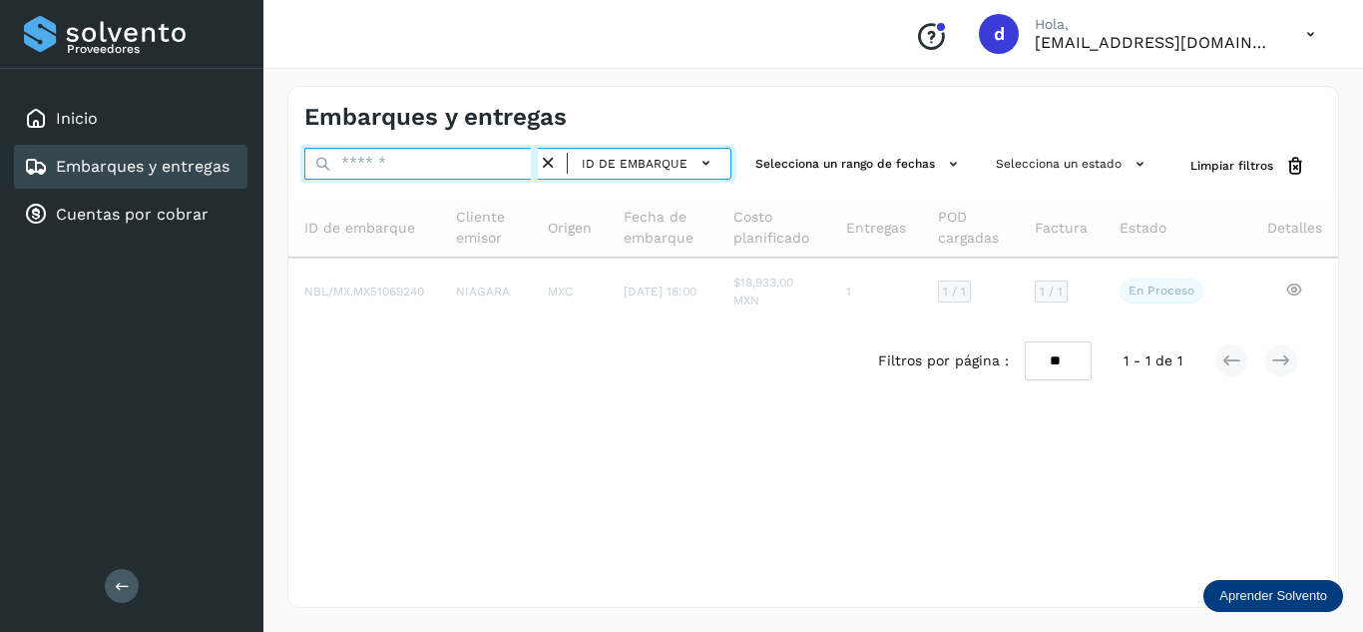
paste input "**********"
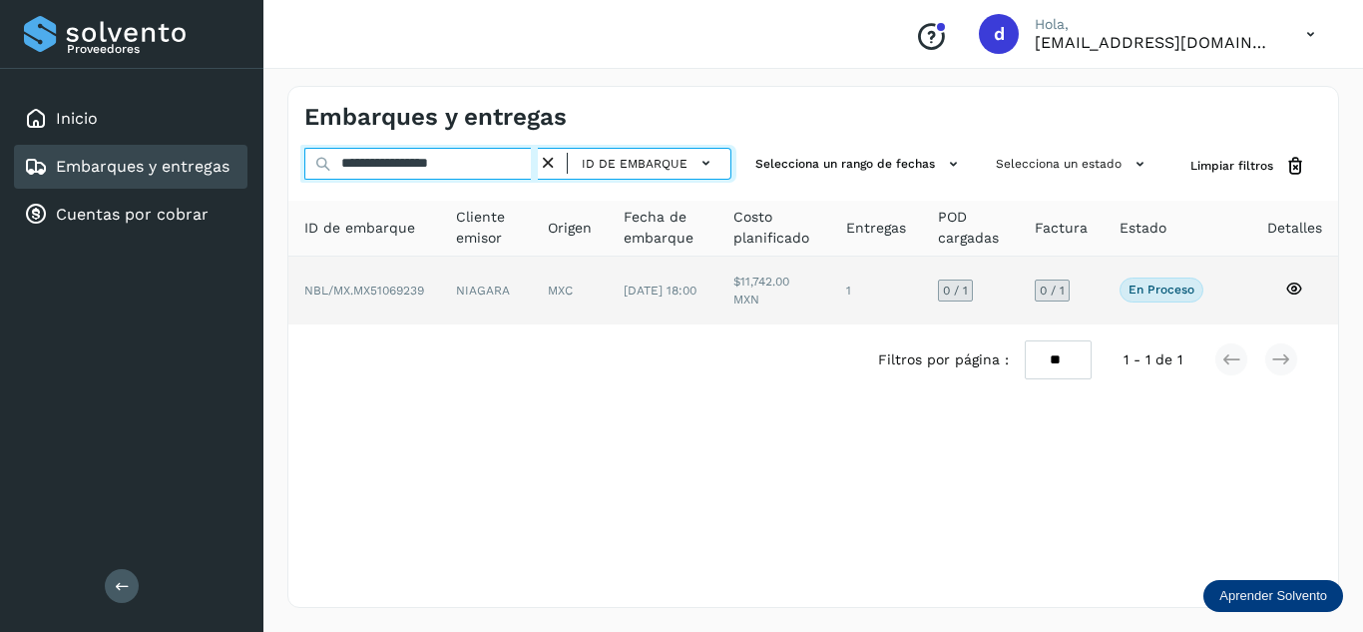
type input "**********"
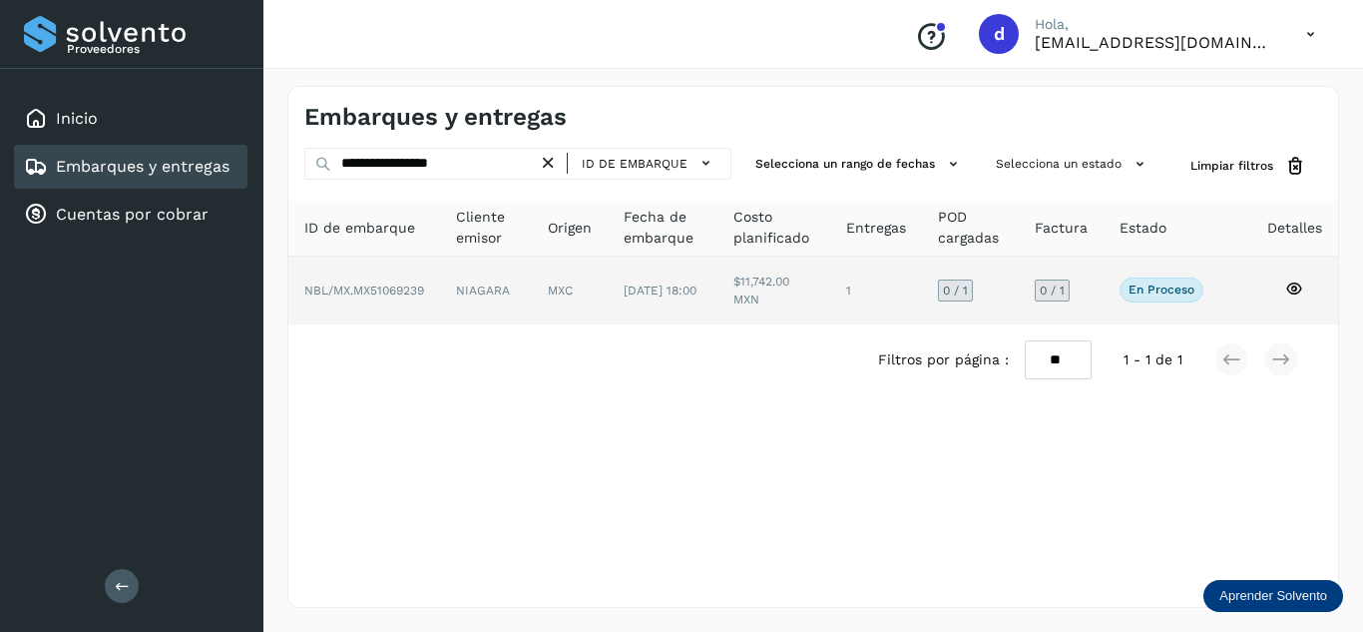
click at [1292, 286] on icon at bounding box center [1294, 288] width 18 height 18
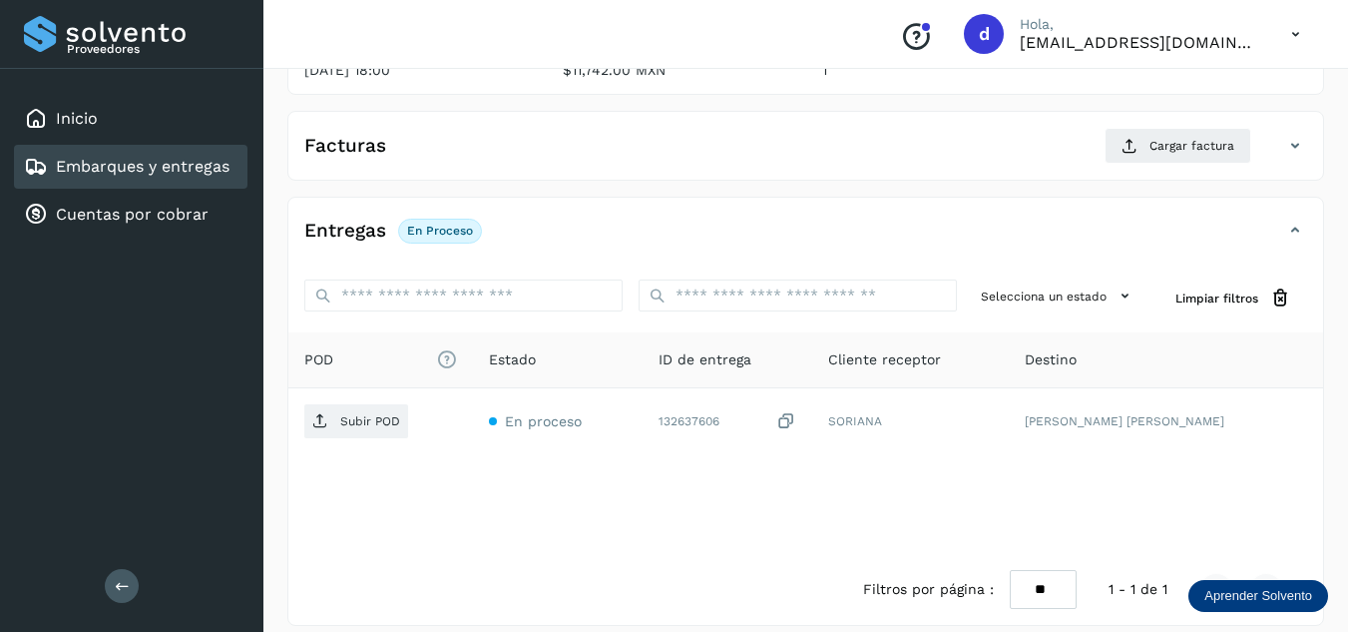
scroll to position [299, 0]
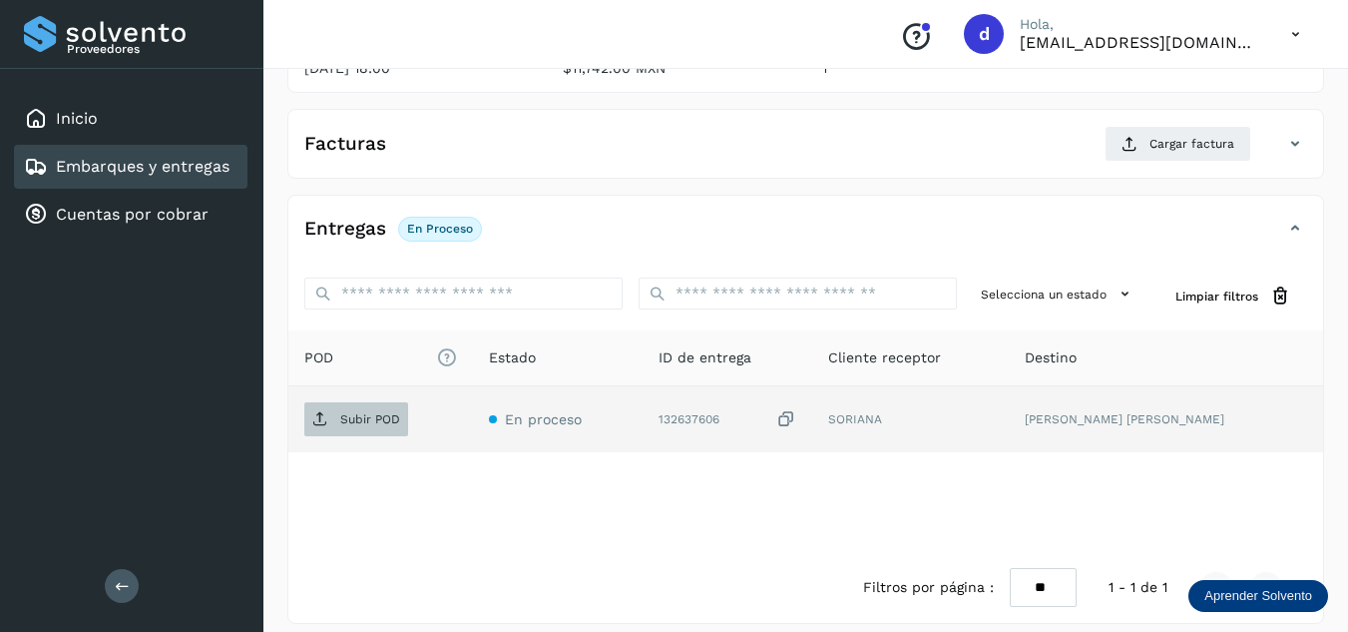
click at [337, 422] on span "Subir POD" at bounding box center [356, 419] width 104 height 32
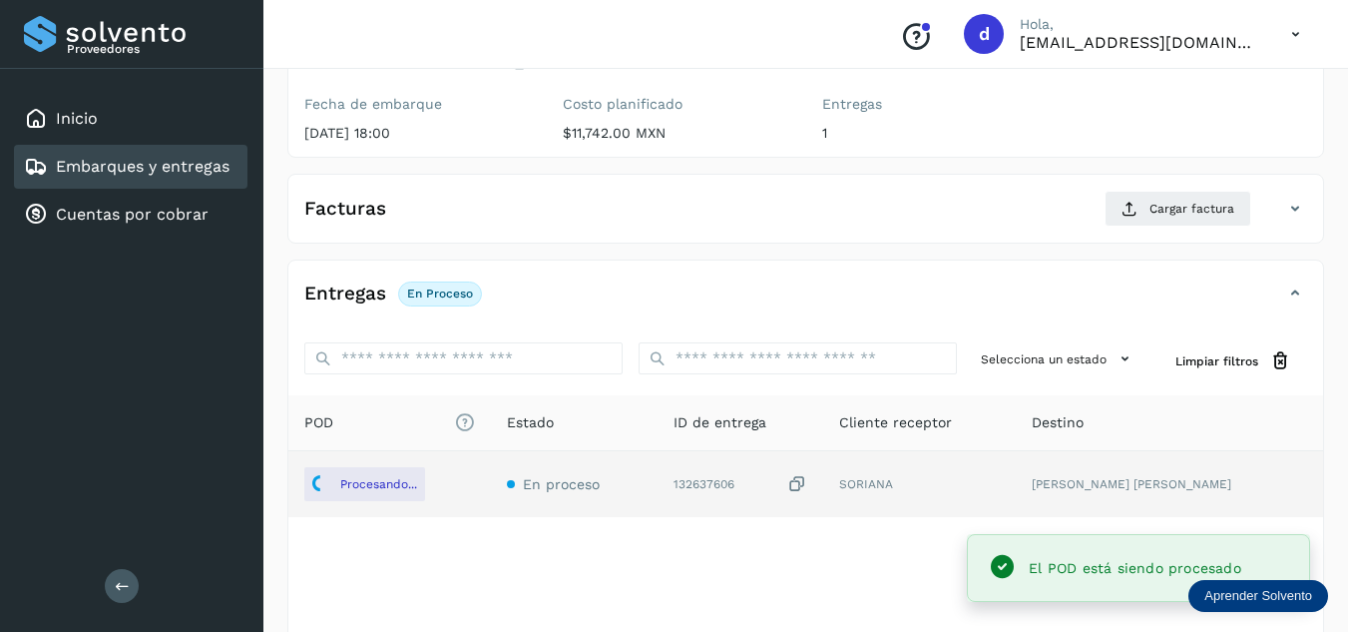
scroll to position [200, 0]
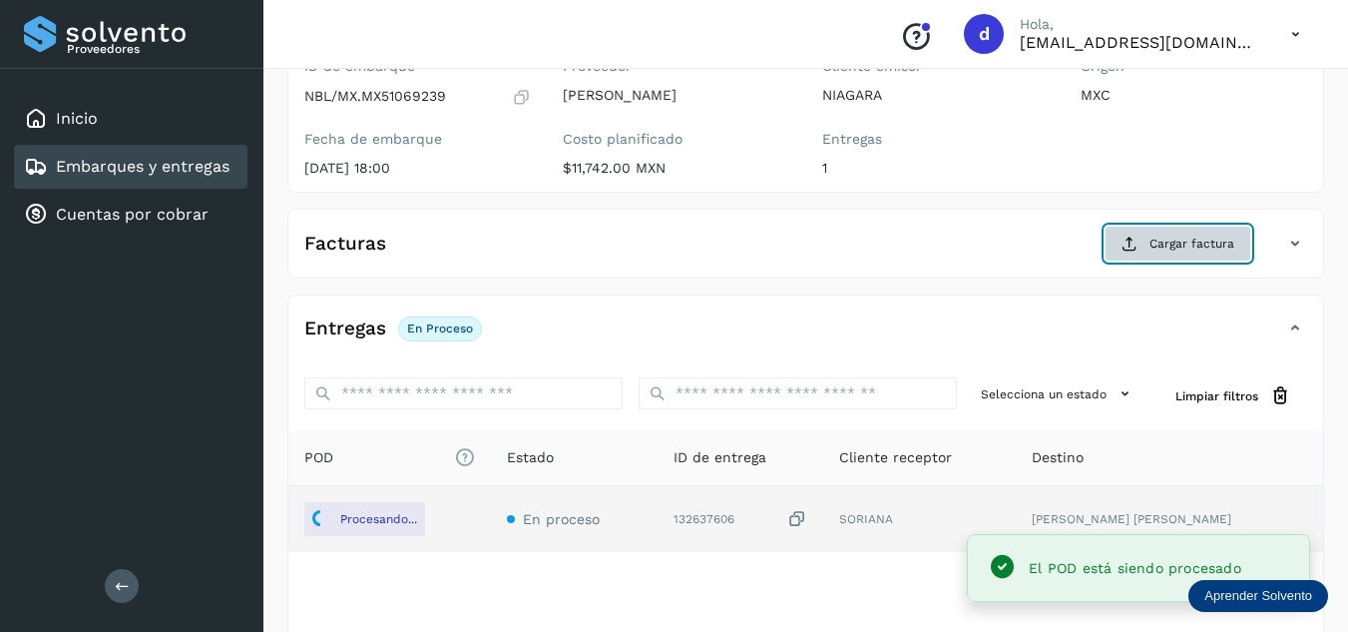
click at [1152, 242] on span "Cargar factura" at bounding box center [1191, 243] width 85 height 18
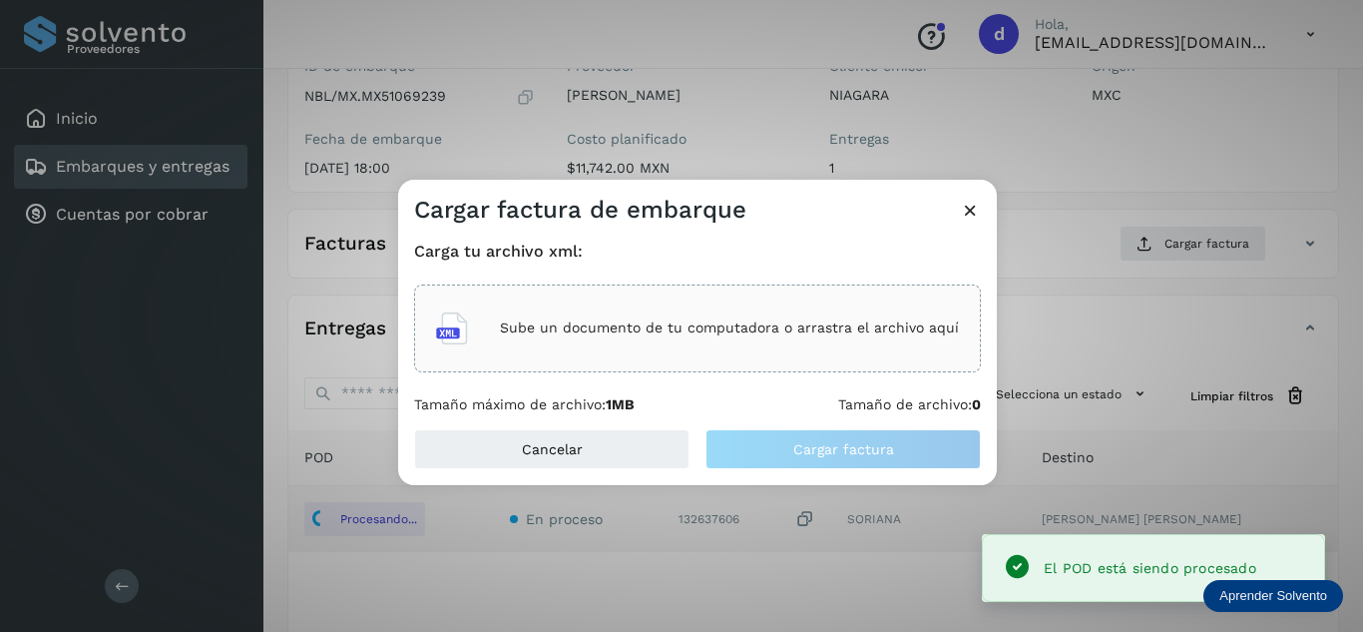
click at [690, 312] on div "Sube un documento de tu computadora o arrastra el archivo aquí" at bounding box center [697, 328] width 523 height 54
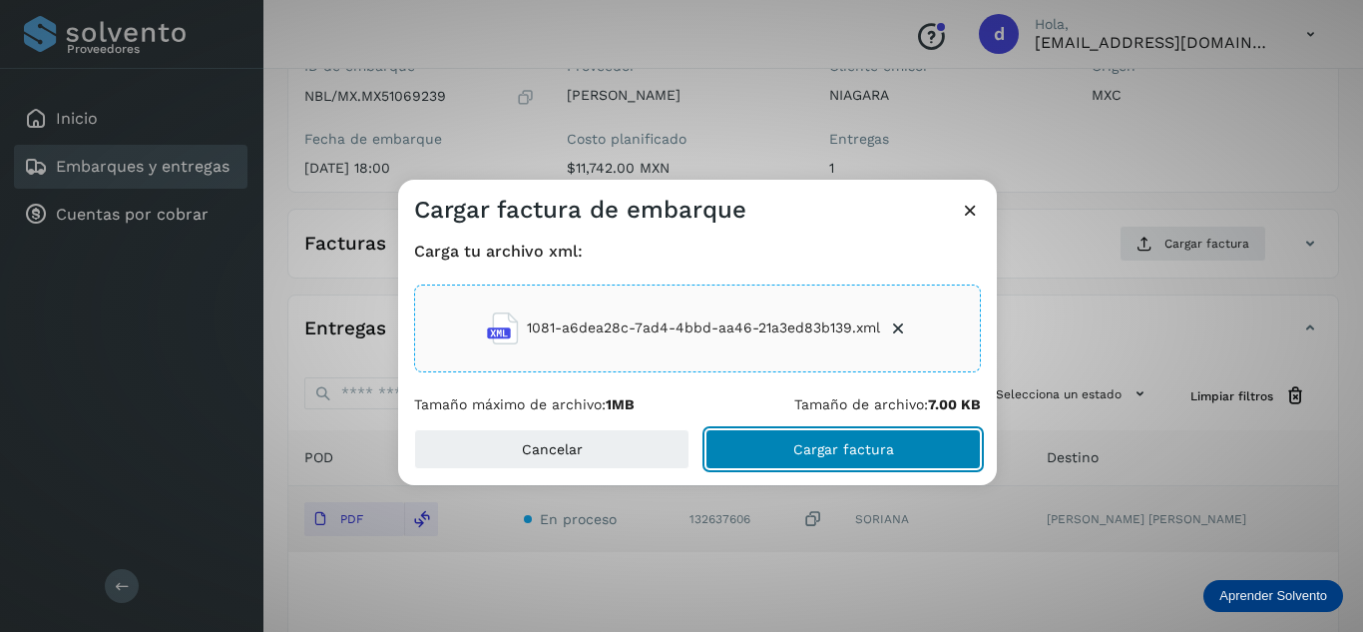
click at [889, 445] on span "Cargar factura" at bounding box center [843, 449] width 101 height 14
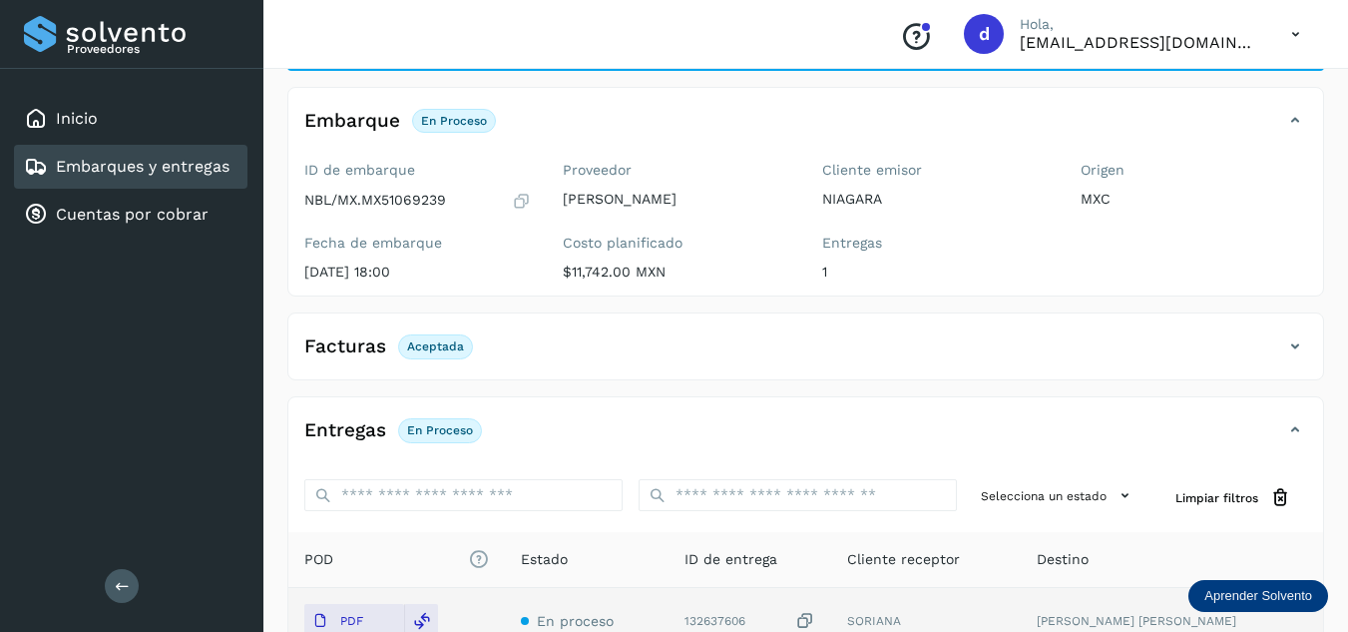
scroll to position [0, 0]
